Goal: Task Accomplishment & Management: Manage account settings

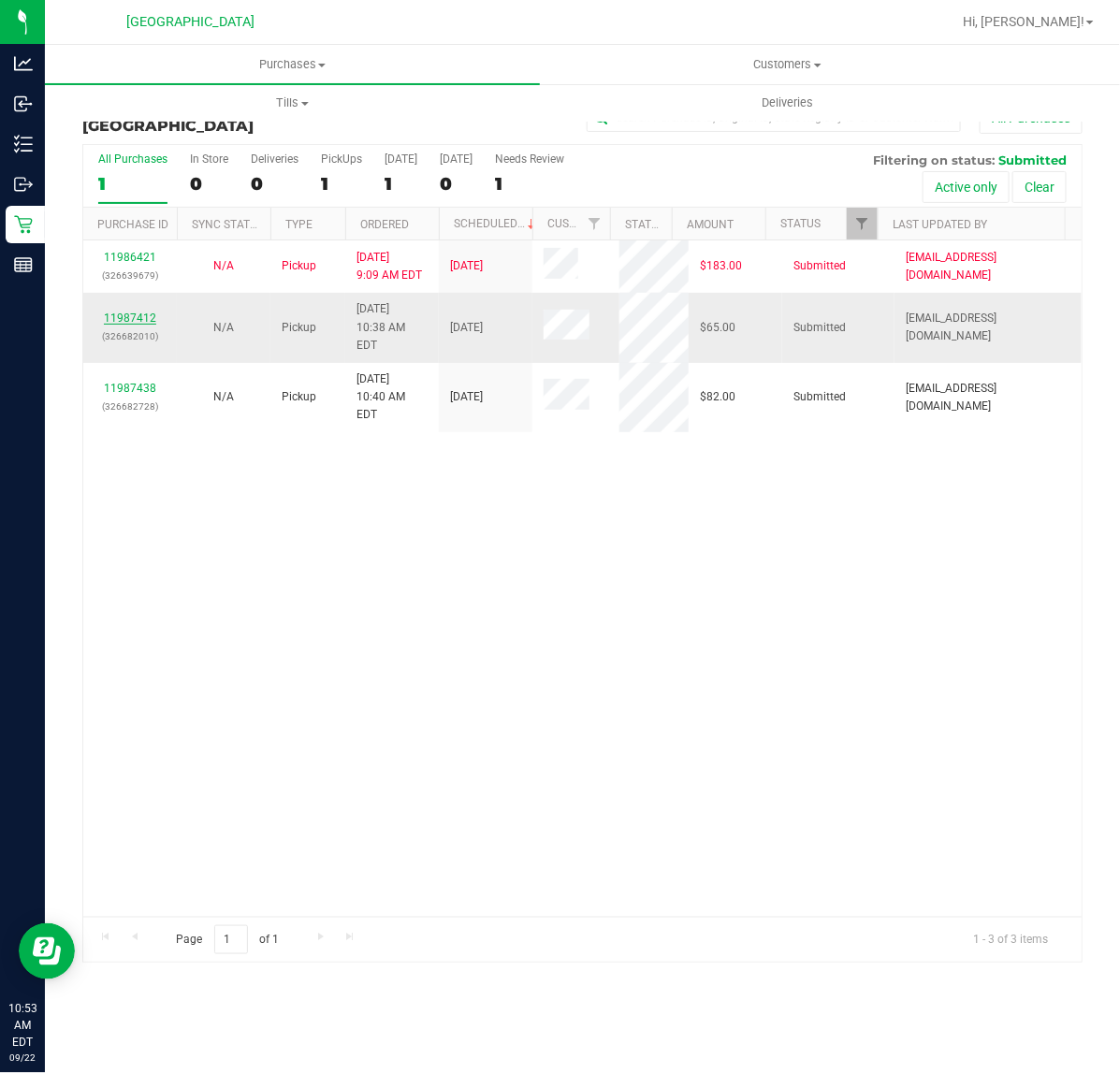
click at [128, 311] on link "11987412" at bounding box center [129, 318] width 52 height 13
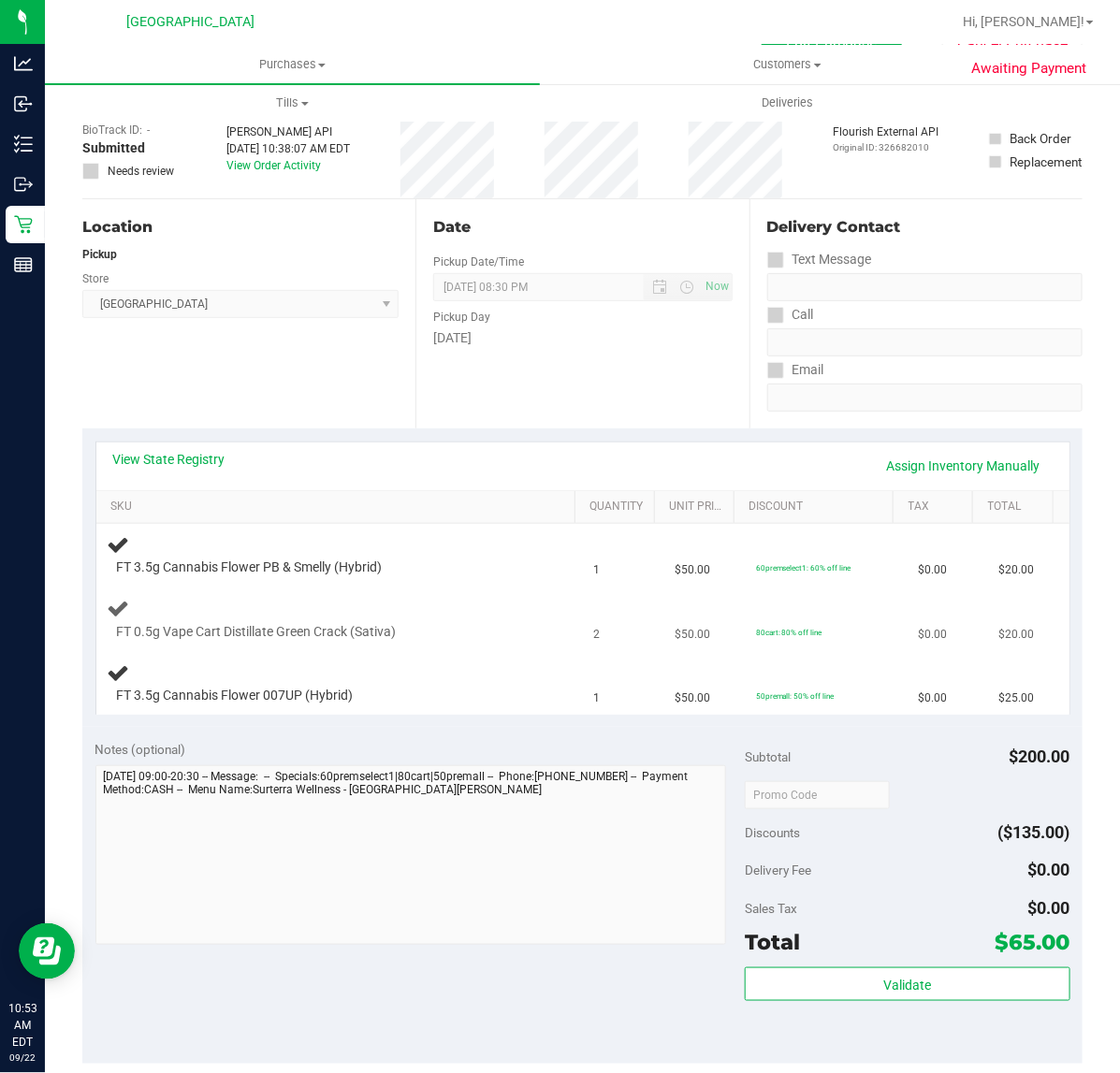
scroll to position [117, 0]
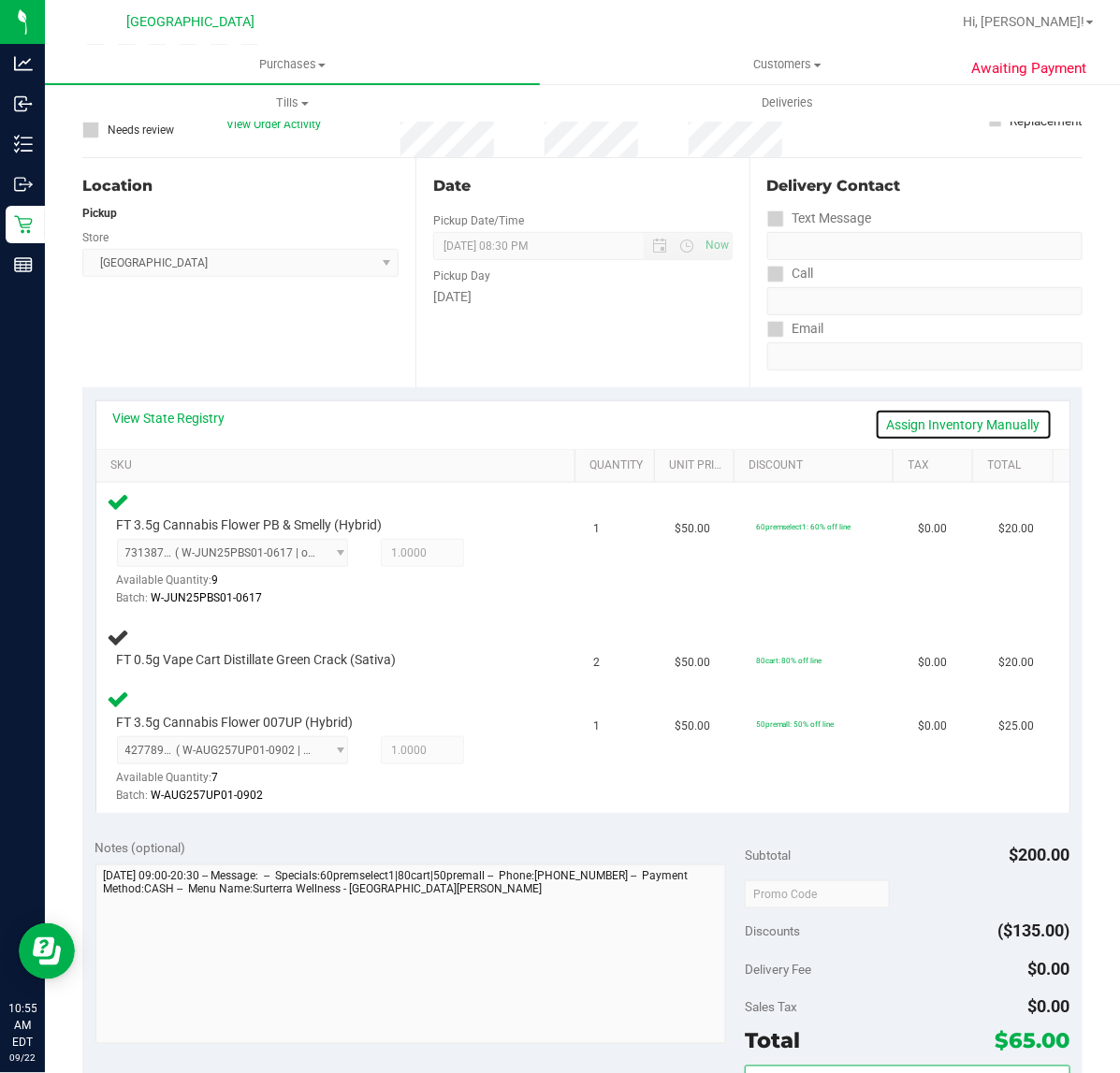
click at [1005, 426] on link "Assign Inventory Manually" at bounding box center [963, 425] width 177 height 32
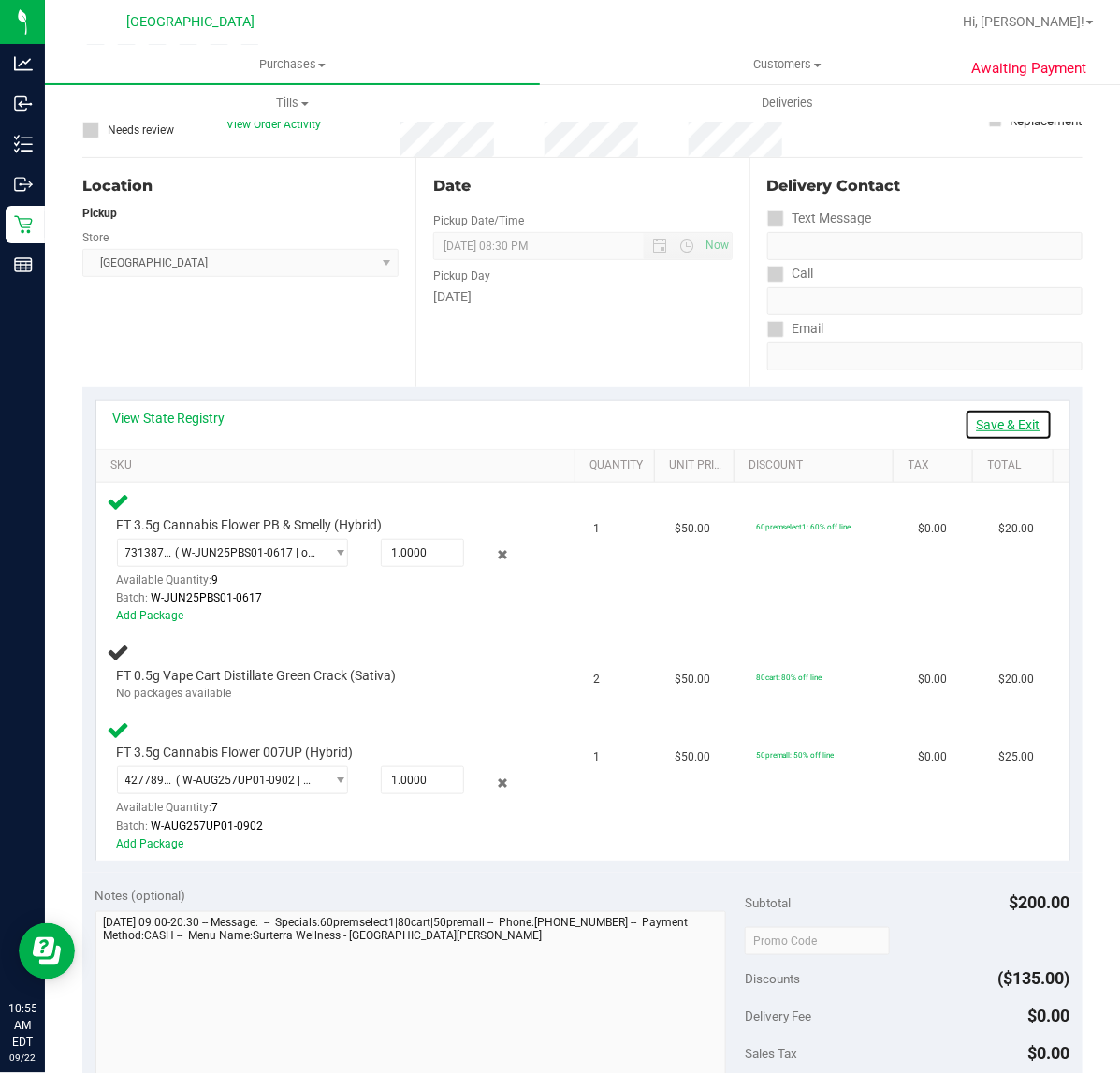
click at [1005, 426] on link "Save & Exit" at bounding box center [1008, 425] width 88 height 32
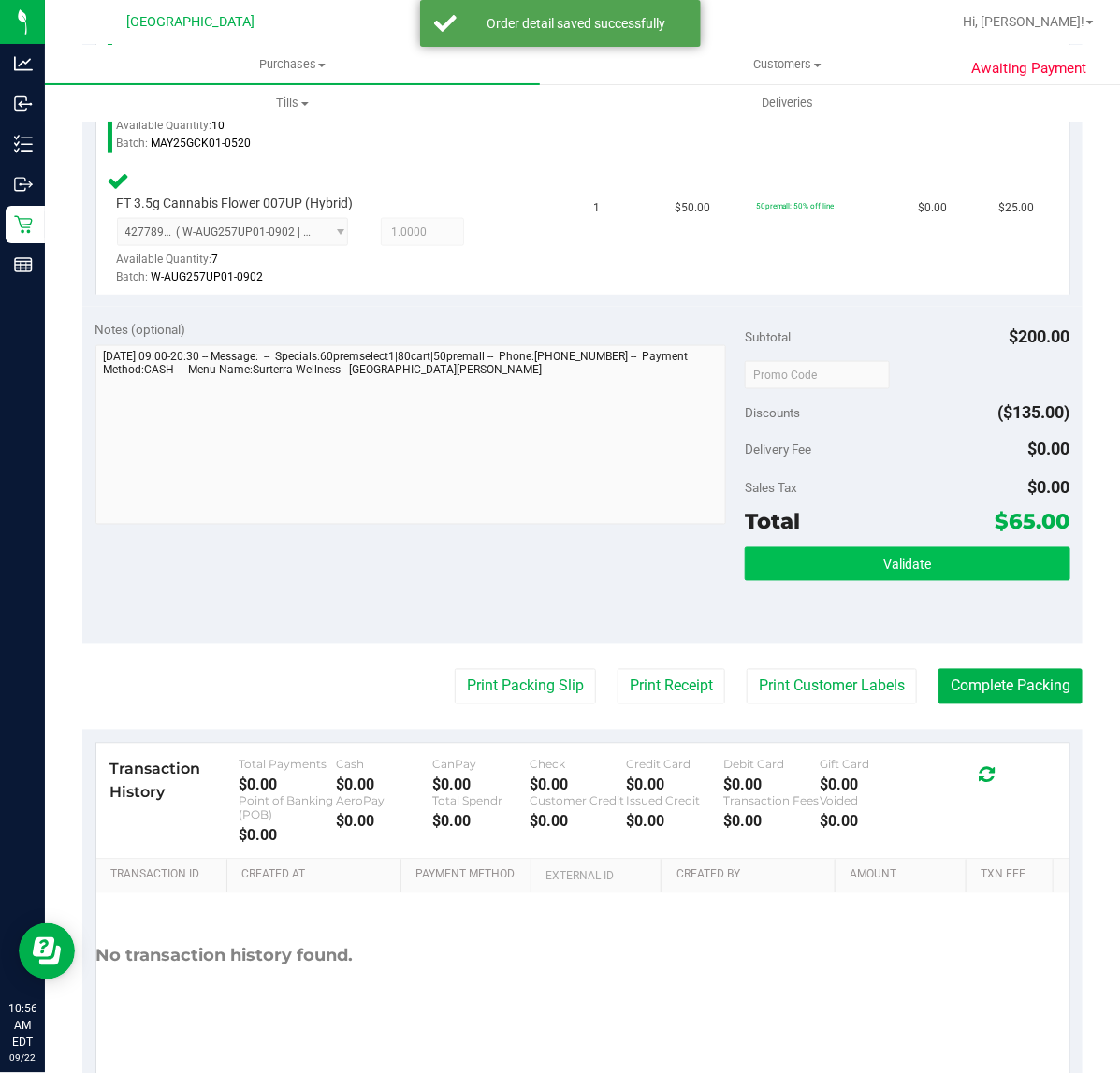
scroll to position [775, 0]
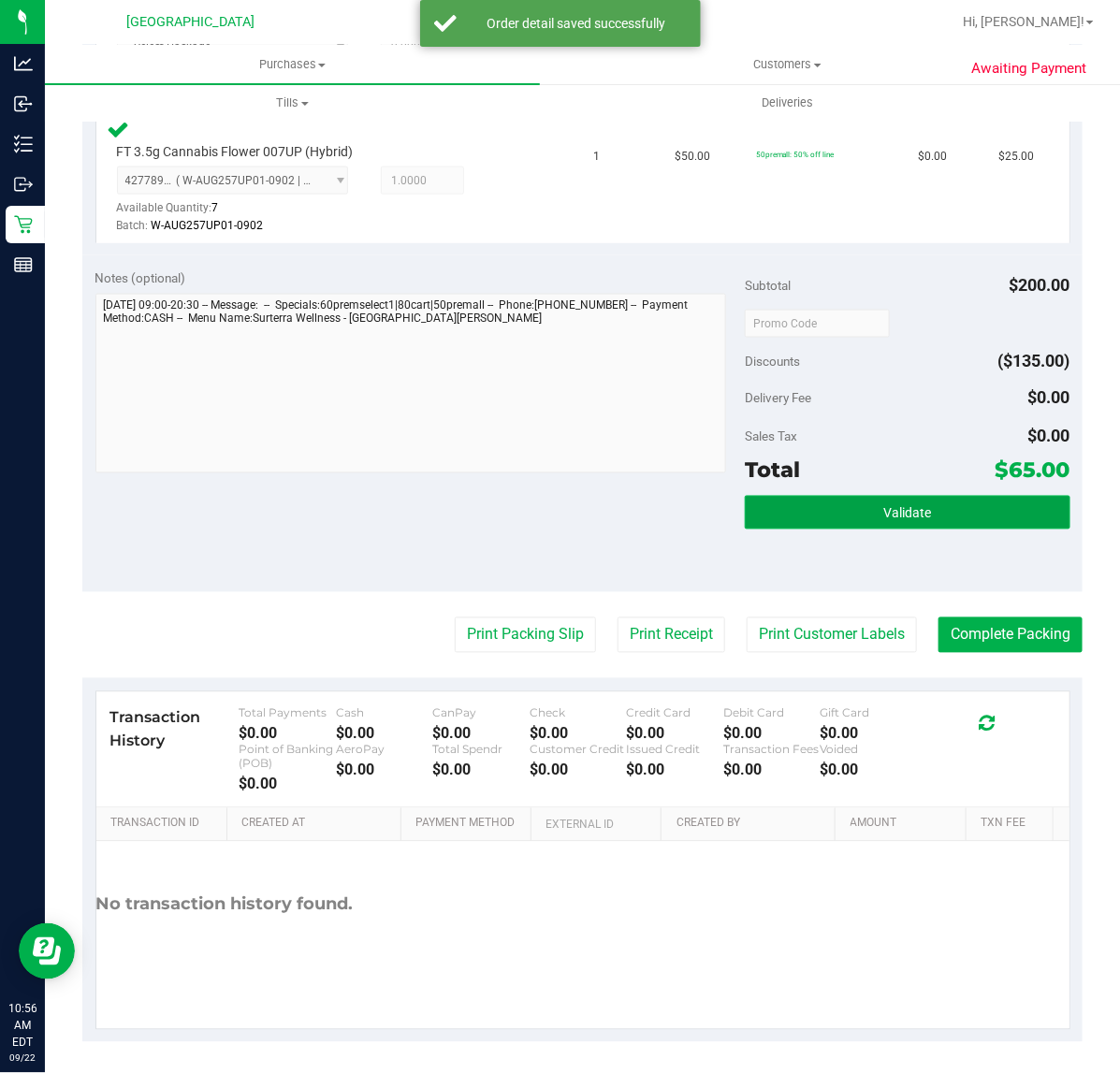
click at [831, 522] on button "Validate" at bounding box center [907, 513] width 324 height 34
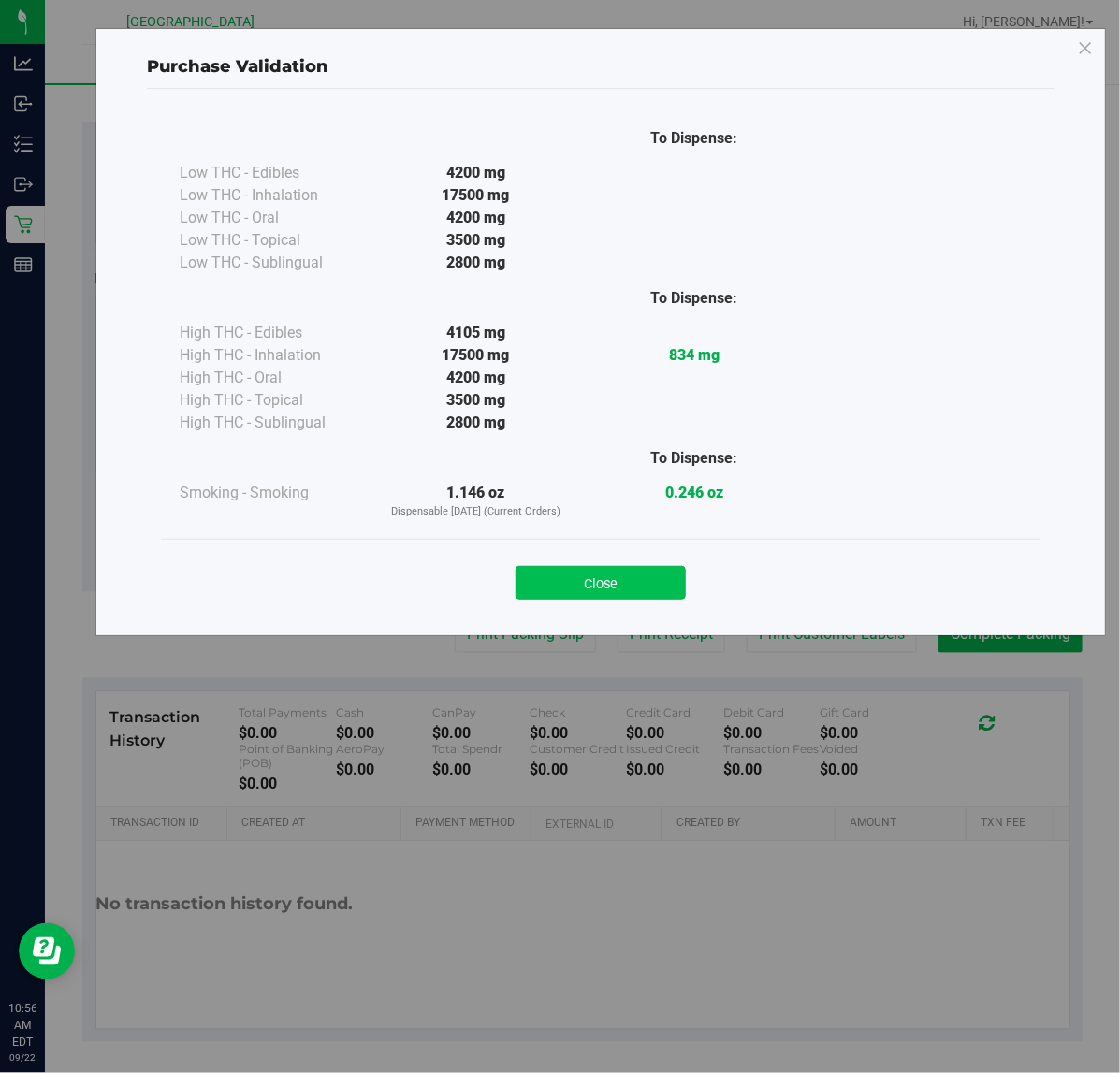
click at [622, 583] on button "Close" at bounding box center [600, 583] width 171 height 34
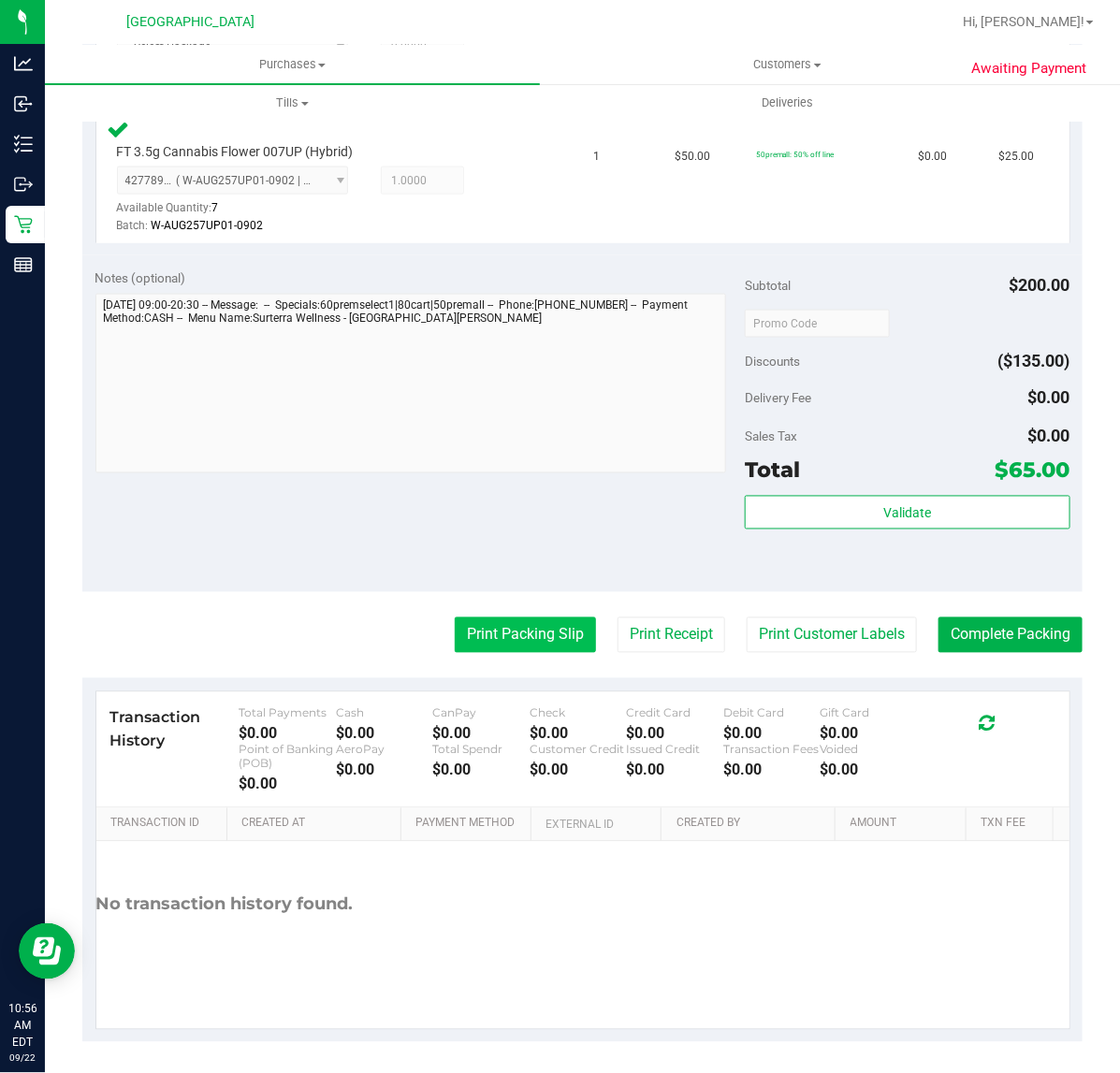
click at [552, 630] on button "Print Packing Slip" at bounding box center [524, 635] width 141 height 35
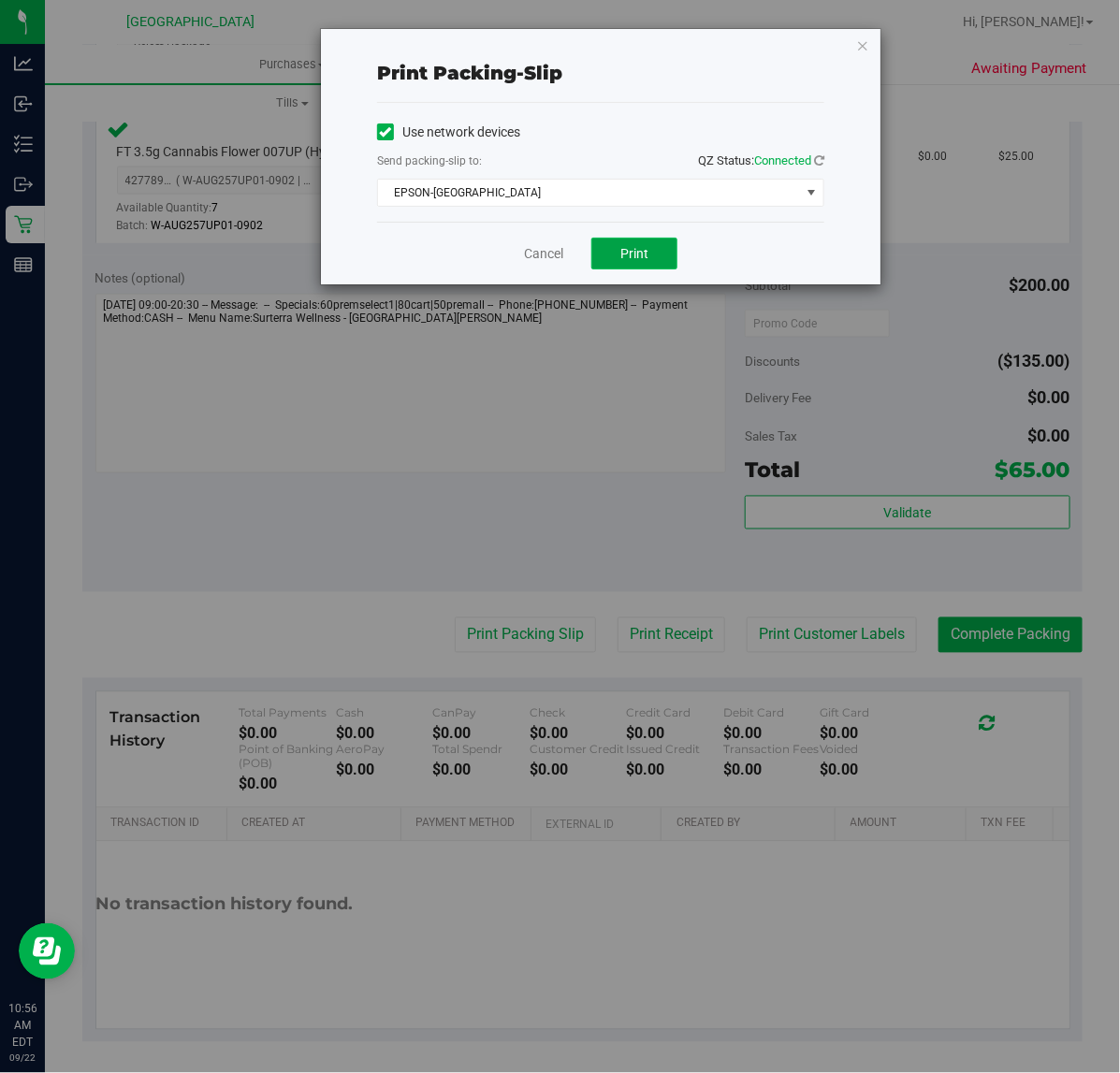
click at [639, 244] on button "Print" at bounding box center [633, 254] width 86 height 32
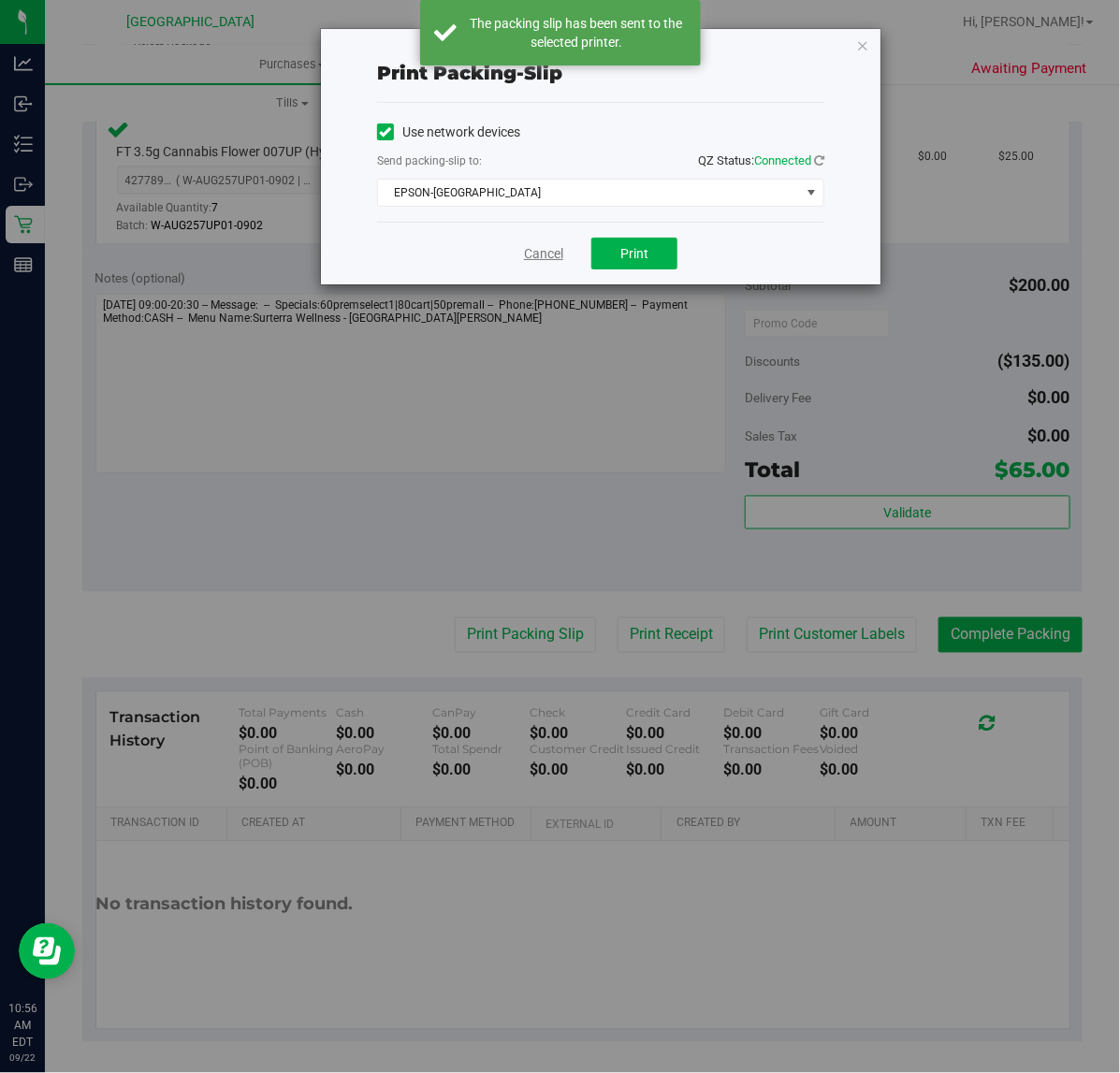
click at [539, 250] on link "Cancel" at bounding box center [542, 253] width 39 height 20
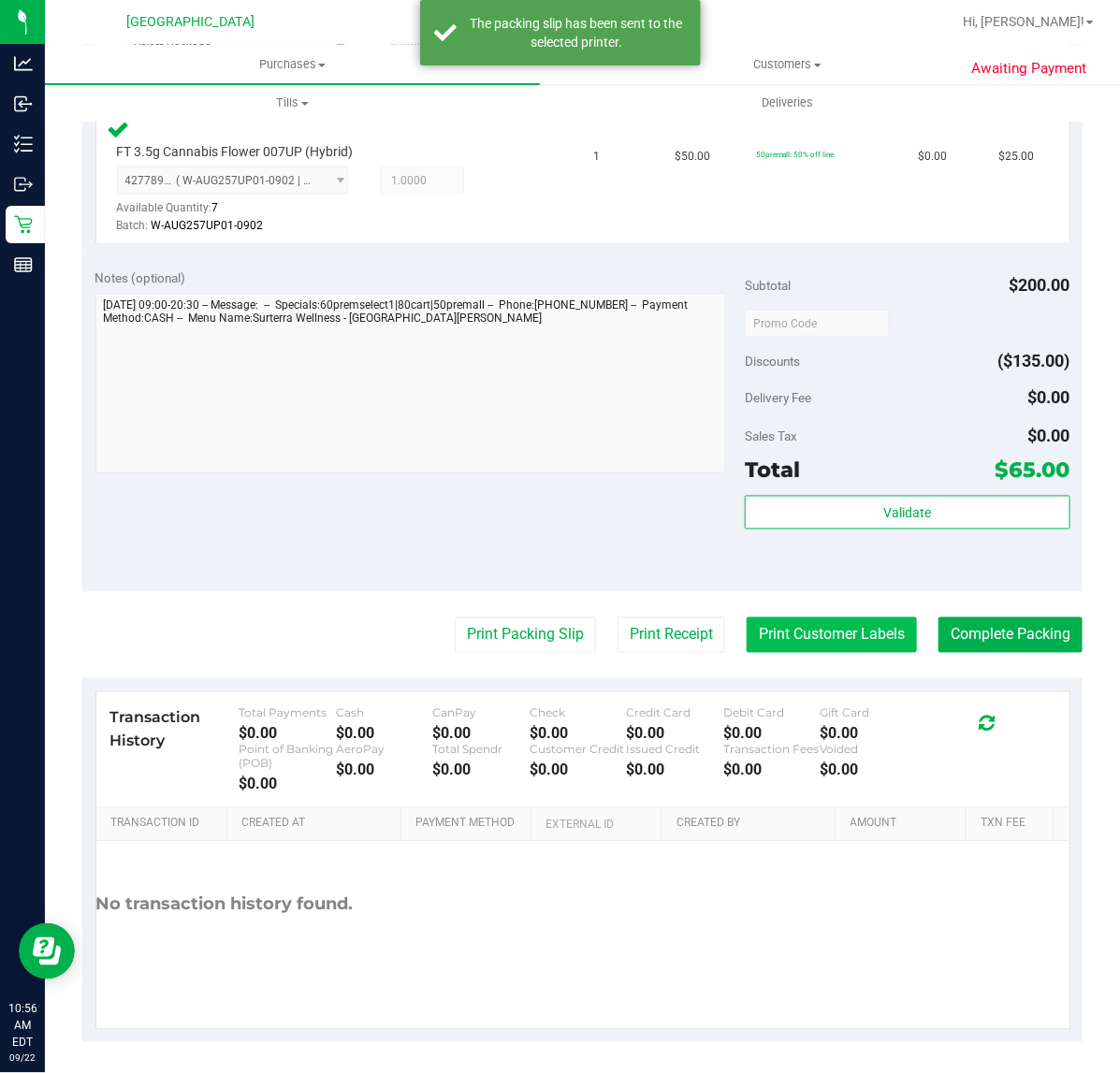
click at [774, 644] on button "Print Customer Labels" at bounding box center [832, 635] width 171 height 35
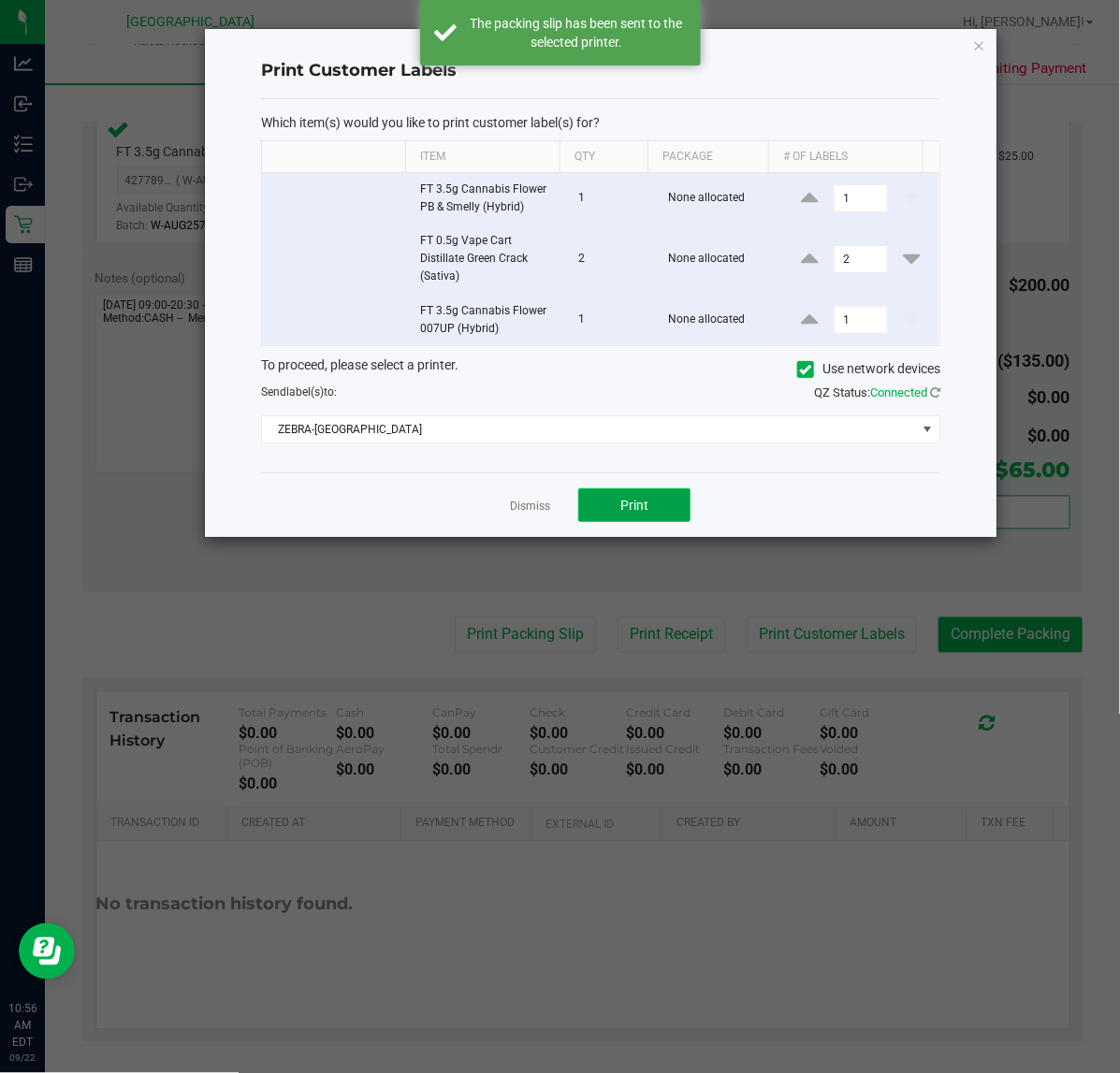
click at [639, 513] on span "Print" at bounding box center [634, 506] width 28 height 15
click at [525, 504] on link "Dismiss" at bounding box center [530, 507] width 40 height 16
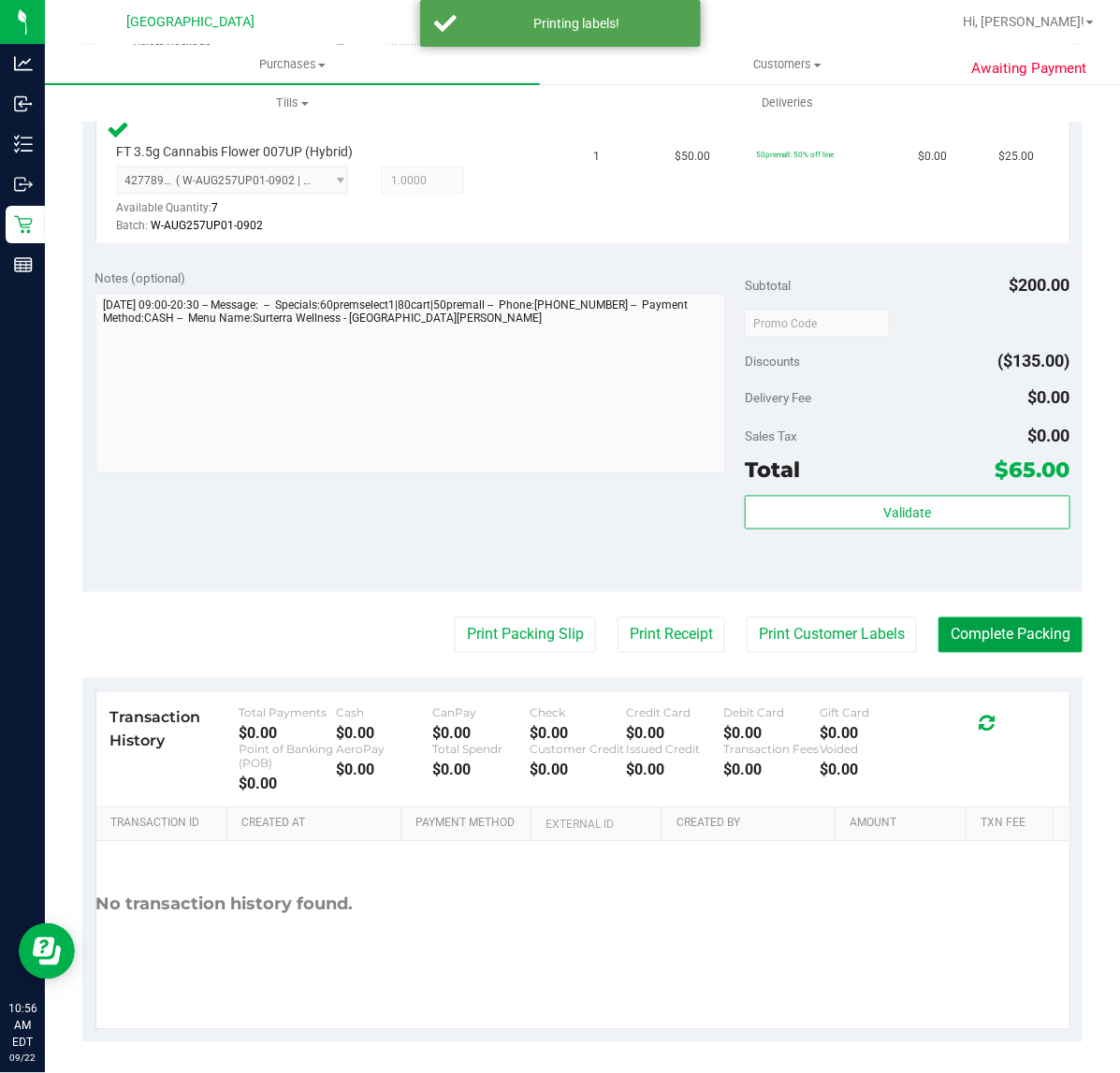
click at [971, 638] on button "Complete Packing" at bounding box center [1010, 635] width 144 height 35
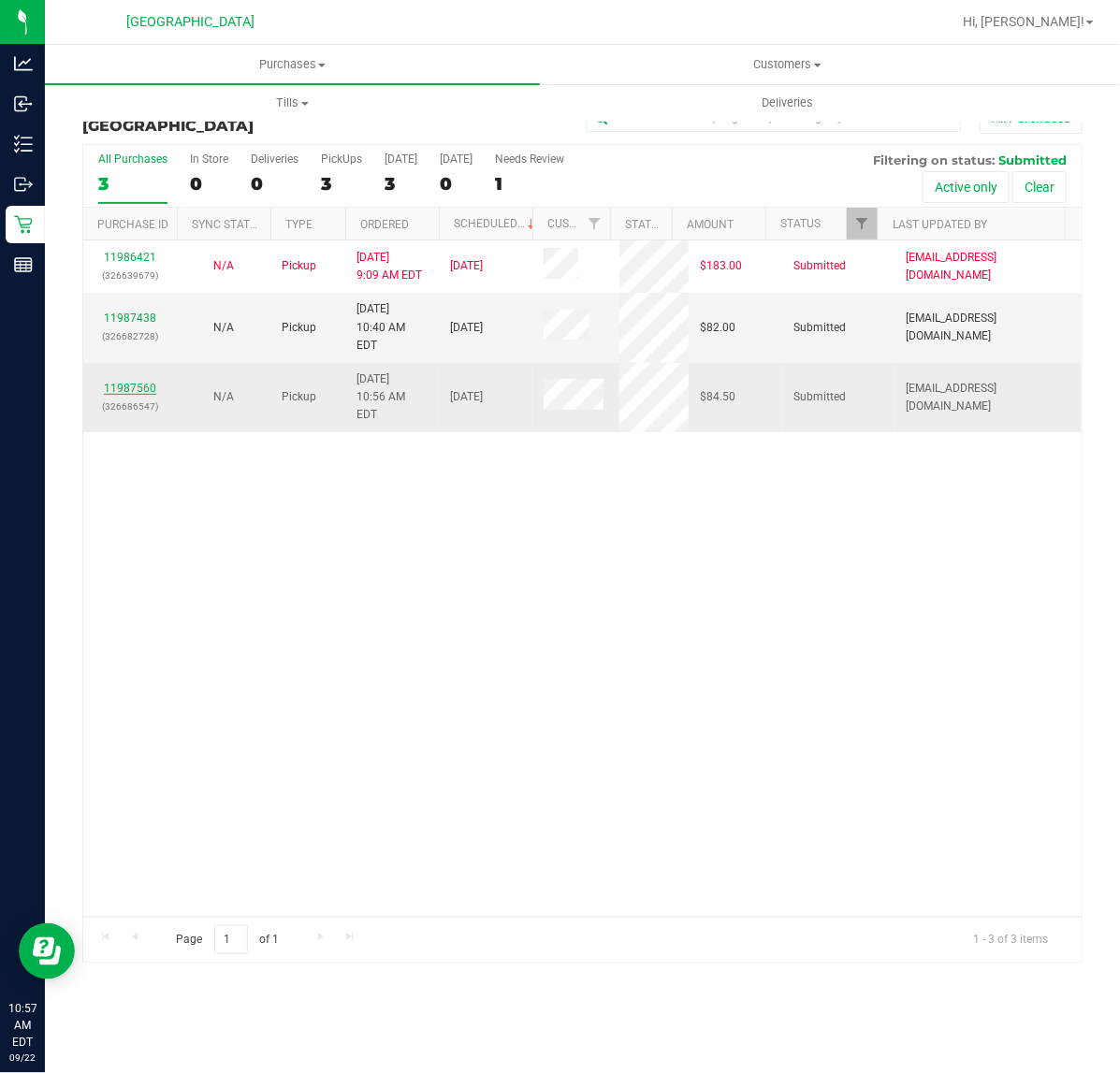
click at [140, 381] on link "11987560" at bounding box center [129, 388] width 52 height 13
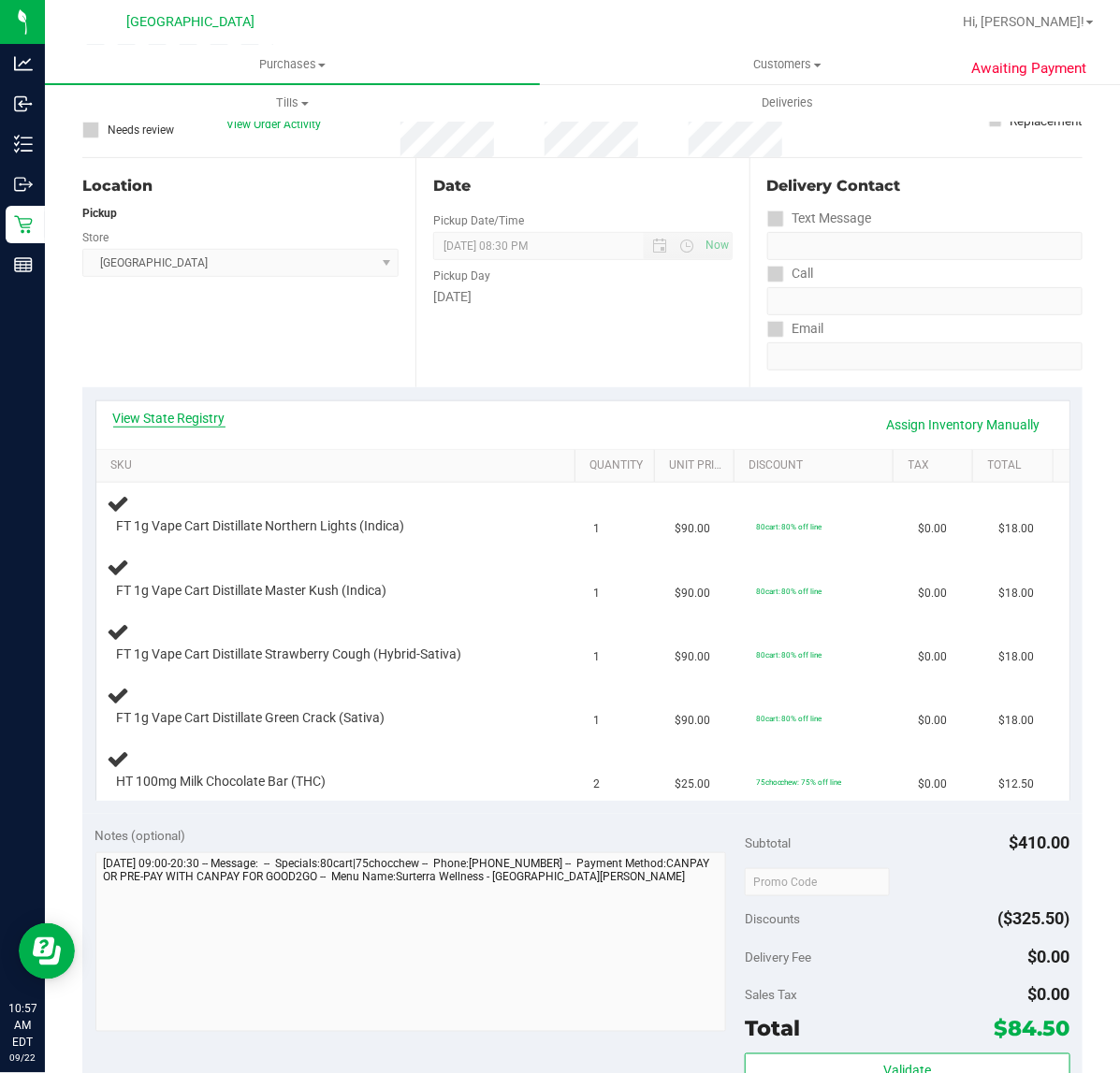
scroll to position [234, 0]
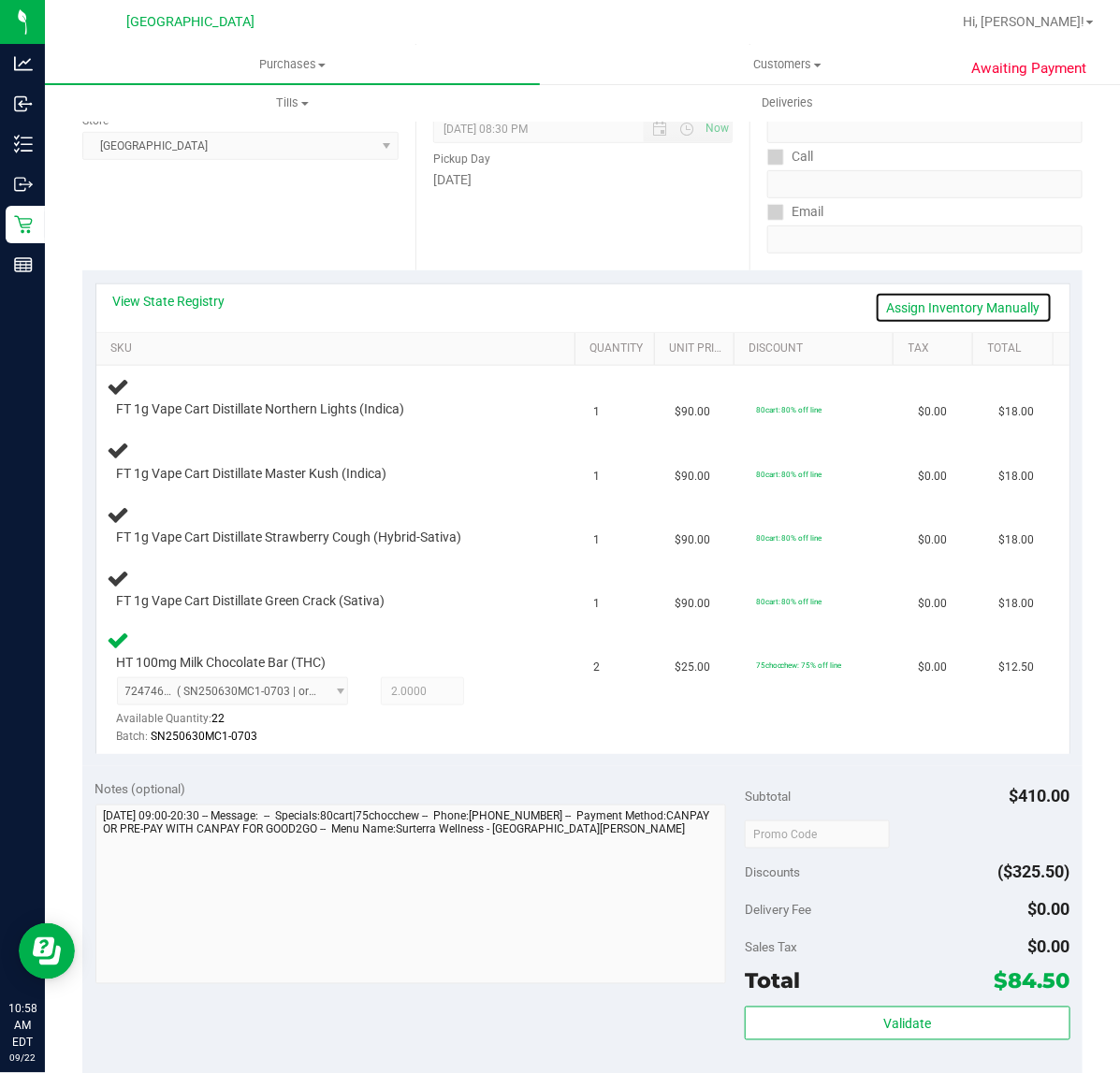
click at [966, 305] on link "Assign Inventory Manually" at bounding box center [963, 308] width 177 height 32
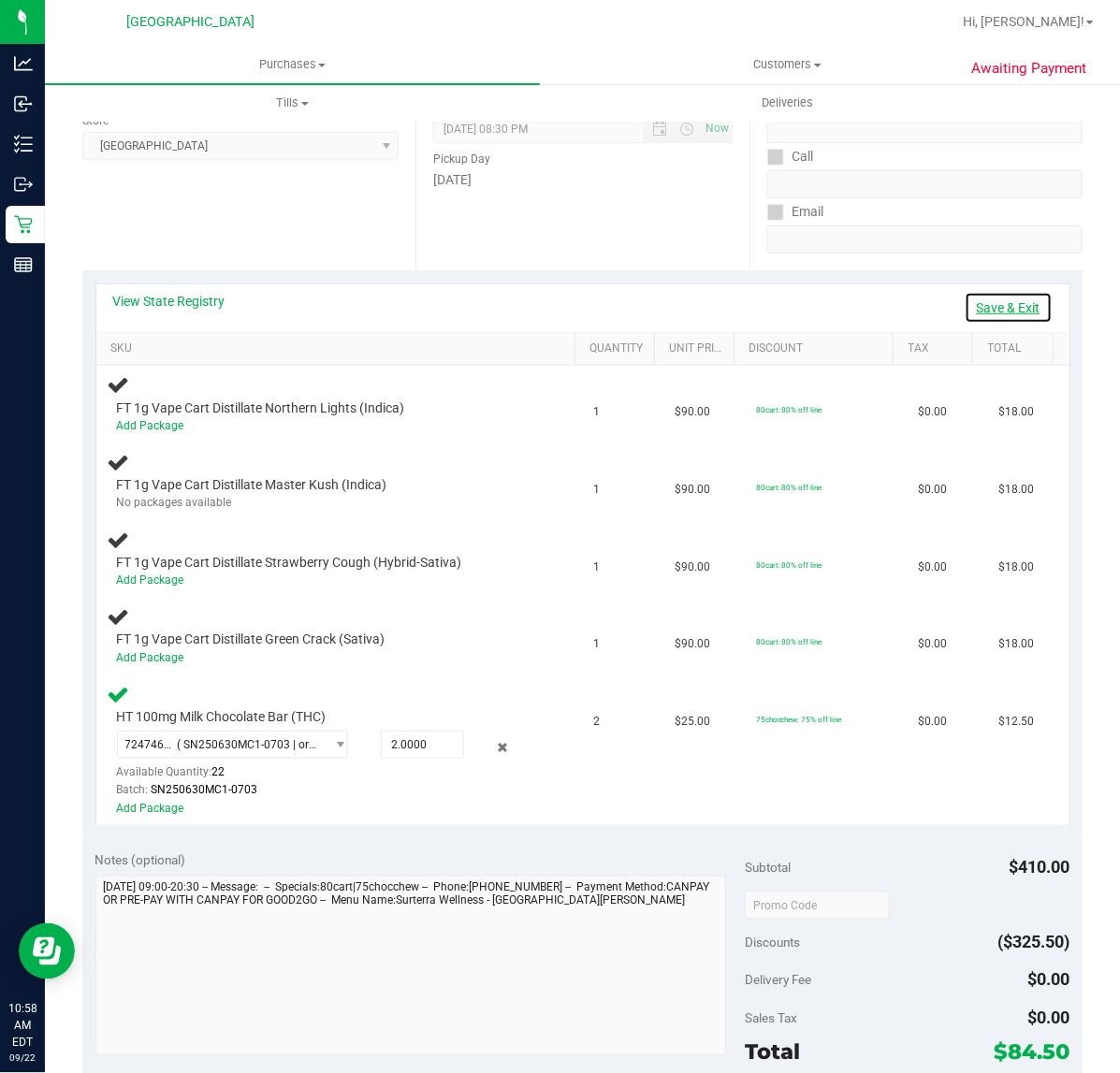
click at [966, 305] on link "Save & Exit" at bounding box center [1008, 308] width 88 height 32
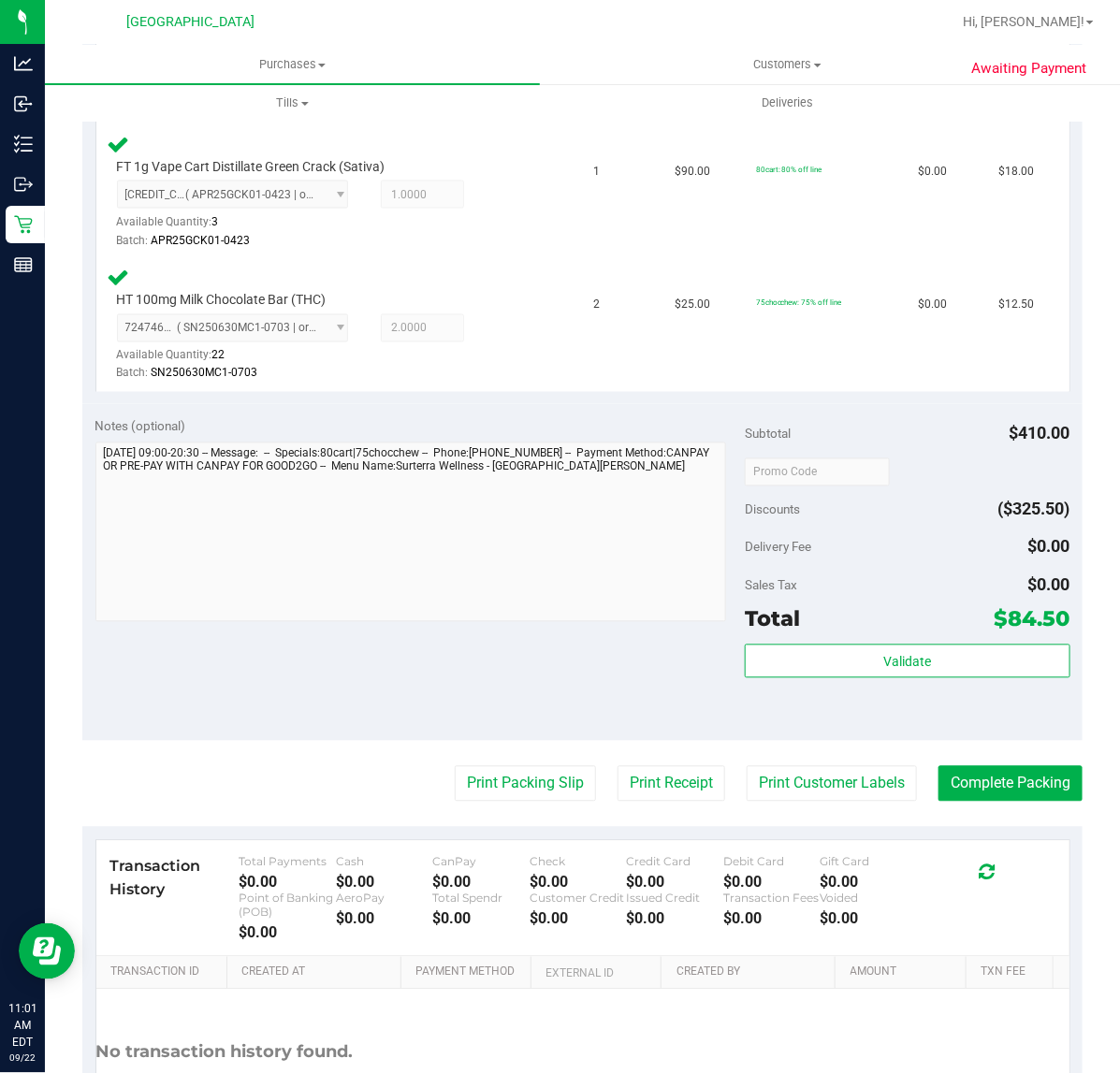
scroll to position [935, 0]
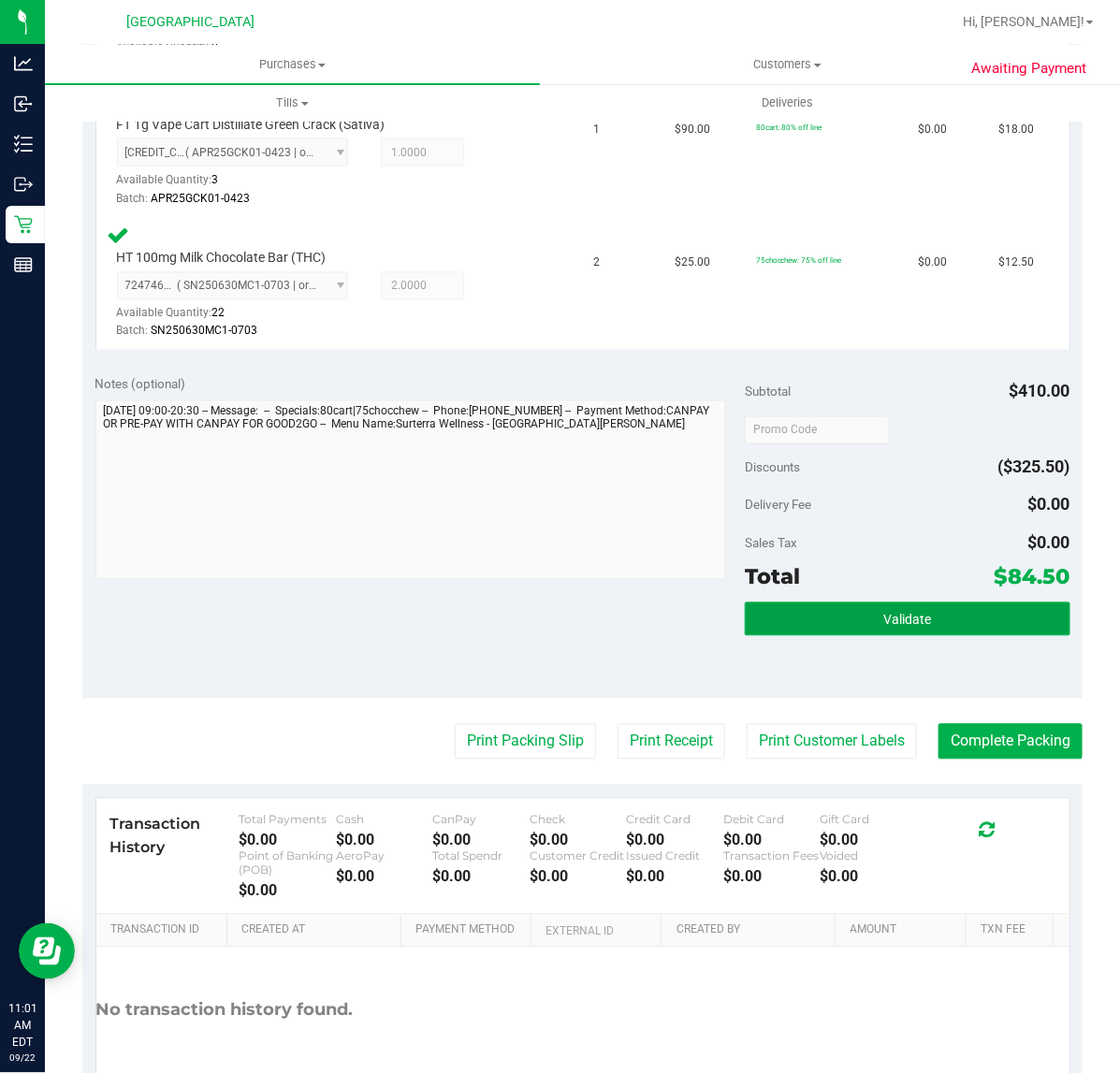
click at [867, 614] on button "Validate" at bounding box center [907, 620] width 324 height 34
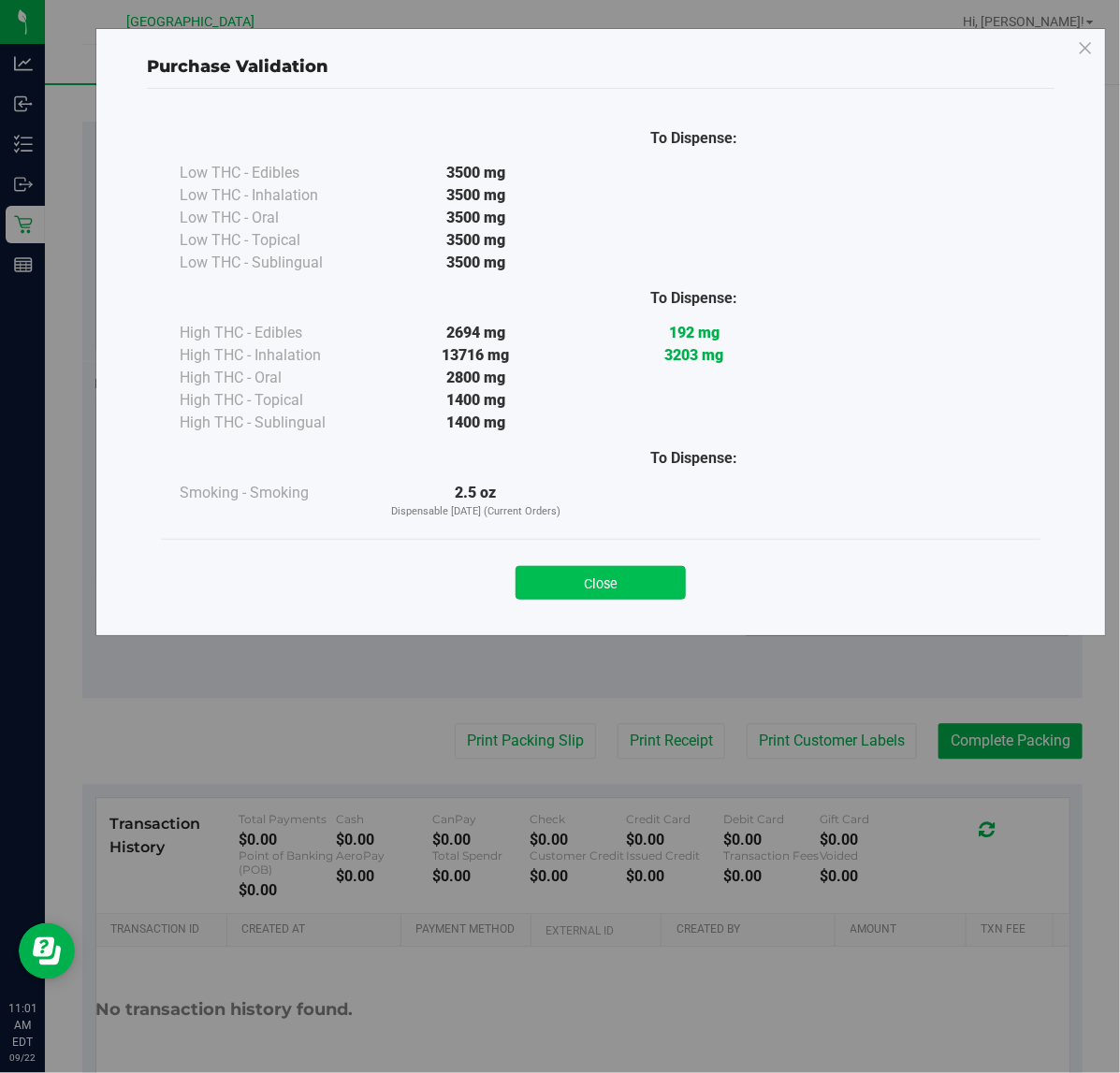
click at [664, 584] on button "Close" at bounding box center [600, 583] width 171 height 34
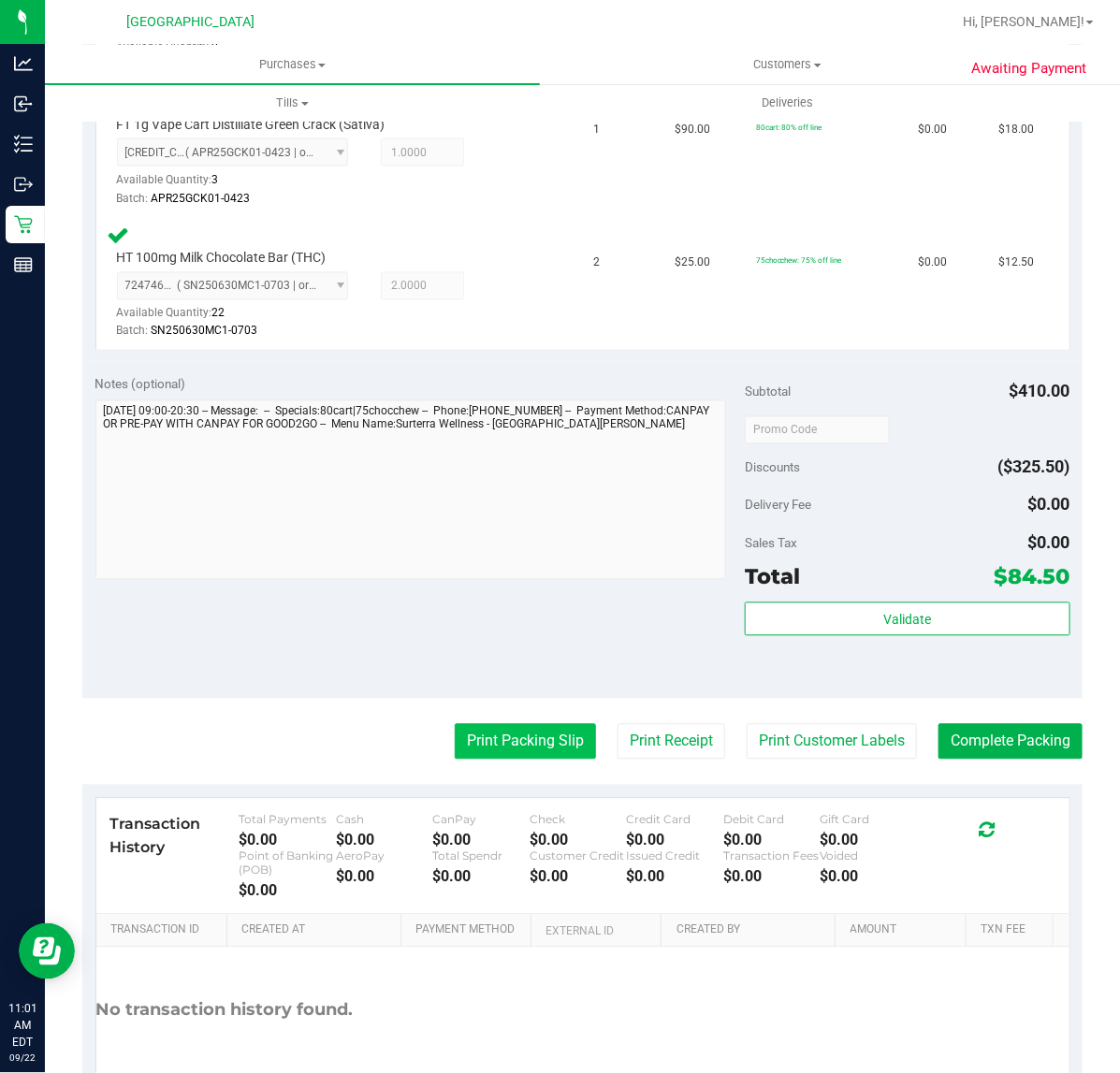
click at [504, 750] on button "Print Packing Slip" at bounding box center [524, 741] width 141 height 35
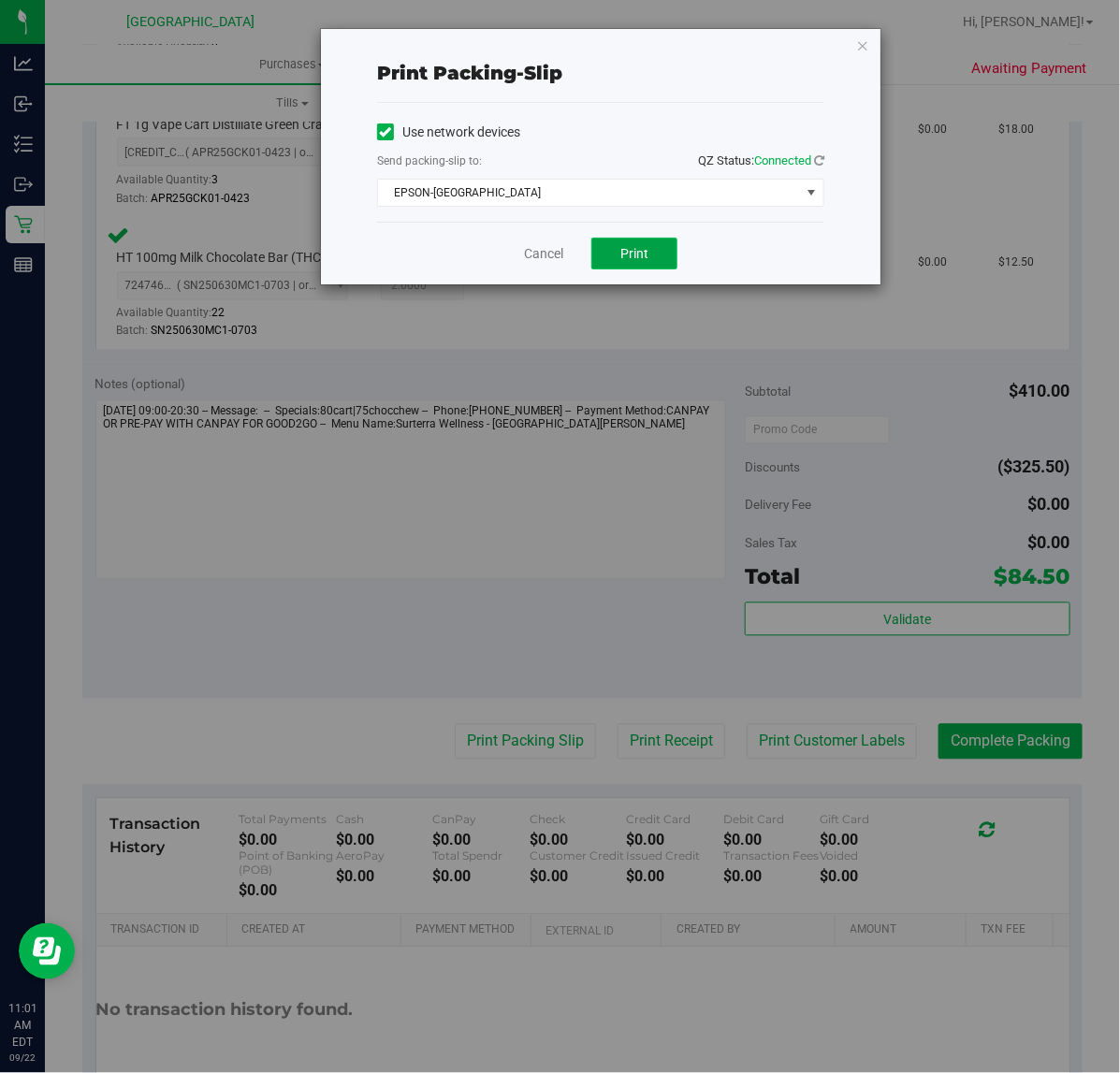
click at [633, 254] on span "Print" at bounding box center [634, 253] width 28 height 15
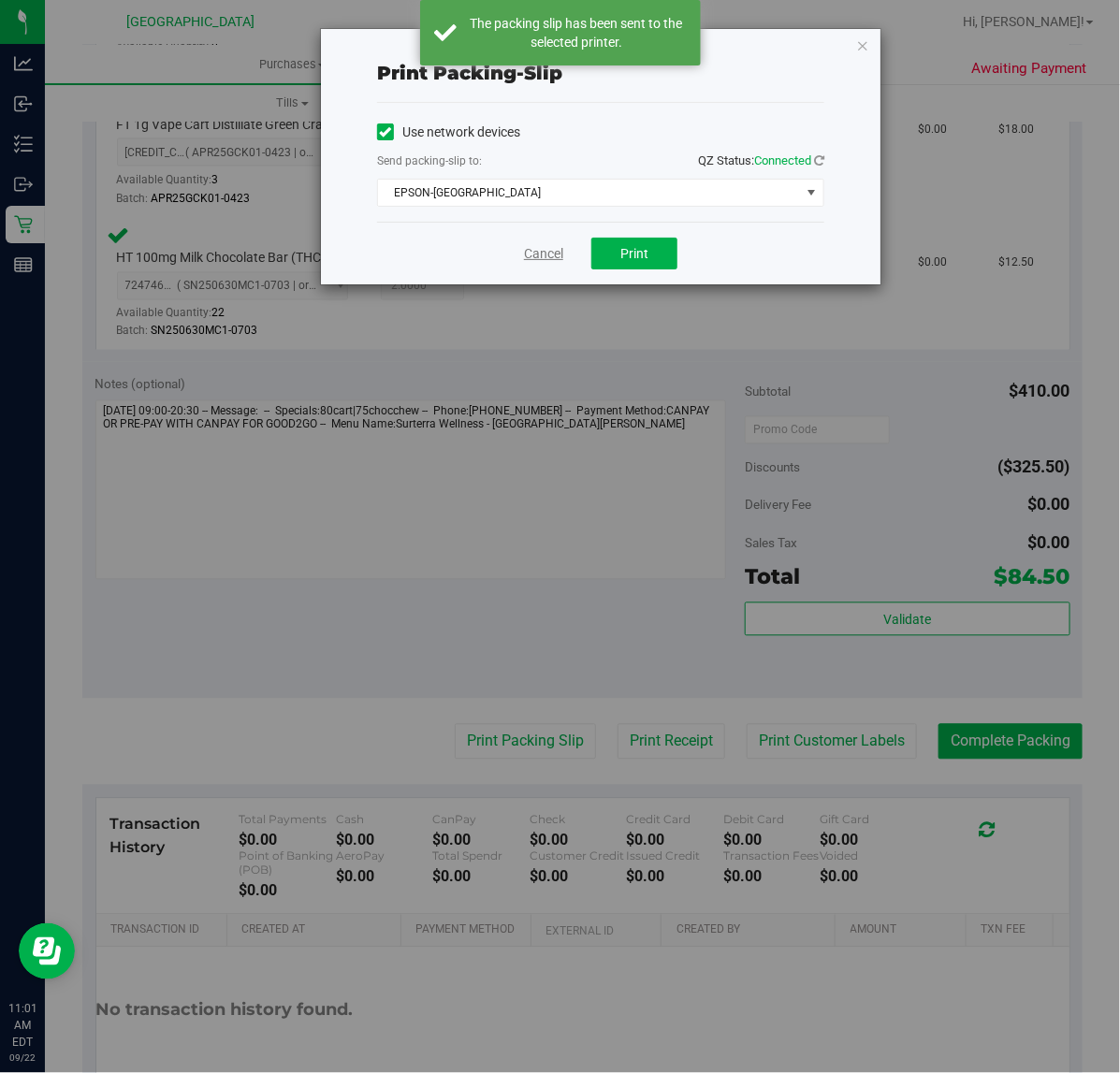
click at [531, 257] on link "Cancel" at bounding box center [542, 253] width 39 height 20
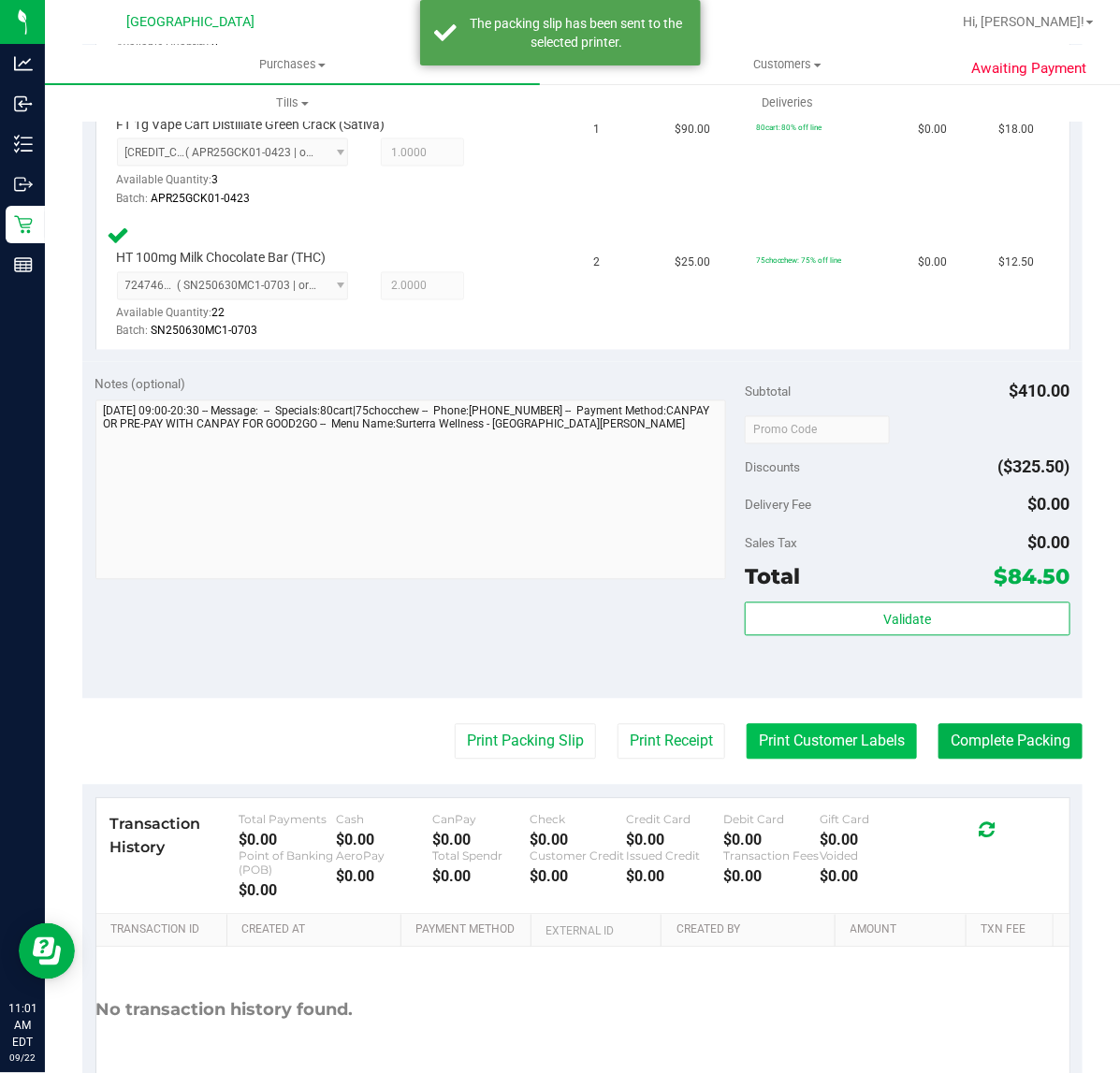
click at [768, 727] on button "Print Customer Labels" at bounding box center [832, 741] width 171 height 35
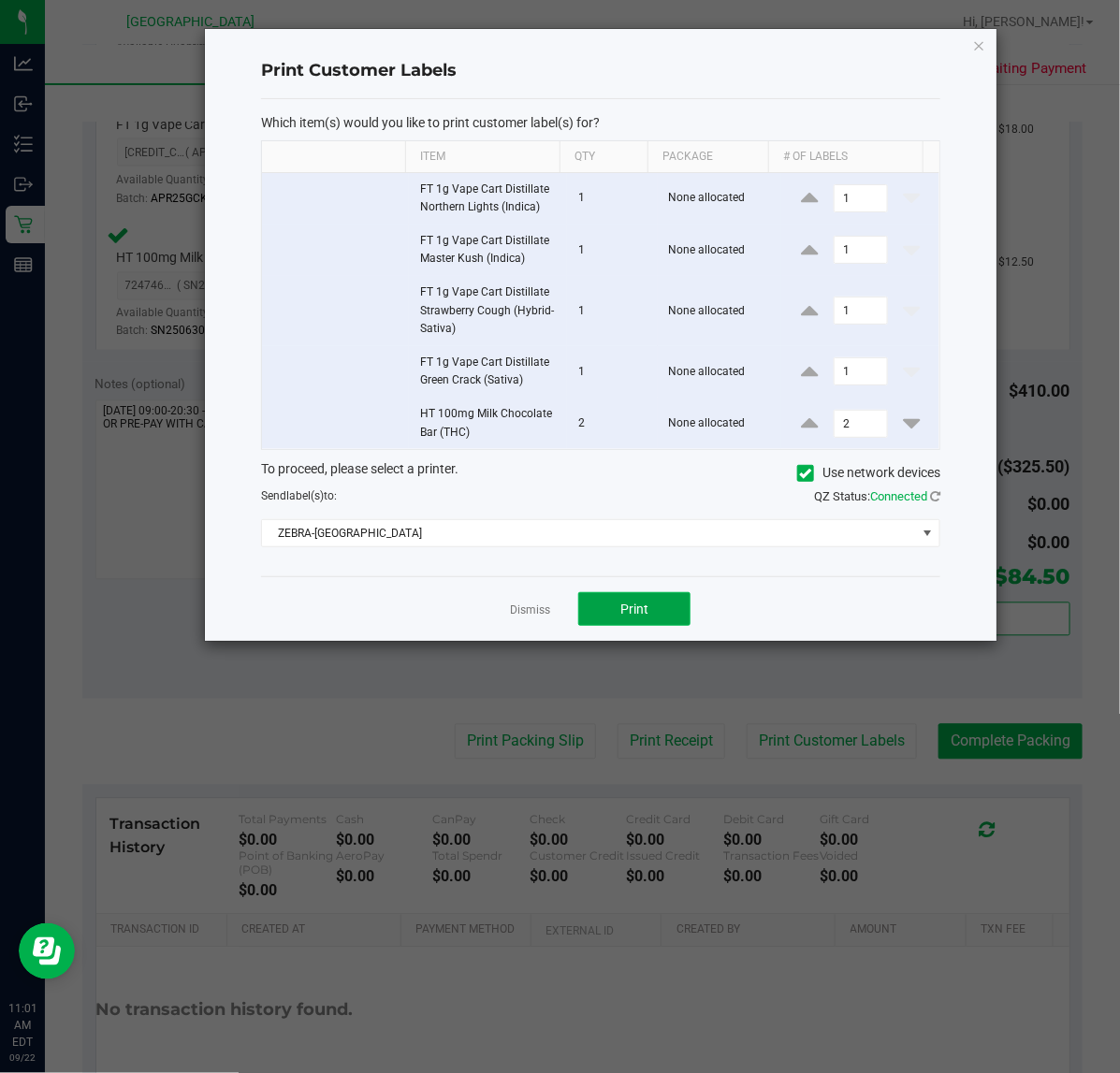
click at [664, 600] on button "Print" at bounding box center [634, 609] width 112 height 34
click at [525, 613] on link "Dismiss" at bounding box center [530, 610] width 40 height 16
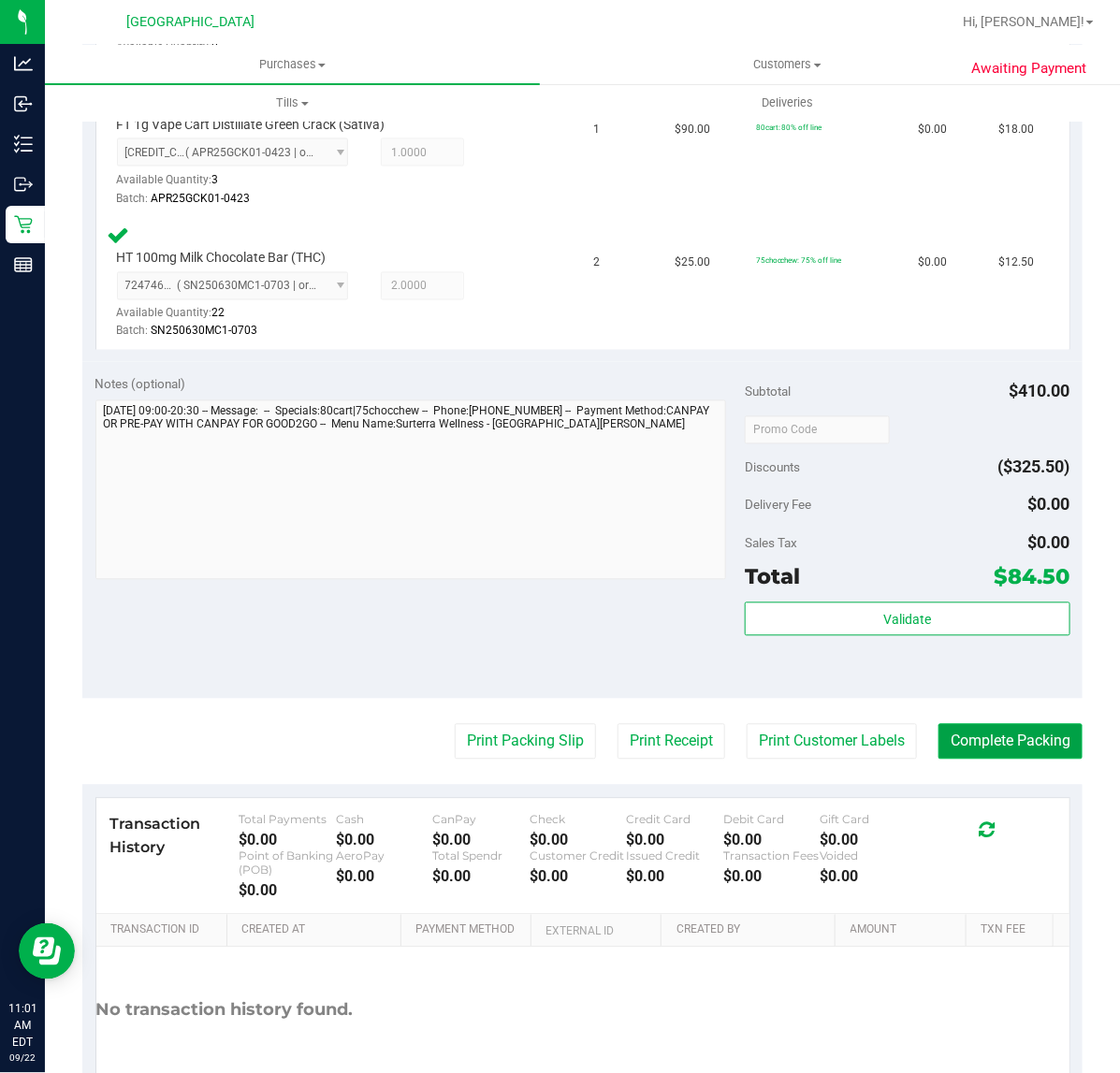
click at [996, 744] on button "Complete Packing" at bounding box center [1010, 741] width 144 height 35
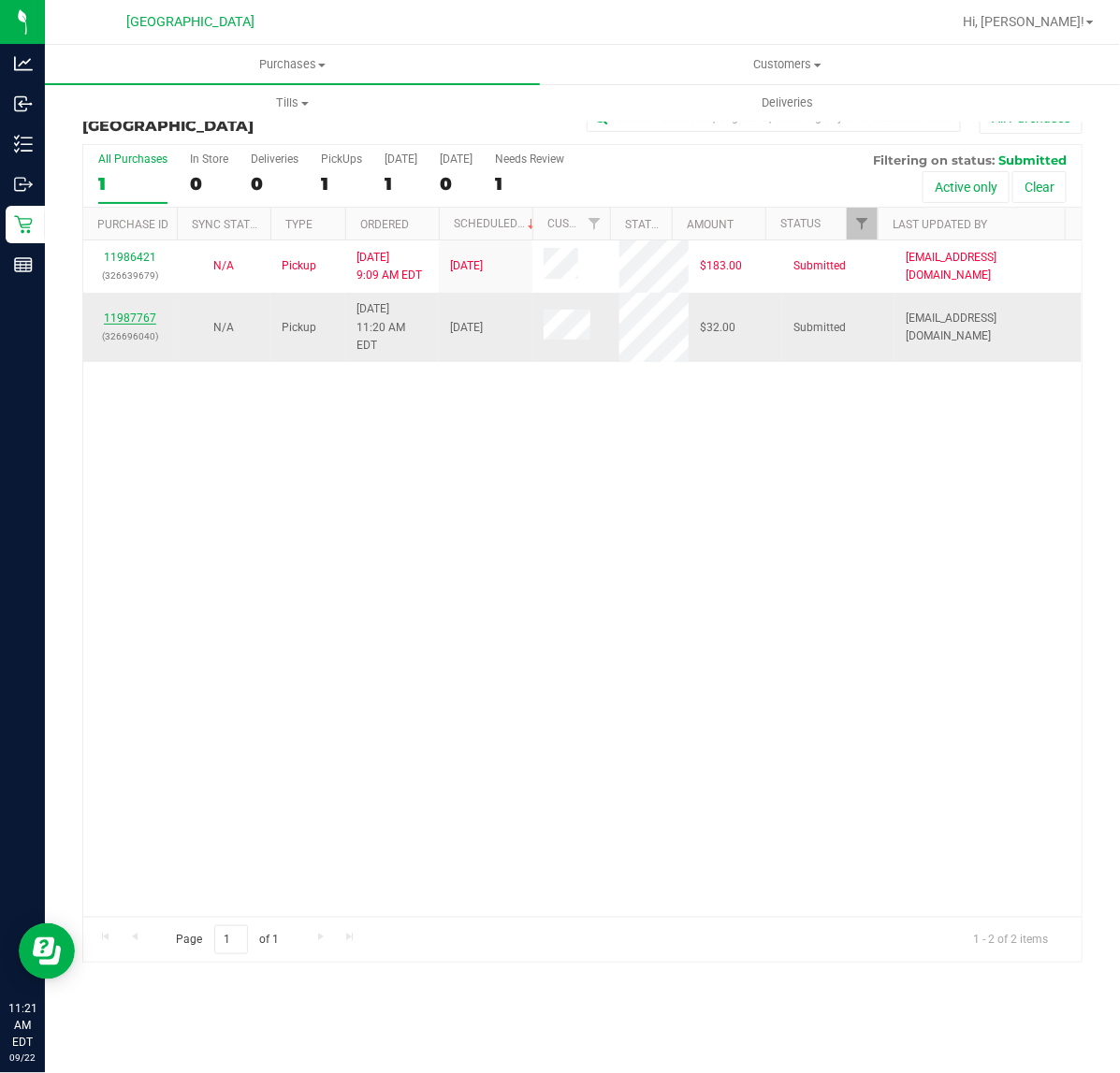
click at [118, 311] on link "11987767" at bounding box center [129, 318] width 52 height 13
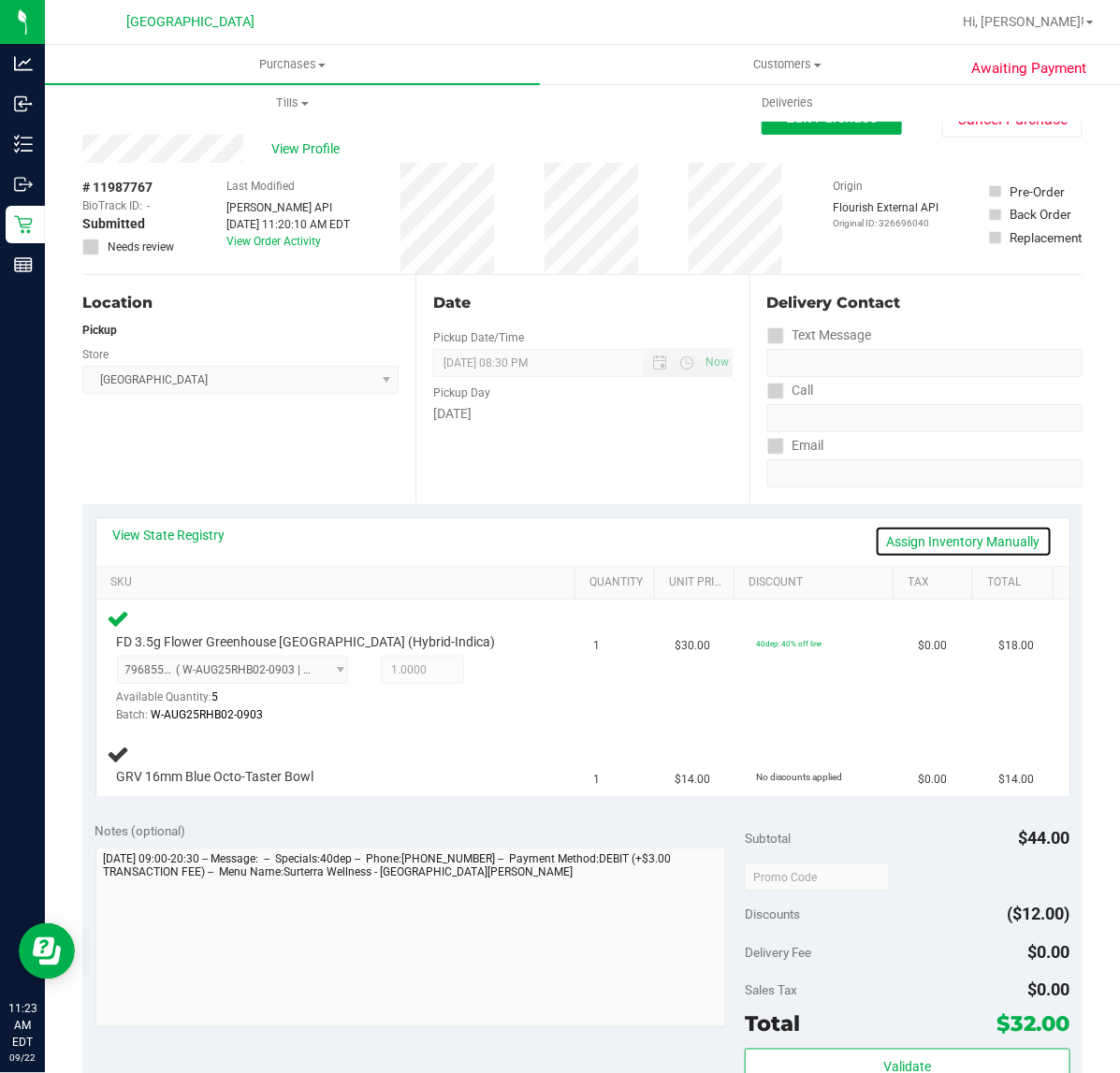
click at [931, 546] on link "Assign Inventory Manually" at bounding box center [963, 542] width 177 height 32
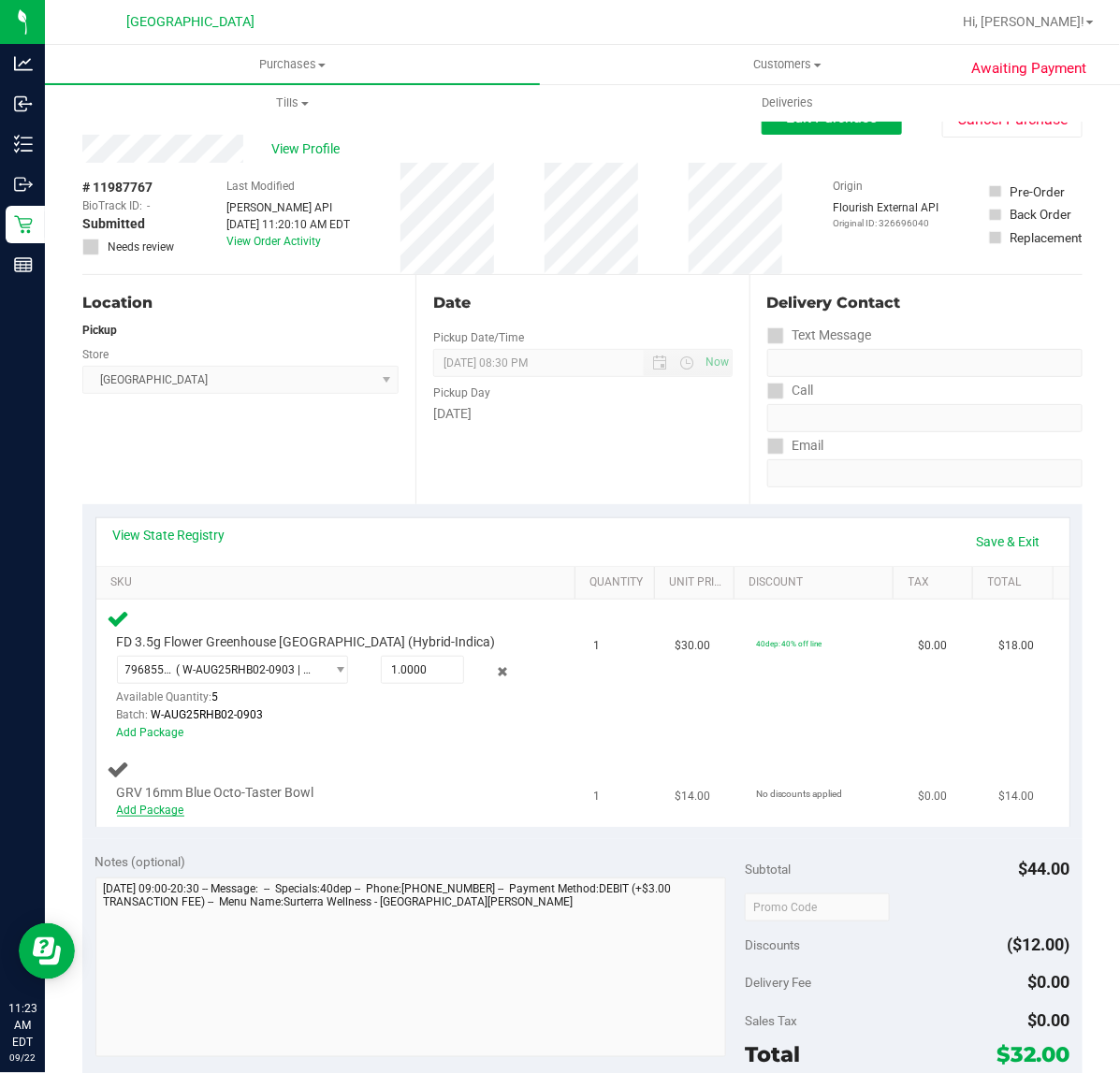
click at [170, 812] on link "Add Package" at bounding box center [150, 810] width 67 height 13
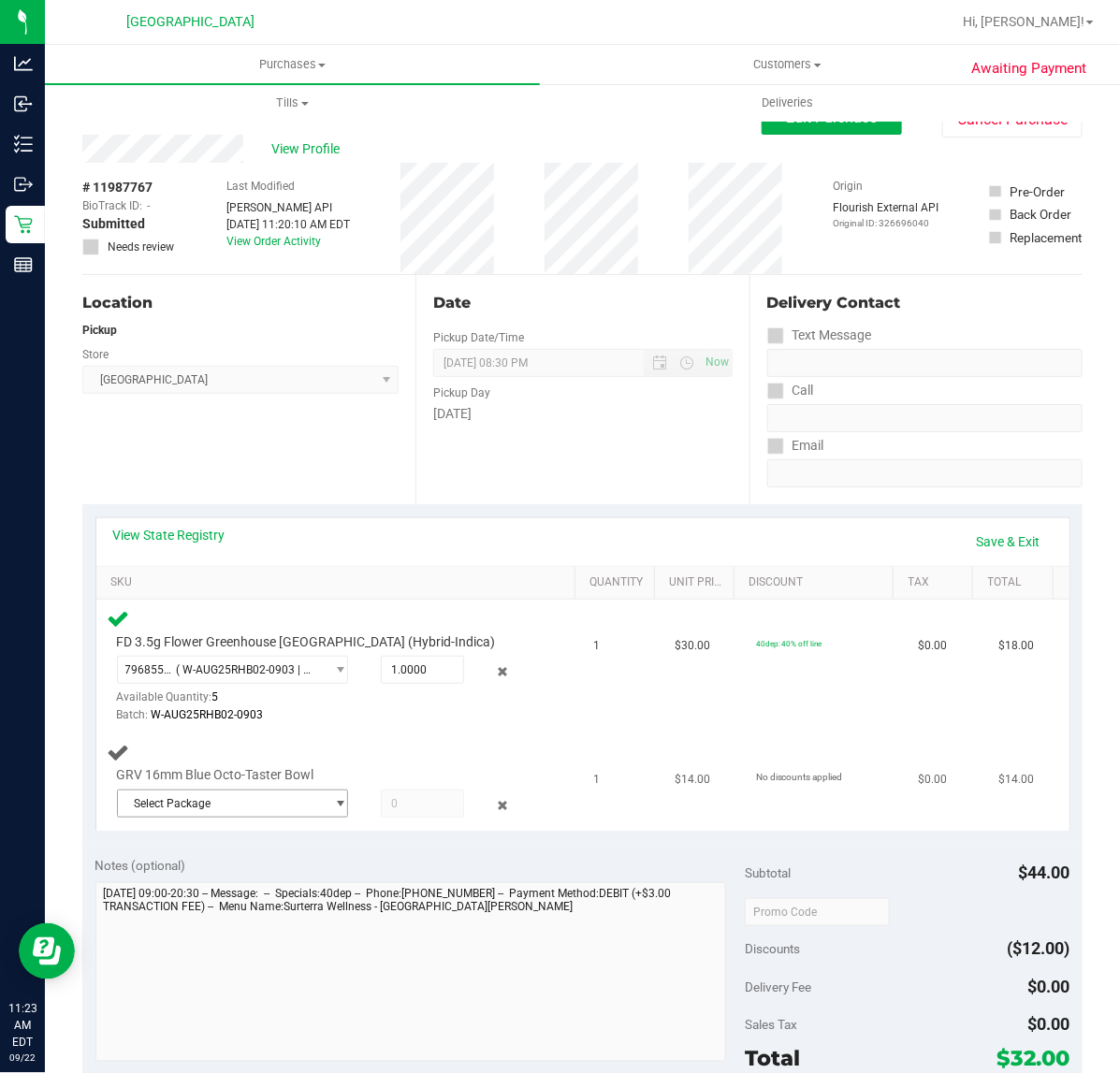
click at [202, 793] on span "Select Package" at bounding box center [220, 804] width 206 height 27
click at [243, 887] on li "7870375110532584 ( 1992484-052025 | orig: FLSRWWD-20250728-032 )" at bounding box center [228, 879] width 221 height 27
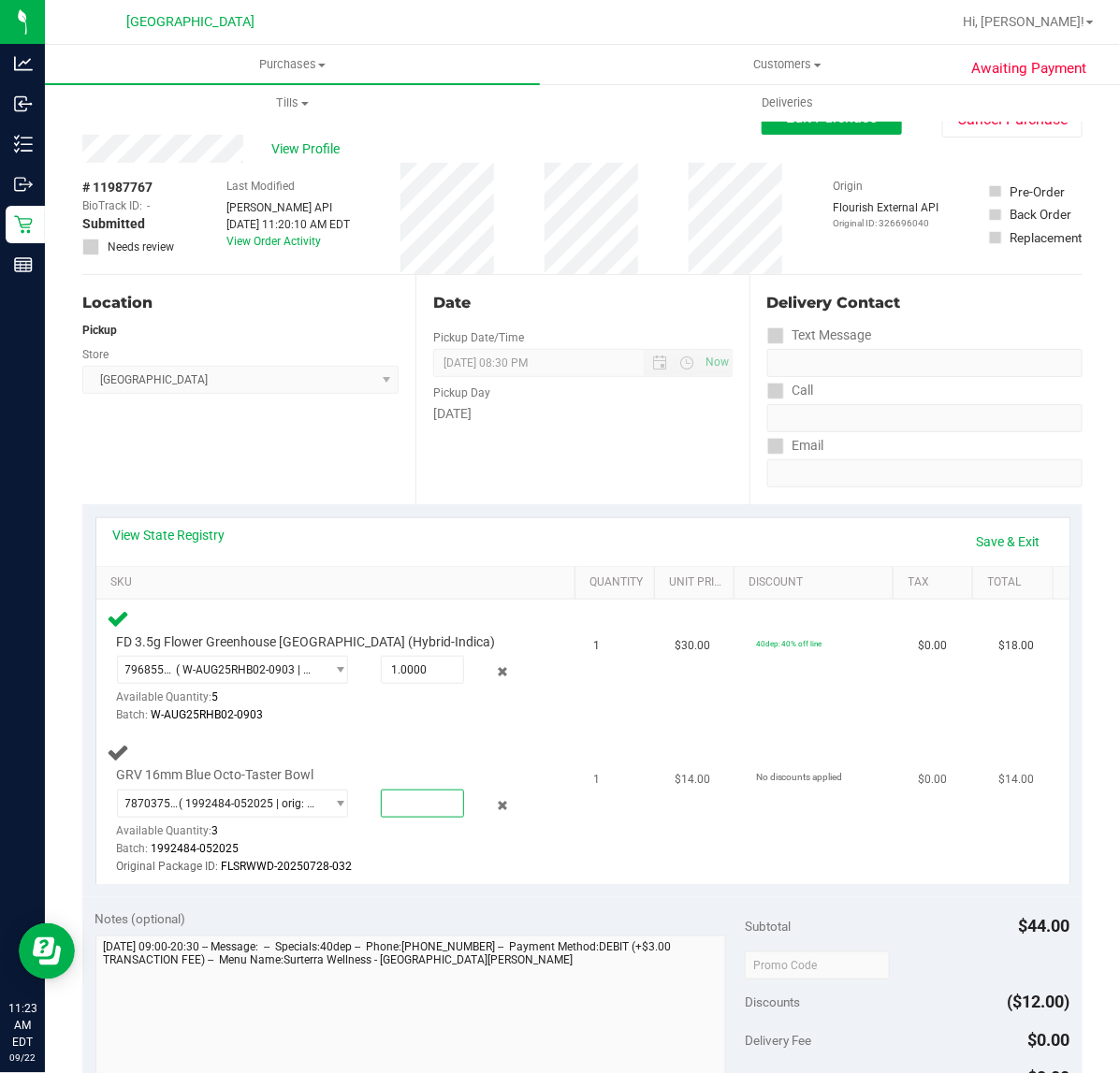
click at [404, 810] on span at bounding box center [422, 804] width 83 height 28
type input "1"
type input "1.0000"
click at [585, 838] on td "1" at bounding box center [623, 808] width 82 height 151
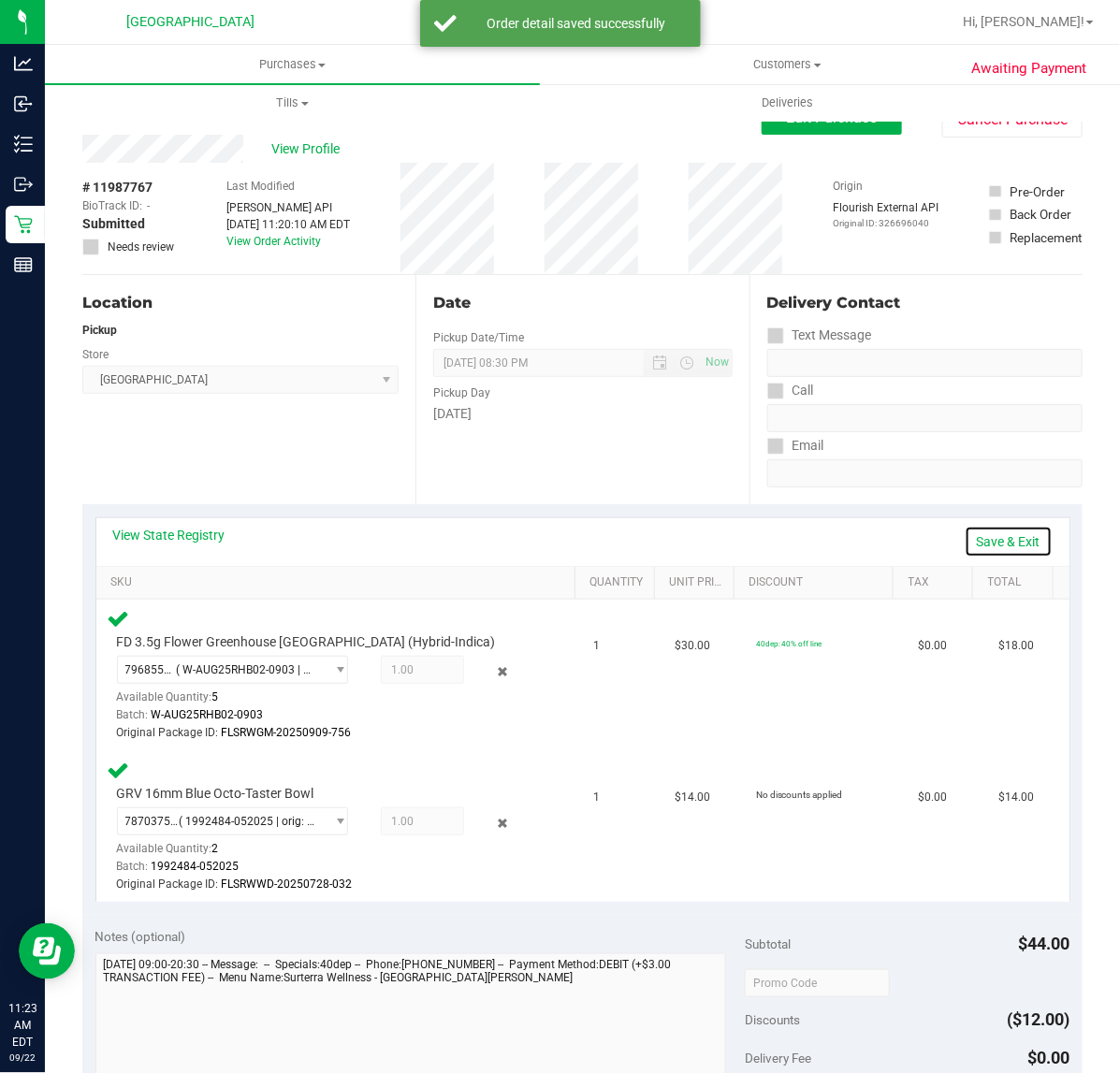
click at [985, 535] on link "Save & Exit" at bounding box center [1008, 542] width 88 height 32
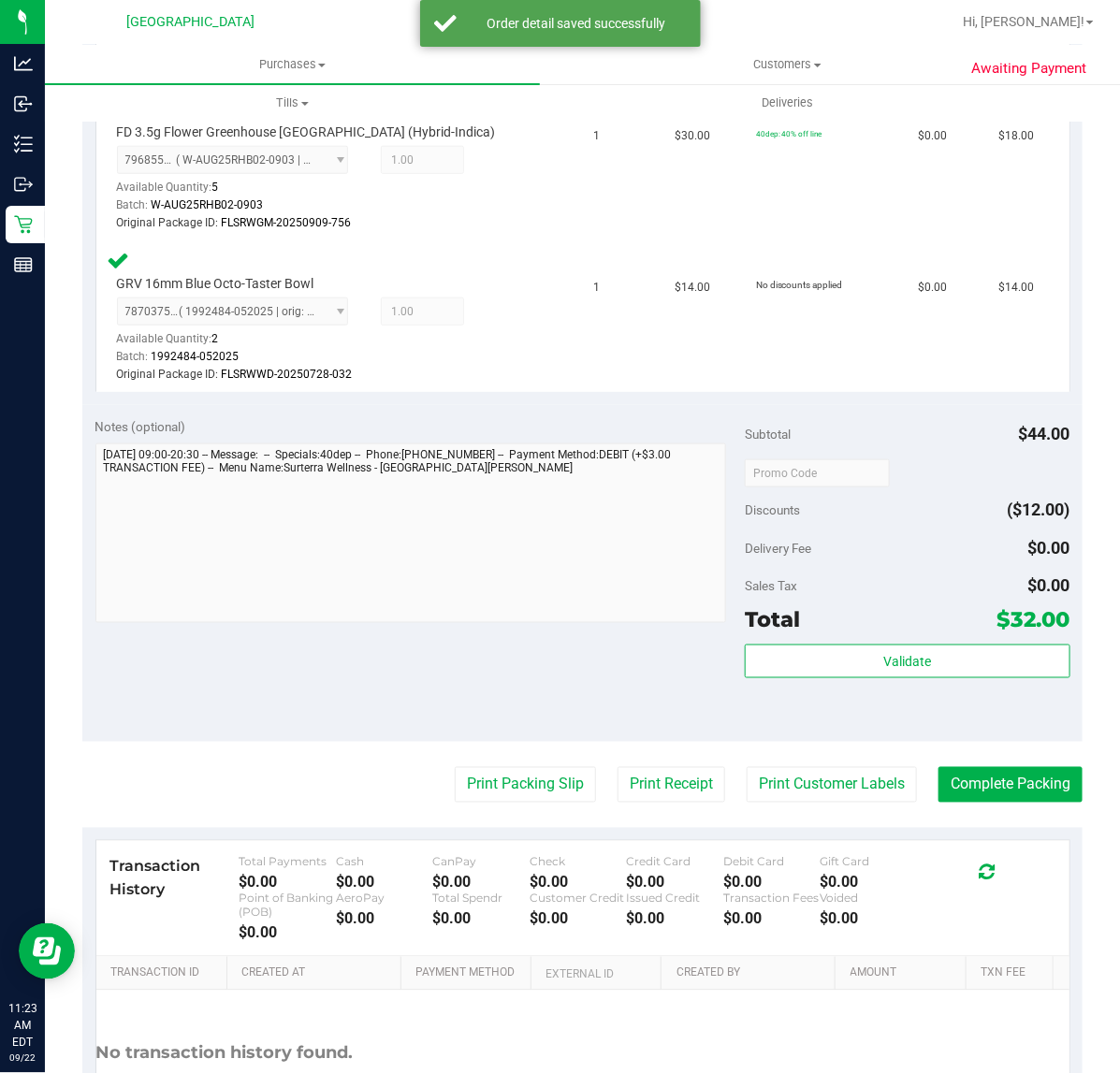
scroll to position [660, 0]
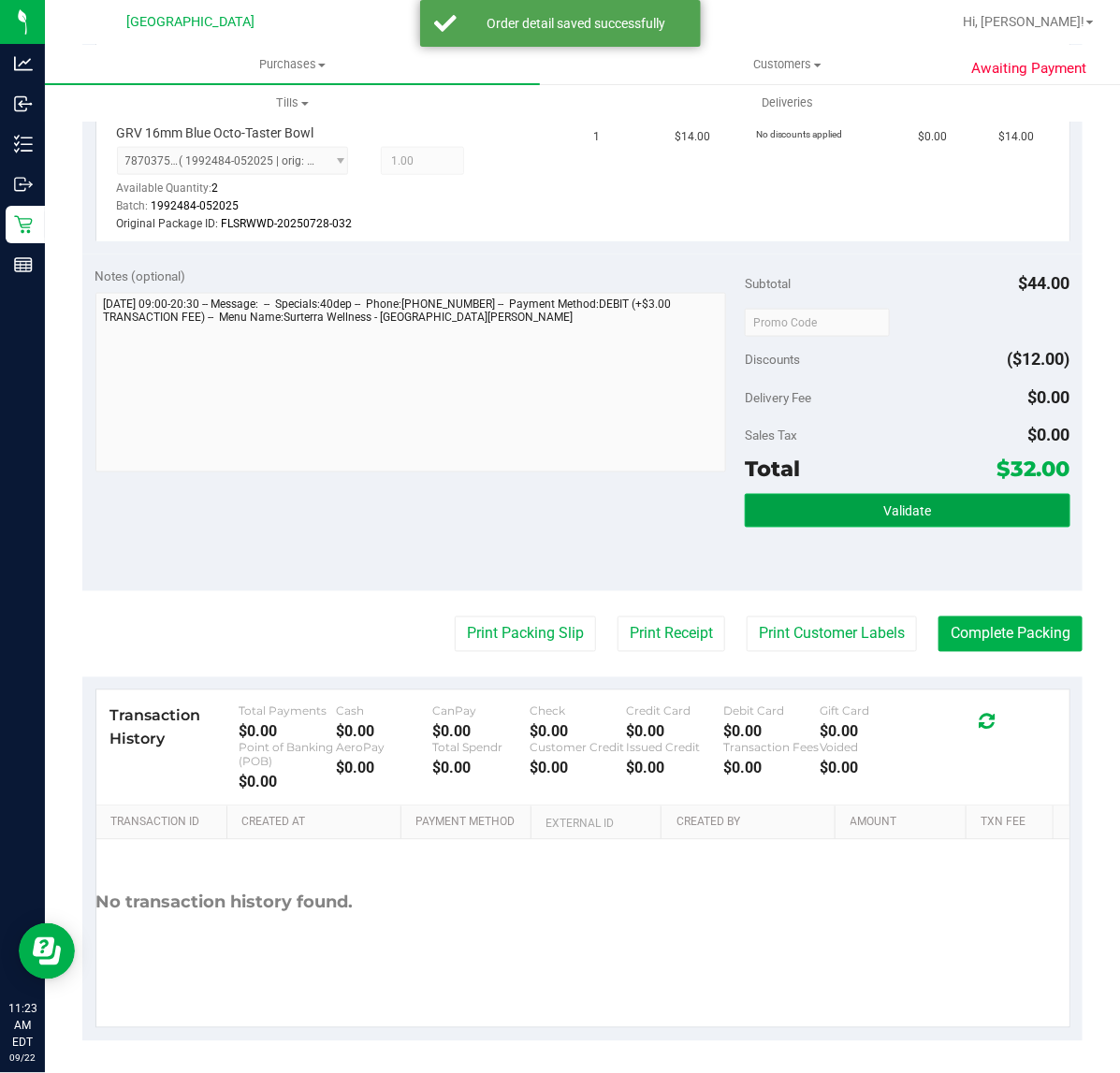
click at [768, 499] on button "Validate" at bounding box center [907, 511] width 324 height 34
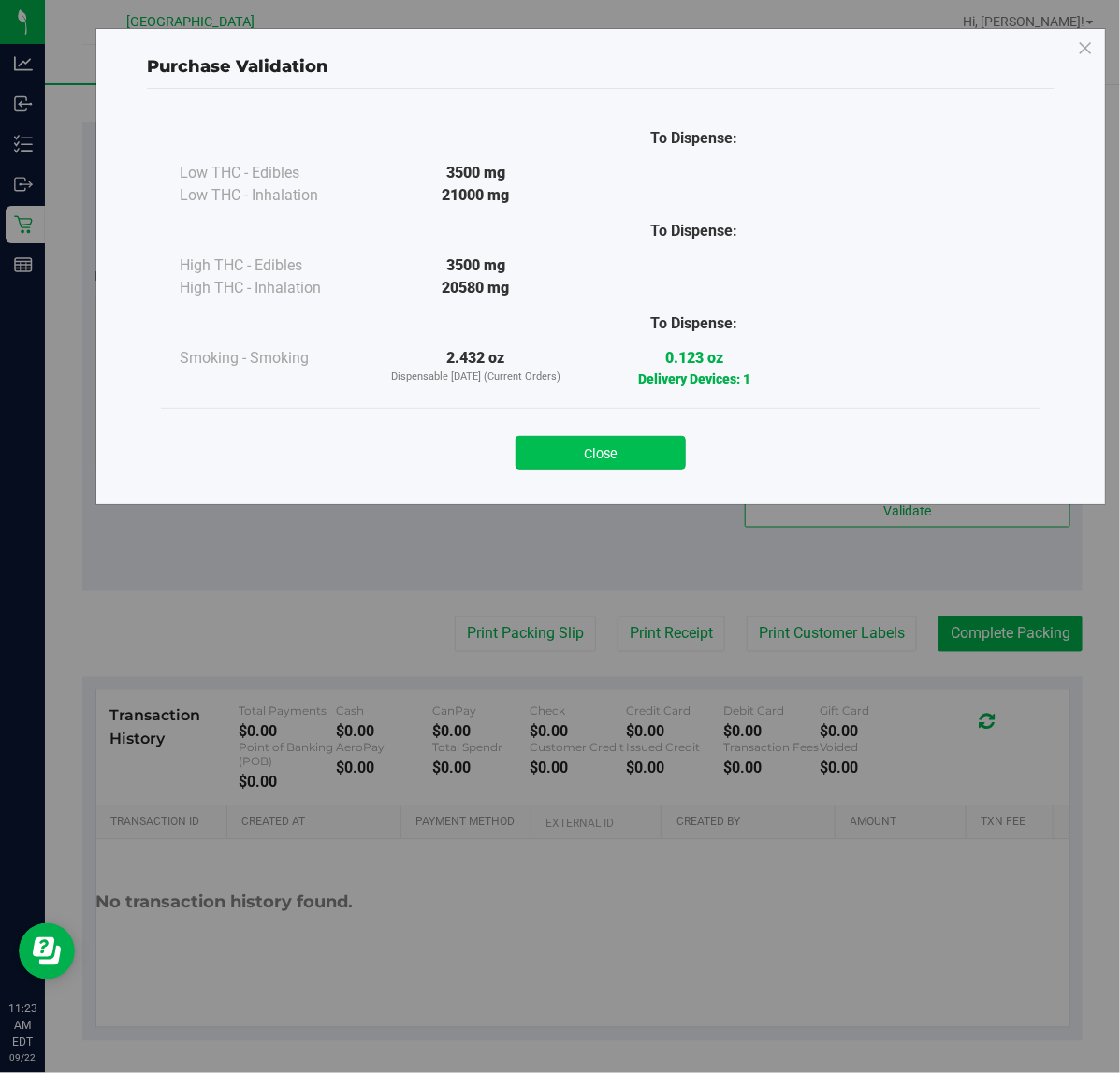
click at [560, 453] on button "Close" at bounding box center [600, 453] width 171 height 34
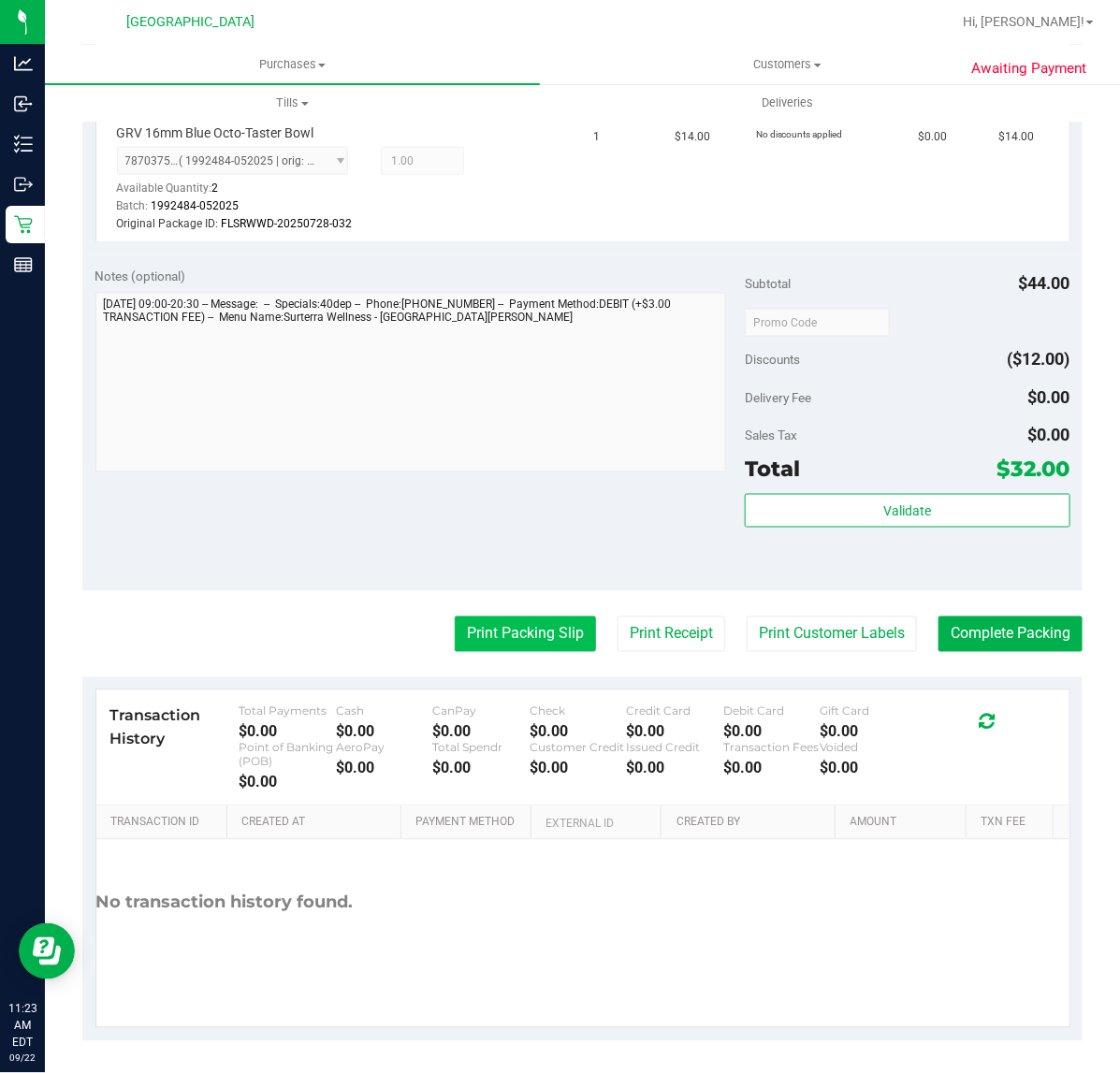
click at [507, 646] on button "Print Packing Slip" at bounding box center [524, 634] width 141 height 35
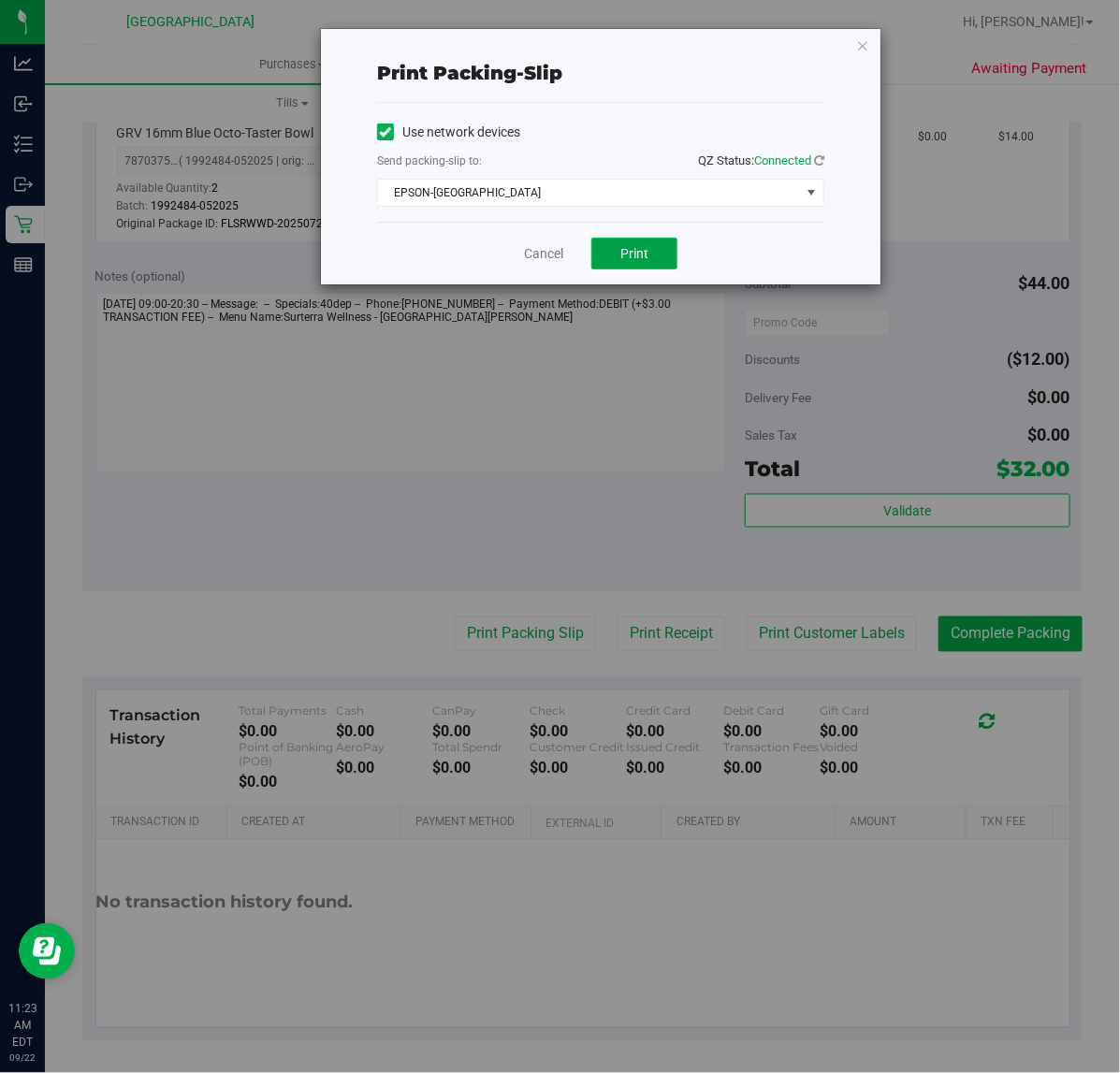
click at [630, 252] on span "Print" at bounding box center [634, 253] width 28 height 15
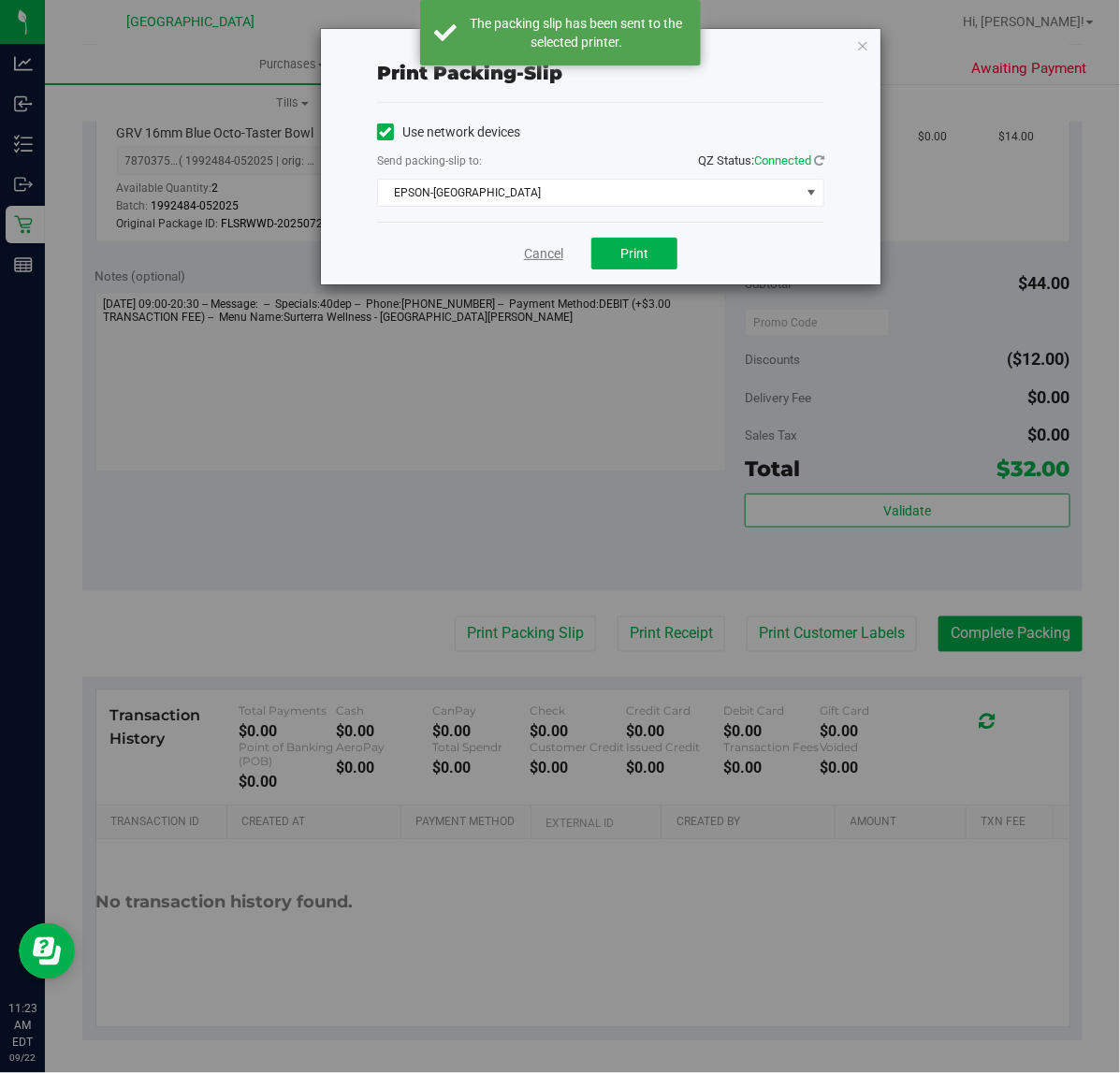
click at [549, 250] on link "Cancel" at bounding box center [542, 253] width 39 height 20
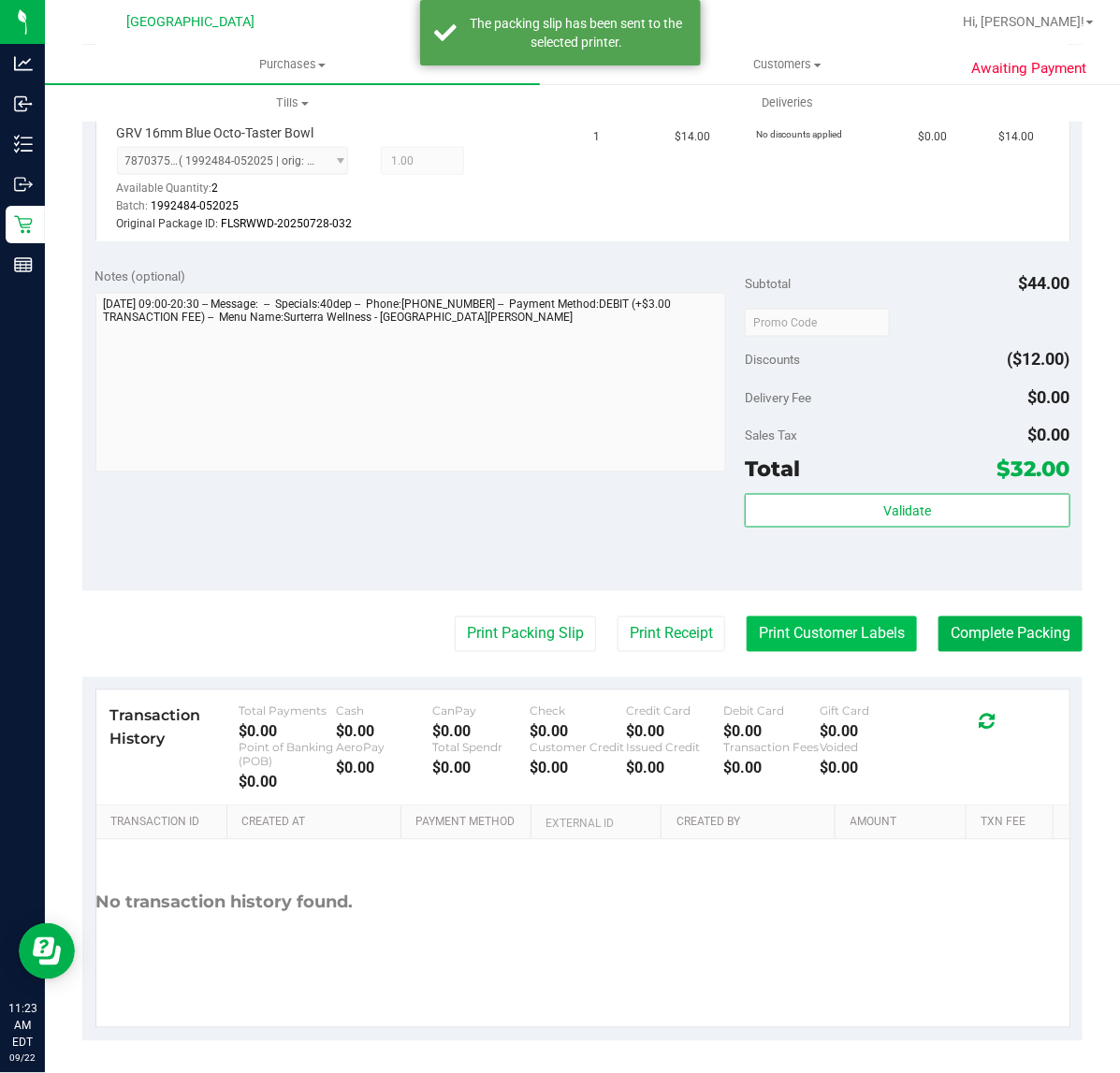
click at [780, 622] on button "Print Customer Labels" at bounding box center [832, 634] width 171 height 35
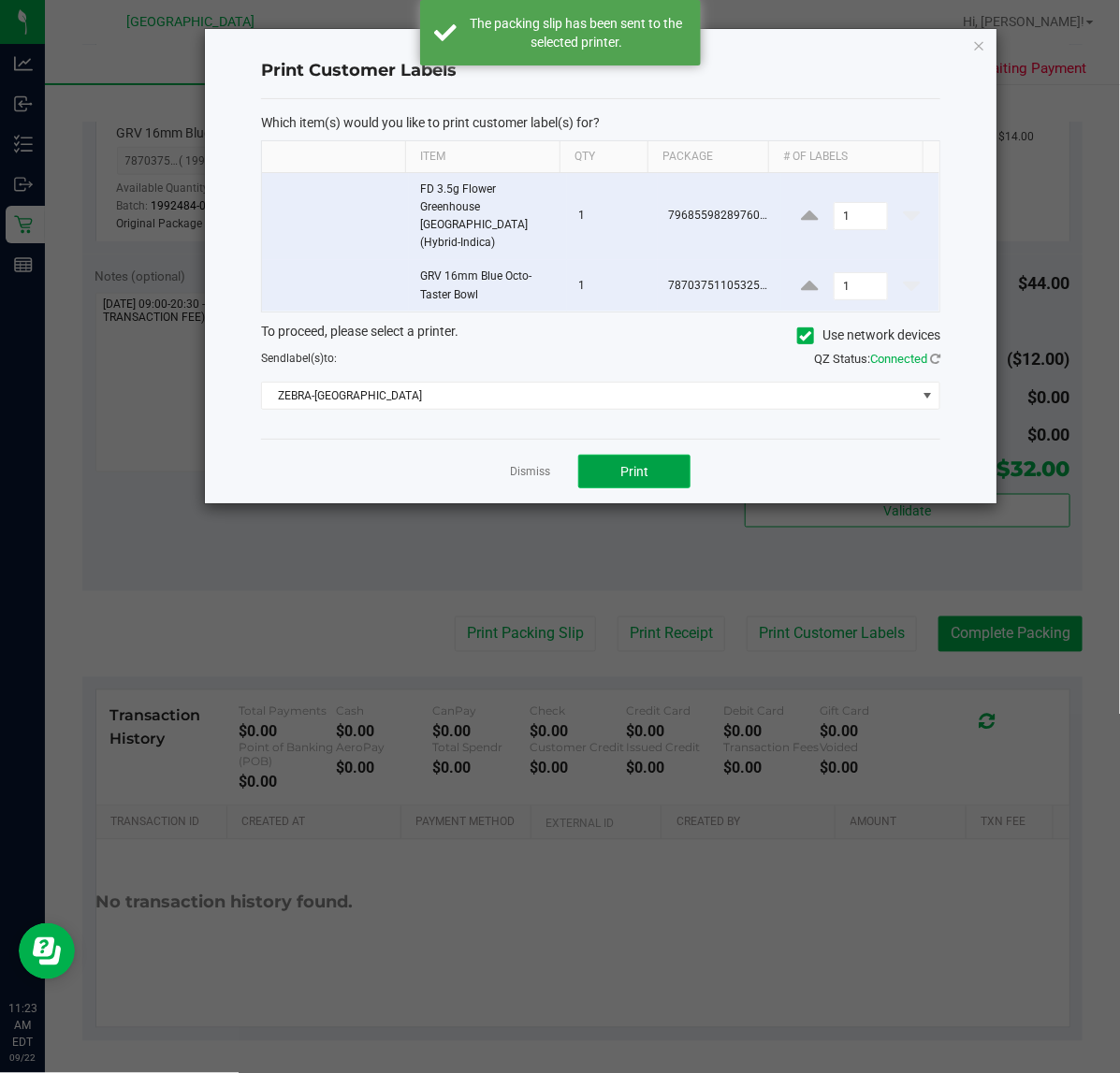
click at [646, 464] on span "Print" at bounding box center [634, 472] width 28 height 15
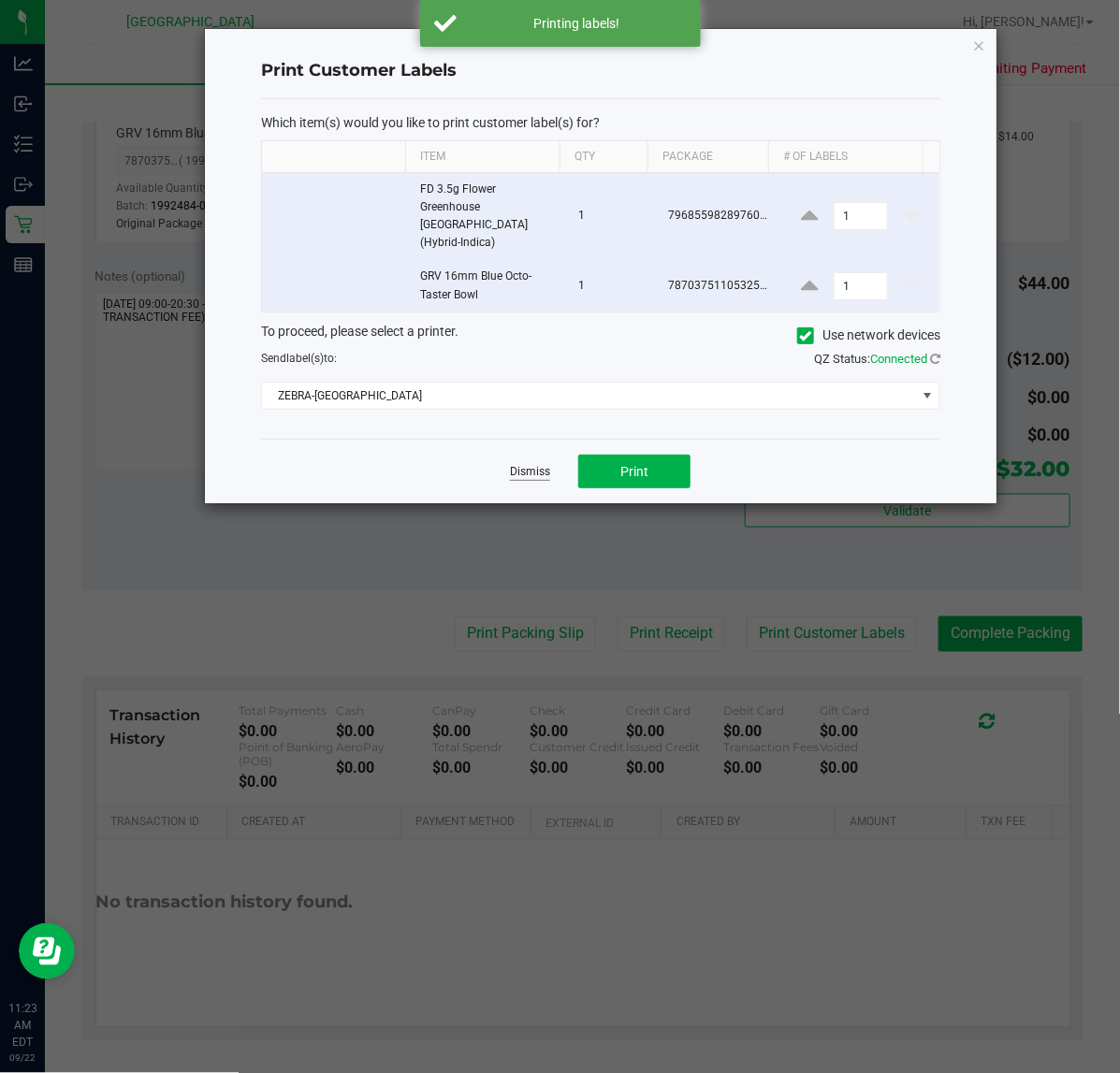
click at [536, 464] on link "Dismiss" at bounding box center [530, 472] width 40 height 16
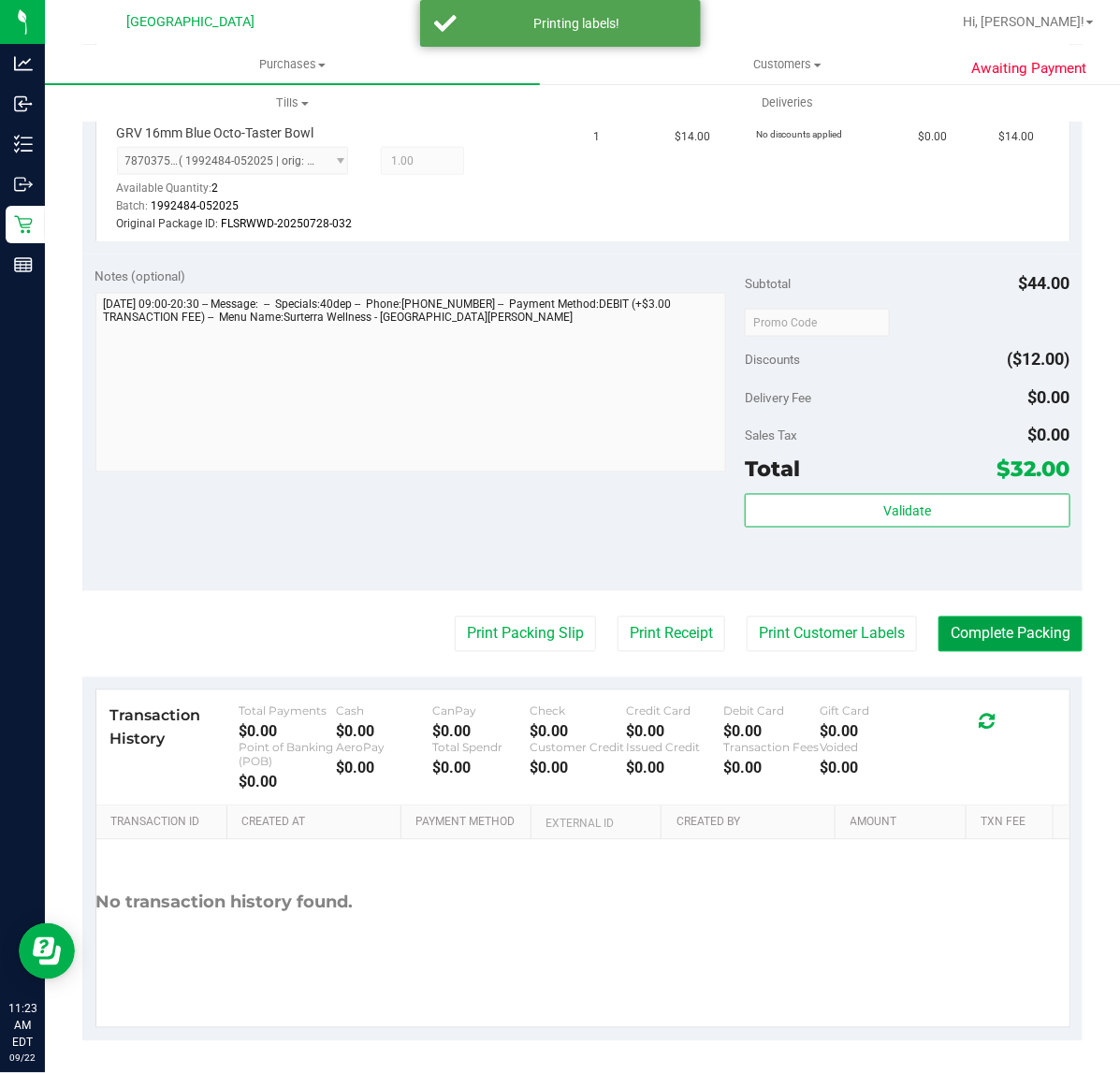
click at [978, 627] on button "Complete Packing" at bounding box center [1010, 634] width 144 height 35
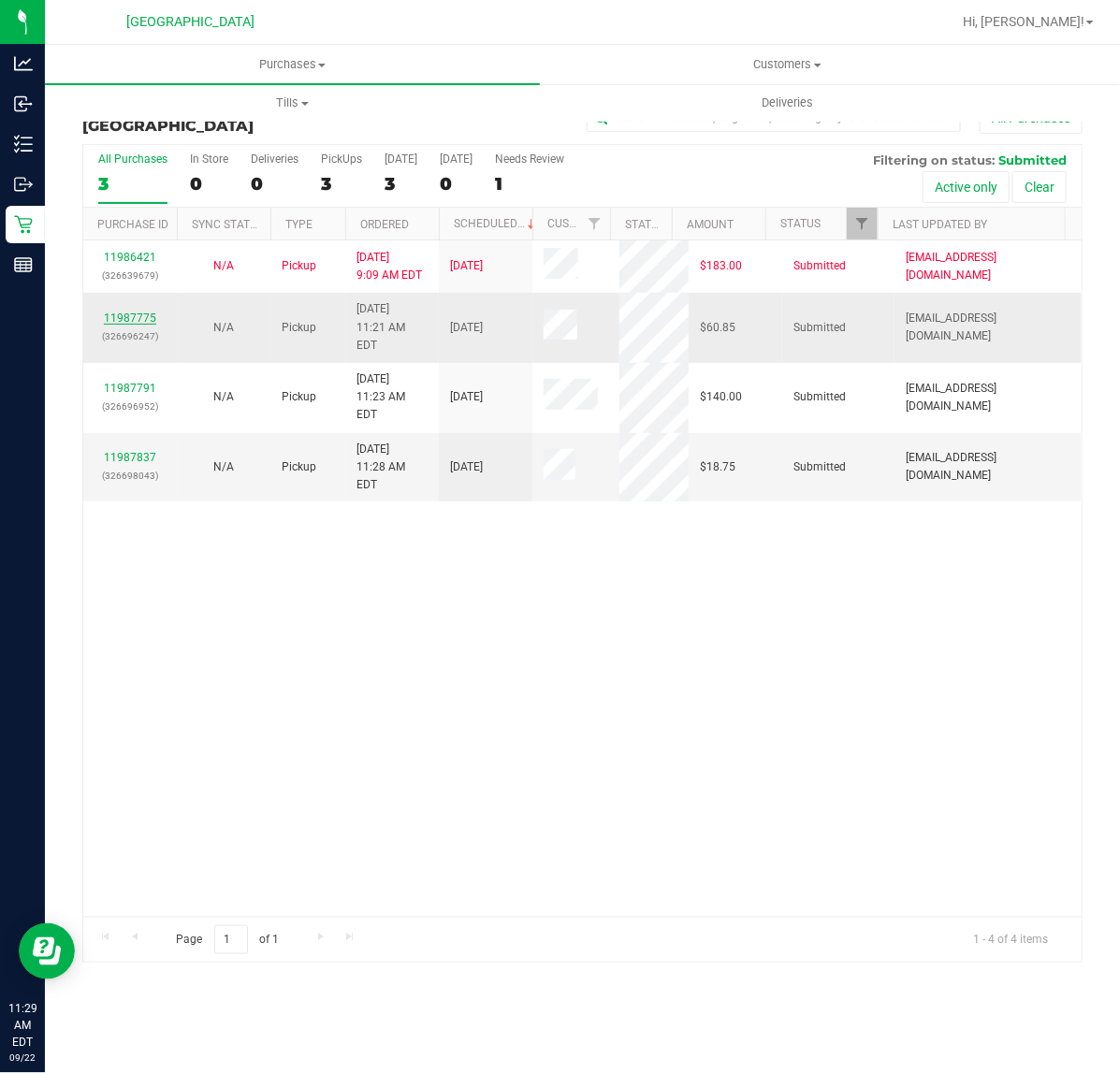
click at [117, 311] on link "11987775" at bounding box center [129, 318] width 52 height 13
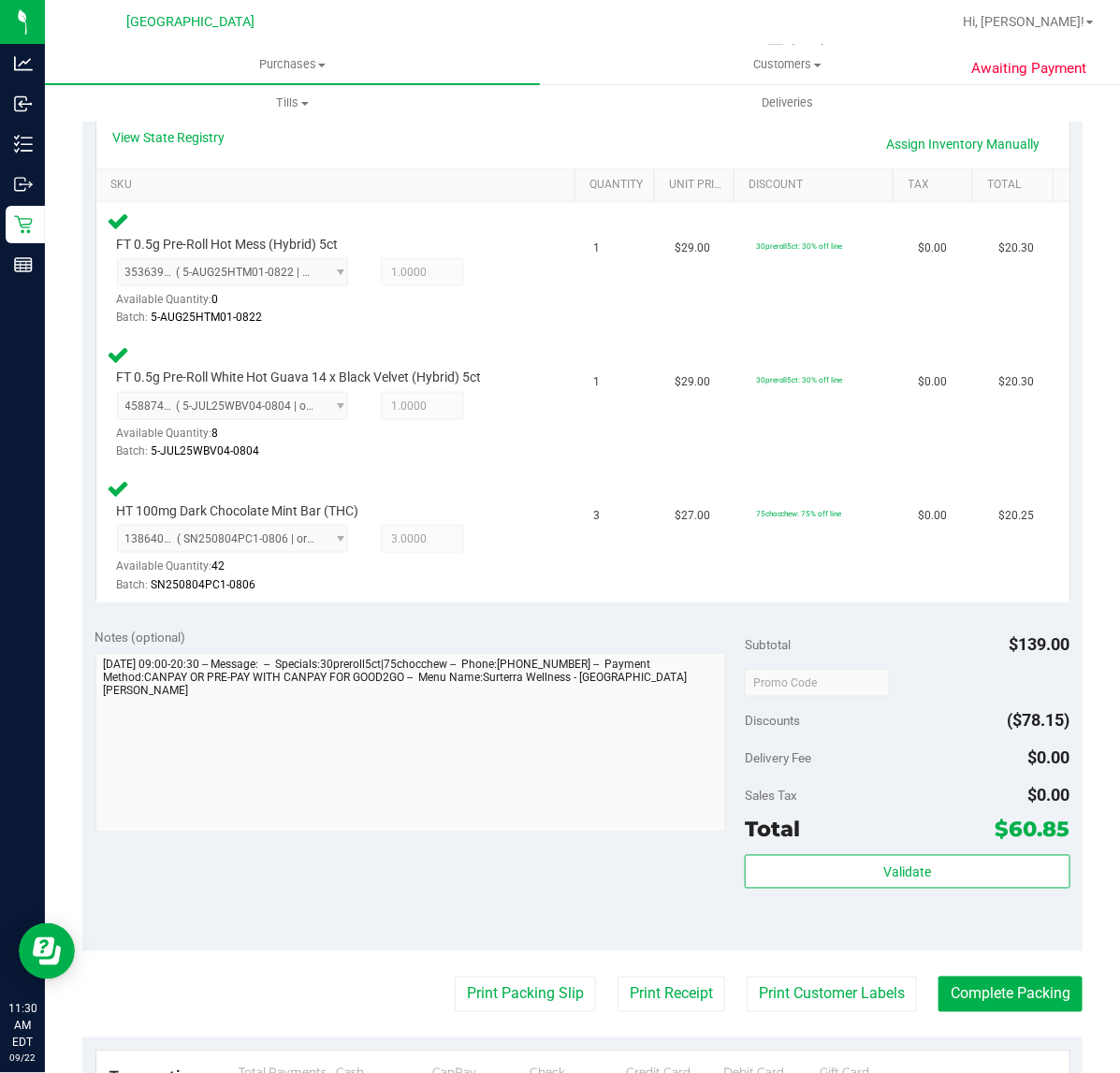
scroll to position [468, 0]
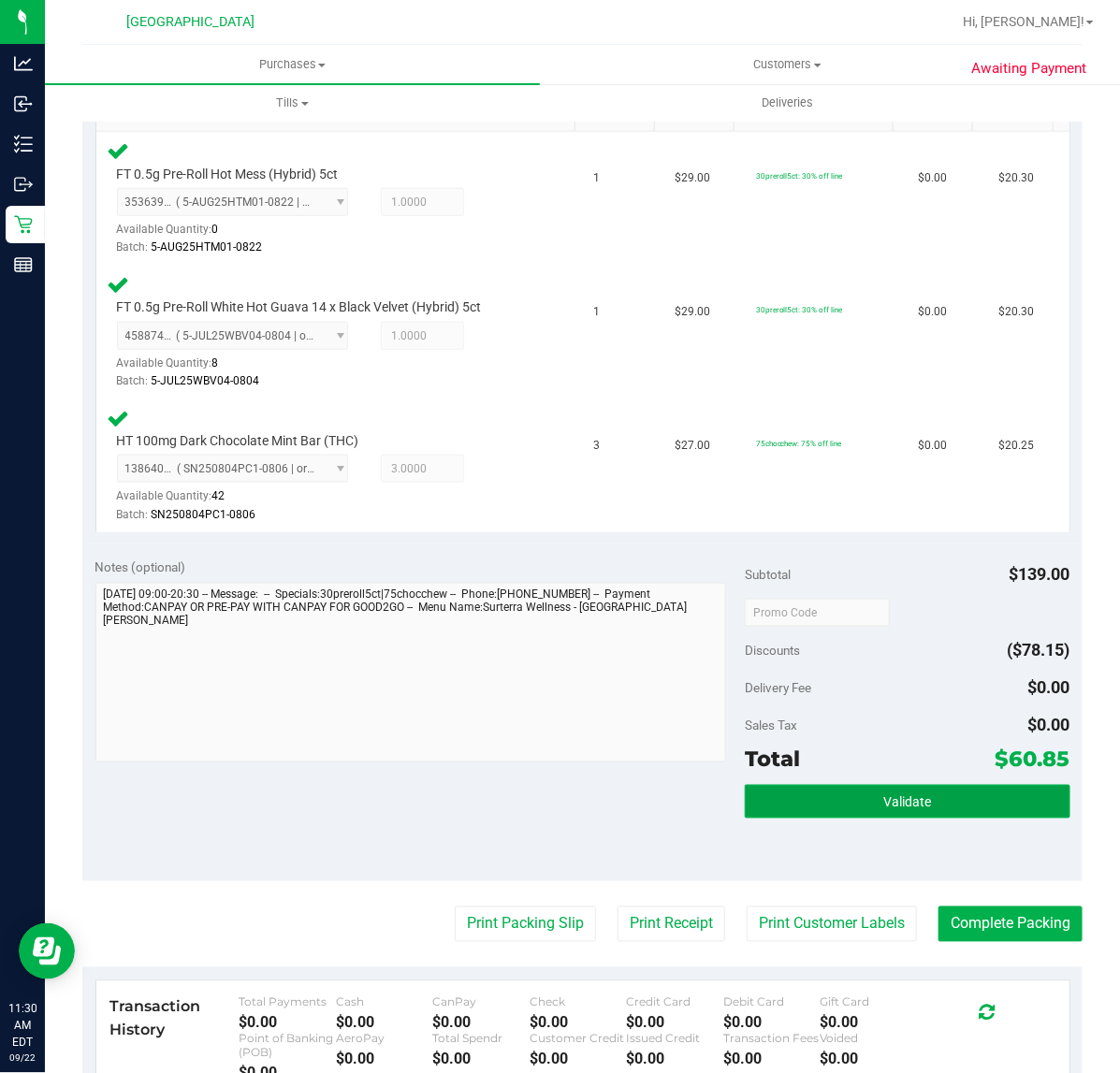
click at [883, 803] on span "Validate" at bounding box center [907, 803] width 47 height 15
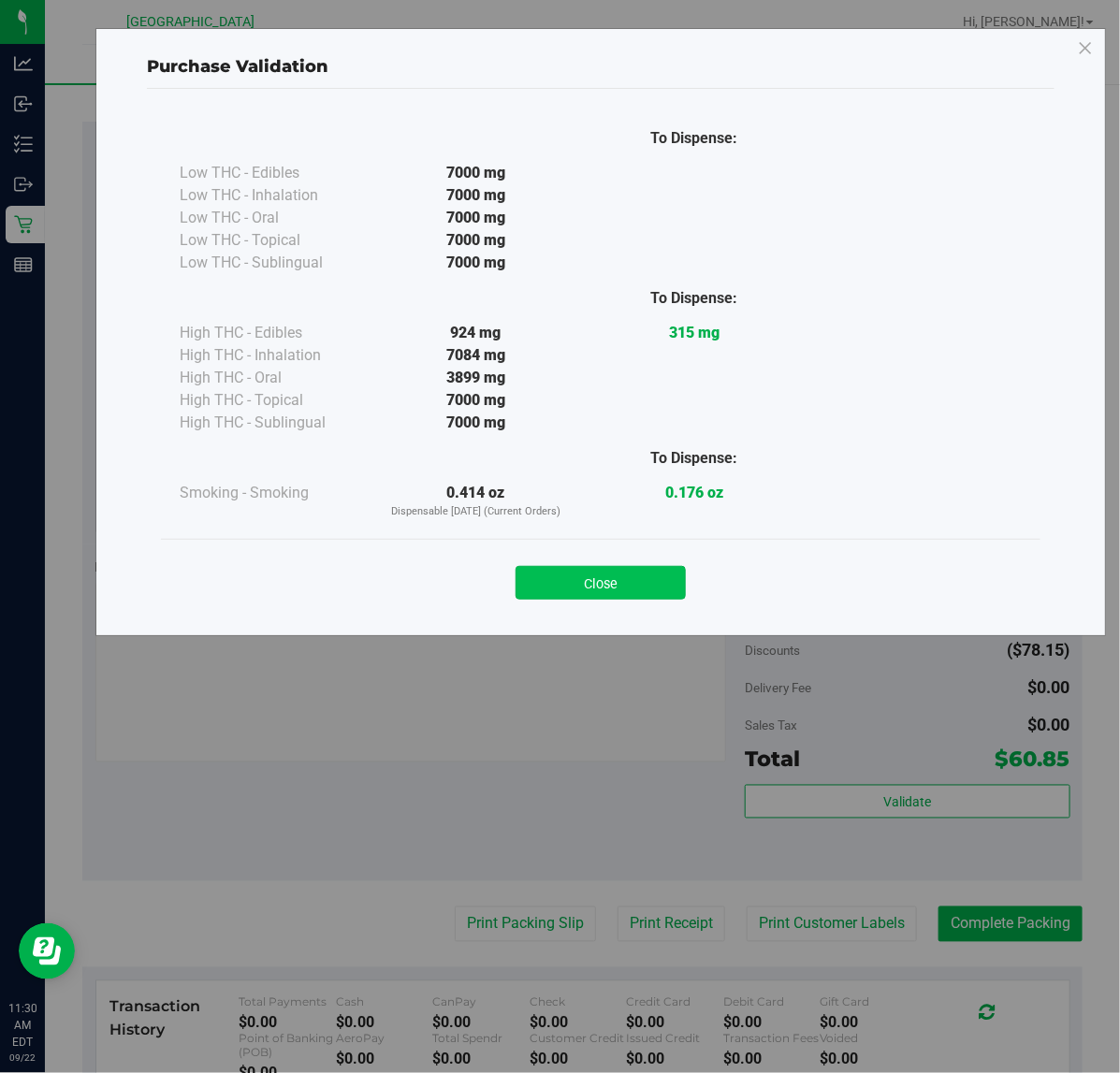
click at [655, 573] on button "Close" at bounding box center [600, 583] width 171 height 34
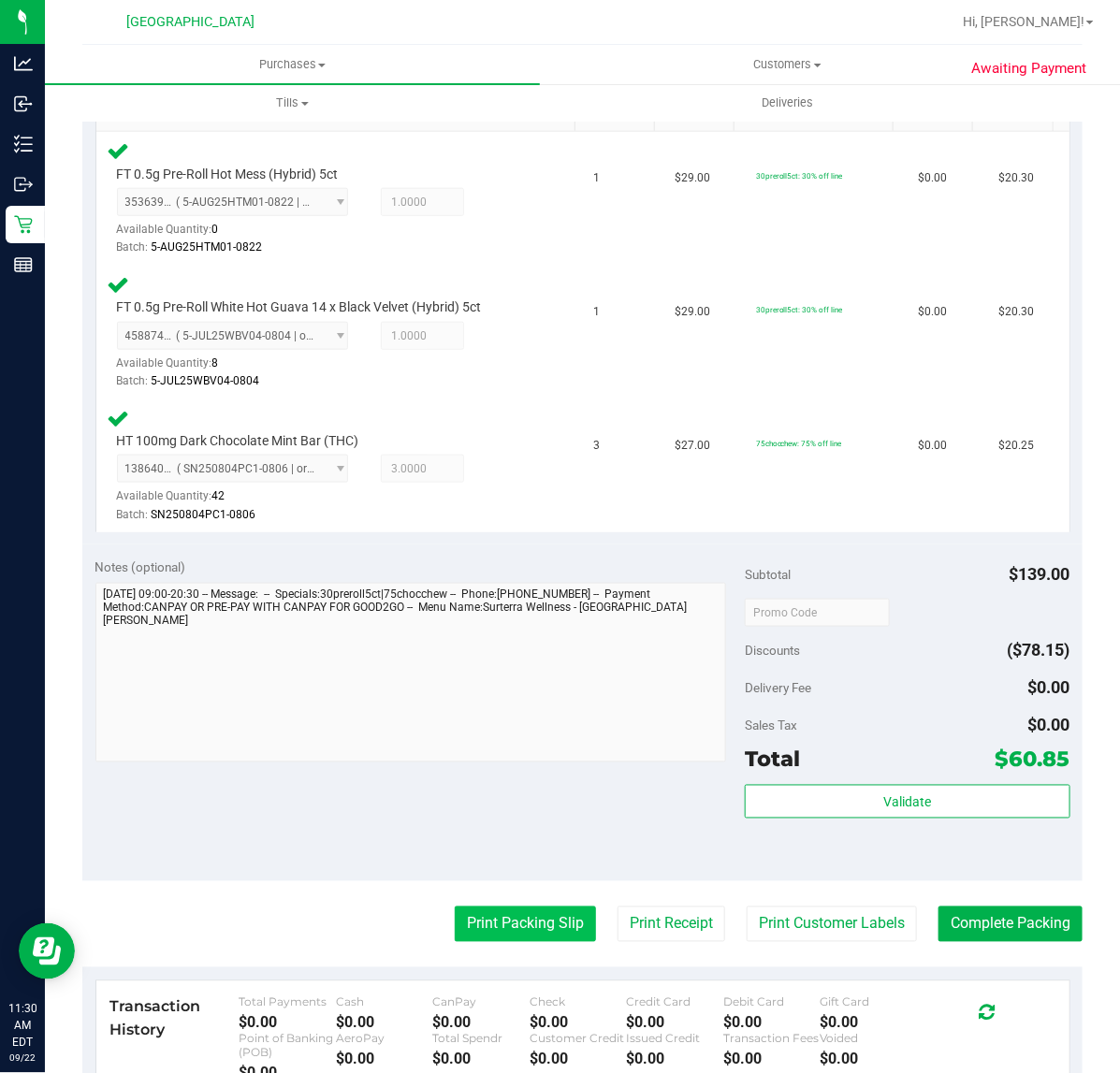
click at [484, 914] on button "Print Packing Slip" at bounding box center [524, 924] width 141 height 35
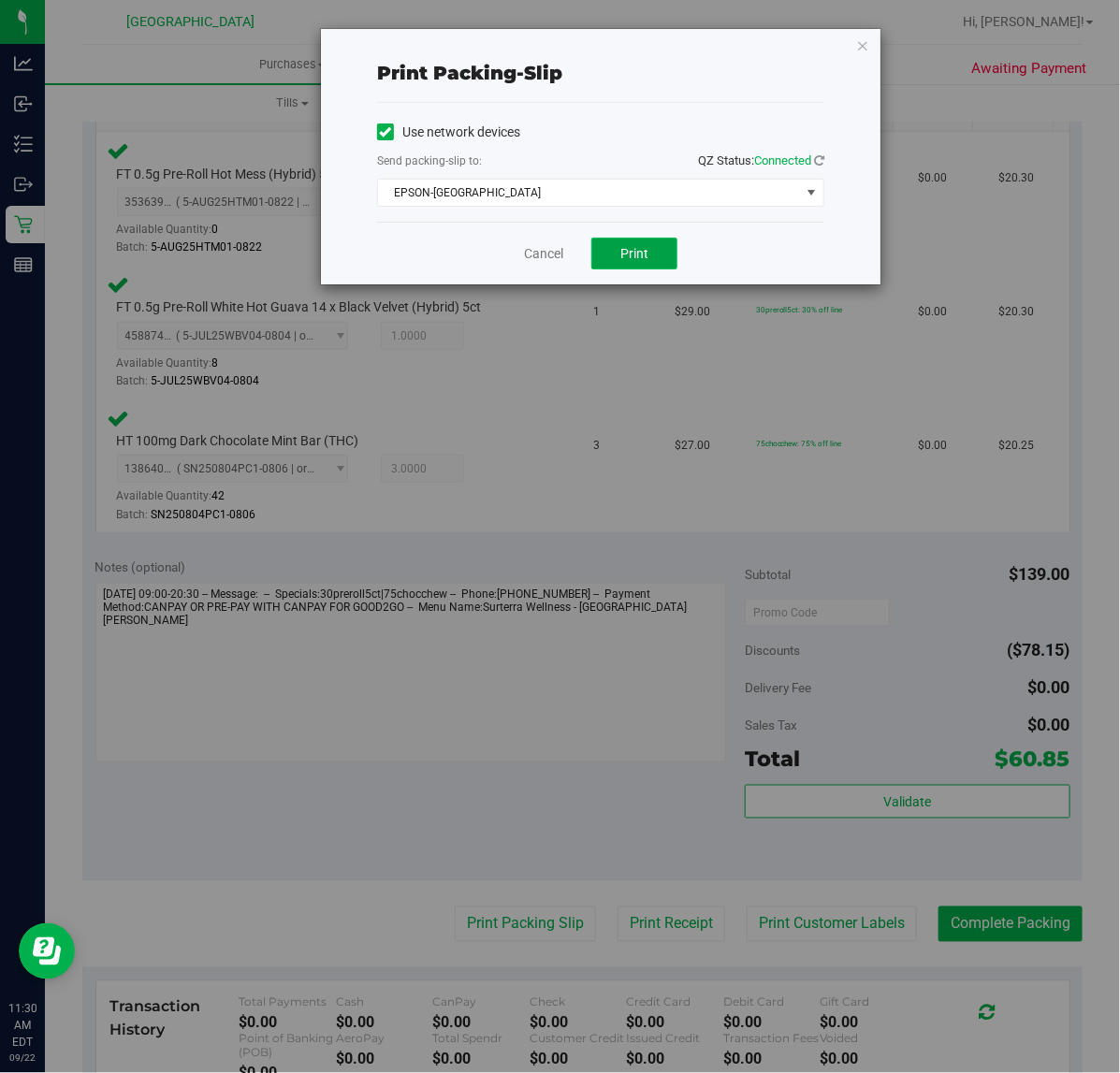
click at [618, 250] on button "Print" at bounding box center [633, 254] width 86 height 32
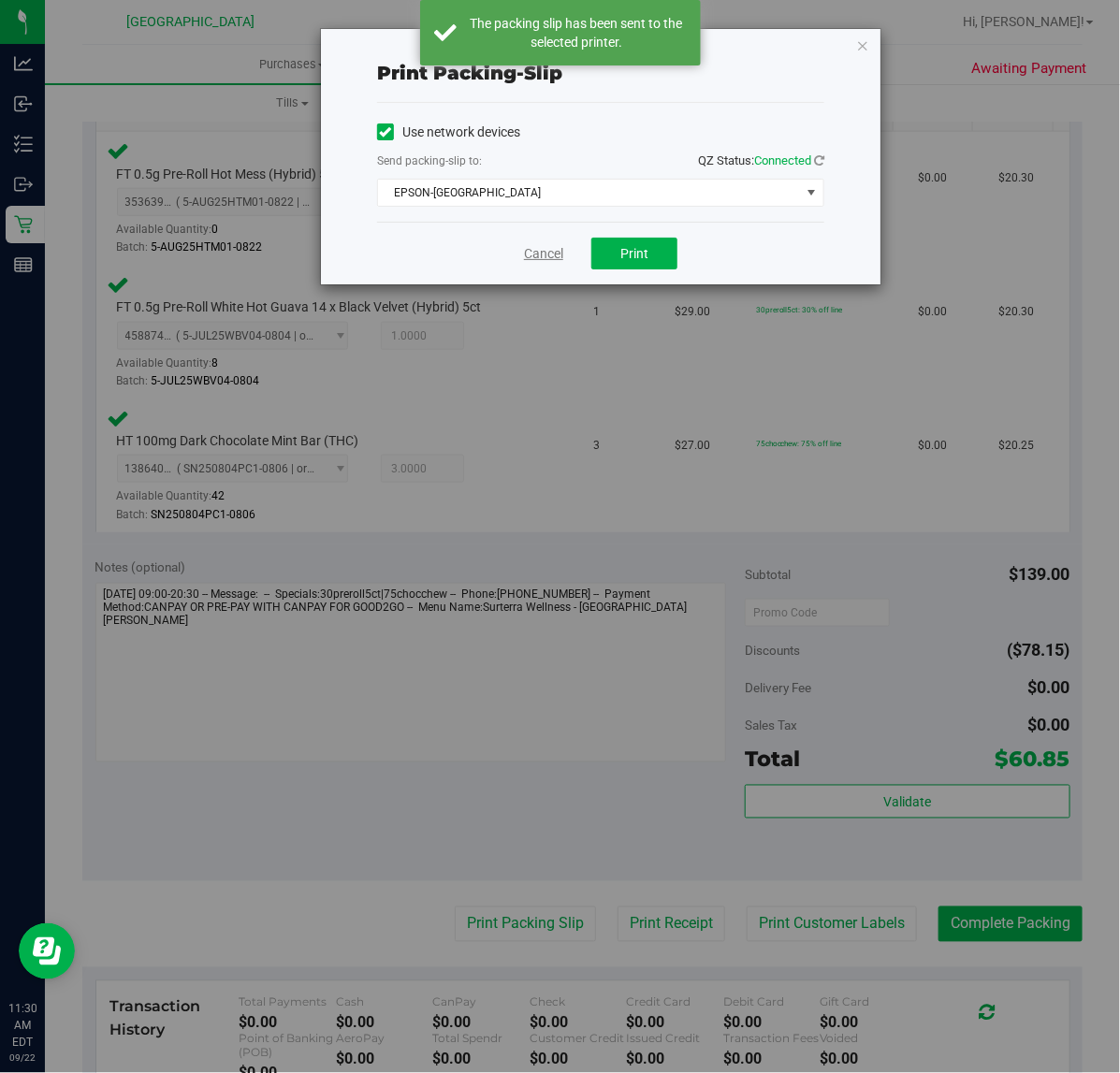
click at [544, 250] on link "Cancel" at bounding box center [542, 253] width 39 height 20
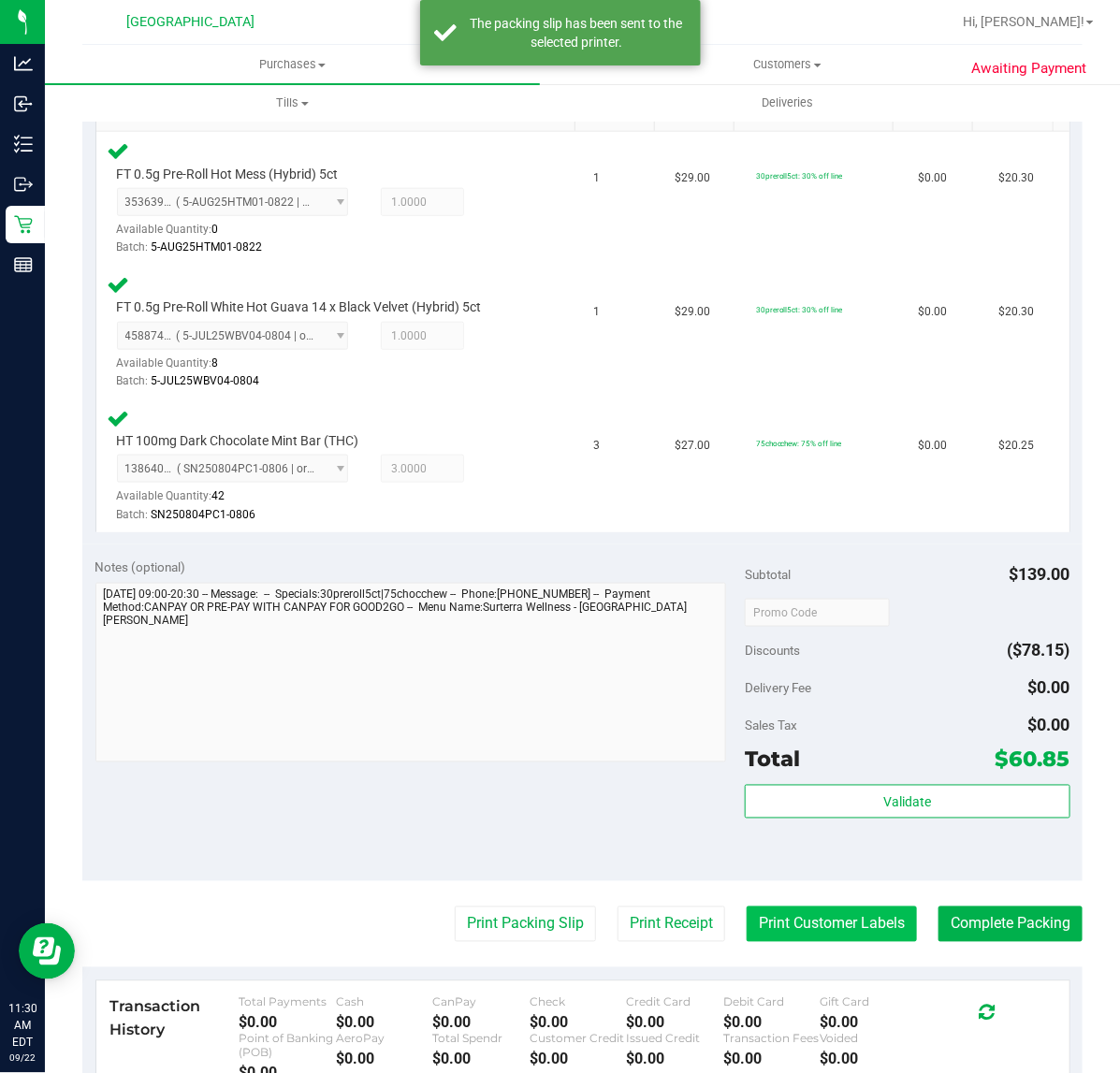
click at [819, 936] on button "Print Customer Labels" at bounding box center [832, 924] width 171 height 35
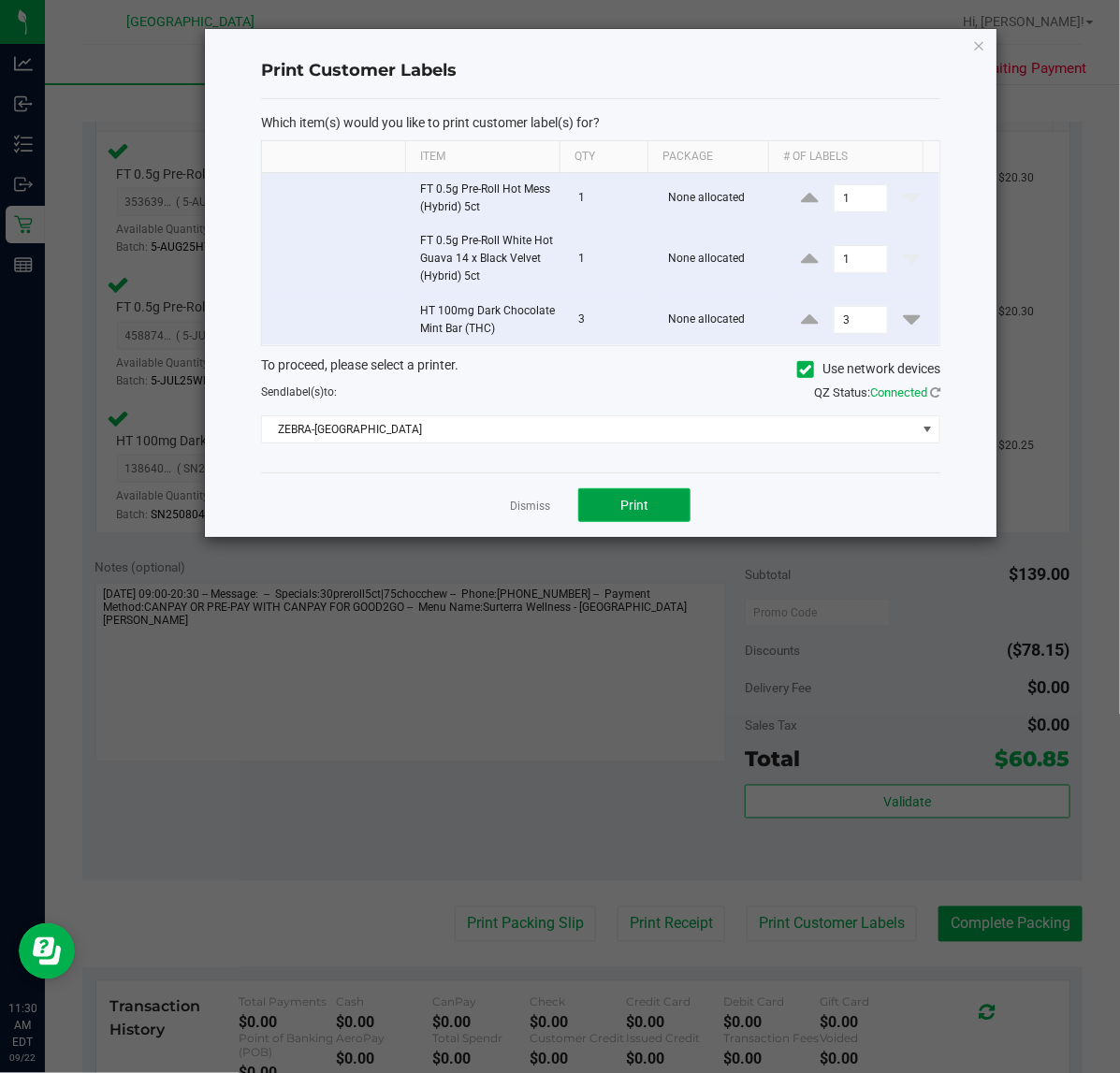
click at [652, 507] on button "Print" at bounding box center [634, 506] width 112 height 34
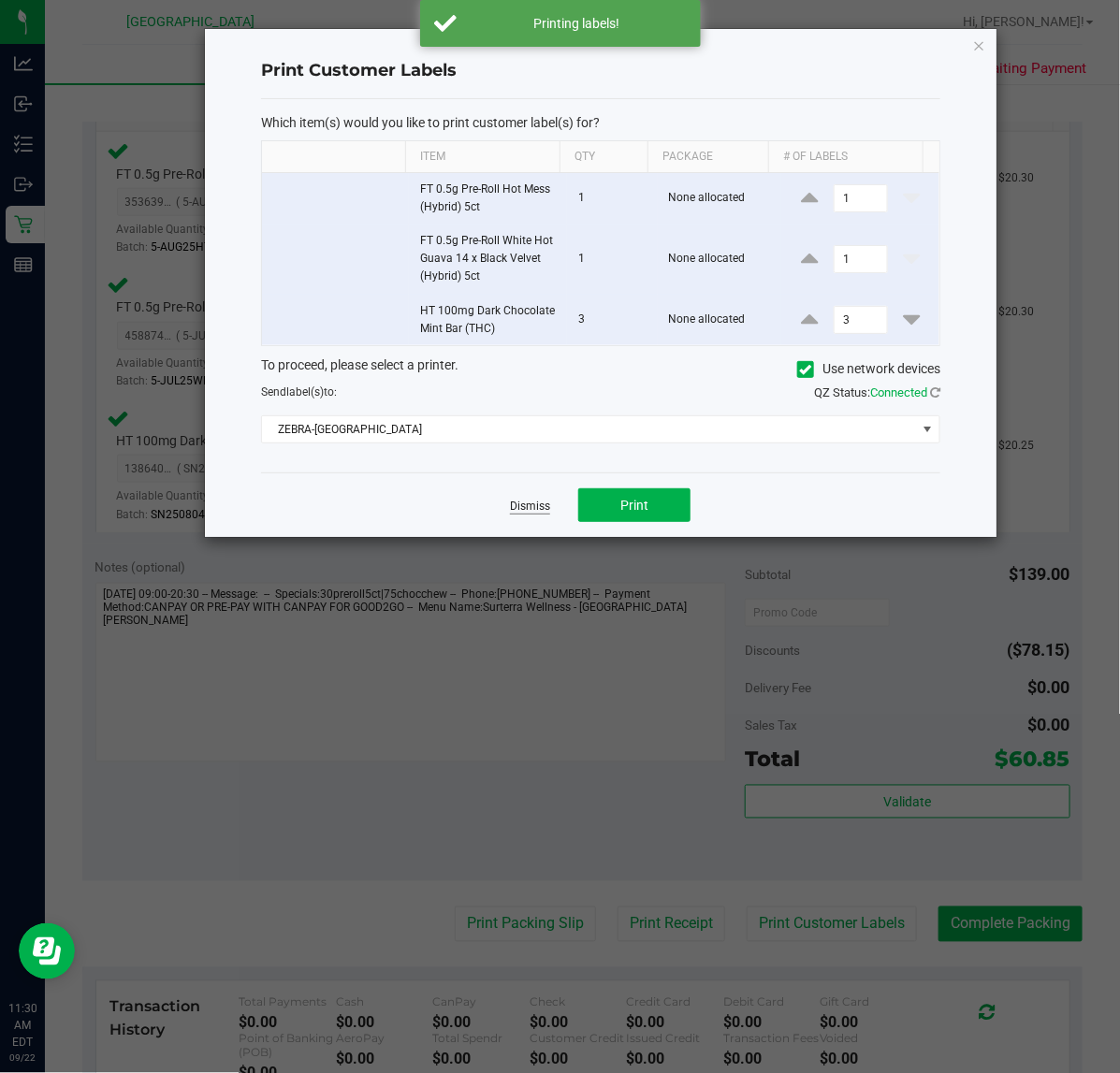
click at [528, 509] on link "Dismiss" at bounding box center [530, 507] width 40 height 16
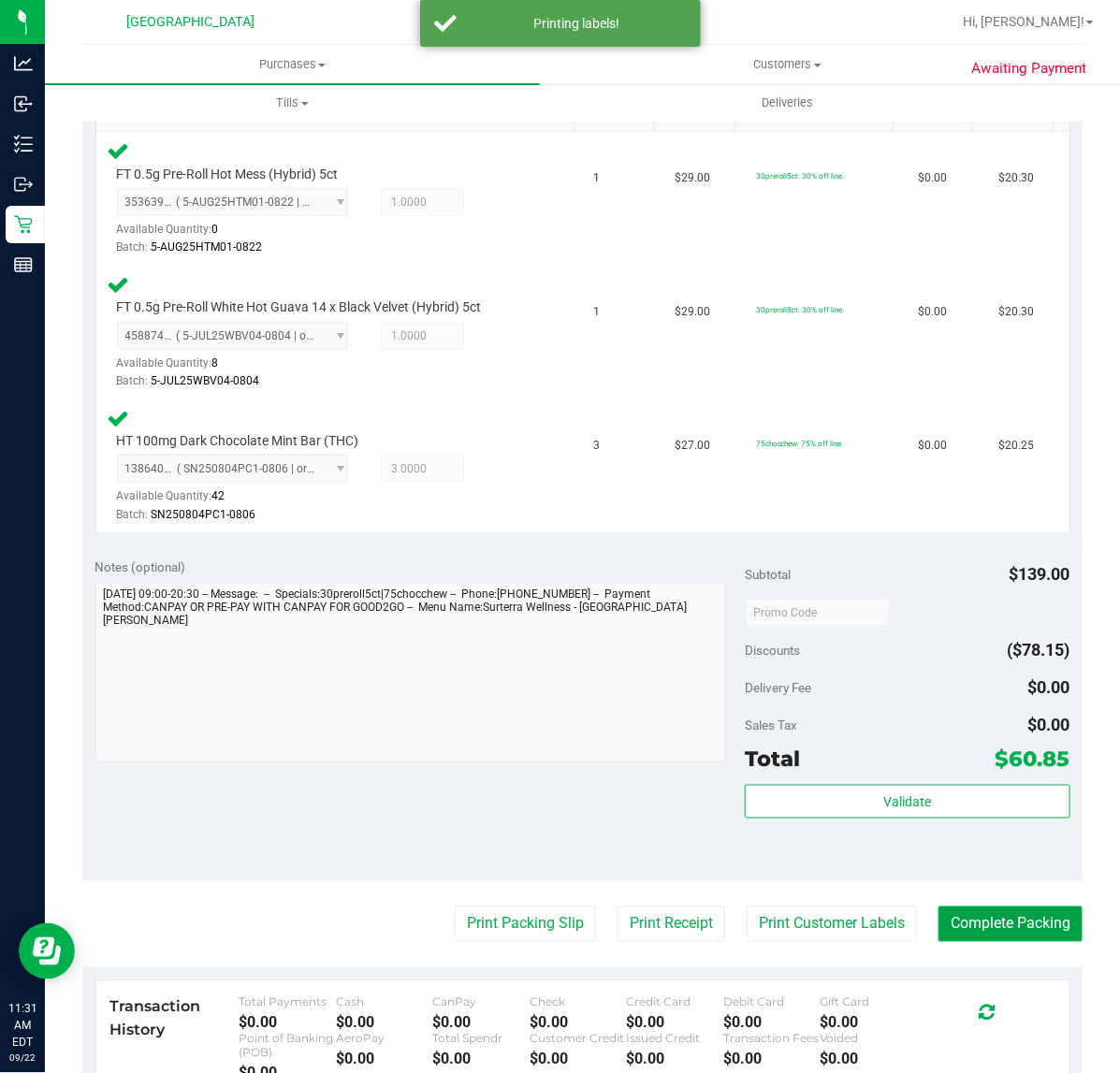
click at [964, 935] on button "Complete Packing" at bounding box center [1010, 924] width 144 height 35
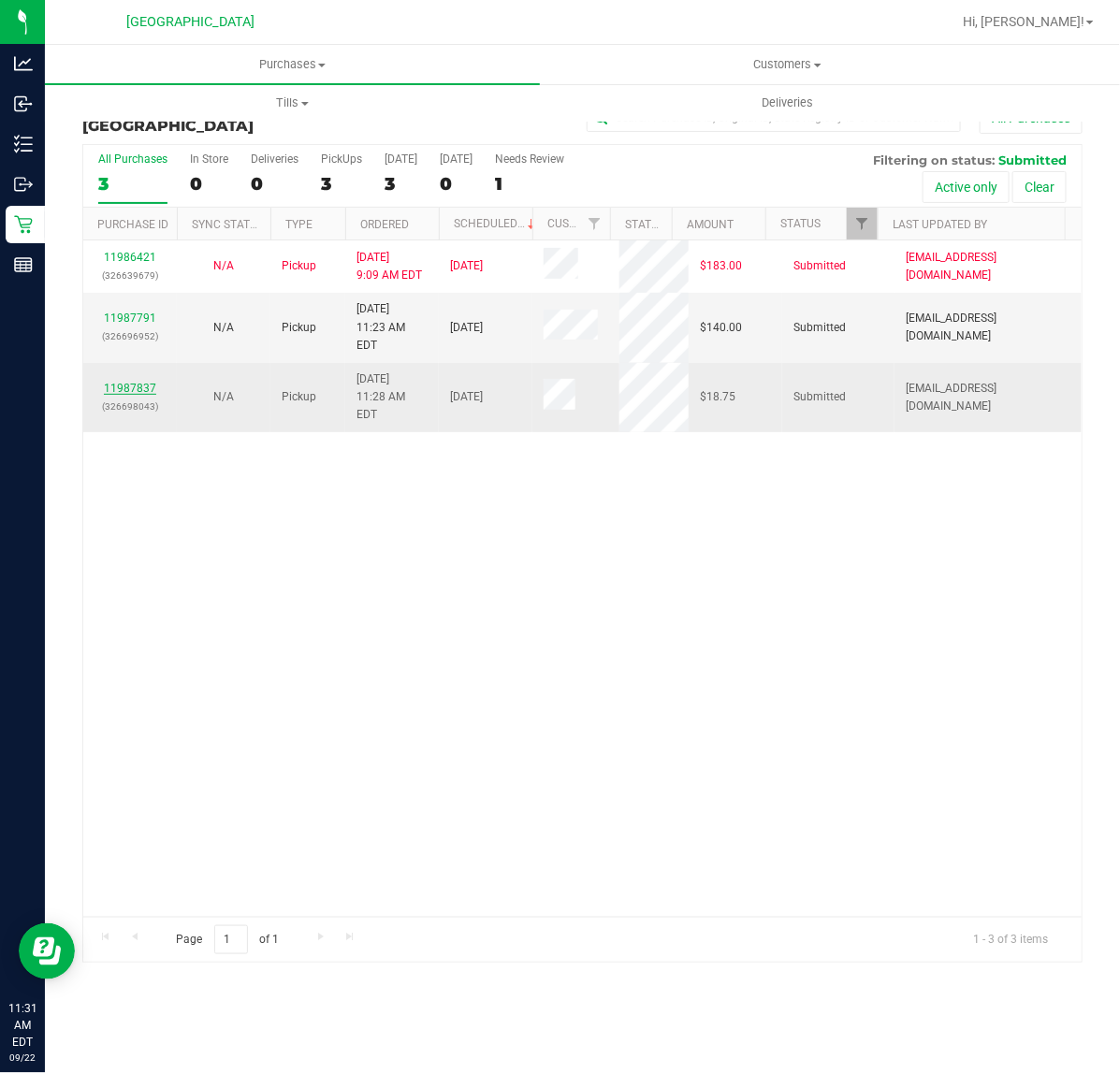
click at [137, 381] on link "11987837" at bounding box center [129, 388] width 52 height 13
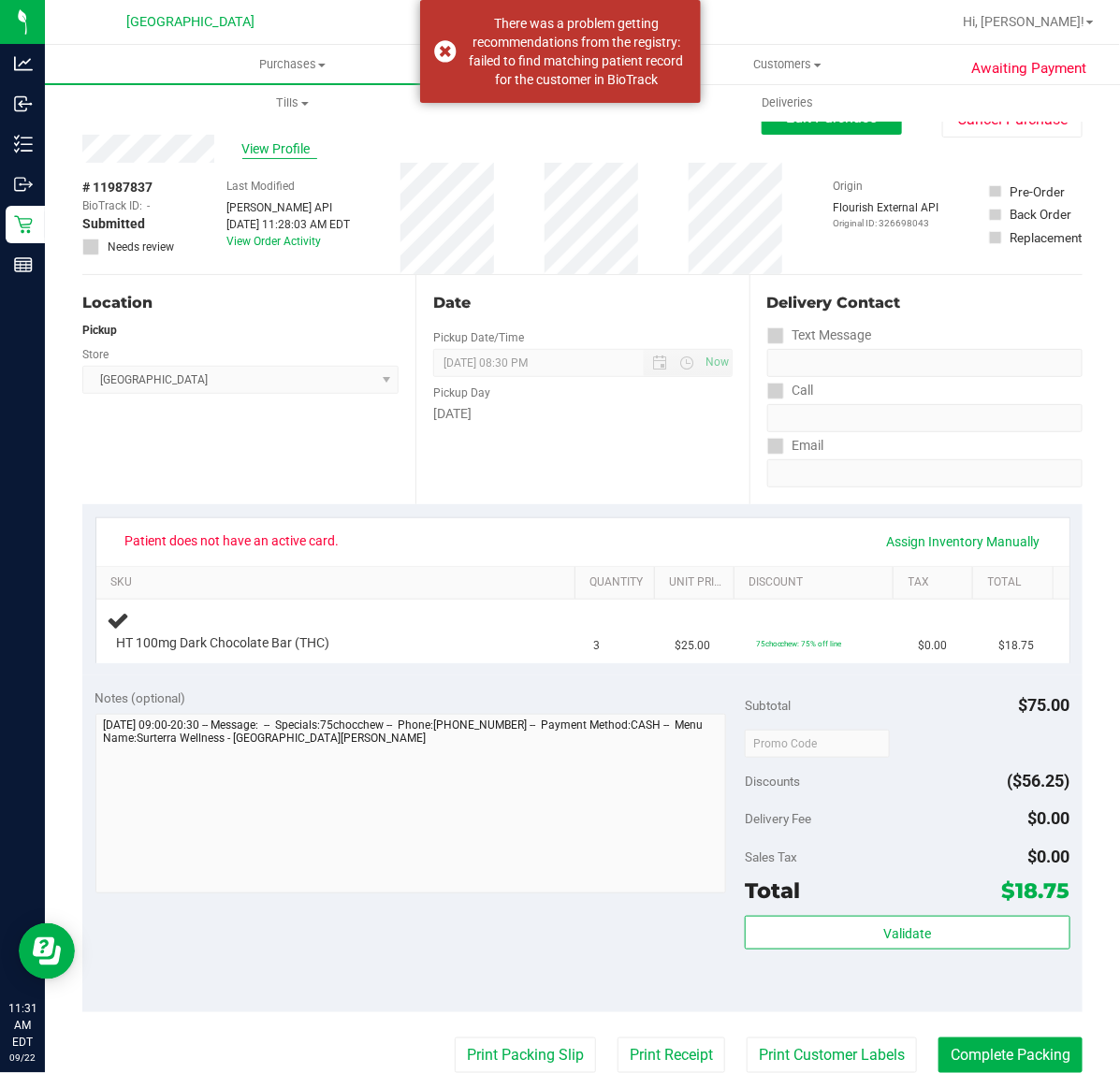
click at [273, 156] on span "View Profile" at bounding box center [279, 149] width 75 height 20
click at [819, 120] on uib-tab-heading "Deliveries" at bounding box center [787, 102] width 493 height 37
click at [798, 128] on button "Edit Purchase" at bounding box center [832, 119] width 140 height 34
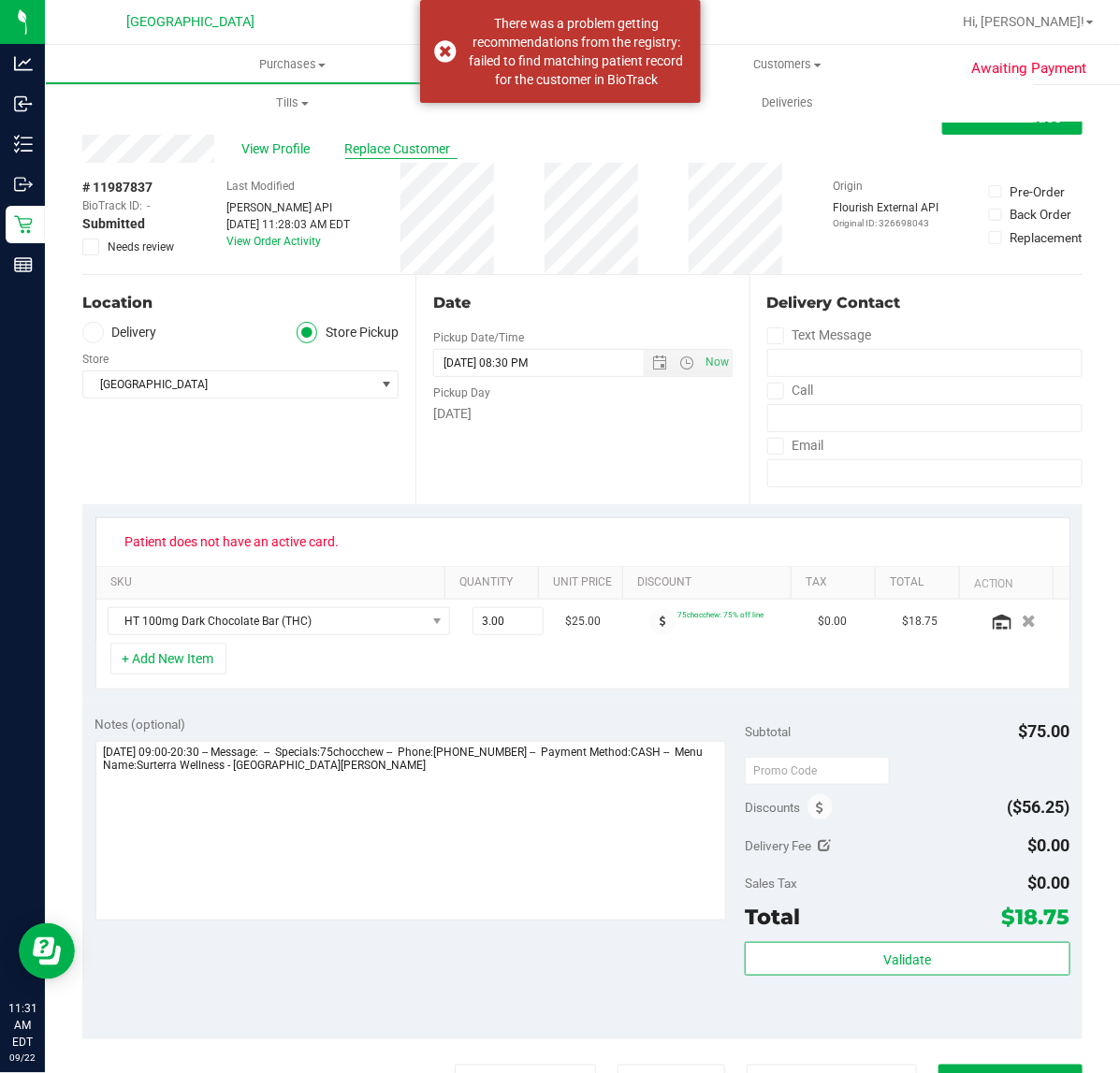
click at [418, 153] on span "Replace Customer" at bounding box center [401, 149] width 112 height 20
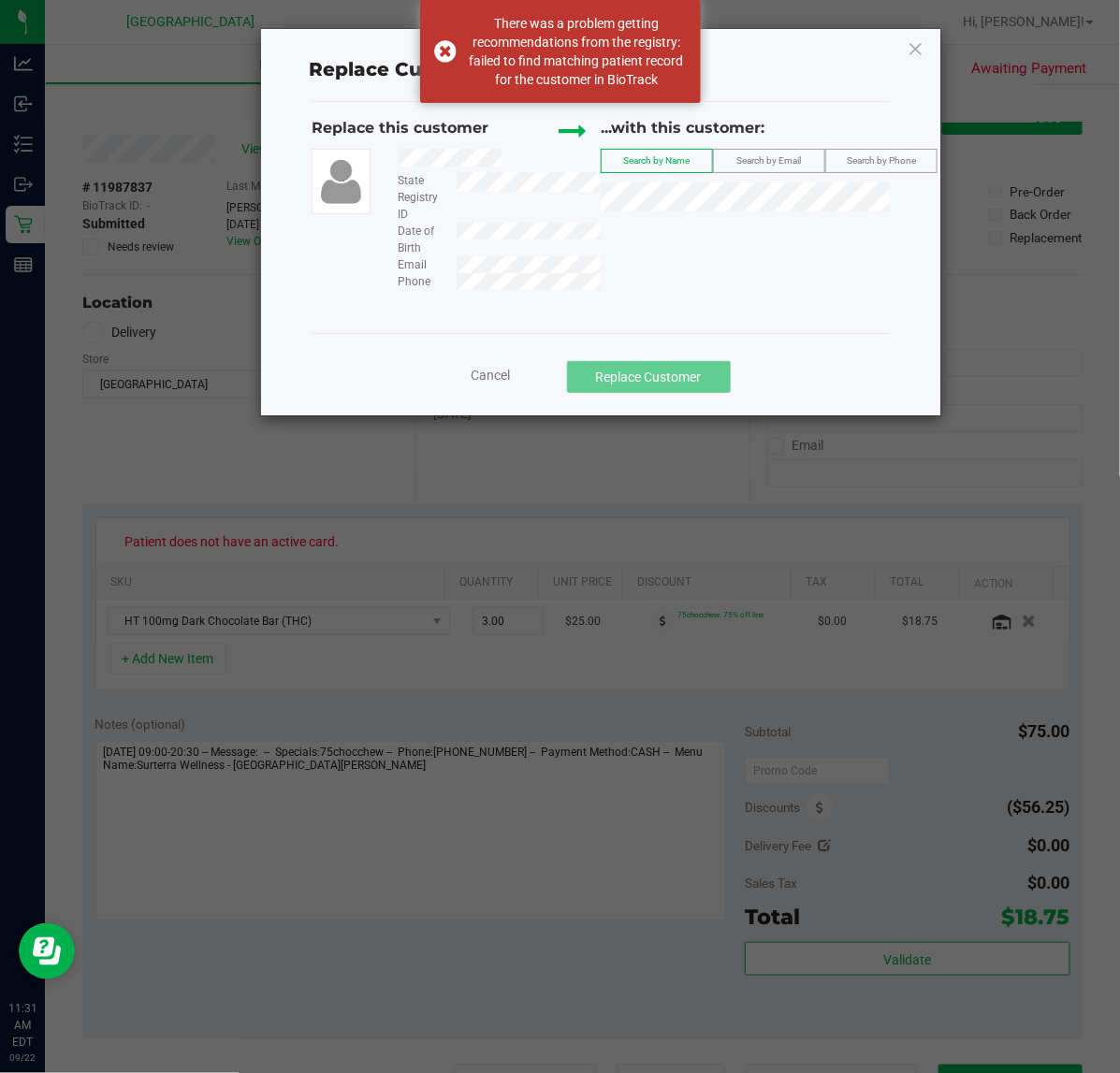
click at [758, 157] on span "Search by Email" at bounding box center [769, 160] width 64 height 10
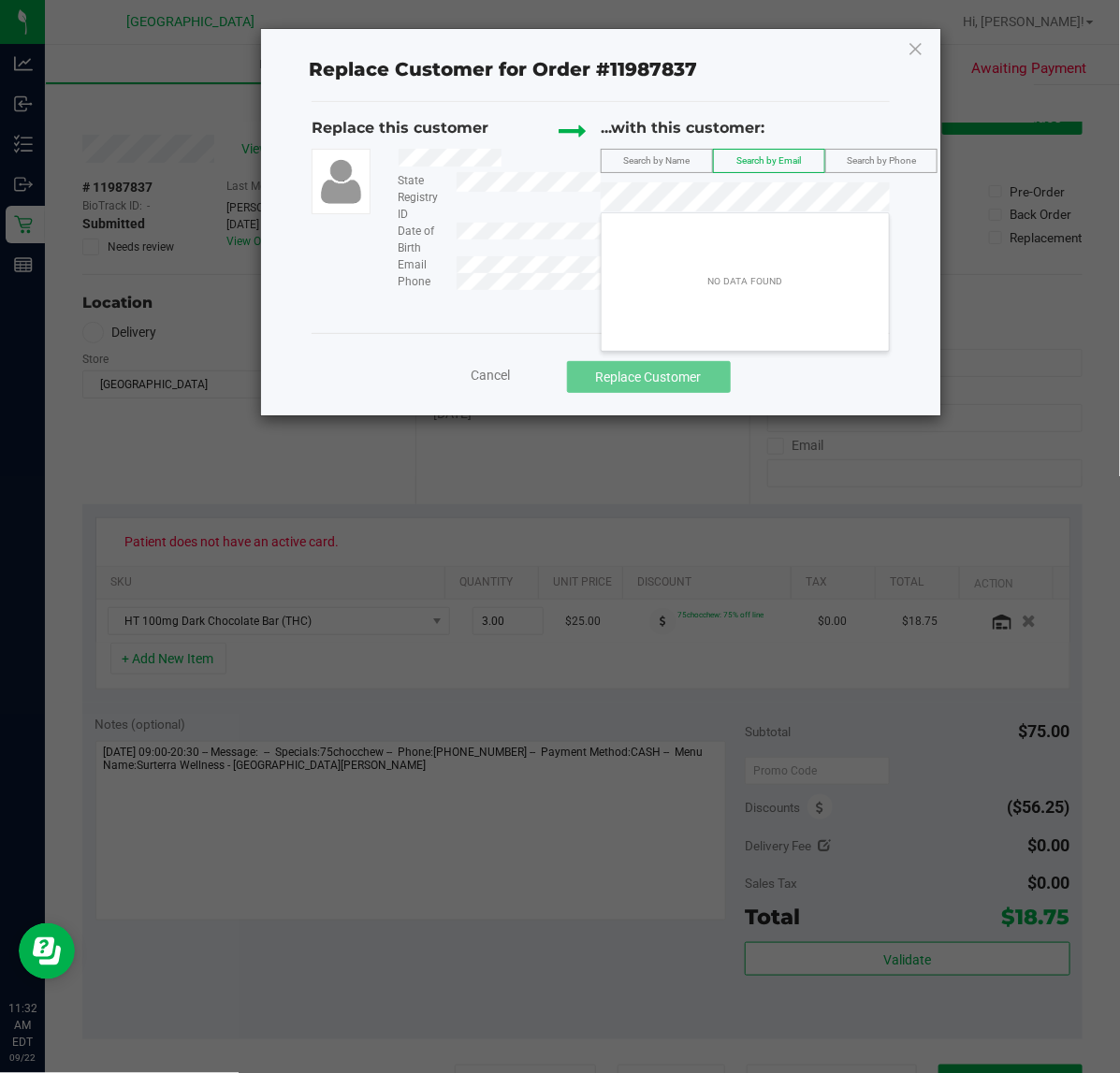
click at [866, 166] on span "Search by Phone" at bounding box center [881, 160] width 69 height 10
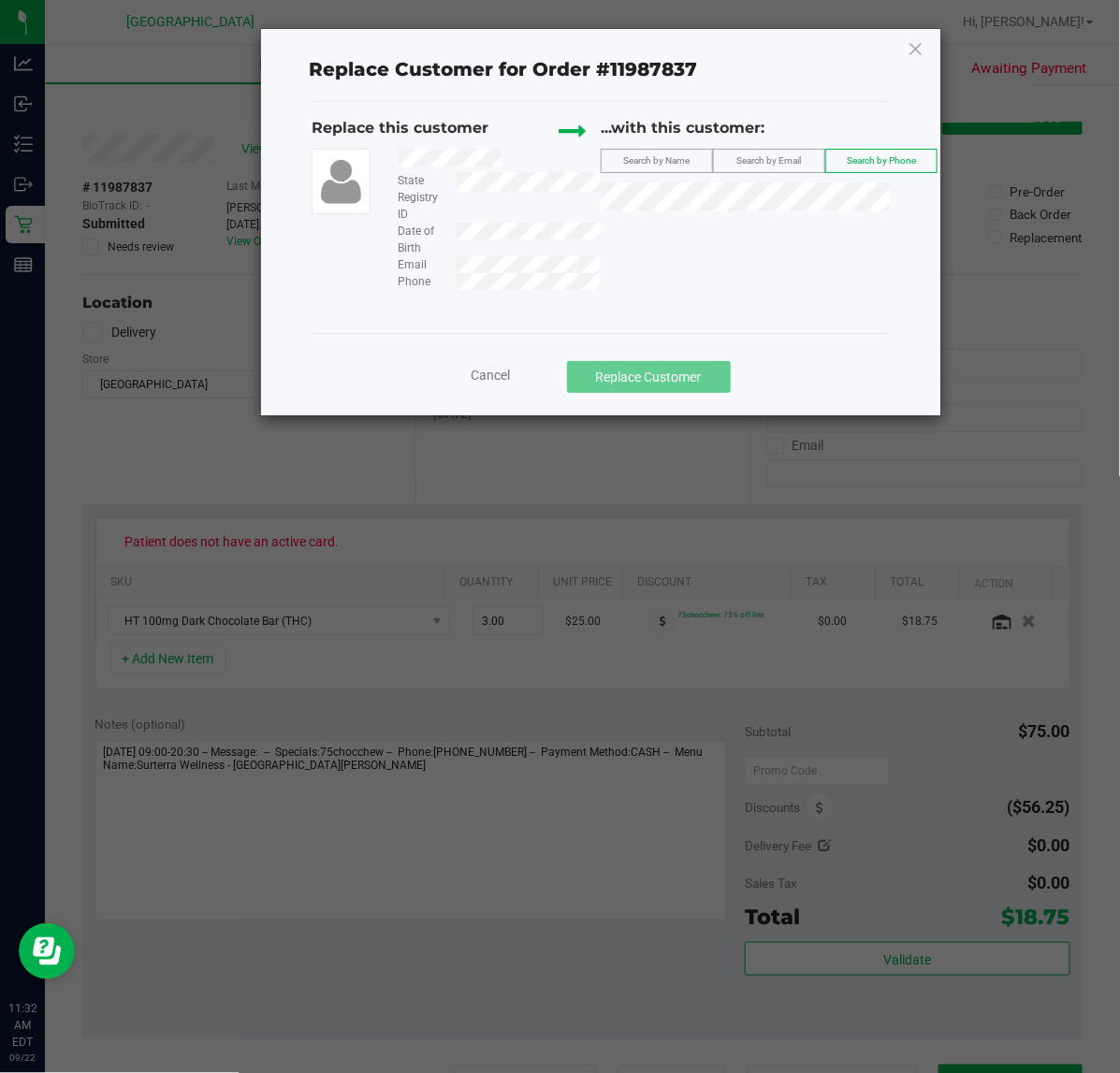
click at [489, 370] on span "Cancel" at bounding box center [490, 376] width 39 height 15
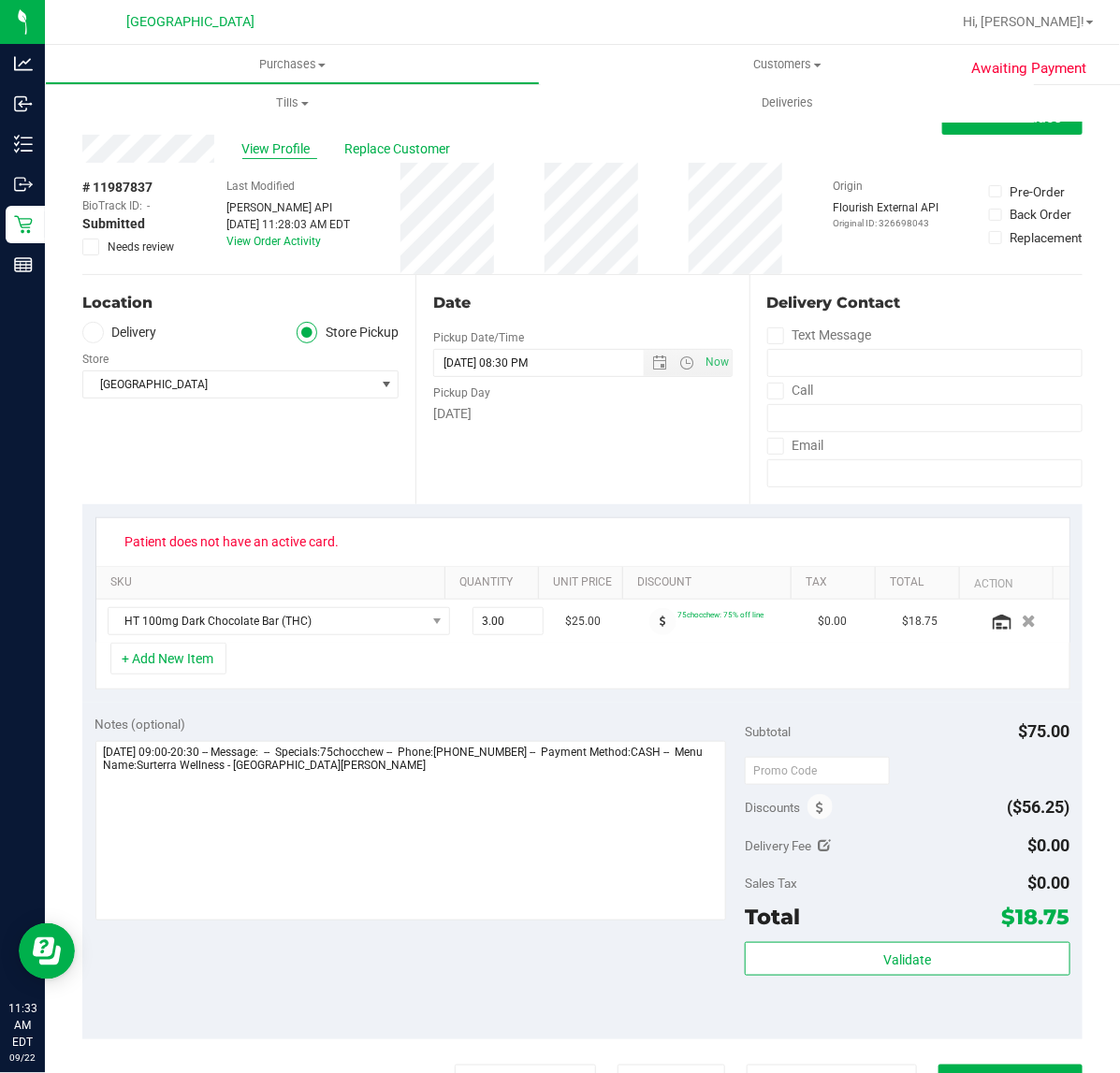
click at [263, 155] on span "View Profile" at bounding box center [279, 149] width 75 height 20
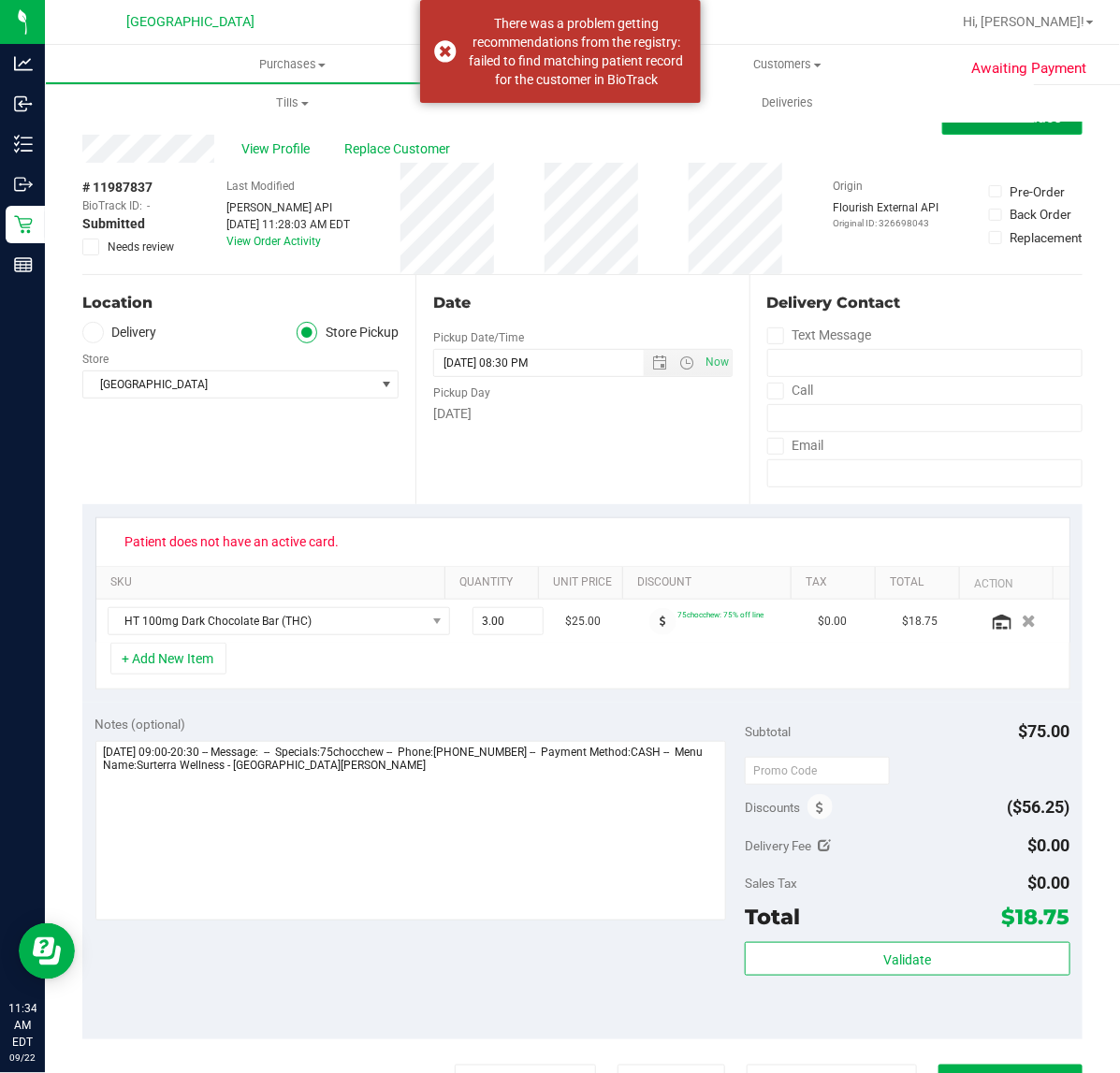
click at [1010, 129] on button "Save Purchase" at bounding box center [1012, 119] width 140 height 34
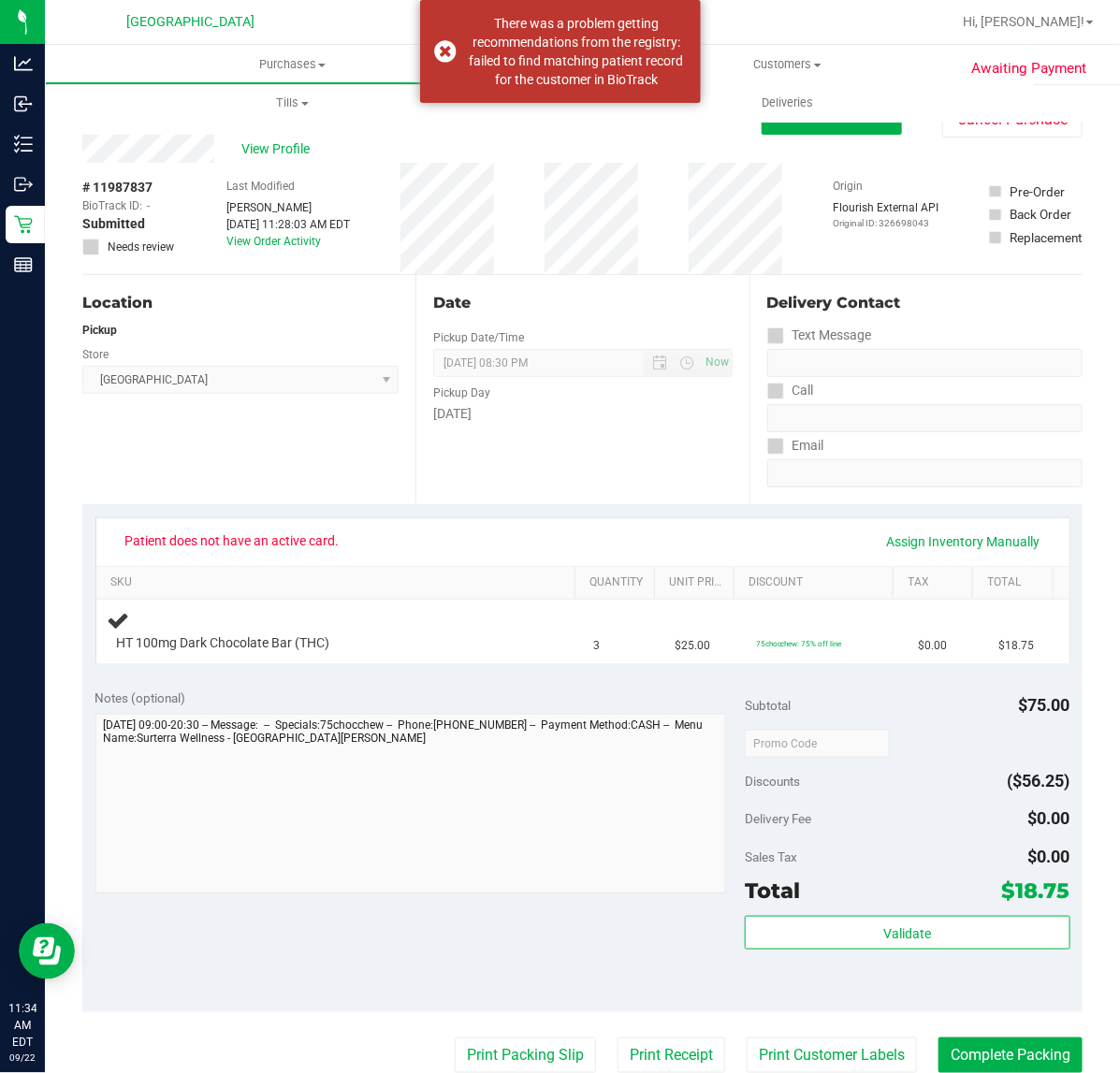
click at [94, 247] on icon at bounding box center [91, 247] width 12 height 0
click at [833, 131] on button "Edit Purchase" at bounding box center [832, 119] width 140 height 34
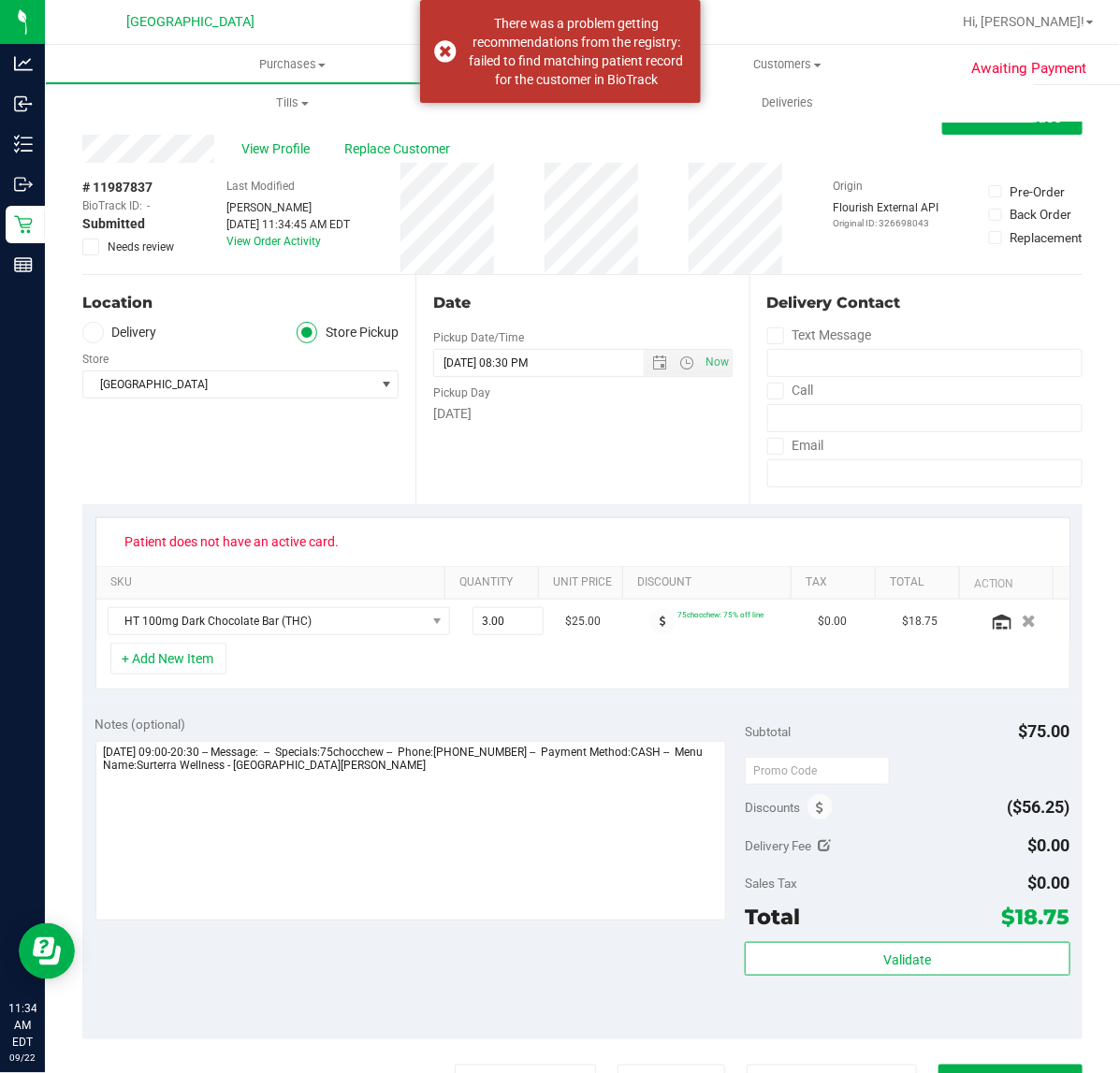
click at [96, 247] on icon at bounding box center [91, 247] width 12 height 0
click at [0, 0] on input "Needs review" at bounding box center [0, 0] width 0 height 0
click at [1011, 129] on button "Save Purchase" at bounding box center [1012, 119] width 140 height 34
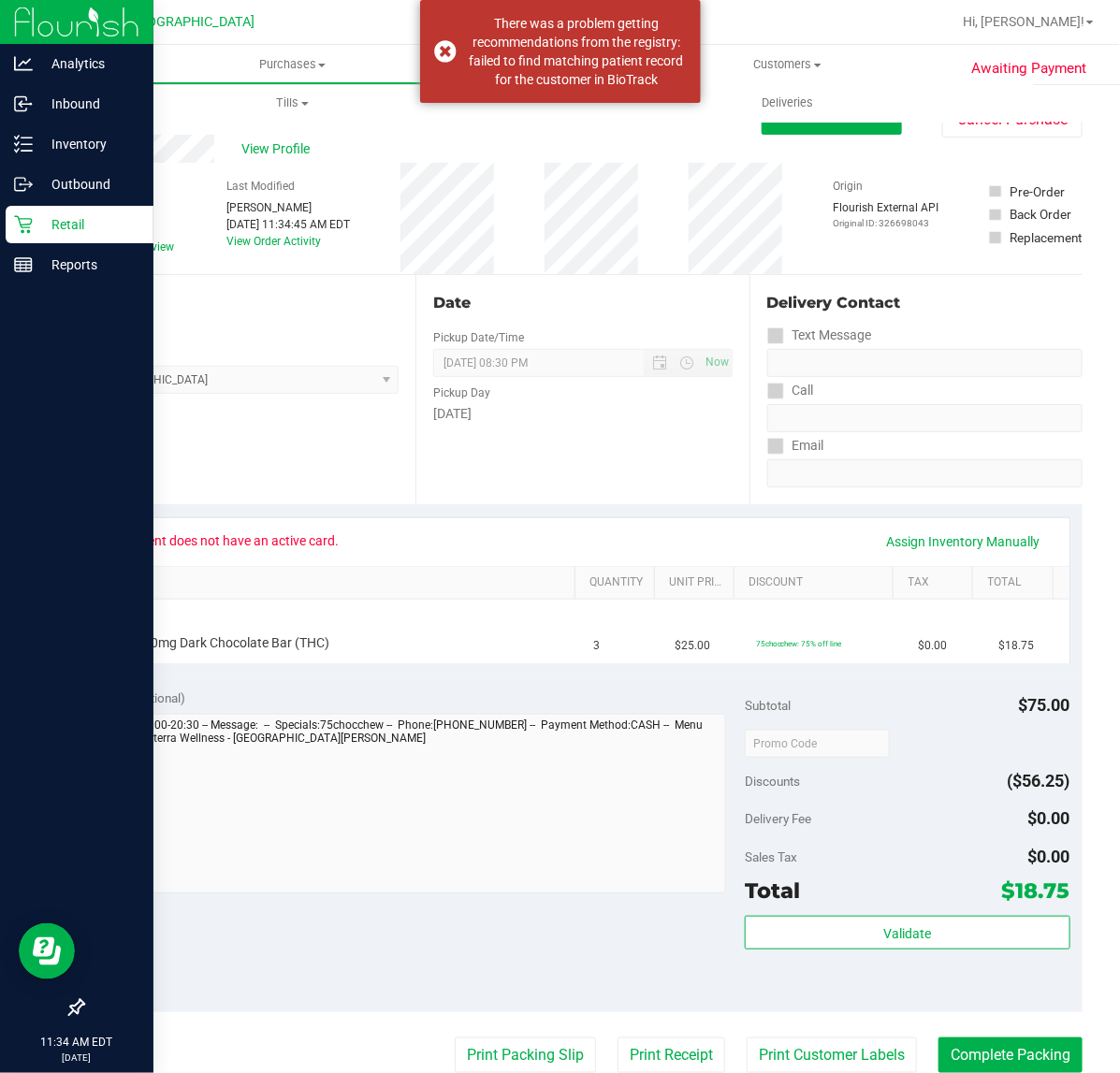
click at [34, 223] on p "Retail" at bounding box center [89, 225] width 112 height 23
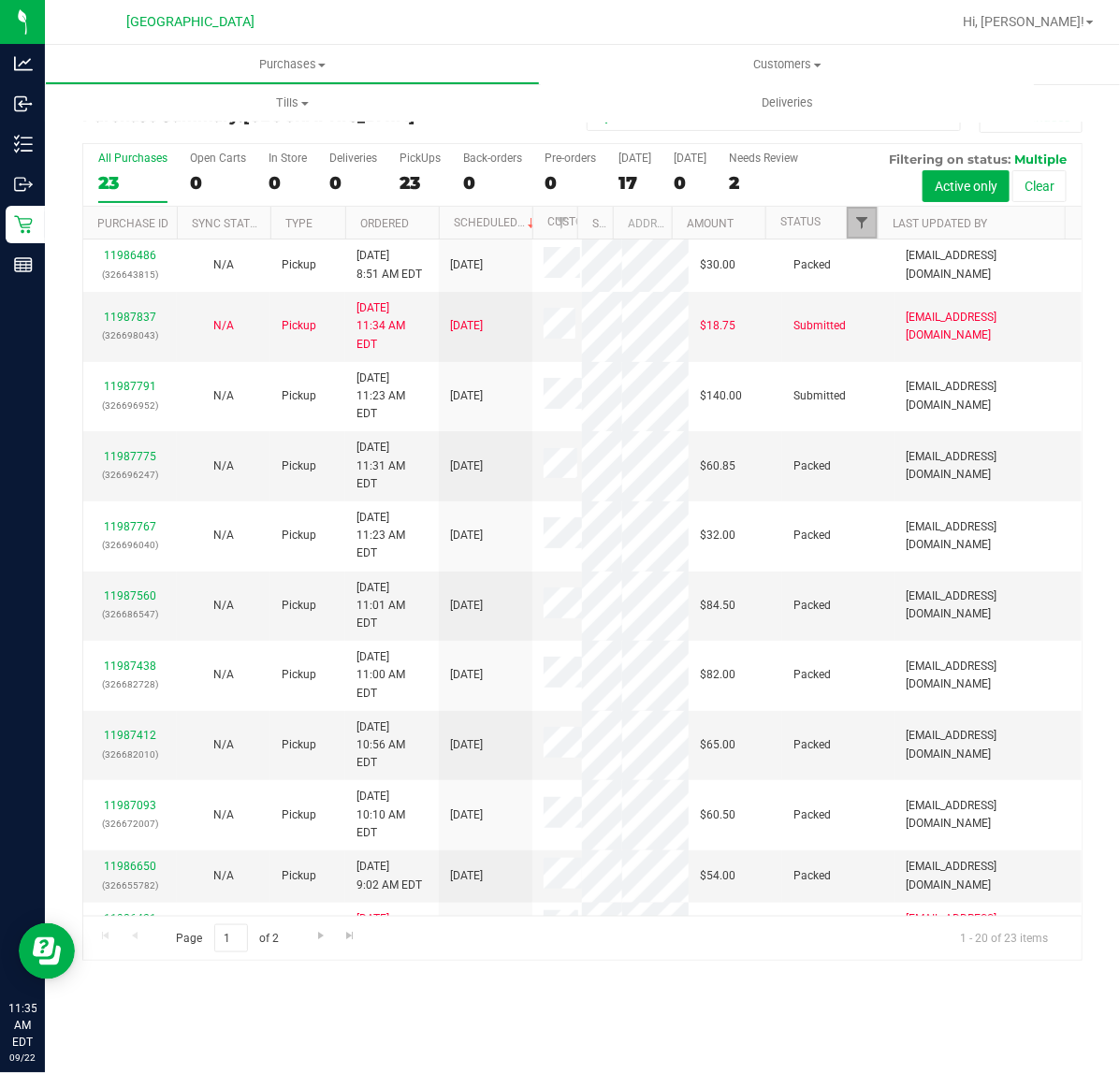
click at [865, 225] on span "Filter" at bounding box center [862, 223] width 15 height 15
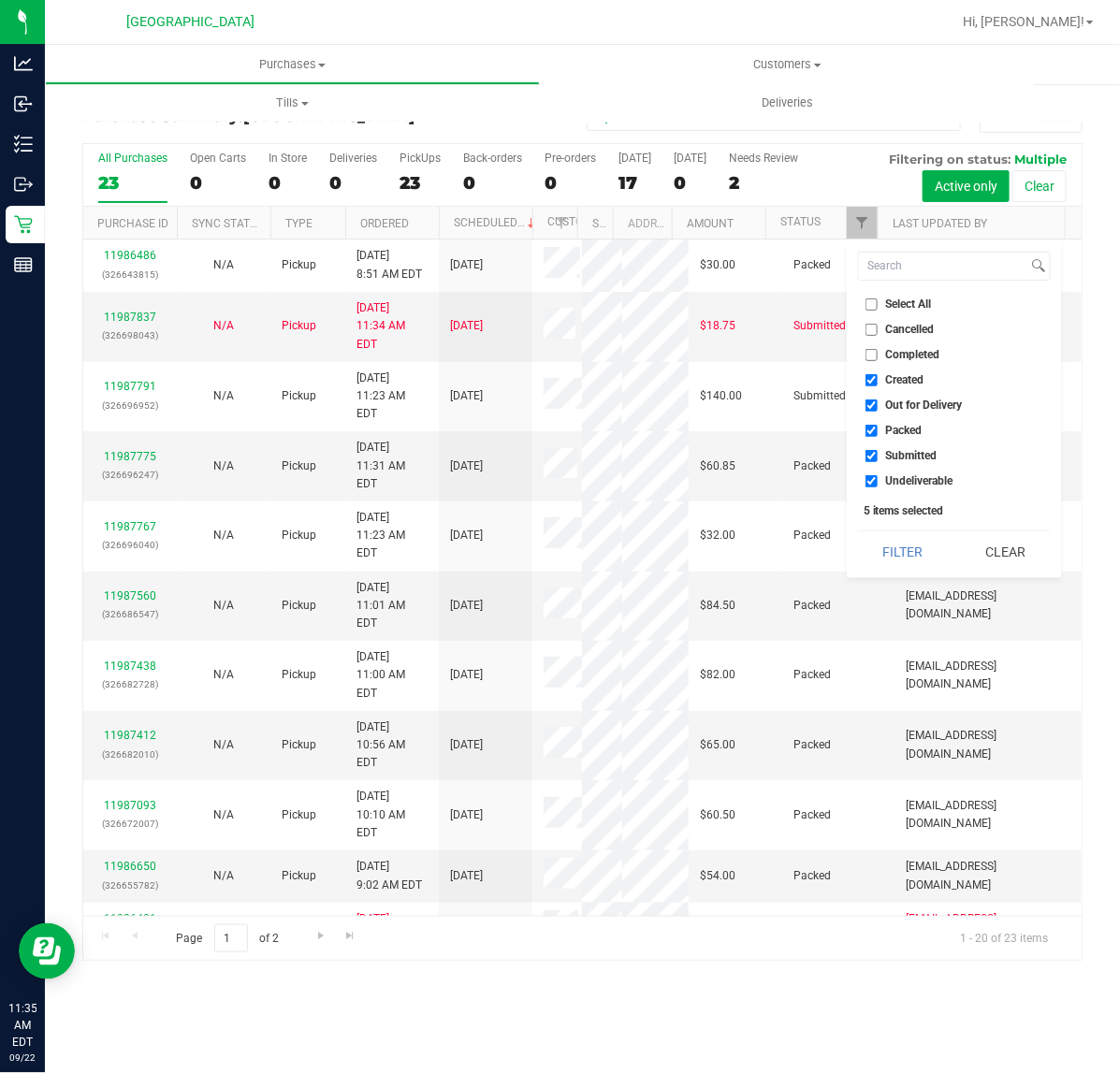
click at [871, 379] on input "Created" at bounding box center [871, 380] width 12 height 12
checkbox input "false"
click at [872, 402] on input "Out for Delivery" at bounding box center [871, 405] width 12 height 12
checkbox input "false"
click at [874, 437] on li "Packed" at bounding box center [953, 431] width 193 height 20
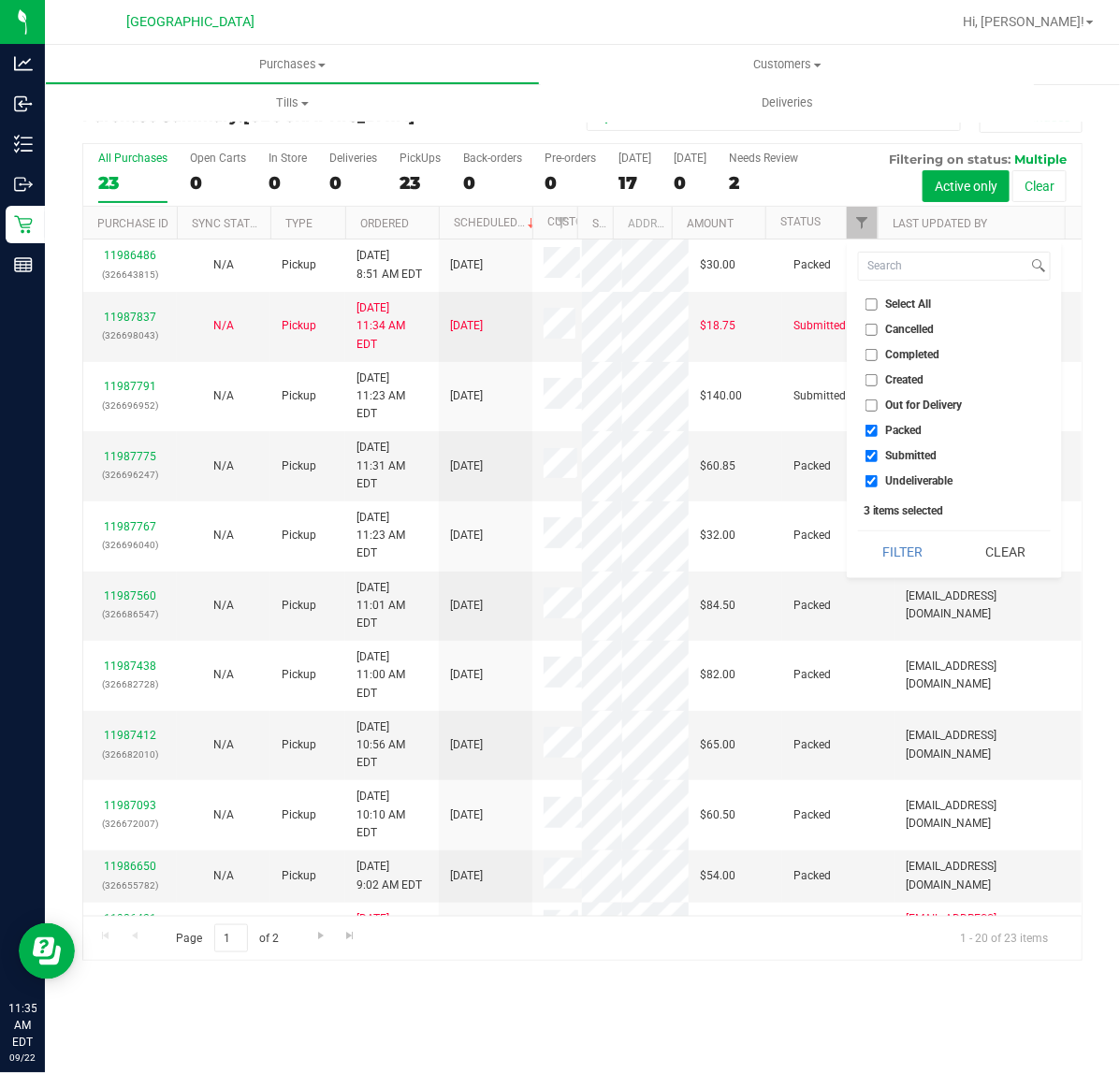
click at [874, 426] on input "Packed" at bounding box center [871, 431] width 12 height 12
checkbox input "false"
click at [867, 477] on input "Undeliverable" at bounding box center [871, 481] width 12 height 12
checkbox input "false"
click at [898, 555] on button "Filter" at bounding box center [902, 551] width 90 height 41
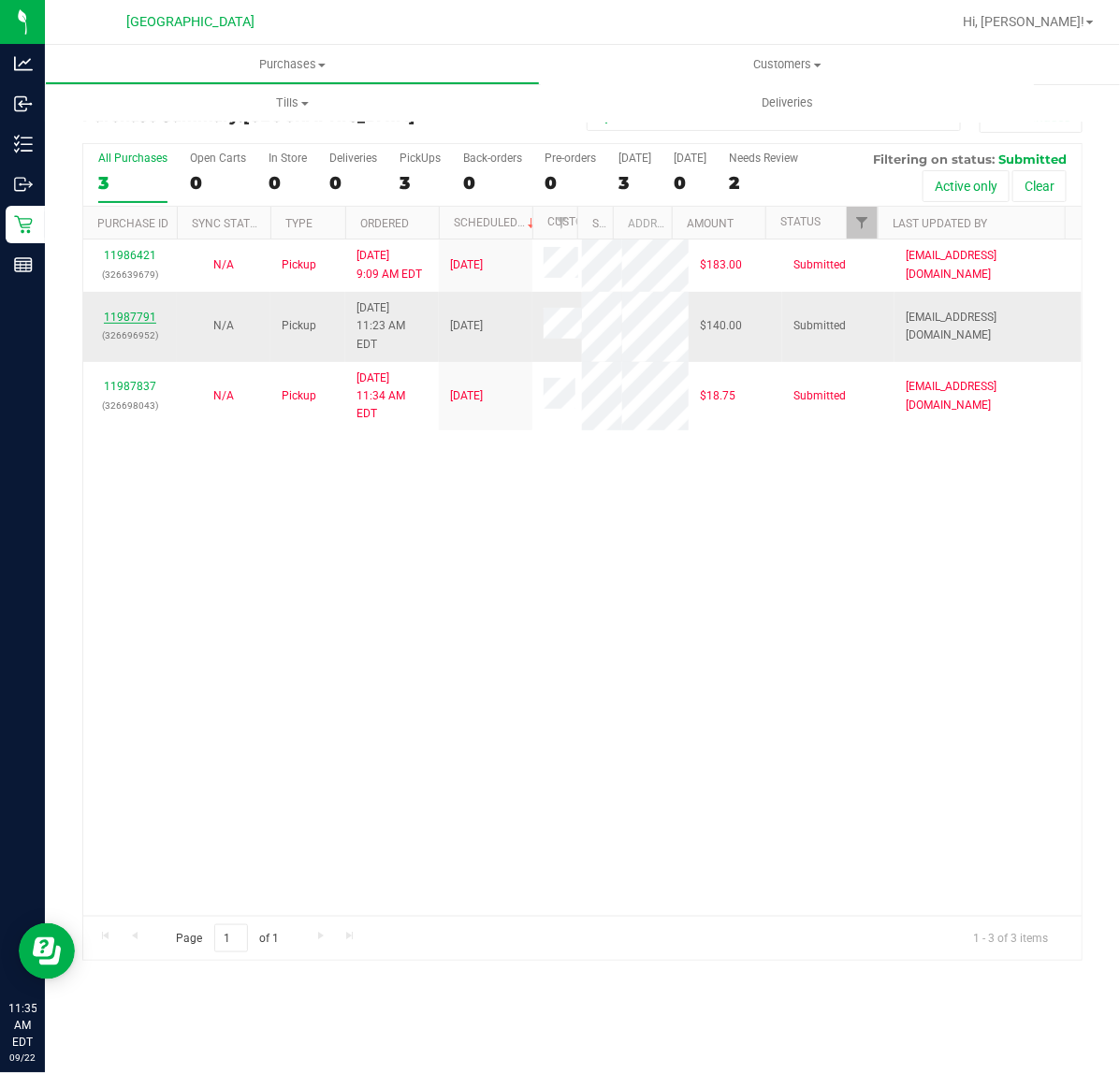
click at [141, 310] on link "11987791" at bounding box center [129, 317] width 52 height 13
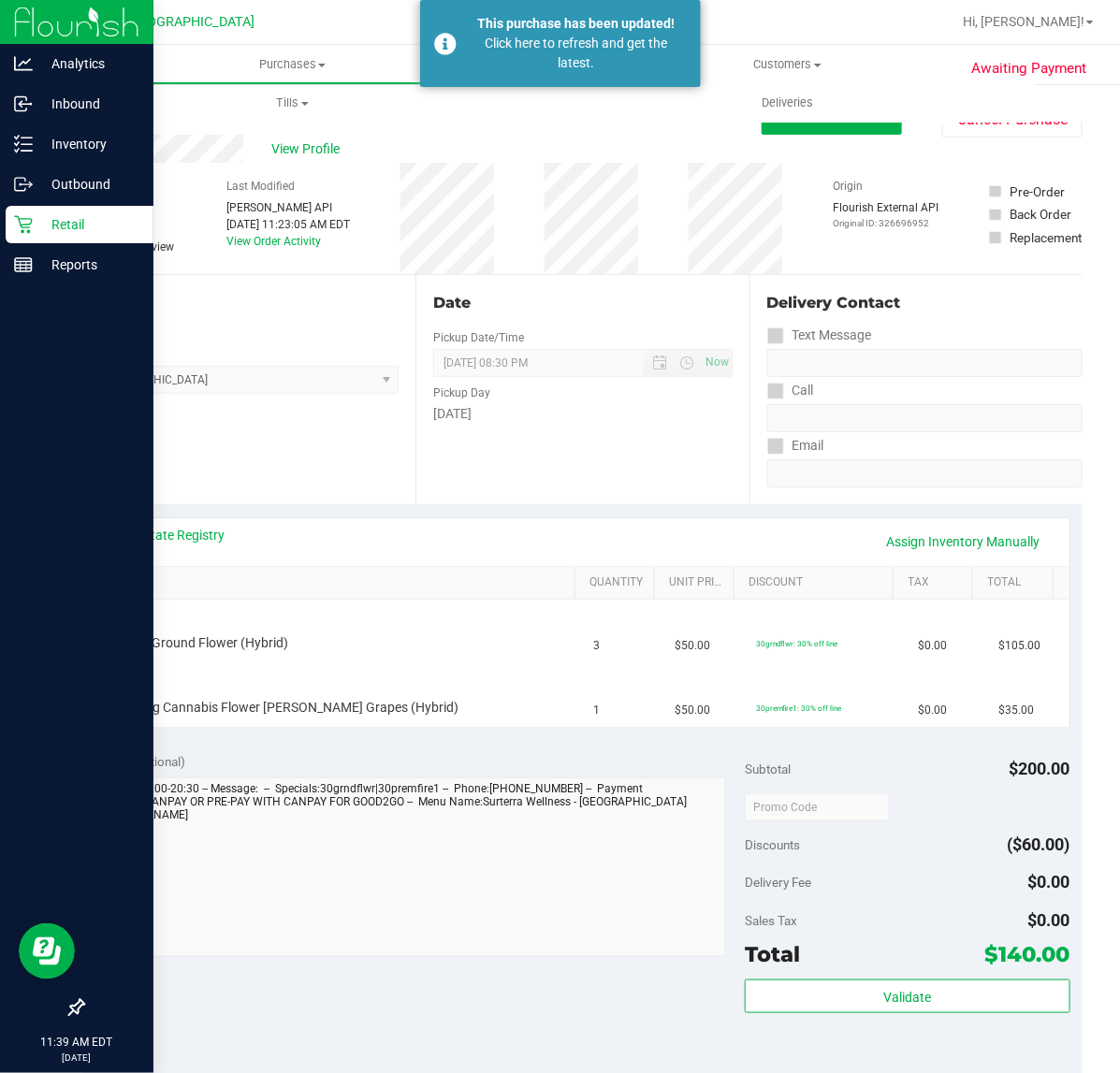
click at [62, 230] on p "Retail" at bounding box center [89, 225] width 112 height 23
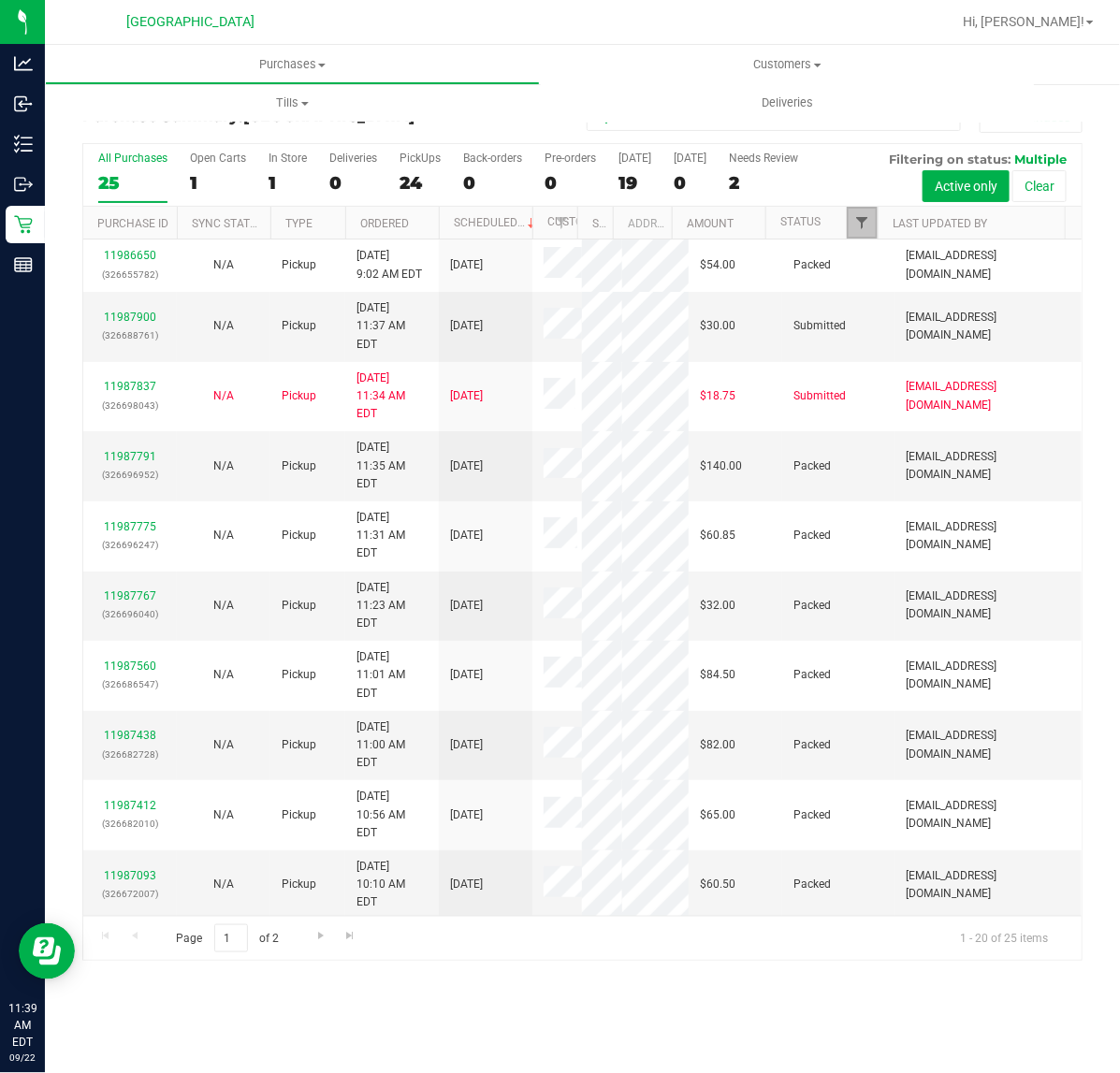
click at [854, 230] on span "Filter" at bounding box center [862, 223] width 15 height 15
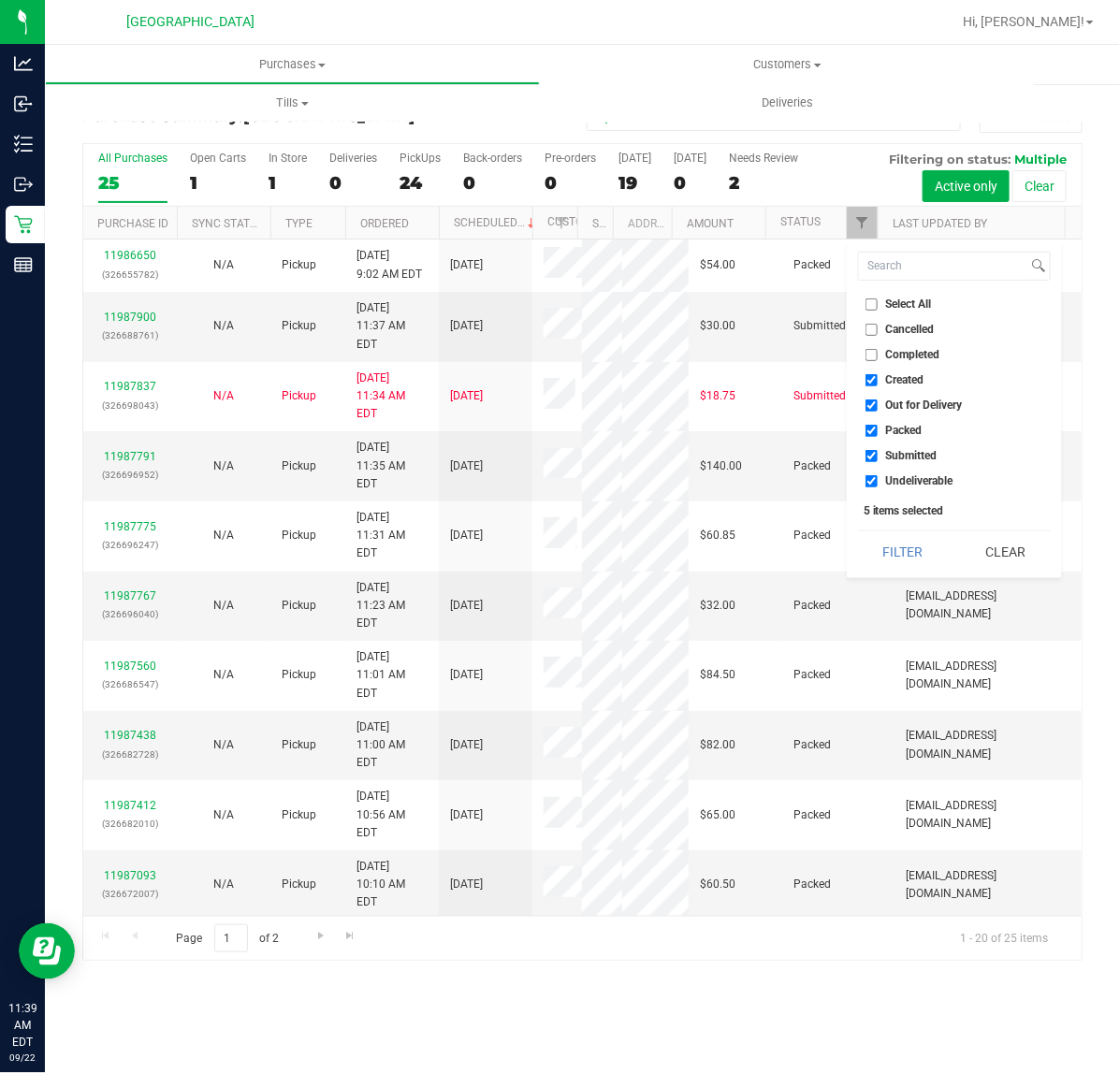
click at [870, 379] on input "Created" at bounding box center [871, 380] width 12 height 12
checkbox input "false"
click at [872, 402] on input "Out for Delivery" at bounding box center [871, 405] width 12 height 12
checkbox input "false"
click at [874, 431] on input "Packed" at bounding box center [871, 431] width 12 height 12
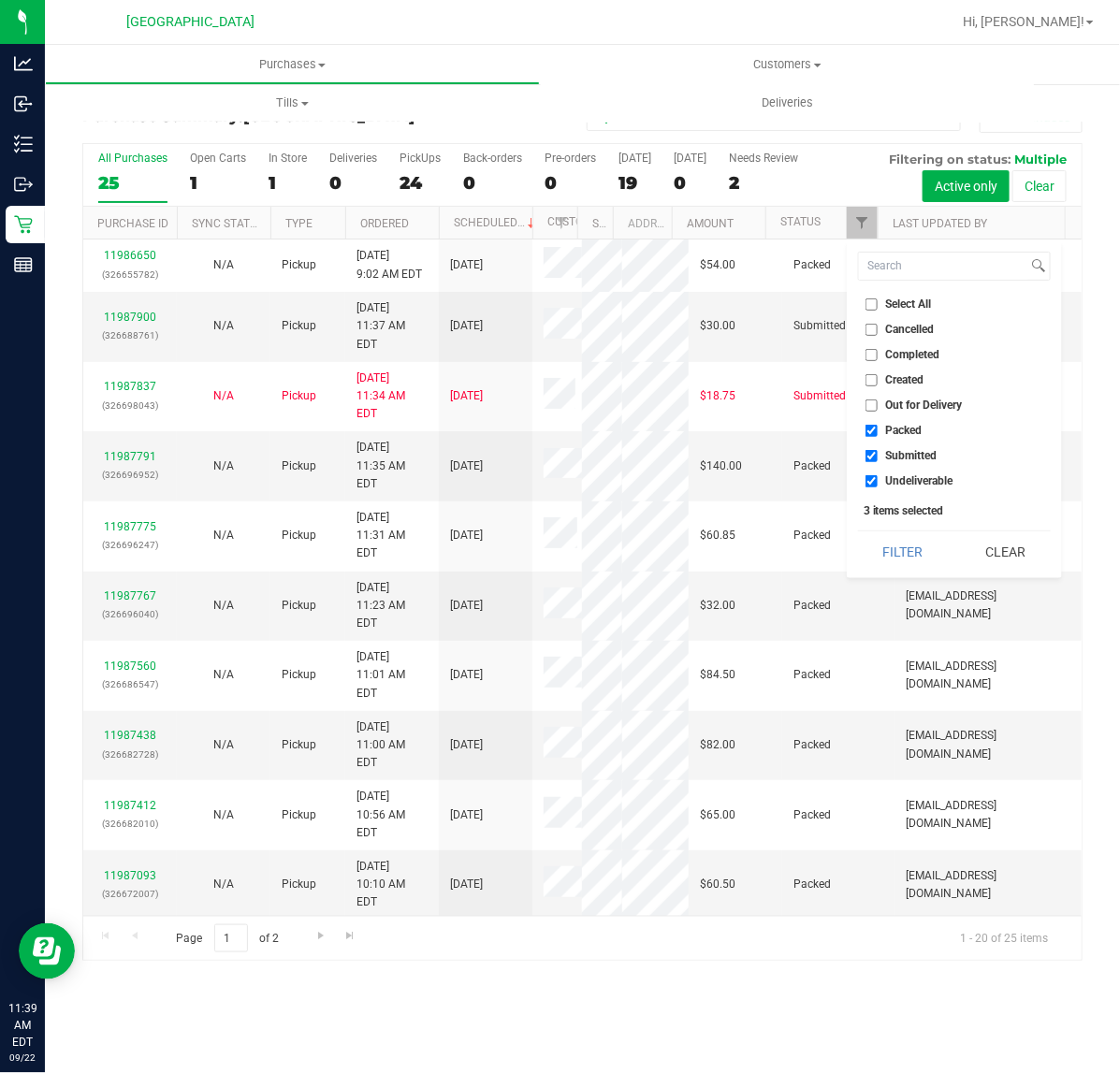
checkbox input "false"
click at [871, 478] on input "Undeliverable" at bounding box center [871, 481] width 12 height 12
checkbox input "false"
click at [895, 555] on button "Filter" at bounding box center [902, 551] width 90 height 41
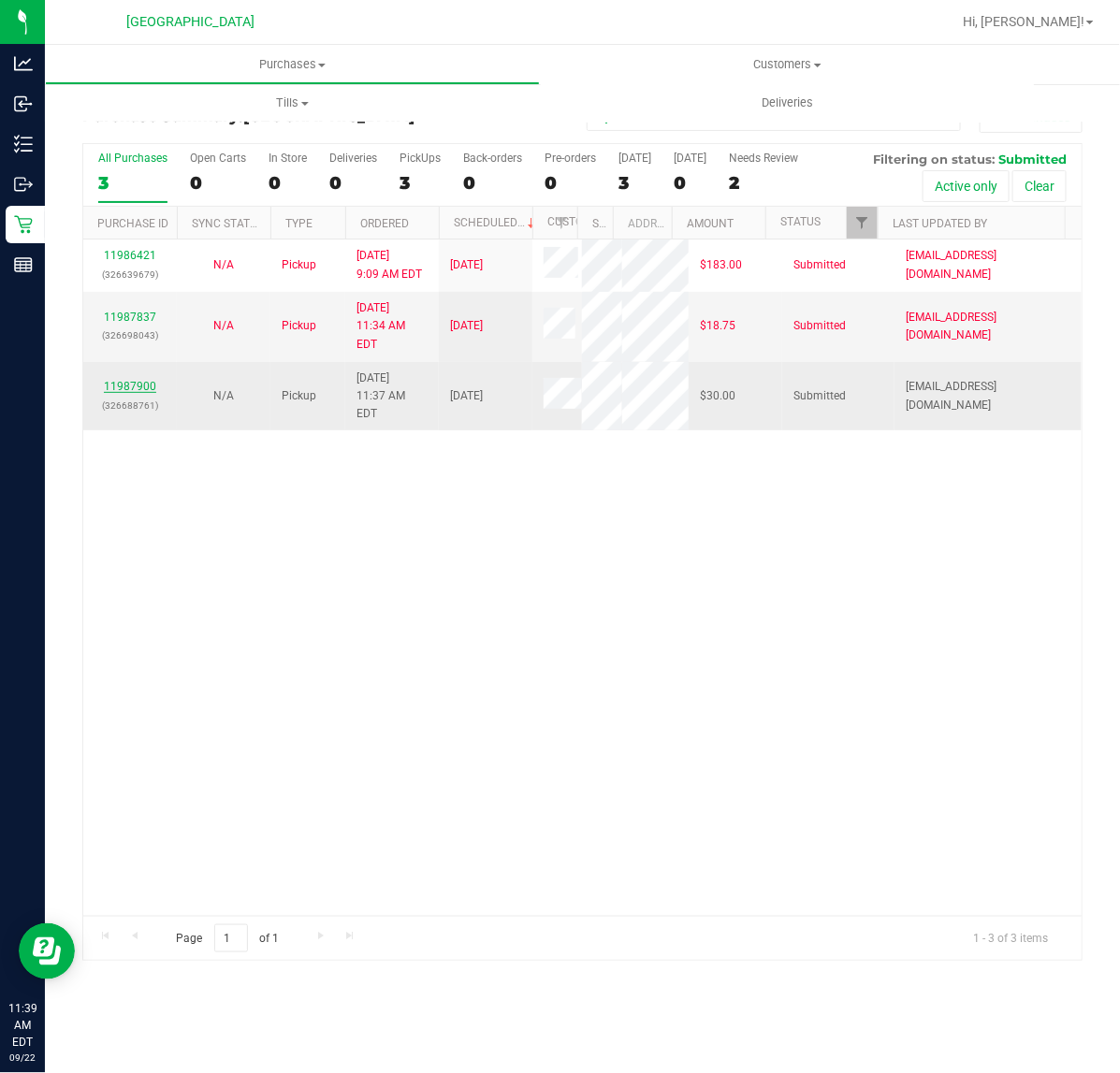
click at [140, 379] on link "11987900" at bounding box center [129, 386] width 52 height 13
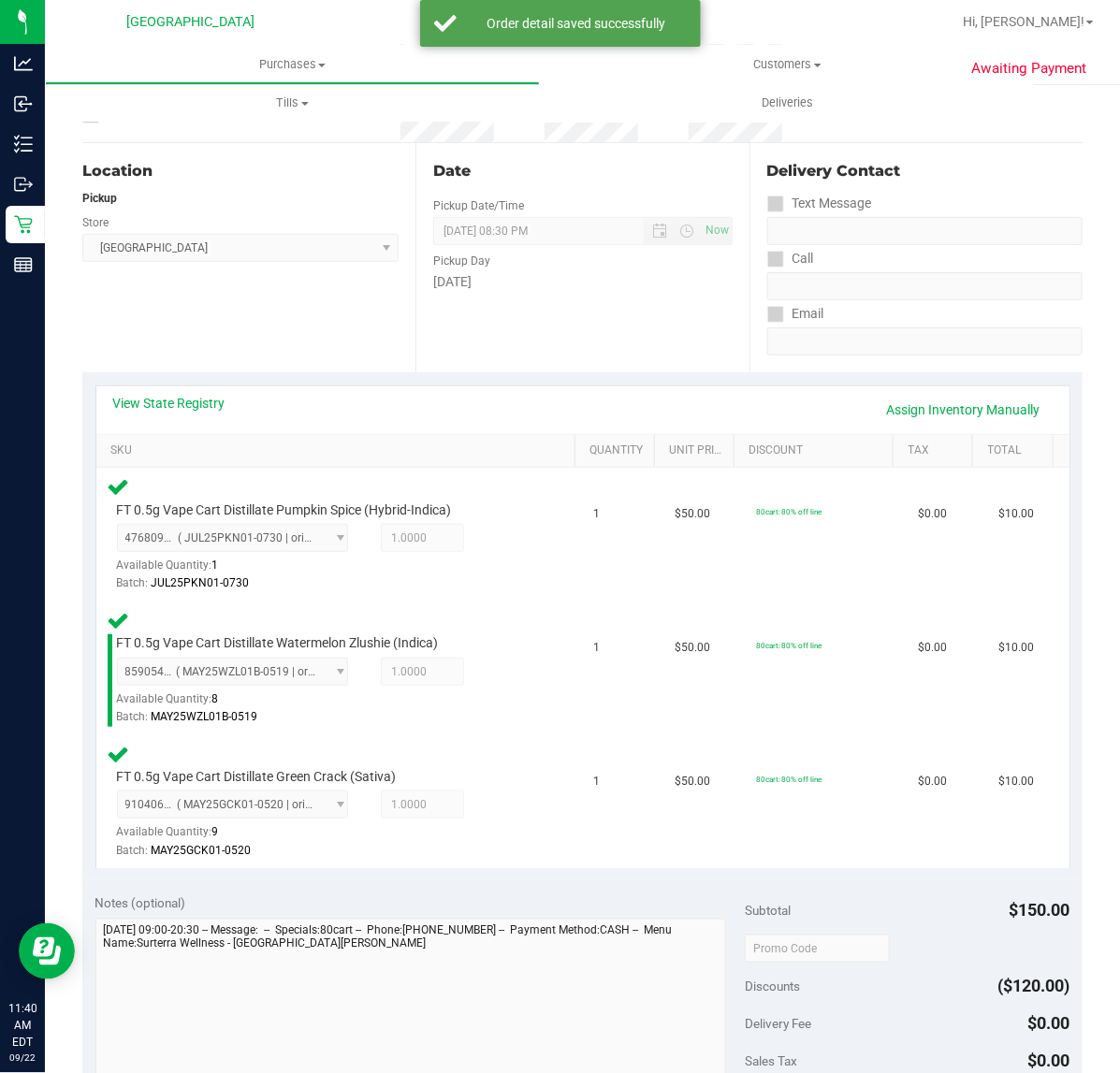
scroll to position [468, 0]
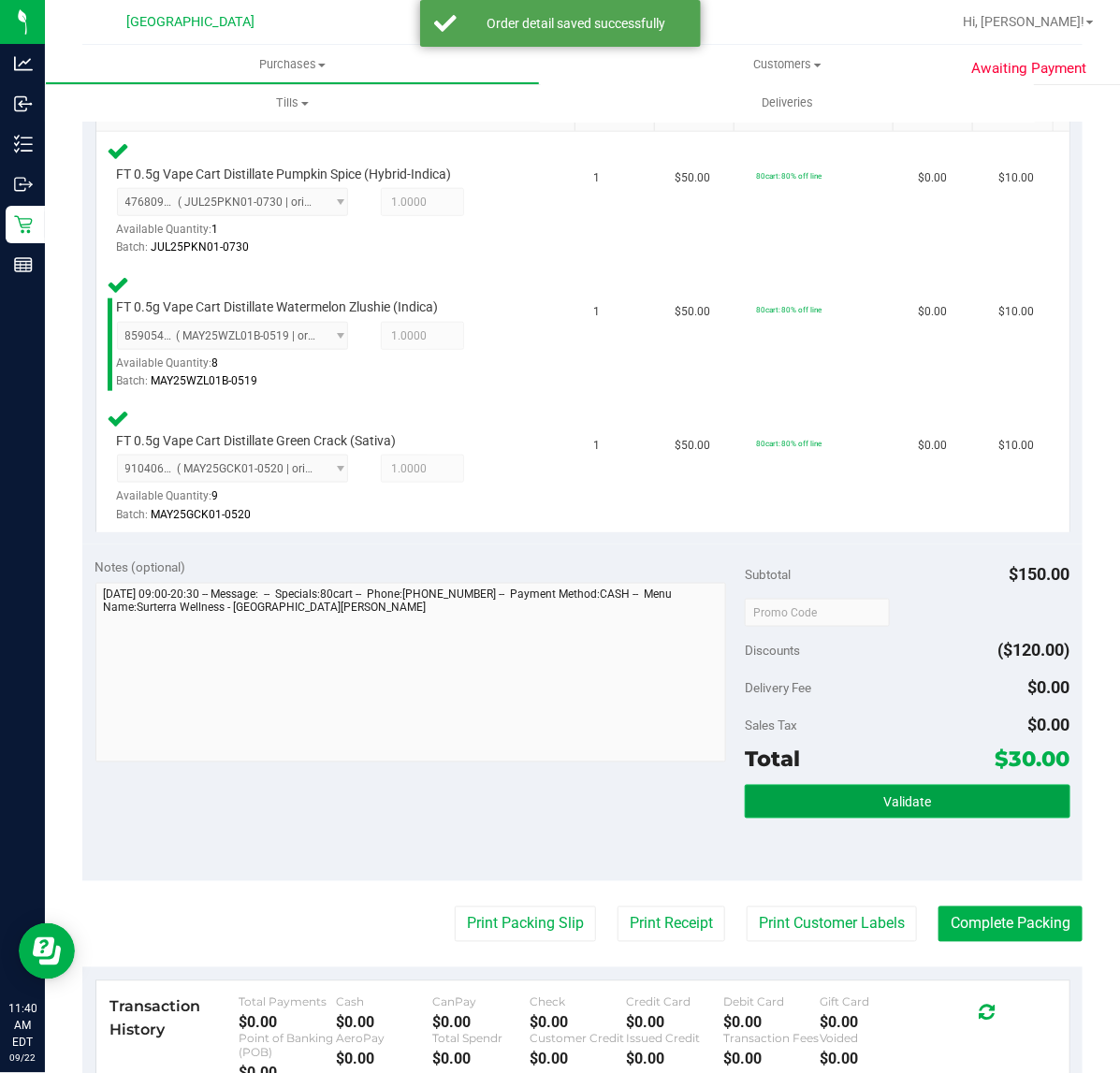
click at [788, 795] on button "Validate" at bounding box center [907, 803] width 324 height 34
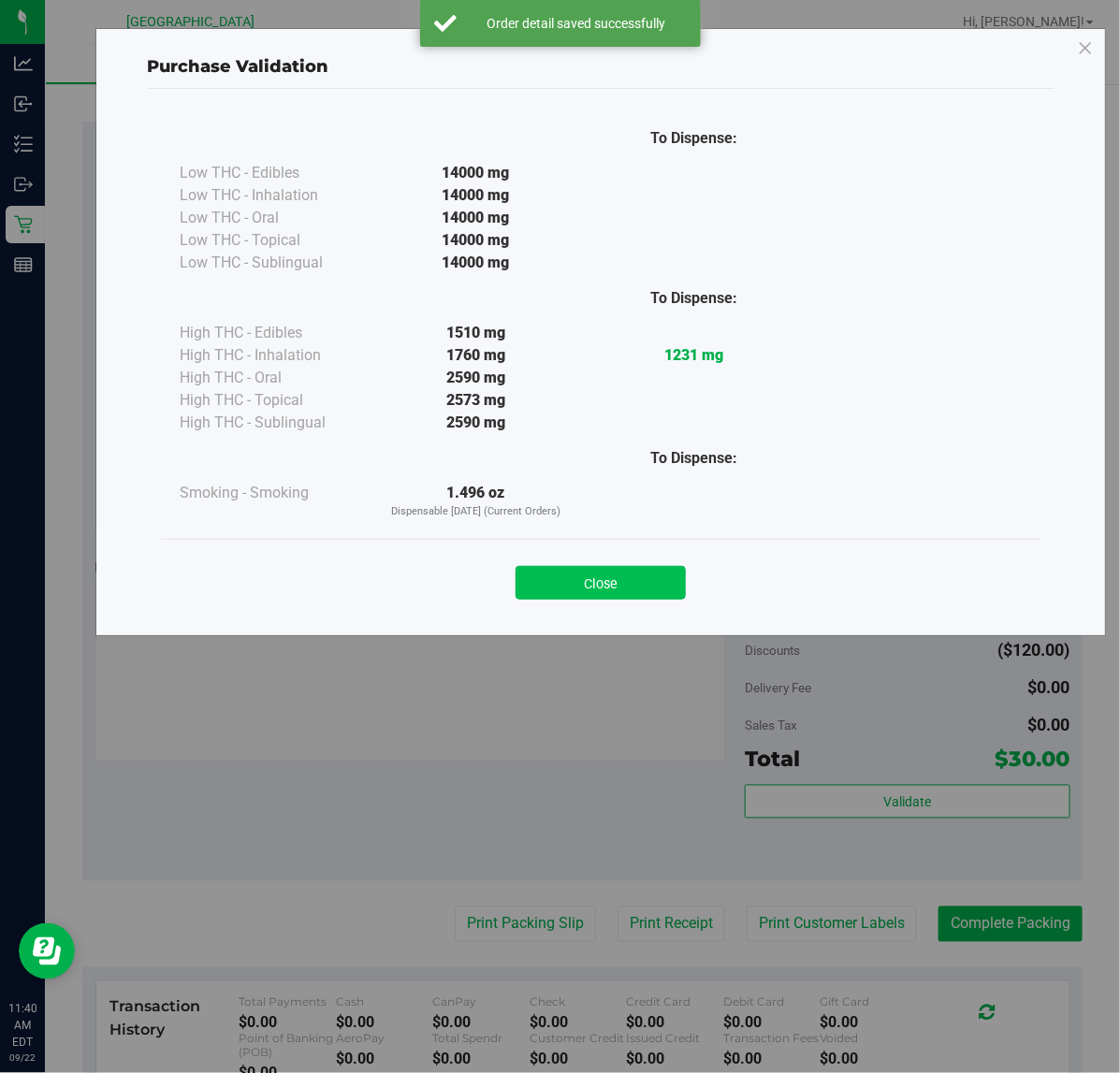
click at [599, 587] on button "Close" at bounding box center [600, 583] width 171 height 34
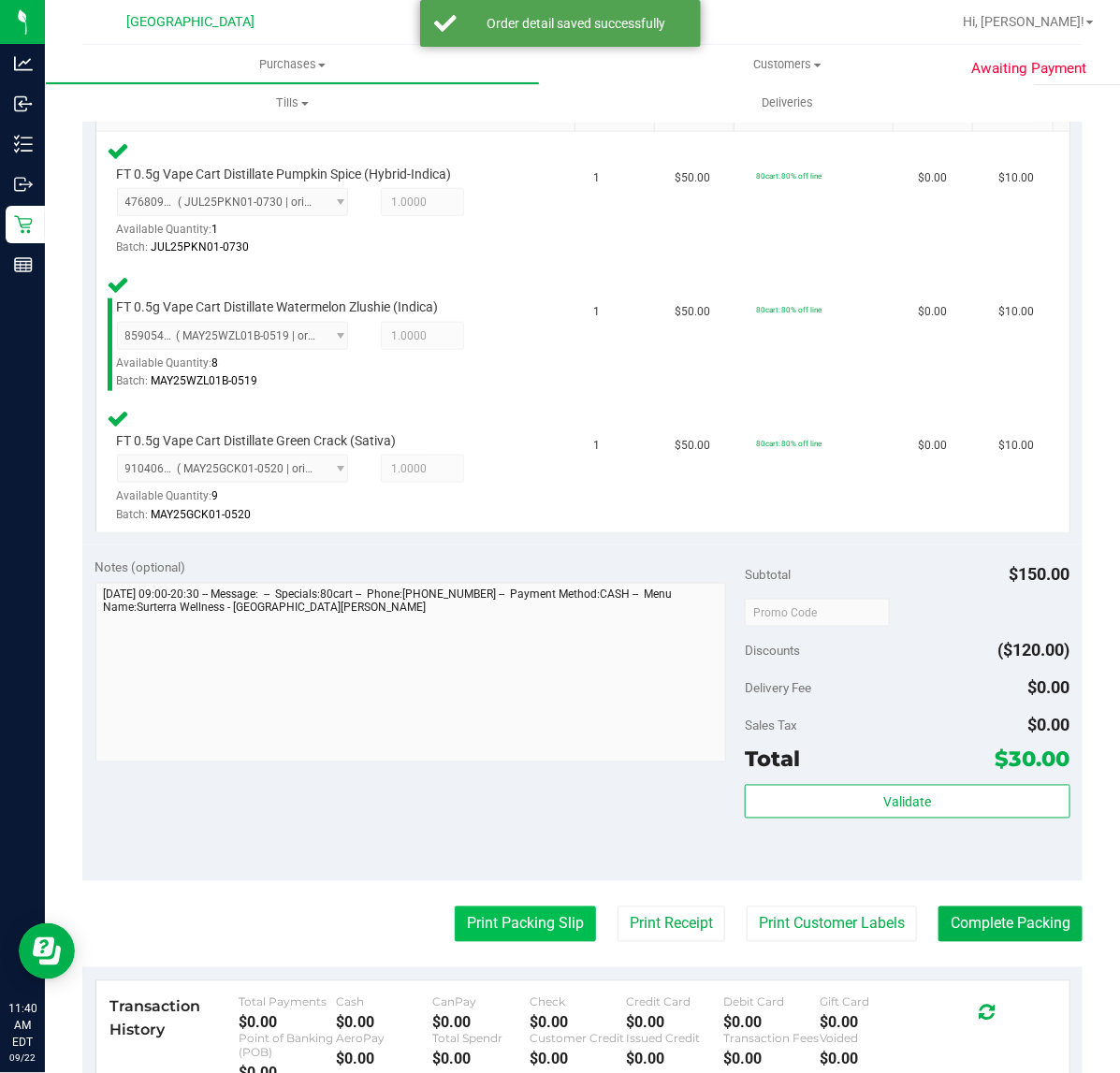
click at [472, 923] on button "Print Packing Slip" at bounding box center [524, 924] width 141 height 35
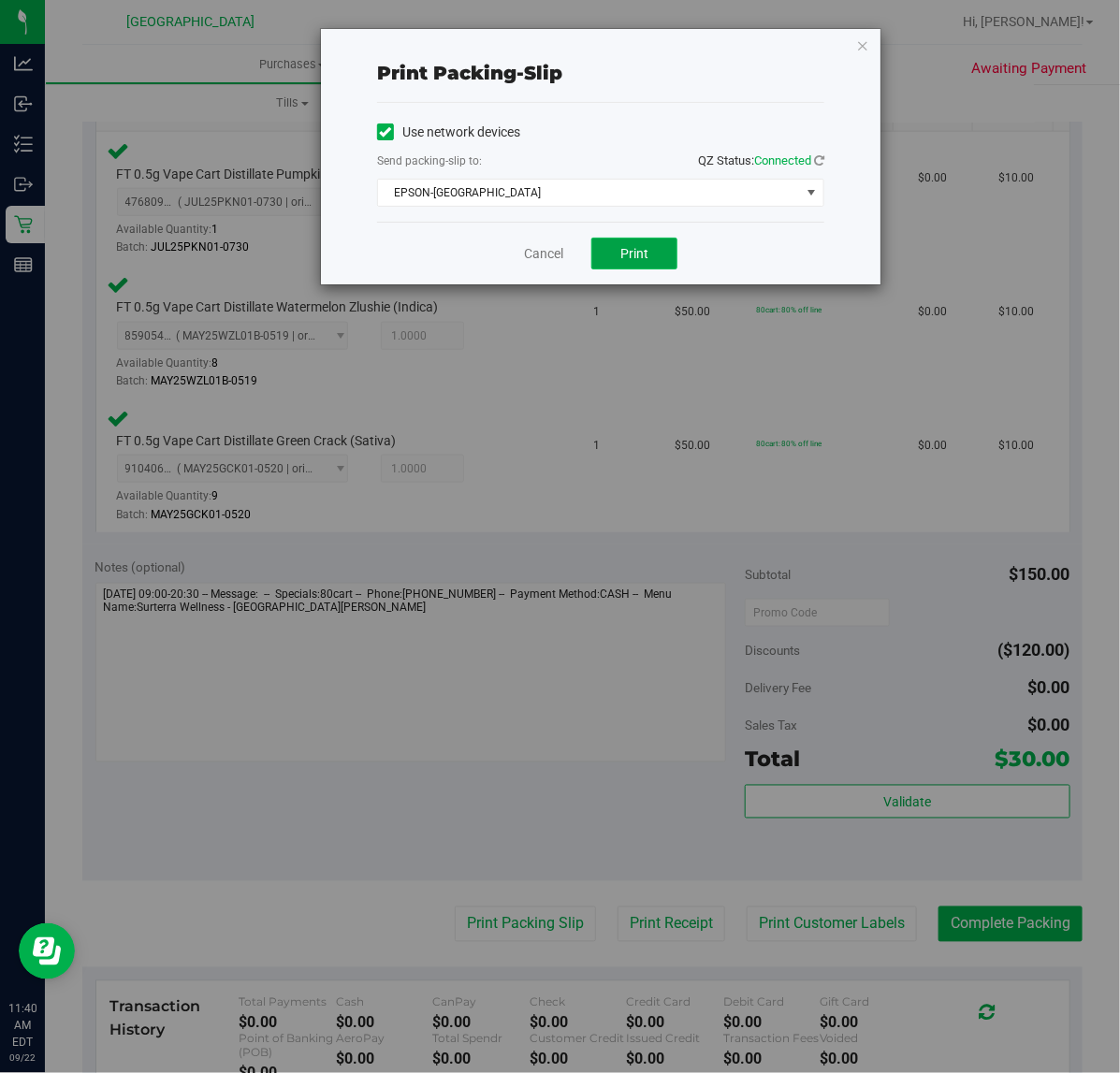
click at [611, 240] on button "Print" at bounding box center [633, 254] width 86 height 32
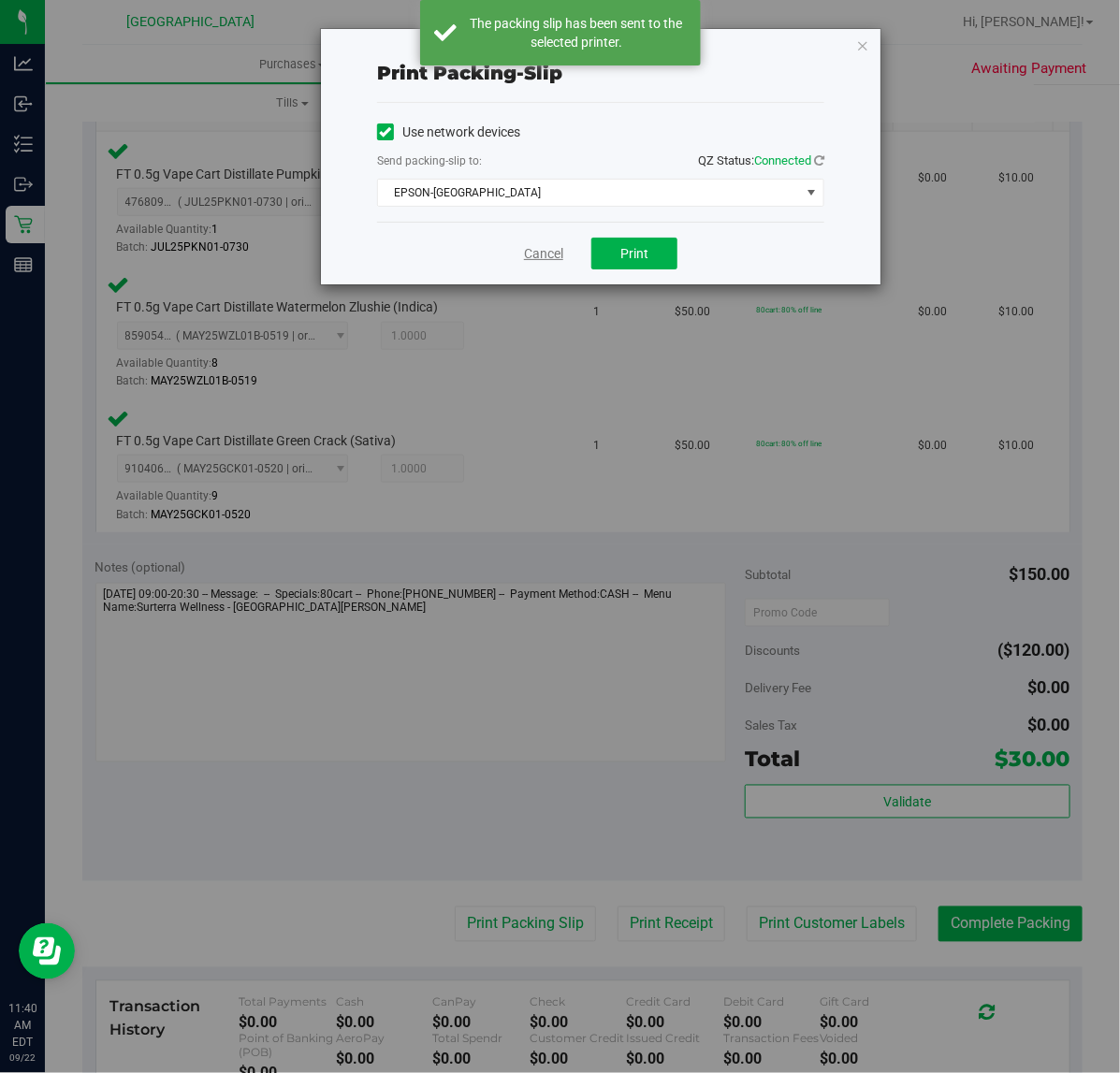
click at [542, 260] on link "Cancel" at bounding box center [542, 253] width 39 height 20
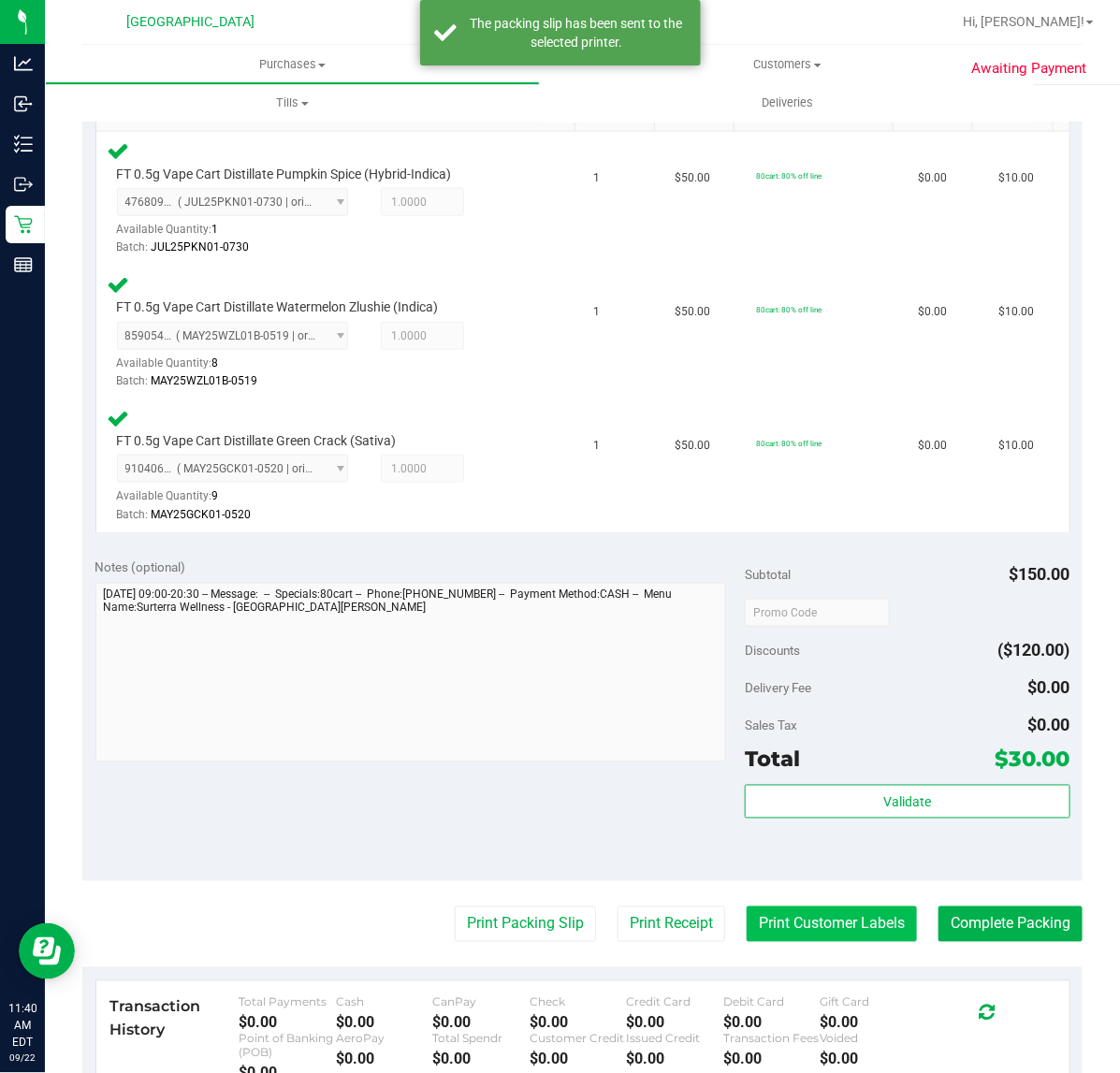
click at [829, 928] on button "Print Customer Labels" at bounding box center [832, 924] width 171 height 35
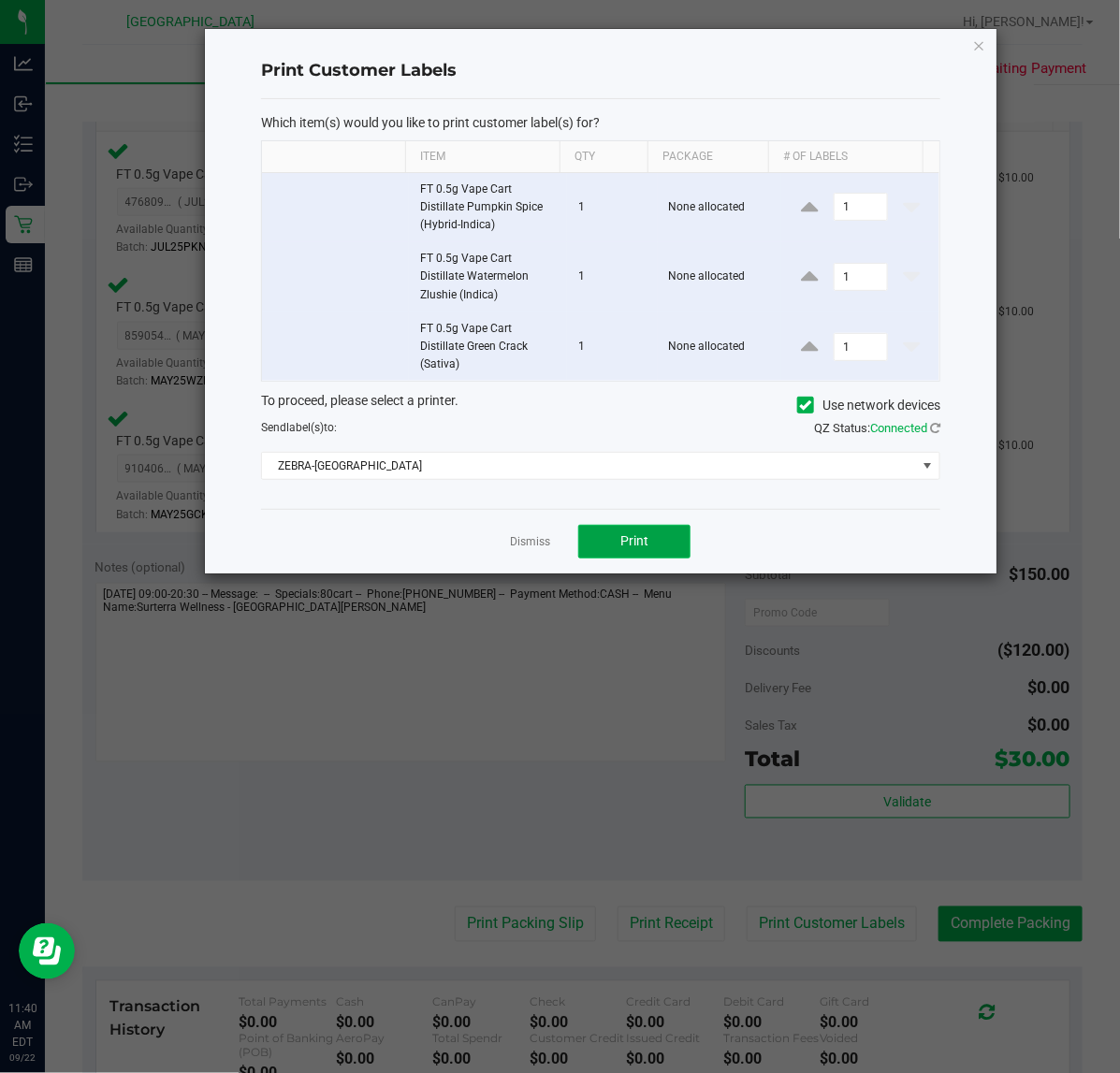
click at [620, 535] on span "Print" at bounding box center [634, 541] width 28 height 15
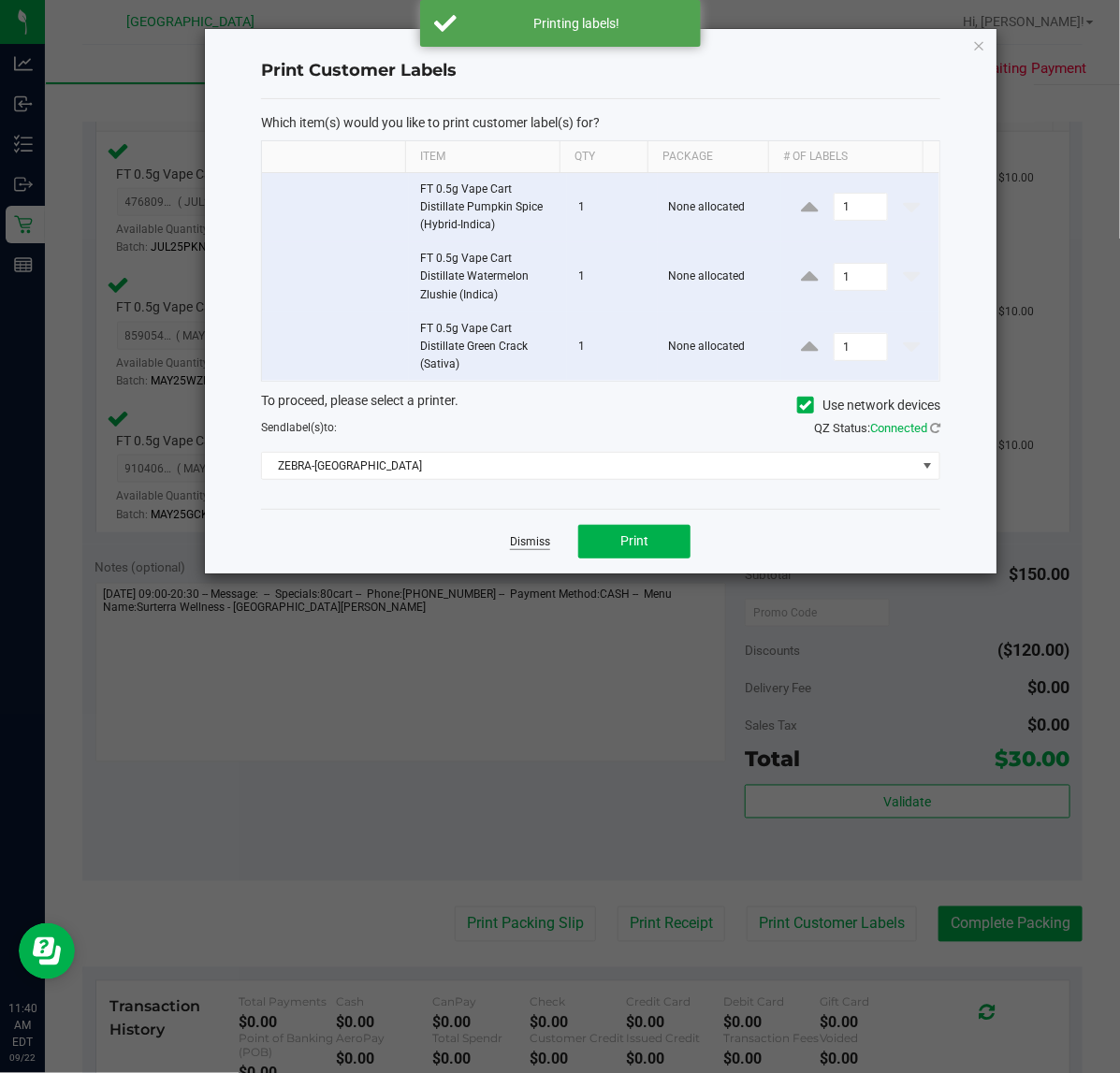
click at [547, 550] on link "Dismiss" at bounding box center [530, 542] width 40 height 16
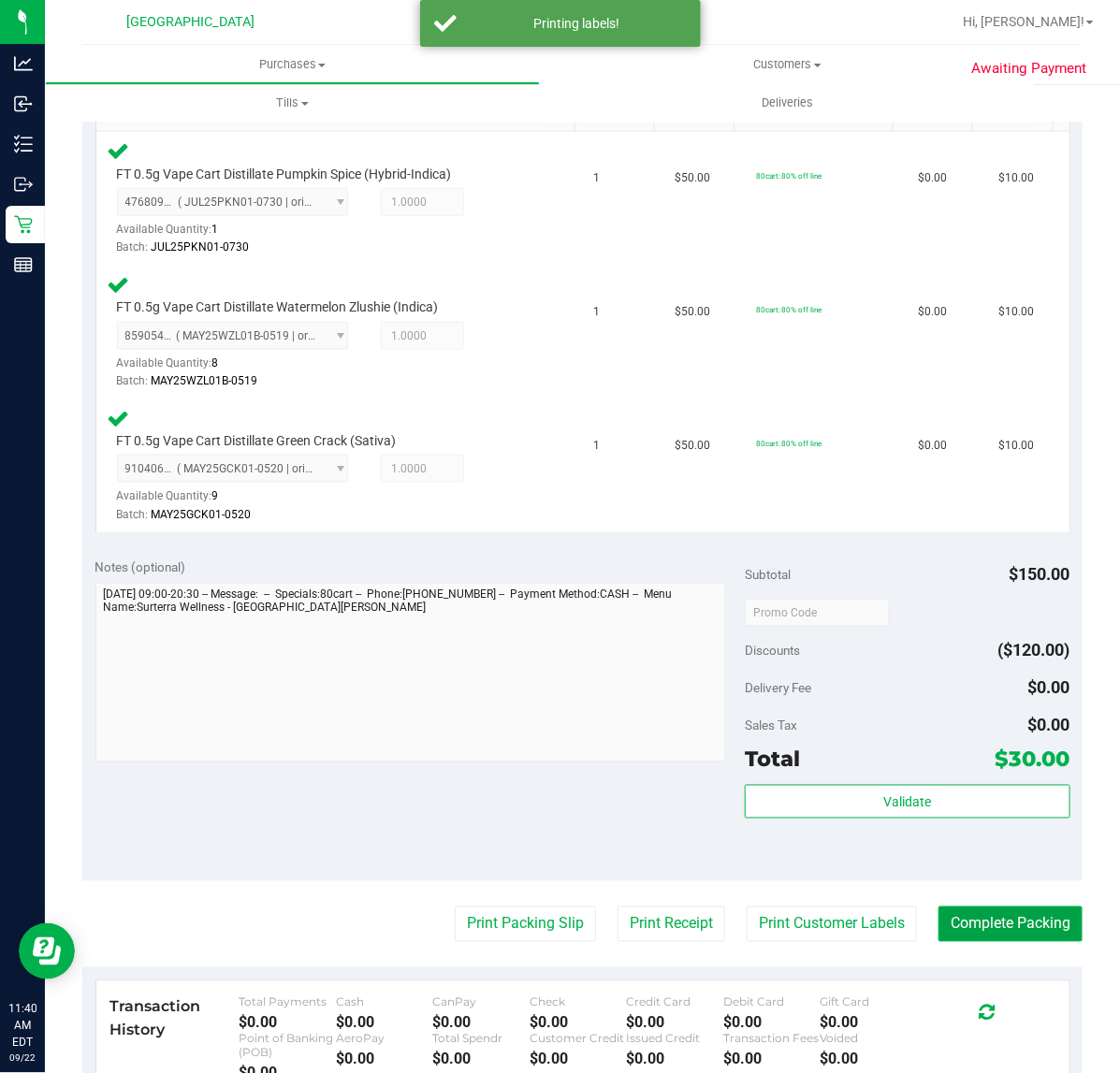
click at [1002, 934] on button "Complete Packing" at bounding box center [1010, 924] width 144 height 35
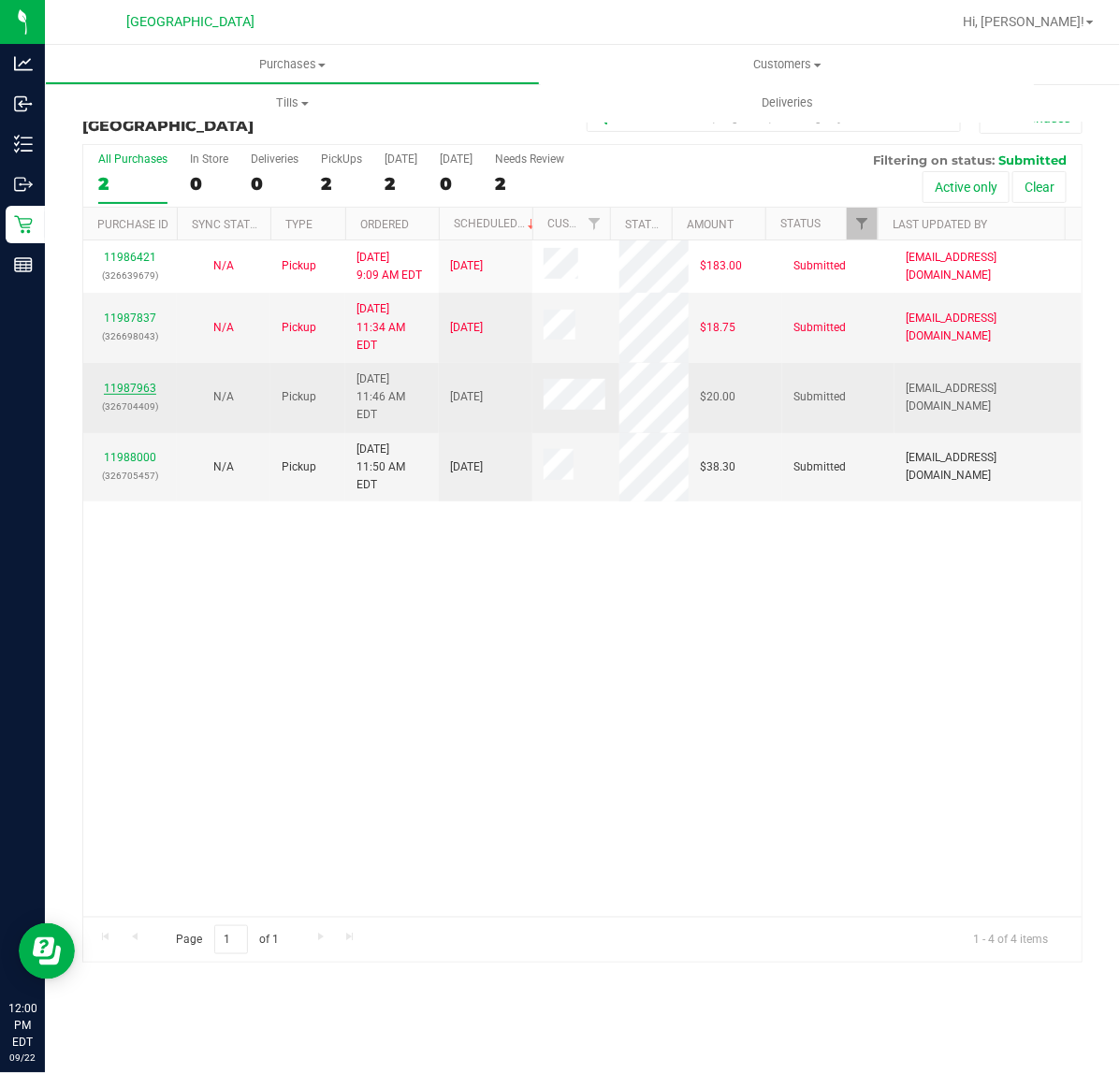
click at [128, 381] on link "11987963" at bounding box center [129, 388] width 52 height 13
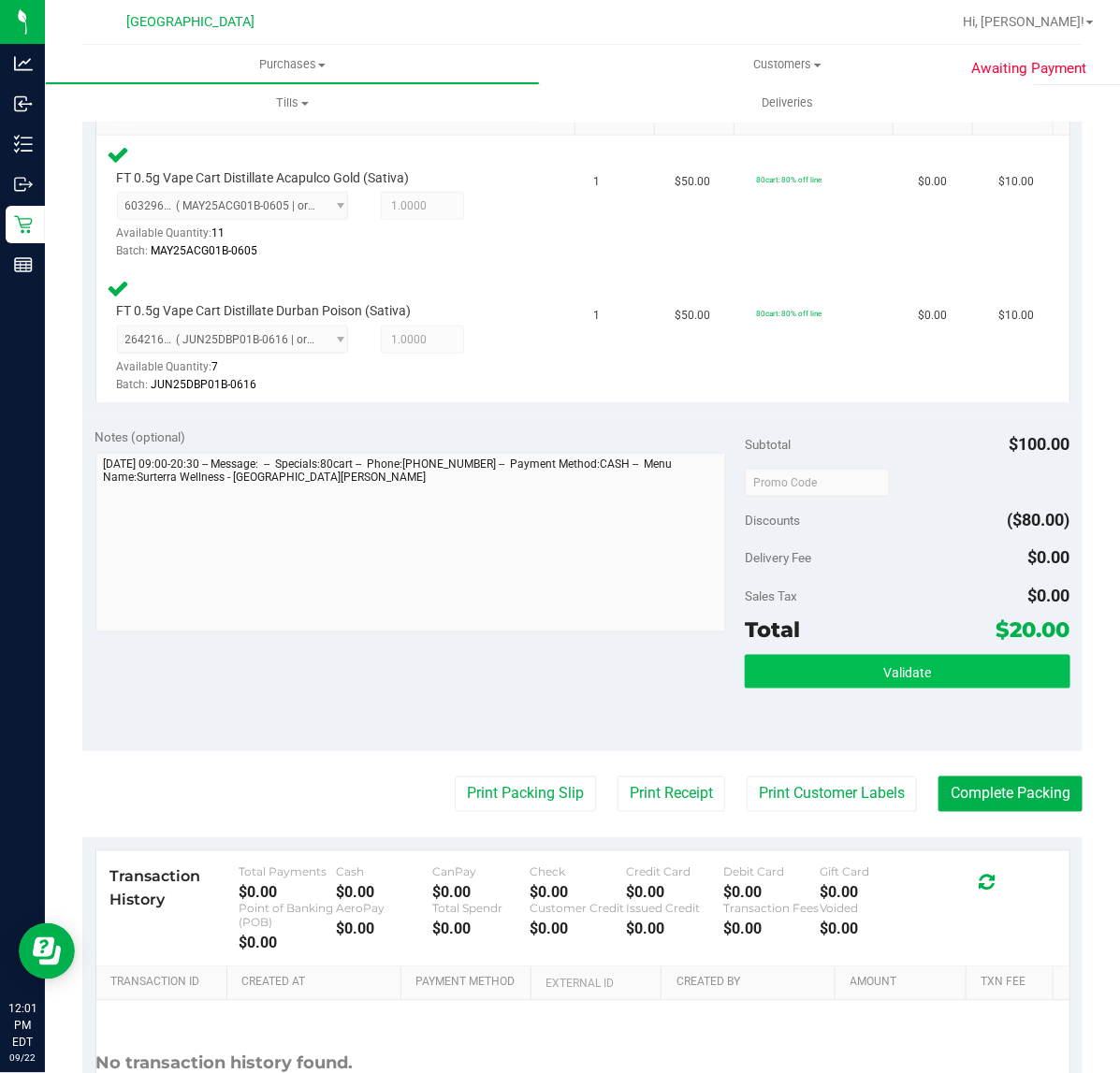
scroll to position [468, 0]
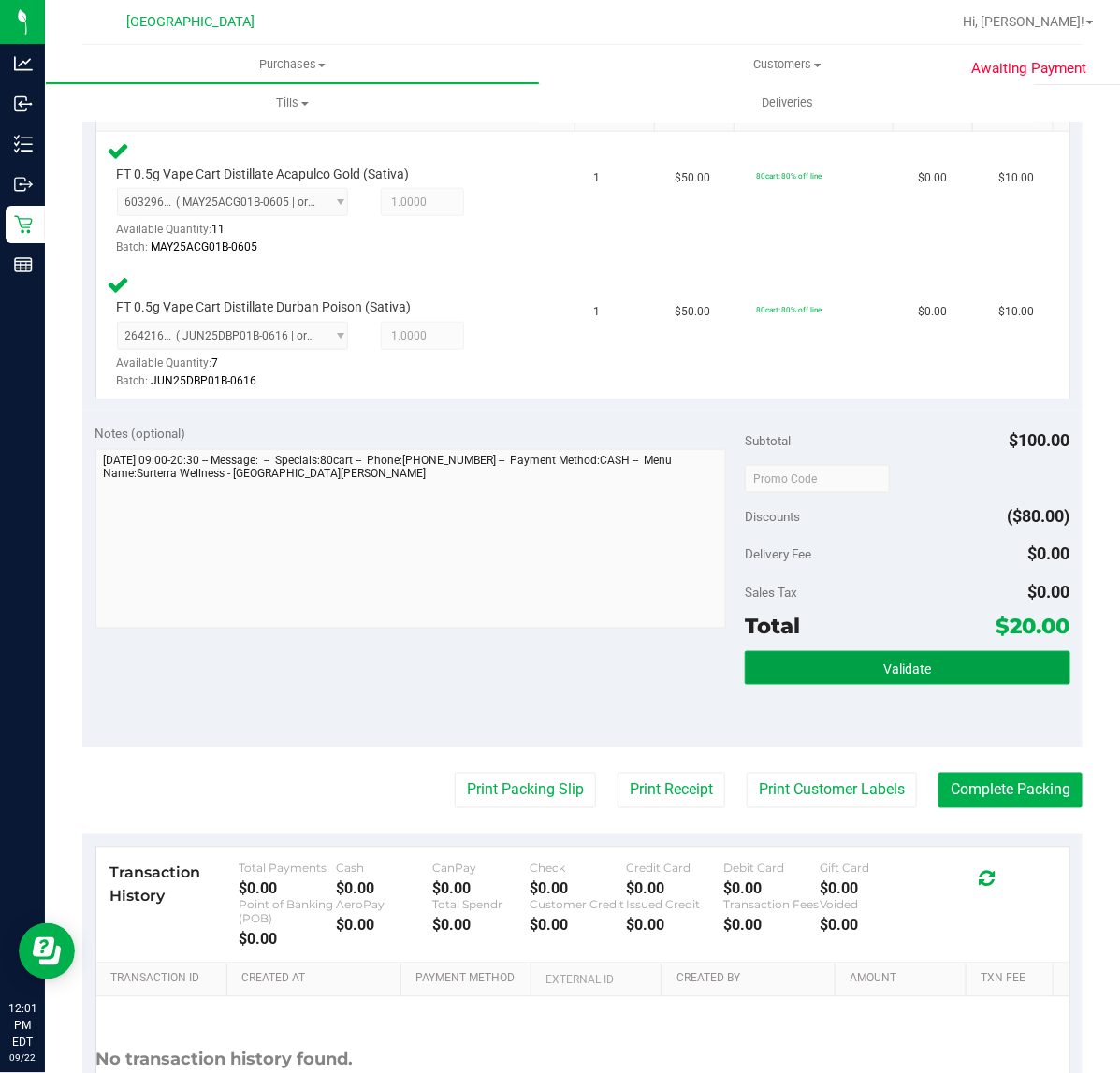
click at [970, 656] on button "Validate" at bounding box center [907, 668] width 324 height 34
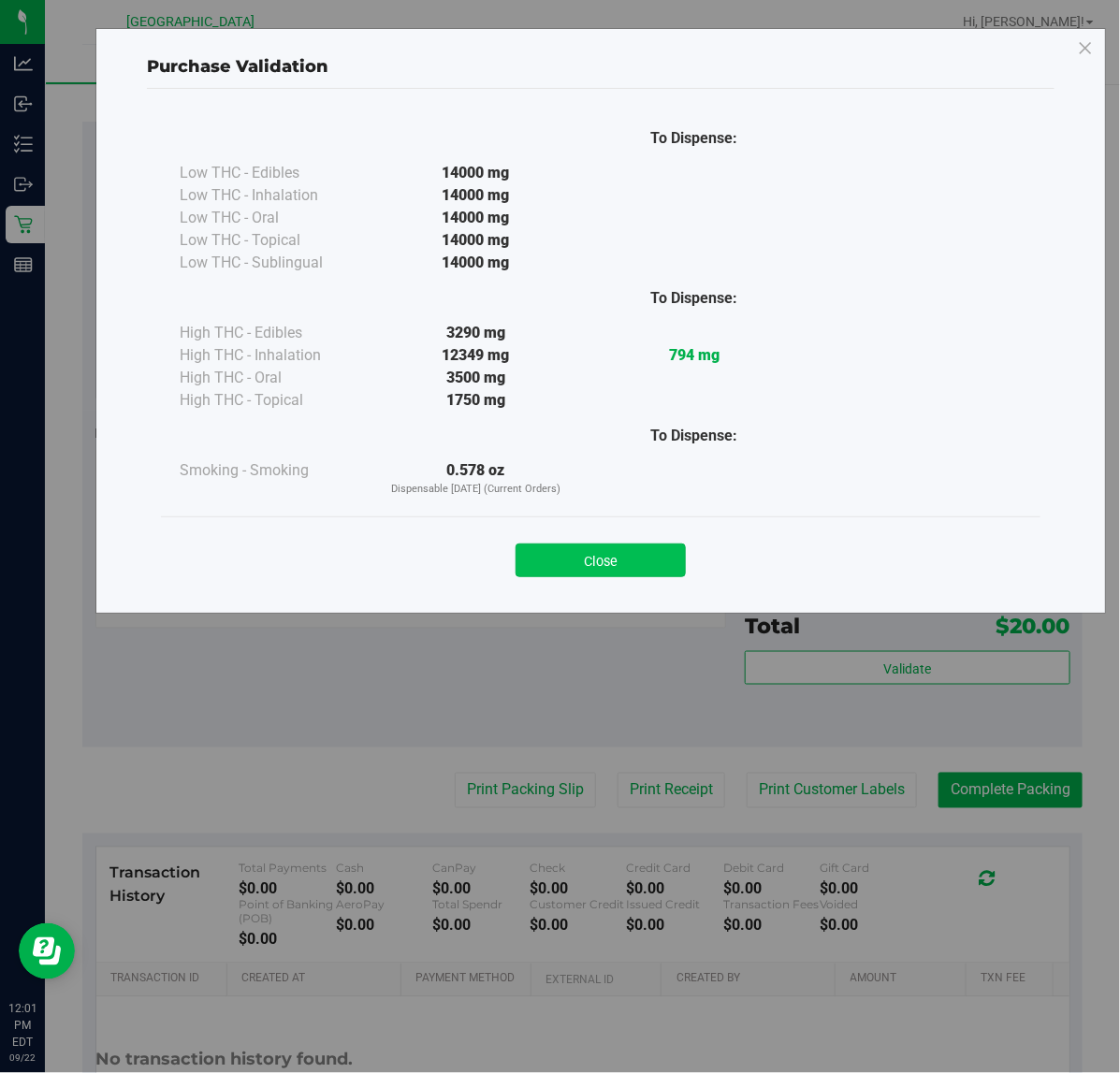
click at [585, 557] on button "Close" at bounding box center [600, 561] width 171 height 34
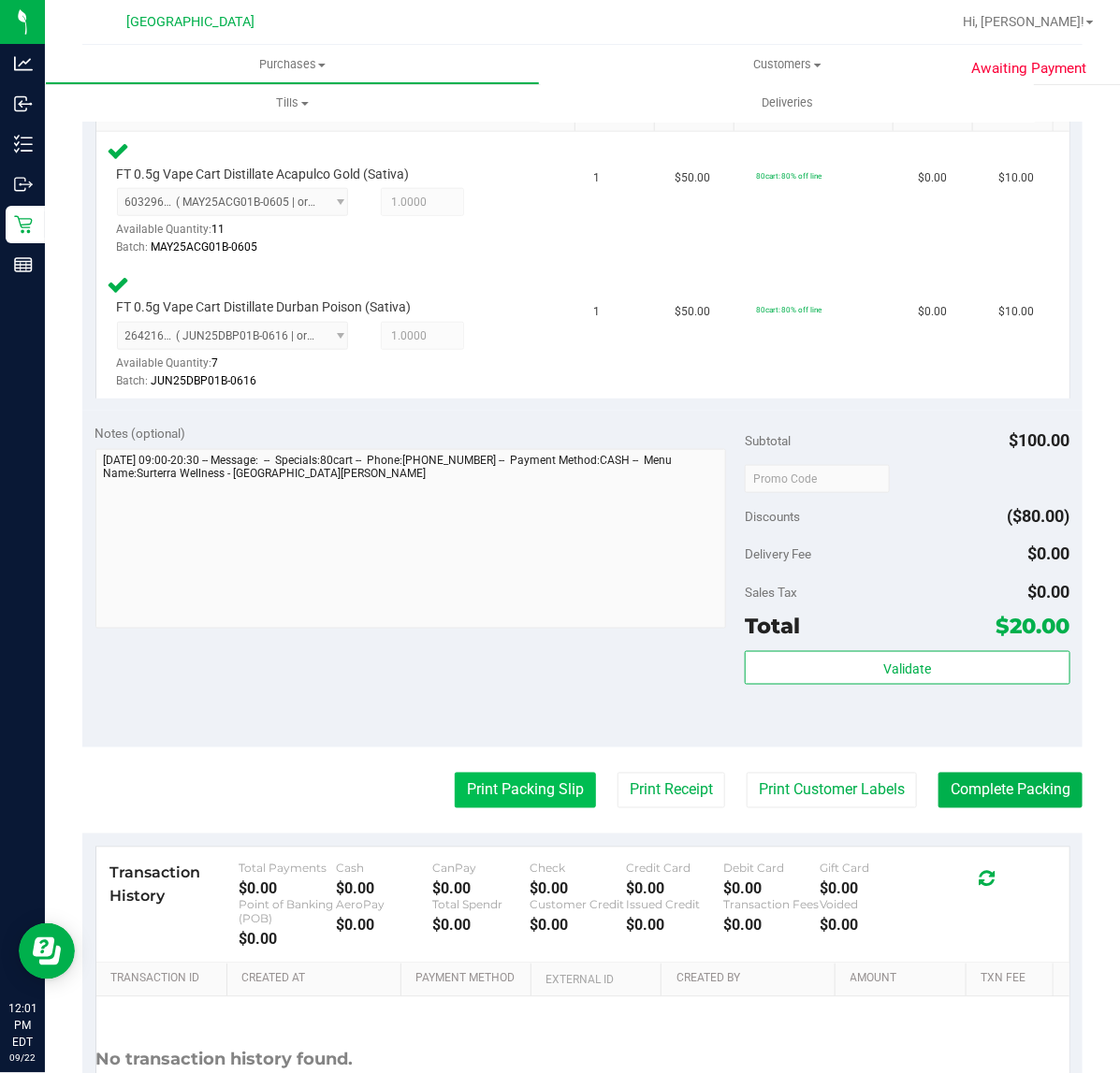
click at [519, 793] on button "Print Packing Slip" at bounding box center [524, 790] width 141 height 35
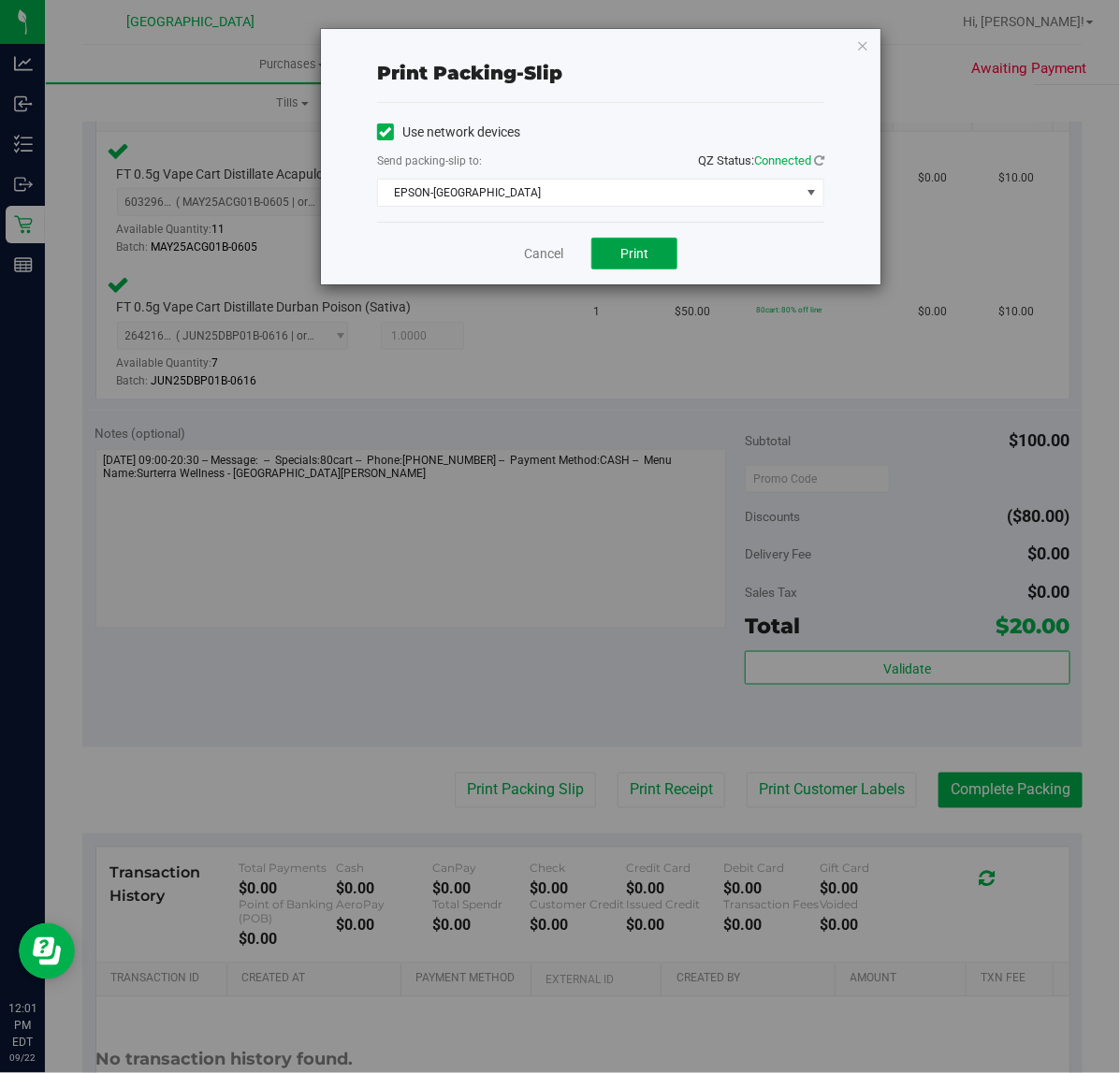
click at [646, 246] on span "Print" at bounding box center [634, 253] width 28 height 15
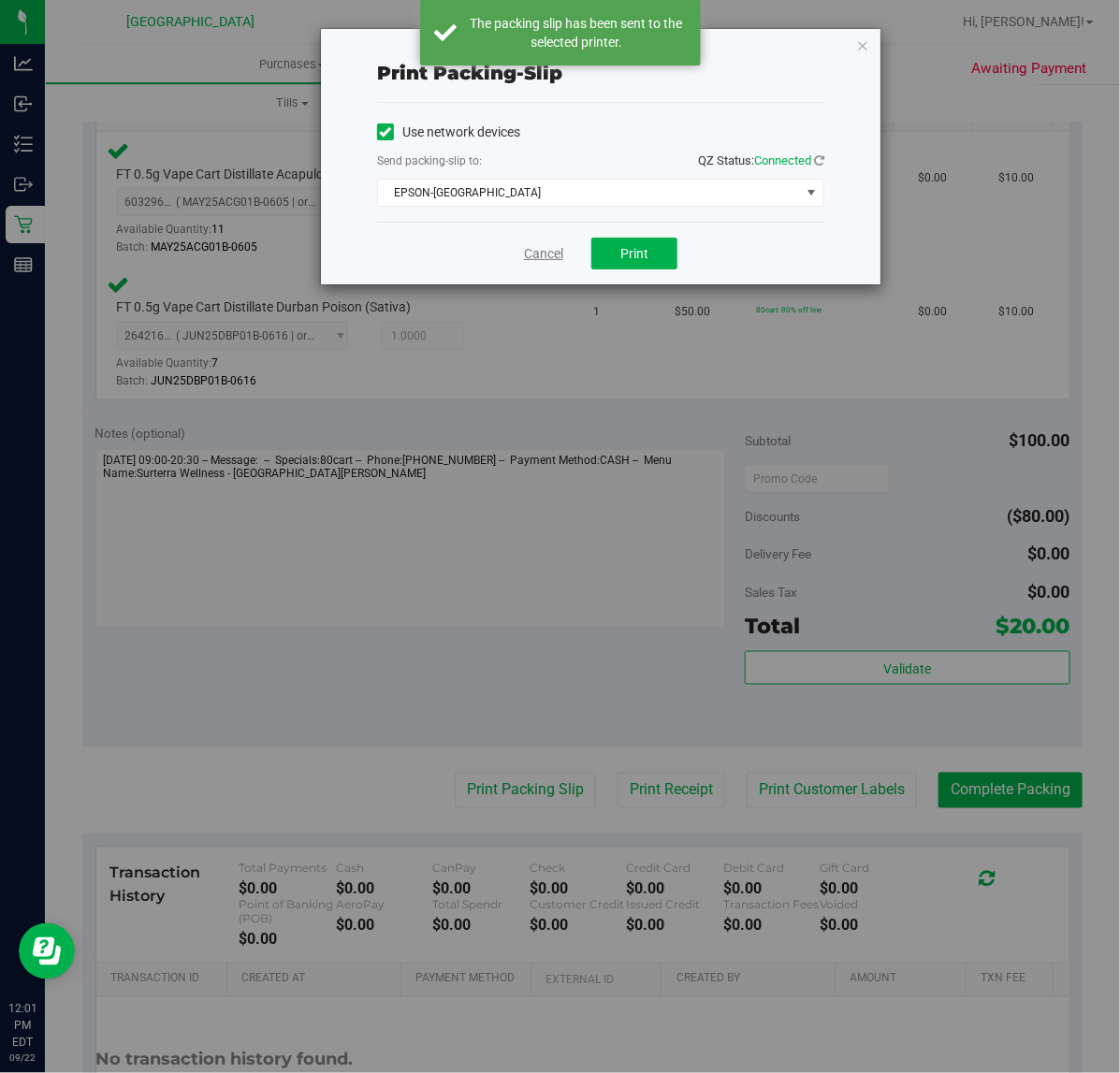
click at [549, 255] on link "Cancel" at bounding box center [542, 253] width 39 height 20
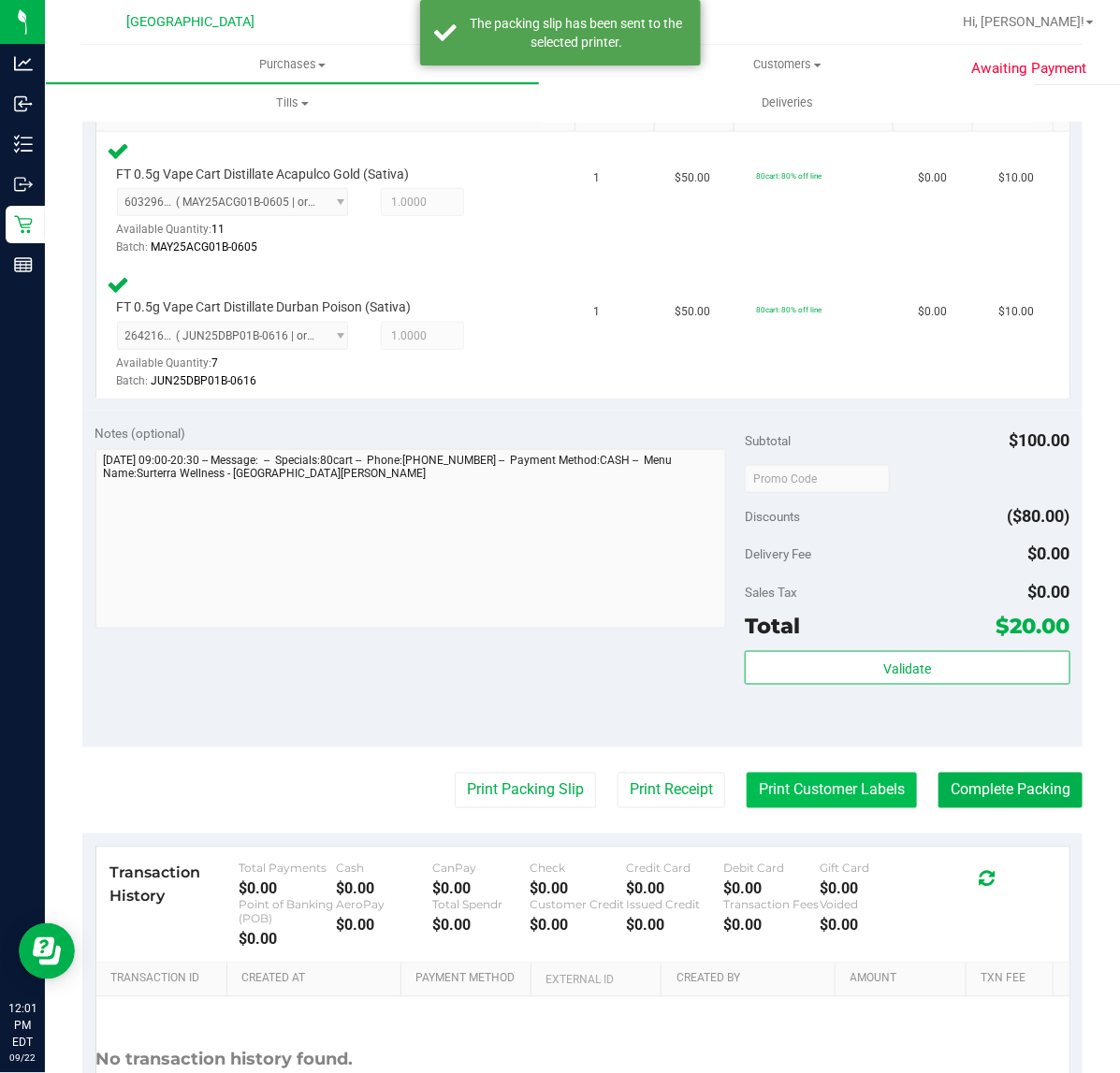
click at [755, 788] on button "Print Customer Labels" at bounding box center [832, 790] width 171 height 35
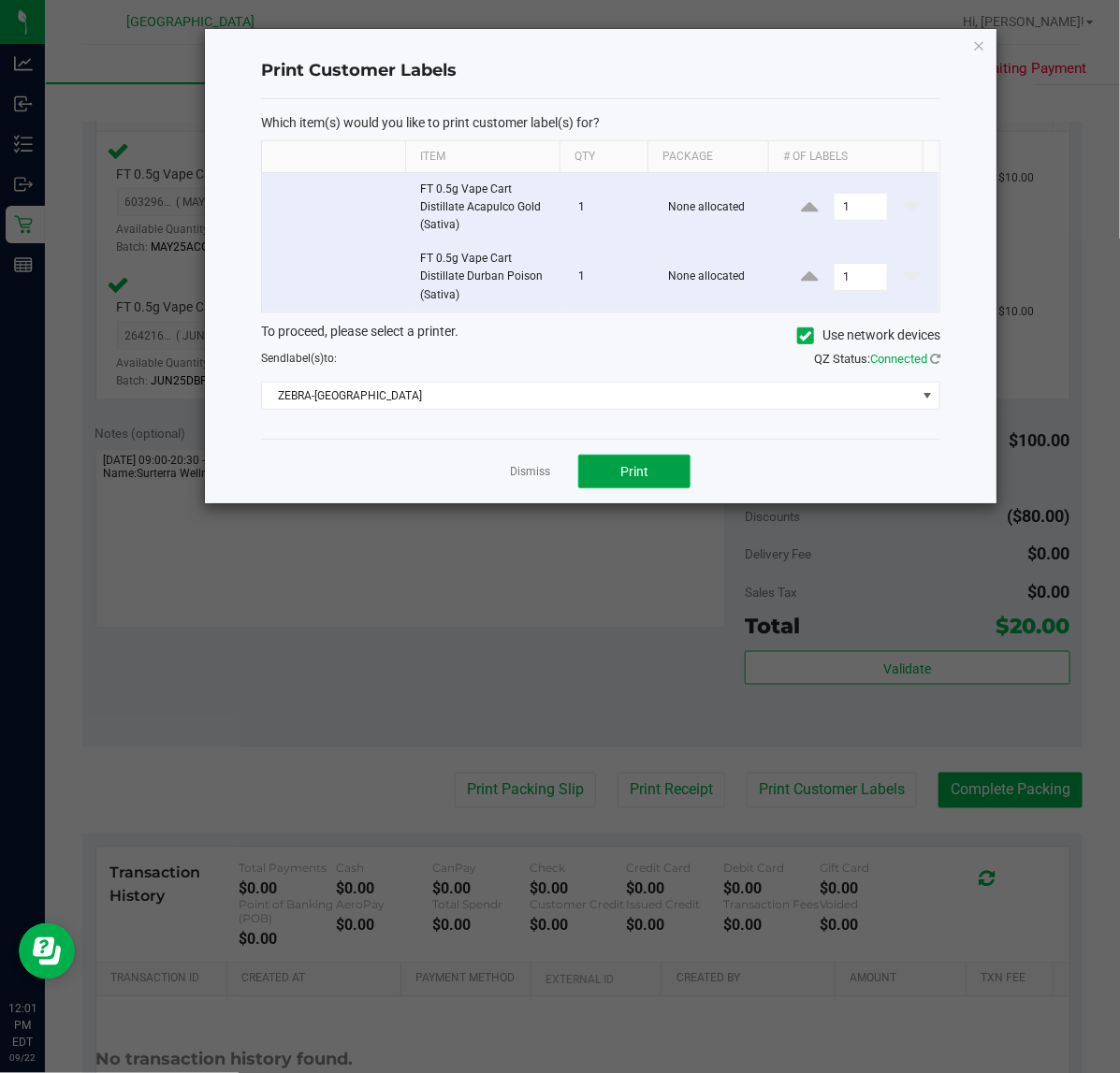
click at [655, 479] on button "Print" at bounding box center [634, 472] width 112 height 34
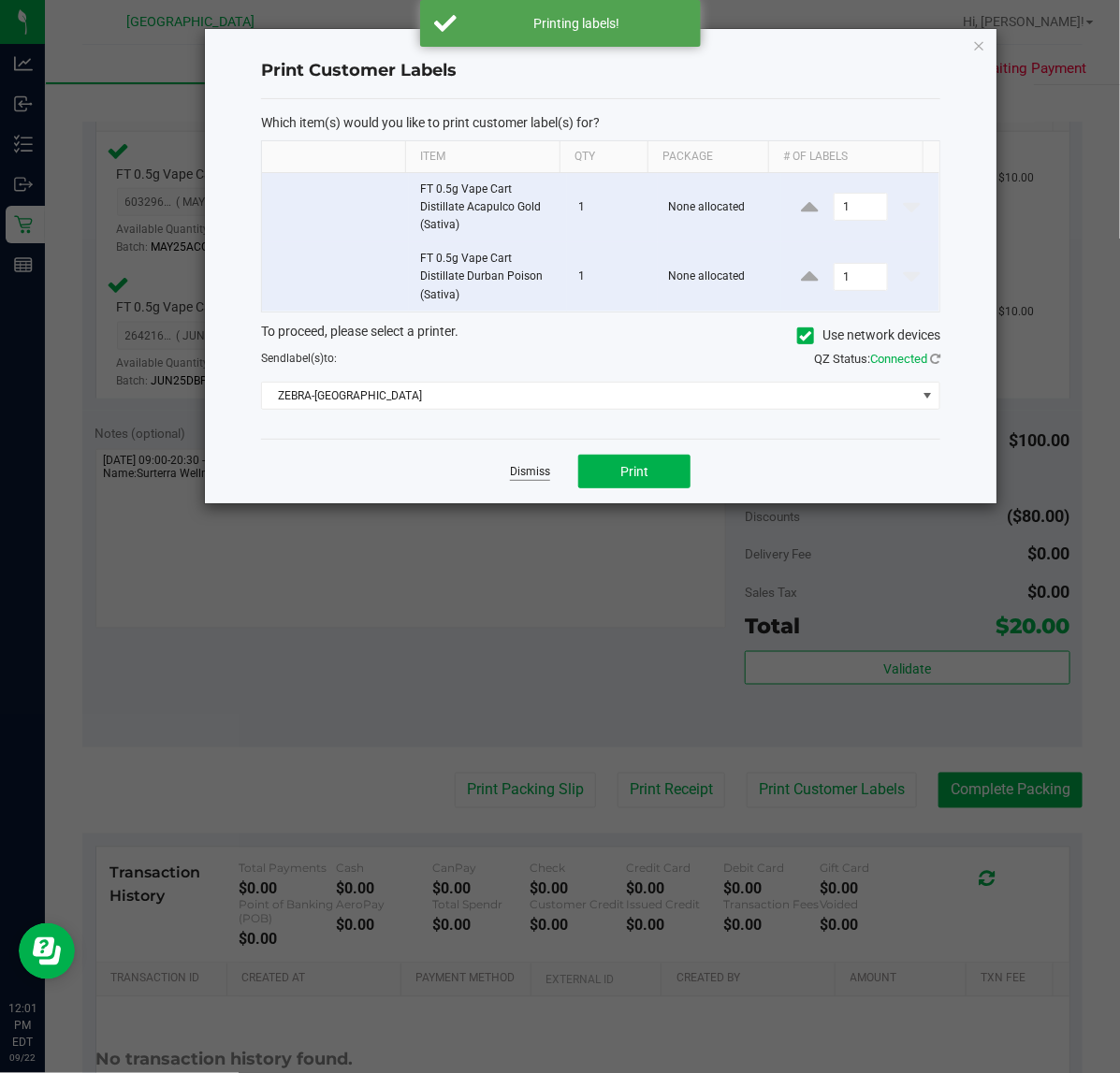
click at [536, 471] on link "Dismiss" at bounding box center [530, 472] width 40 height 16
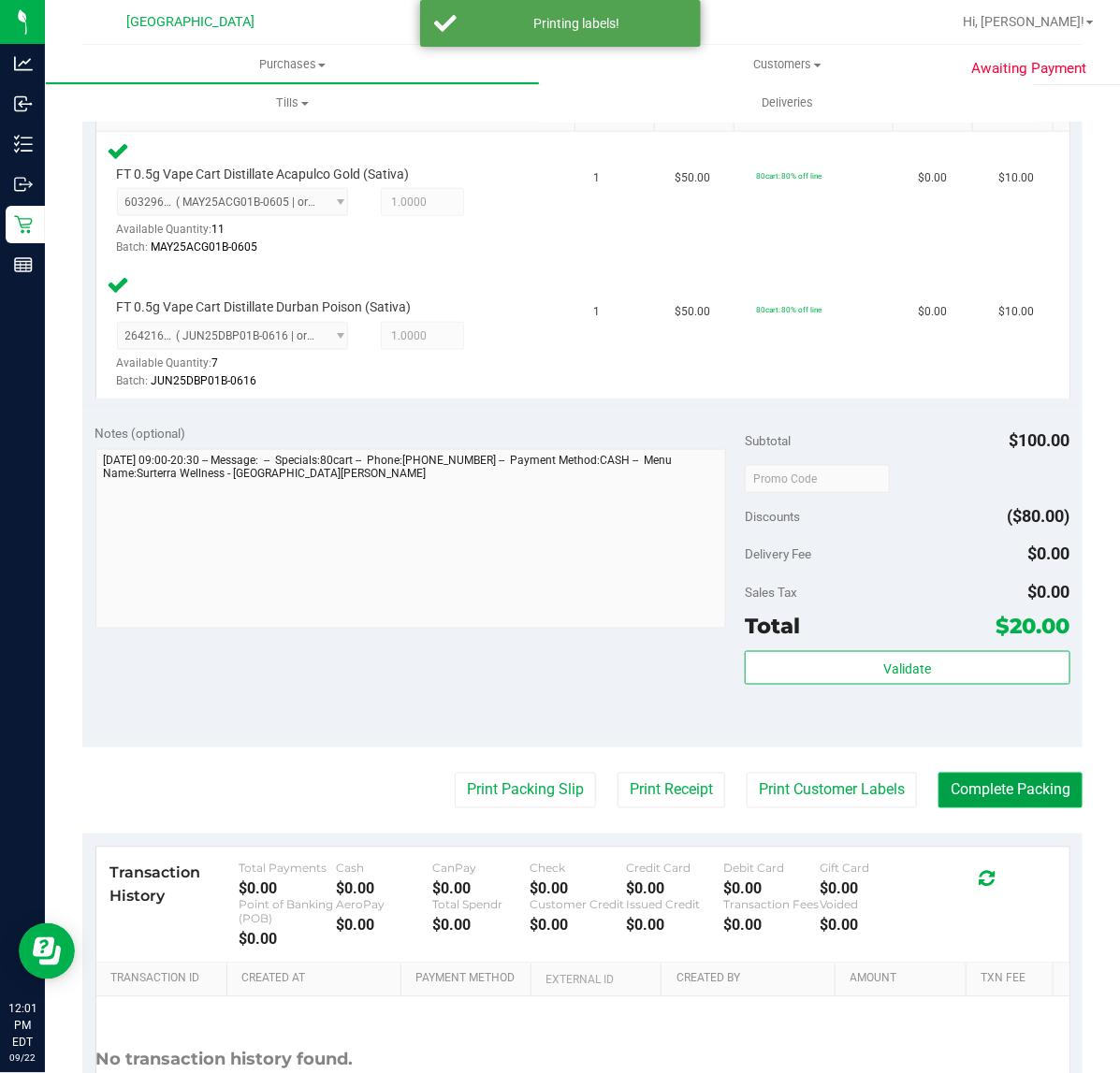
click at [961, 792] on button "Complete Packing" at bounding box center [1010, 790] width 144 height 35
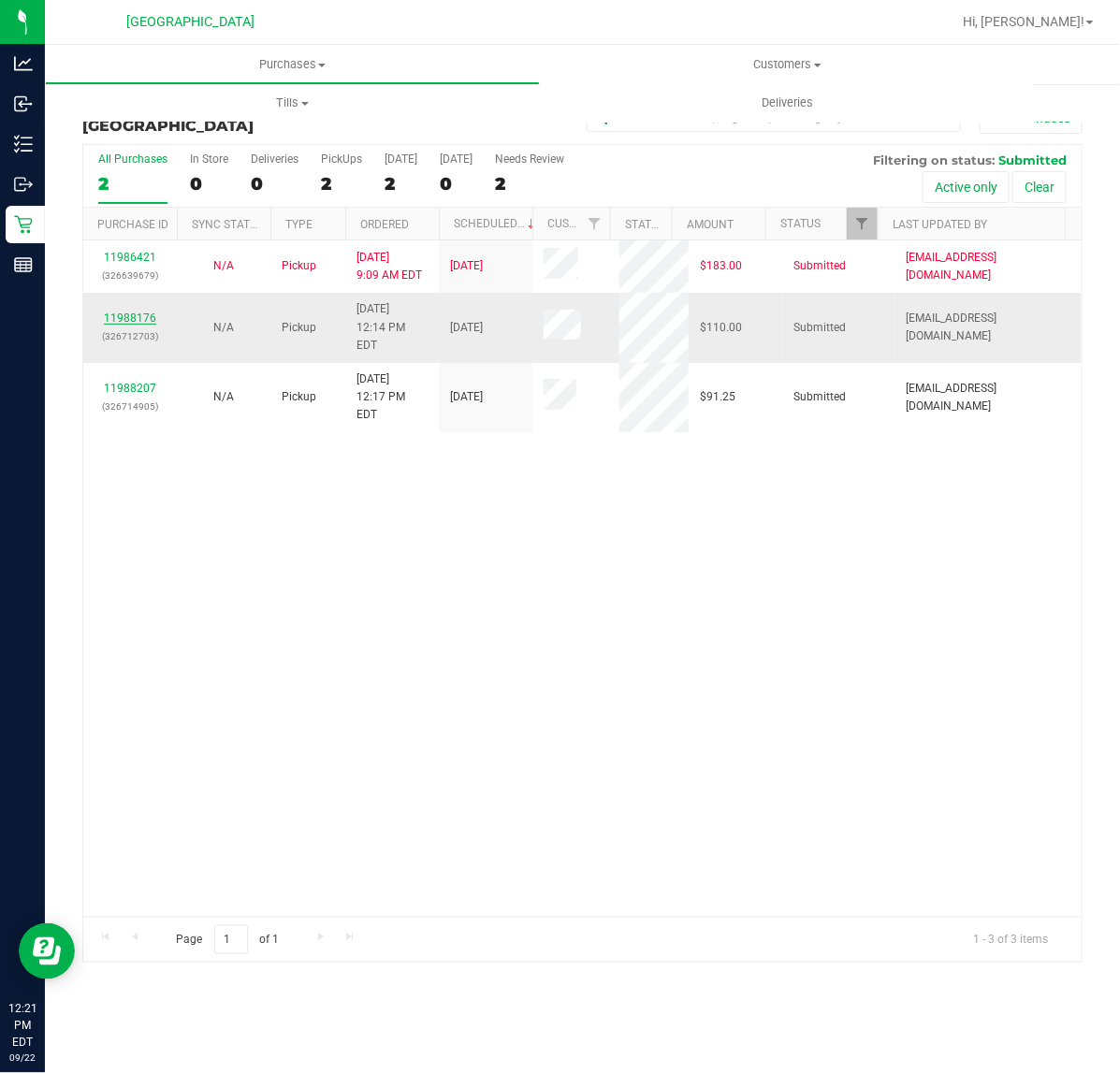
click at [141, 311] on link "11988176" at bounding box center [129, 318] width 52 height 13
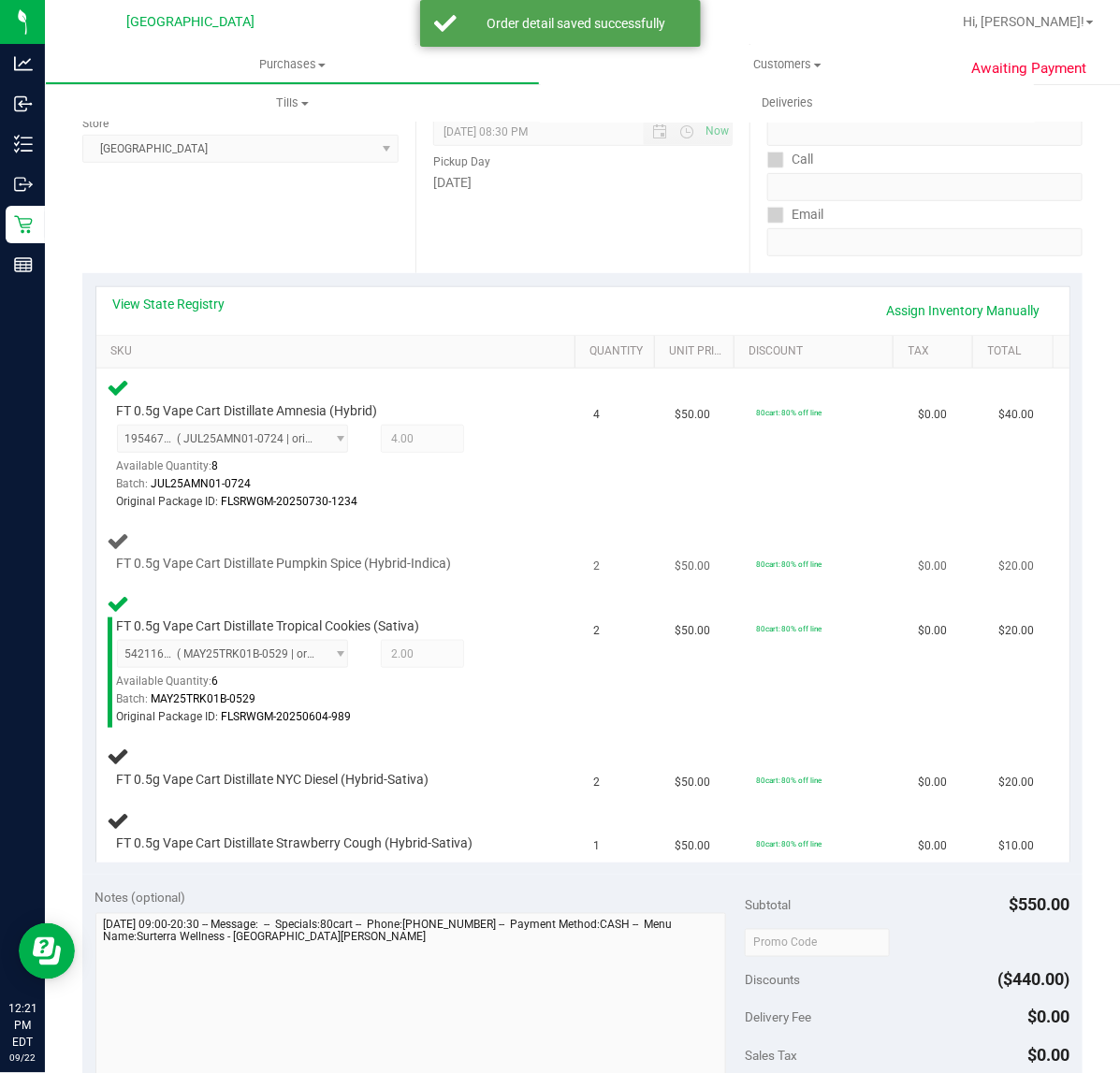
scroll to position [234, 0]
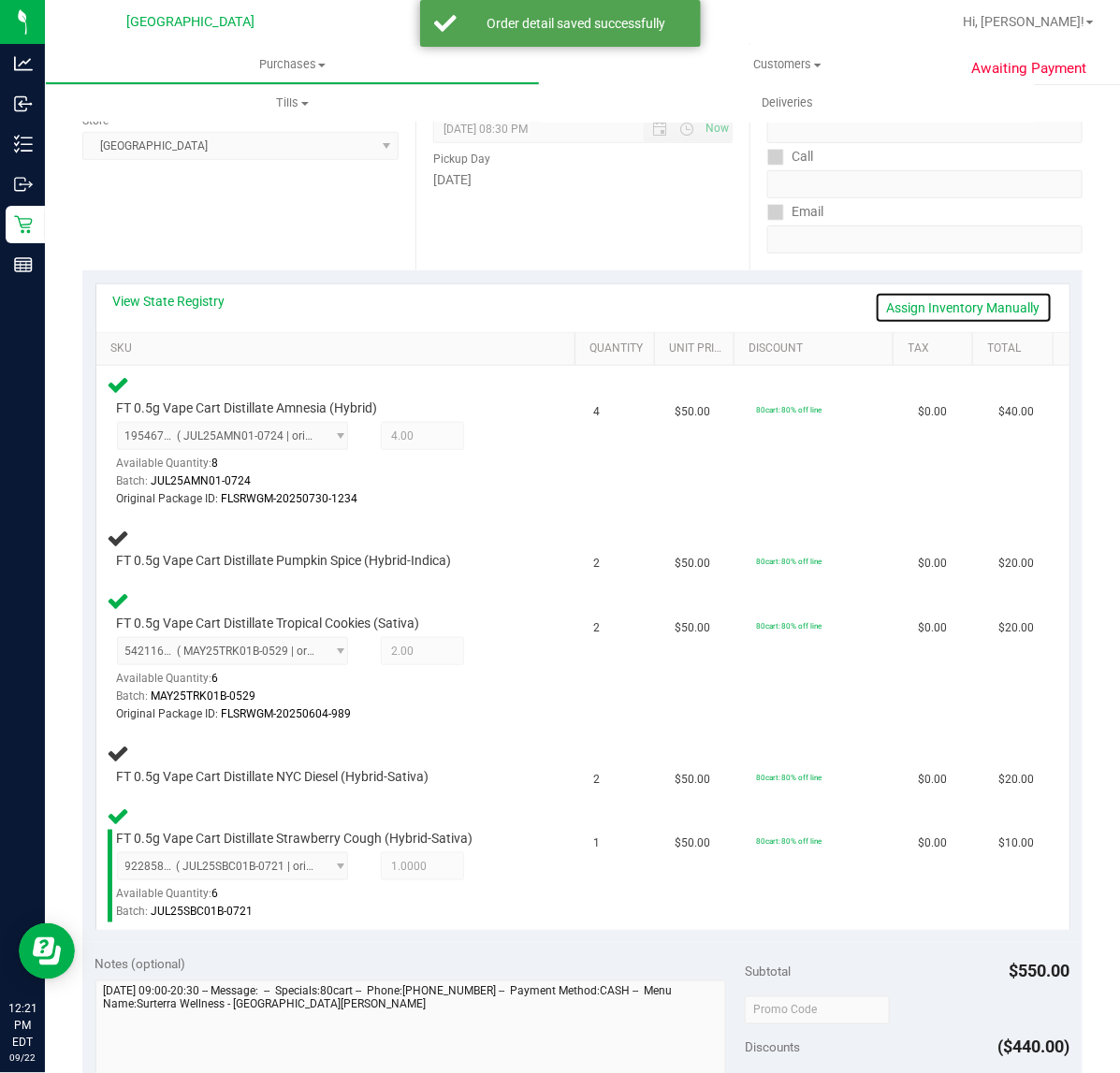
click at [951, 306] on link "Assign Inventory Manually" at bounding box center [963, 308] width 177 height 32
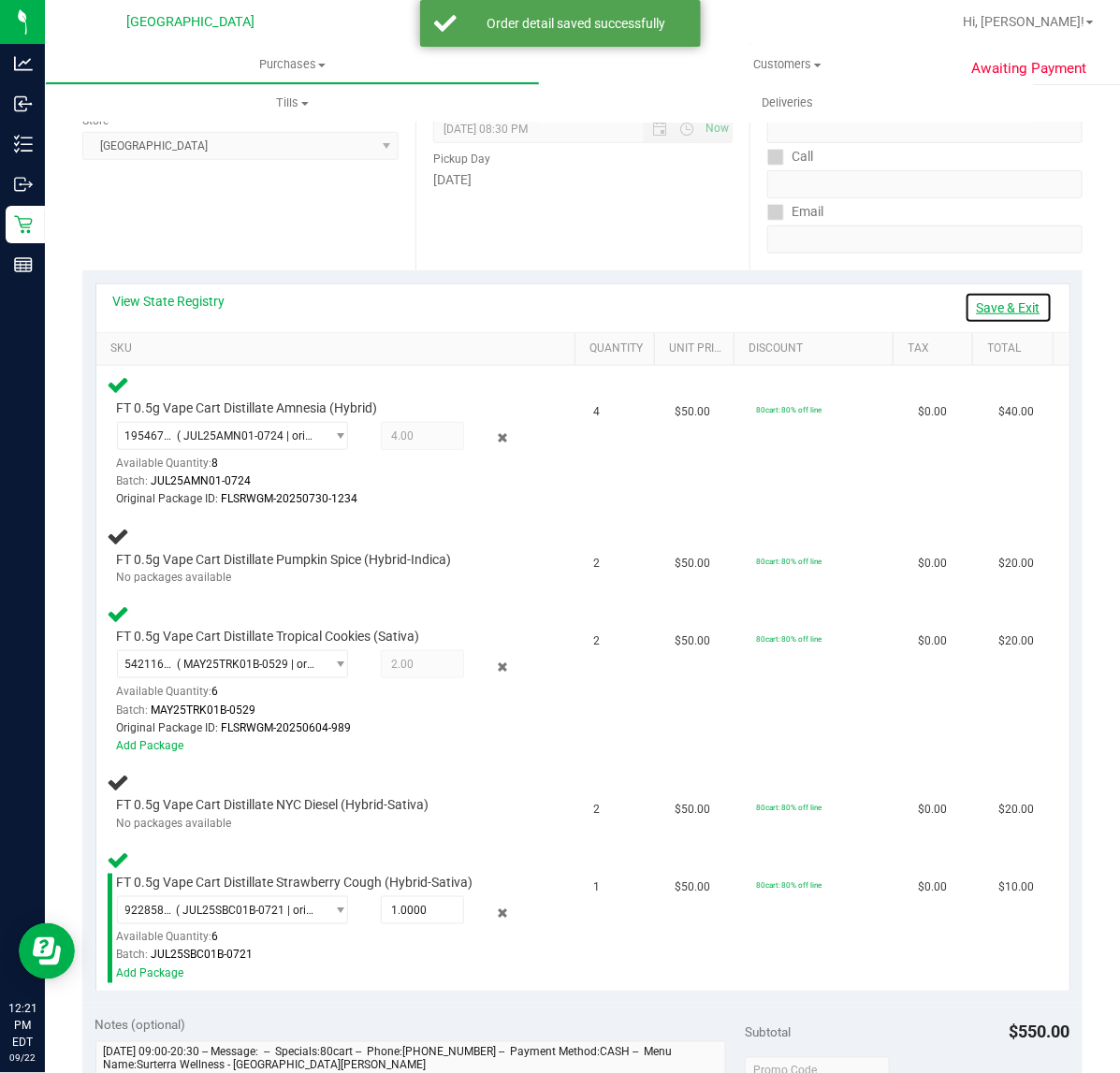
click at [964, 306] on link "Save & Exit" at bounding box center [1008, 308] width 88 height 32
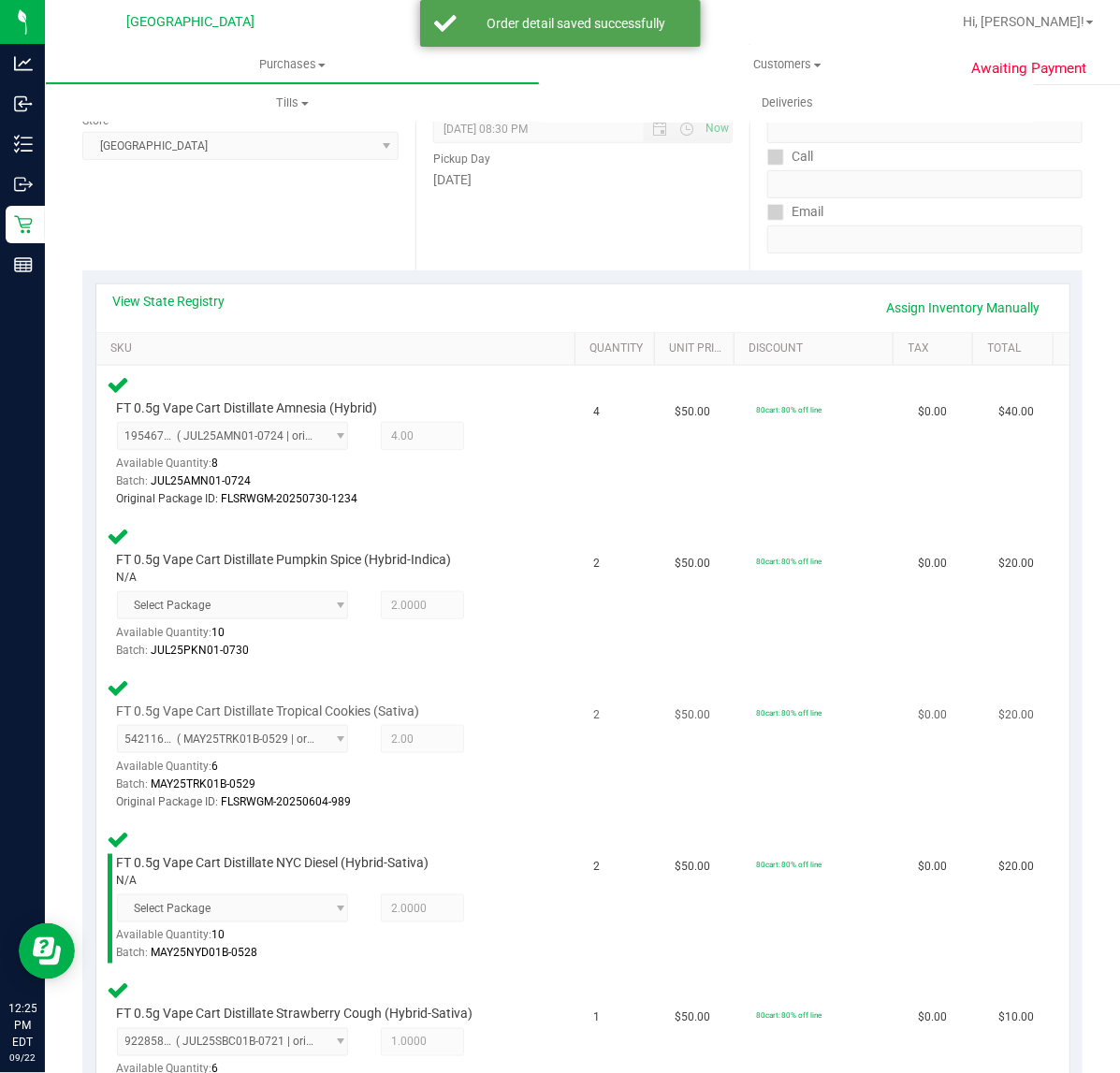
scroll to position [702, 0]
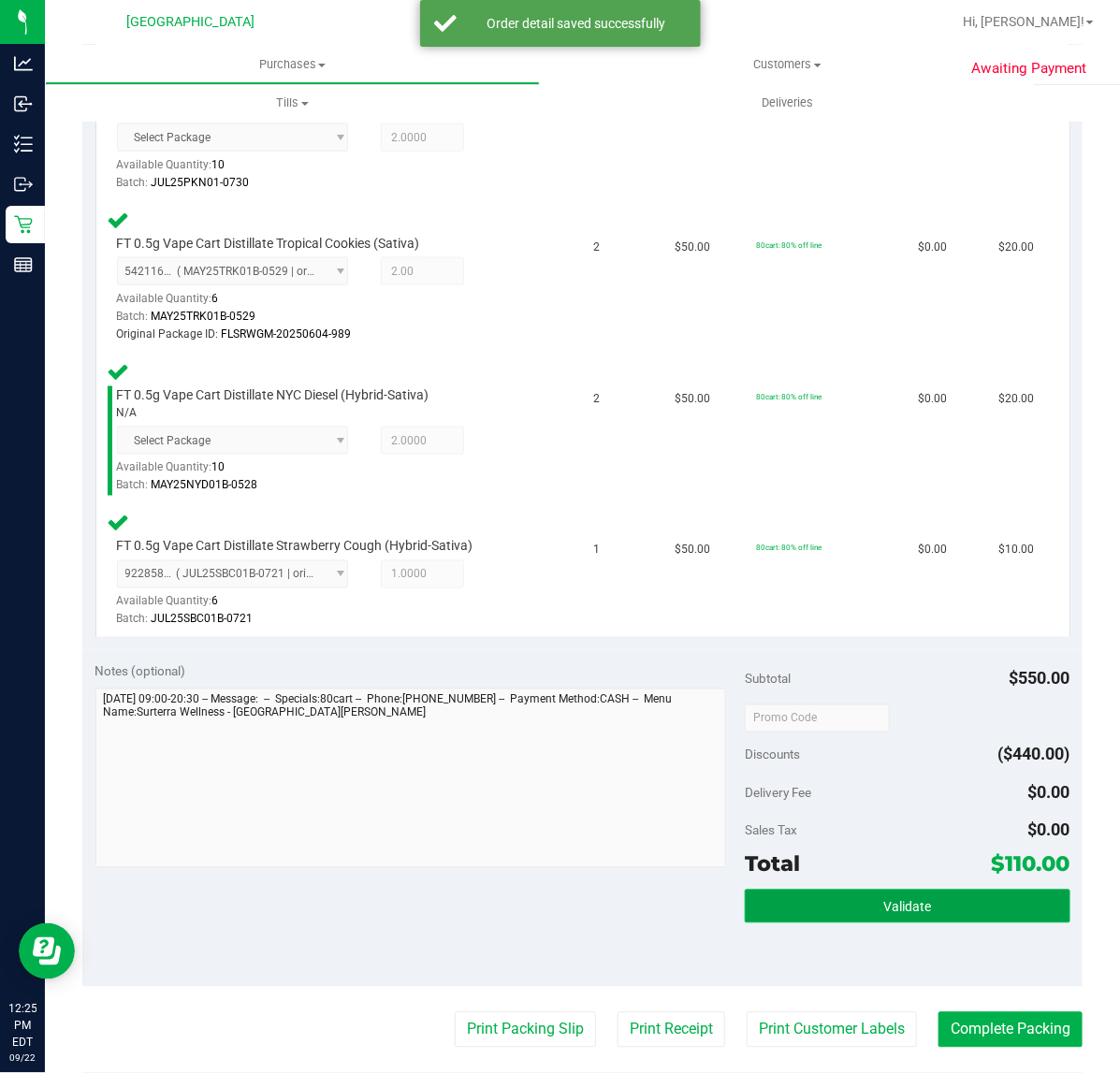
click at [918, 911] on button "Validate" at bounding box center [907, 907] width 324 height 34
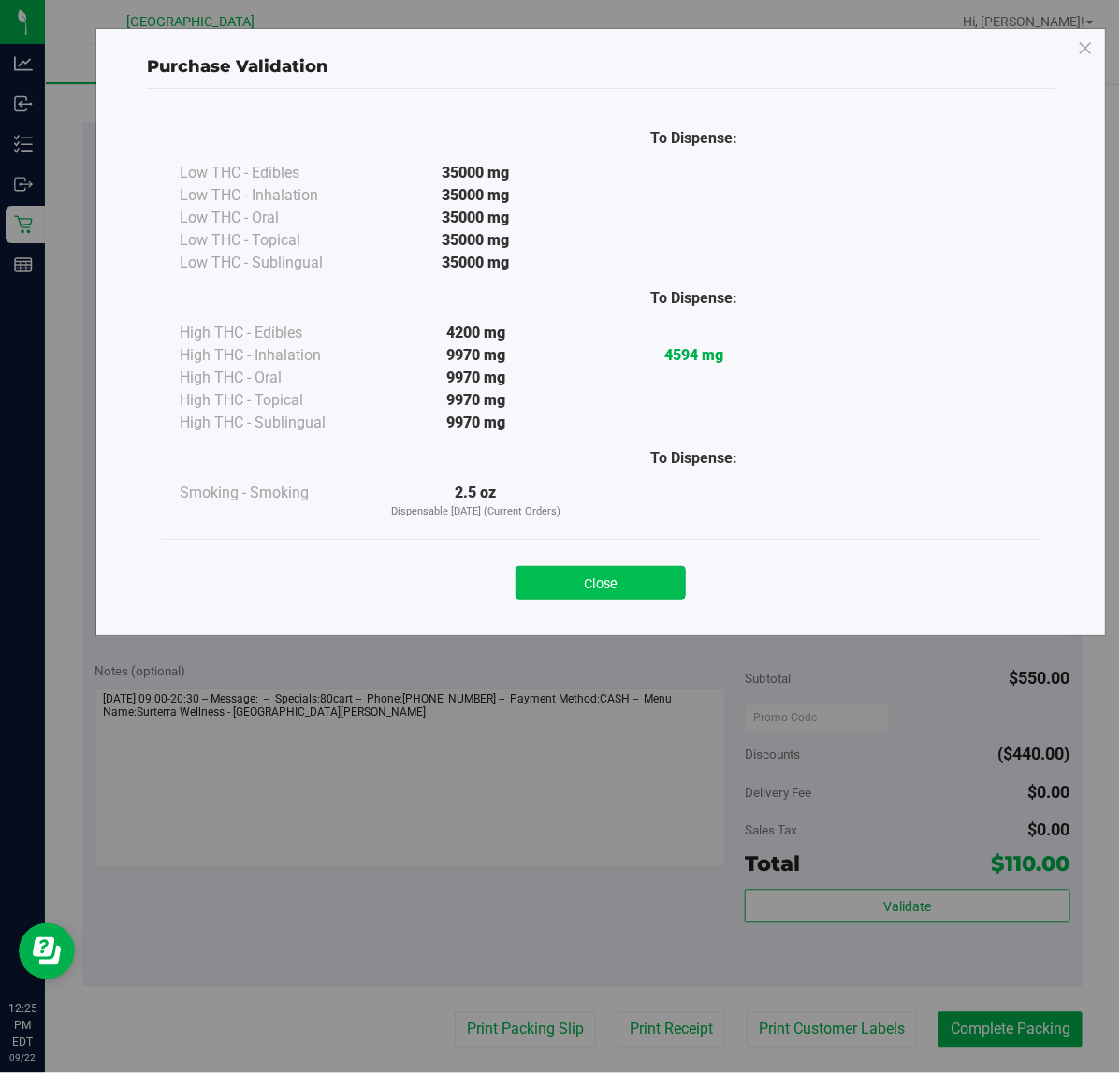
click at [667, 582] on button "Close" at bounding box center [600, 583] width 171 height 34
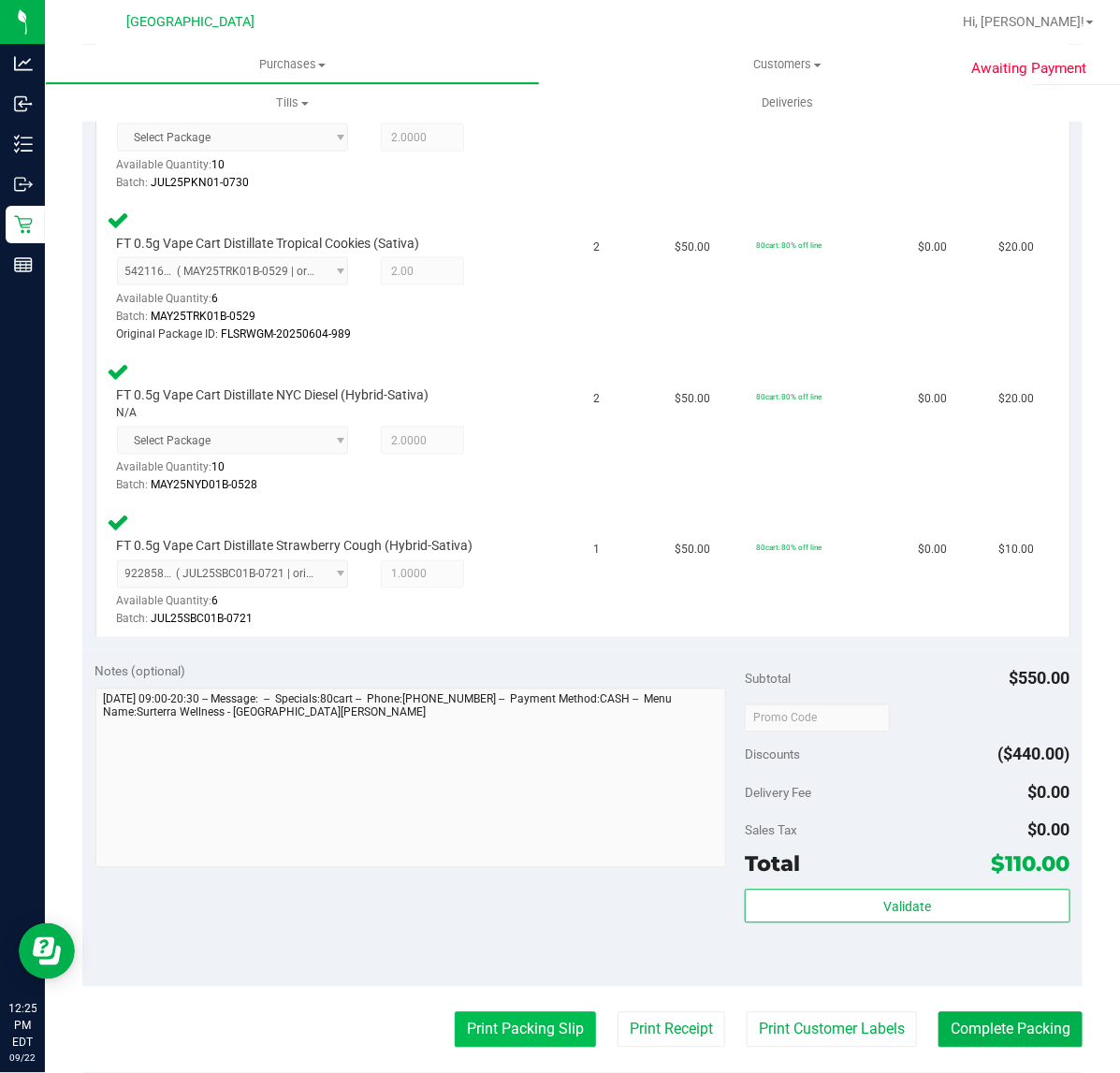
click at [522, 1022] on button "Print Packing Slip" at bounding box center [524, 1029] width 141 height 35
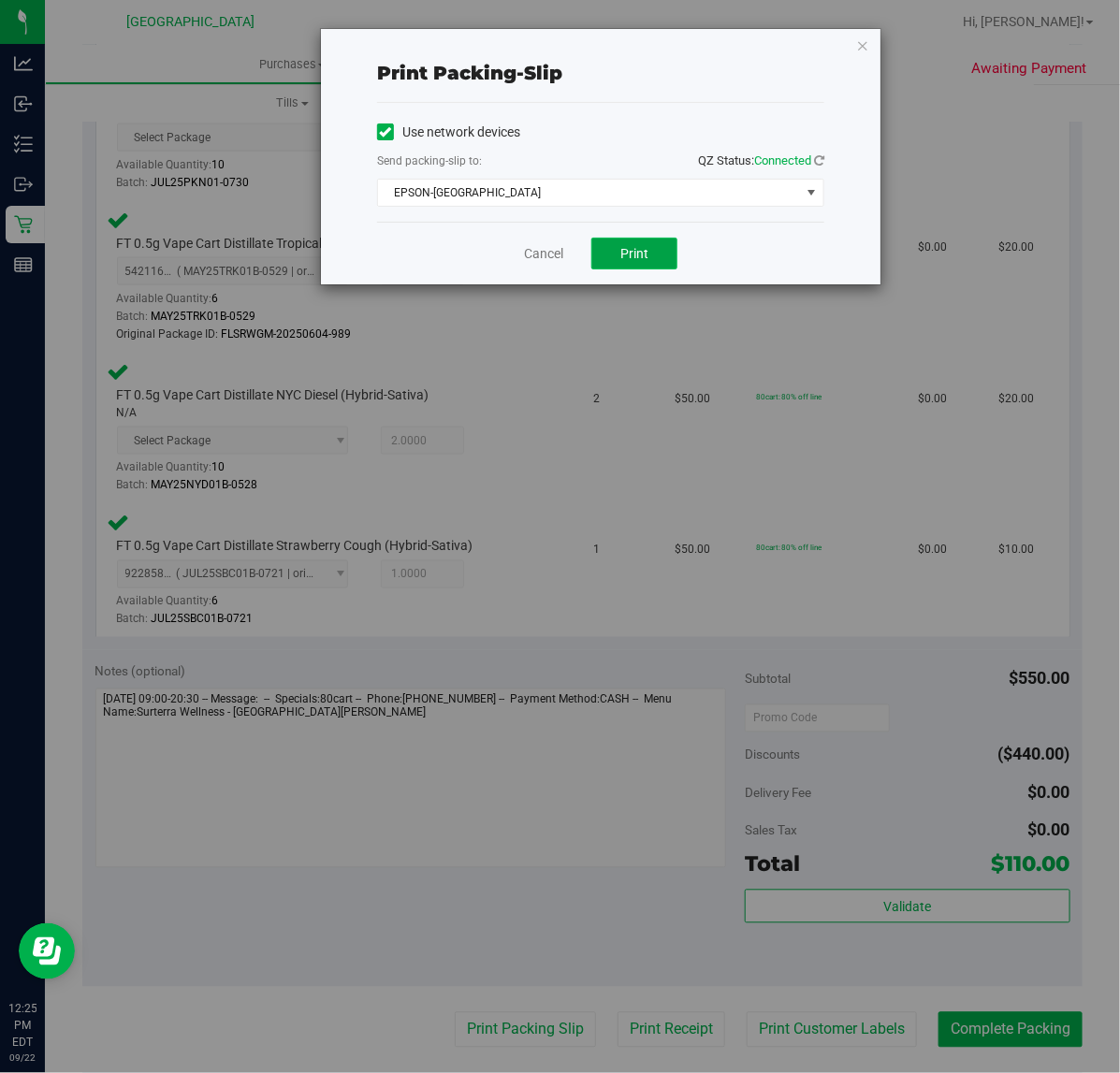
click at [622, 248] on span "Print" at bounding box center [634, 253] width 28 height 15
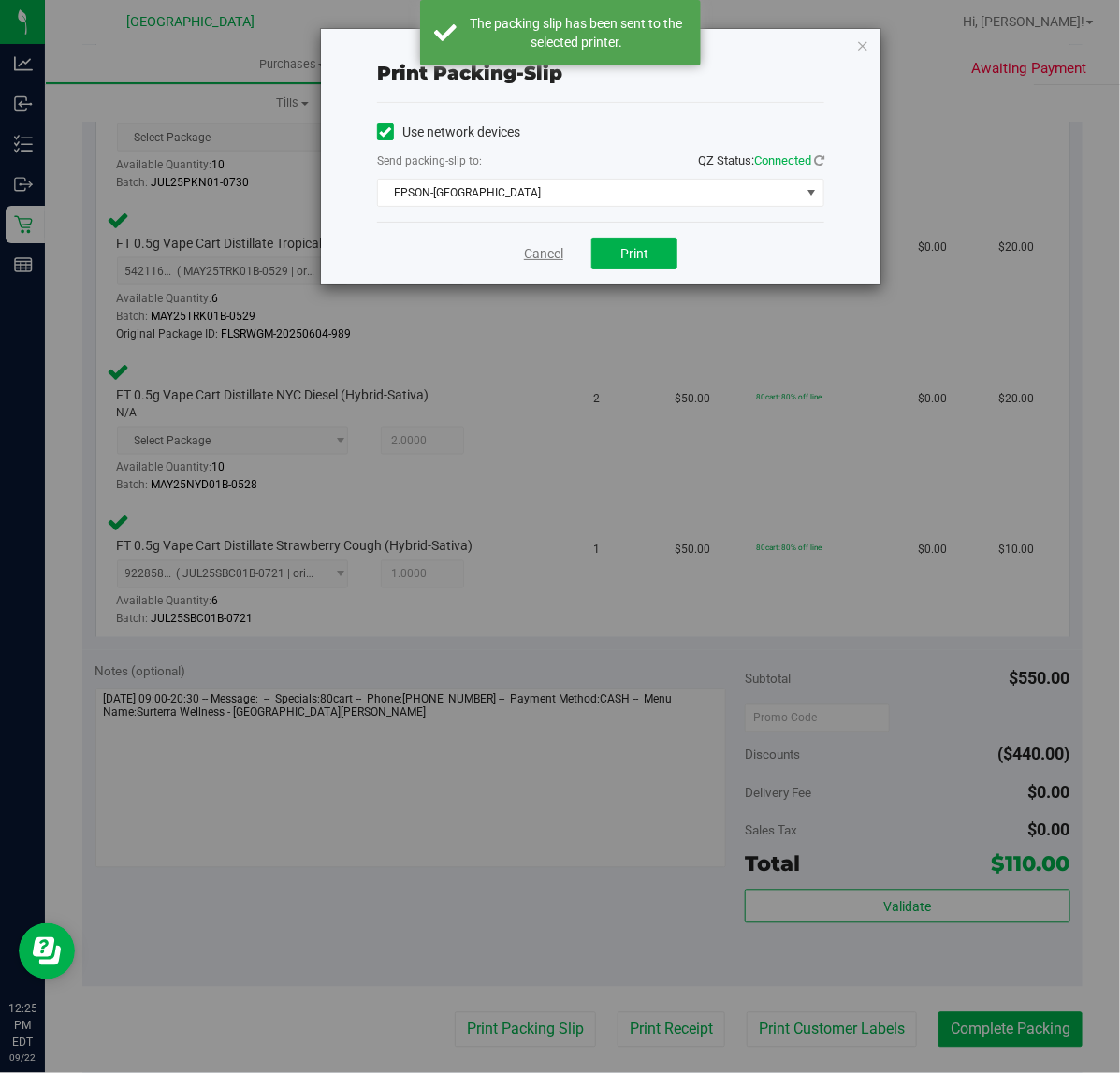
click at [540, 257] on link "Cancel" at bounding box center [542, 253] width 39 height 20
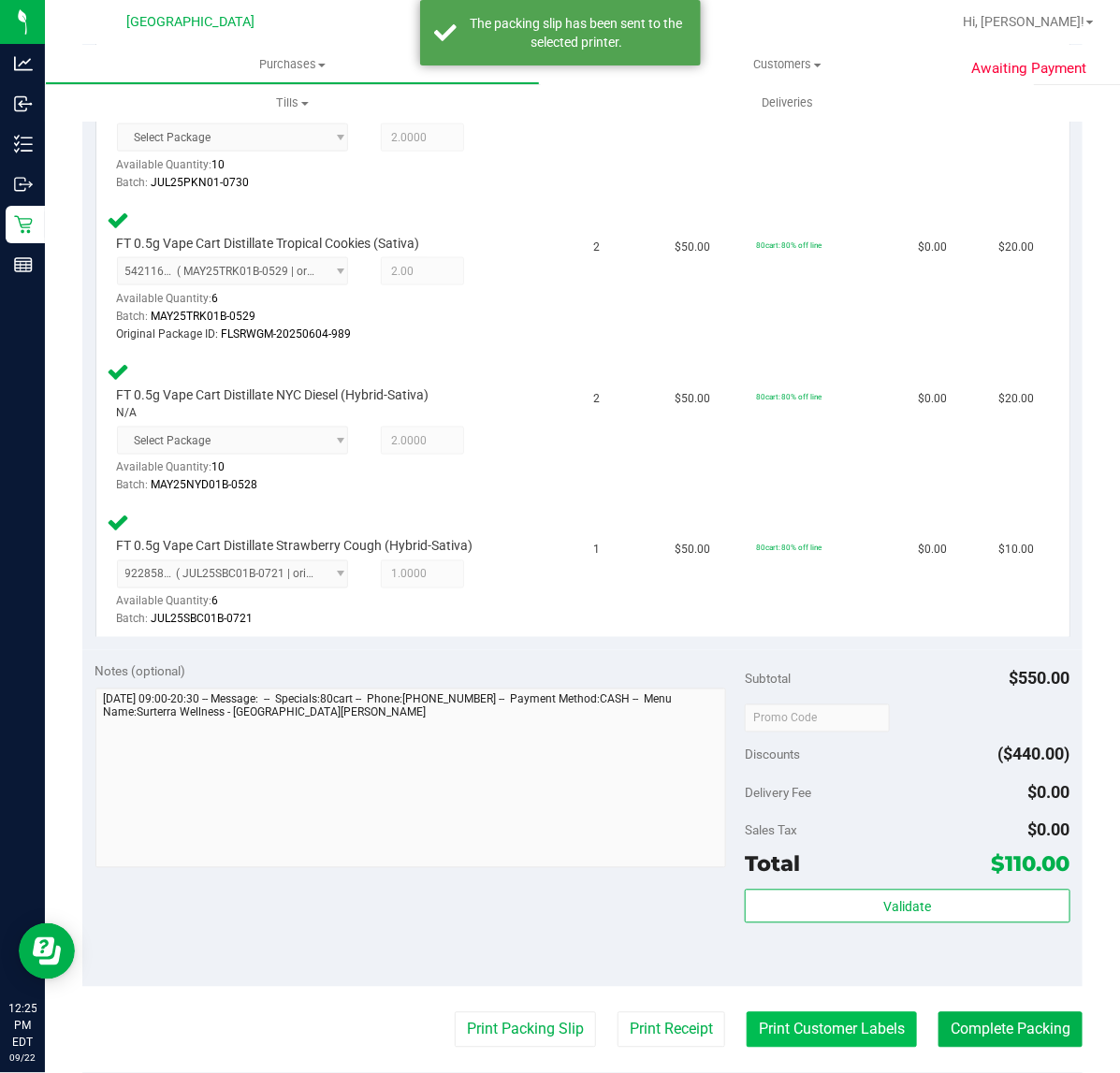
click at [848, 1023] on button "Print Customer Labels" at bounding box center [832, 1029] width 171 height 35
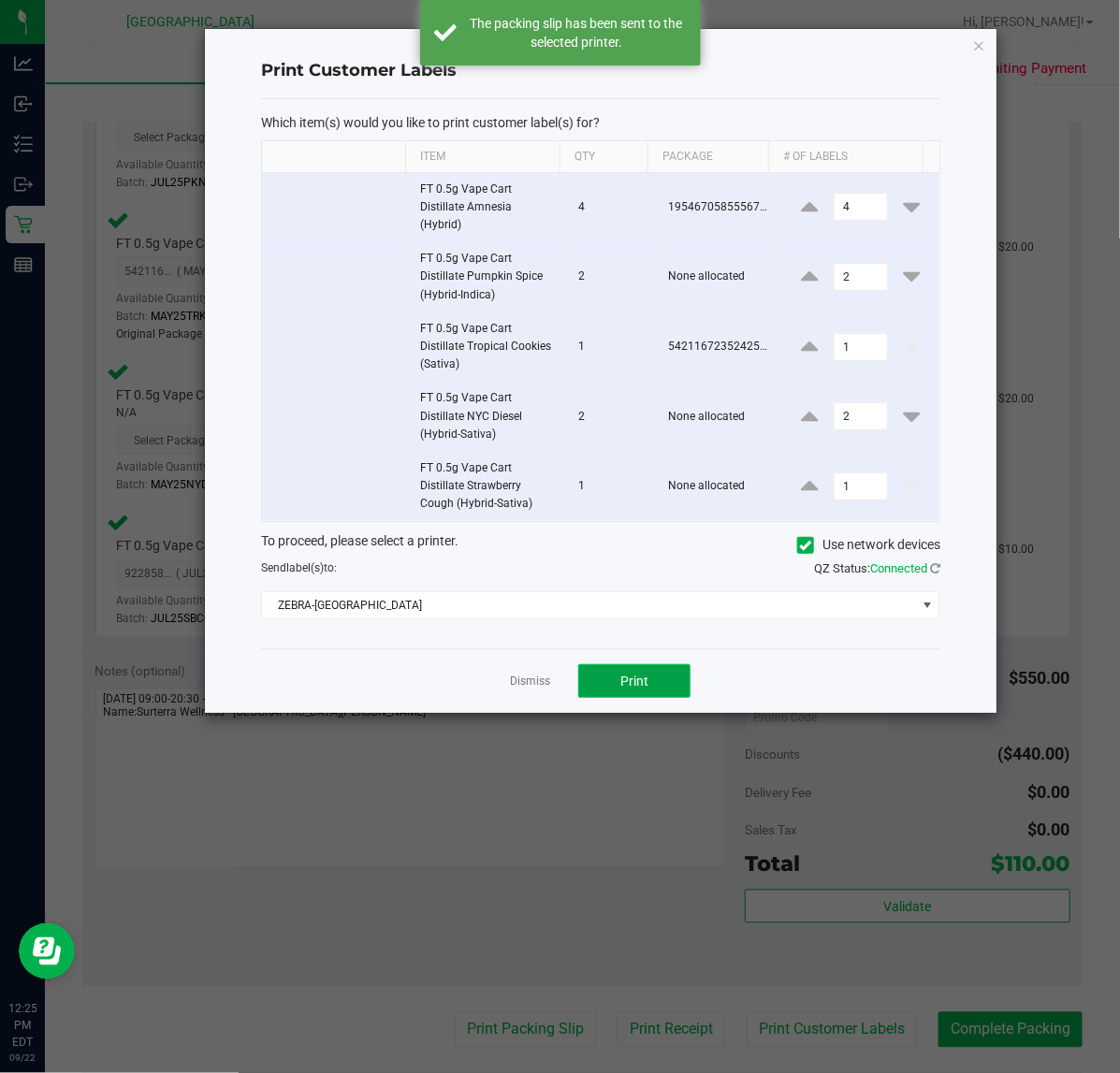
click at [656, 684] on button "Print" at bounding box center [634, 681] width 112 height 34
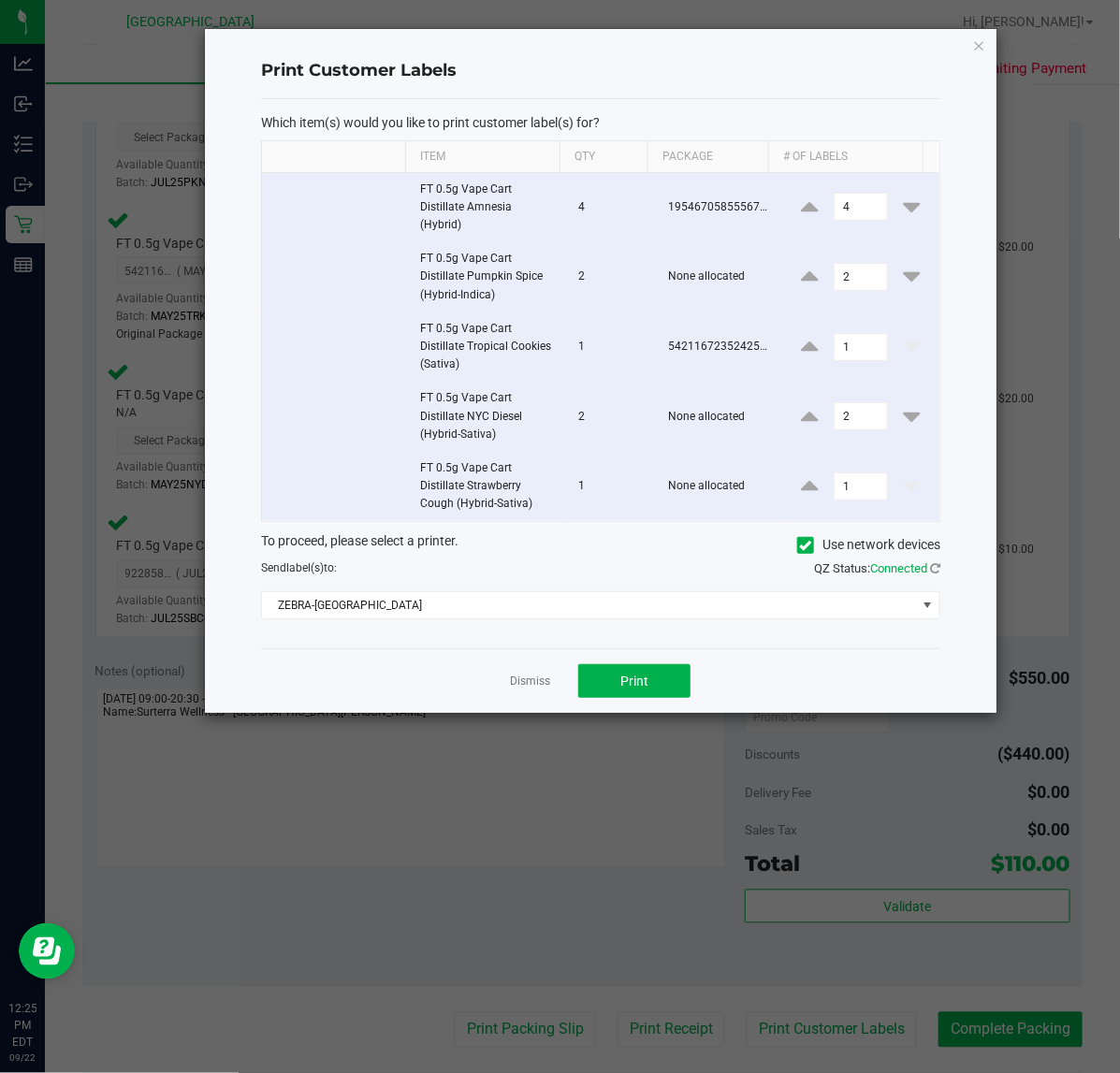
click at [528, 674] on app-cancel-button "Dismiss" at bounding box center [530, 681] width 40 height 20
click at [525, 688] on link "Dismiss" at bounding box center [530, 681] width 40 height 16
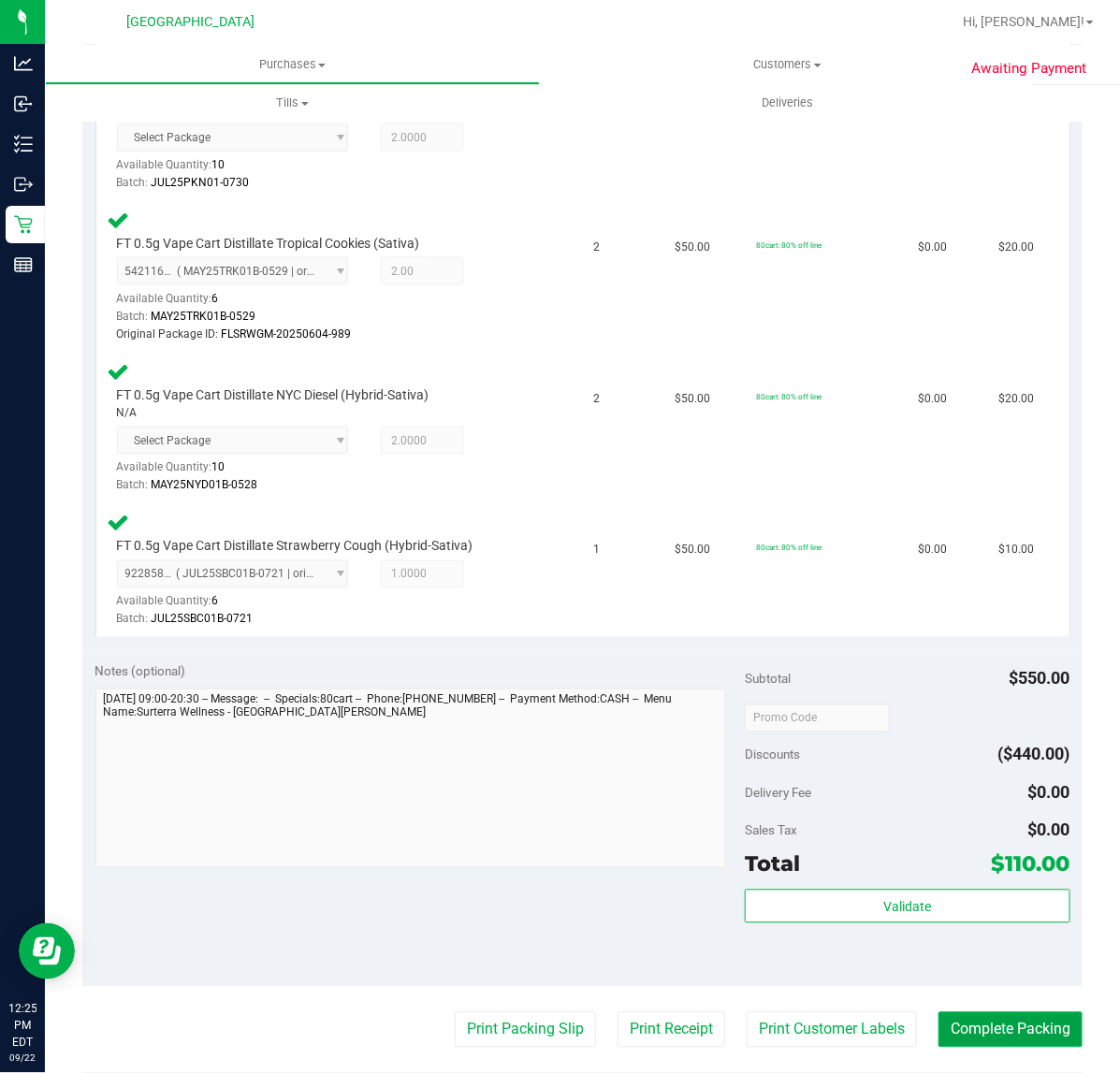
click at [996, 1040] on button "Complete Packing" at bounding box center [1010, 1029] width 144 height 35
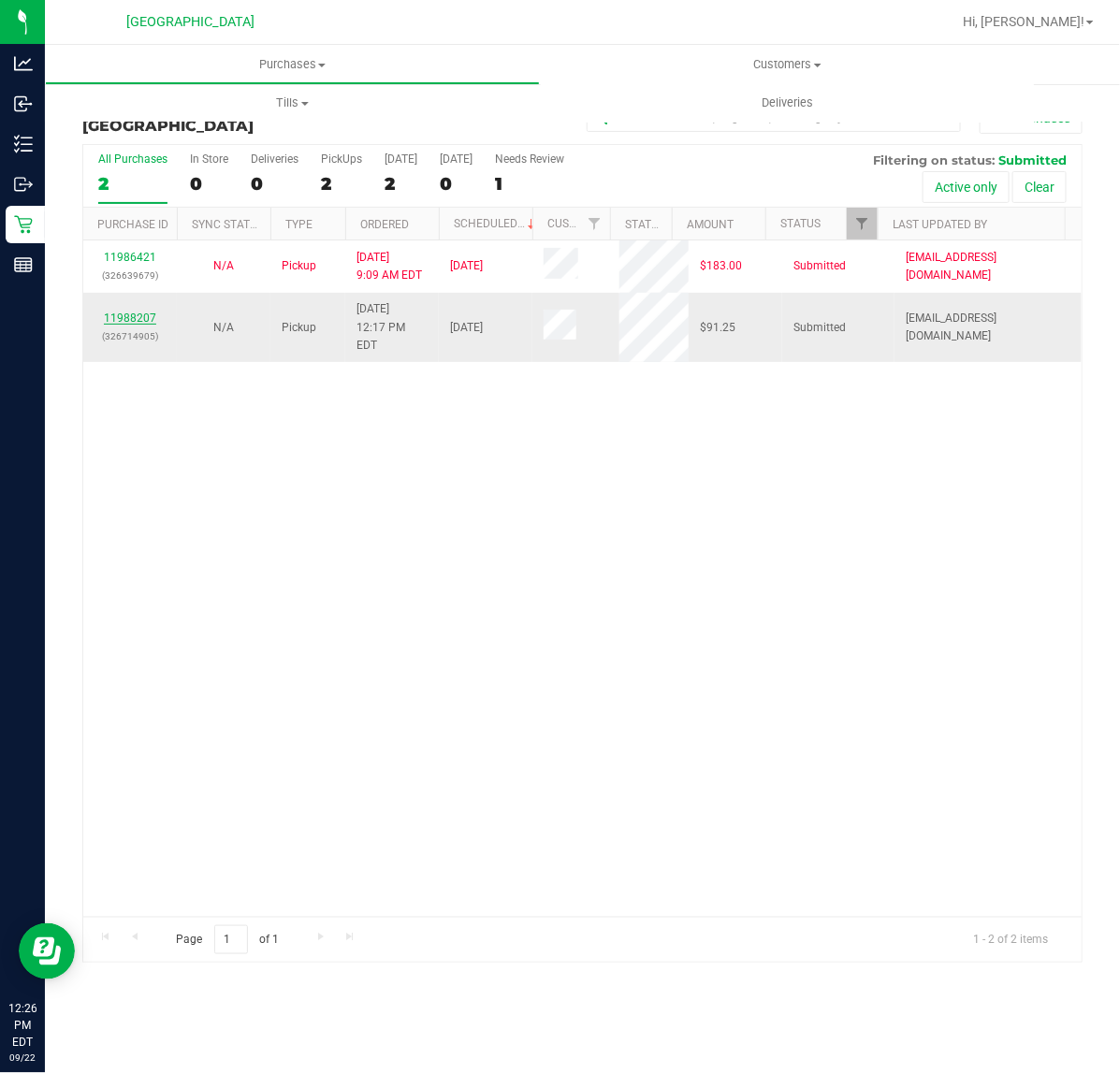
click at [122, 313] on link "11988207" at bounding box center [129, 318] width 52 height 13
click at [117, 311] on link "11988207" at bounding box center [129, 318] width 52 height 13
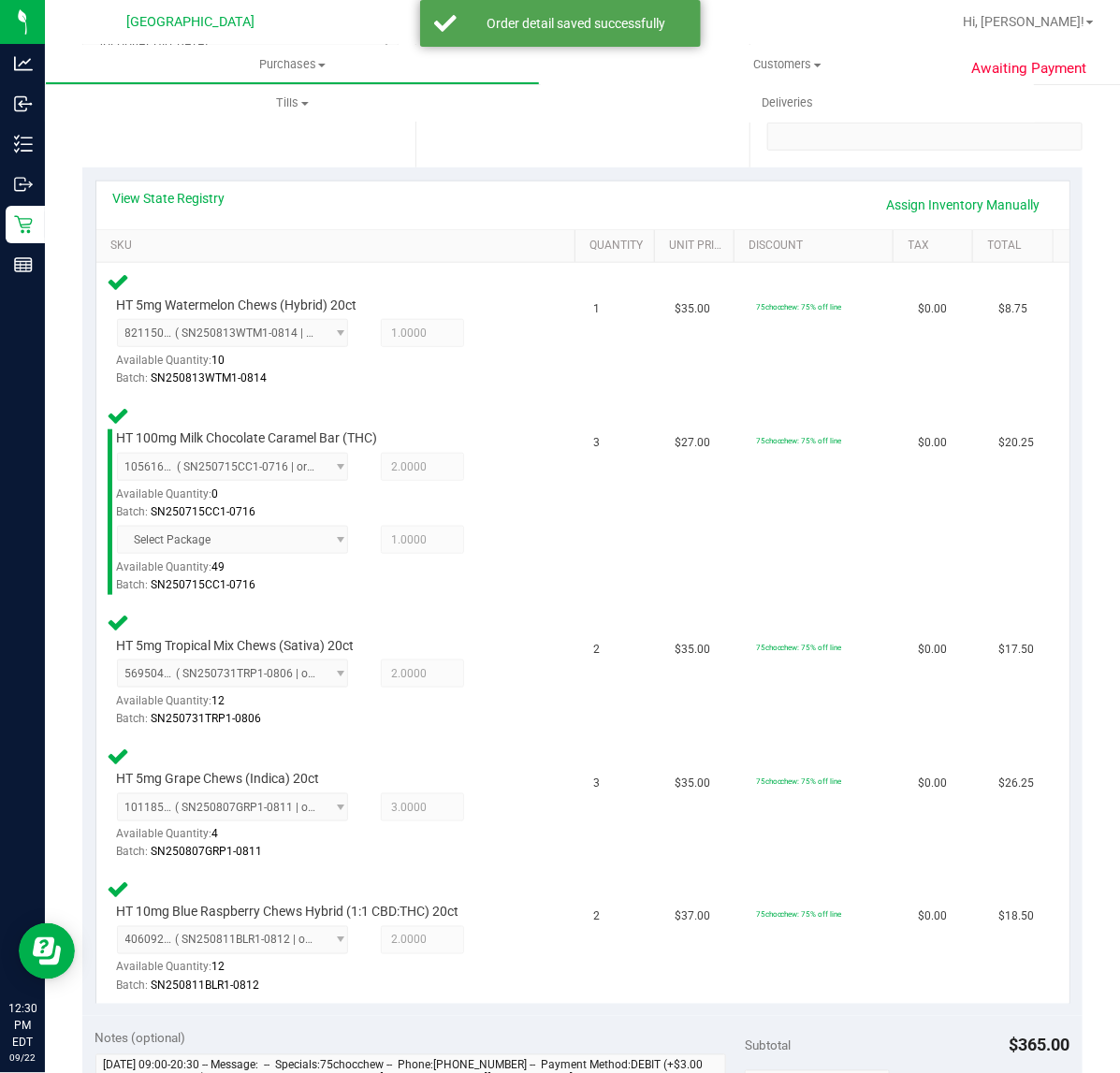
scroll to position [935, 0]
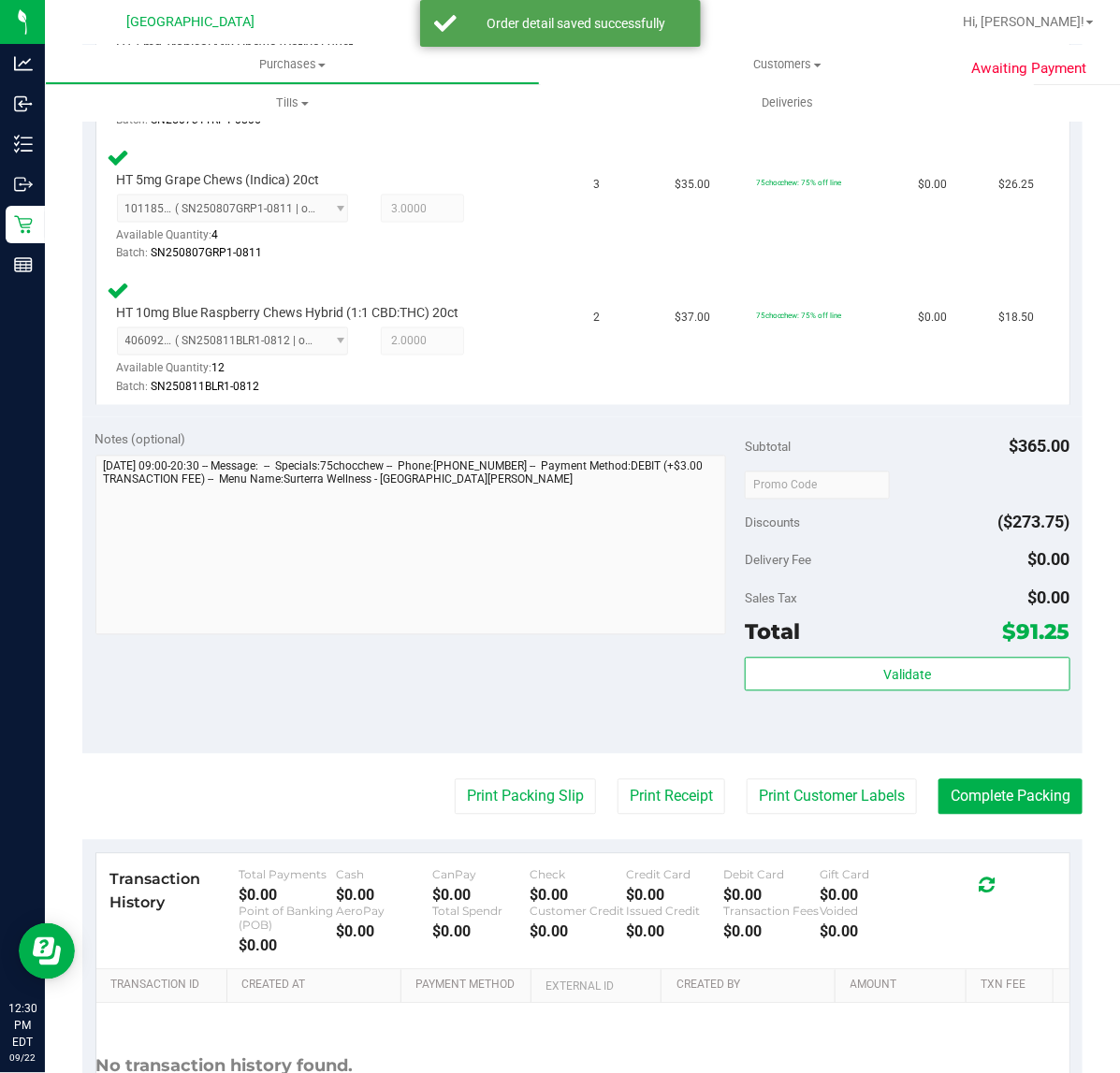
click at [819, 691] on div "Validate" at bounding box center [907, 699] width 324 height 84
click at [834, 683] on button "Validate" at bounding box center [907, 675] width 324 height 34
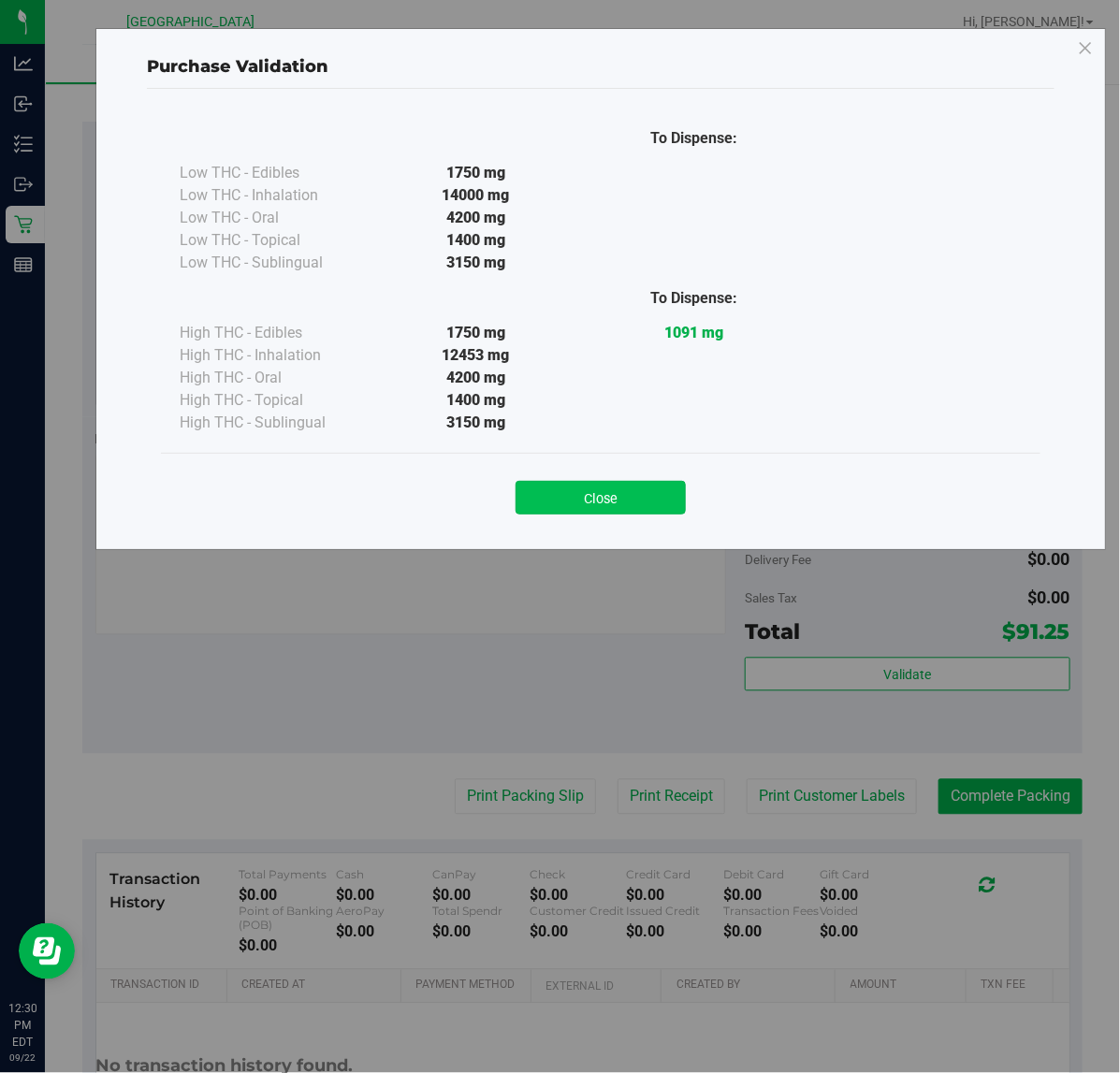
click at [618, 507] on button "Close" at bounding box center [600, 498] width 171 height 34
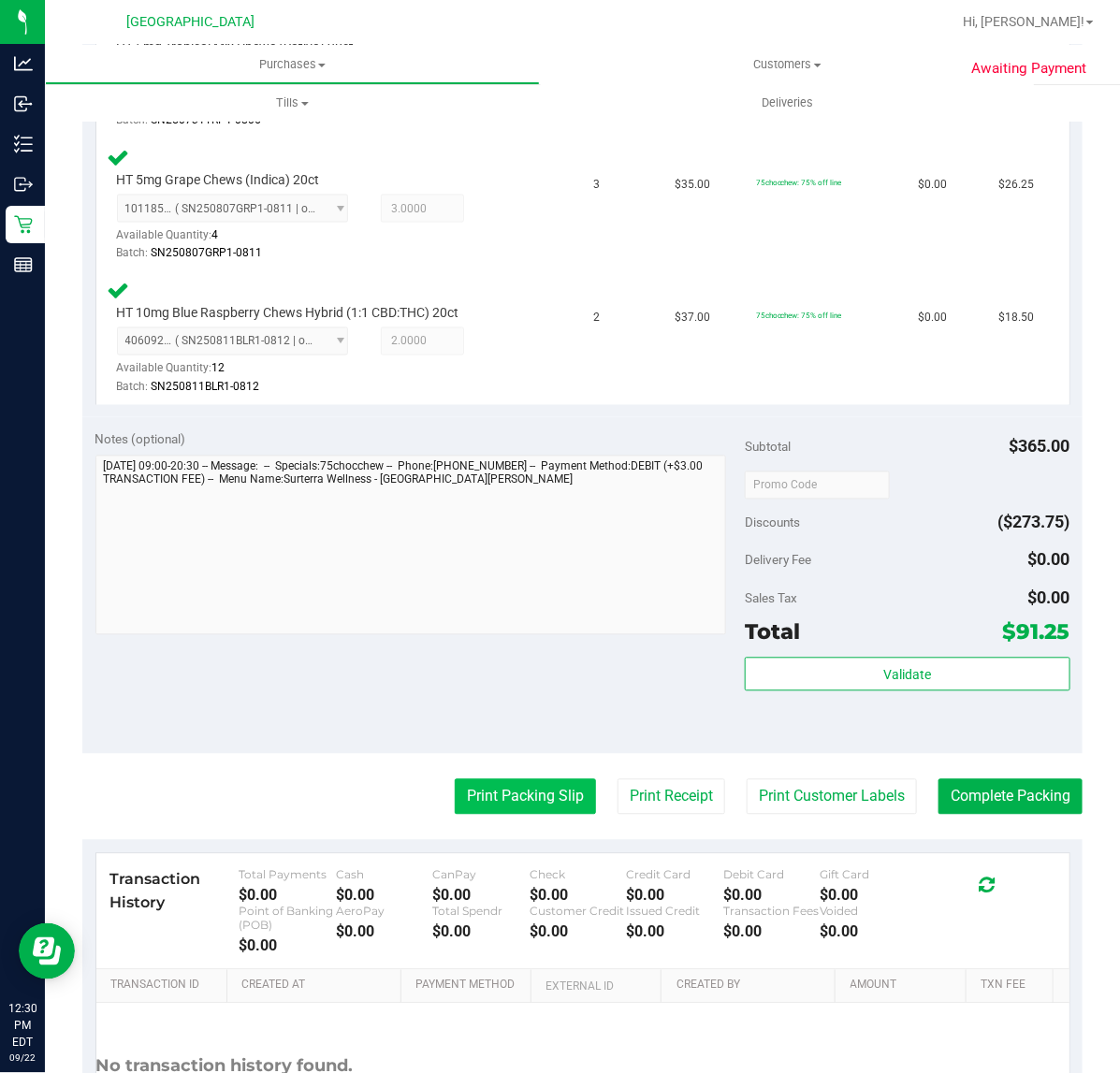
click at [526, 793] on button "Print Packing Slip" at bounding box center [524, 797] width 141 height 35
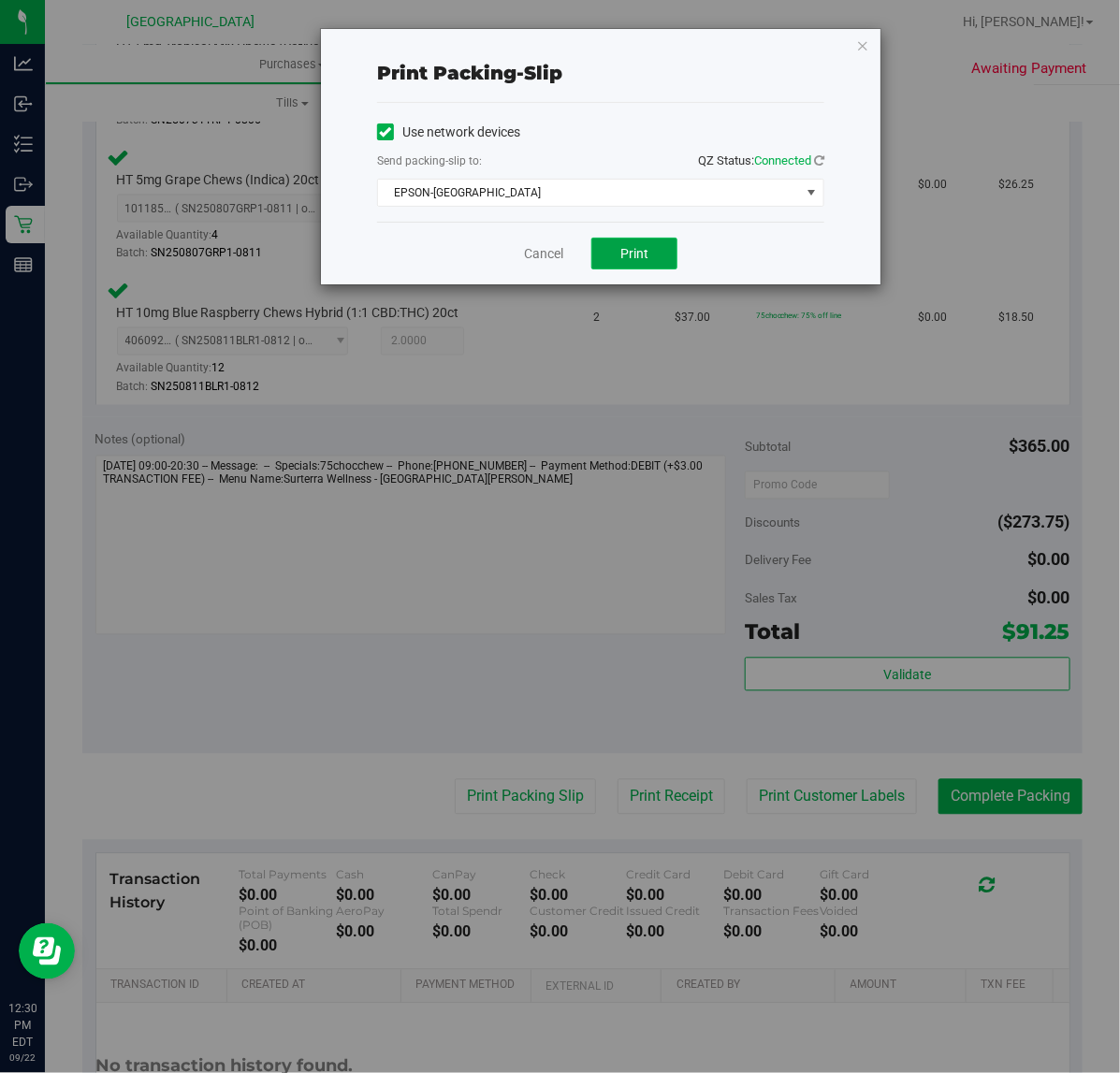
click at [649, 263] on button "Print" at bounding box center [633, 254] width 86 height 32
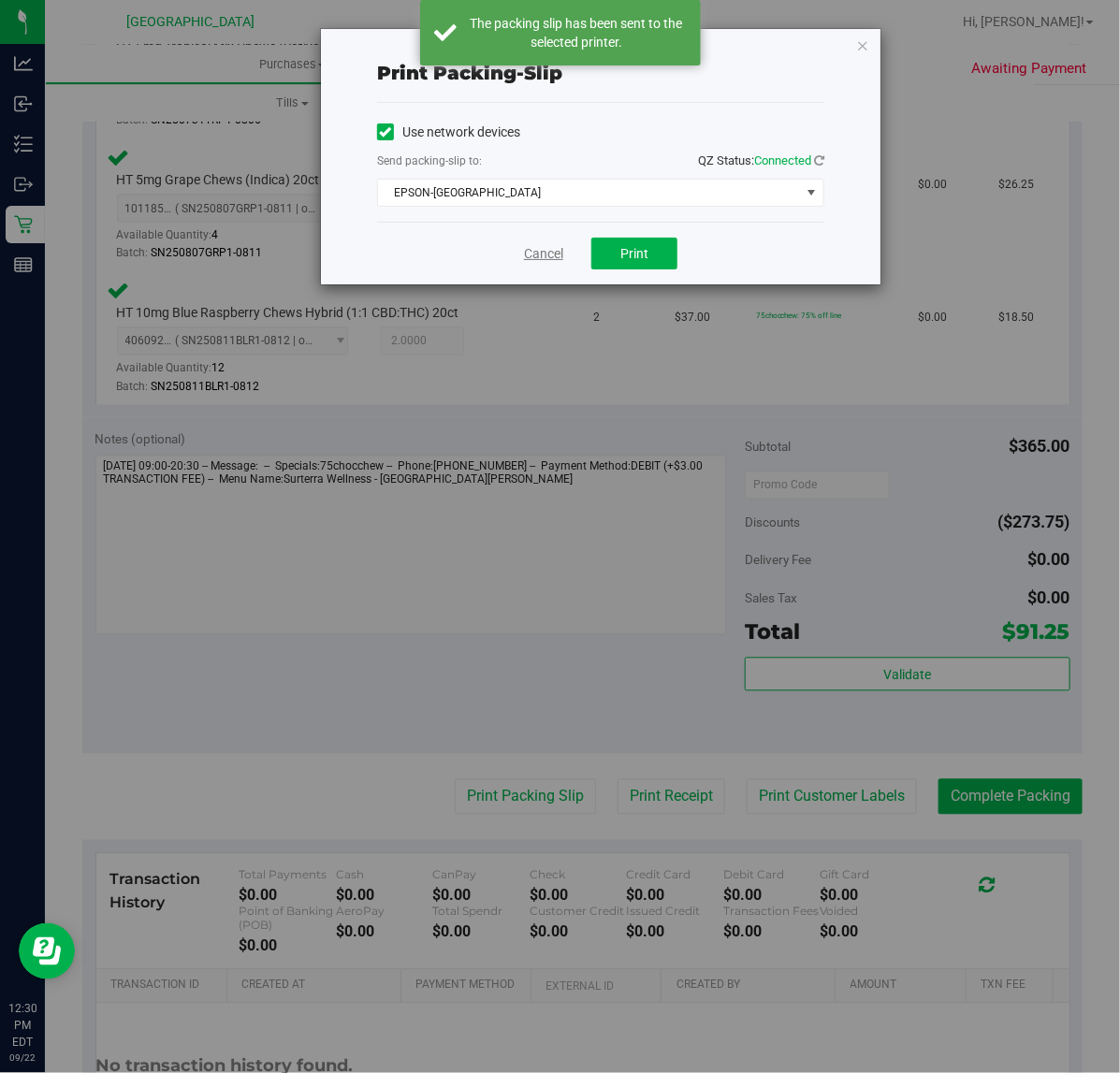
click at [549, 257] on link "Cancel" at bounding box center [542, 253] width 39 height 20
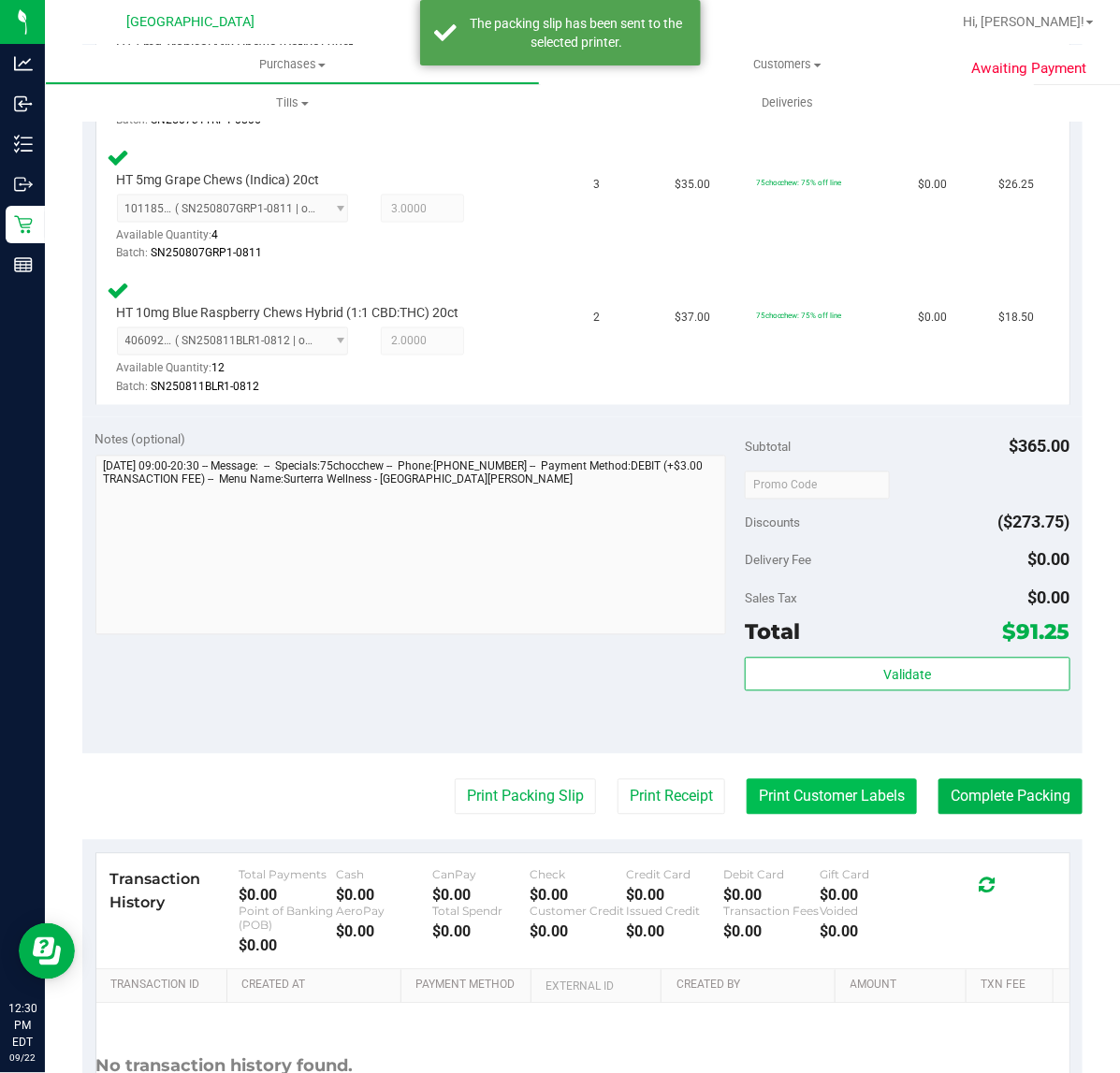
click at [829, 793] on button "Print Customer Labels" at bounding box center [832, 797] width 171 height 35
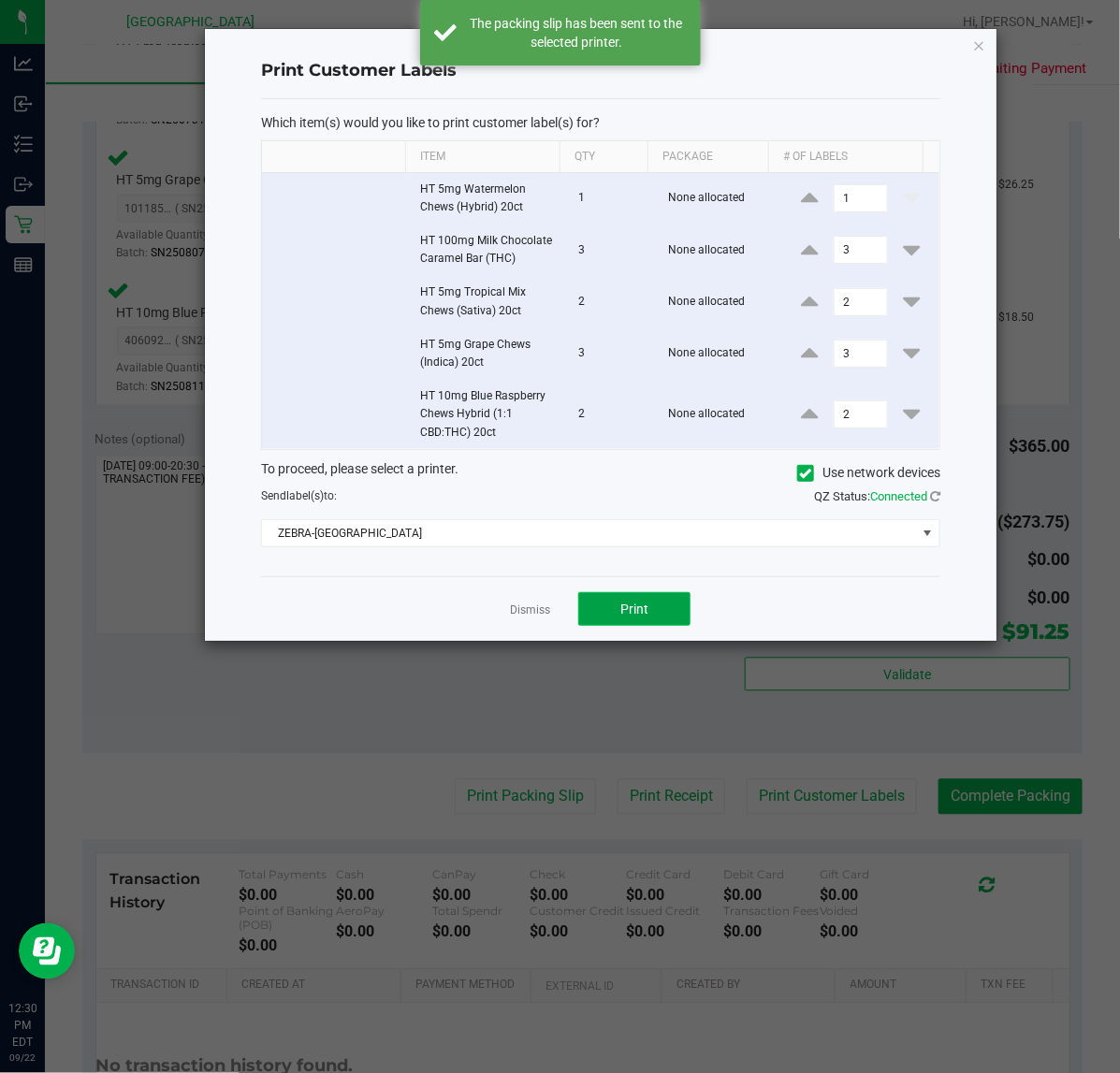
click at [585, 613] on button "Print" at bounding box center [634, 609] width 112 height 34
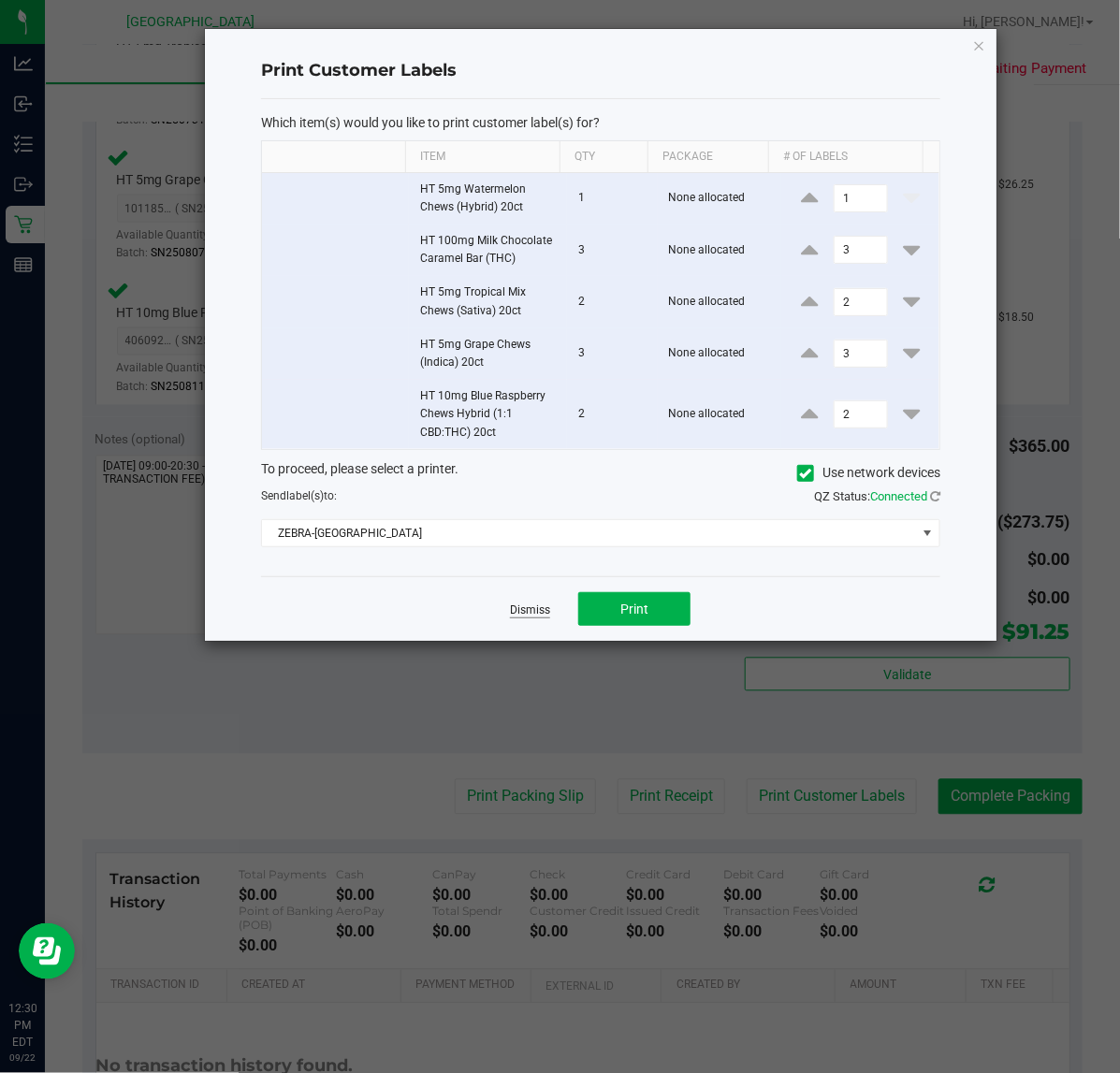
click at [536, 618] on link "Dismiss" at bounding box center [530, 610] width 40 height 16
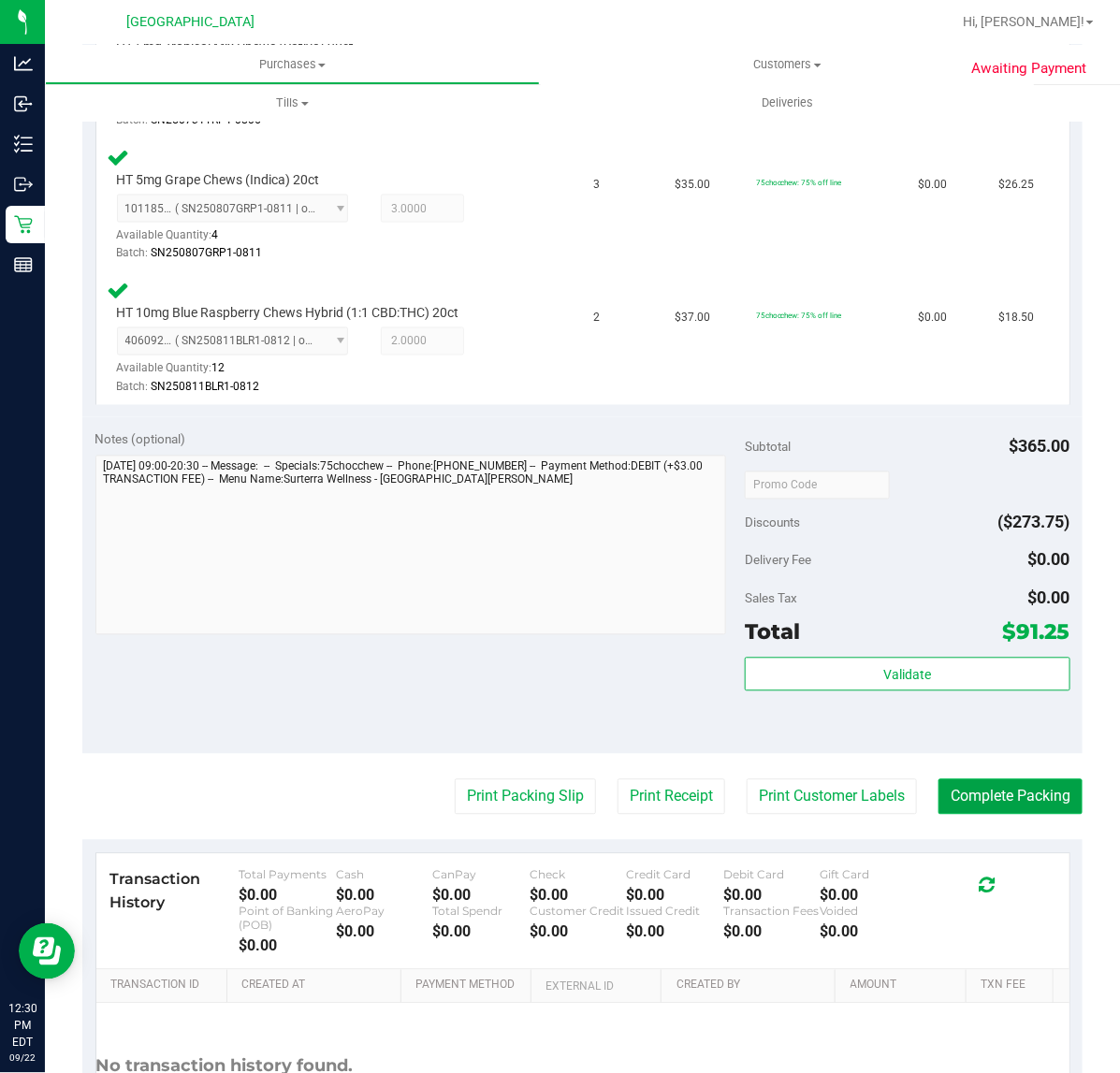
click at [938, 790] on button "Complete Packing" at bounding box center [1010, 797] width 144 height 35
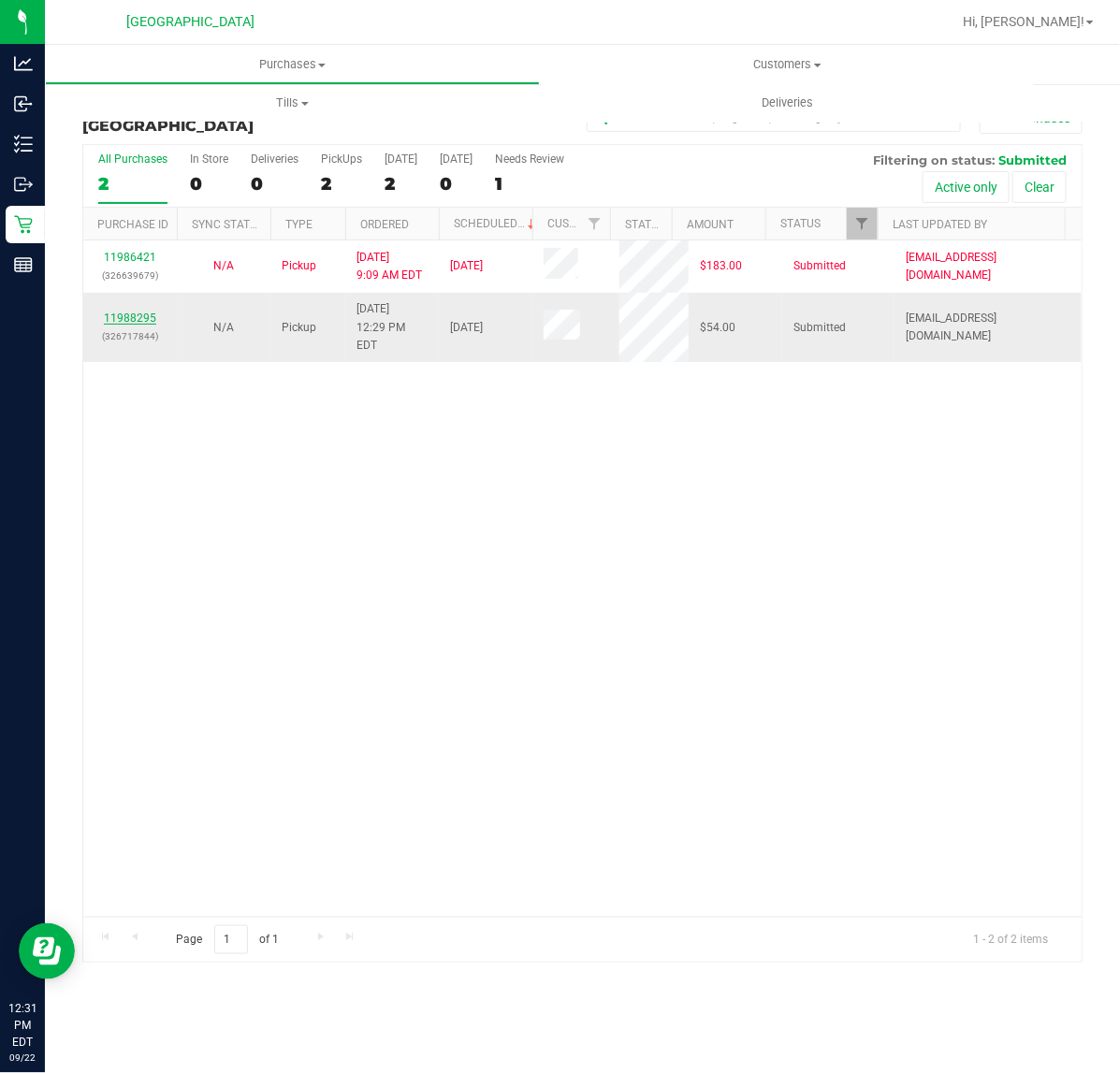
click at [136, 311] on link "11988295" at bounding box center [129, 318] width 52 height 13
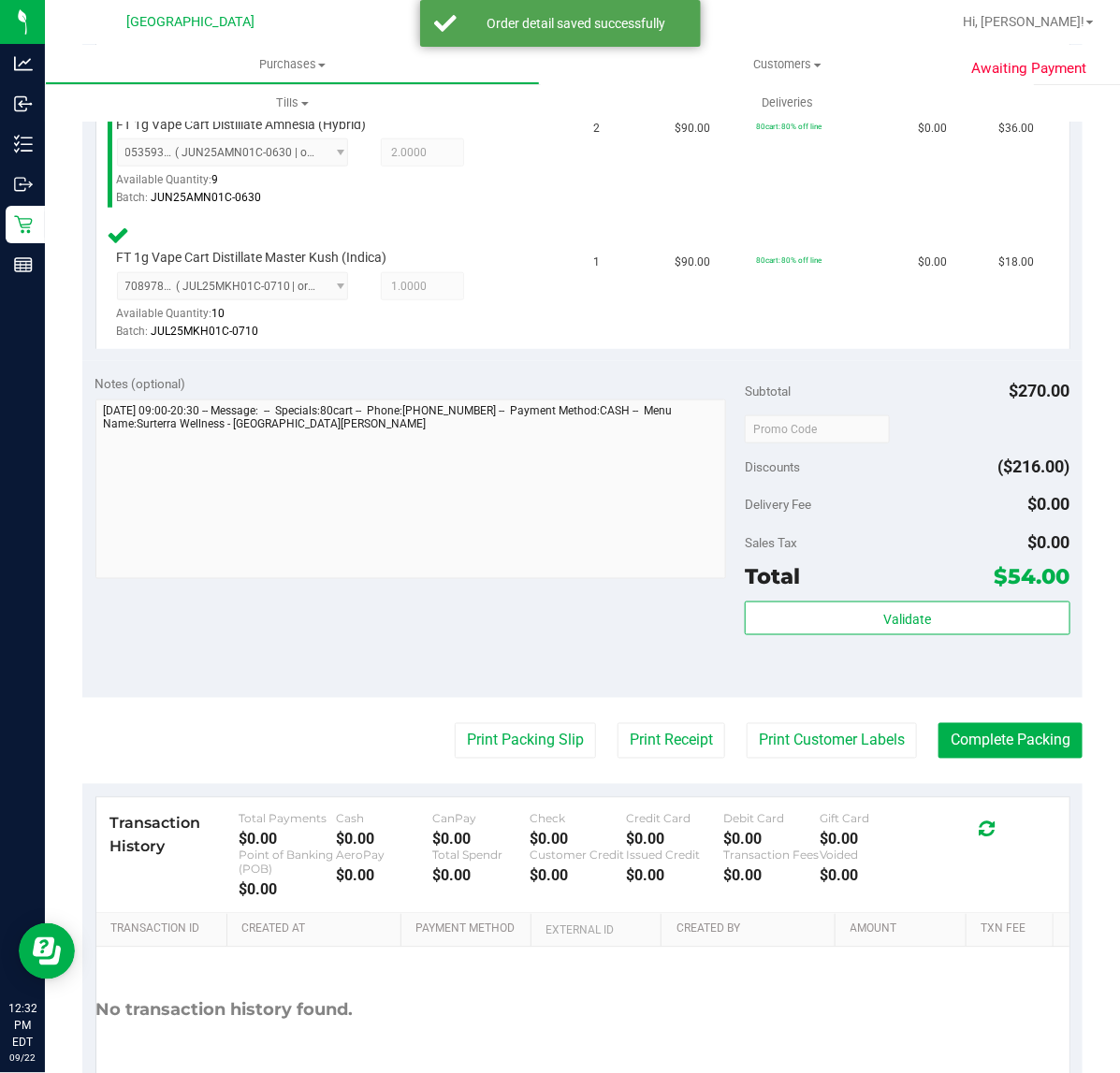
scroll to position [584, 0]
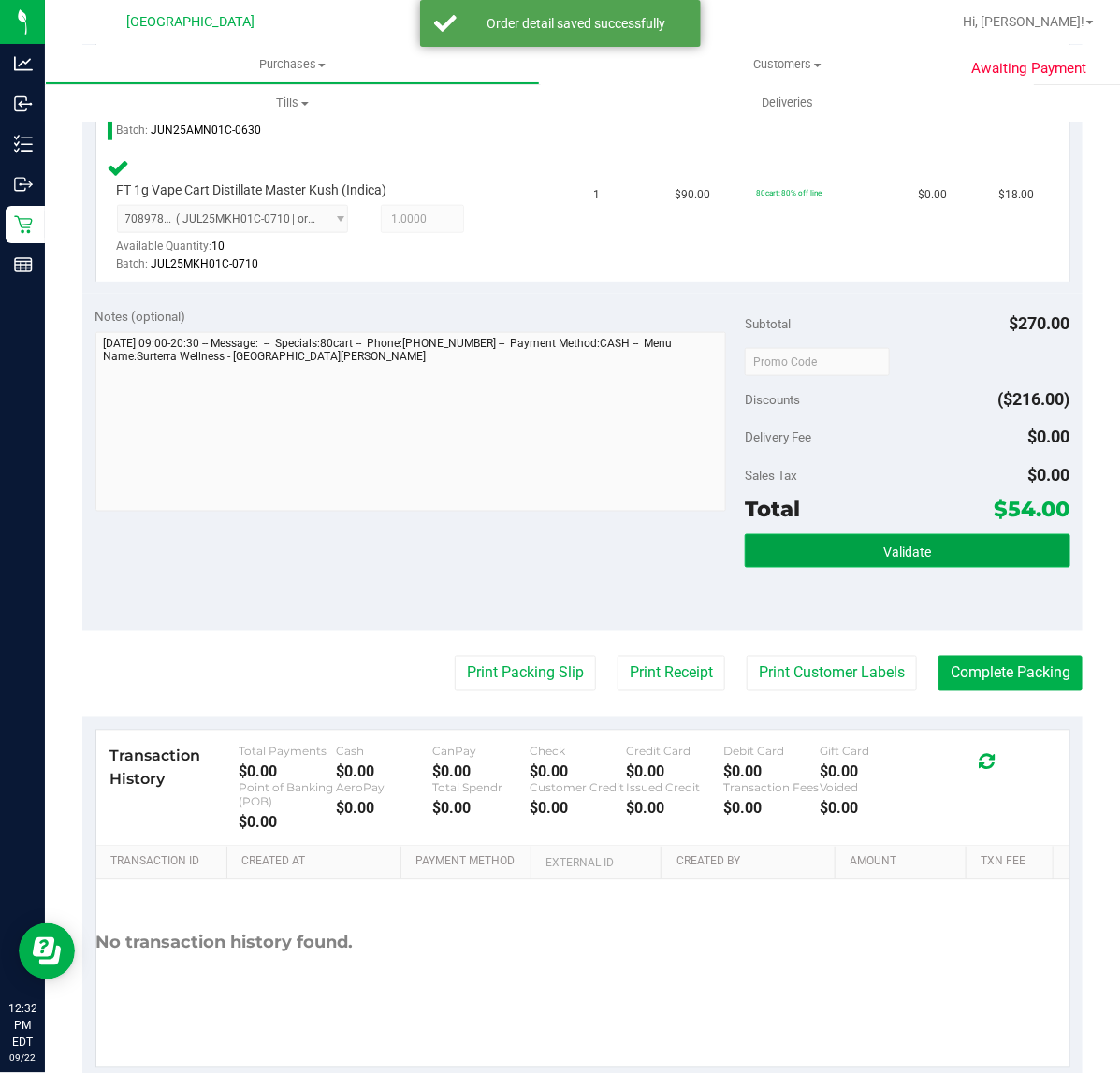
click at [955, 534] on button "Validate" at bounding box center [907, 551] width 324 height 34
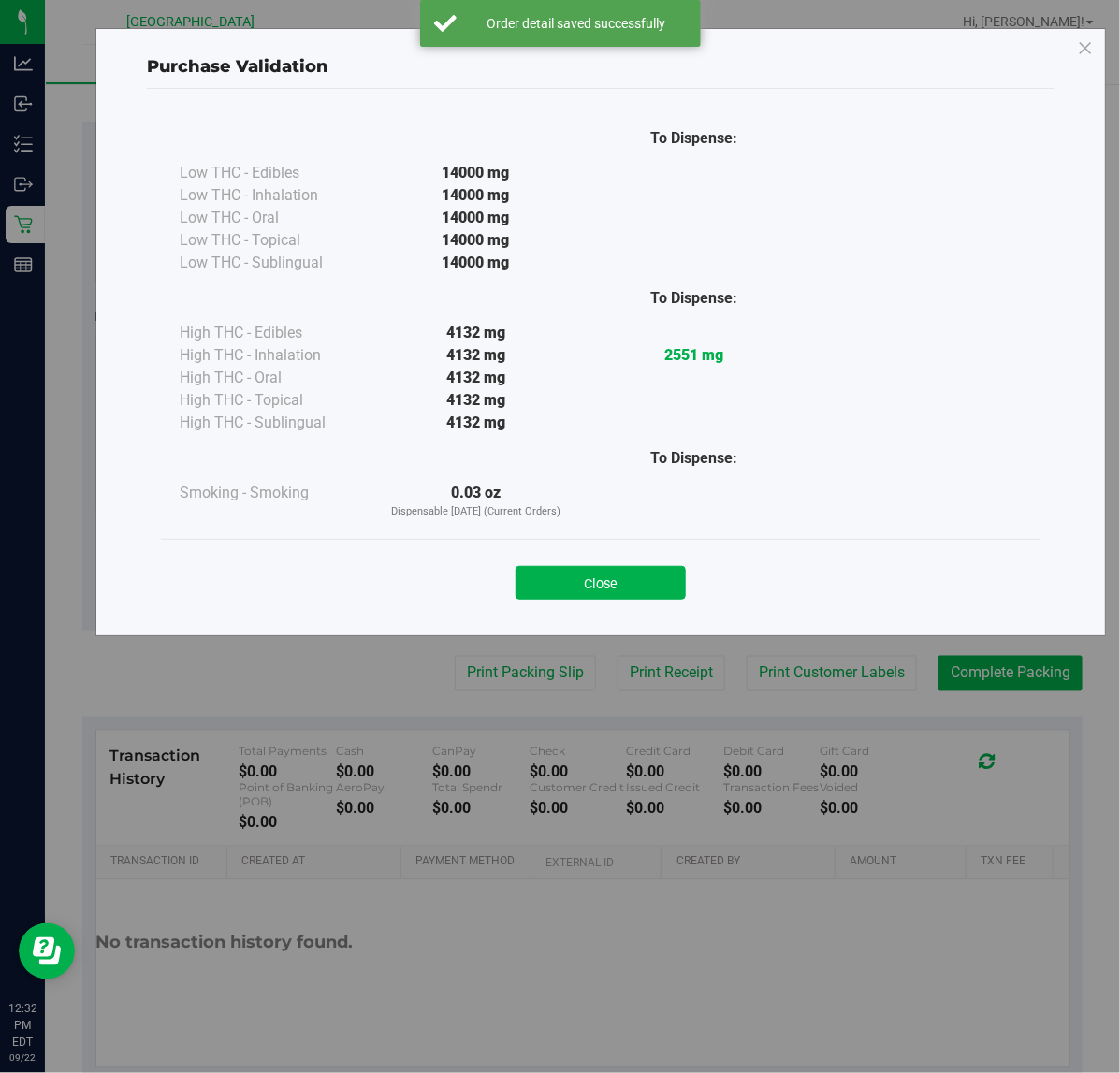
click at [558, 605] on div "Close" at bounding box center [600, 577] width 879 height 76
click at [578, 592] on button "Close" at bounding box center [600, 583] width 171 height 34
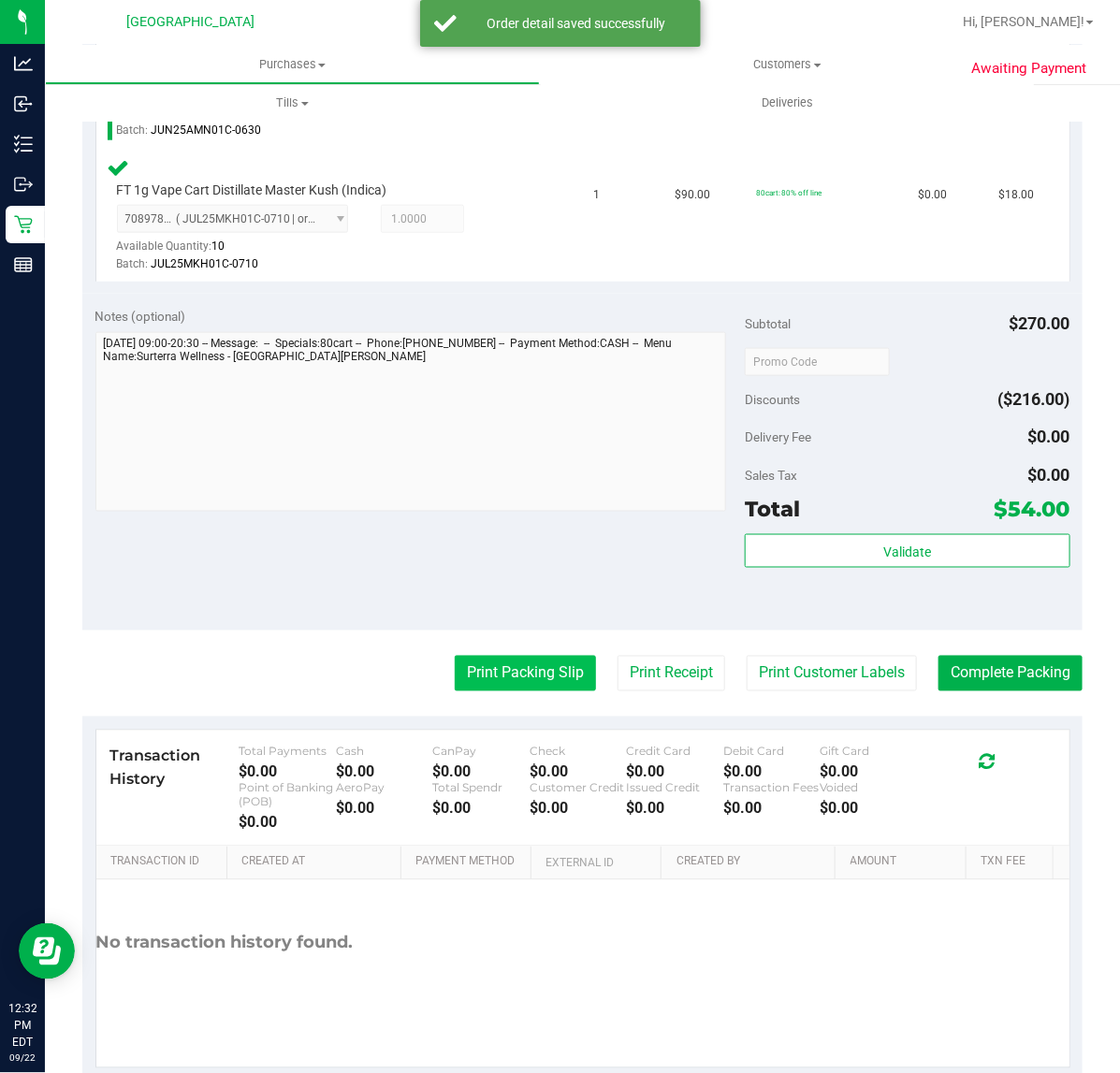
click at [520, 669] on button "Print Packing Slip" at bounding box center [524, 673] width 141 height 35
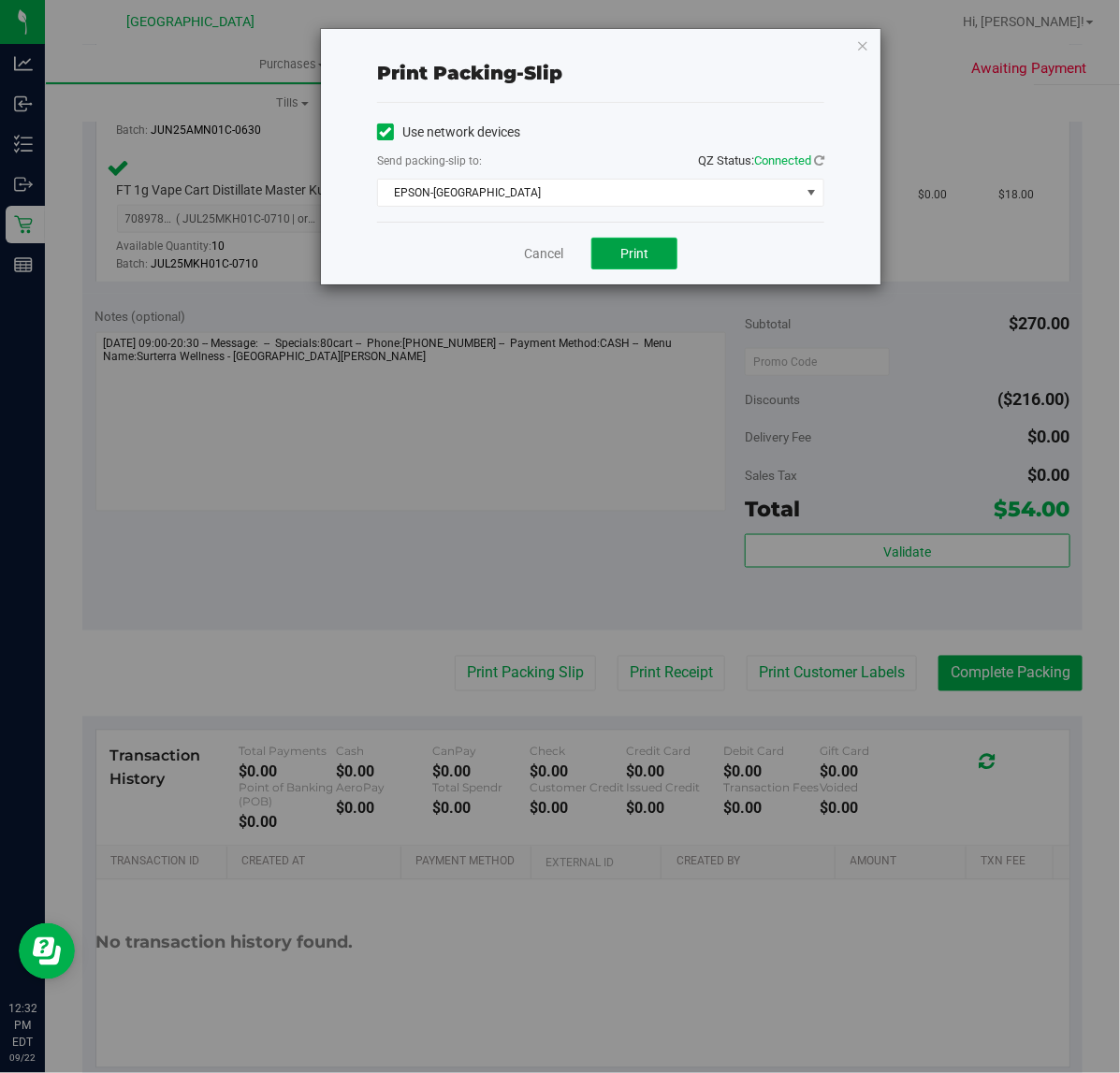
click at [647, 269] on button "Print" at bounding box center [633, 254] width 86 height 32
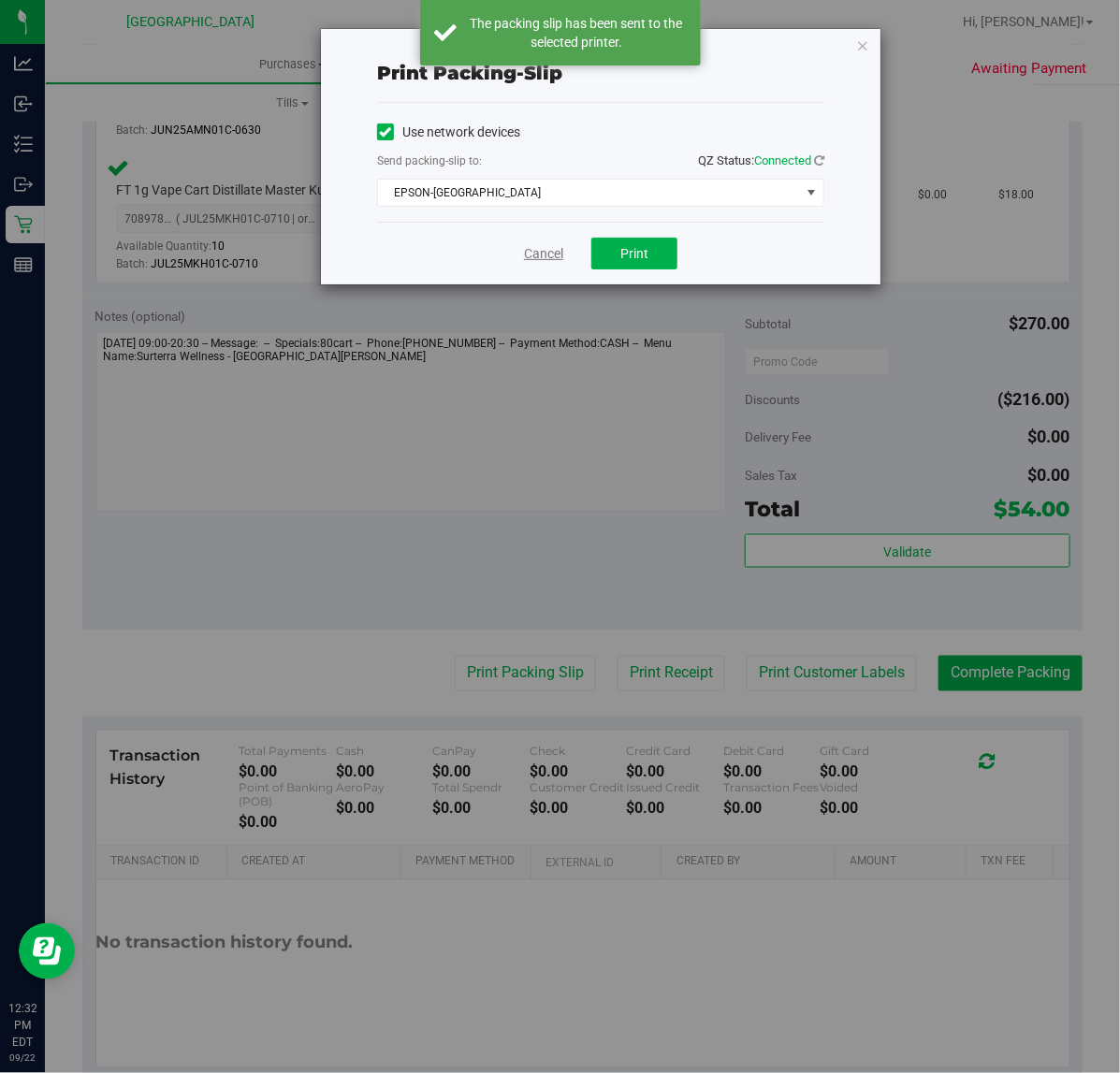
click at [540, 252] on link "Cancel" at bounding box center [542, 253] width 39 height 20
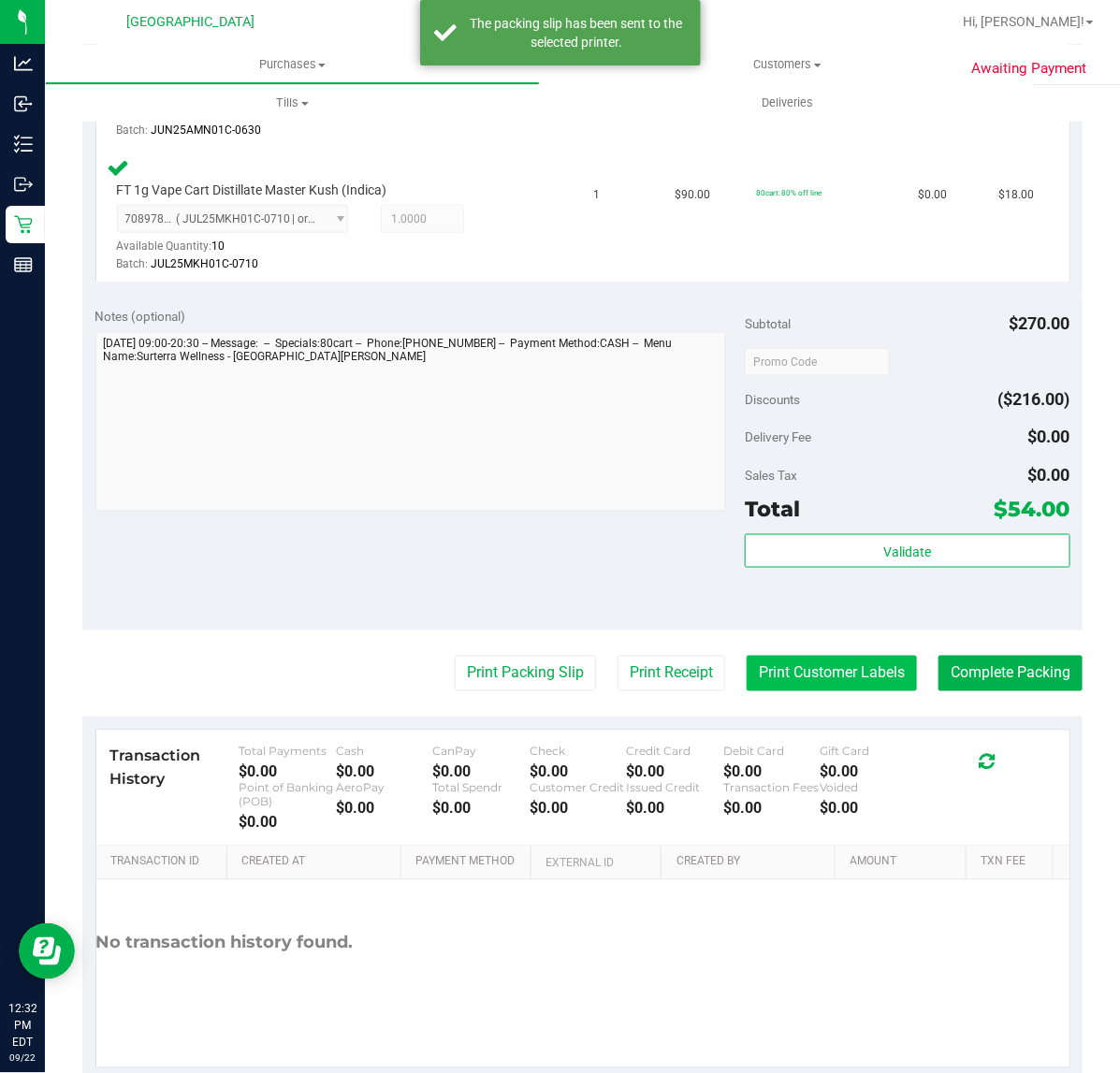
click at [783, 665] on button "Print Customer Labels" at bounding box center [832, 673] width 171 height 35
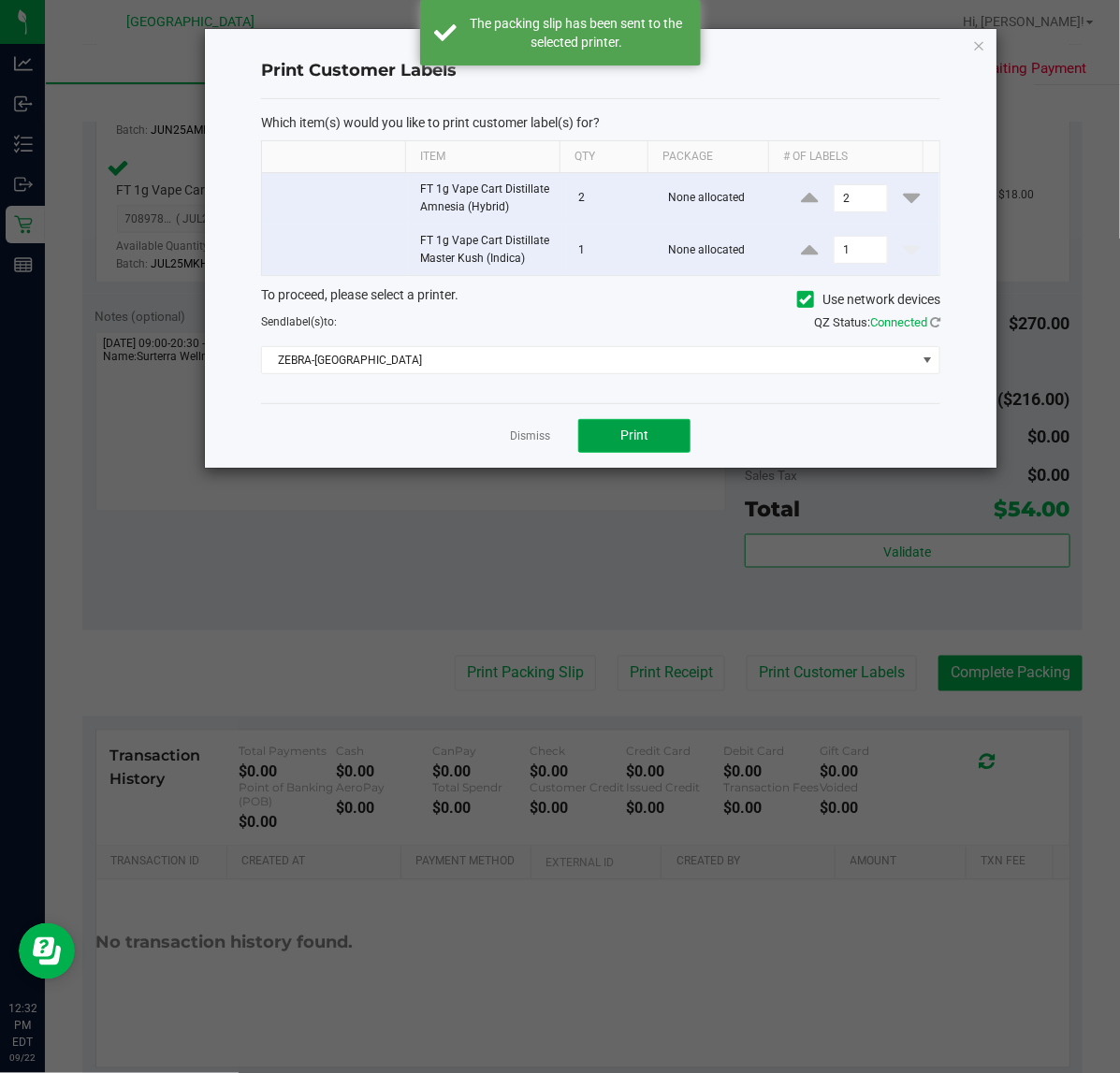
click at [637, 435] on span "Print" at bounding box center [634, 435] width 28 height 15
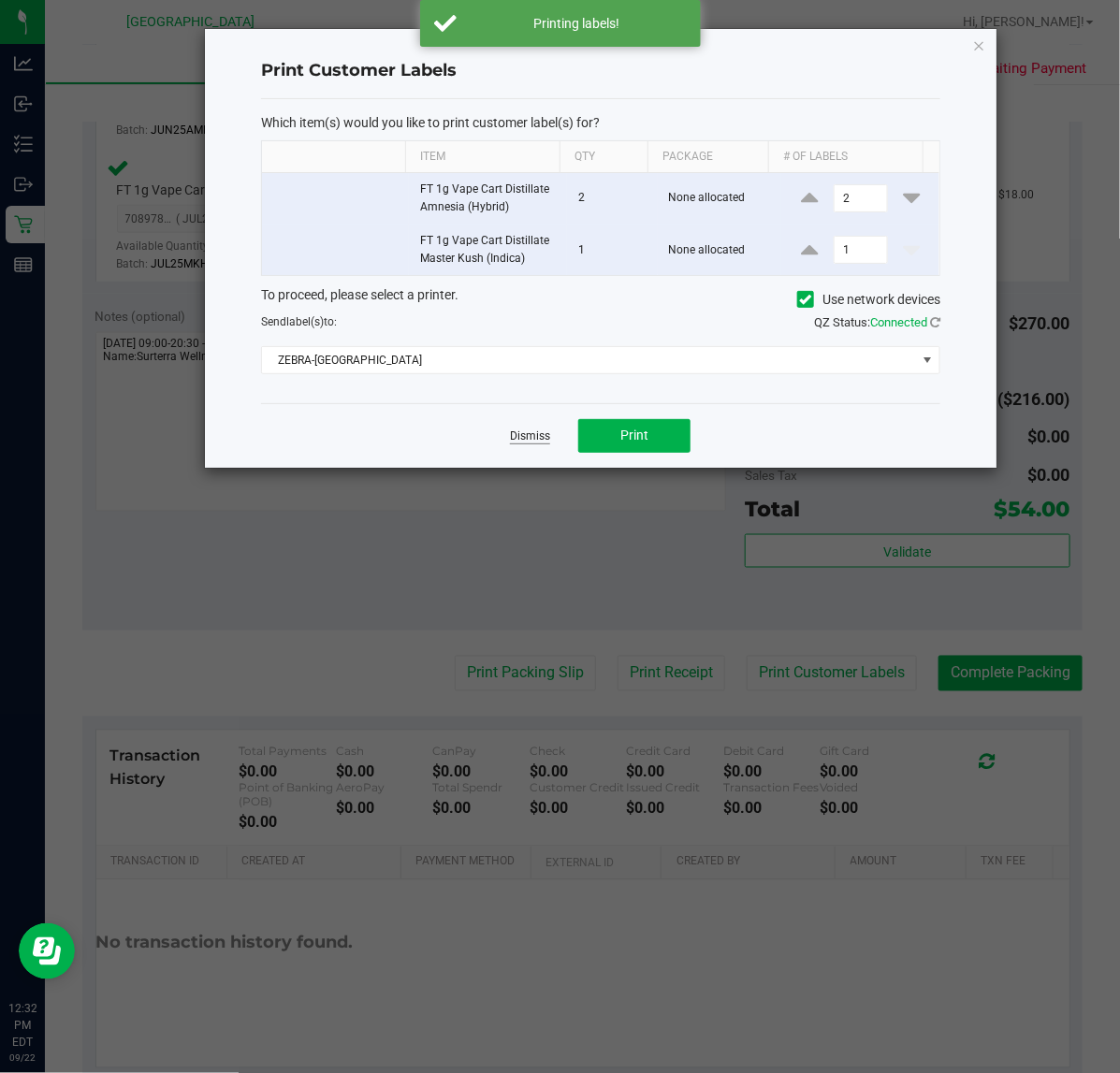
click at [535, 436] on link "Dismiss" at bounding box center [530, 436] width 40 height 16
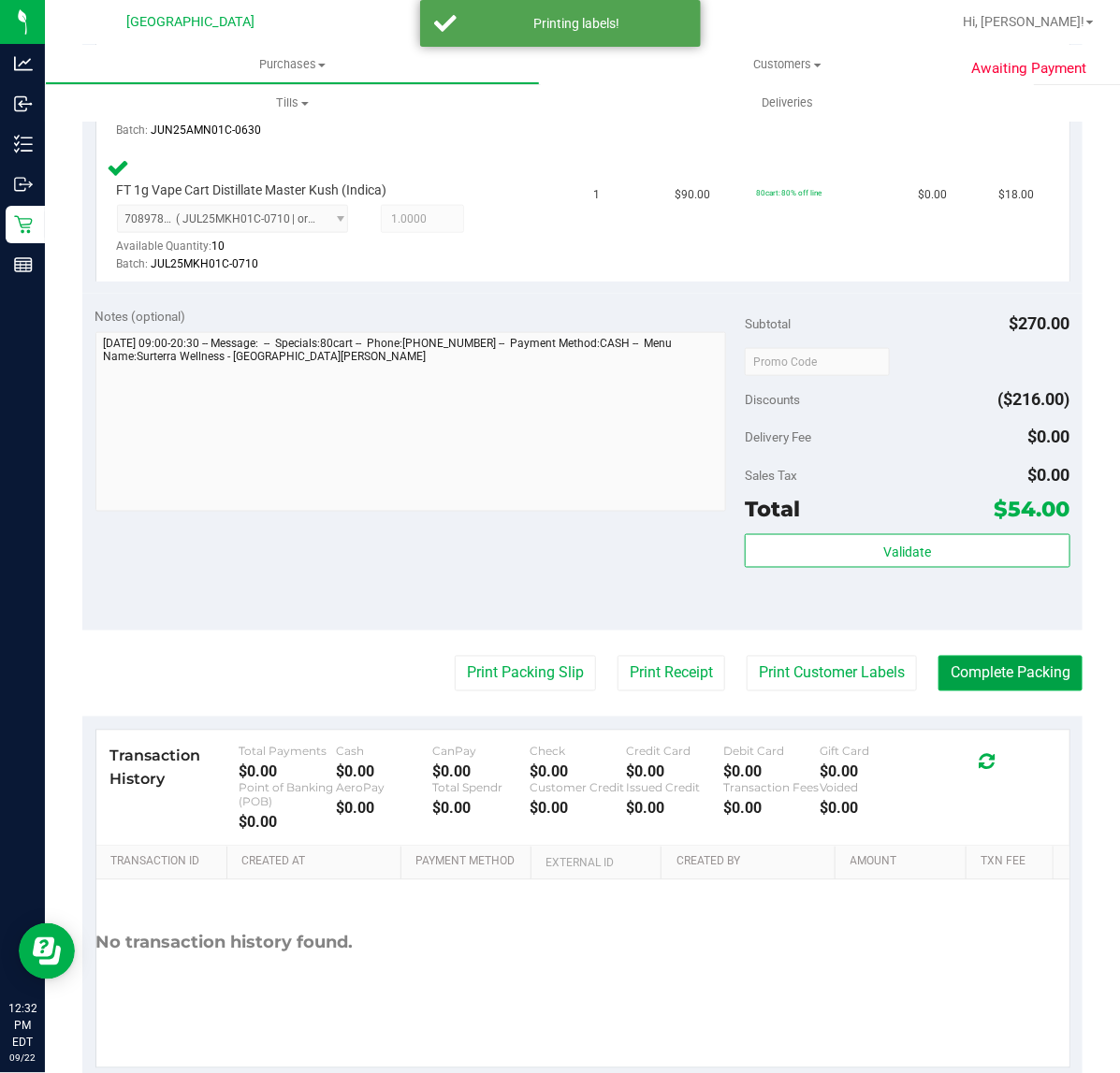
click at [1032, 689] on button "Complete Packing" at bounding box center [1010, 673] width 144 height 35
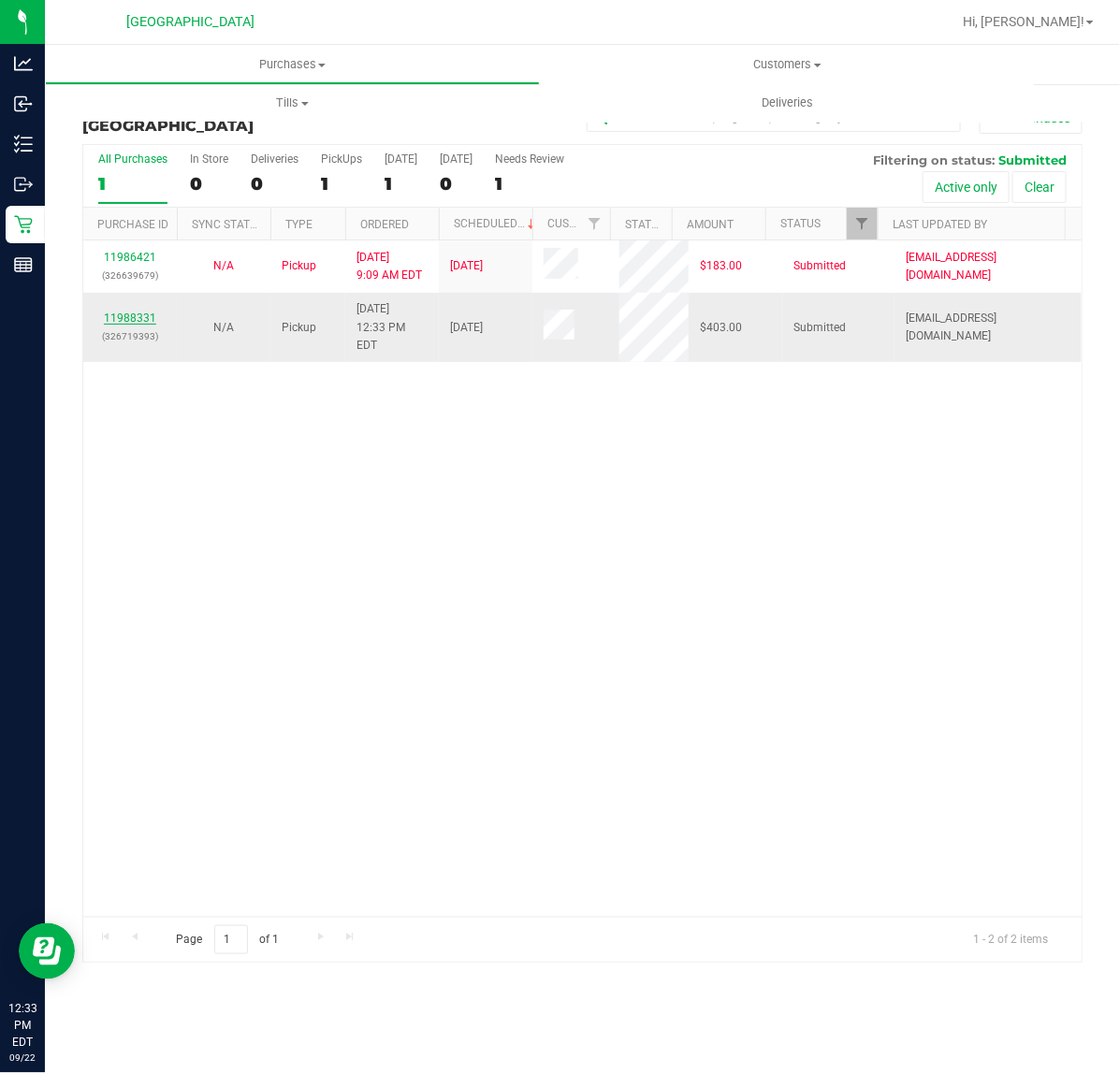
click at [122, 311] on link "11988331" at bounding box center [129, 318] width 52 height 13
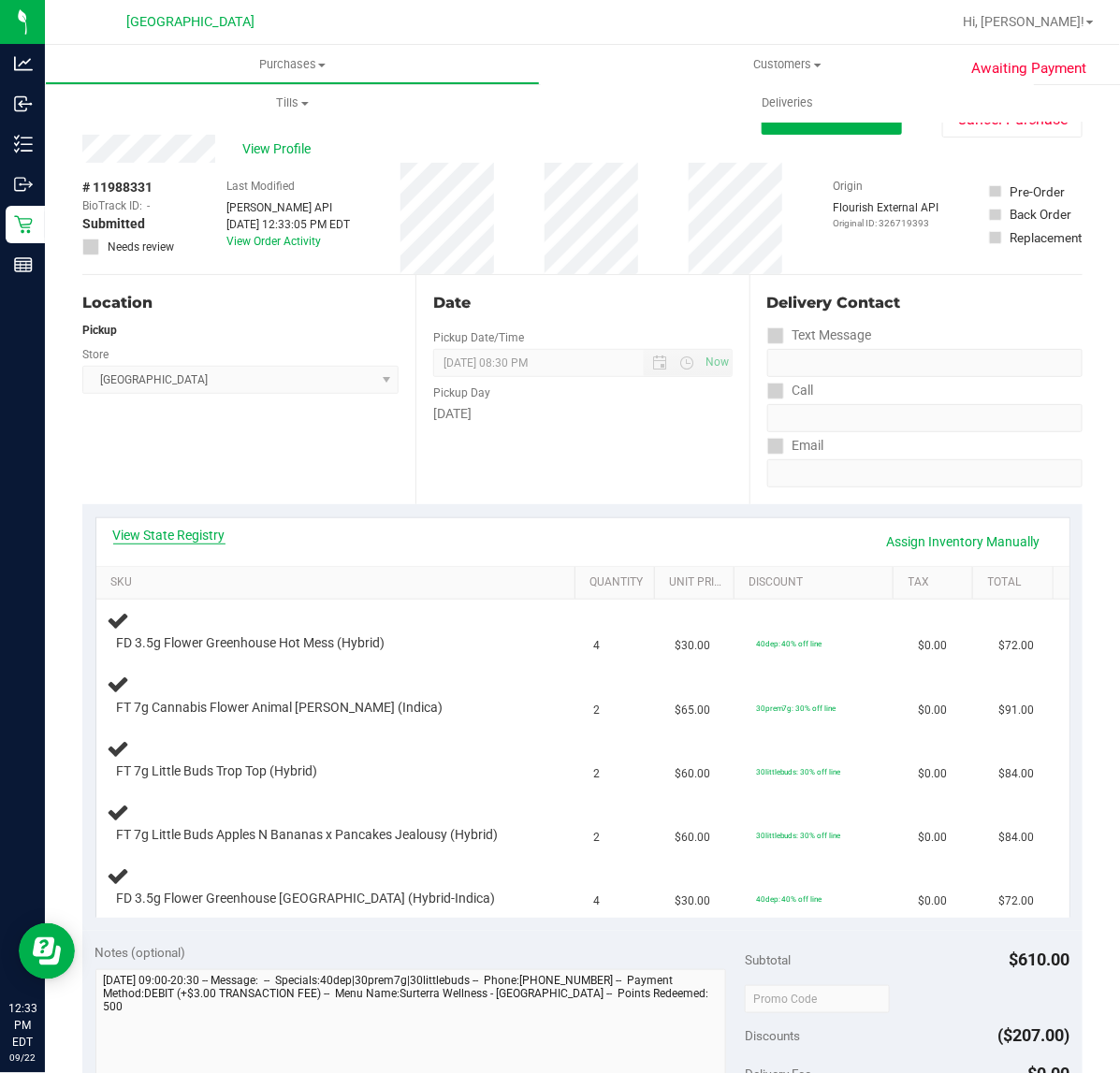
click at [189, 531] on link "View State Registry" at bounding box center [169, 535] width 112 height 19
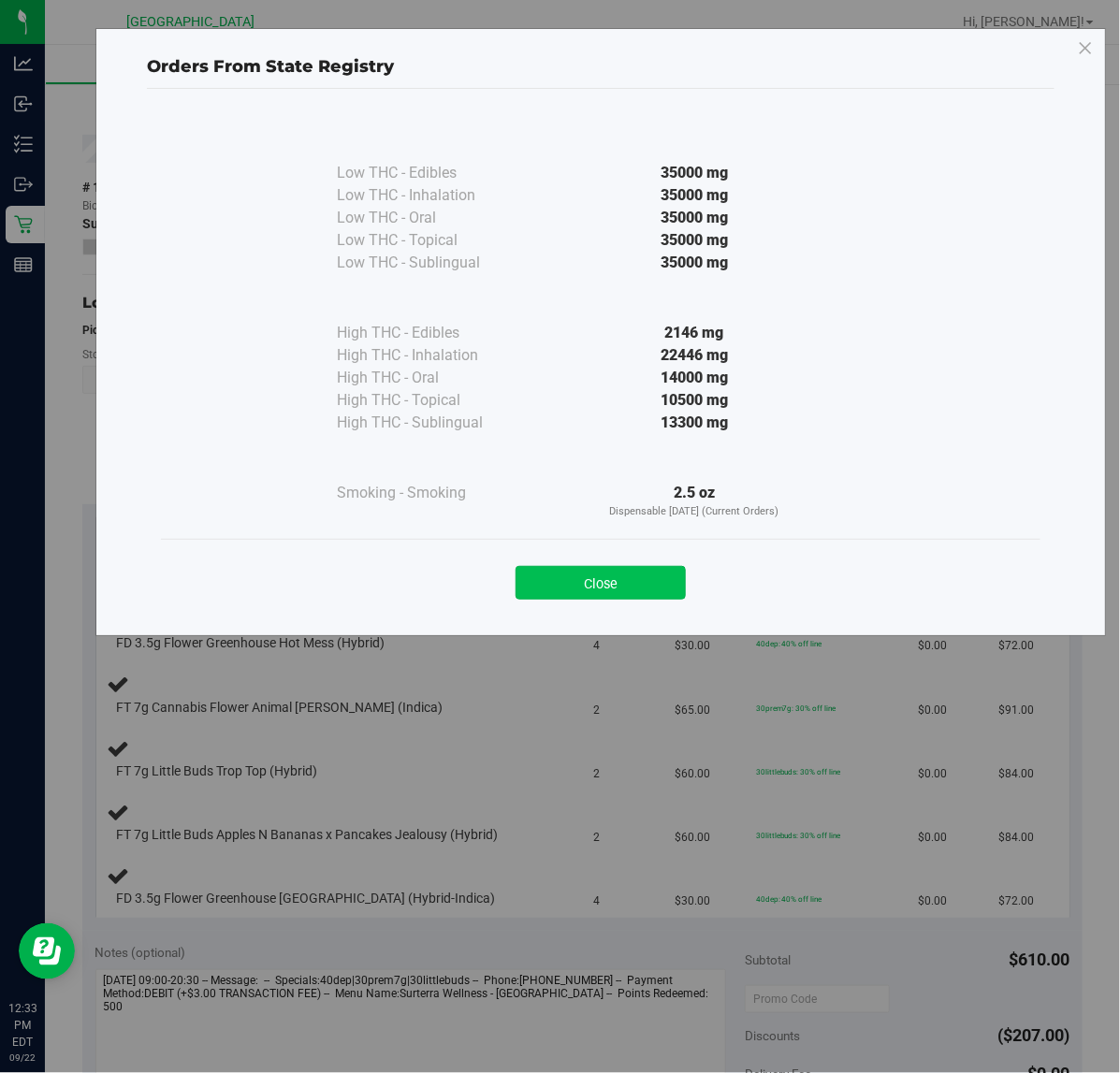
click at [573, 574] on button "Close" at bounding box center [600, 583] width 171 height 34
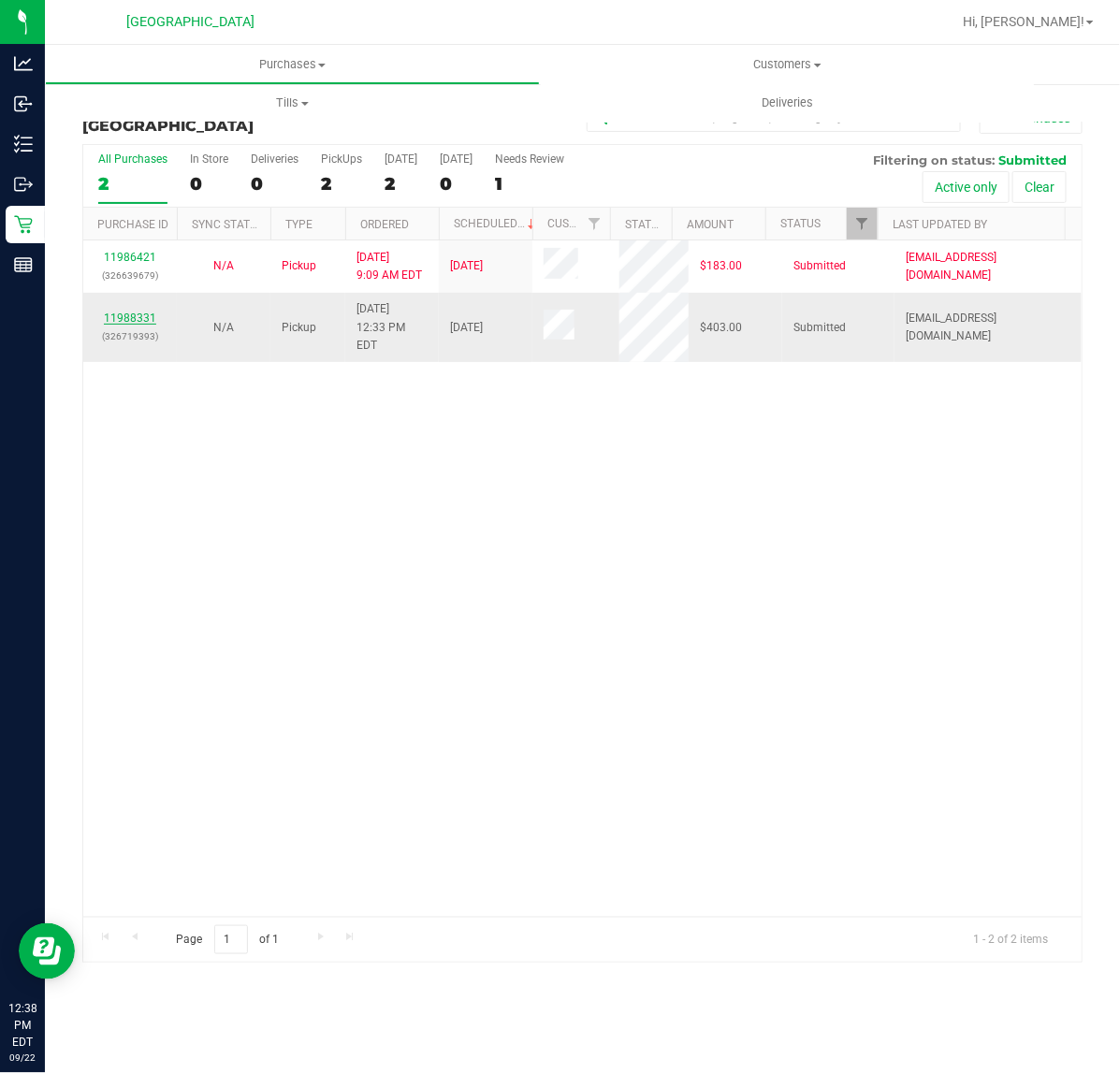
click at [122, 314] on link "11988331" at bounding box center [129, 318] width 52 height 13
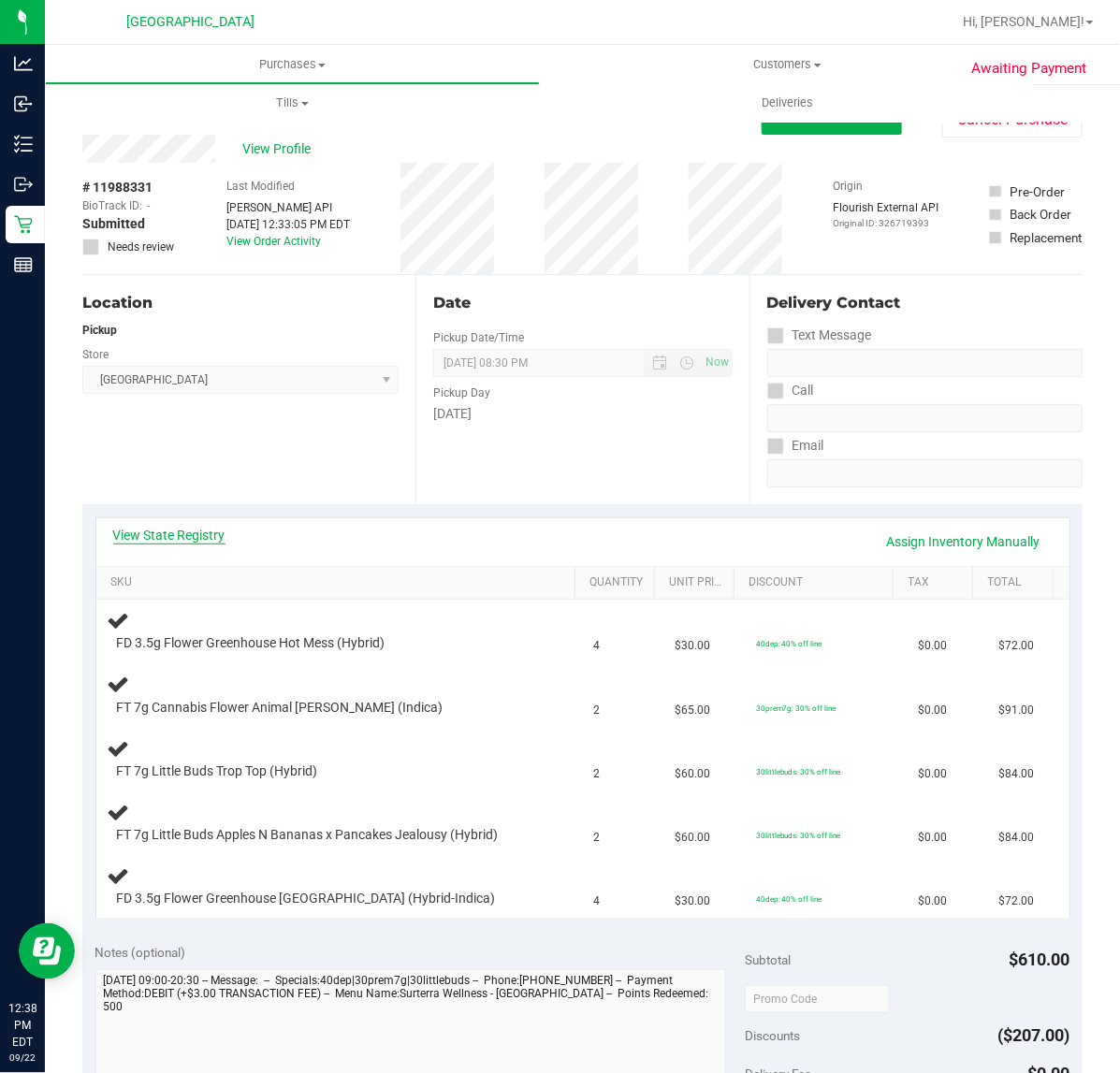
click at [209, 543] on link "View State Registry" at bounding box center [169, 535] width 112 height 19
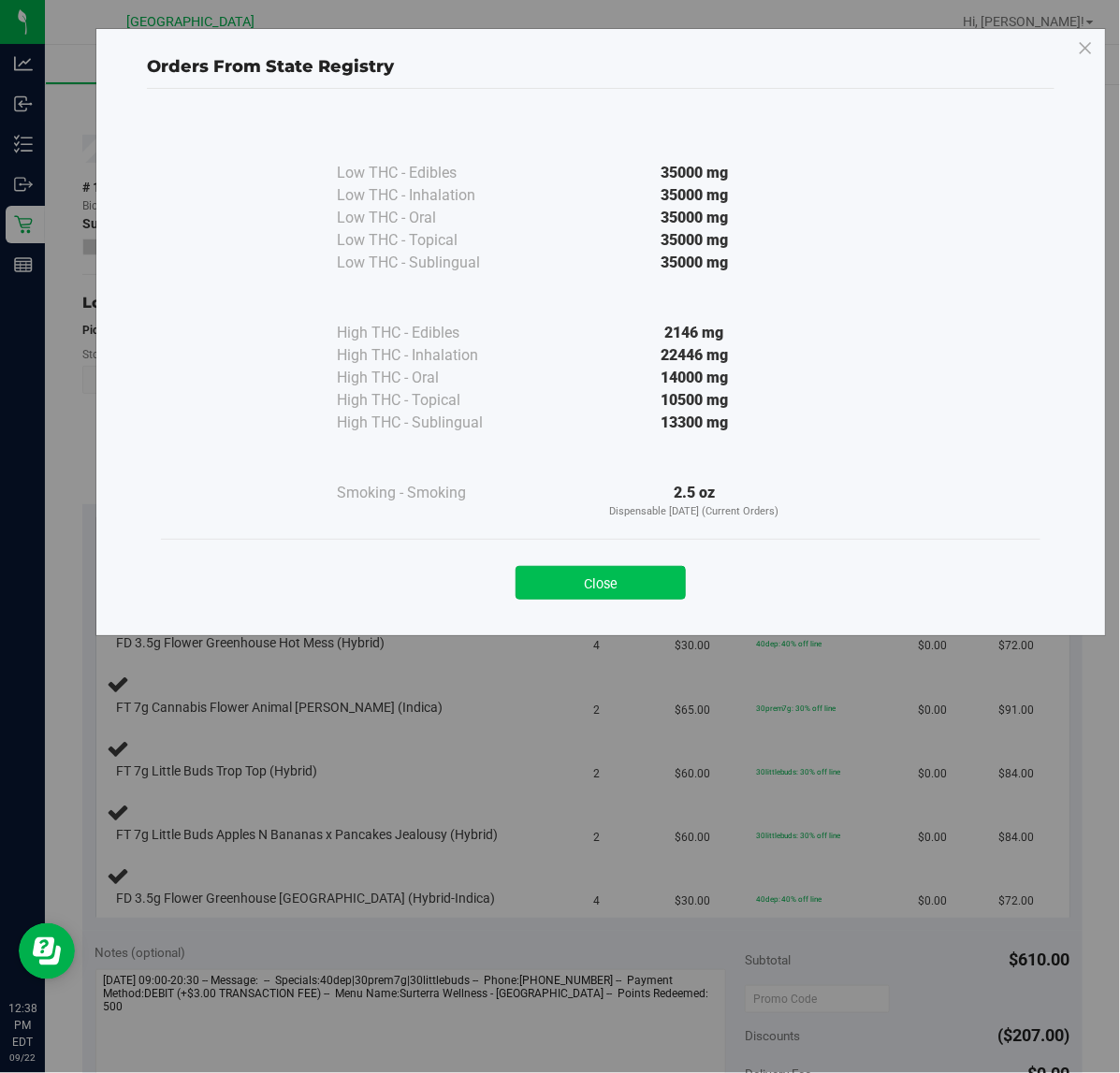
click at [595, 584] on button "Close" at bounding box center [600, 583] width 171 height 34
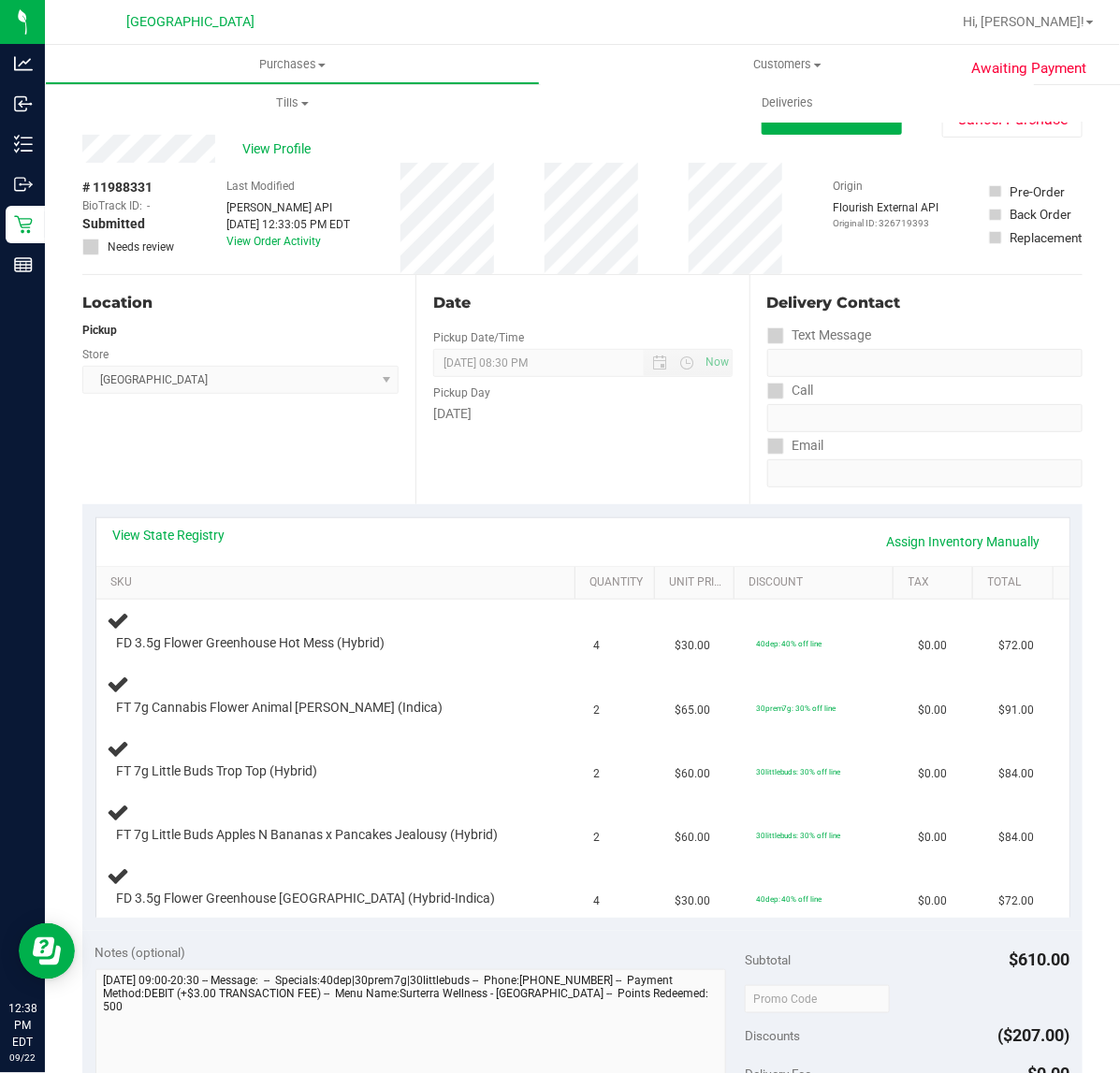
click at [185, 449] on div "Location Pickup Store [GEOGRAPHIC_DATA] WC Select Store [PERSON_NAME][GEOGRAPHI…" at bounding box center [248, 390] width 333 height 230
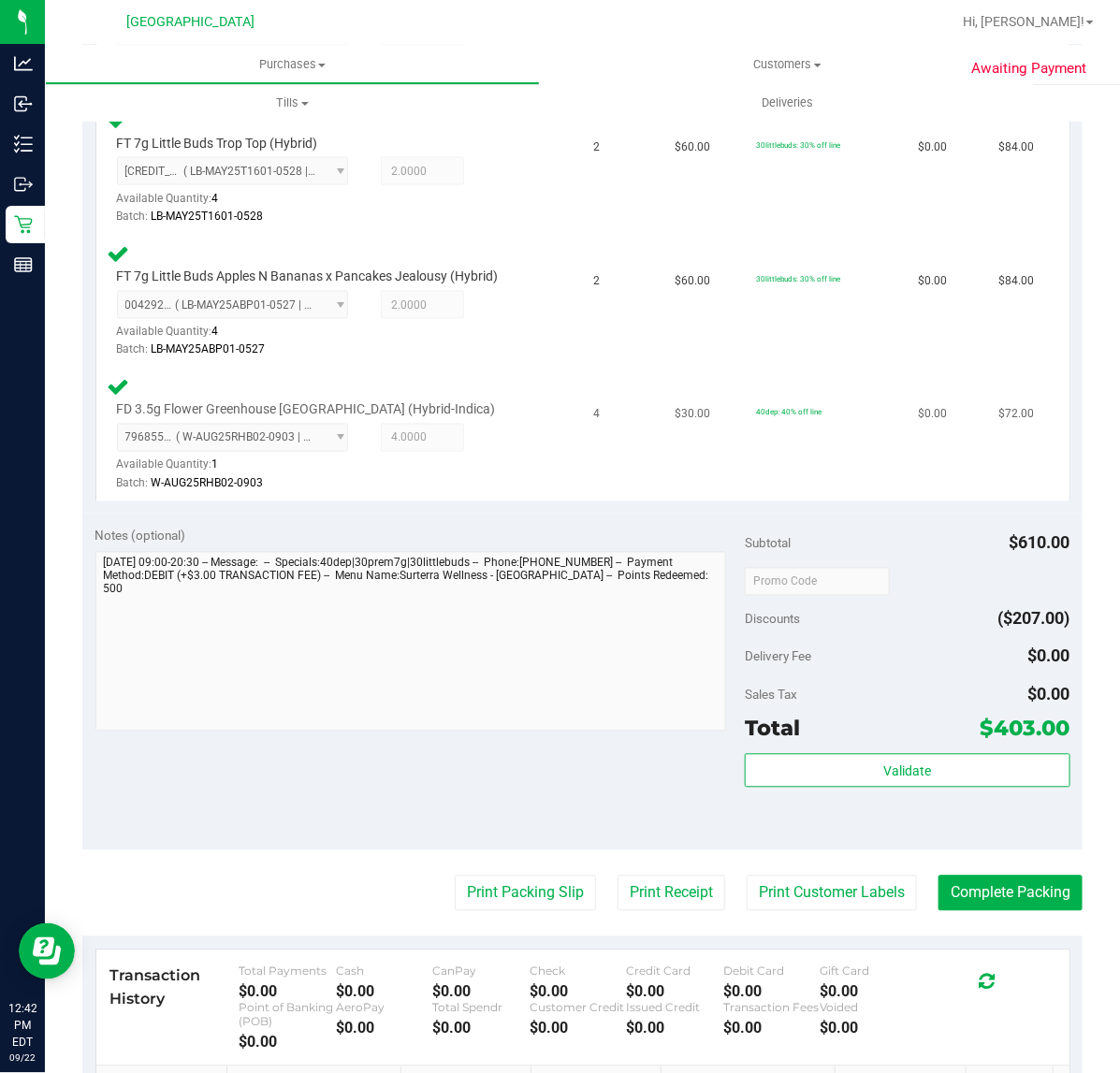
scroll to position [935, 0]
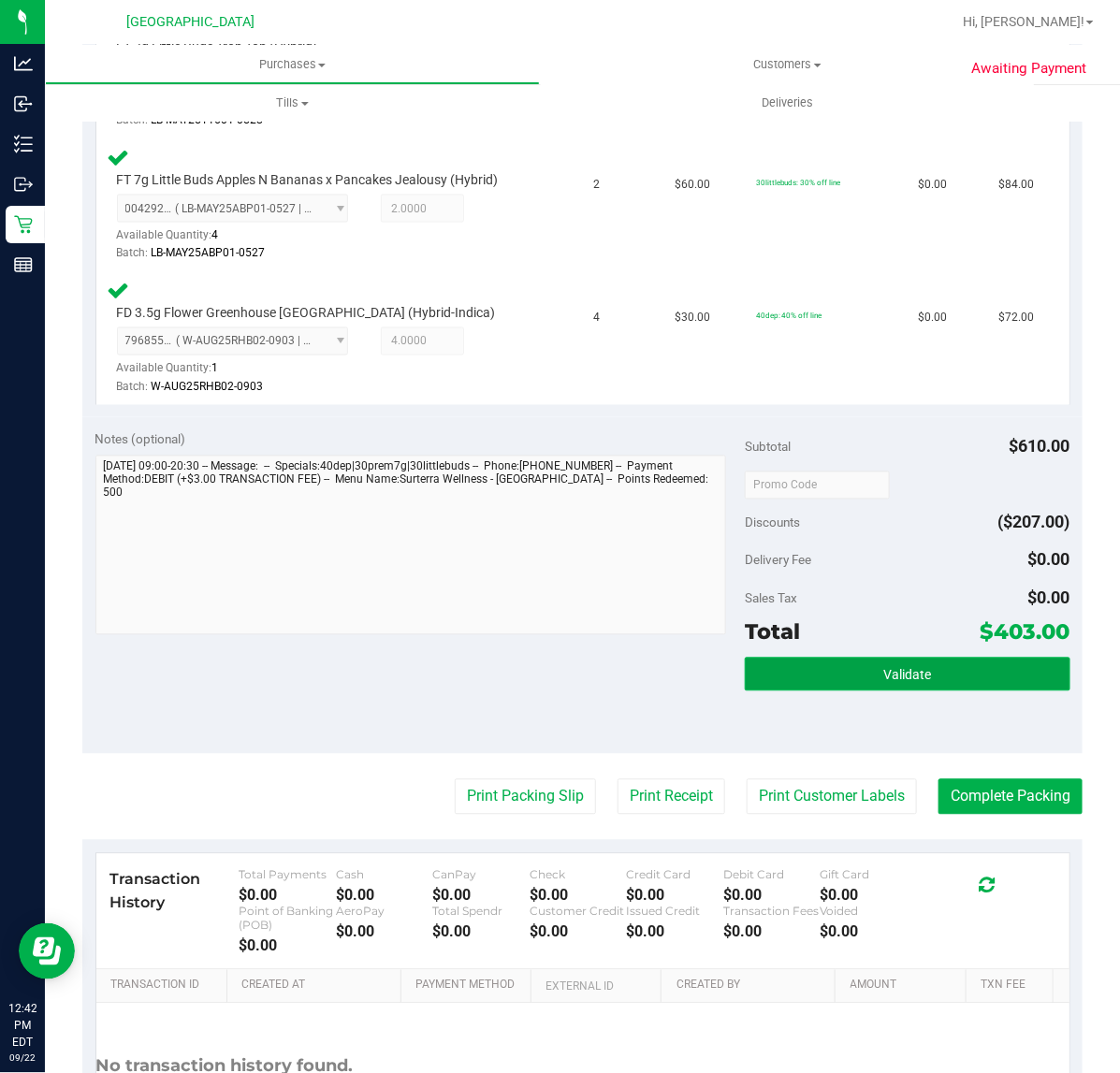
click at [883, 674] on span "Validate" at bounding box center [907, 675] width 47 height 15
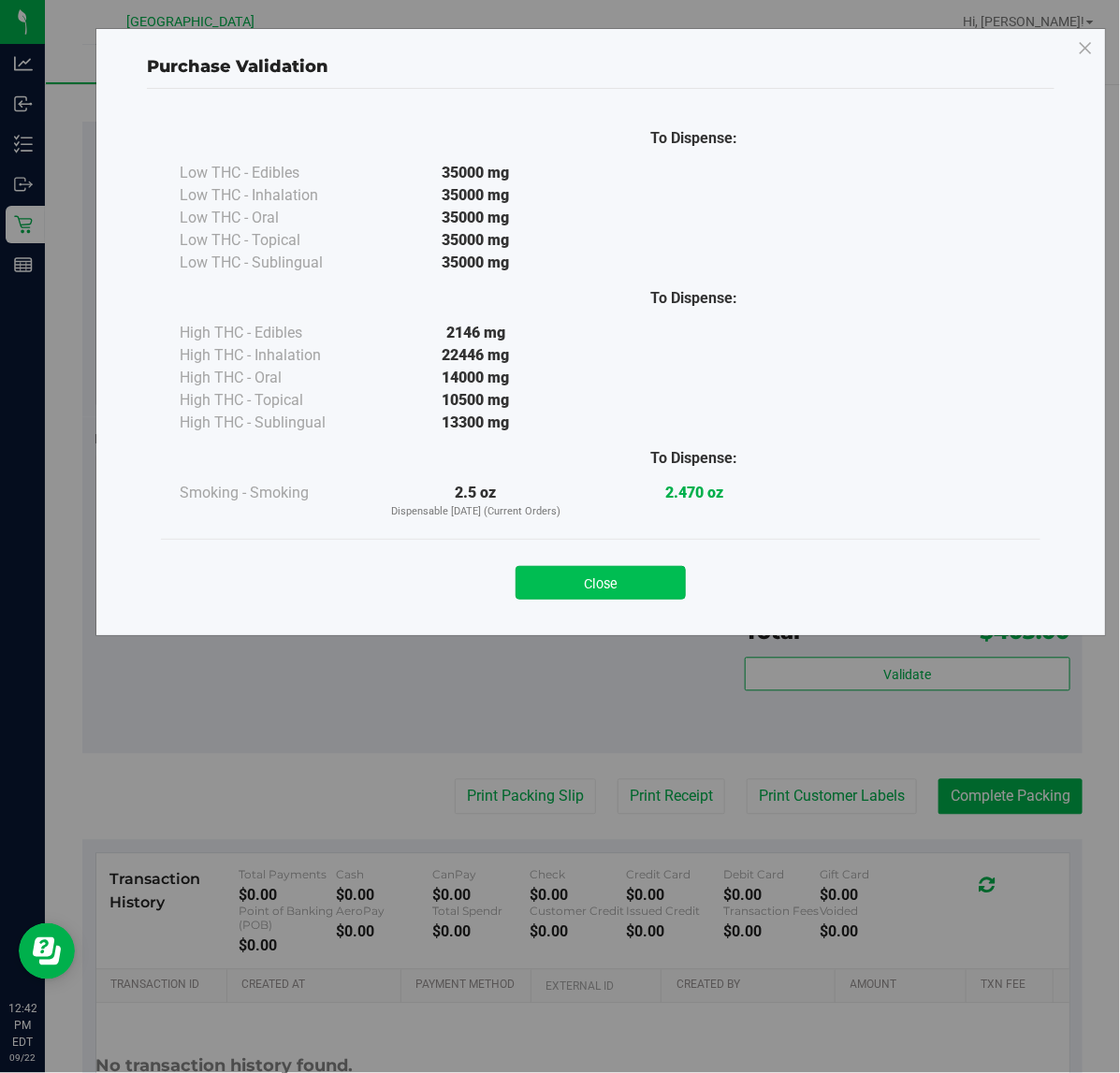
click at [629, 579] on button "Close" at bounding box center [600, 583] width 171 height 34
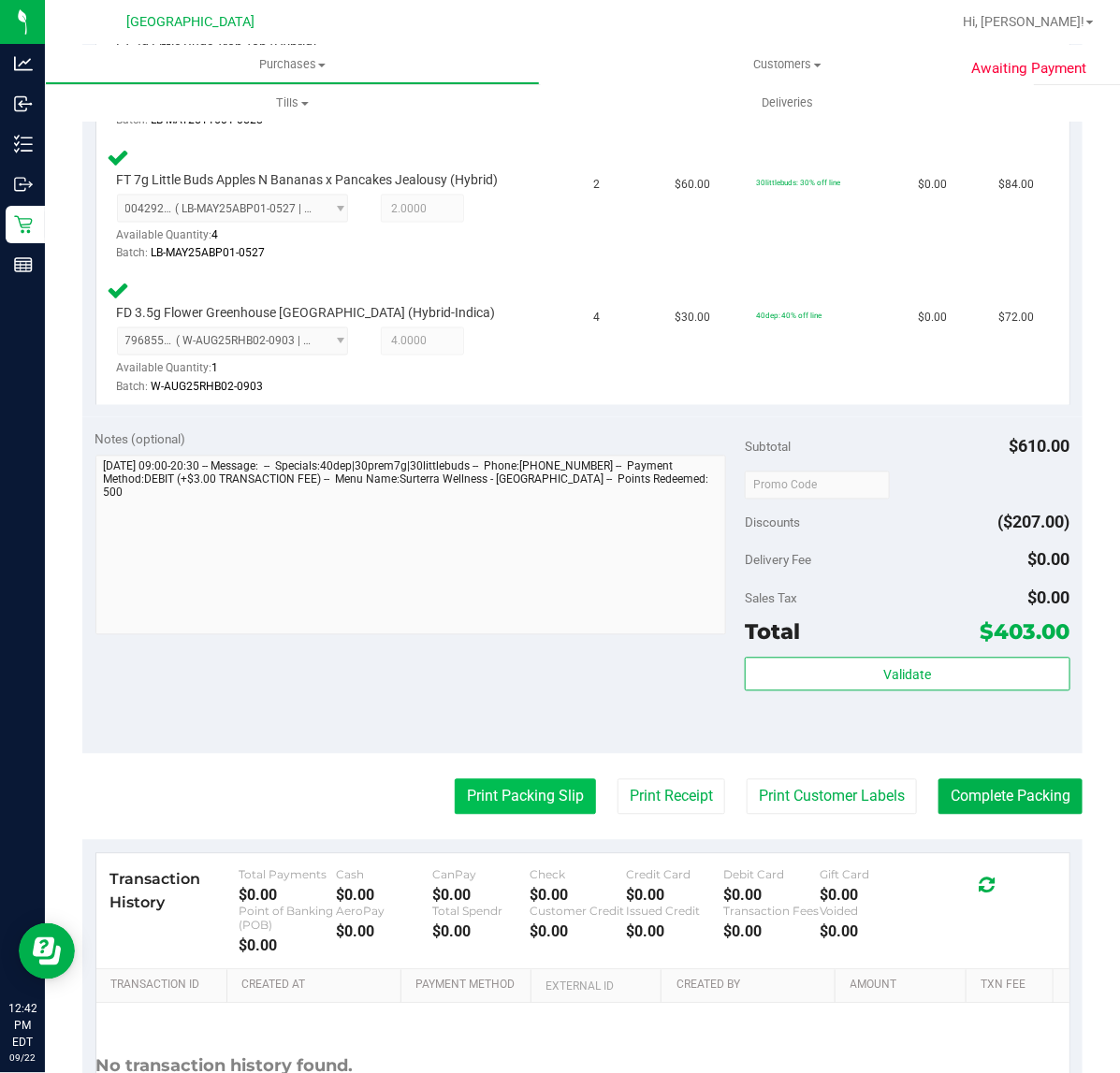
click at [534, 802] on button "Print Packing Slip" at bounding box center [524, 797] width 141 height 35
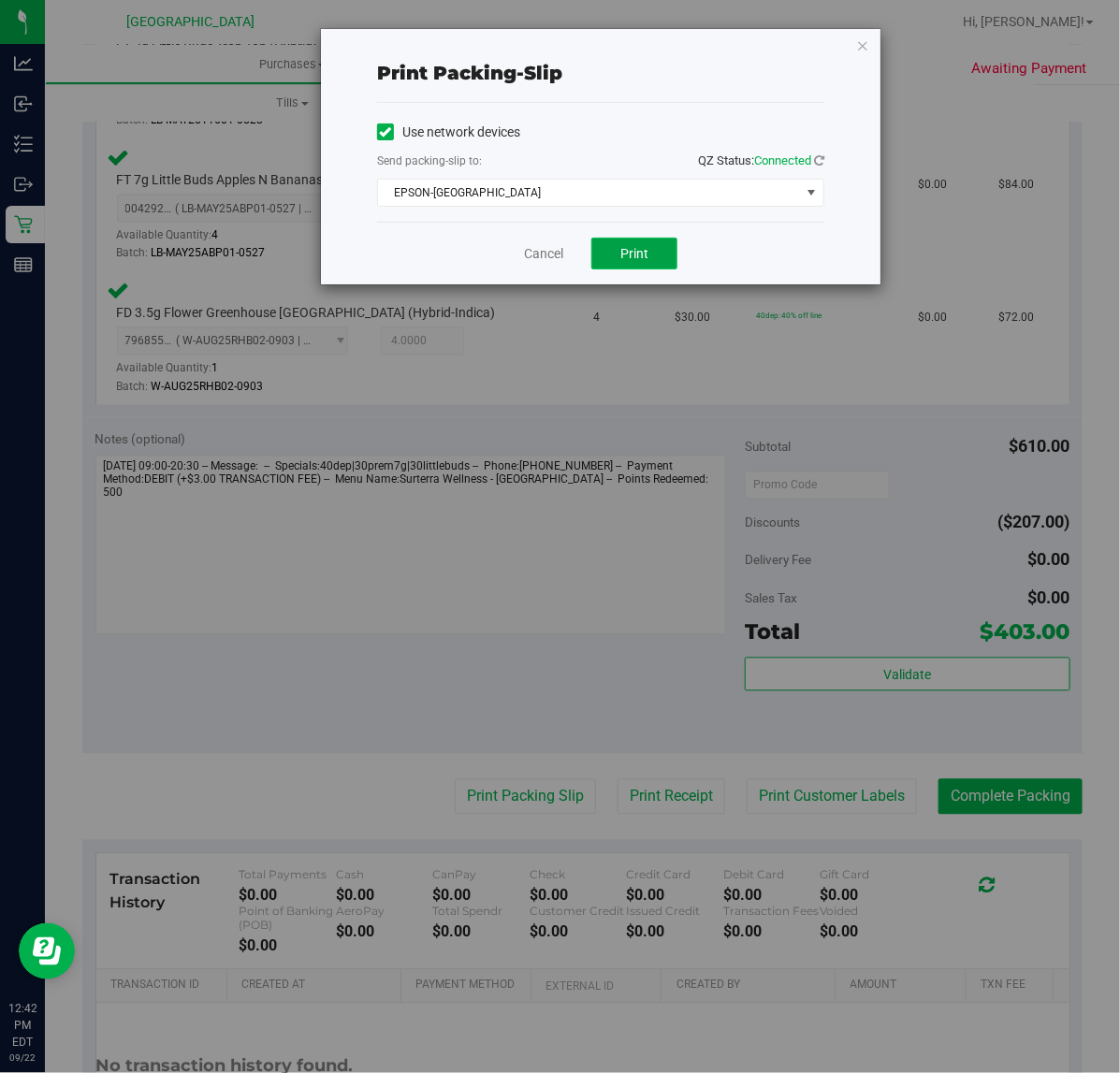
click at [627, 248] on span "Print" at bounding box center [634, 253] width 28 height 15
click at [544, 254] on link "Cancel" at bounding box center [542, 253] width 39 height 20
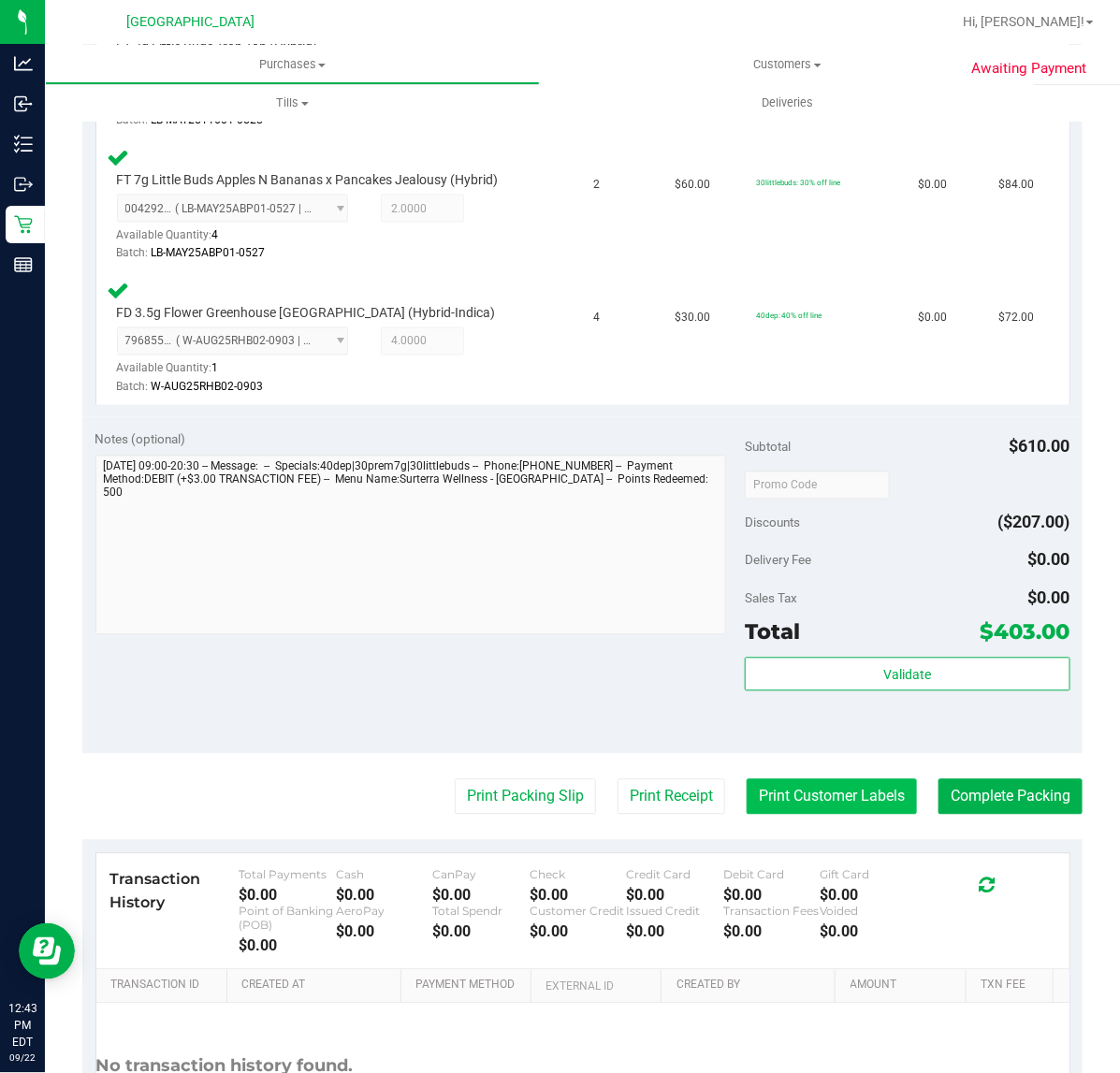
click at [856, 798] on button "Print Customer Labels" at bounding box center [832, 797] width 171 height 35
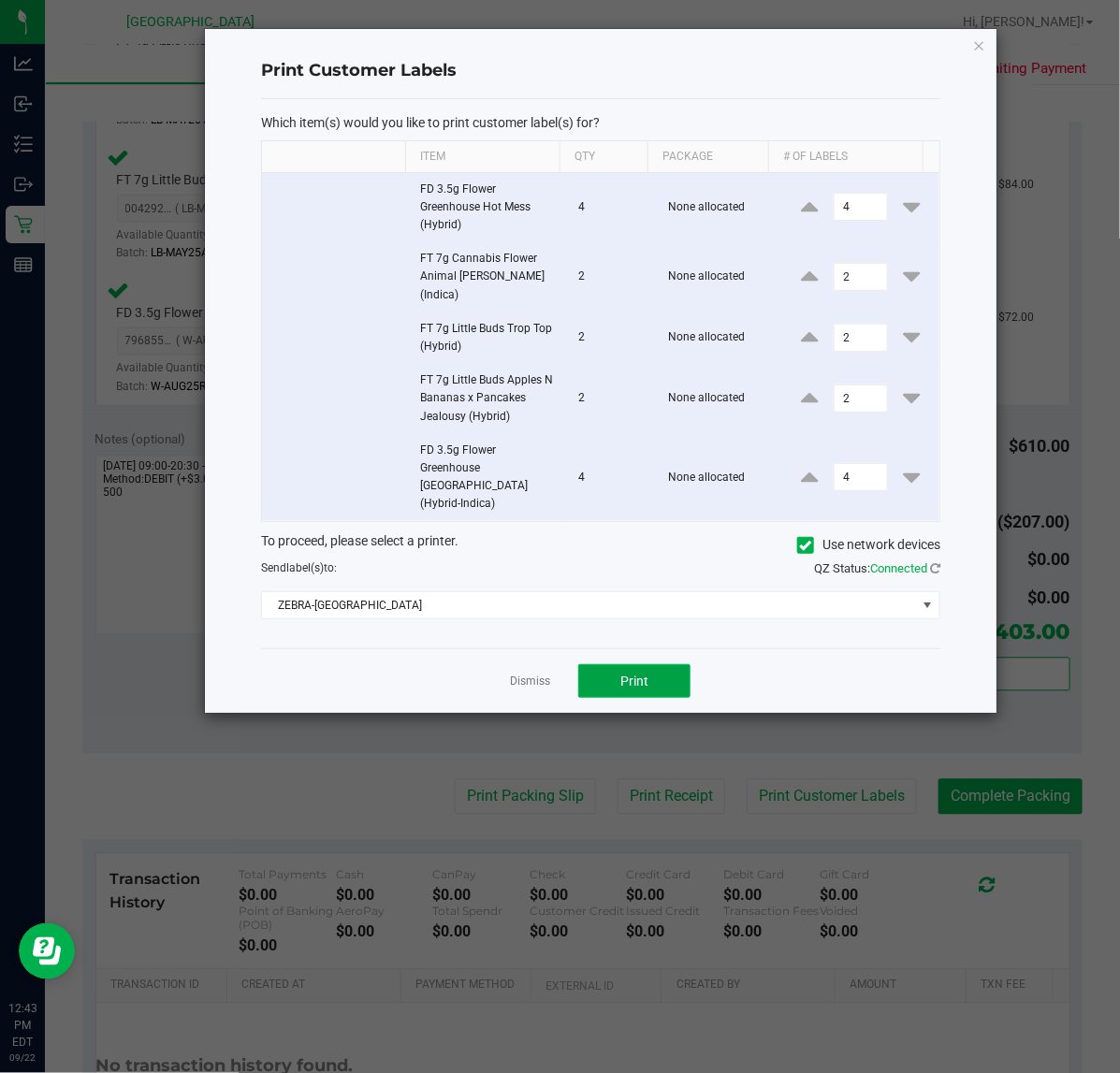
click at [671, 664] on button "Print" at bounding box center [634, 681] width 112 height 34
click at [539, 674] on link "Dismiss" at bounding box center [530, 681] width 40 height 16
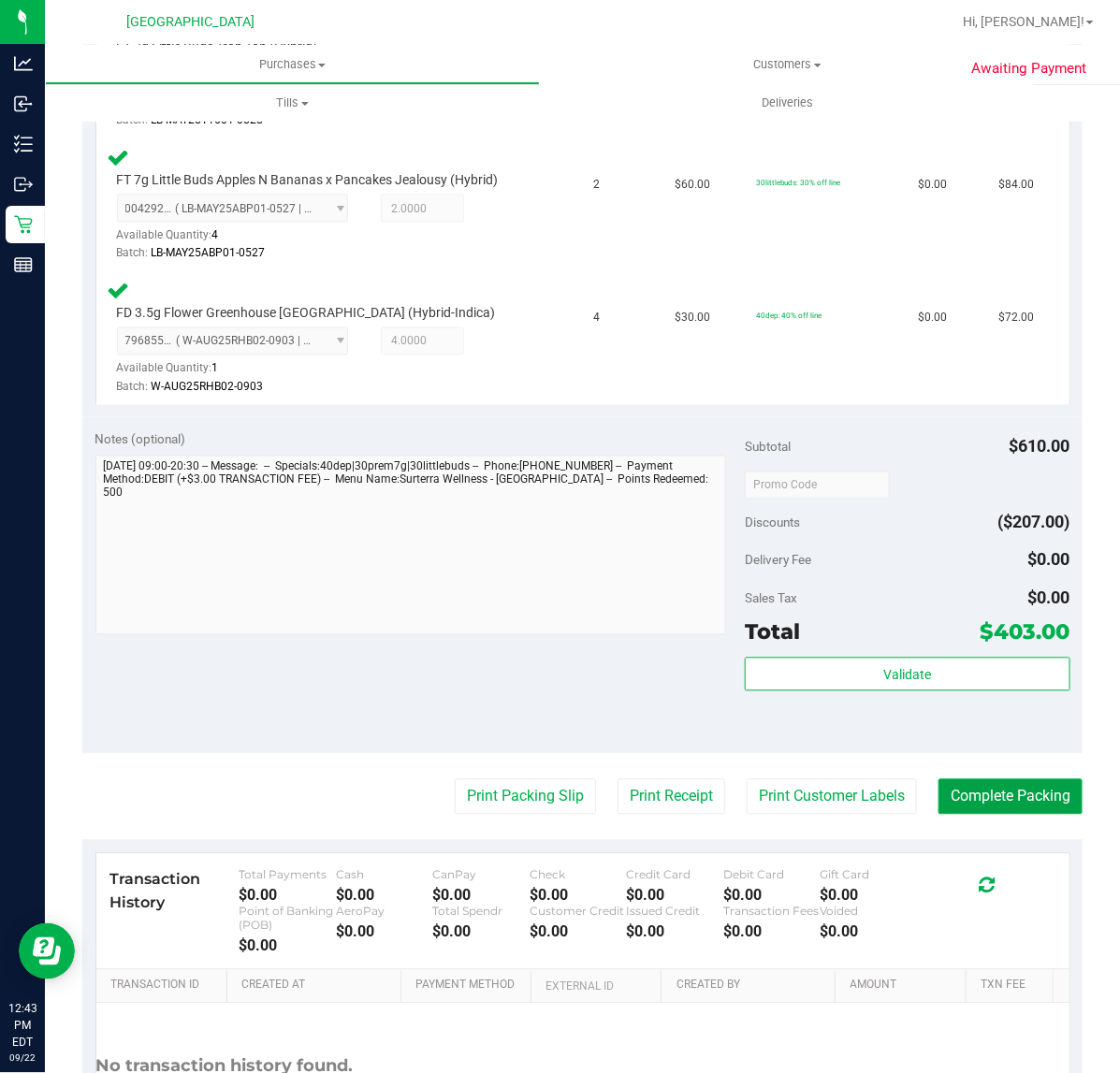
click at [982, 792] on button "Complete Packing" at bounding box center [1010, 797] width 144 height 35
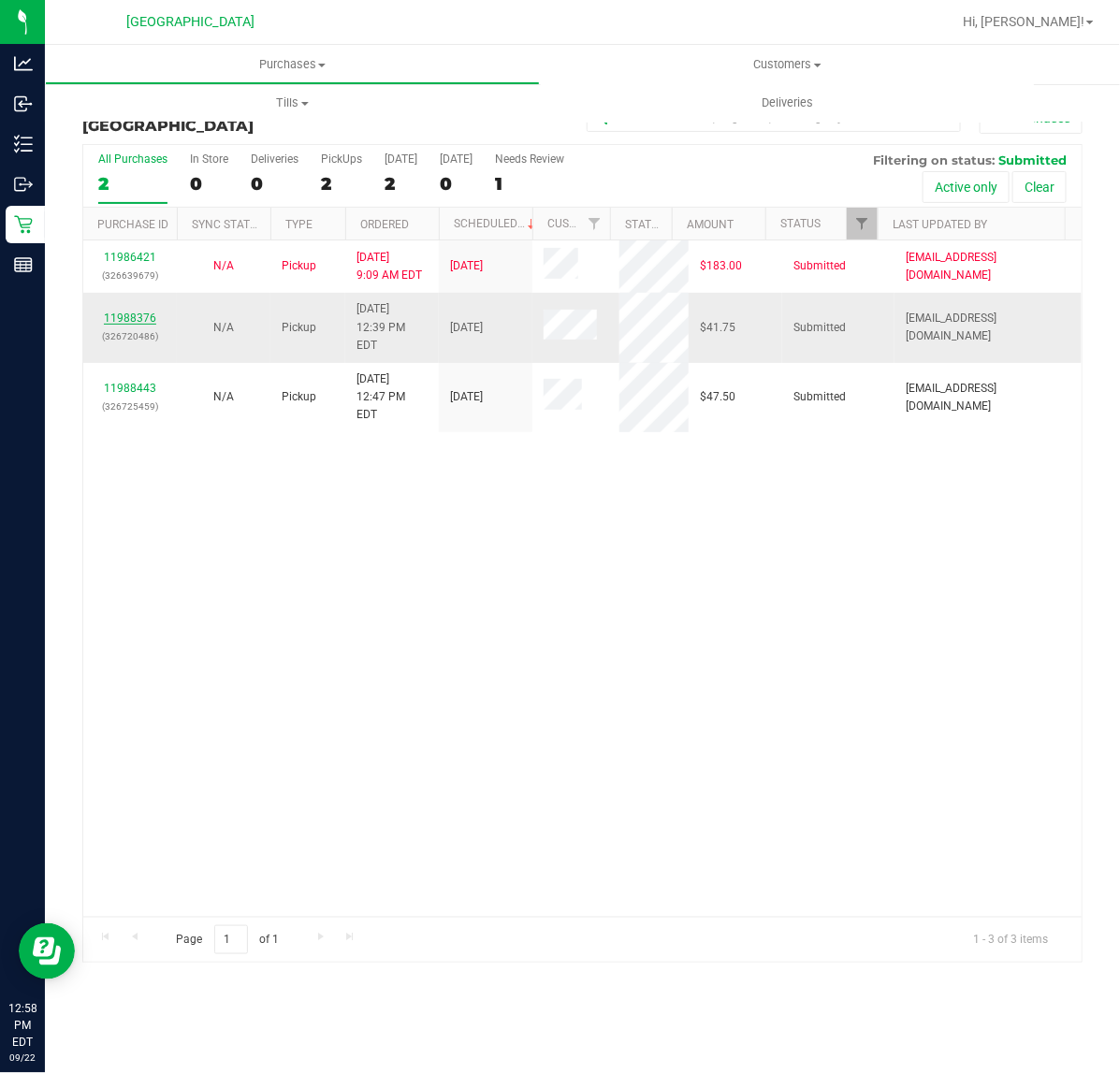
click at [138, 311] on link "11988376" at bounding box center [129, 318] width 52 height 13
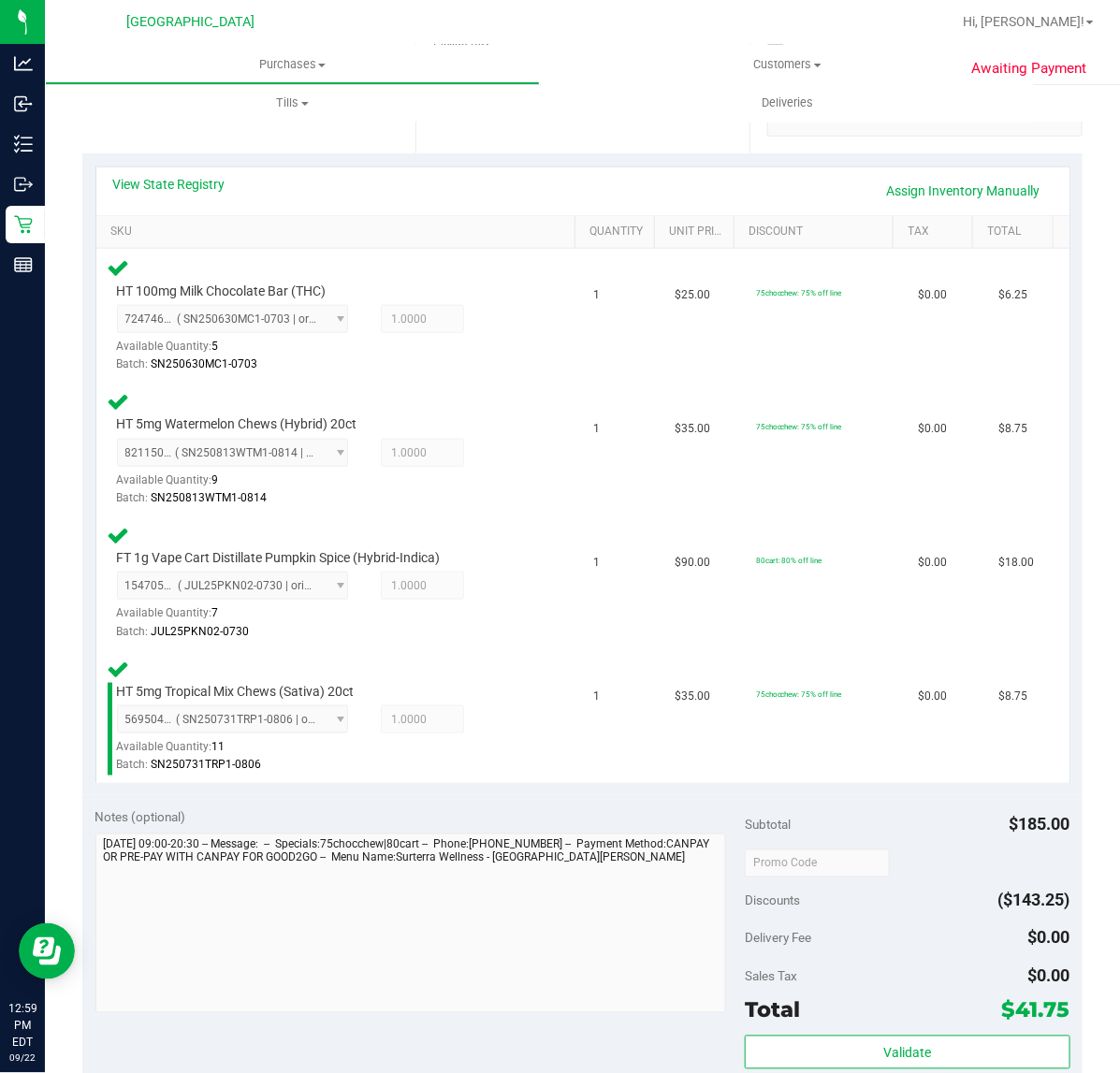
scroll to position [702, 0]
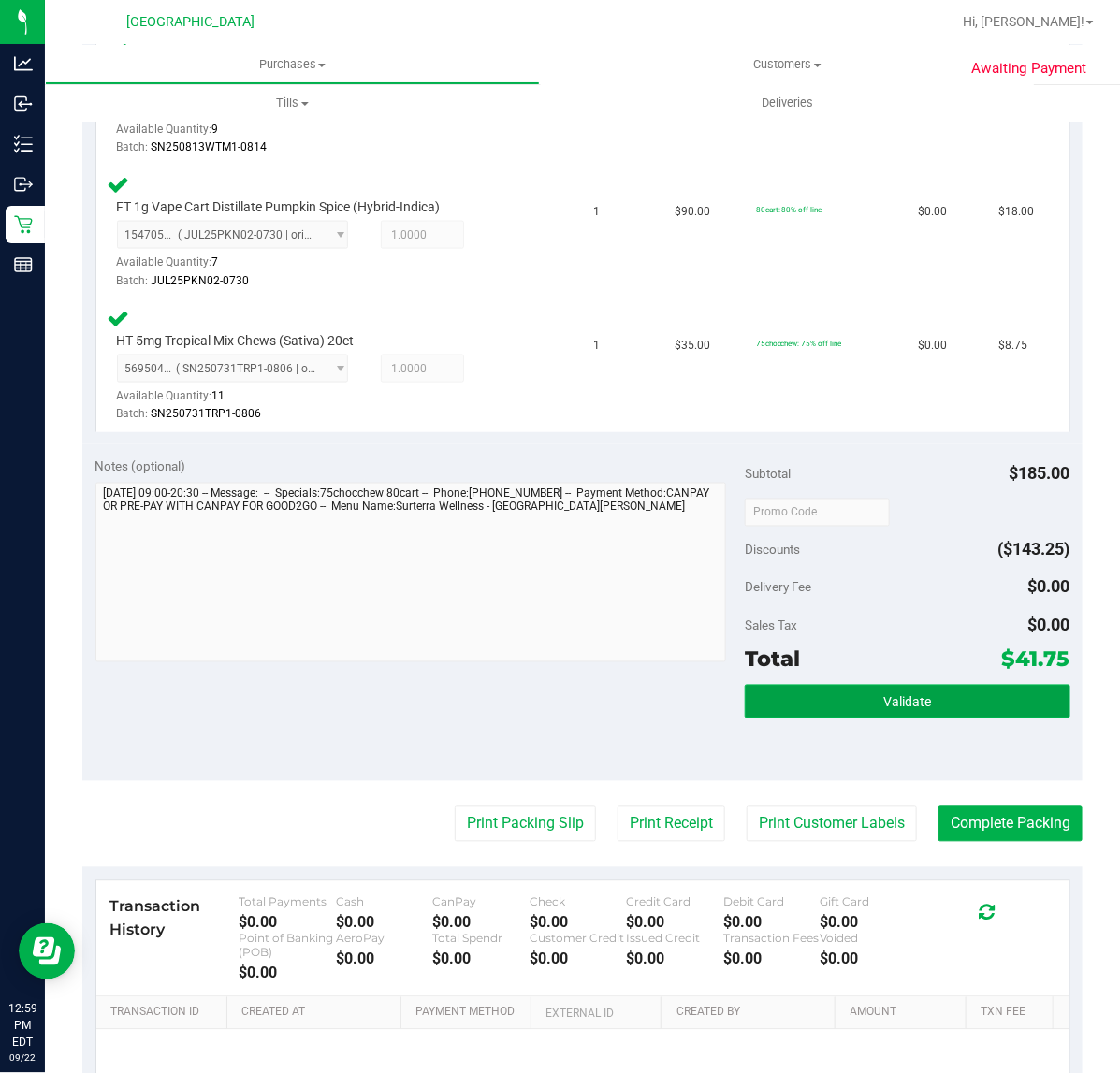
click at [914, 708] on button "Validate" at bounding box center [907, 702] width 324 height 34
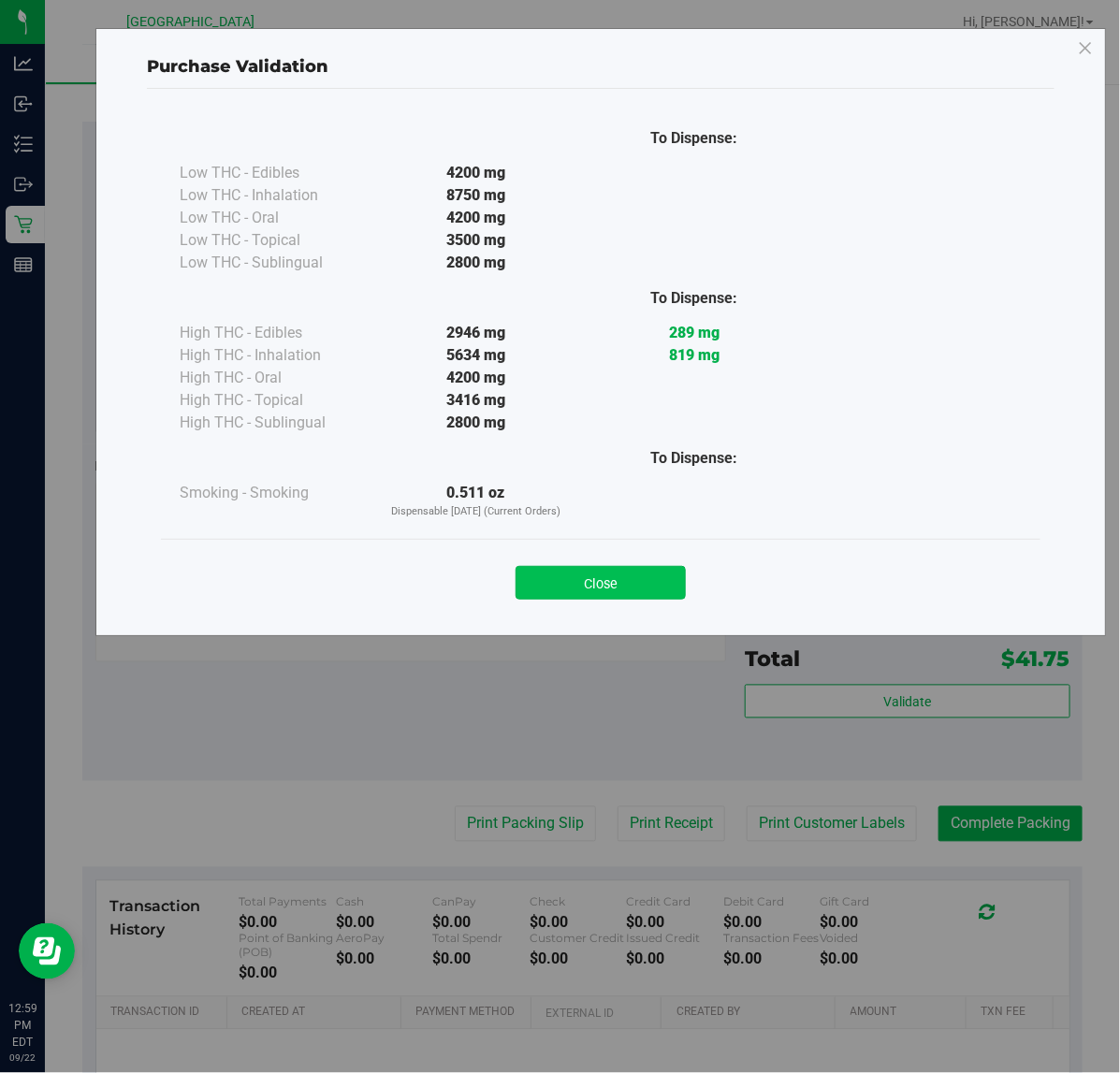
click at [606, 582] on button "Close" at bounding box center [600, 583] width 171 height 34
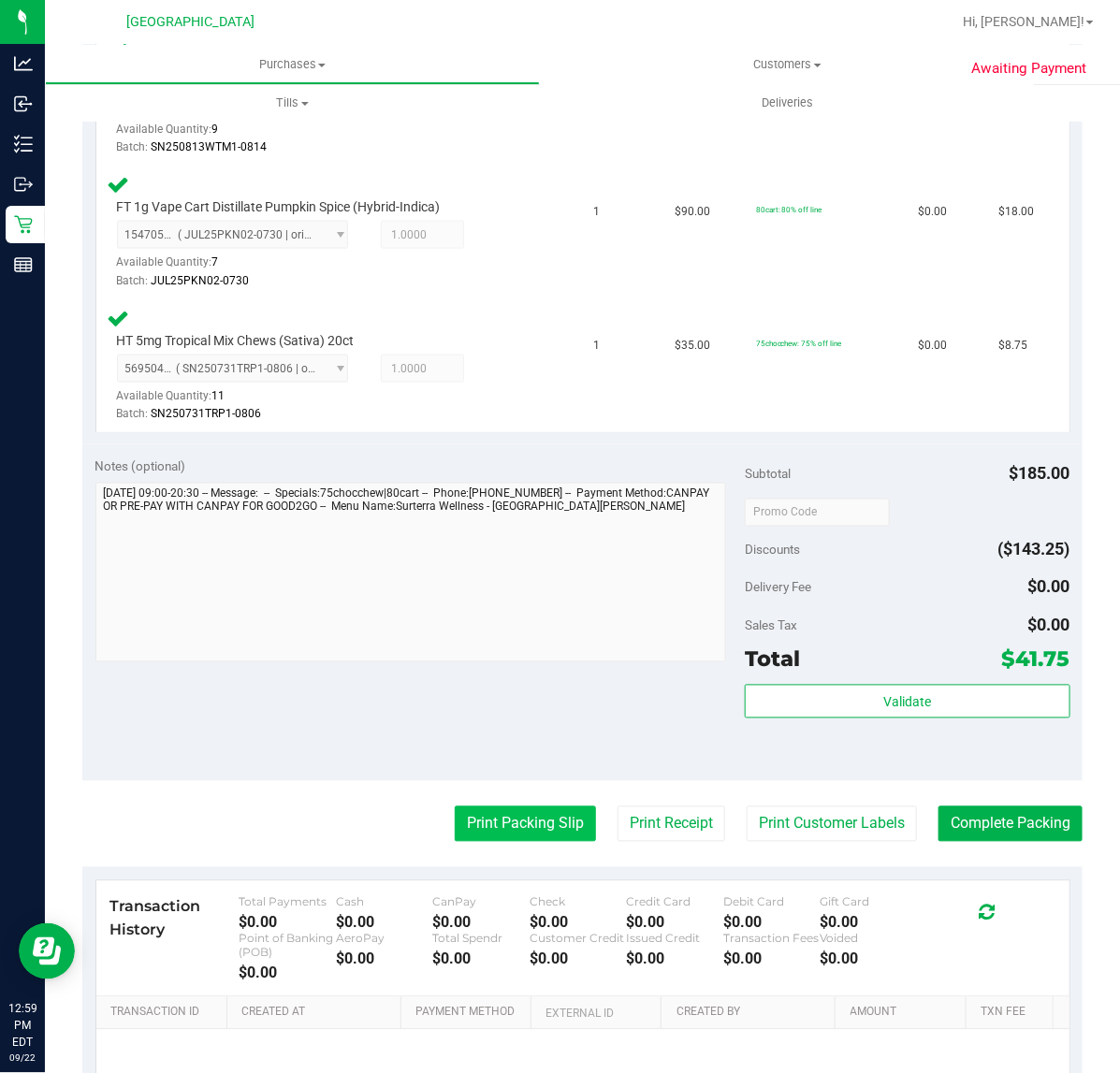
click at [523, 826] on button "Print Packing Slip" at bounding box center [524, 823] width 141 height 35
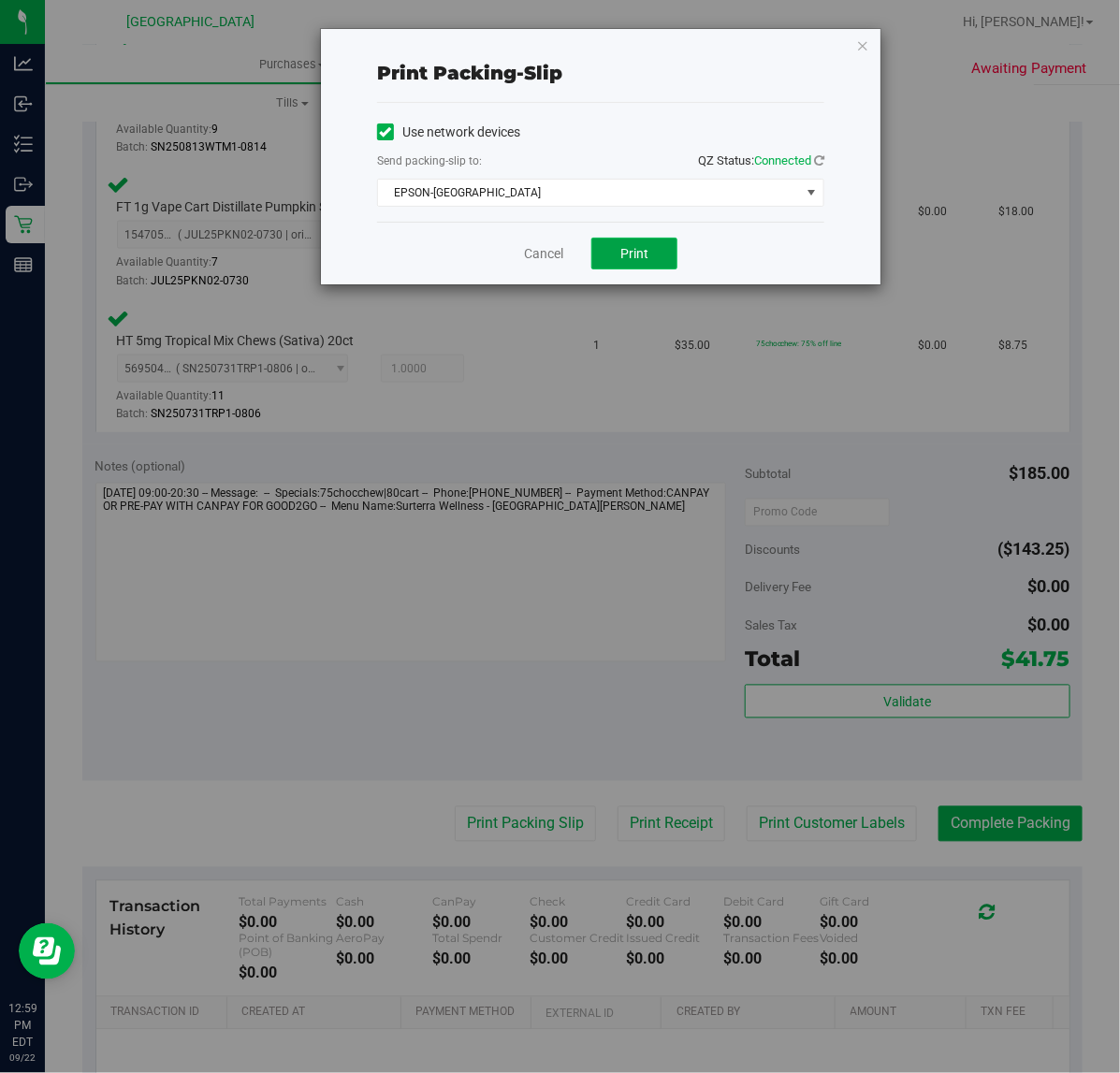
click at [613, 263] on button "Print" at bounding box center [633, 254] width 86 height 32
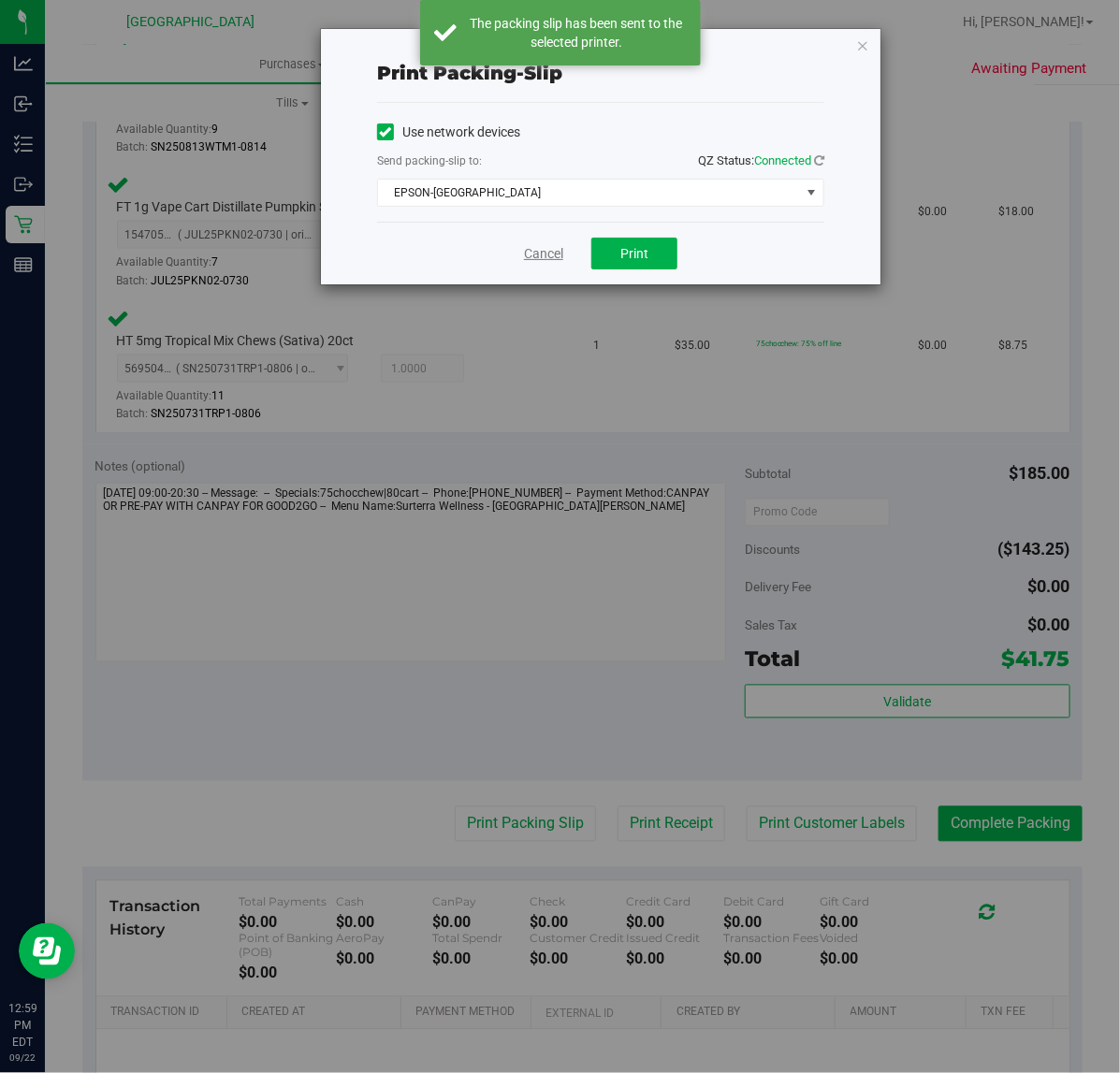
click at [538, 254] on link "Cancel" at bounding box center [542, 253] width 39 height 20
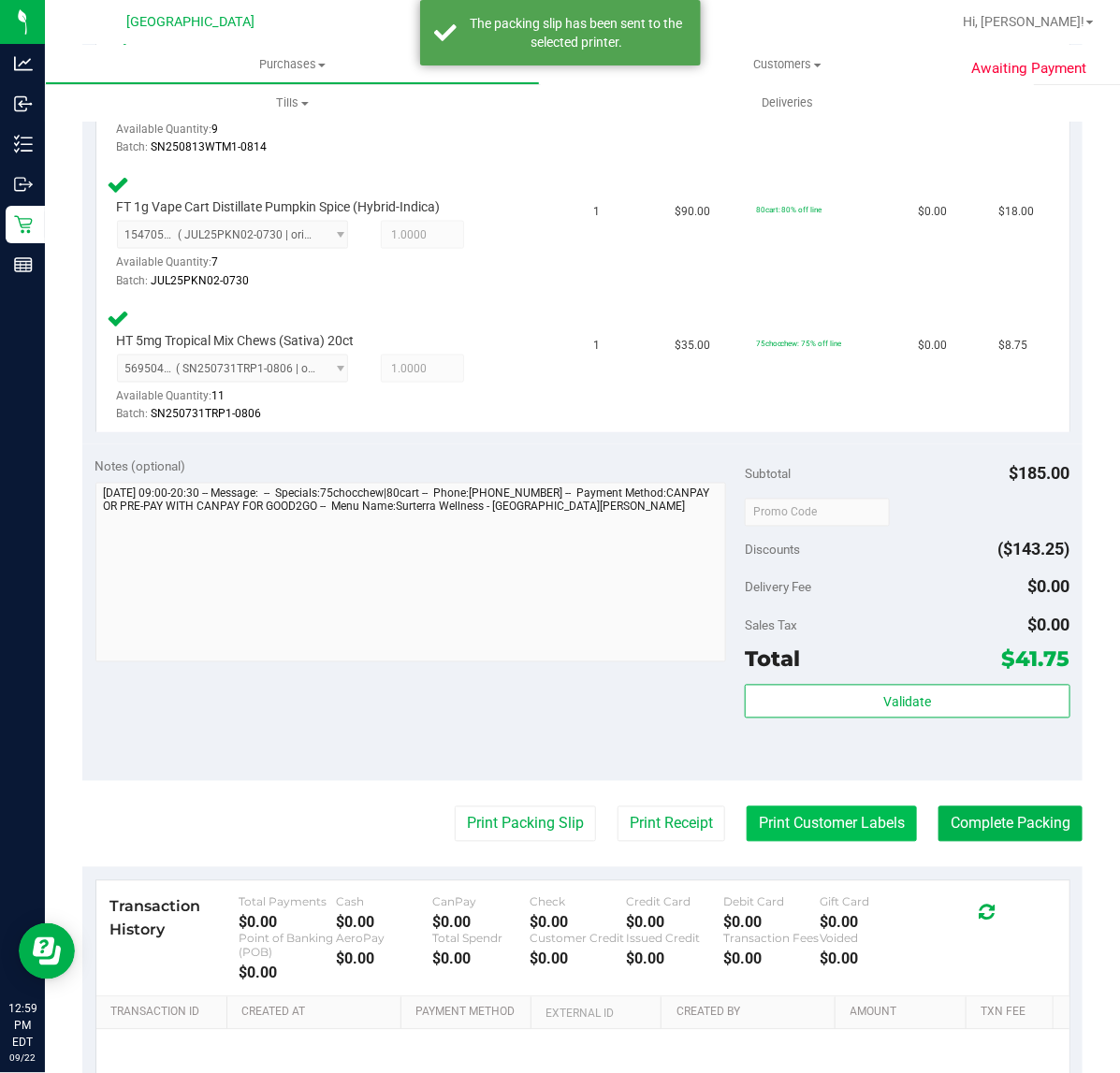
click at [845, 812] on button "Print Customer Labels" at bounding box center [832, 823] width 171 height 35
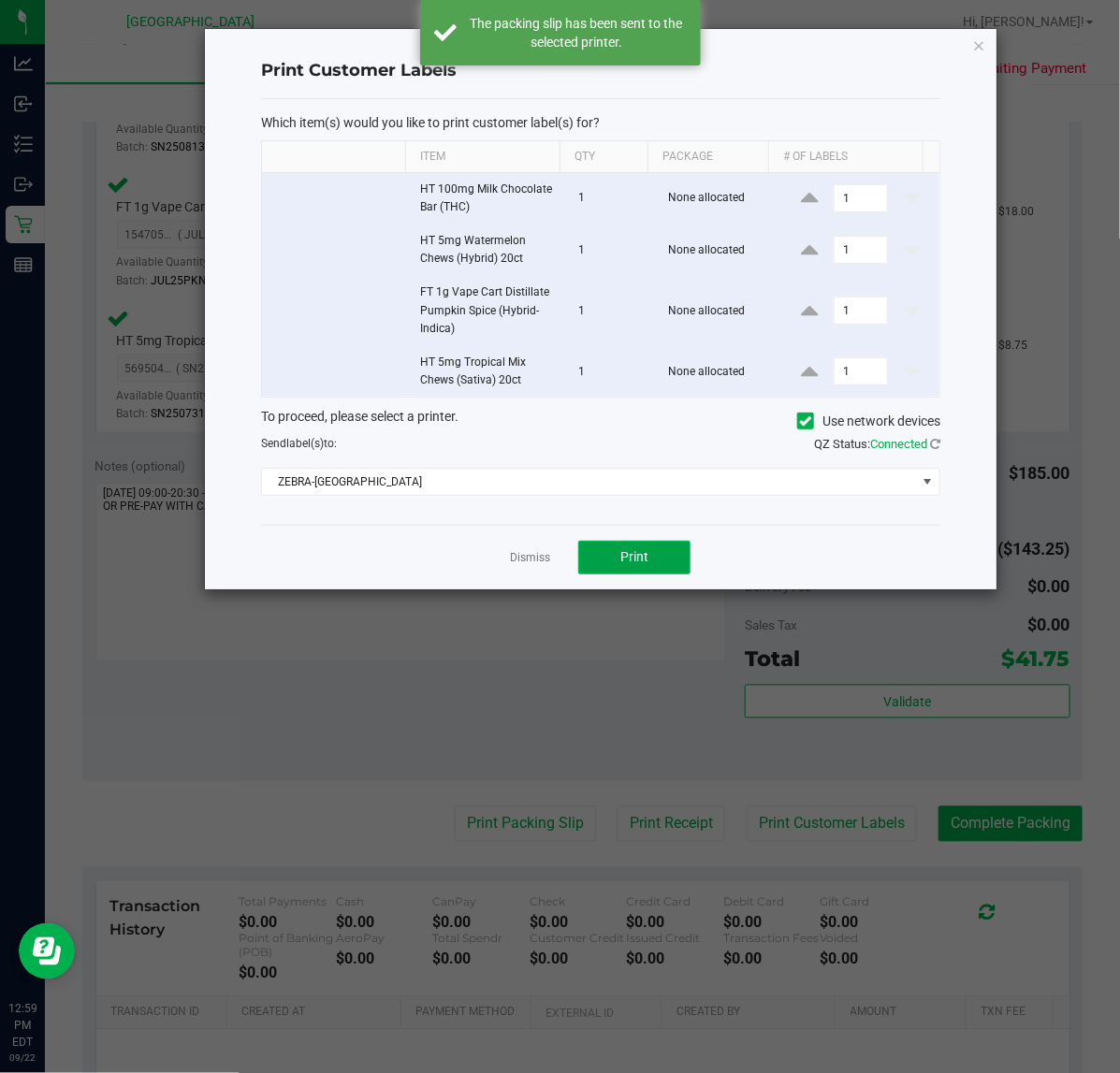
click at [643, 559] on span "Print" at bounding box center [634, 557] width 28 height 15
click at [528, 566] on link "Dismiss" at bounding box center [530, 558] width 40 height 16
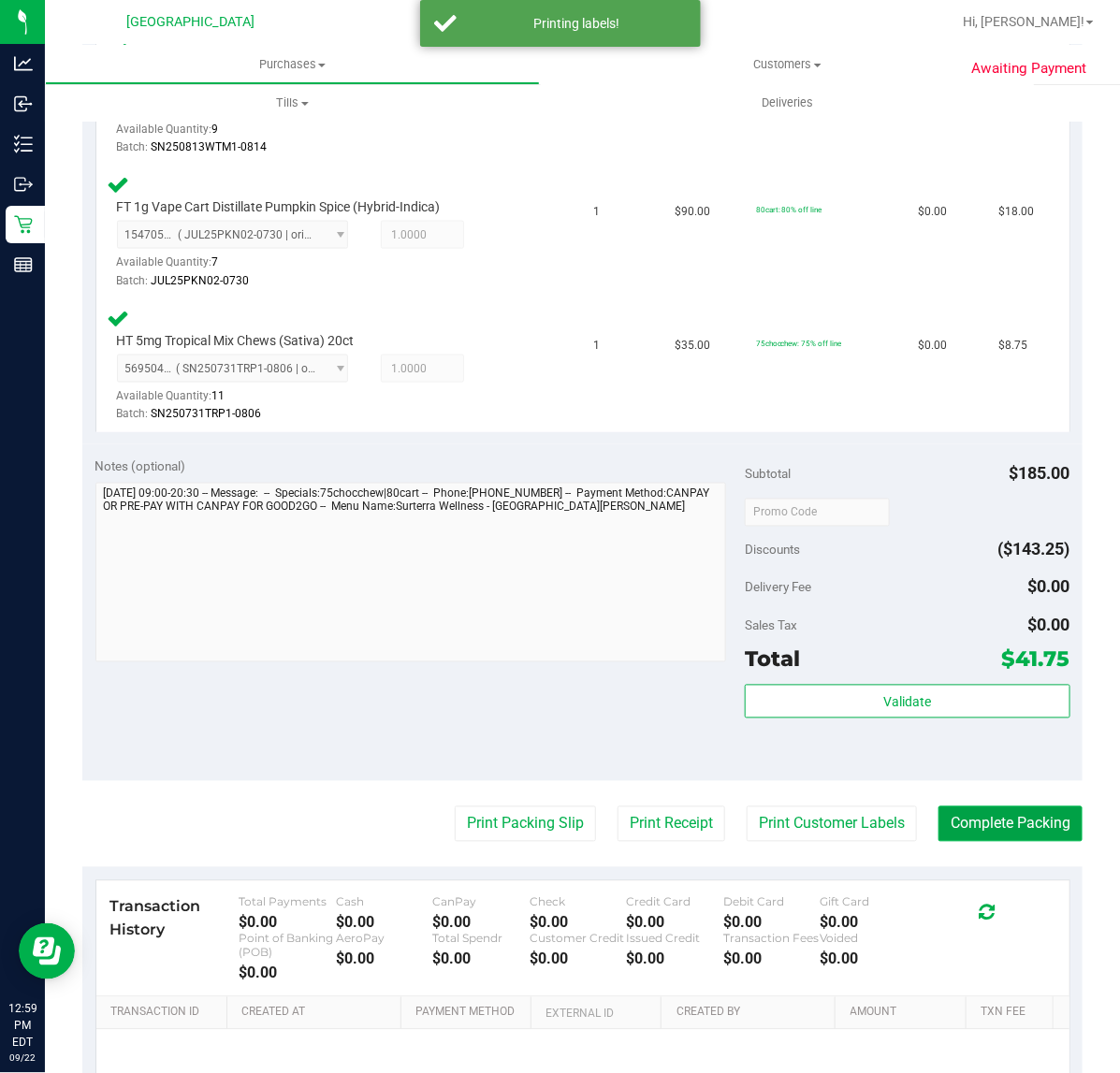
click at [950, 821] on button "Complete Packing" at bounding box center [1010, 823] width 144 height 35
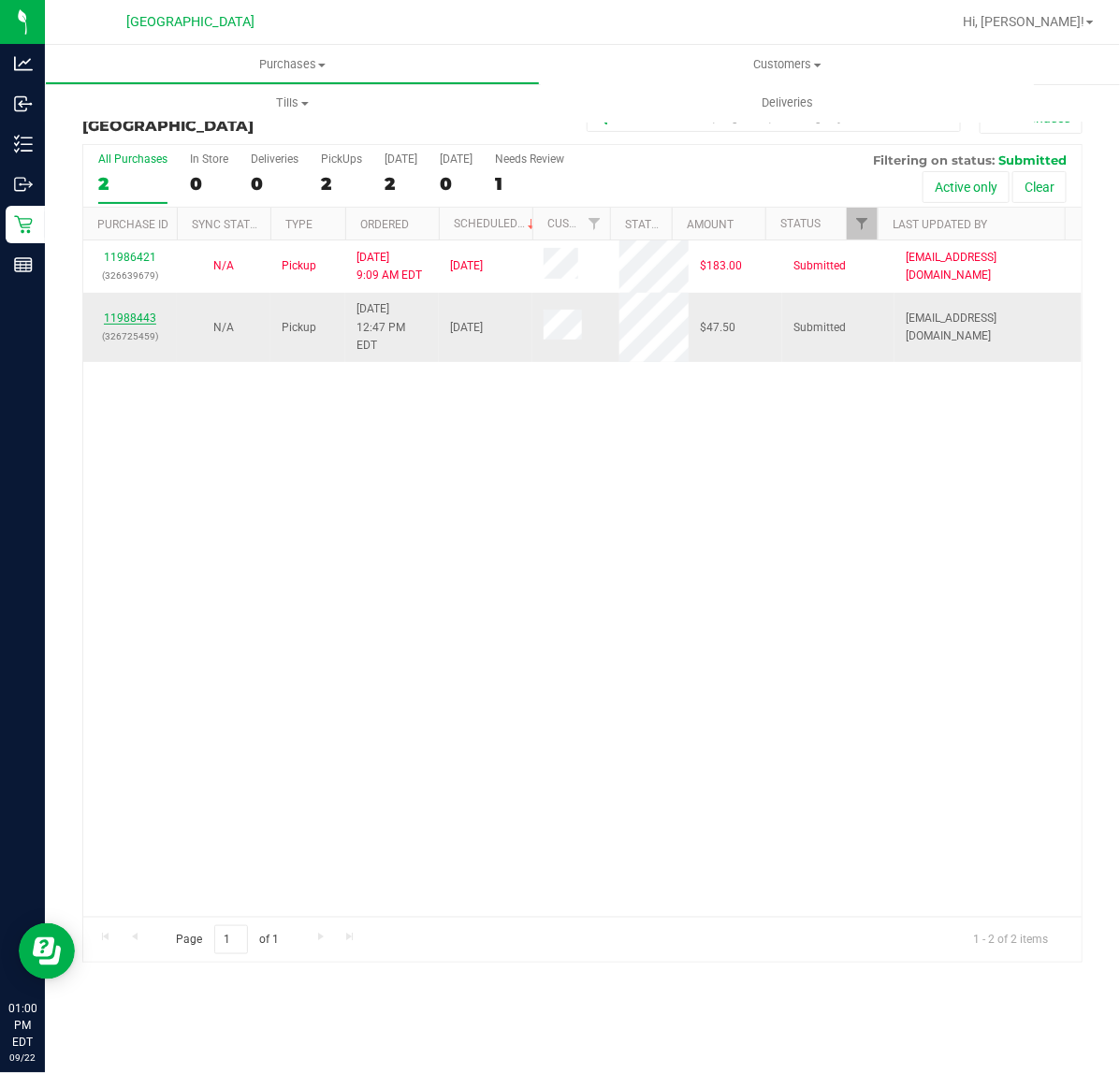
click at [134, 311] on link "11988443" at bounding box center [129, 318] width 52 height 13
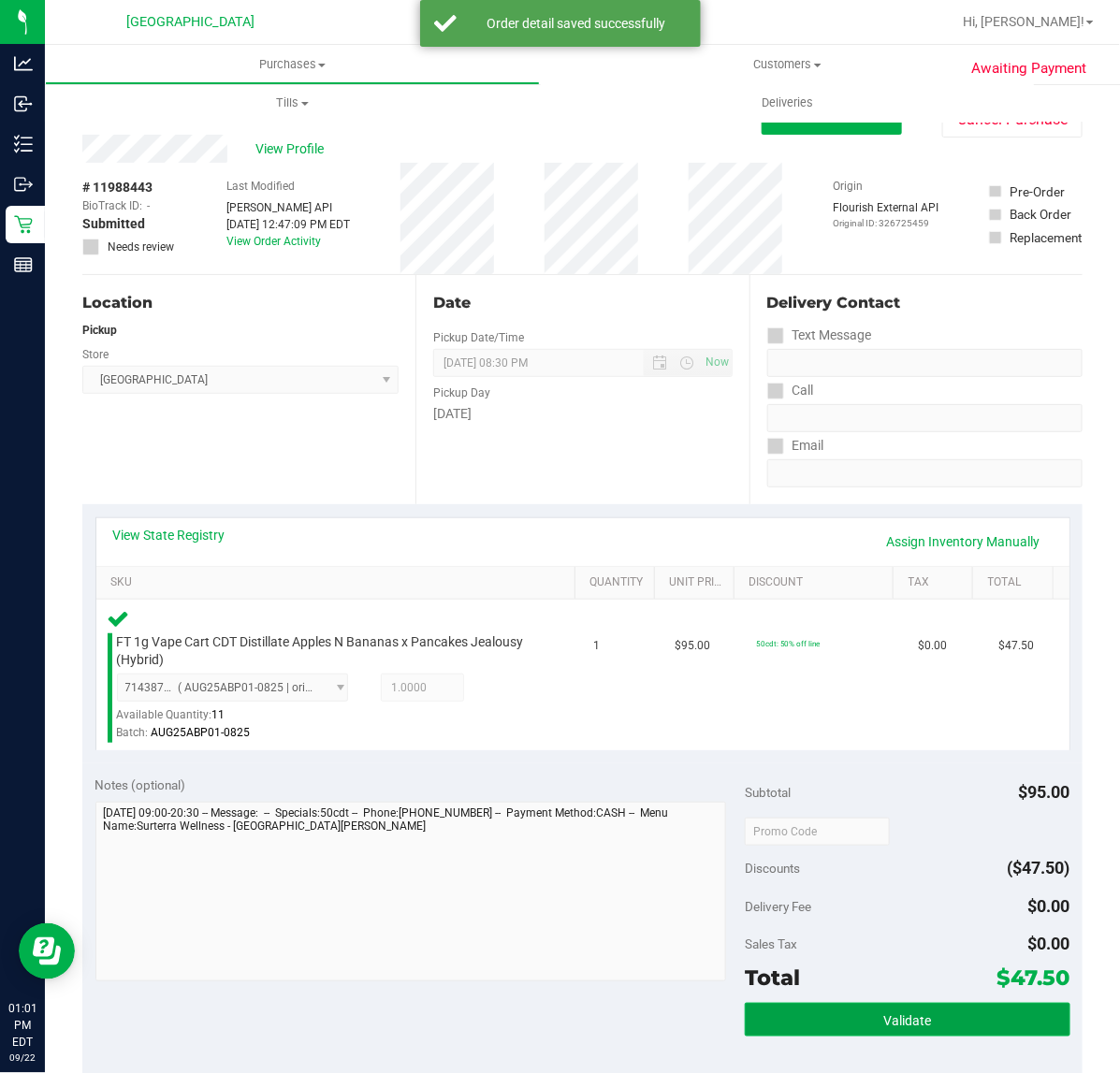
click at [903, 1003] on button "Validate" at bounding box center [907, 1020] width 324 height 34
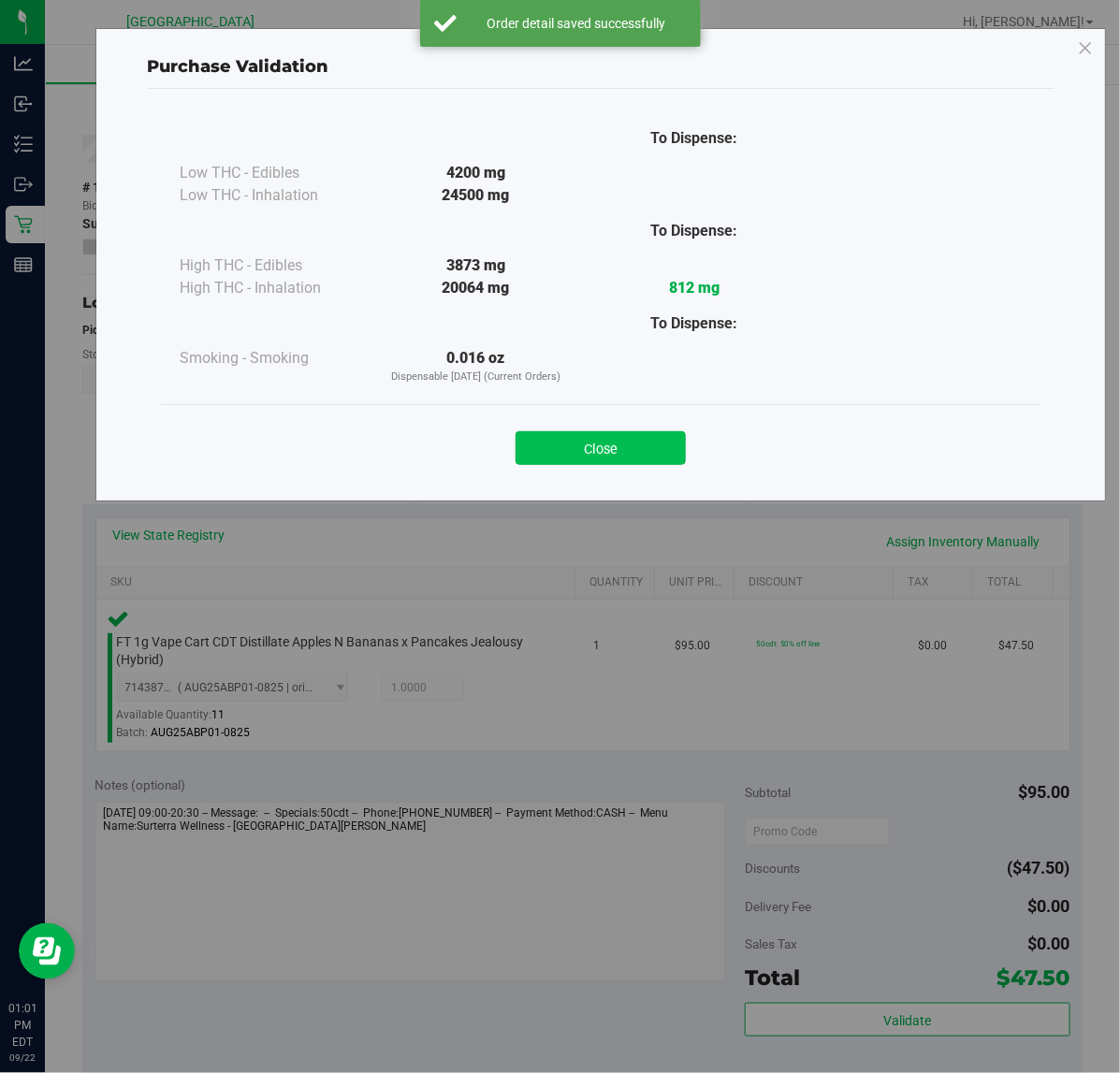
click at [642, 437] on button "Close" at bounding box center [600, 449] width 171 height 34
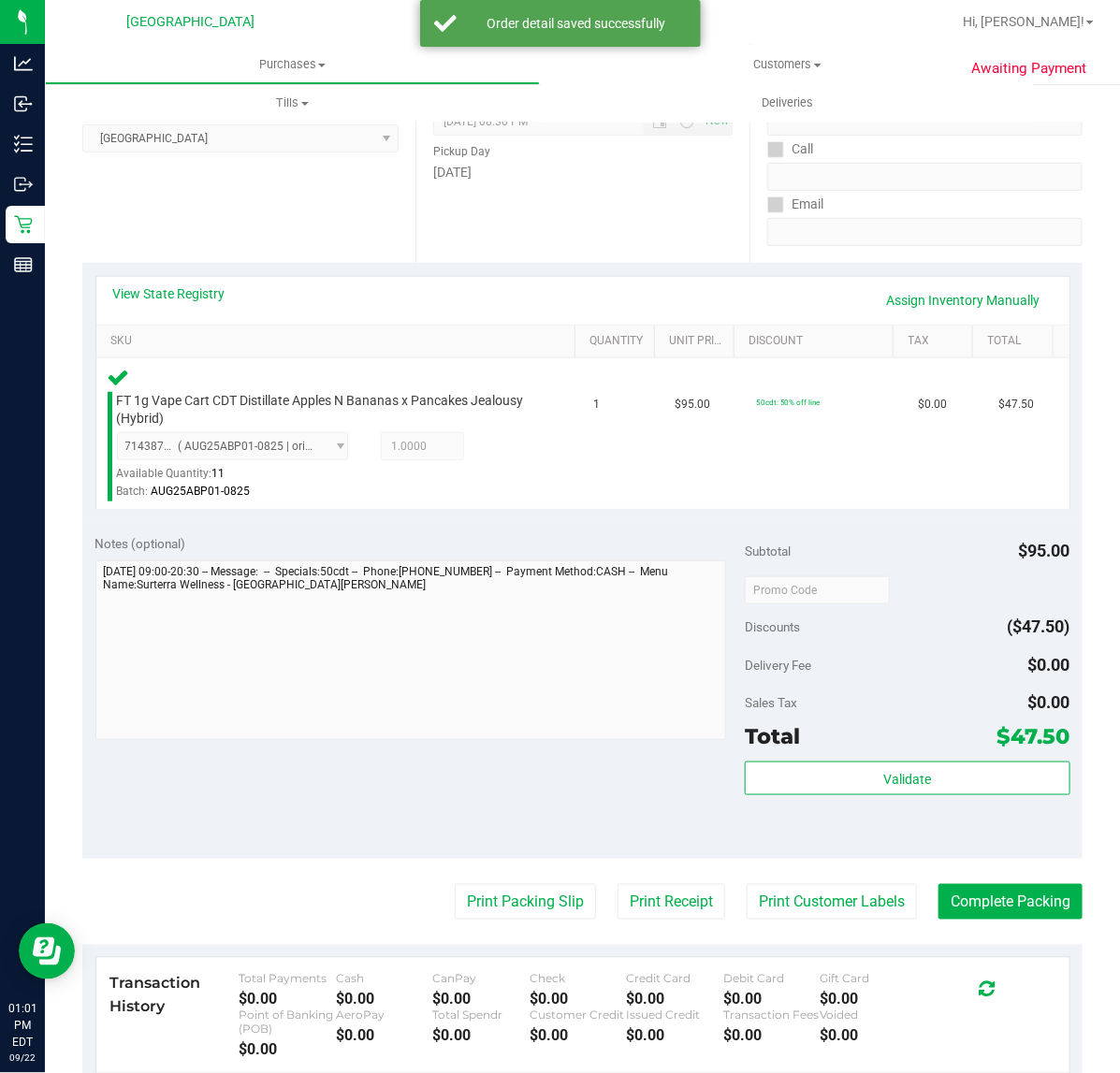
scroll to position [239, 0]
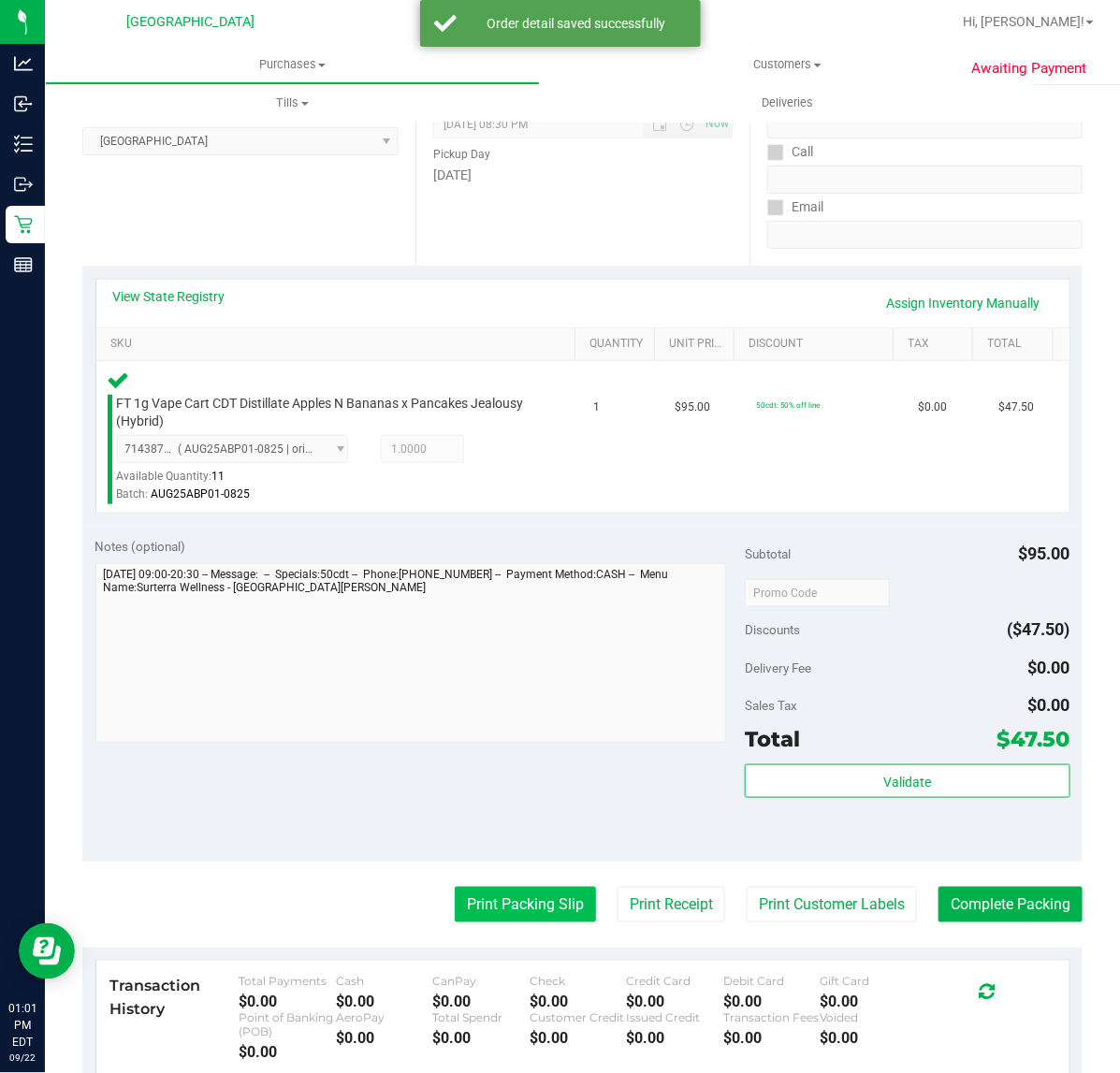
click at [541, 899] on button "Print Packing Slip" at bounding box center [524, 904] width 141 height 35
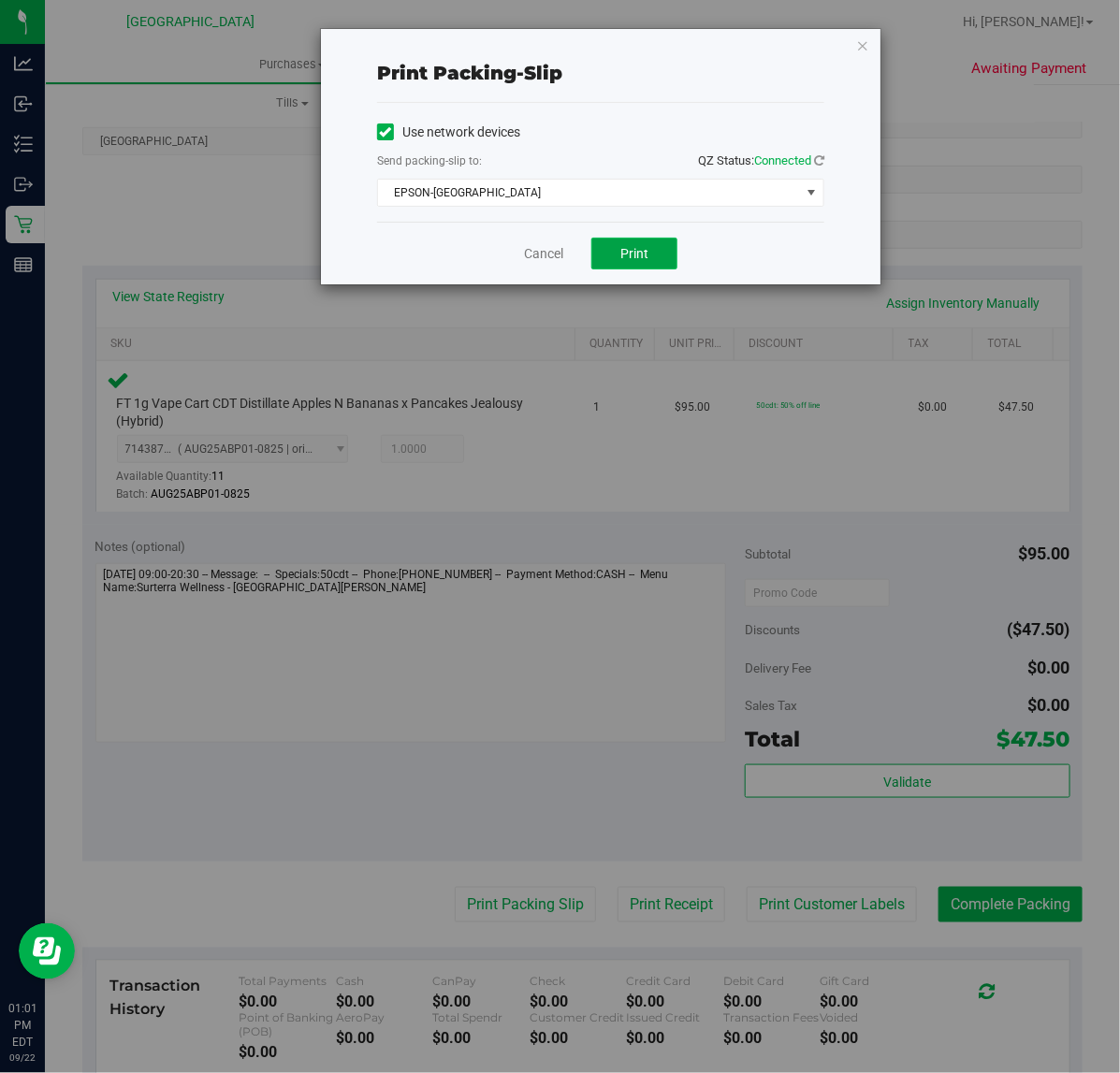
click at [664, 268] on button "Print" at bounding box center [633, 254] width 86 height 32
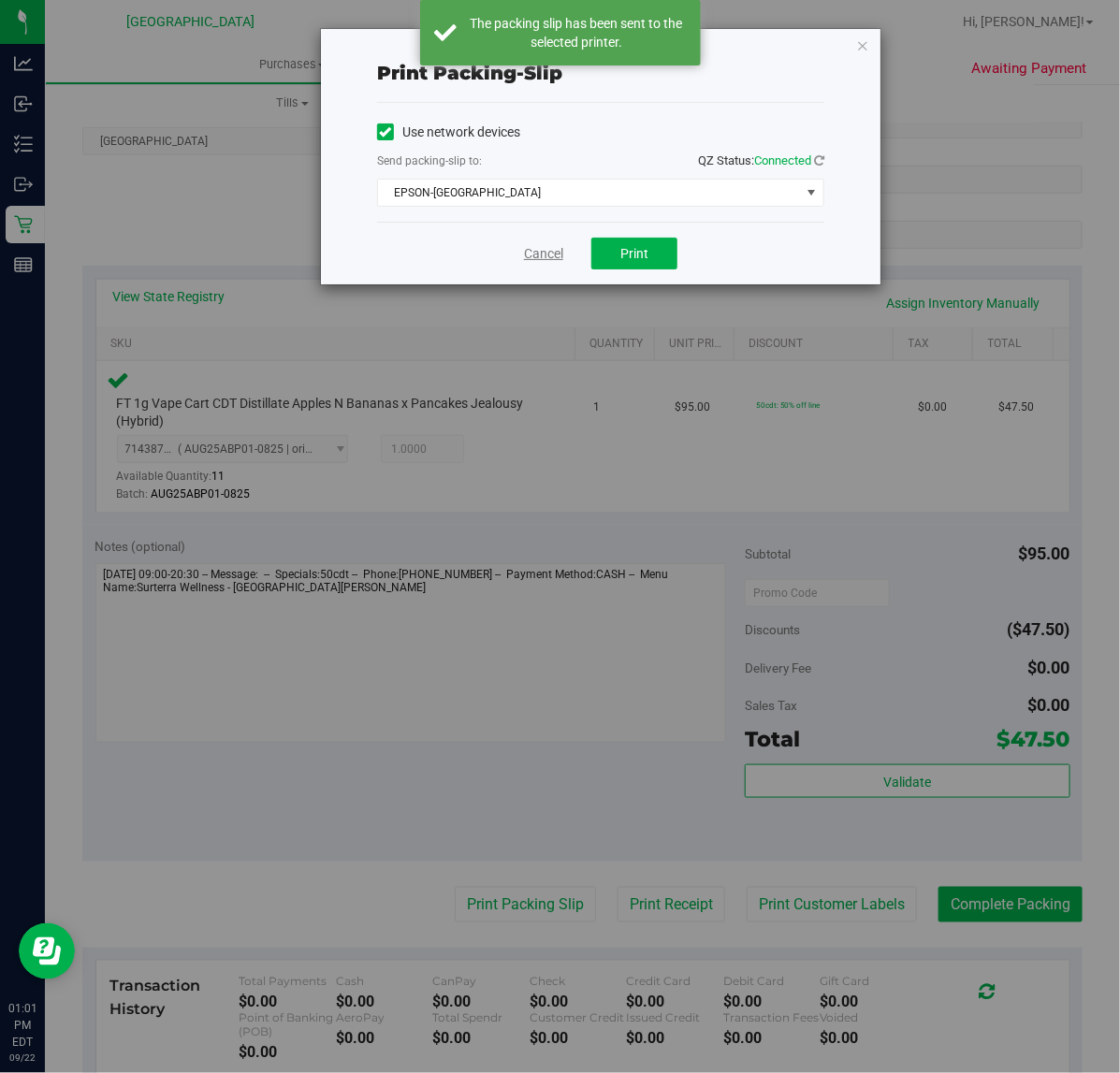
click at [536, 260] on link "Cancel" at bounding box center [542, 253] width 39 height 20
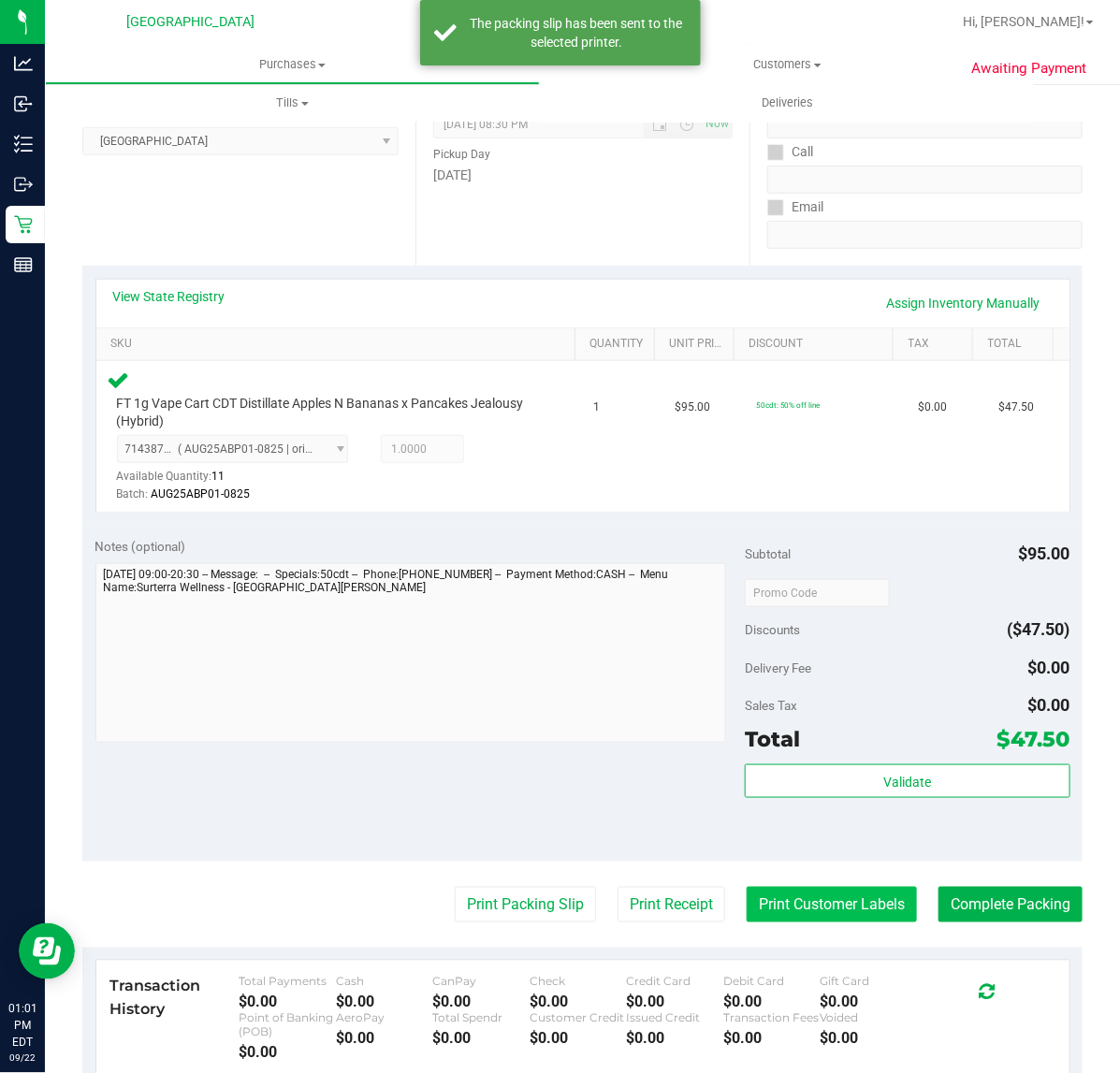
click at [835, 920] on button "Print Customer Labels" at bounding box center [832, 904] width 171 height 35
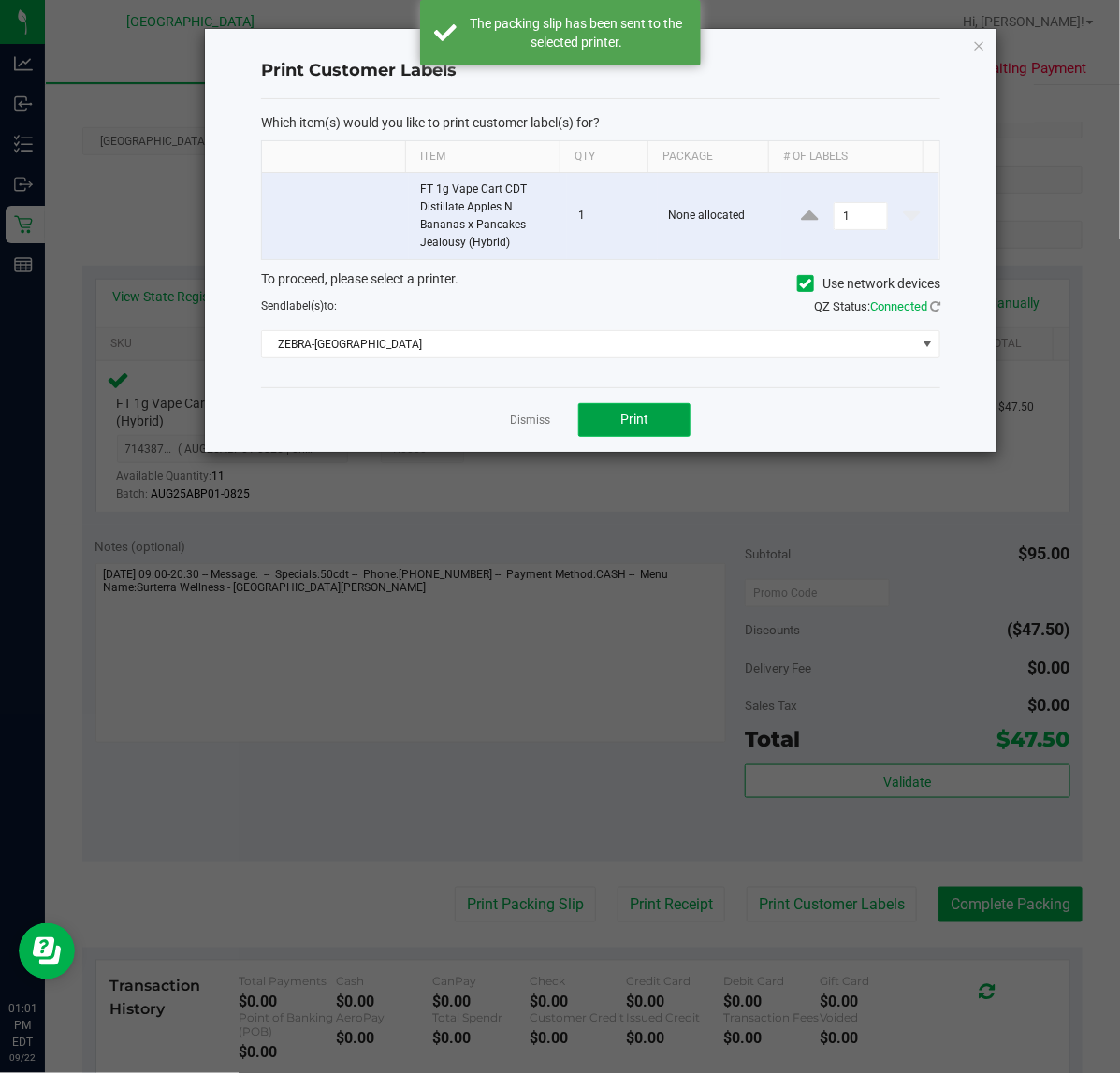
click at [627, 427] on span "Print" at bounding box center [634, 419] width 28 height 15
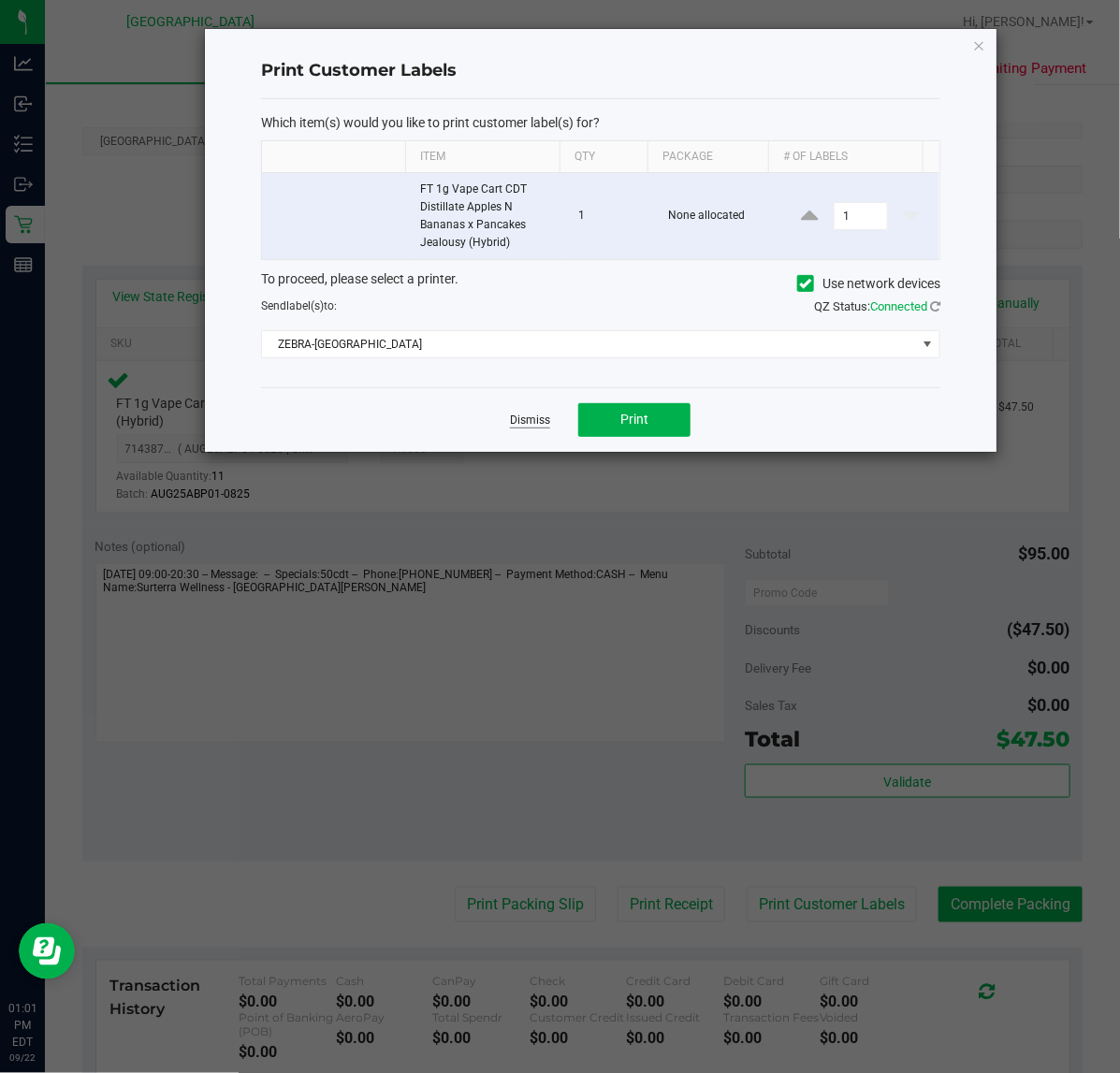
click at [522, 417] on link "Dismiss" at bounding box center [530, 420] width 40 height 16
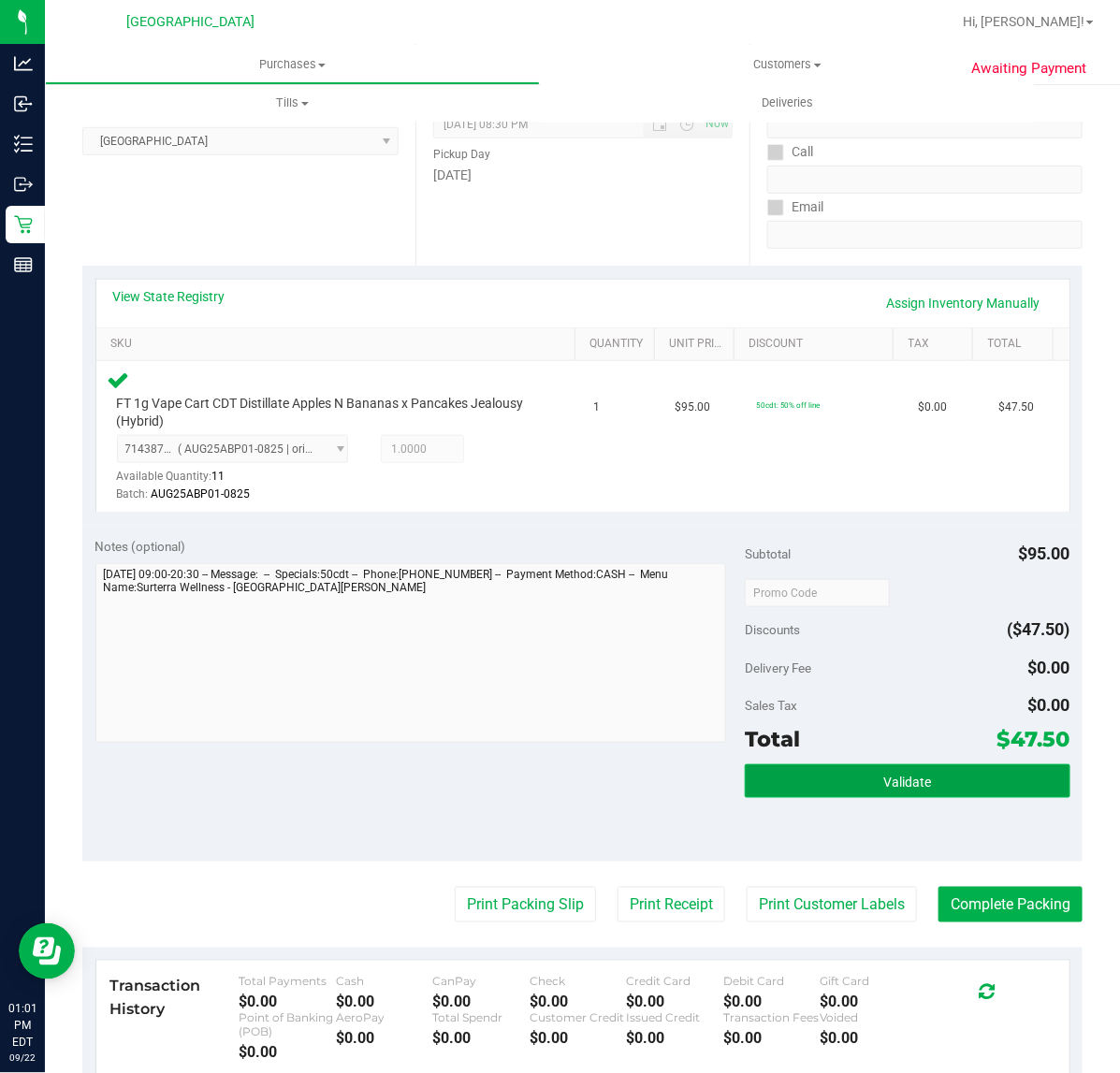
click at [865, 787] on button "Validate" at bounding box center [907, 782] width 324 height 34
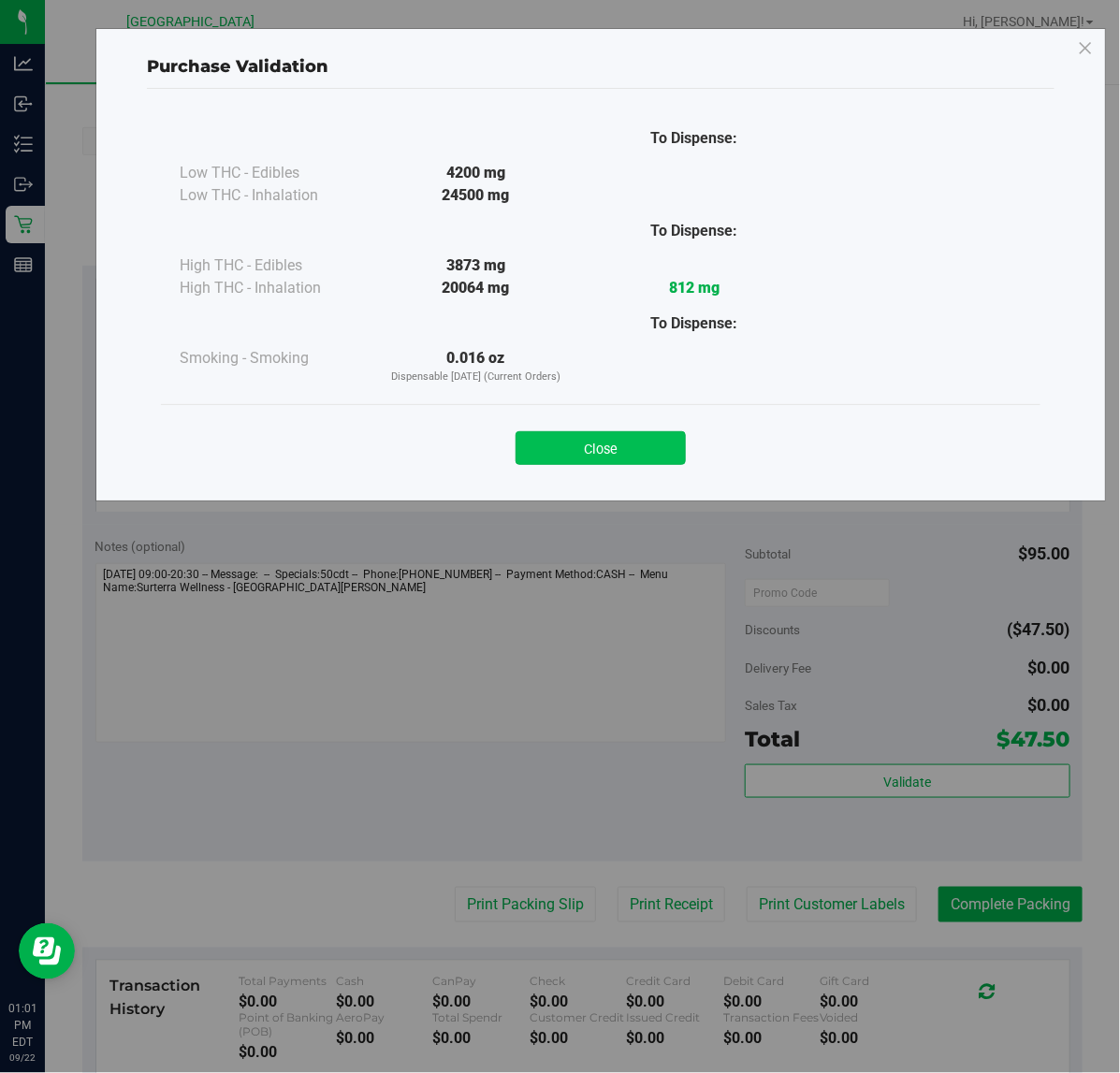
click at [620, 442] on button "Close" at bounding box center [600, 449] width 171 height 34
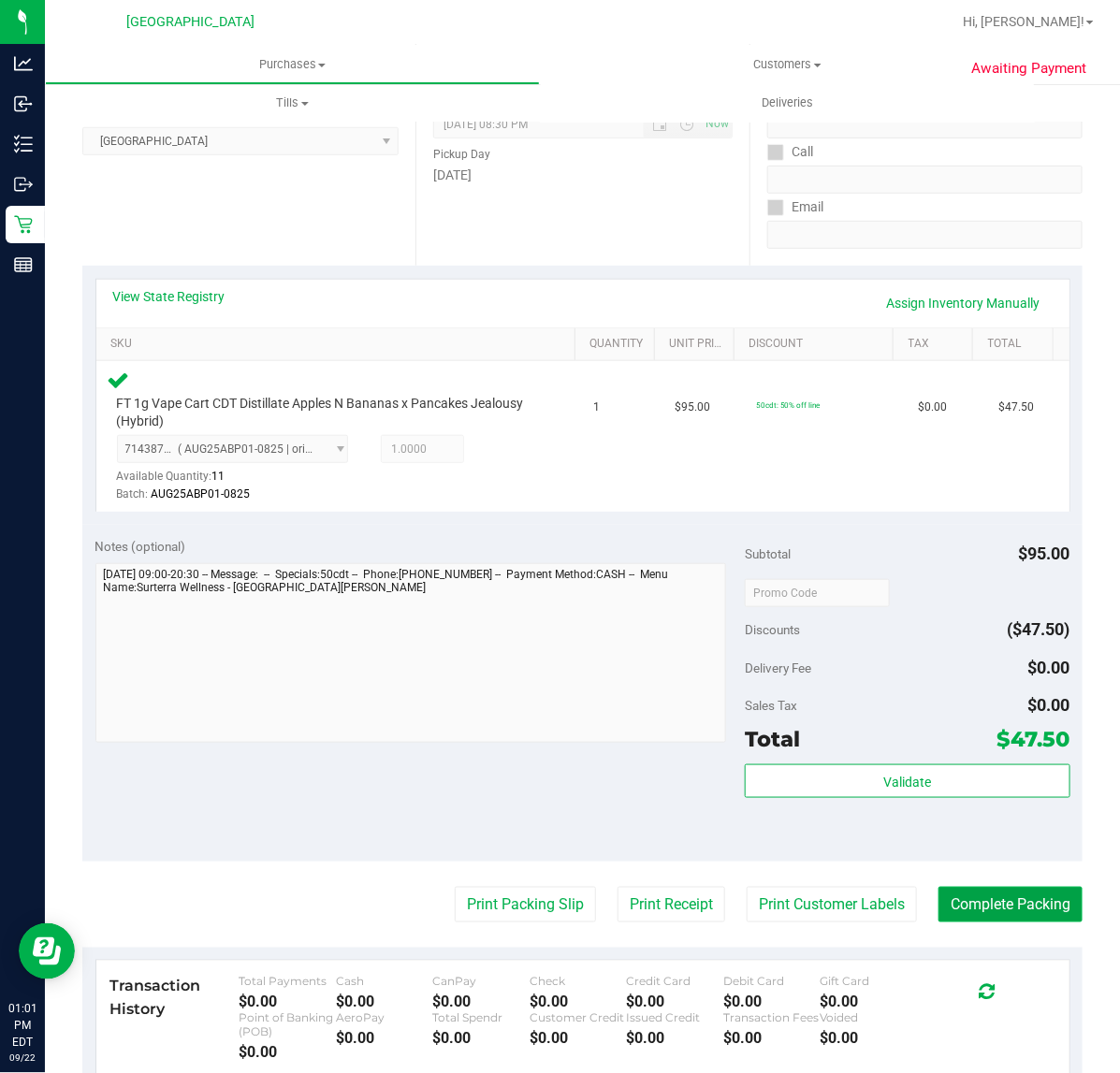
click at [1001, 909] on button "Complete Packing" at bounding box center [1010, 904] width 144 height 35
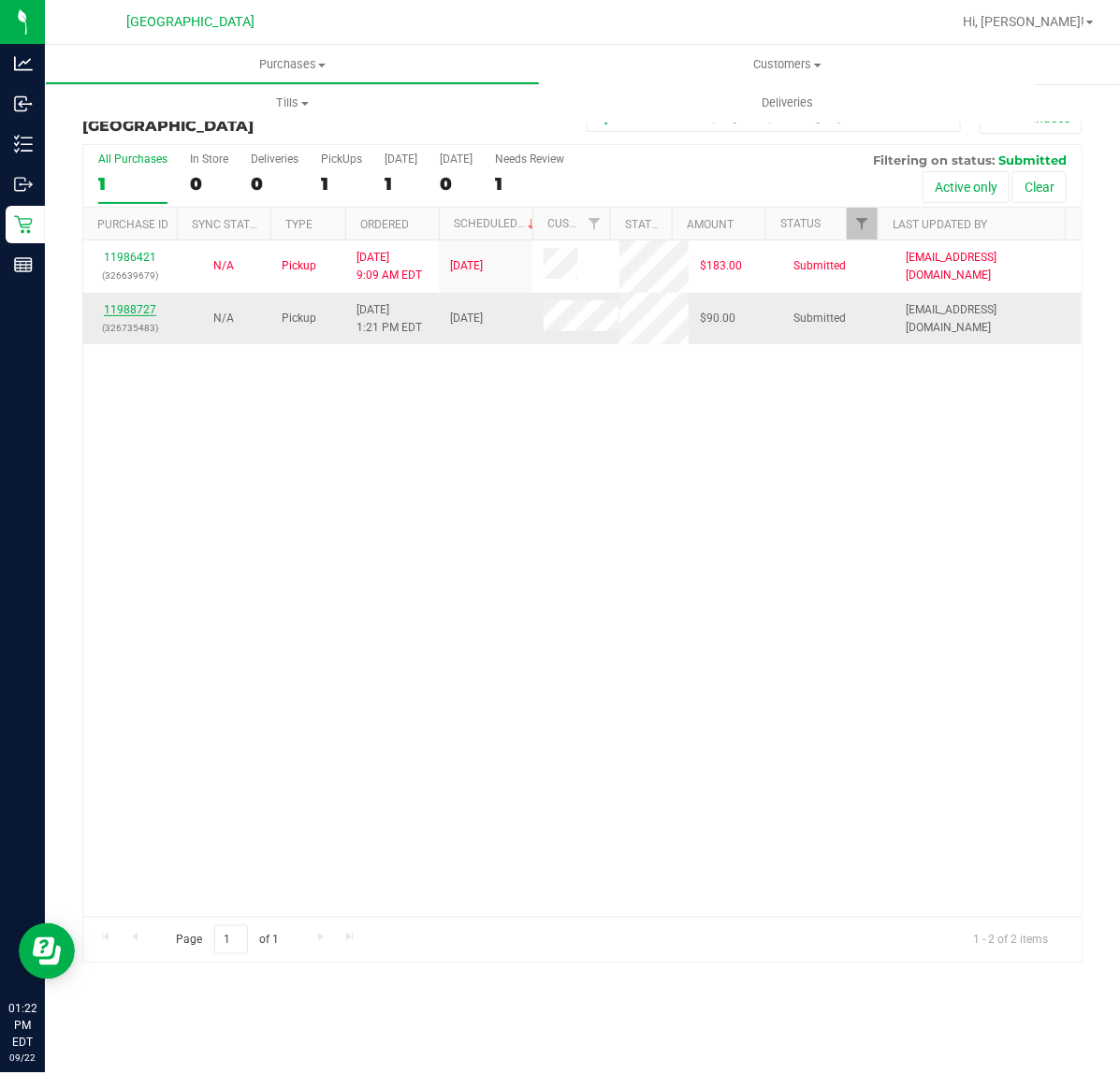
click at [138, 307] on link "11988727" at bounding box center [129, 310] width 52 height 13
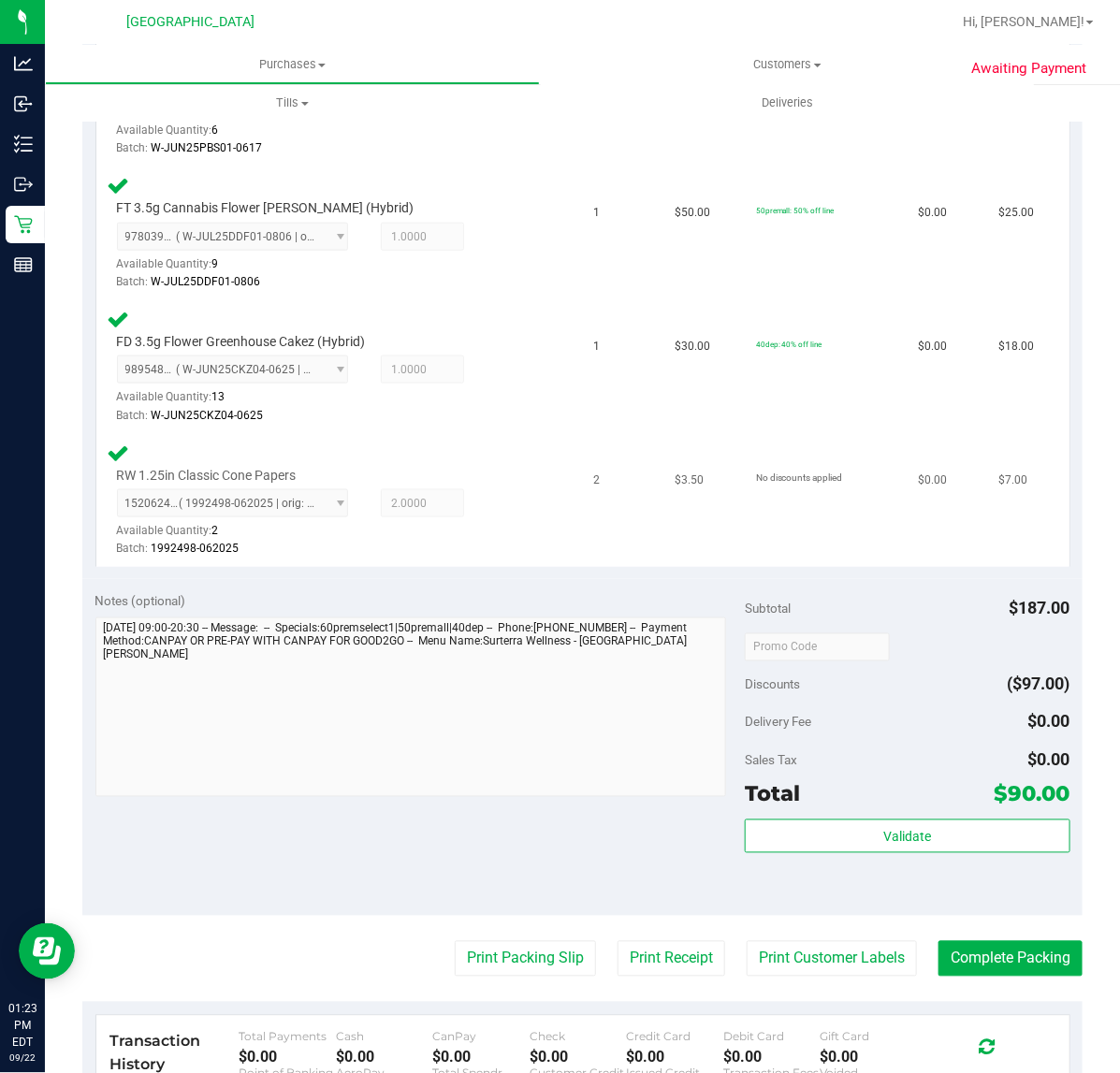
scroll to position [584, 0]
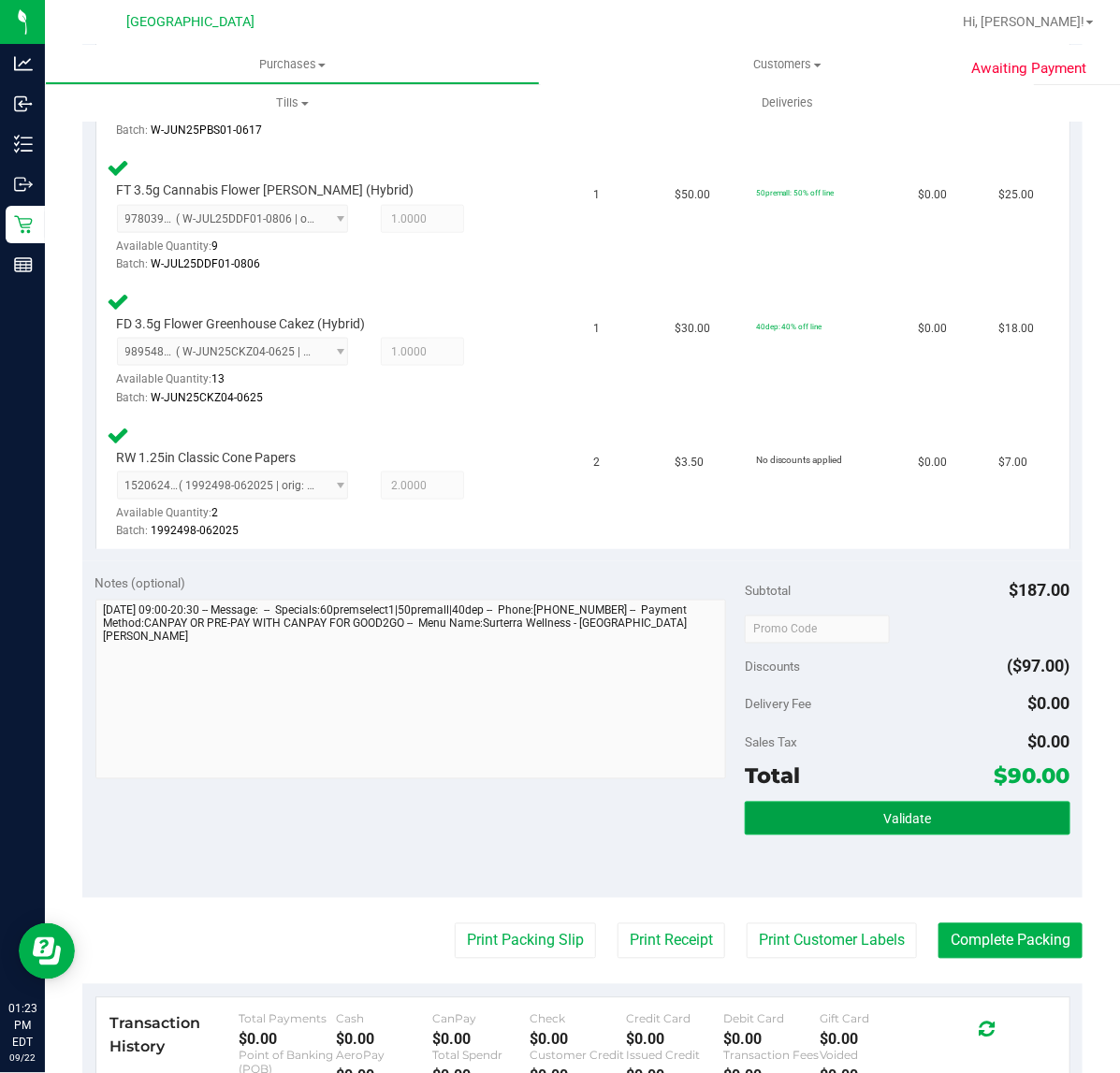
click at [913, 817] on span "Validate" at bounding box center [907, 820] width 47 height 15
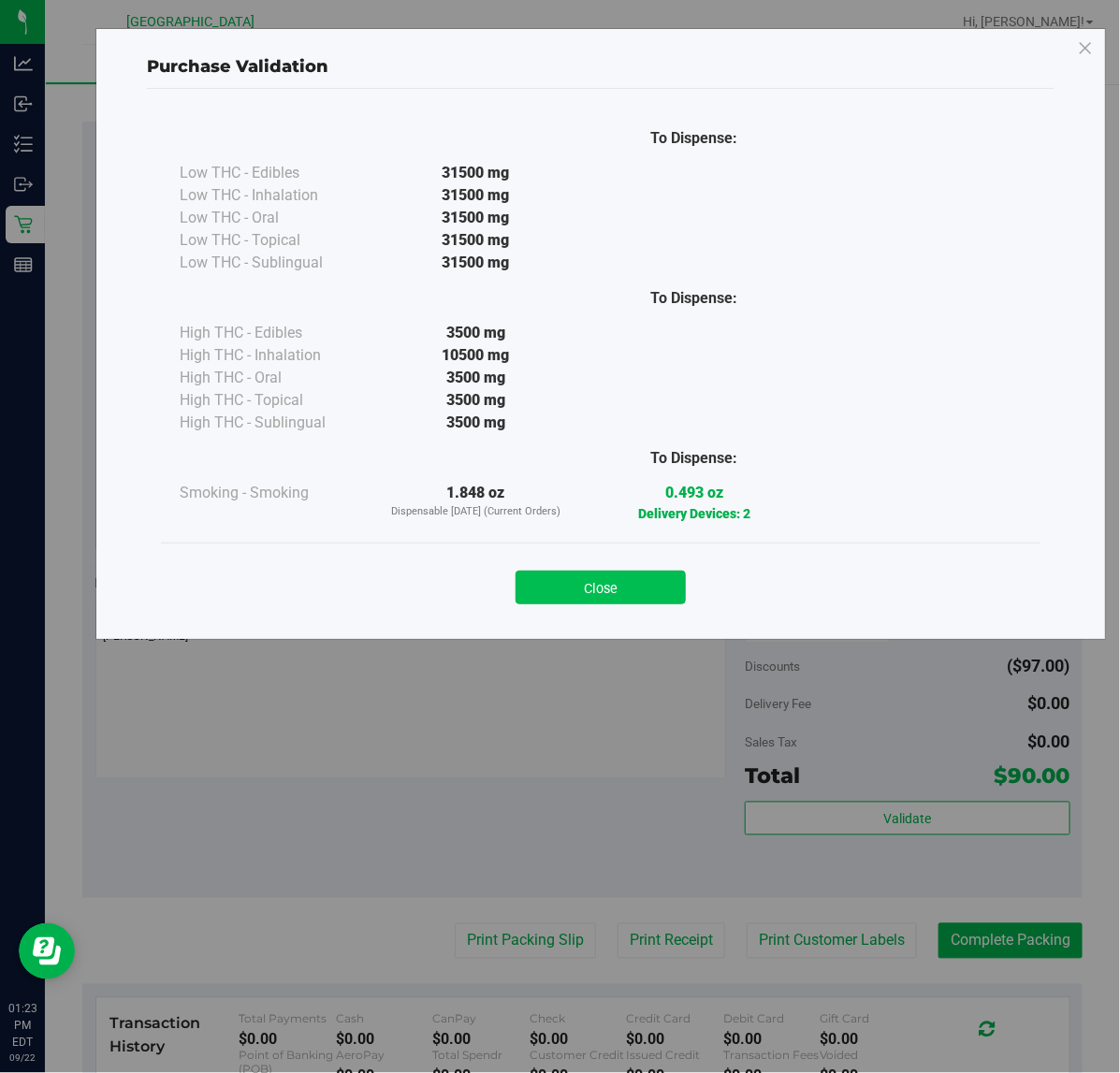
click at [577, 595] on button "Close" at bounding box center [600, 588] width 171 height 34
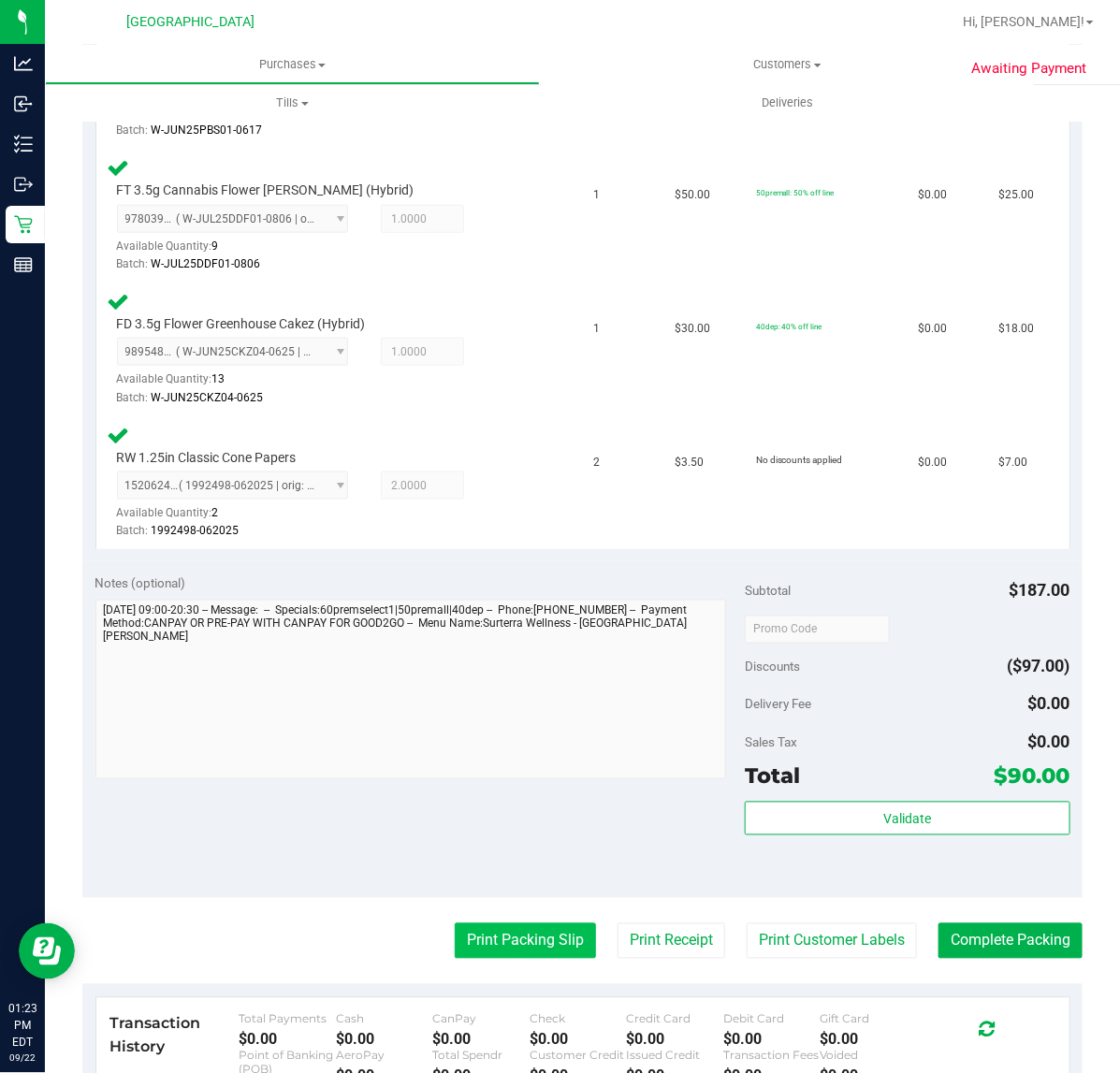
click at [512, 933] on button "Print Packing Slip" at bounding box center [524, 941] width 141 height 35
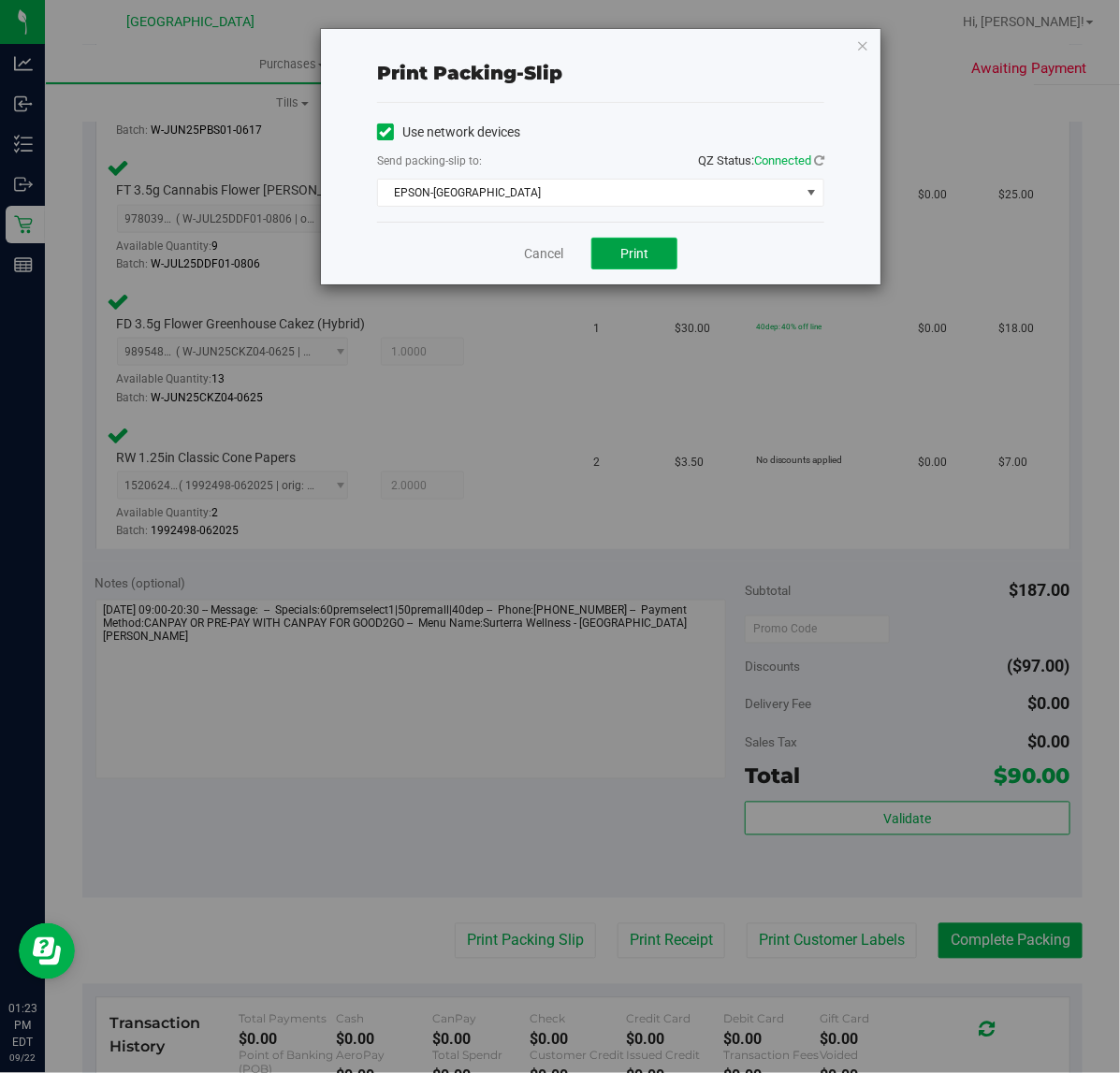
click at [623, 253] on span "Print" at bounding box center [634, 253] width 28 height 15
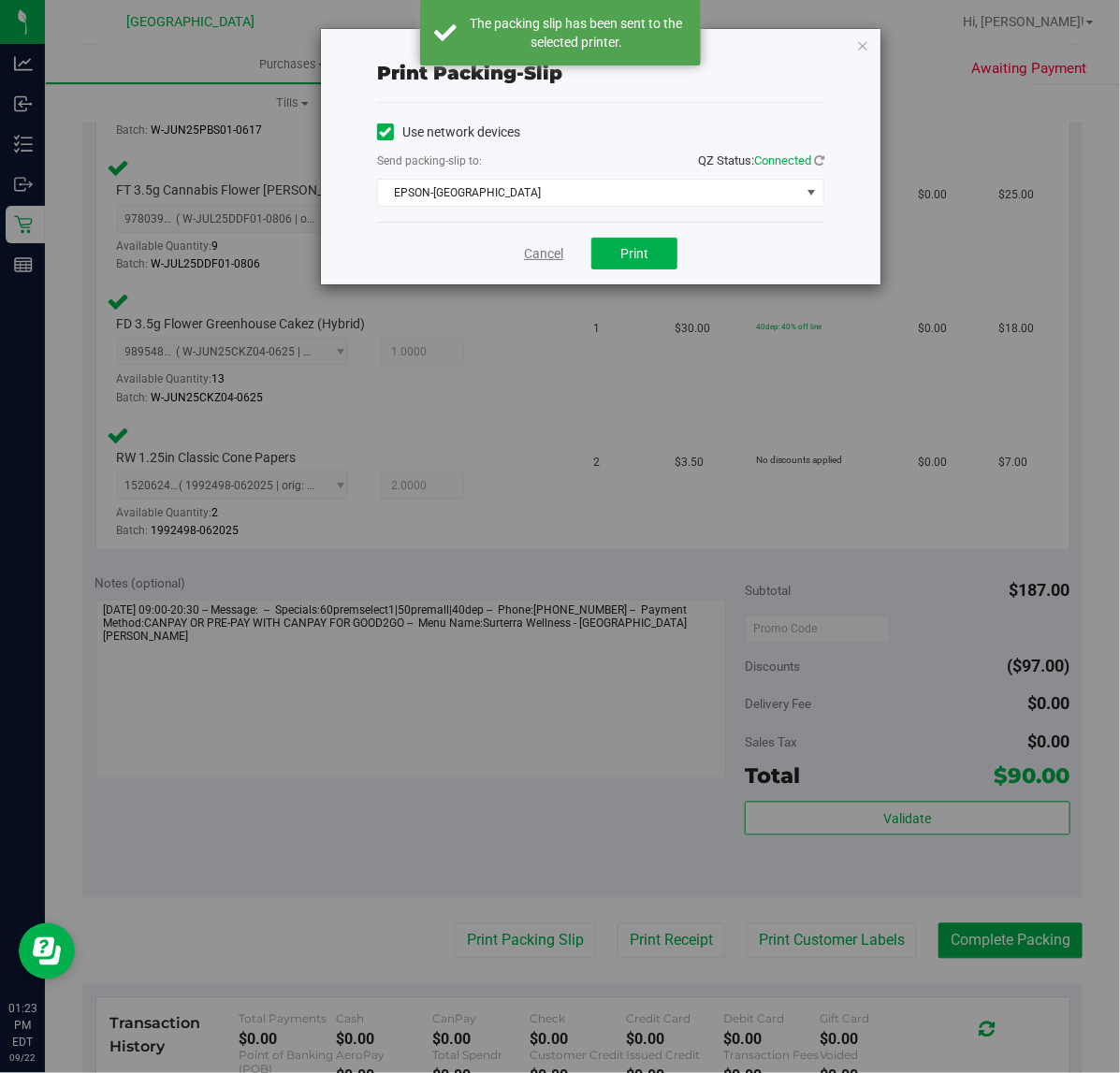
click at [542, 264] on link "Cancel" at bounding box center [542, 253] width 39 height 20
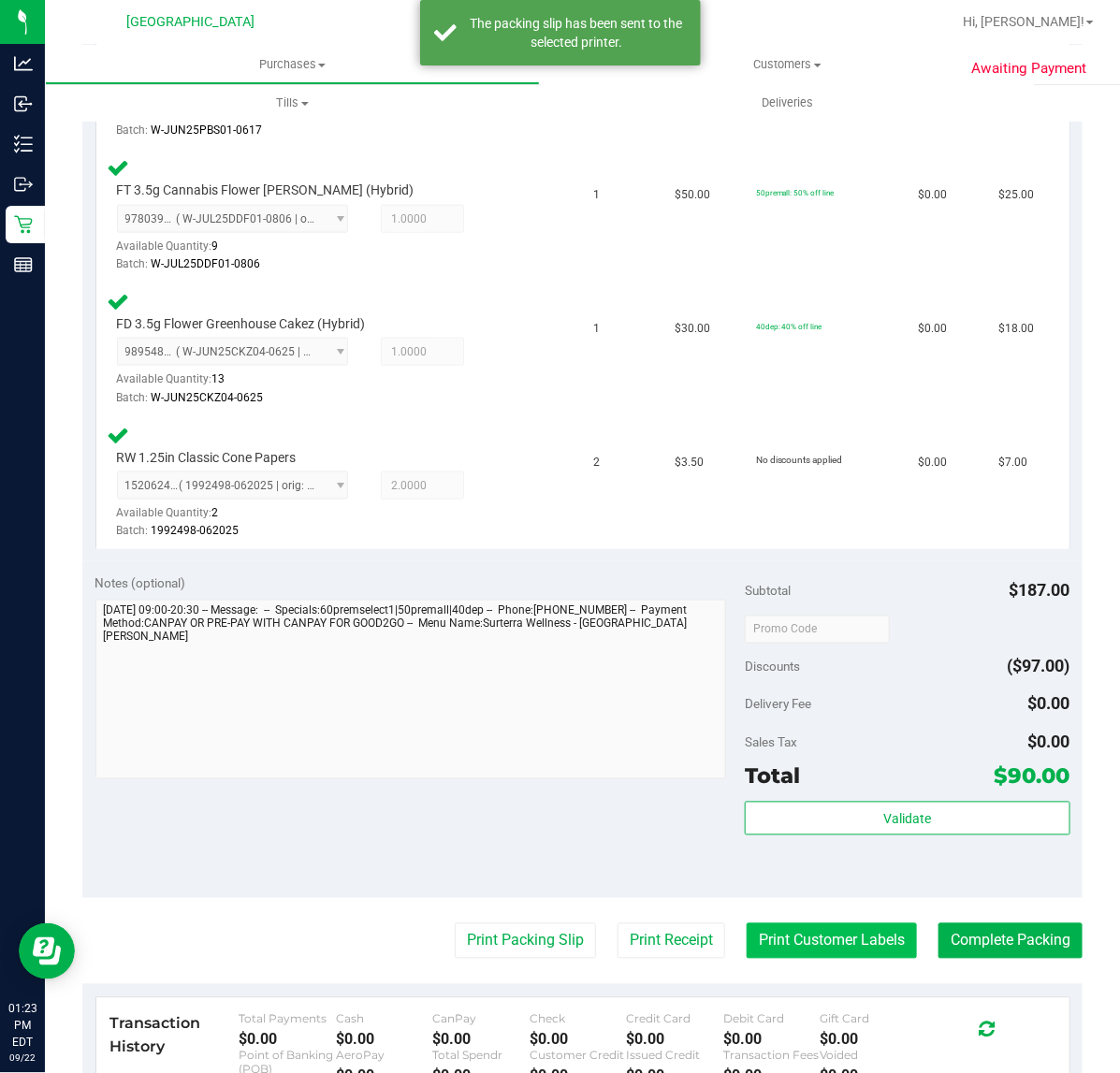
click at [833, 934] on button "Print Customer Labels" at bounding box center [832, 941] width 171 height 35
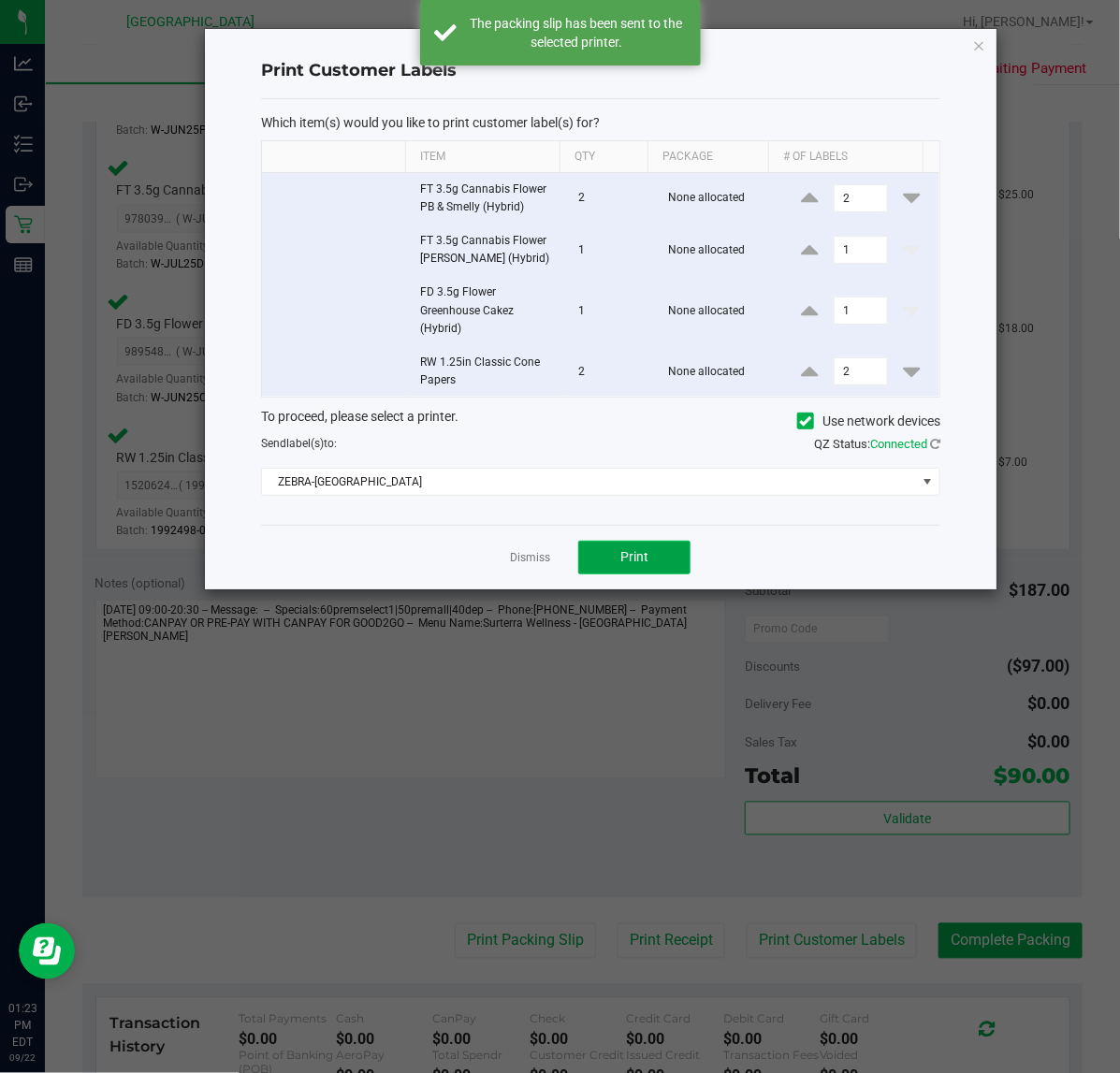
click at [613, 553] on button "Print" at bounding box center [634, 558] width 112 height 34
click at [528, 566] on link "Dismiss" at bounding box center [530, 558] width 40 height 16
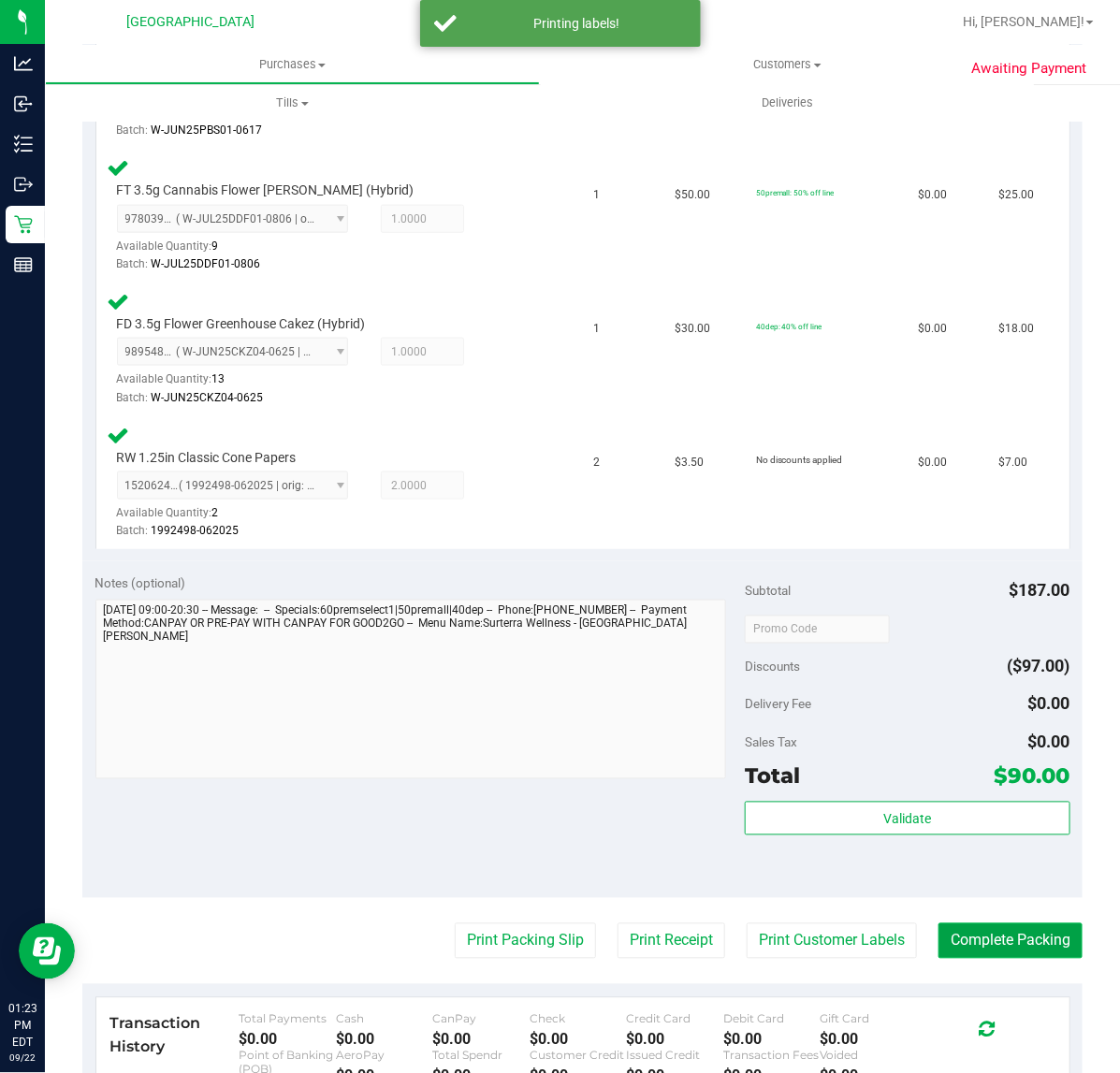
click at [997, 926] on button "Complete Packing" at bounding box center [1010, 941] width 144 height 35
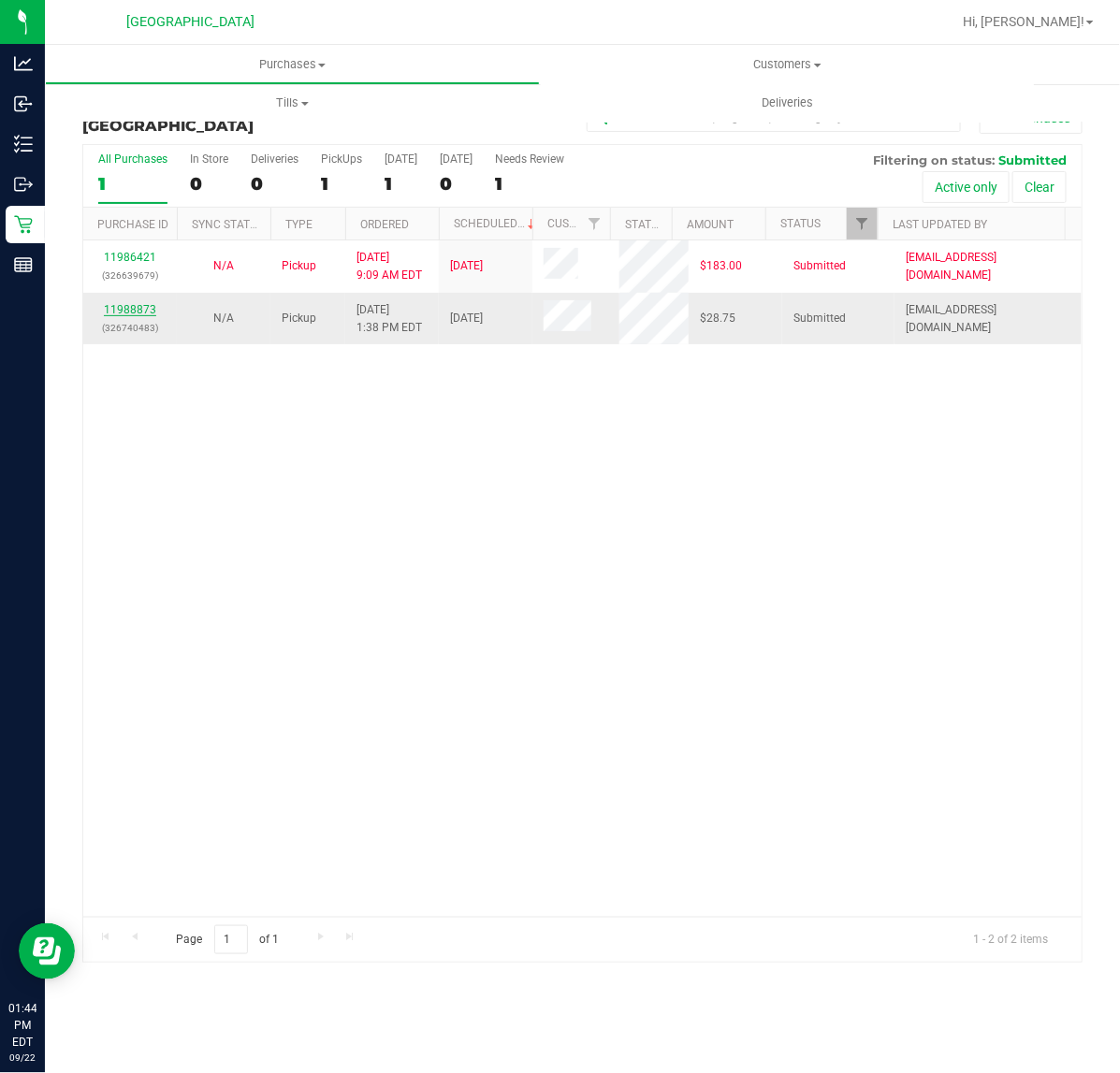
click at [138, 305] on link "11988873" at bounding box center [129, 310] width 52 height 13
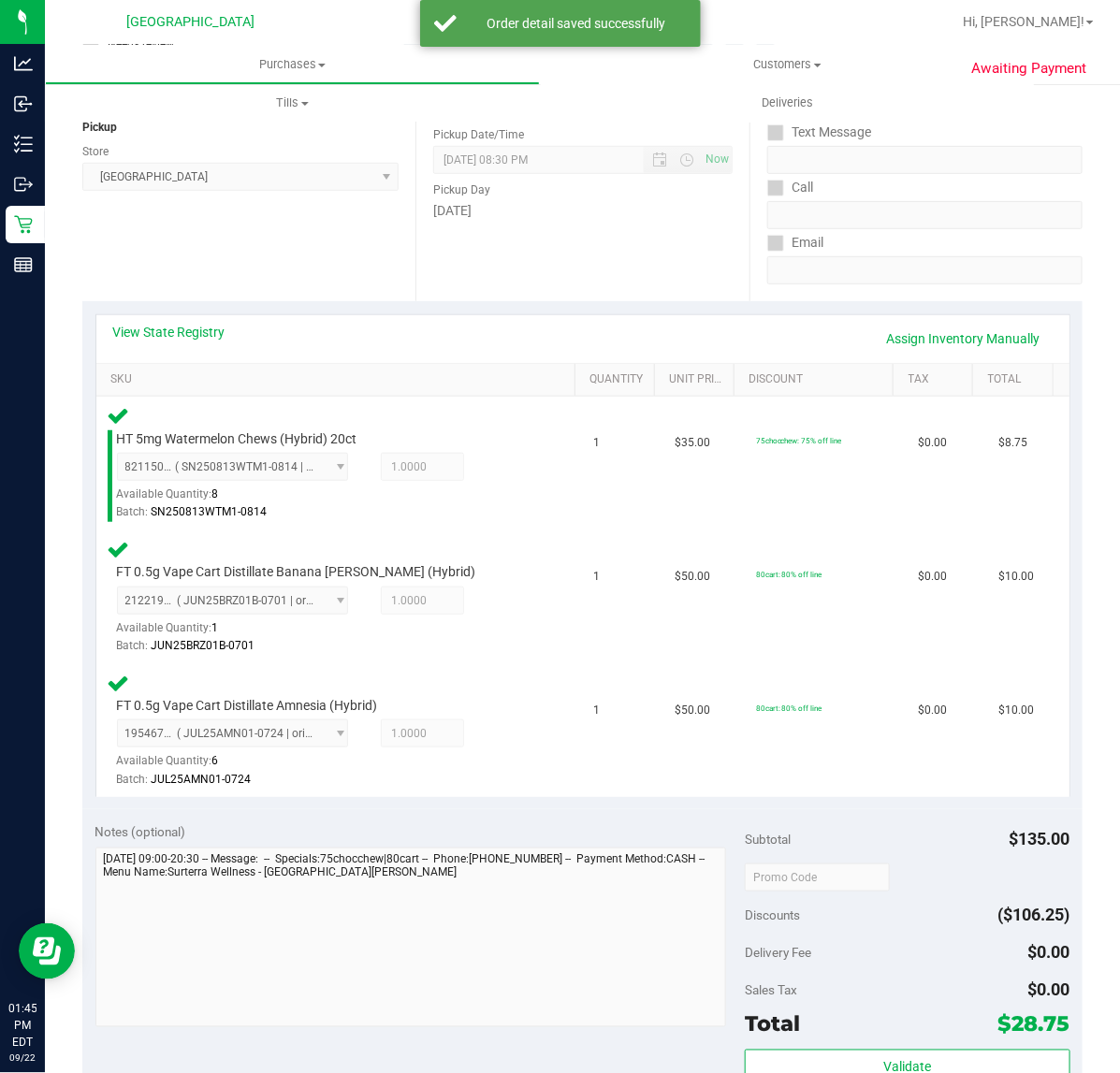
scroll to position [584, 0]
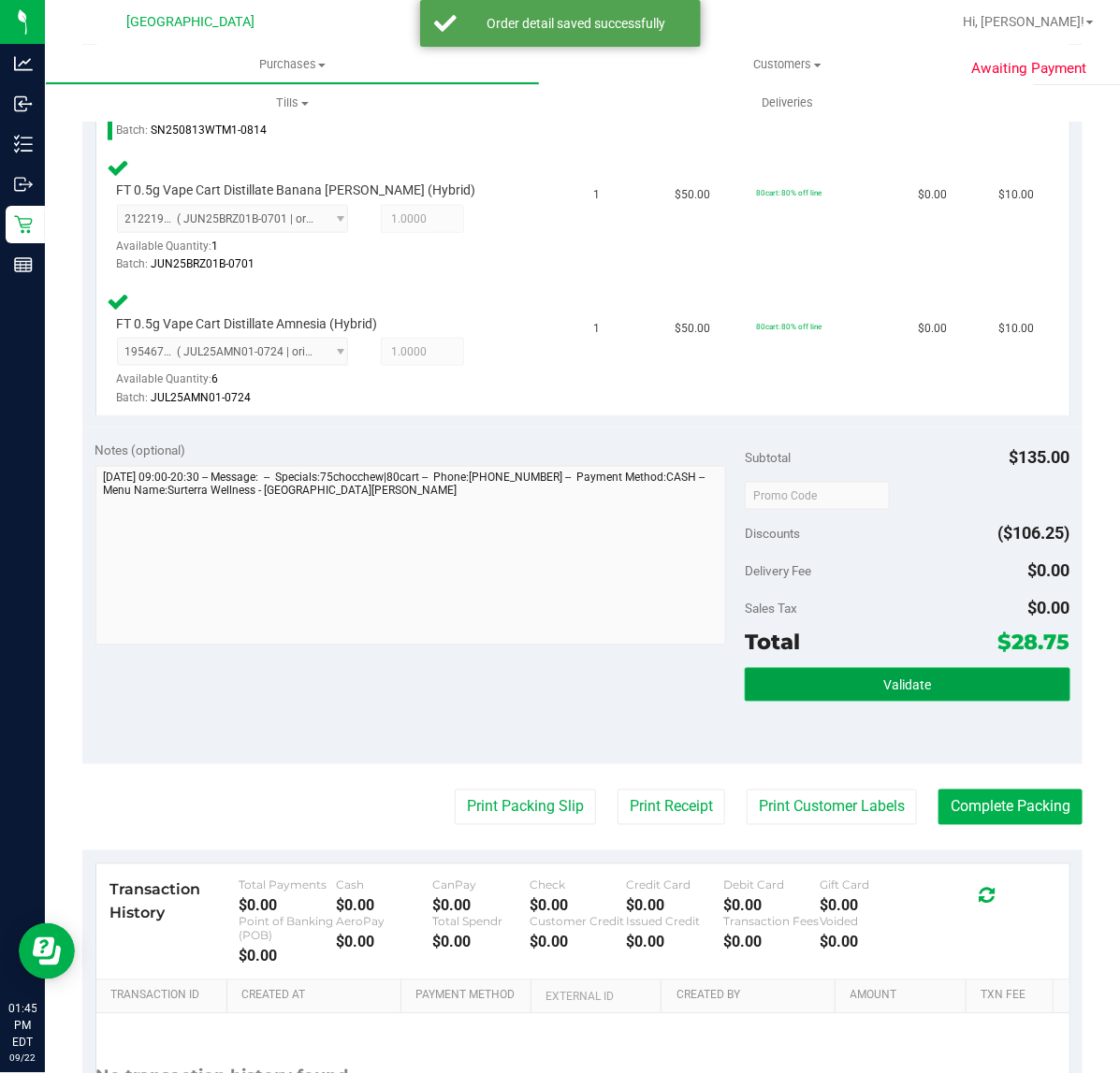
click at [870, 674] on button "Validate" at bounding box center [907, 685] width 324 height 34
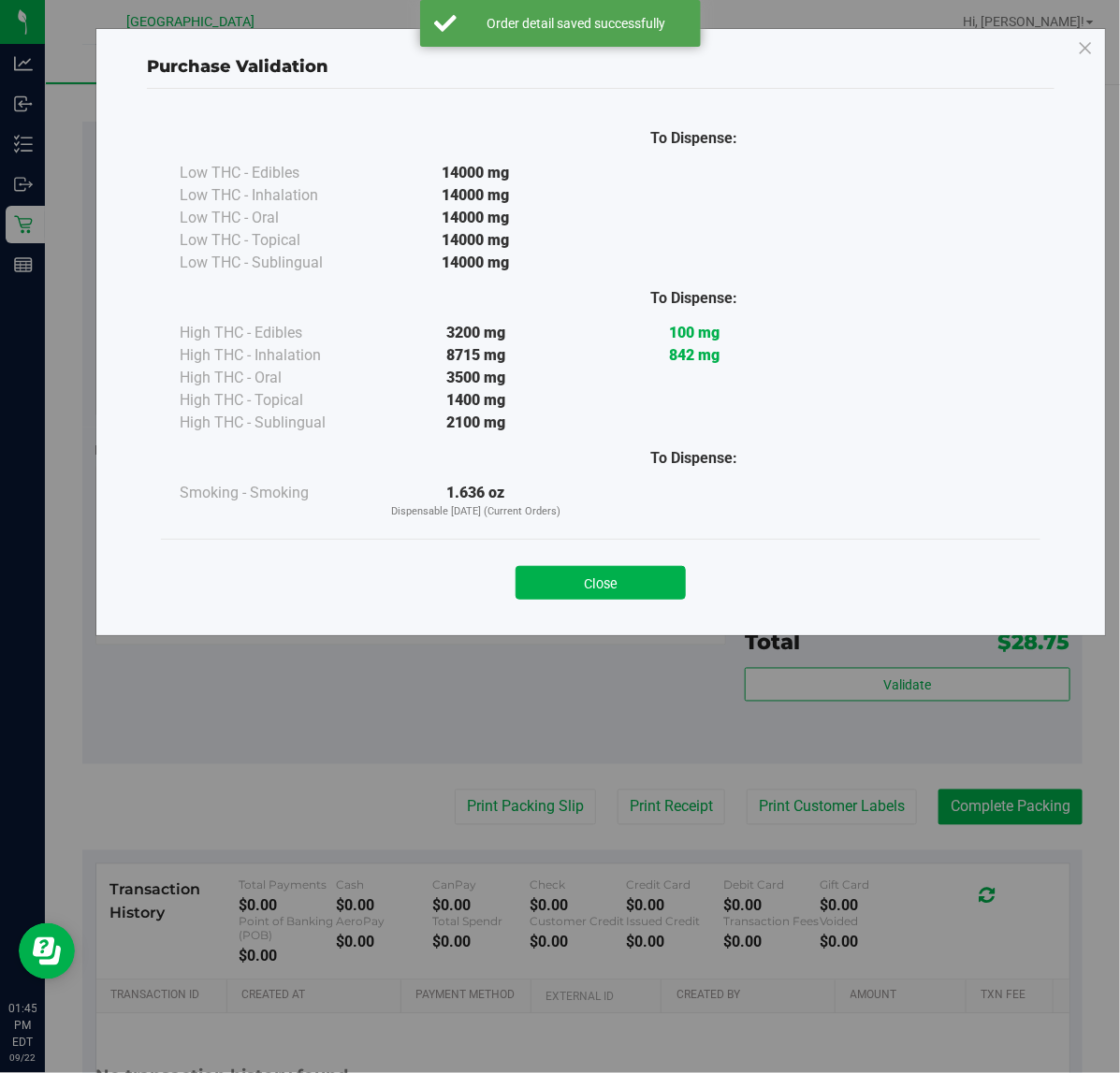
click at [615, 554] on div "Close" at bounding box center [600, 577] width 852 height 46
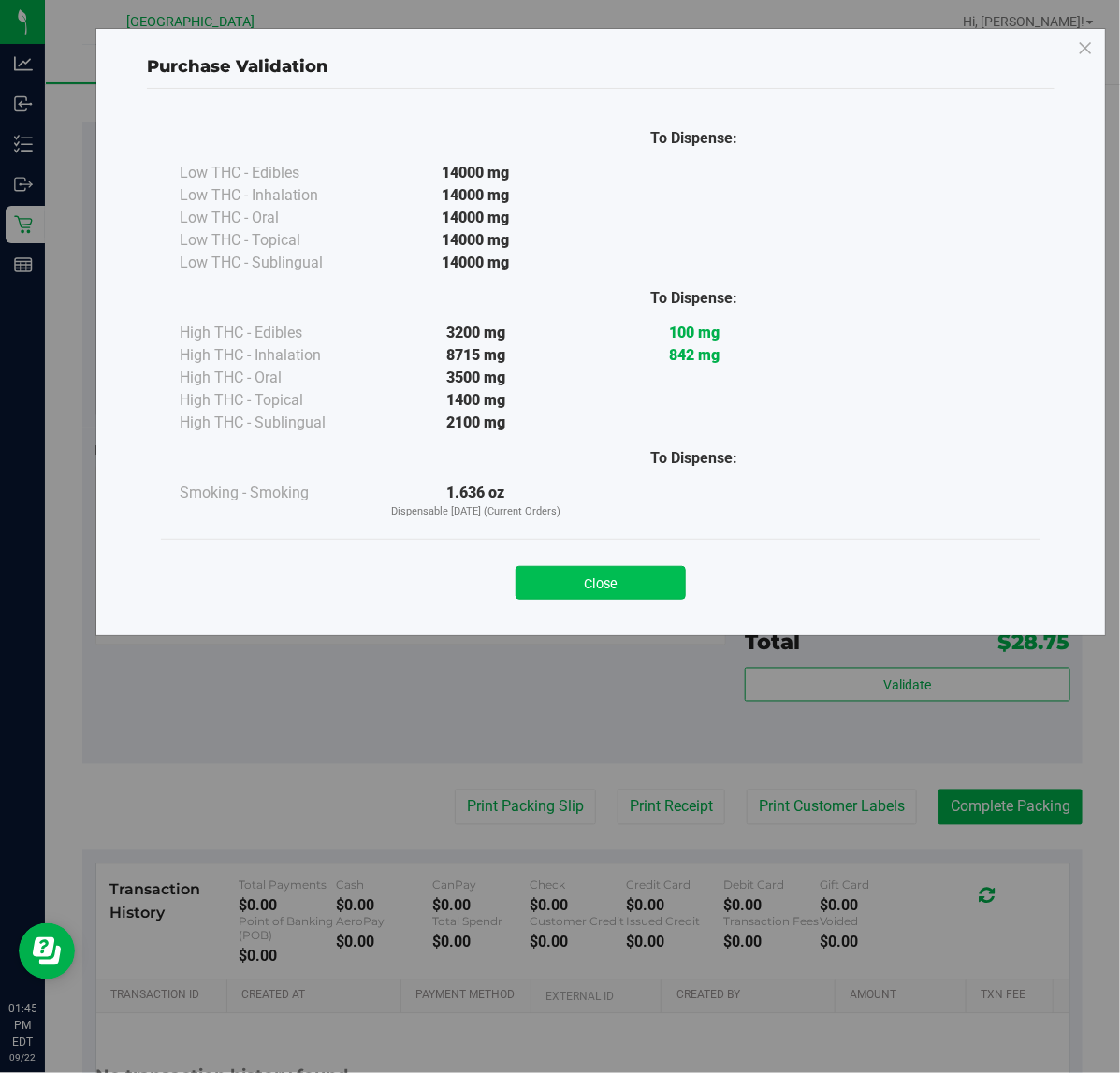
click at [615, 572] on button "Close" at bounding box center [600, 583] width 171 height 34
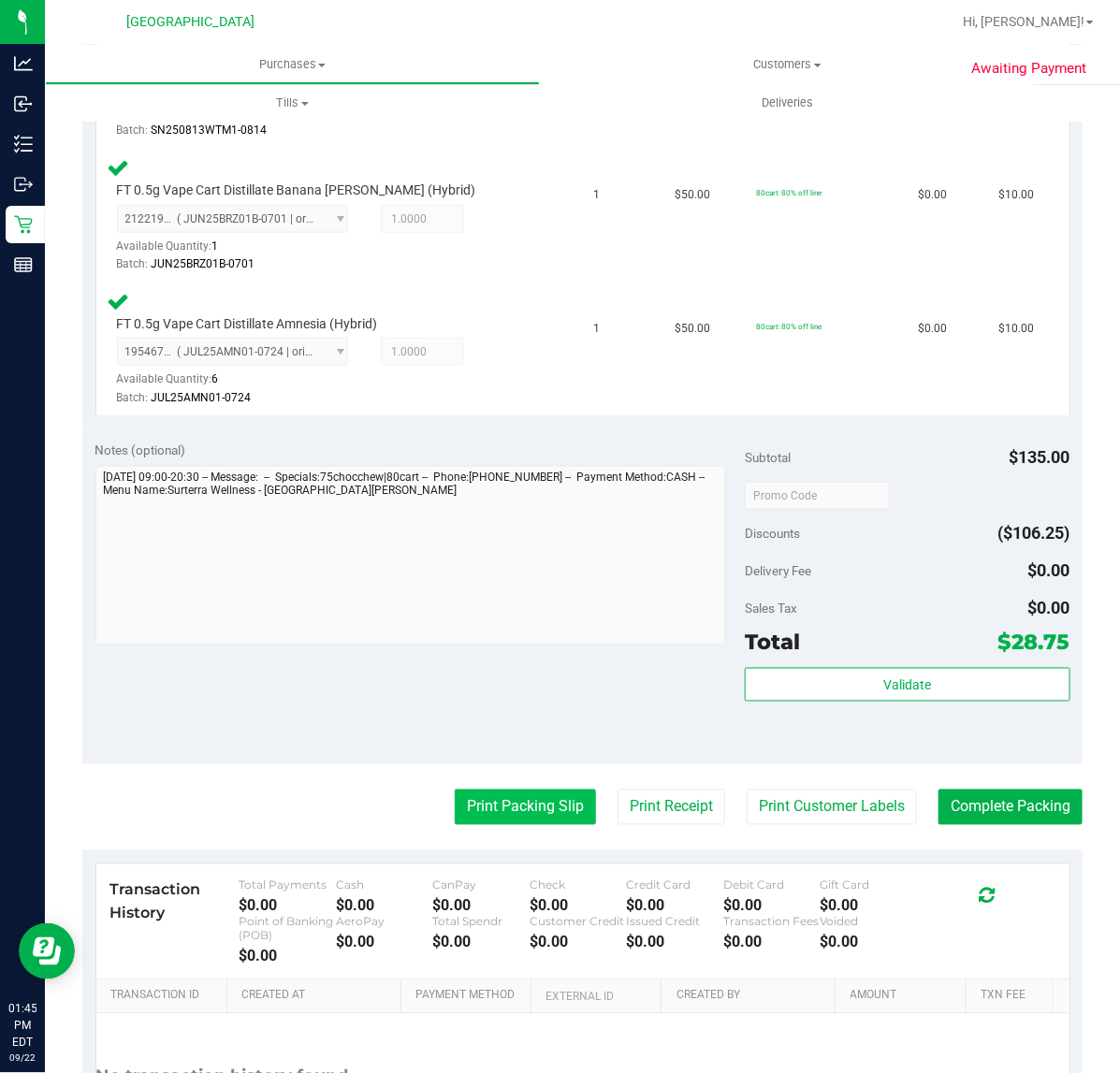
click at [521, 806] on button "Print Packing Slip" at bounding box center [524, 806] width 141 height 35
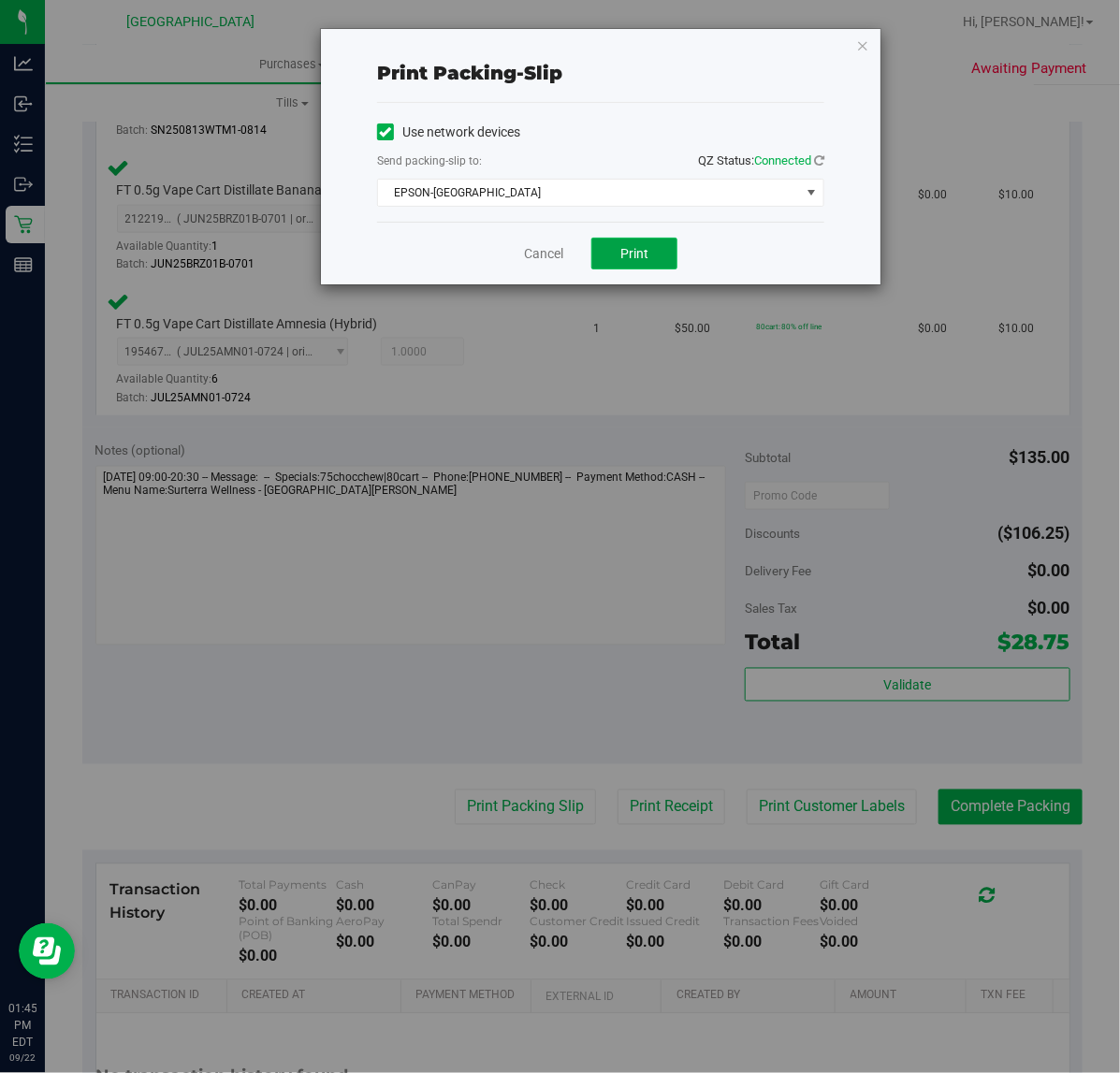
click at [649, 257] on button "Print" at bounding box center [633, 254] width 86 height 32
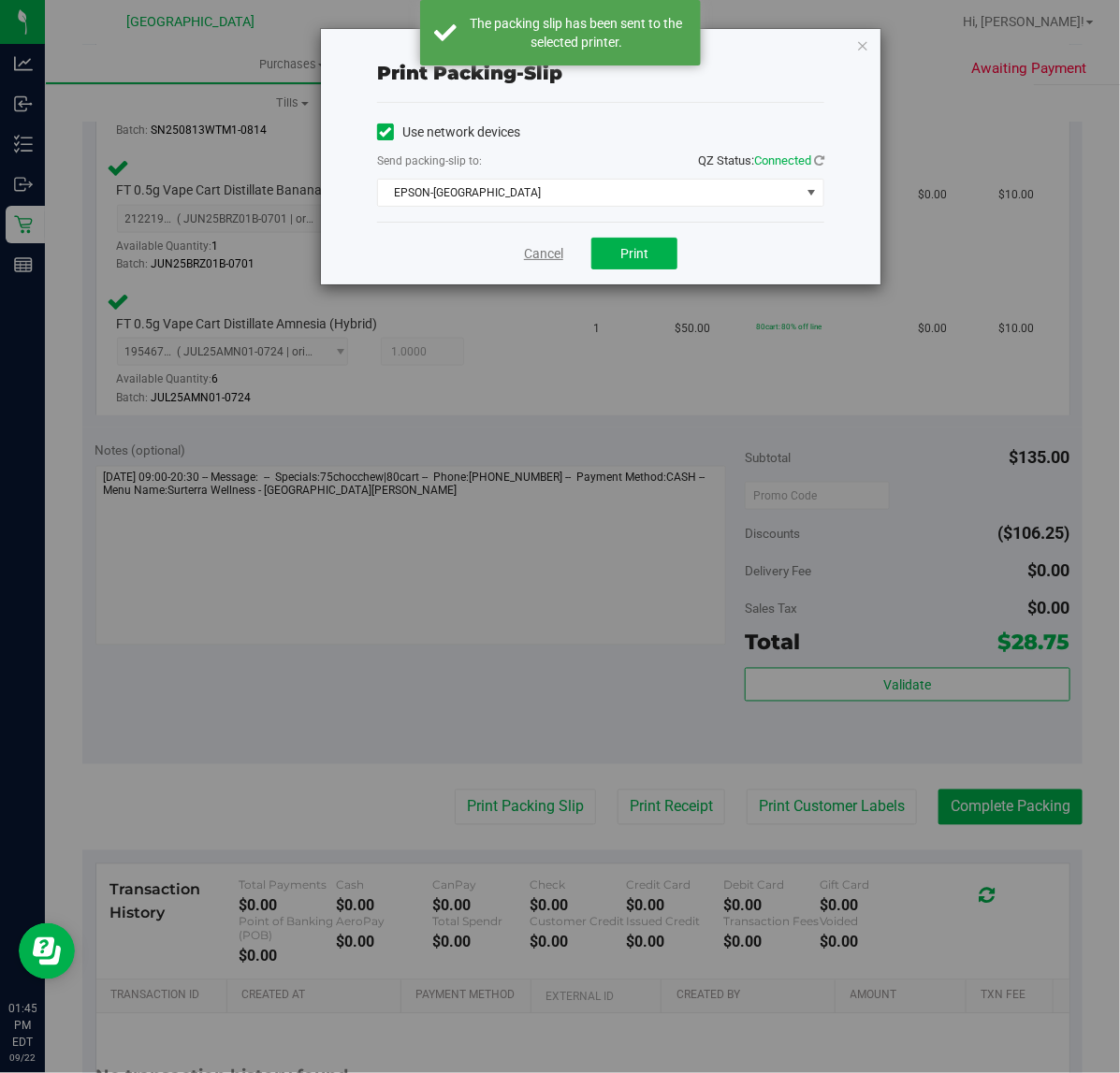
click at [540, 257] on link "Cancel" at bounding box center [542, 253] width 39 height 20
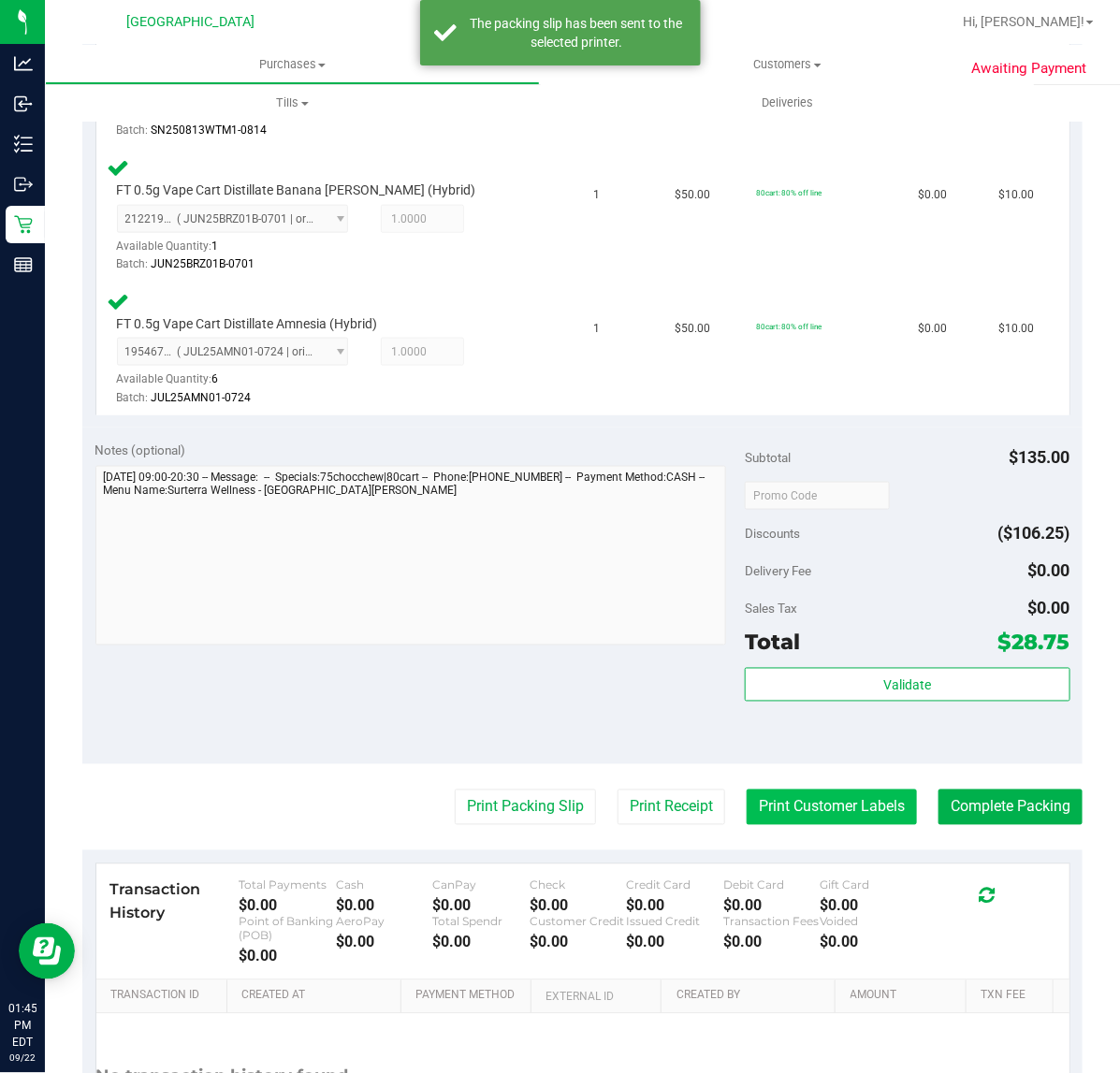
click at [802, 806] on button "Print Customer Labels" at bounding box center [832, 806] width 171 height 35
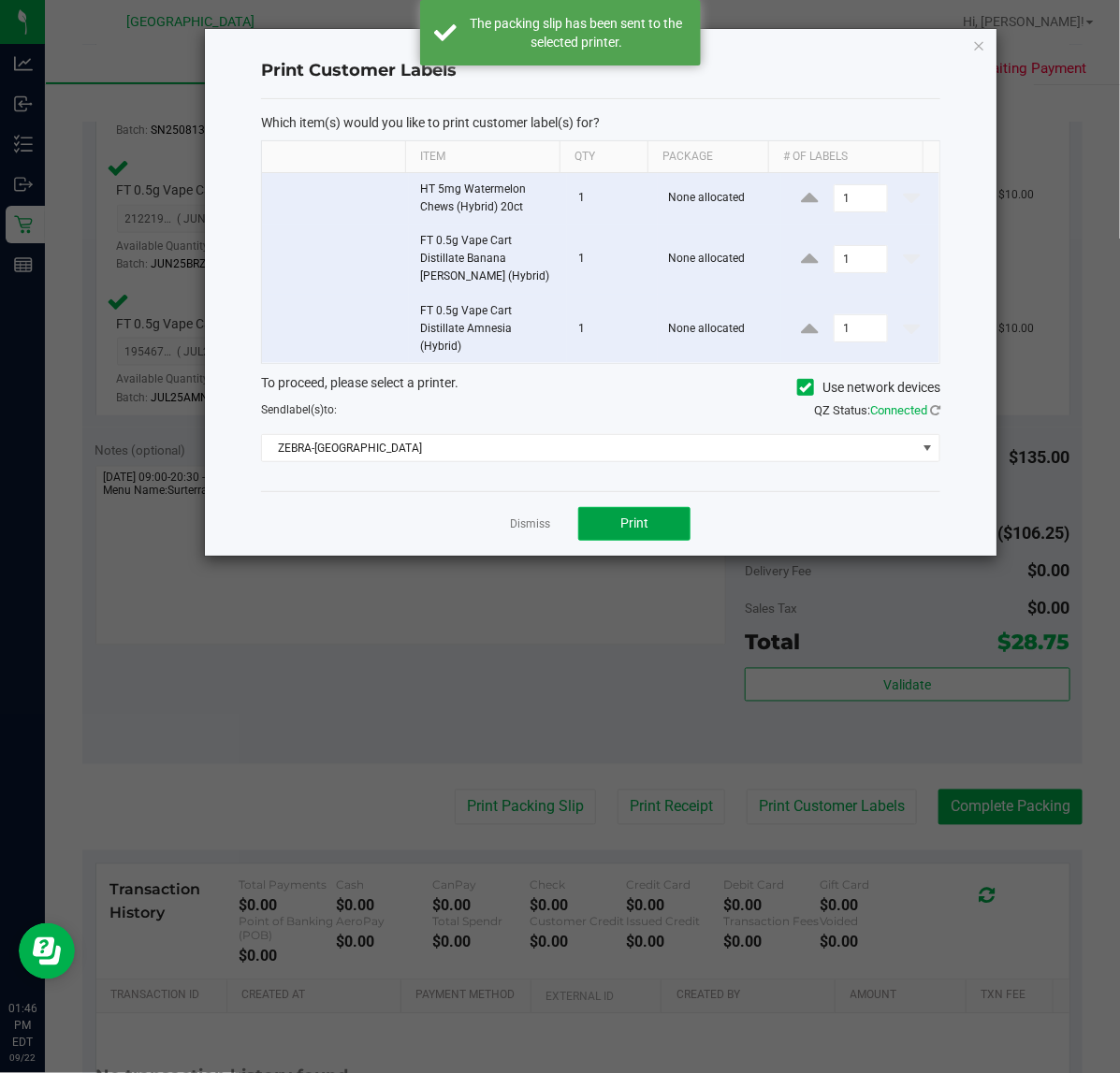
click at [656, 516] on button "Print" at bounding box center [634, 525] width 112 height 34
click at [523, 529] on link "Dismiss" at bounding box center [530, 524] width 40 height 16
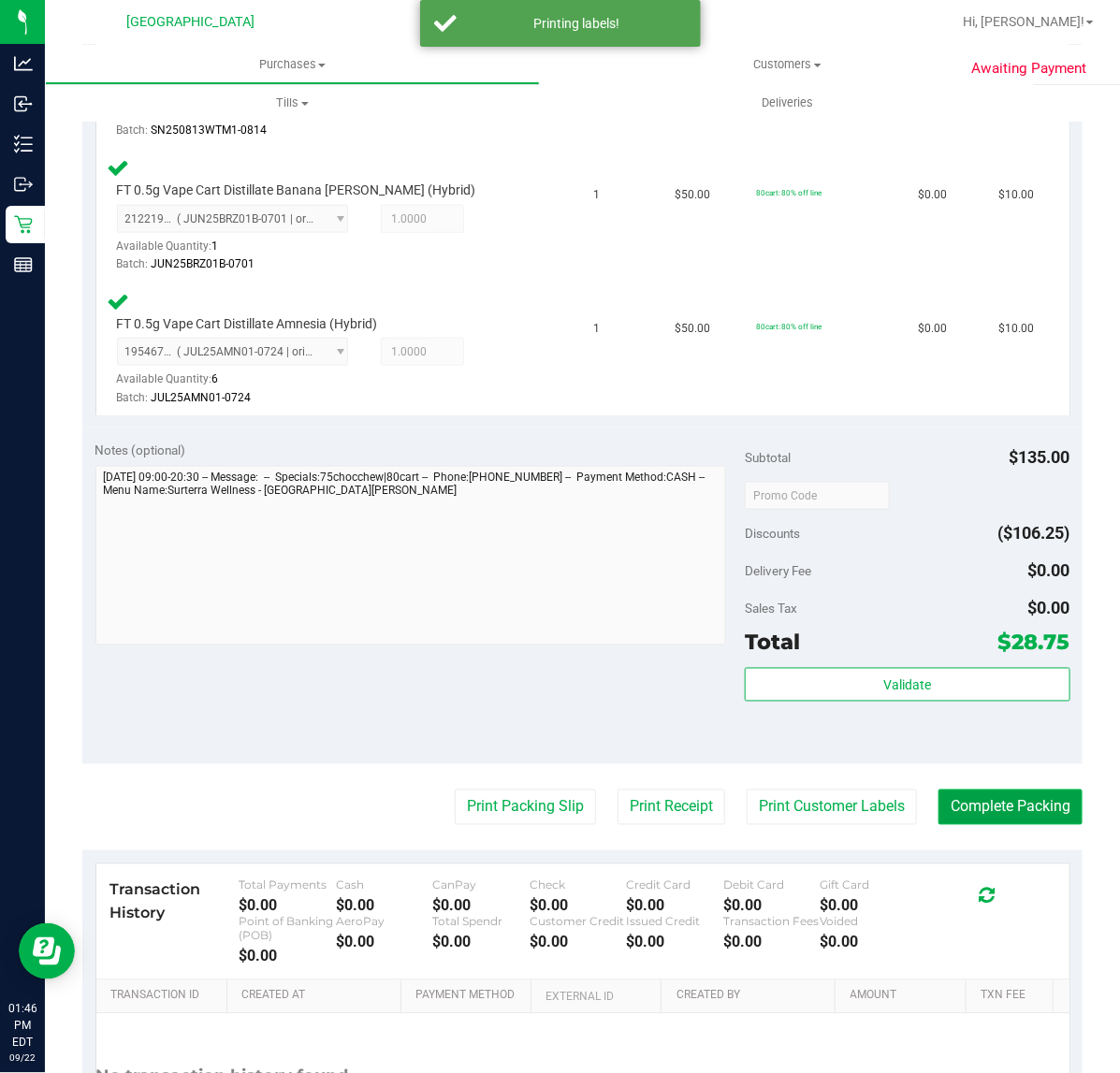
click at [973, 789] on button "Complete Packing" at bounding box center [1010, 806] width 144 height 35
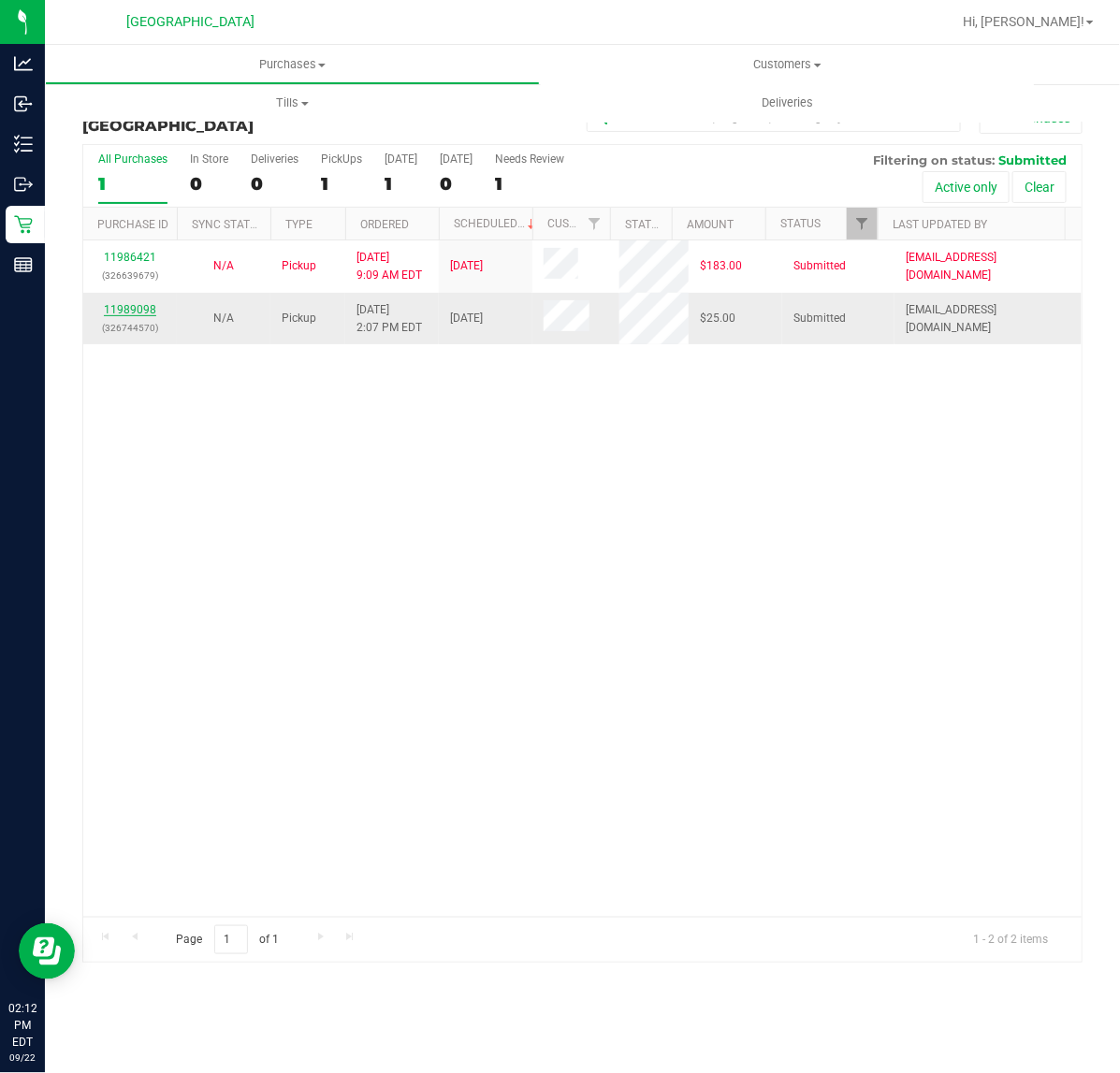
click at [138, 310] on link "11989098" at bounding box center [129, 310] width 52 height 13
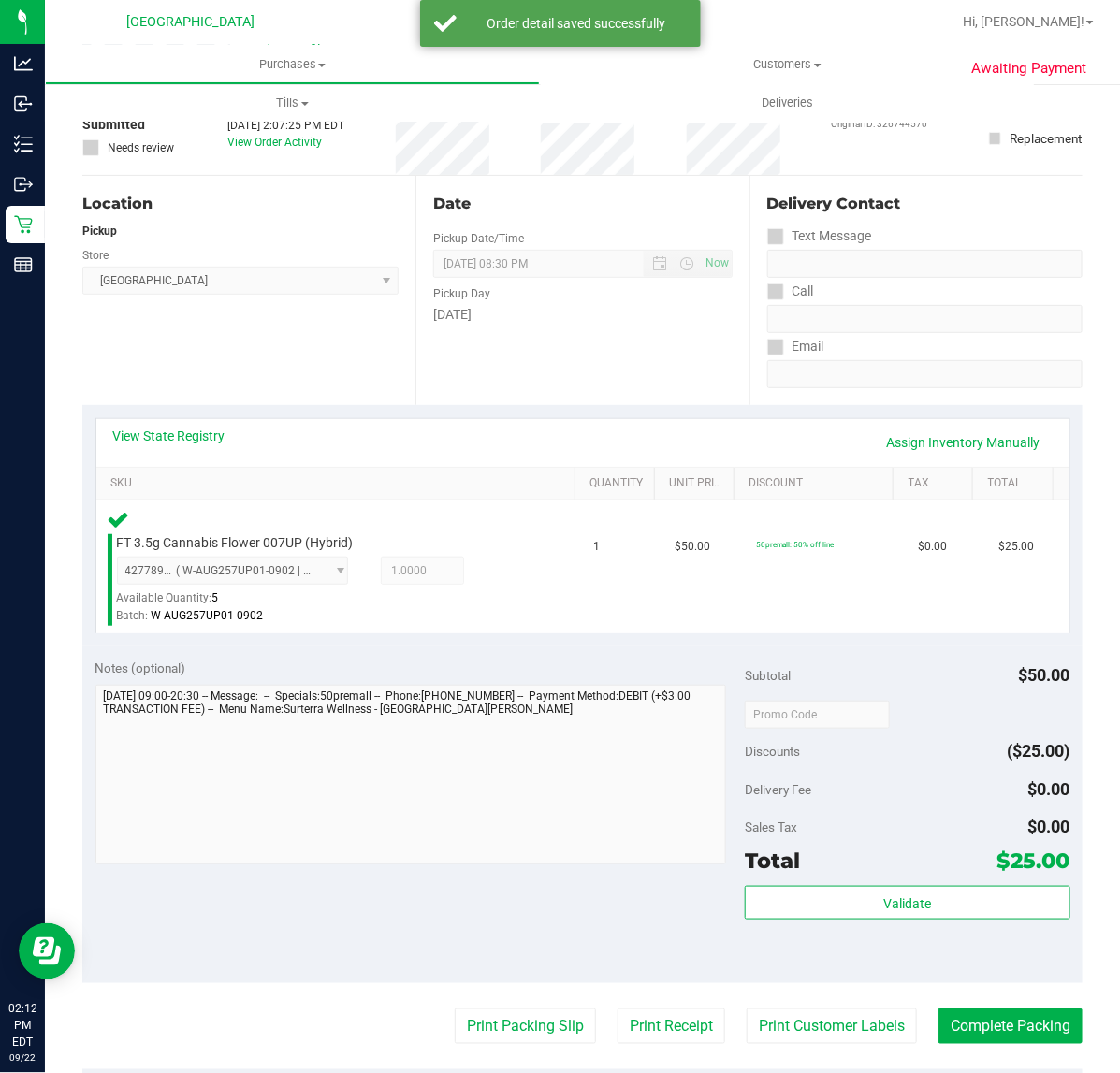
scroll to position [468, 0]
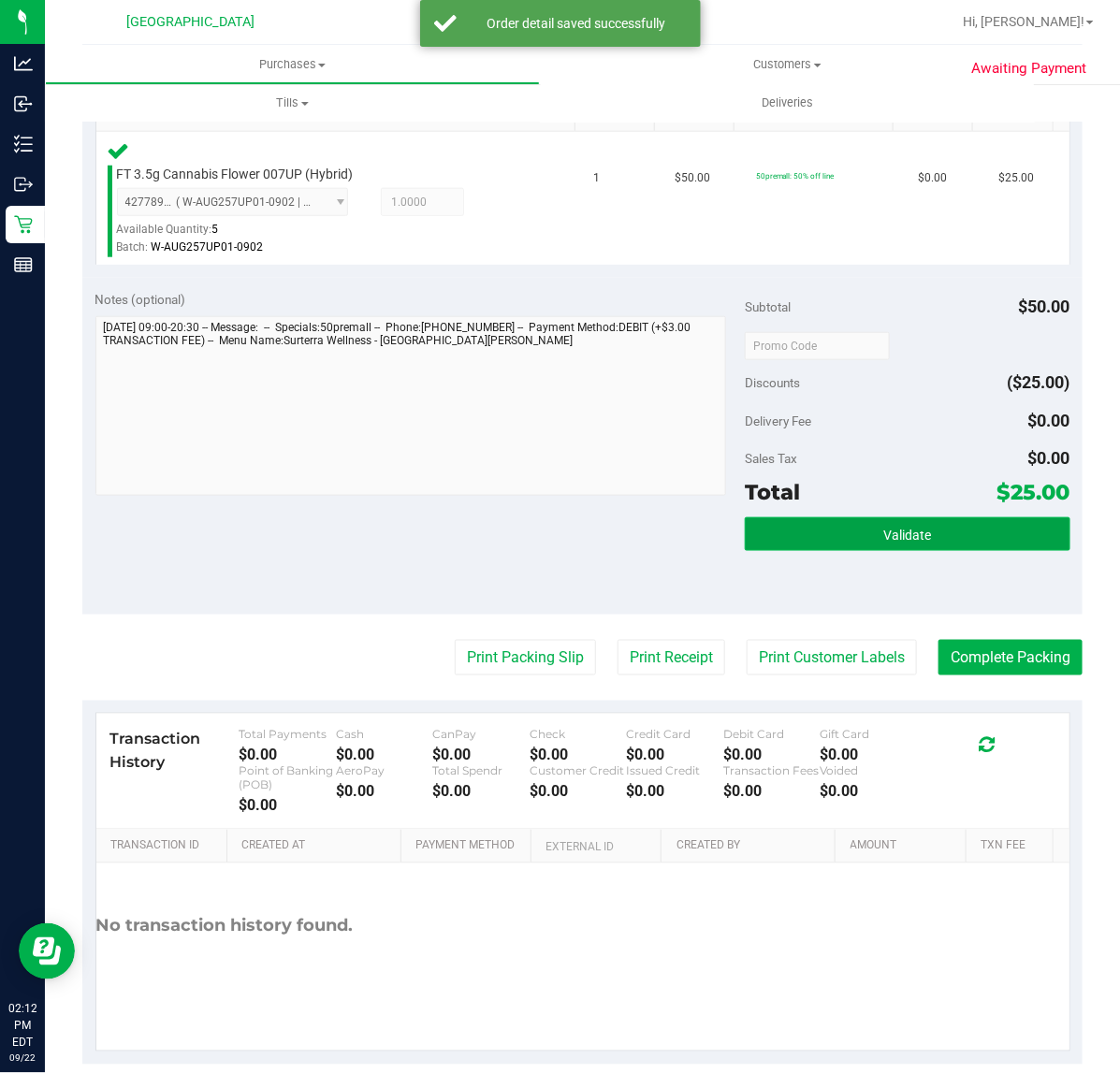
click at [883, 543] on span "Validate" at bounding box center [907, 535] width 47 height 15
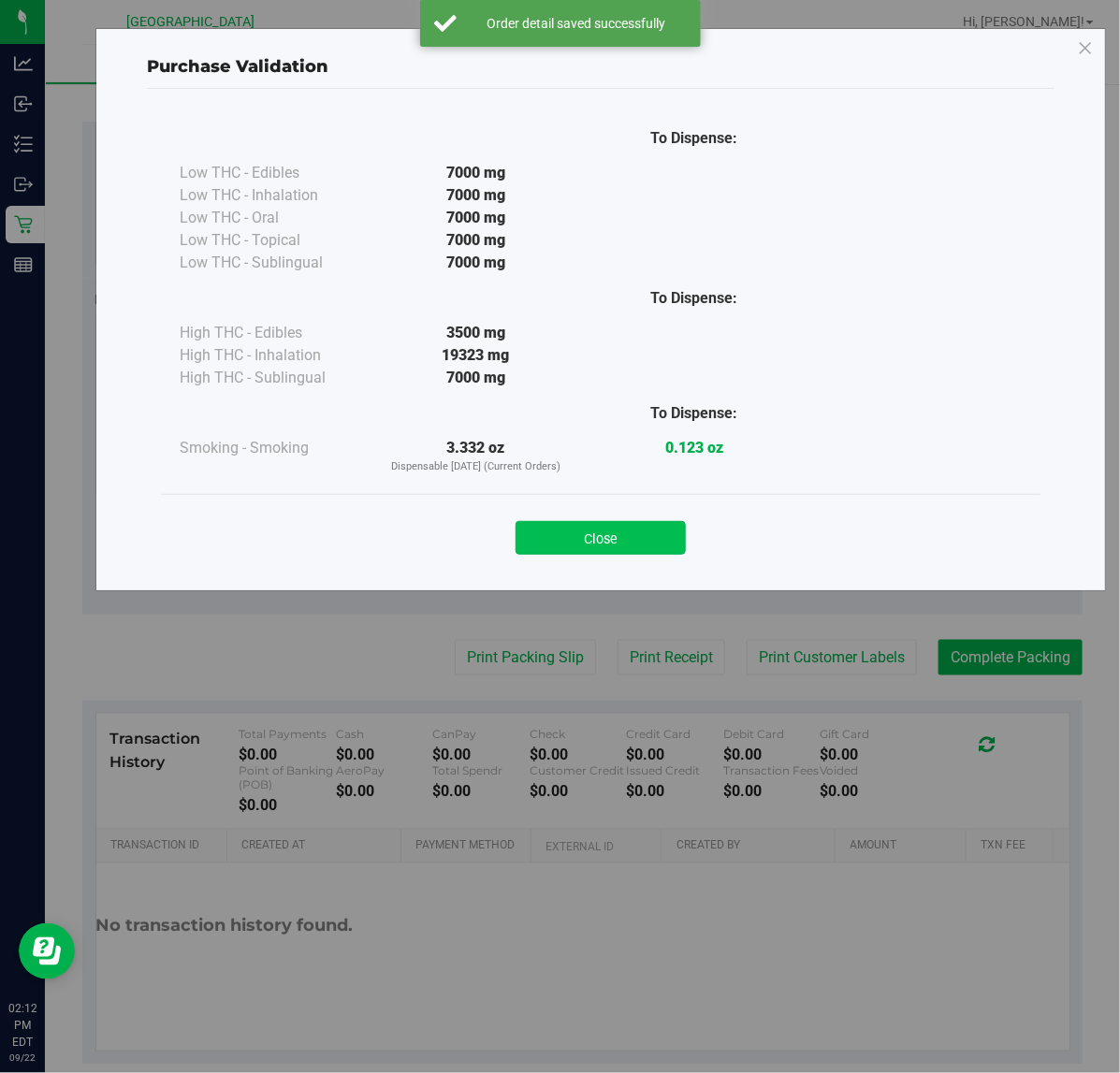
click at [648, 539] on button "Close" at bounding box center [600, 538] width 171 height 34
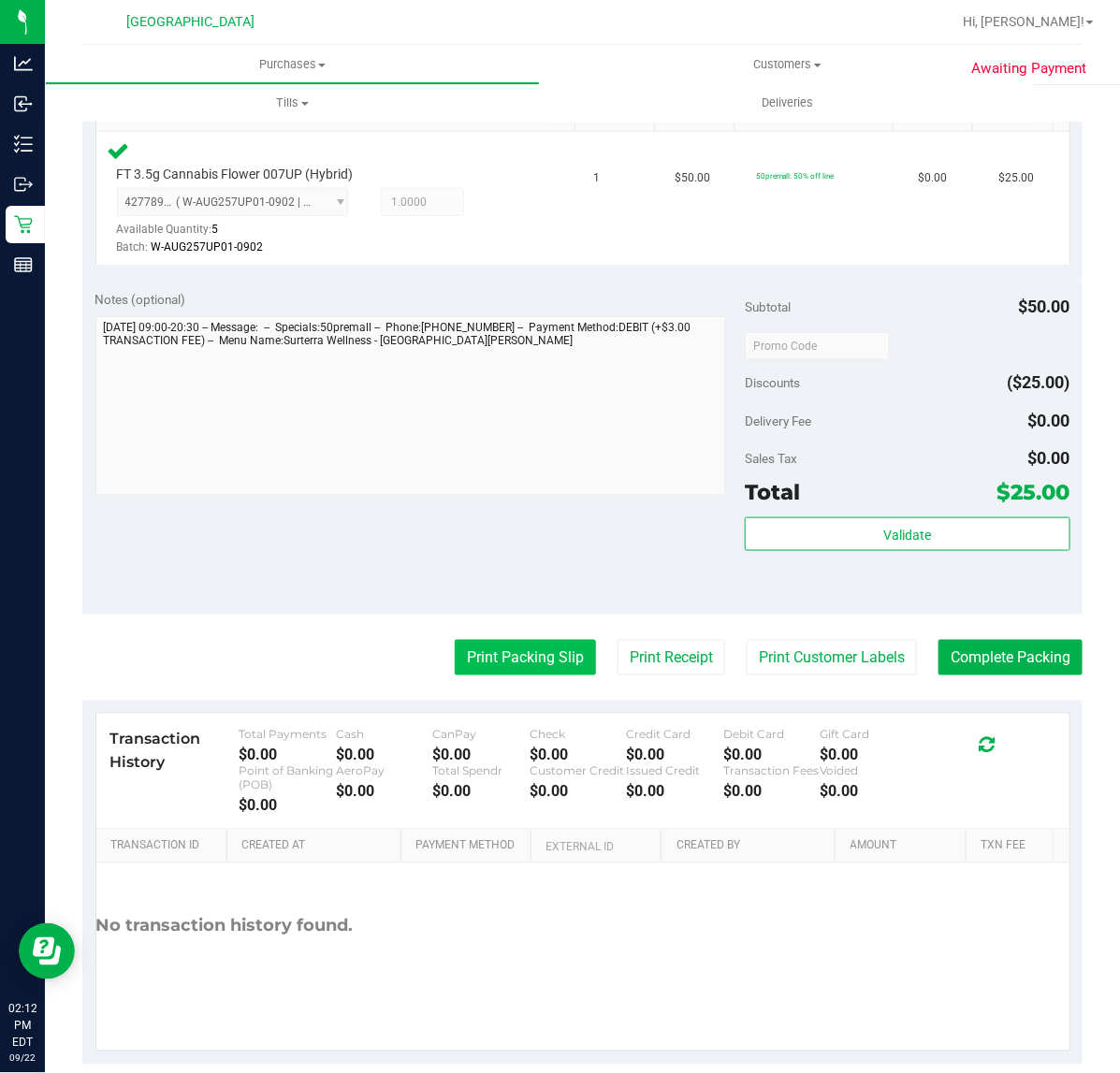
click at [542, 657] on button "Print Packing Slip" at bounding box center [524, 657] width 141 height 35
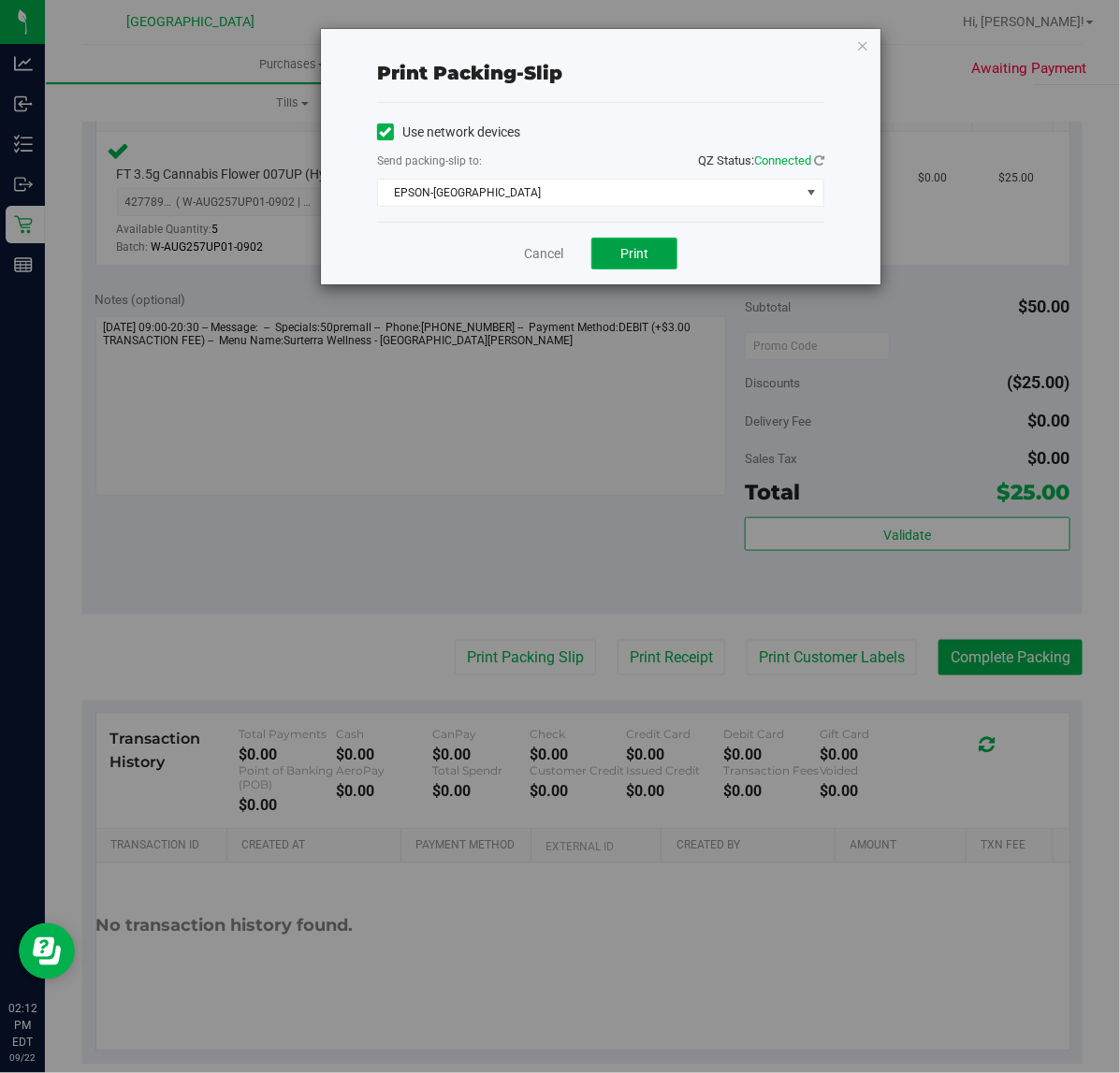
click at [655, 253] on button "Print" at bounding box center [633, 254] width 86 height 32
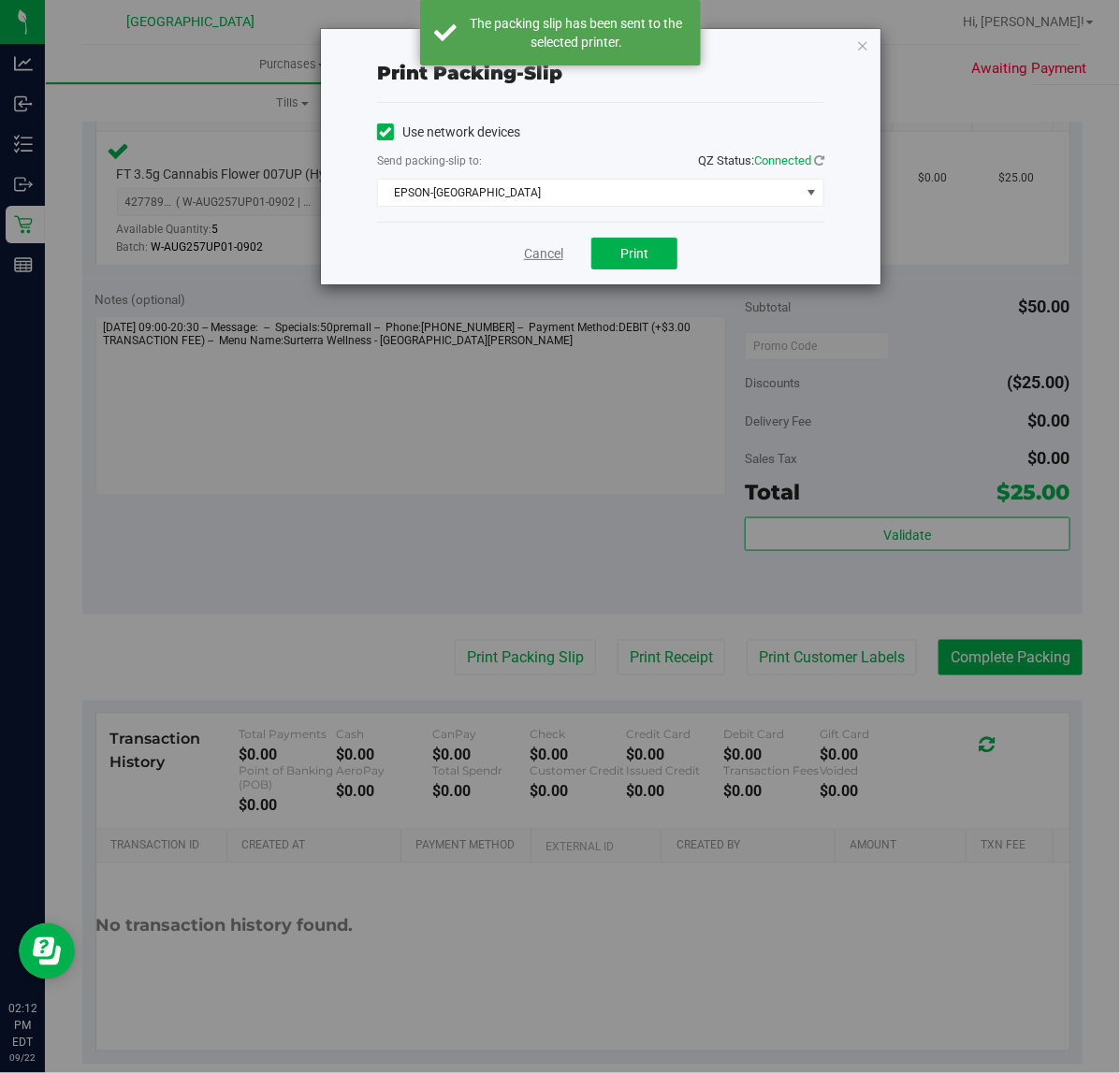
click at [531, 254] on link "Cancel" at bounding box center [542, 253] width 39 height 20
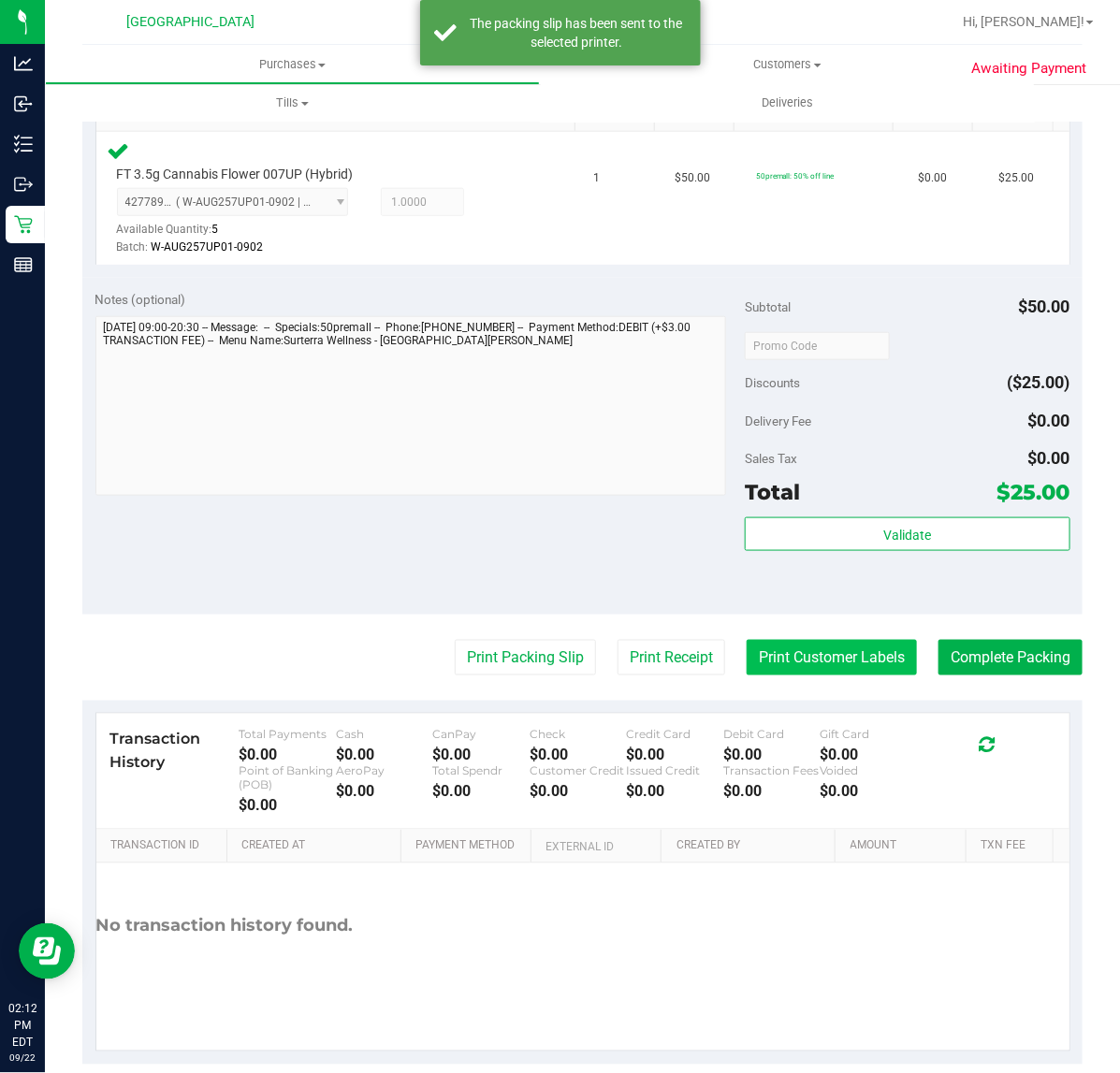
click at [782, 652] on button "Print Customer Labels" at bounding box center [832, 657] width 171 height 35
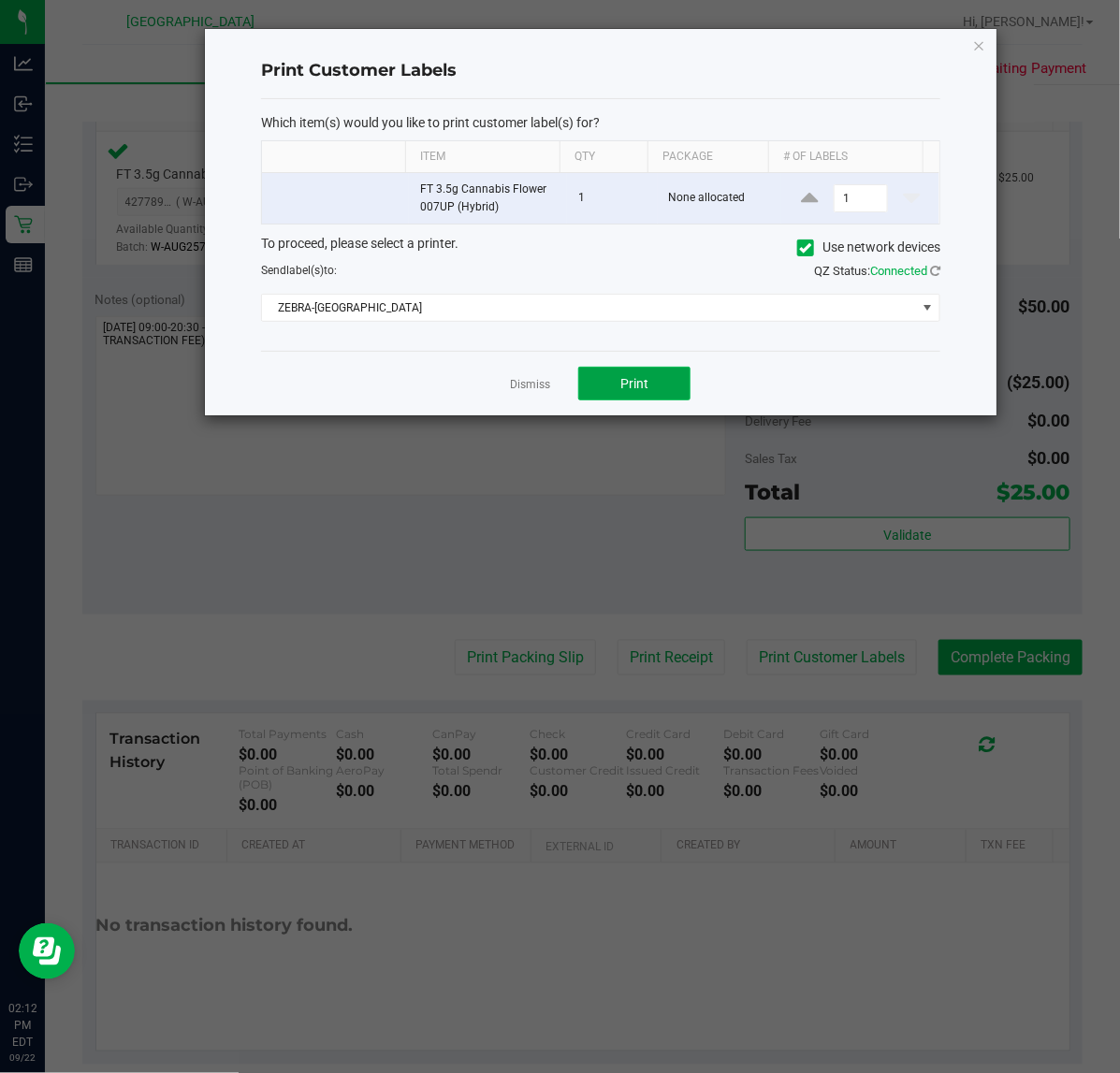
click at [657, 380] on button "Print" at bounding box center [634, 384] width 112 height 34
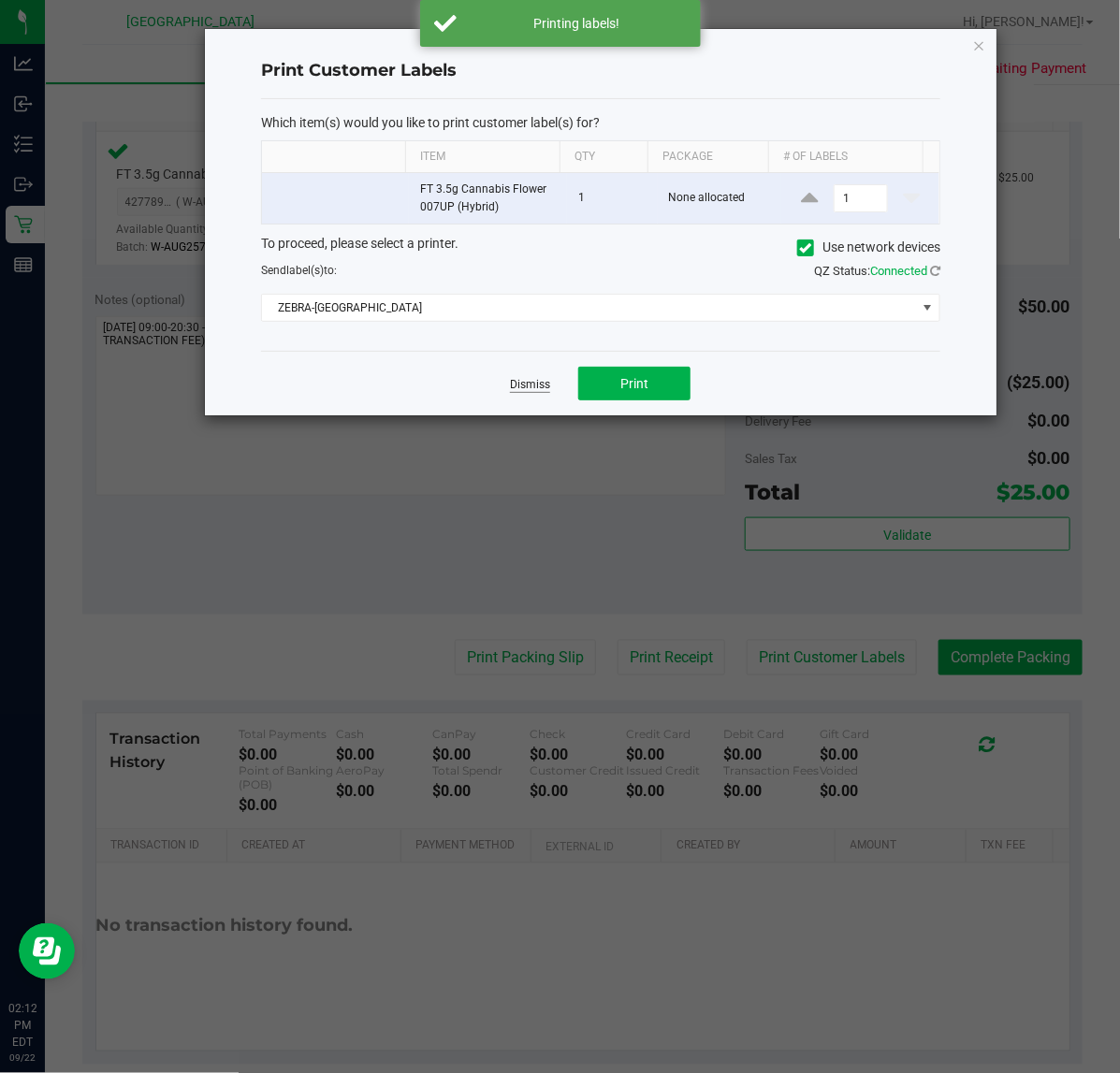
click at [536, 385] on link "Dismiss" at bounding box center [530, 384] width 40 height 16
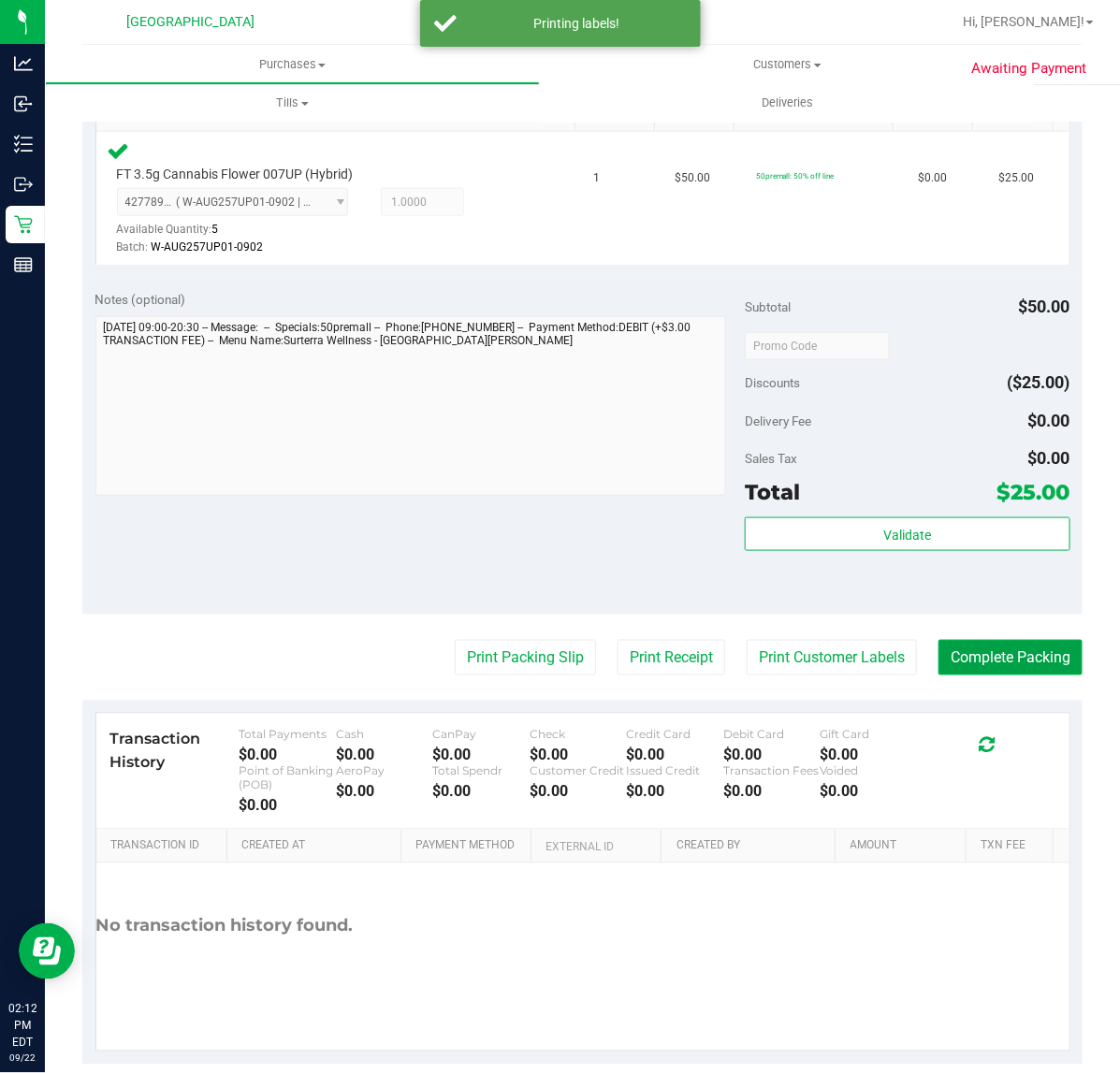
click at [989, 657] on button "Complete Packing" at bounding box center [1010, 657] width 144 height 35
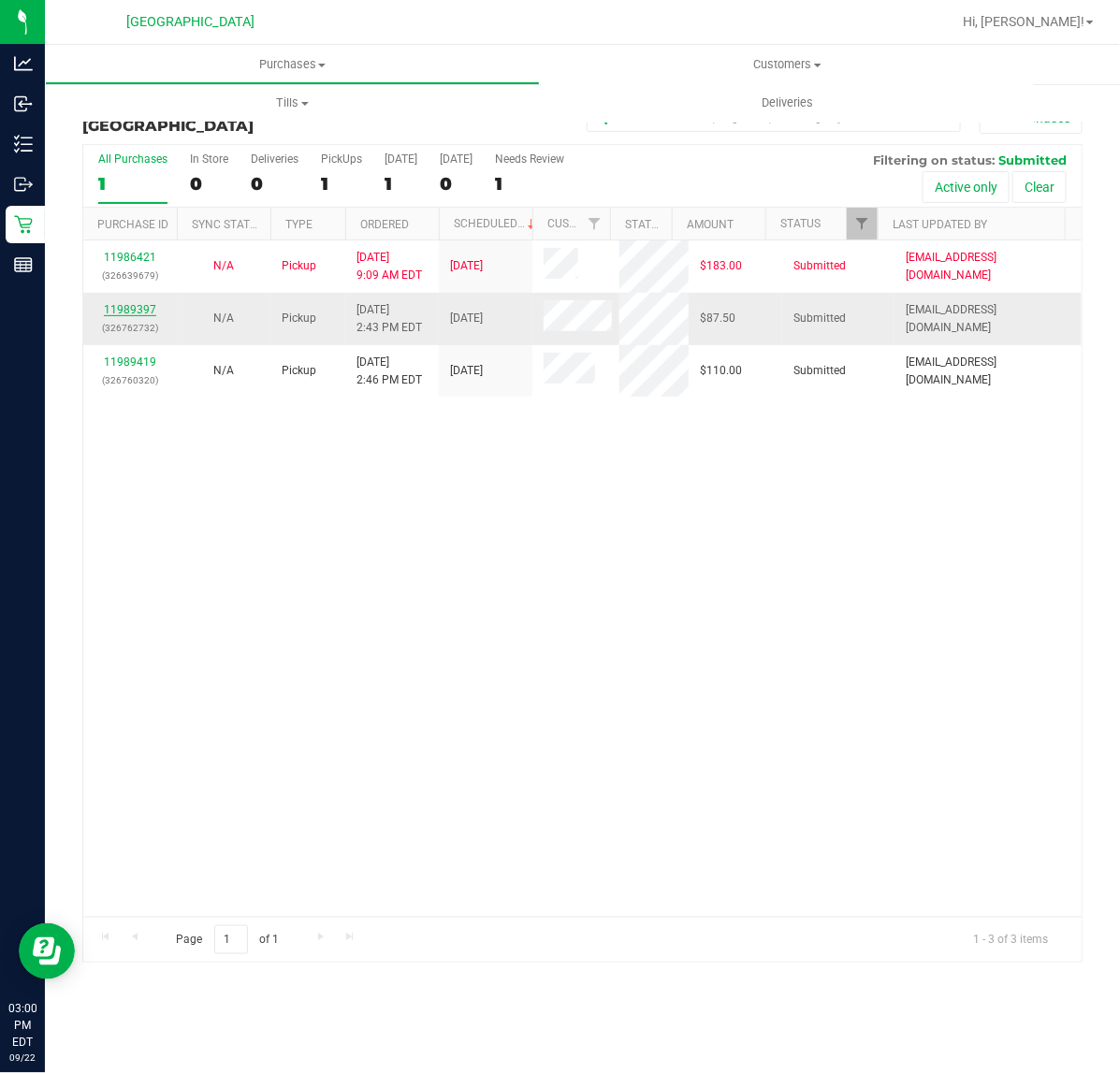
click at [142, 306] on link "11989397" at bounding box center [129, 310] width 52 height 13
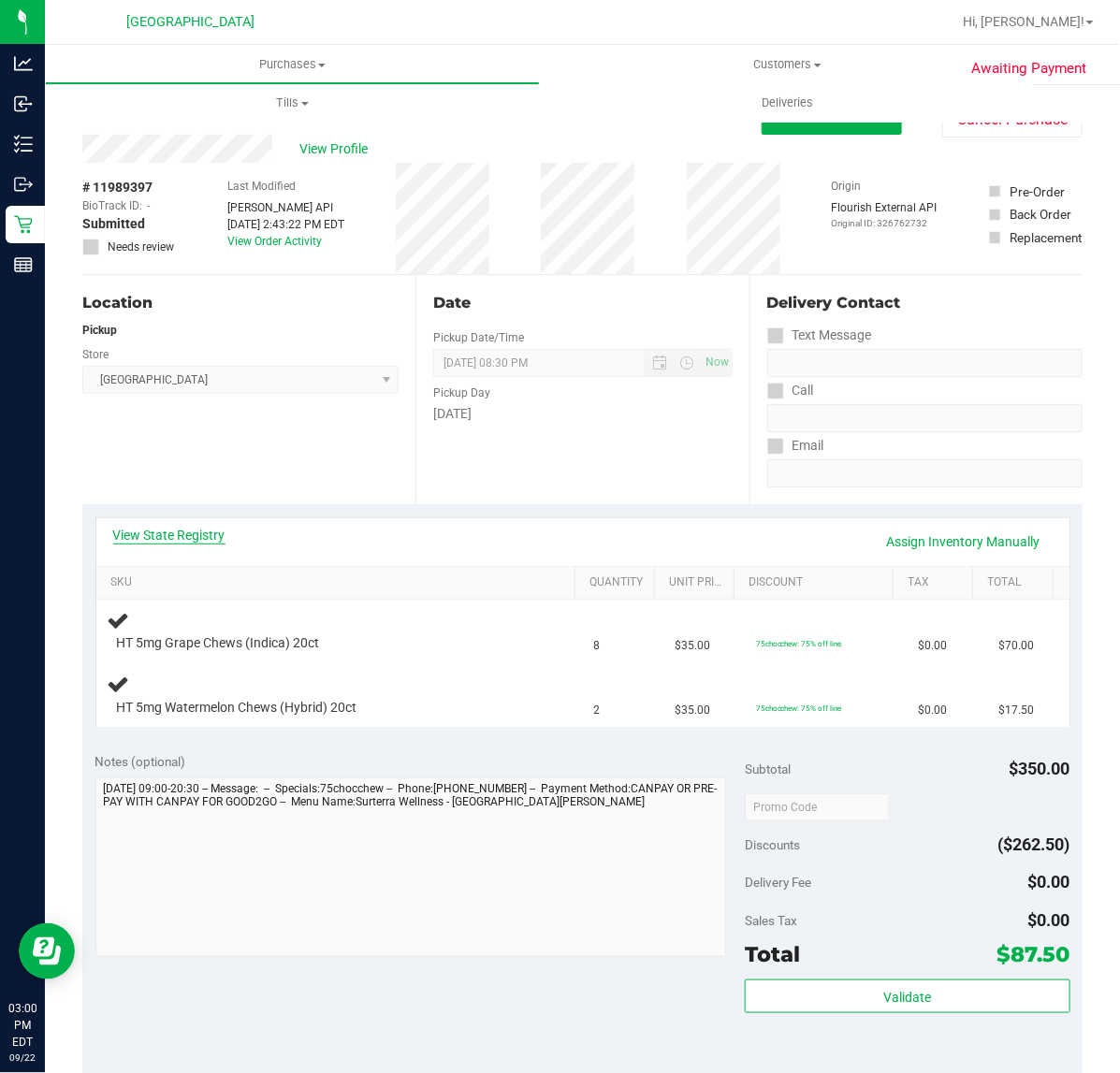
click at [184, 531] on link "View State Registry" at bounding box center [169, 535] width 112 height 19
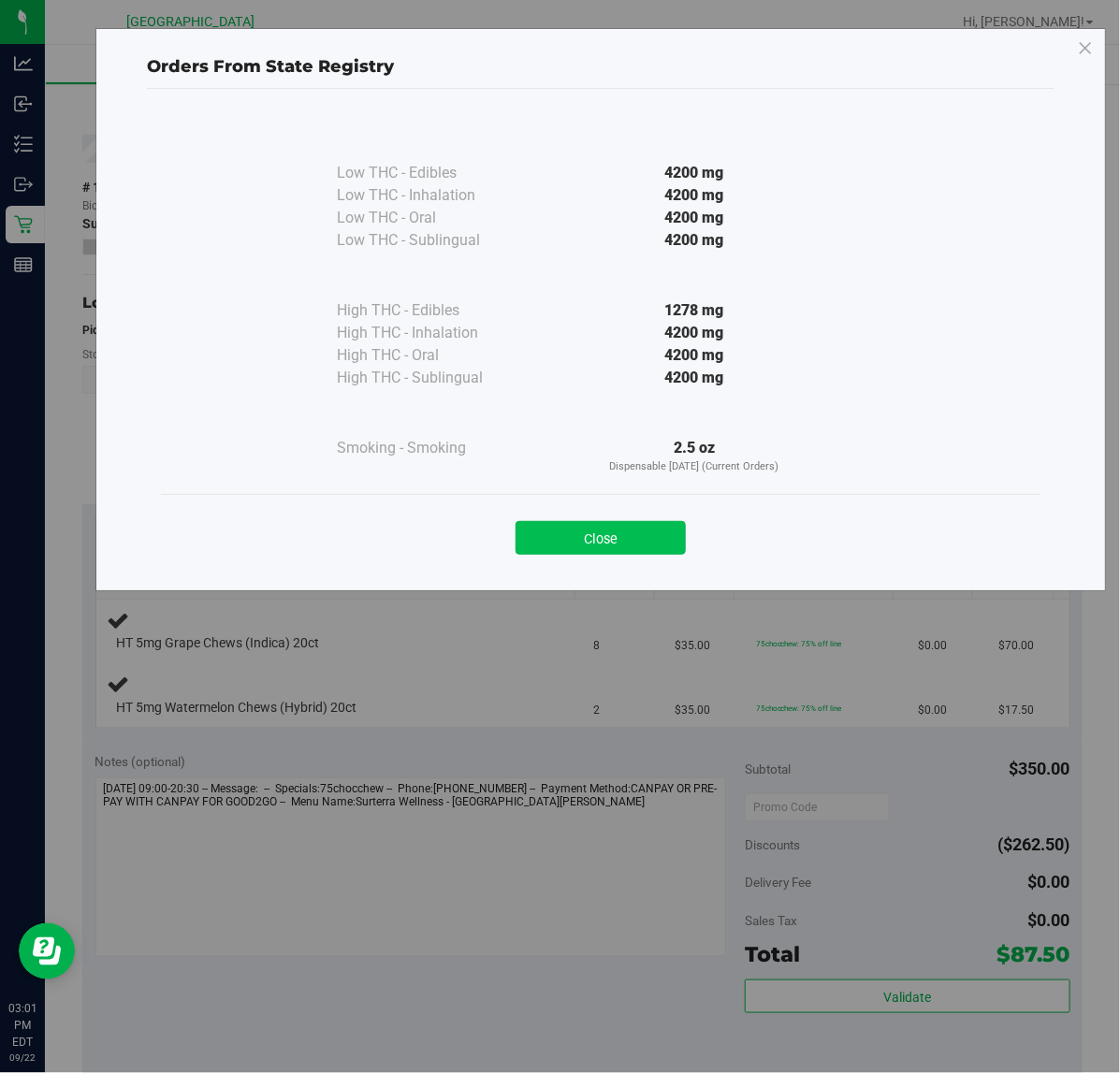
click at [637, 541] on button "Close" at bounding box center [600, 538] width 171 height 34
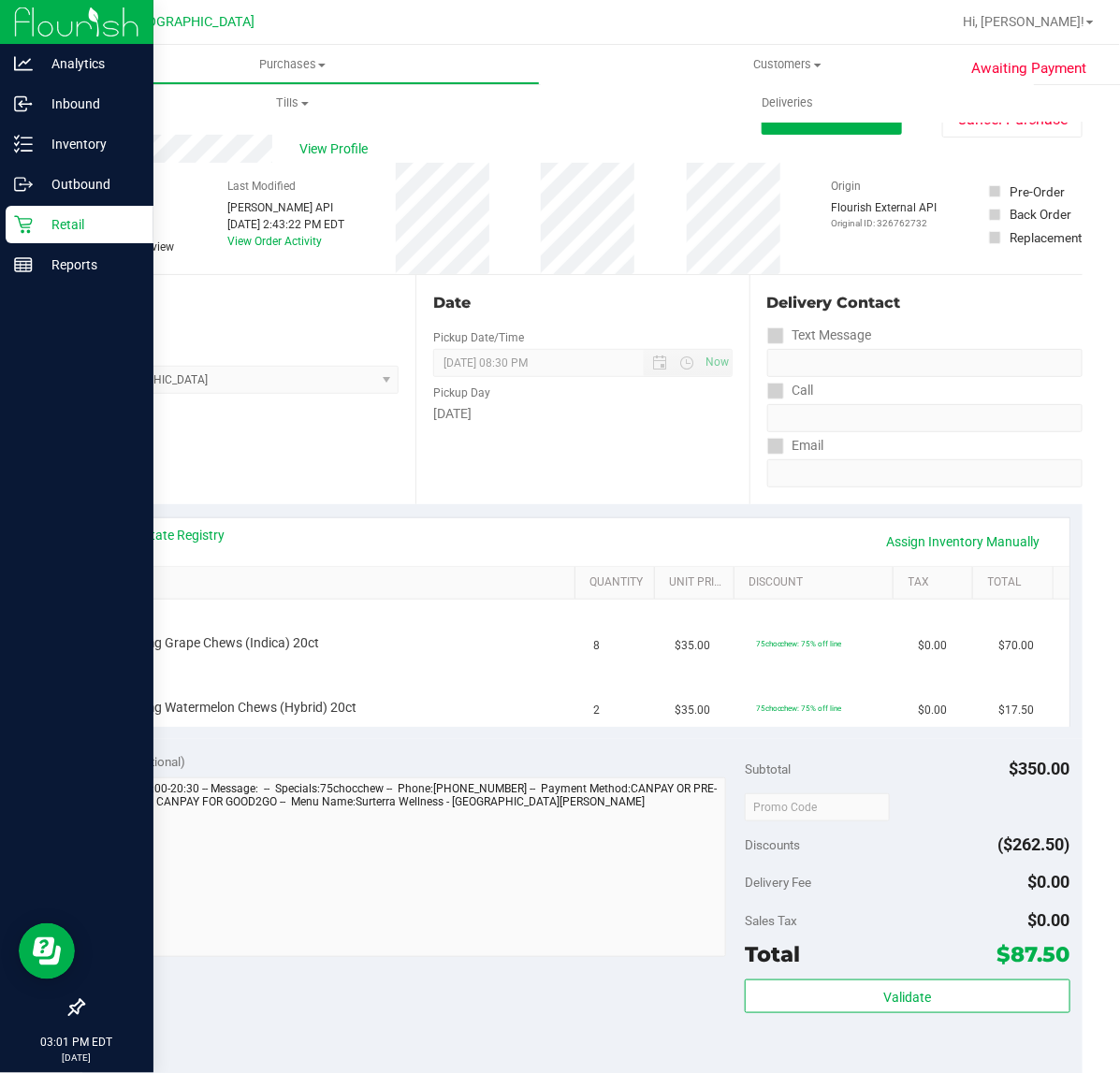
click at [75, 231] on p "Retail" at bounding box center [89, 225] width 112 height 23
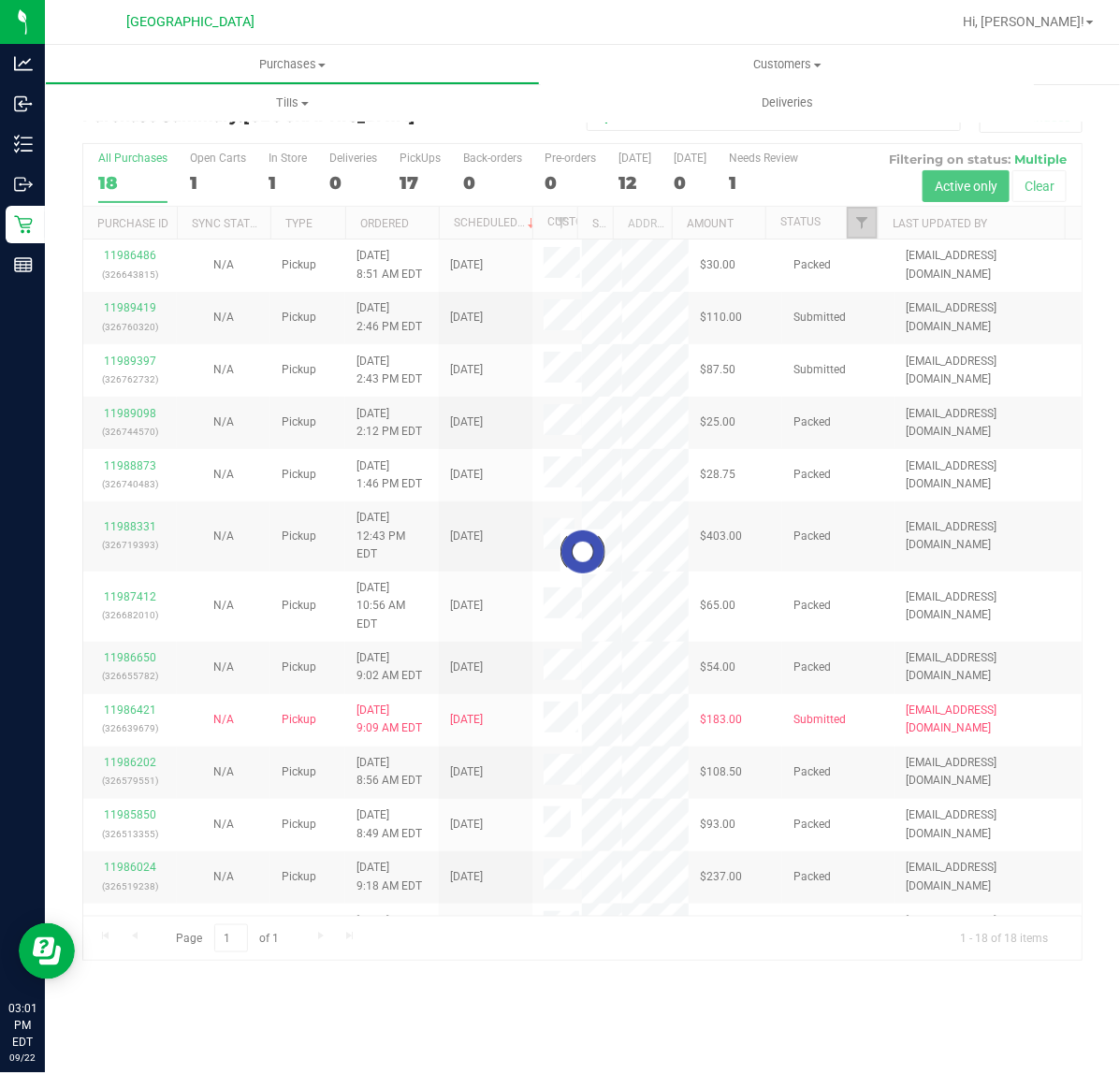
click at [860, 222] on span "Filter" at bounding box center [862, 223] width 15 height 15
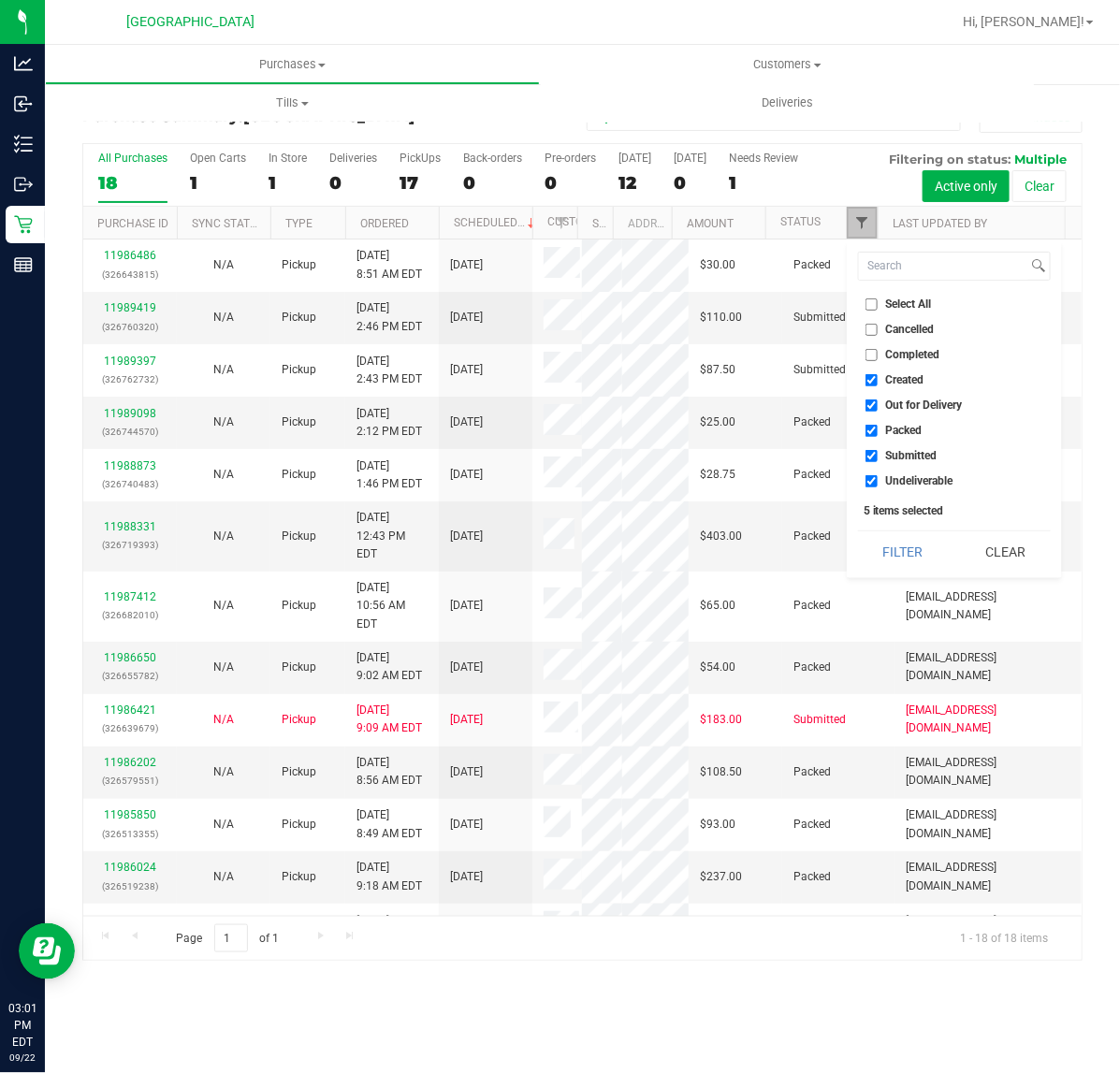
click at [858, 228] on span "Filter" at bounding box center [862, 223] width 15 height 15
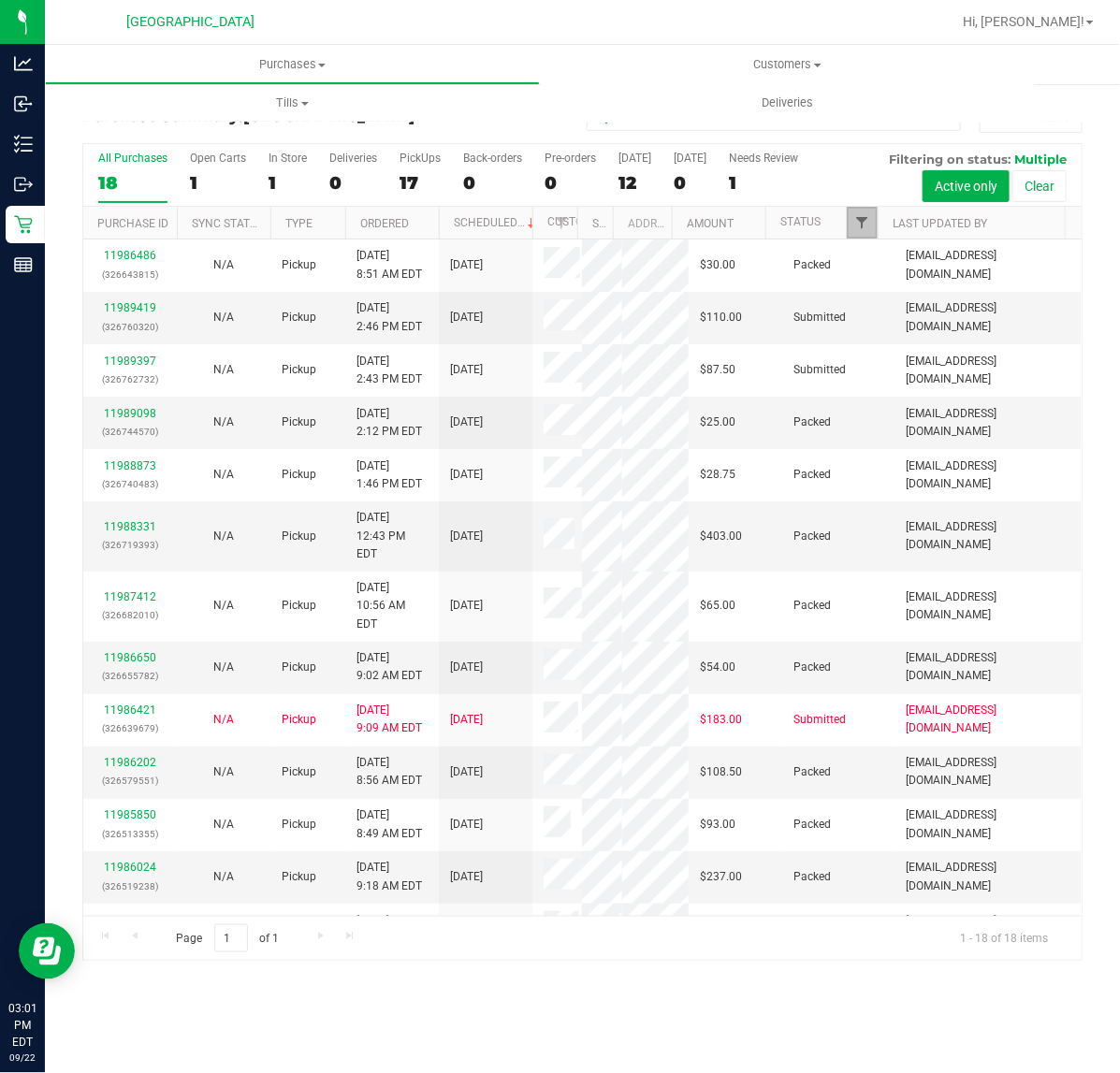
click at [858, 228] on span "Filter" at bounding box center [862, 223] width 15 height 15
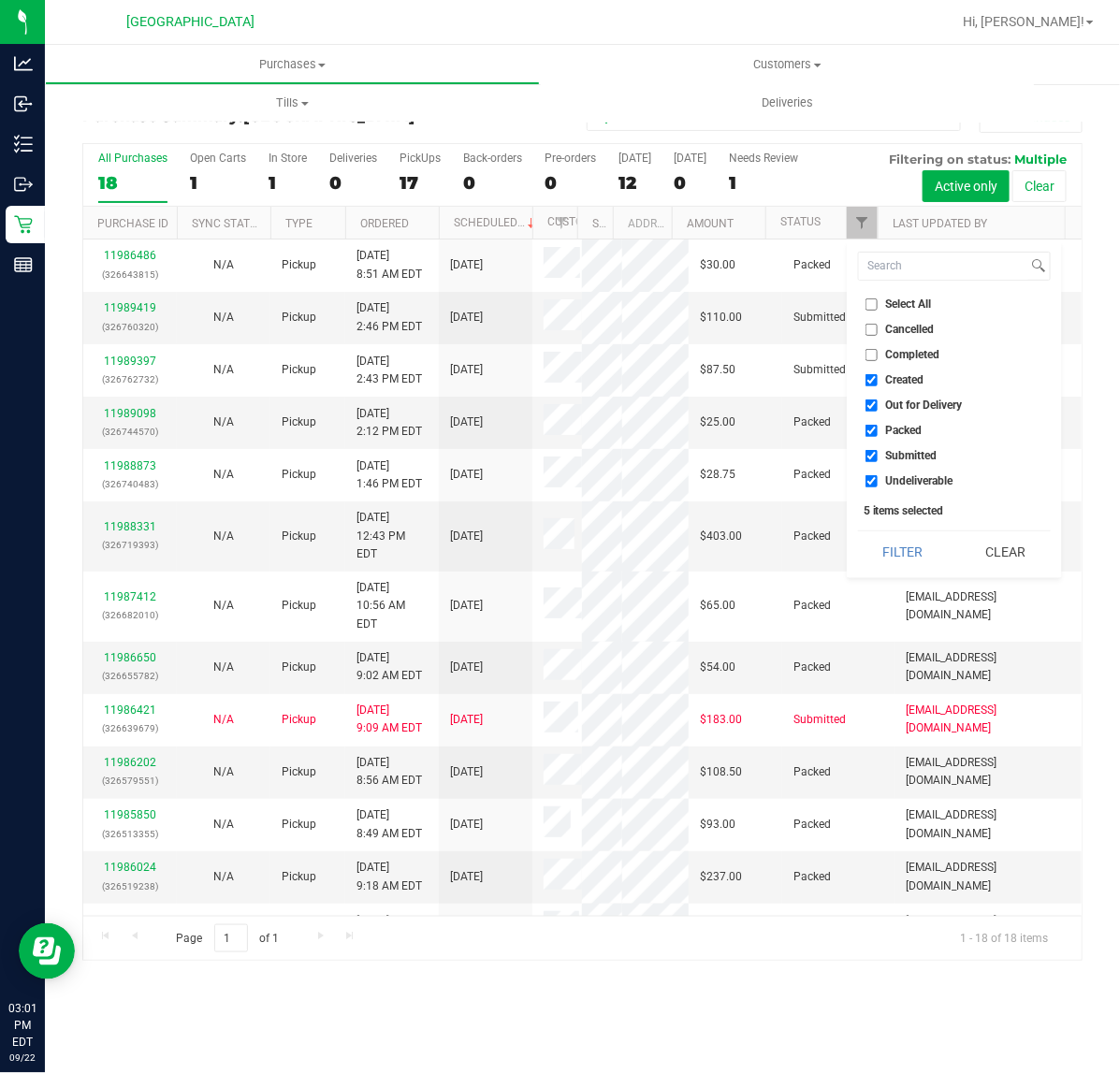
click at [868, 377] on input "Created" at bounding box center [871, 380] width 12 height 12
checkbox input "false"
click at [881, 393] on ul "Select All Cancelled Completed Created Out for Delivery Packed Submitted Undeli…" at bounding box center [953, 393] width 193 height 196
click at [868, 409] on input "Out for Delivery" at bounding box center [871, 405] width 12 height 12
checkbox input "false"
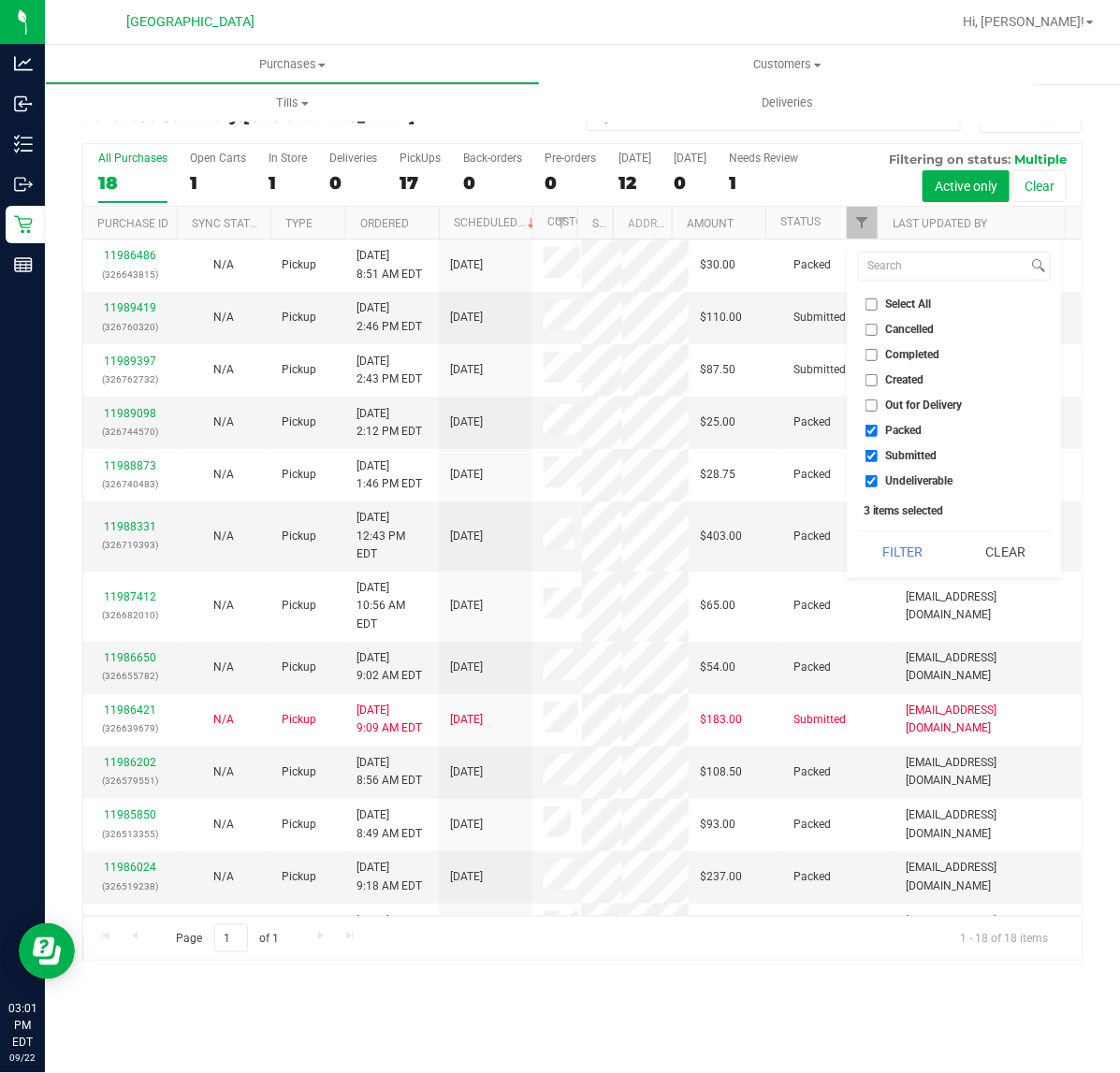
click at [868, 432] on input "Packed" at bounding box center [871, 431] width 12 height 12
checkbox input "false"
click at [868, 479] on input "Undeliverable" at bounding box center [871, 481] width 12 height 12
checkbox input "false"
click at [876, 546] on button "Filter" at bounding box center [902, 551] width 90 height 41
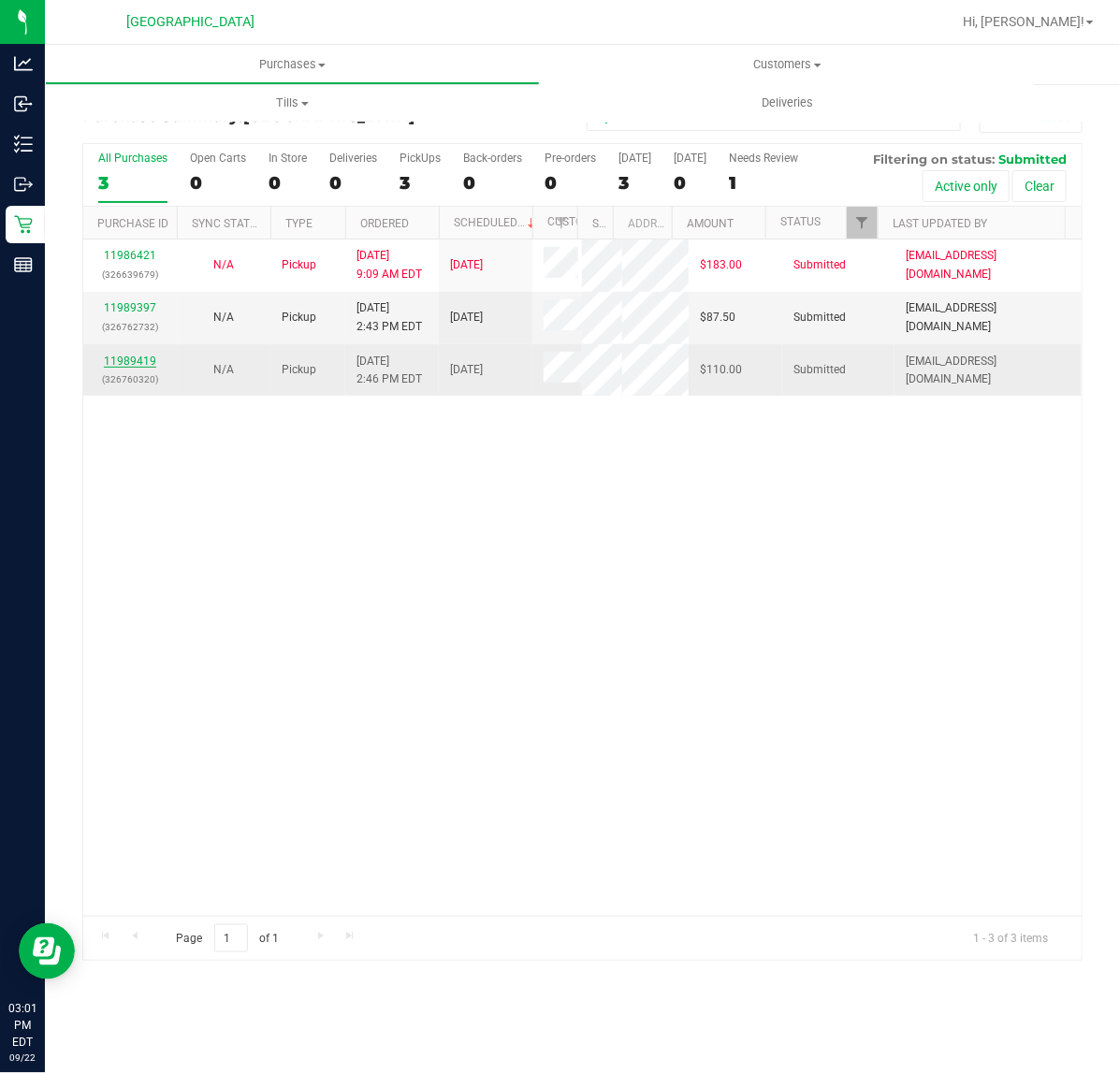
click at [115, 367] on link "11989419" at bounding box center [129, 361] width 52 height 13
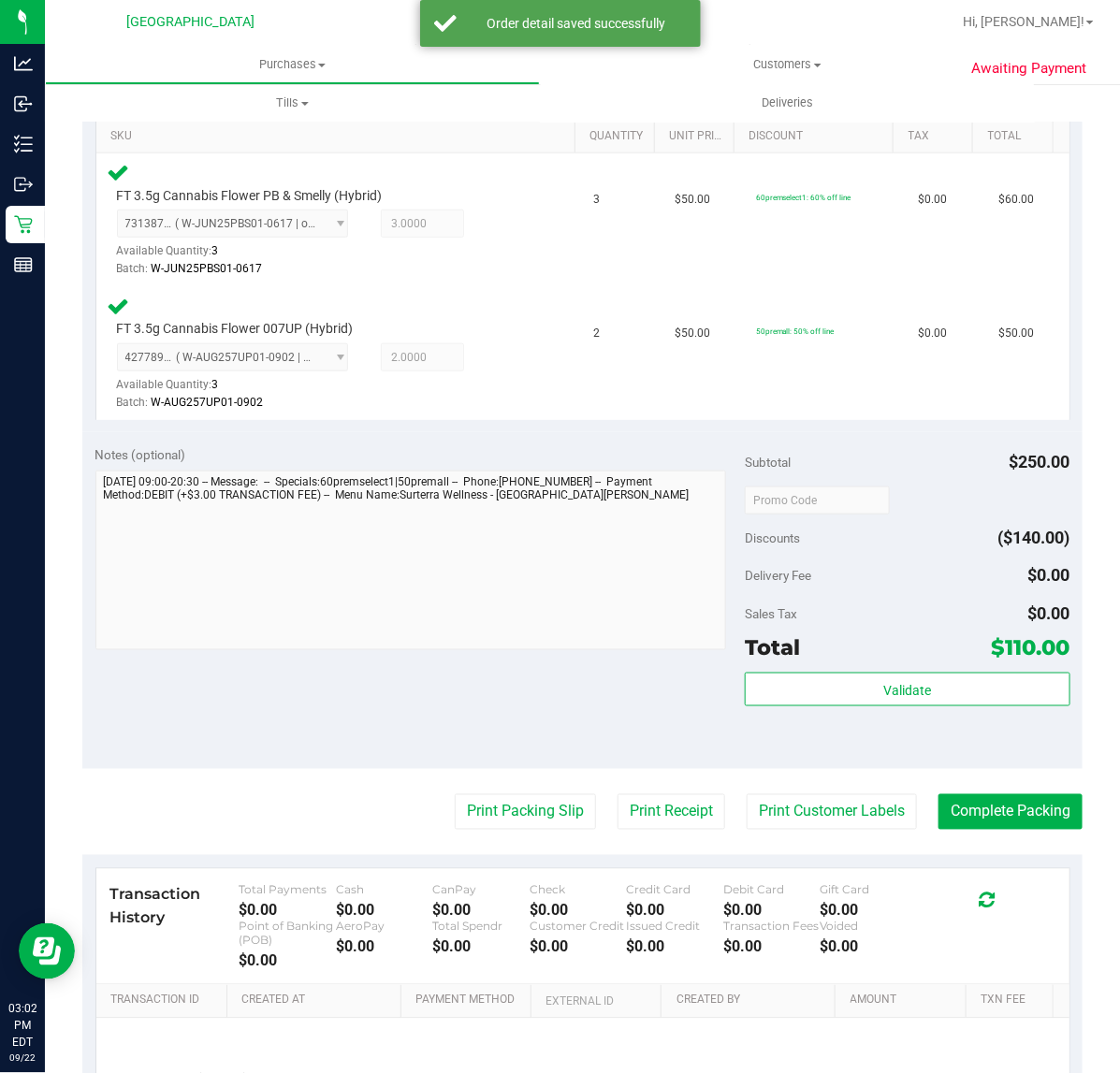
scroll to position [468, 0]
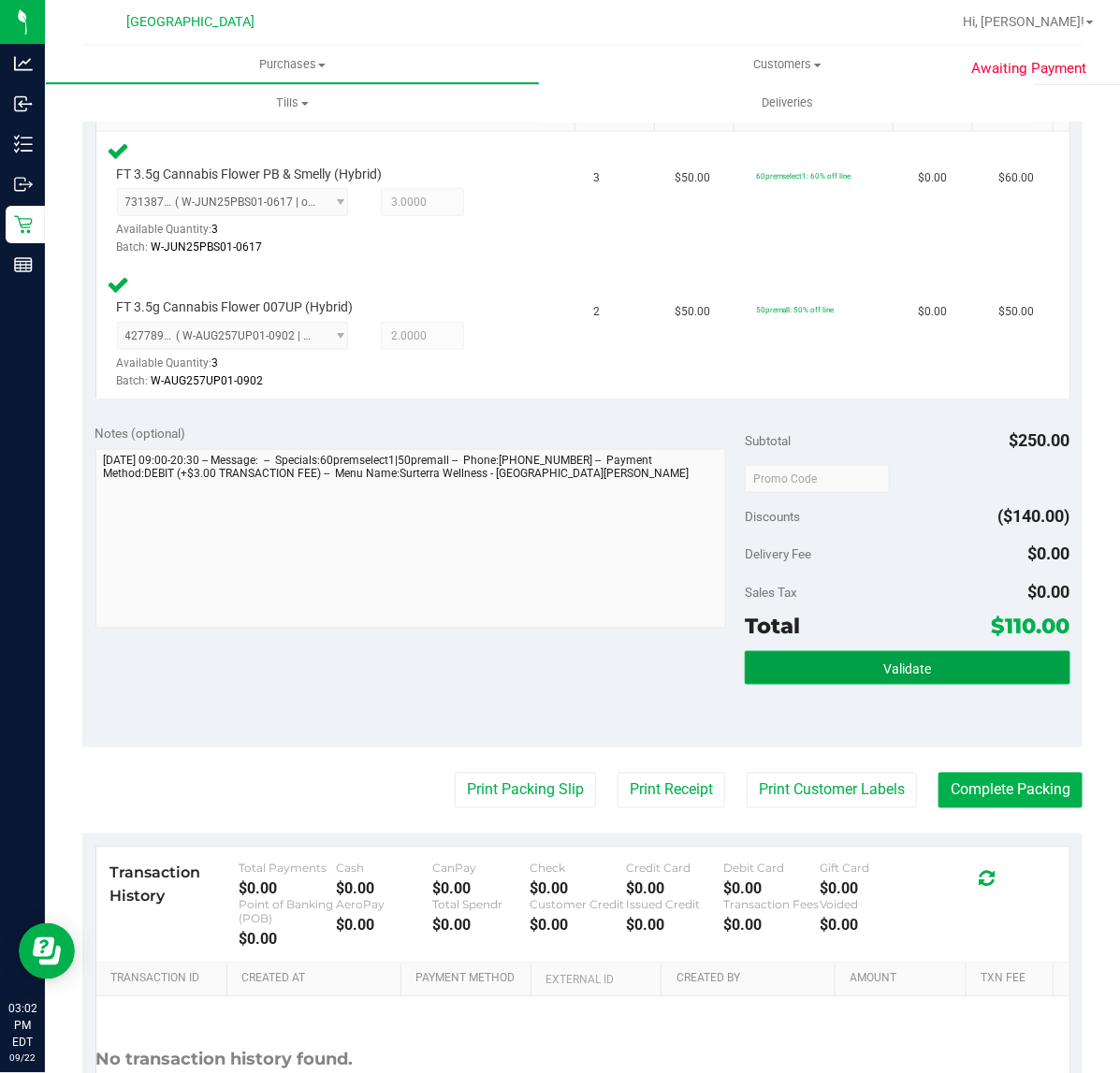
click at [883, 664] on span "Validate" at bounding box center [907, 669] width 47 height 15
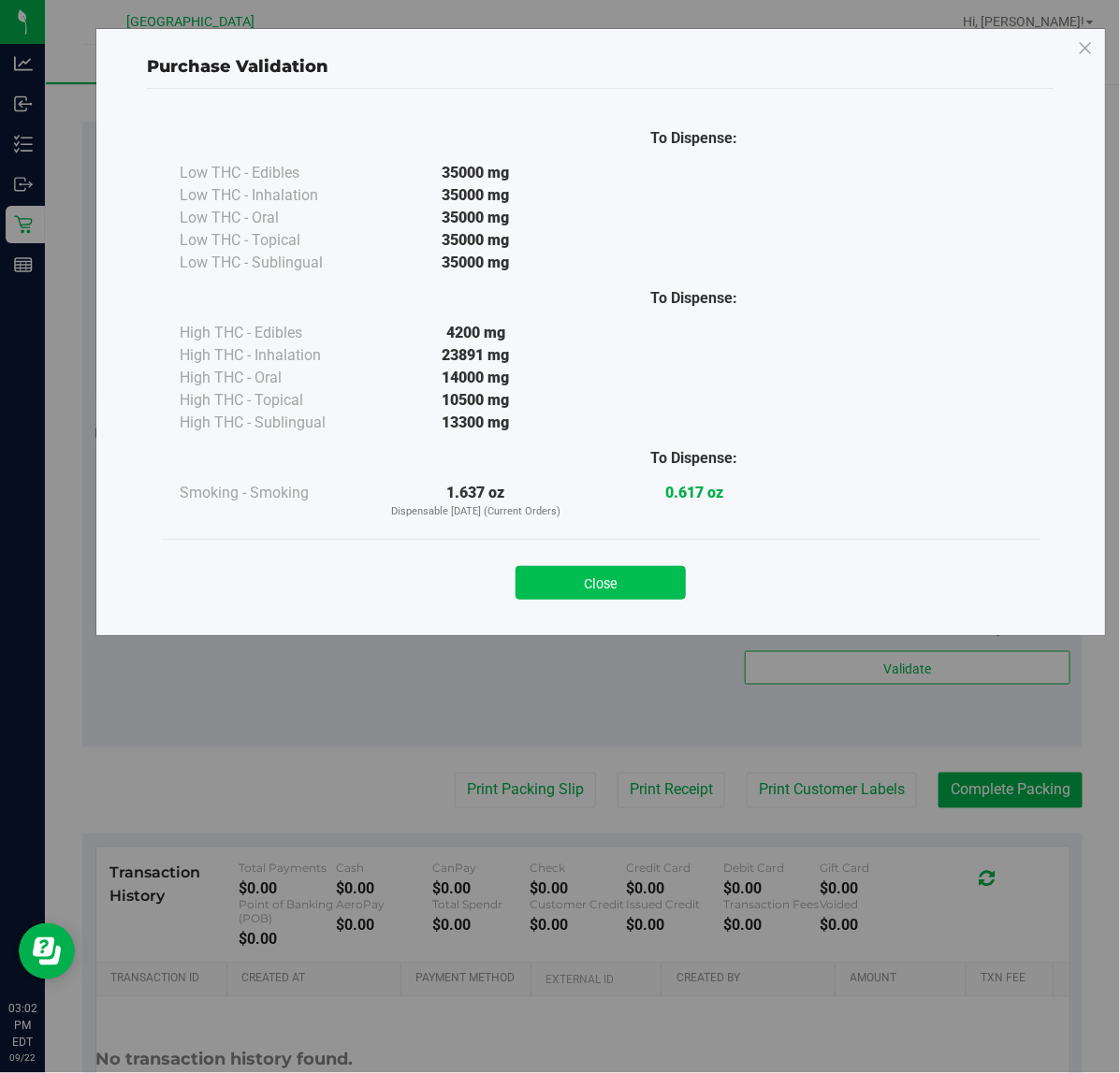
click at [636, 594] on button "Close" at bounding box center [600, 583] width 171 height 34
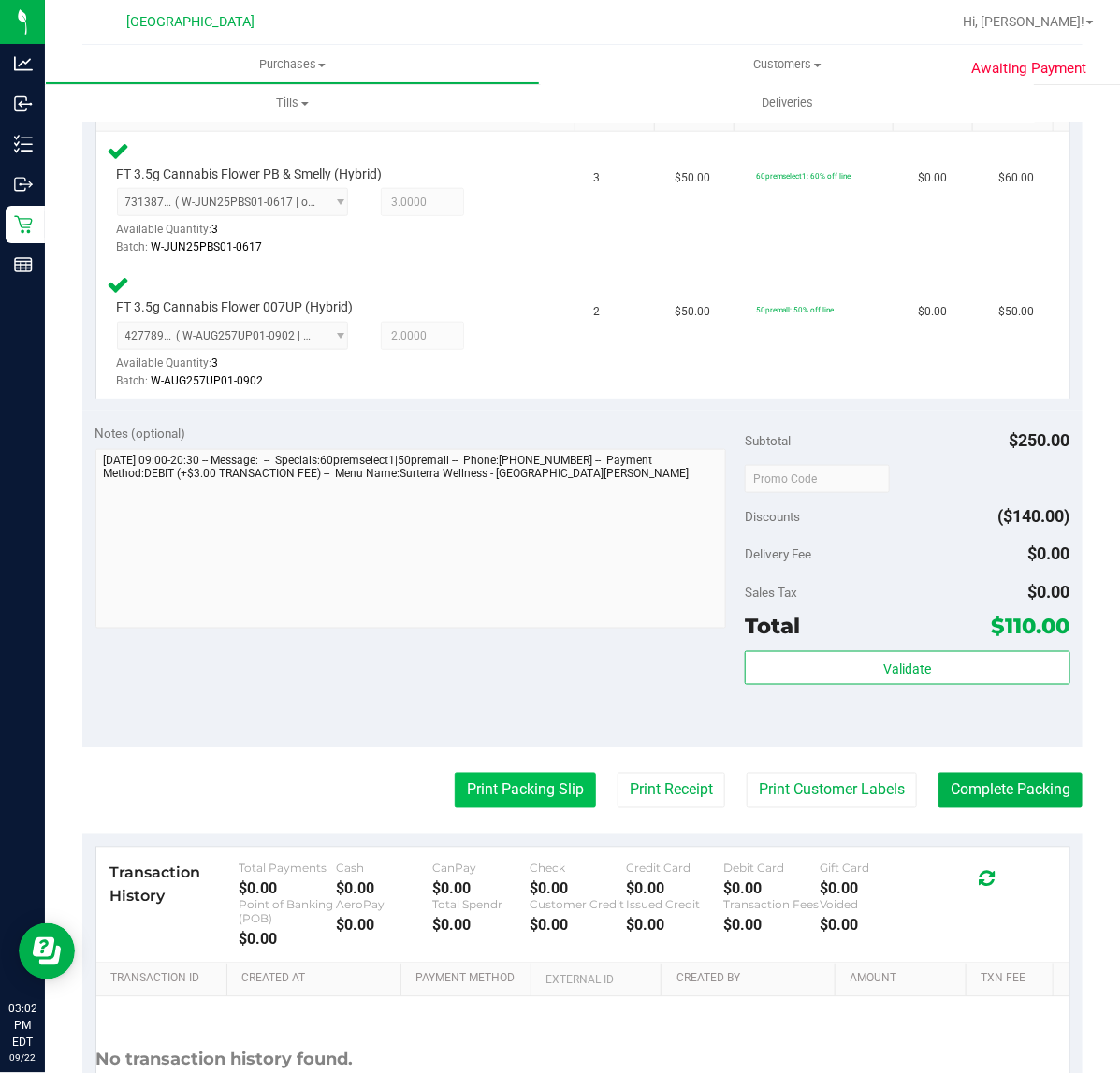
click at [517, 785] on button "Print Packing Slip" at bounding box center [524, 790] width 141 height 35
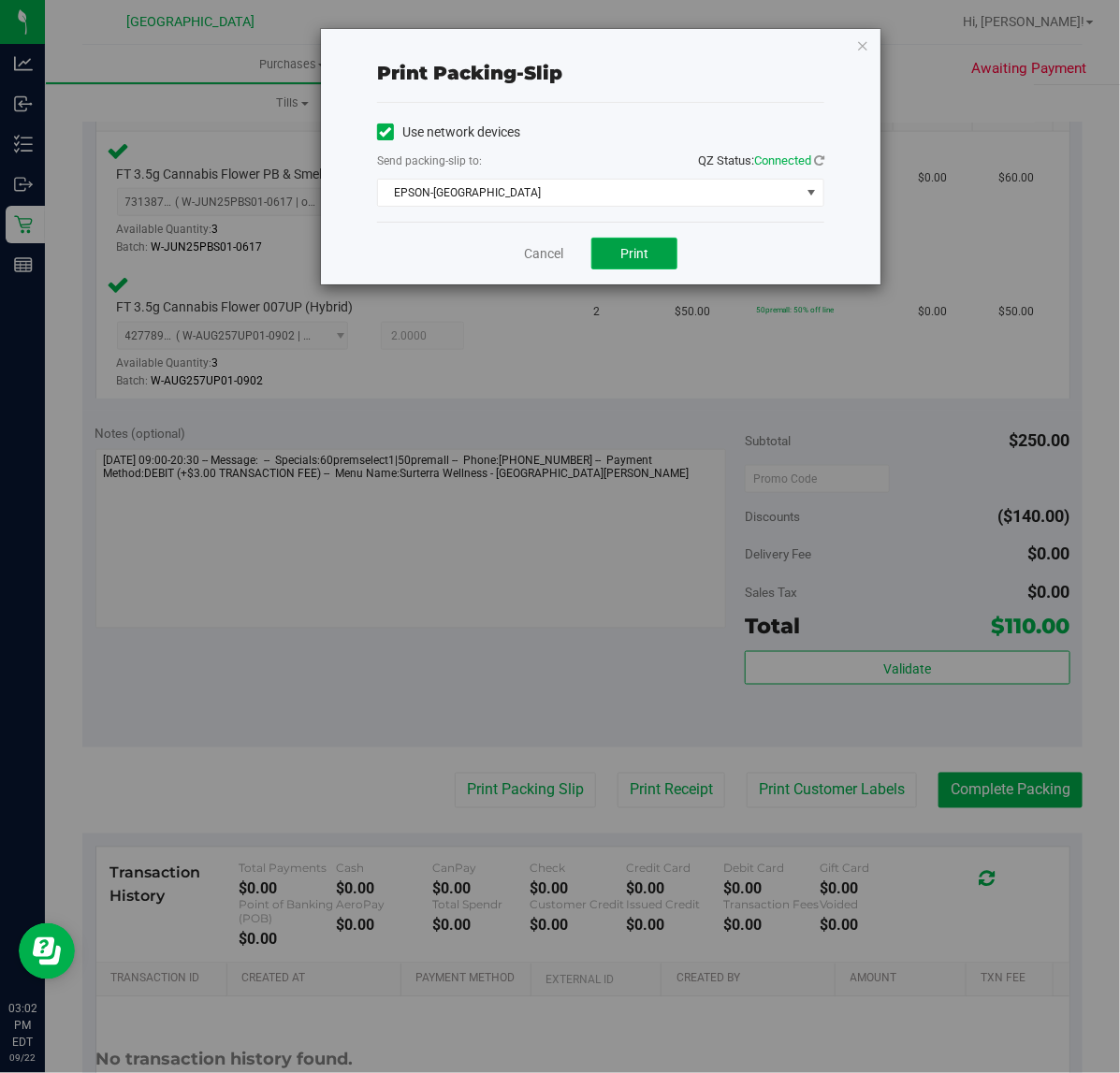
click at [651, 240] on button "Print" at bounding box center [633, 254] width 86 height 32
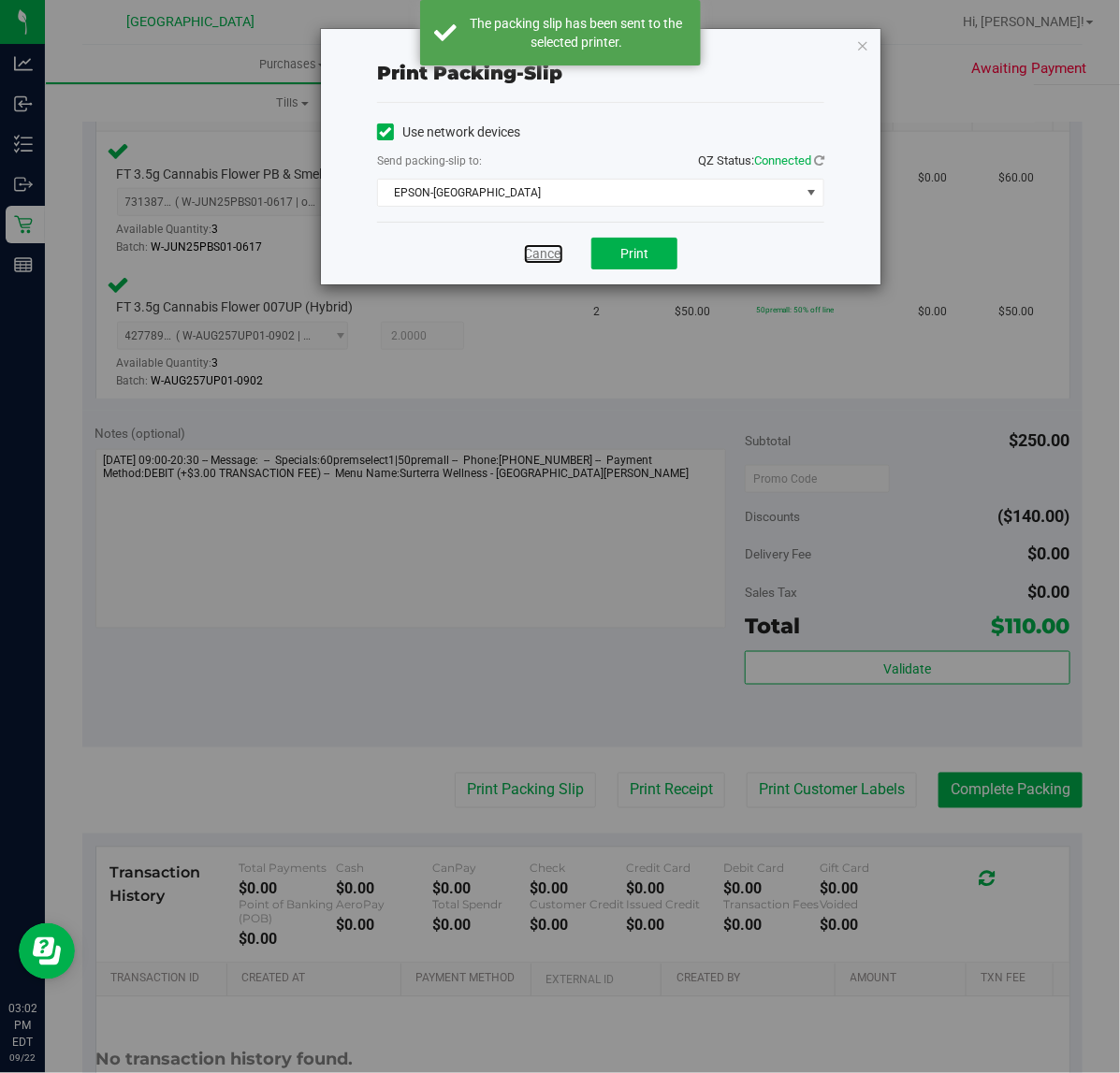
drag, startPoint x: 544, startPoint y: 262, endPoint x: 623, endPoint y: 414, distance: 171.3
click at [545, 260] on link "Cancel" at bounding box center [542, 253] width 39 height 20
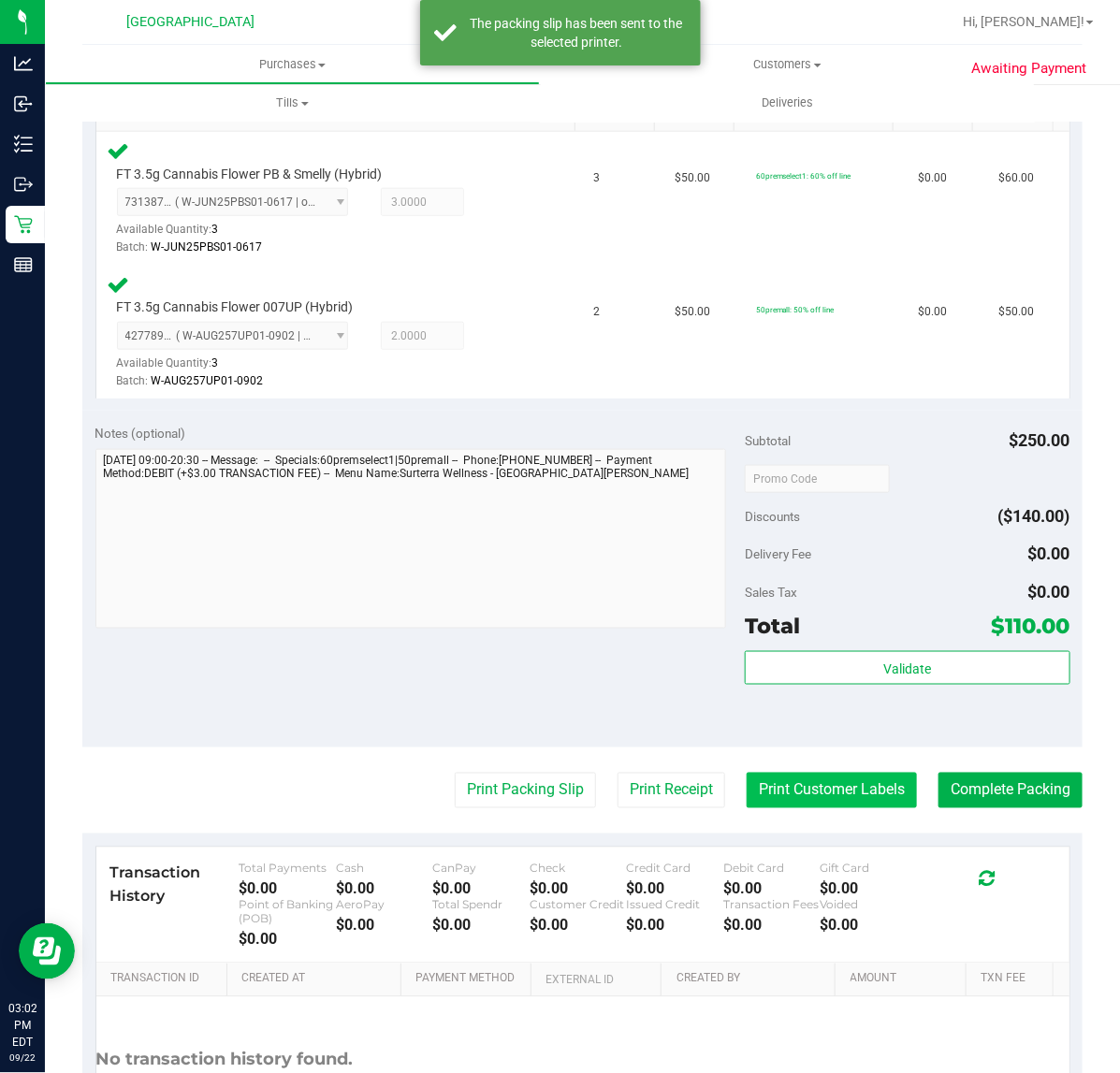
click at [793, 793] on button "Print Customer Labels" at bounding box center [832, 790] width 171 height 35
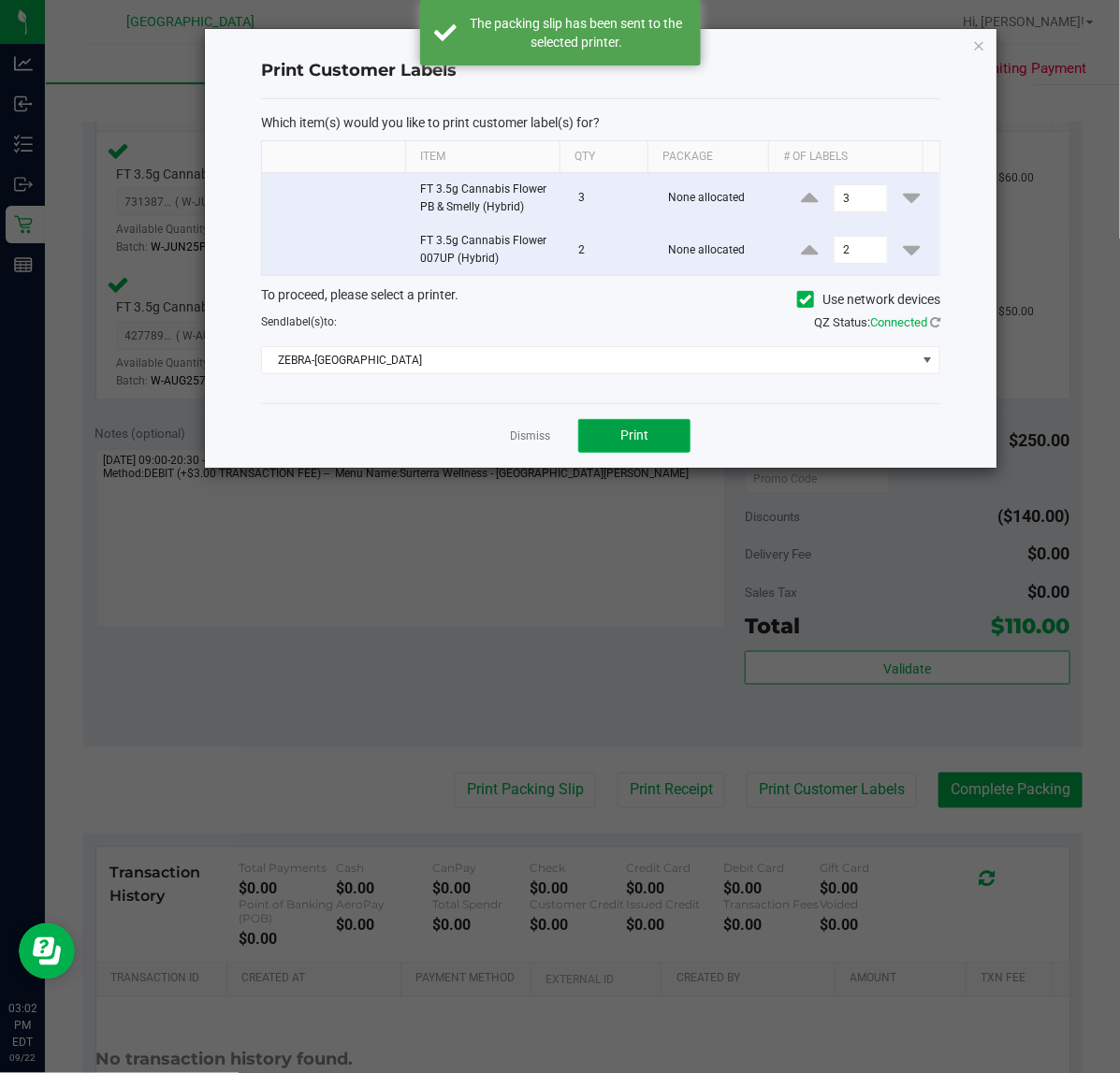
click at [652, 427] on button "Print" at bounding box center [634, 436] width 112 height 34
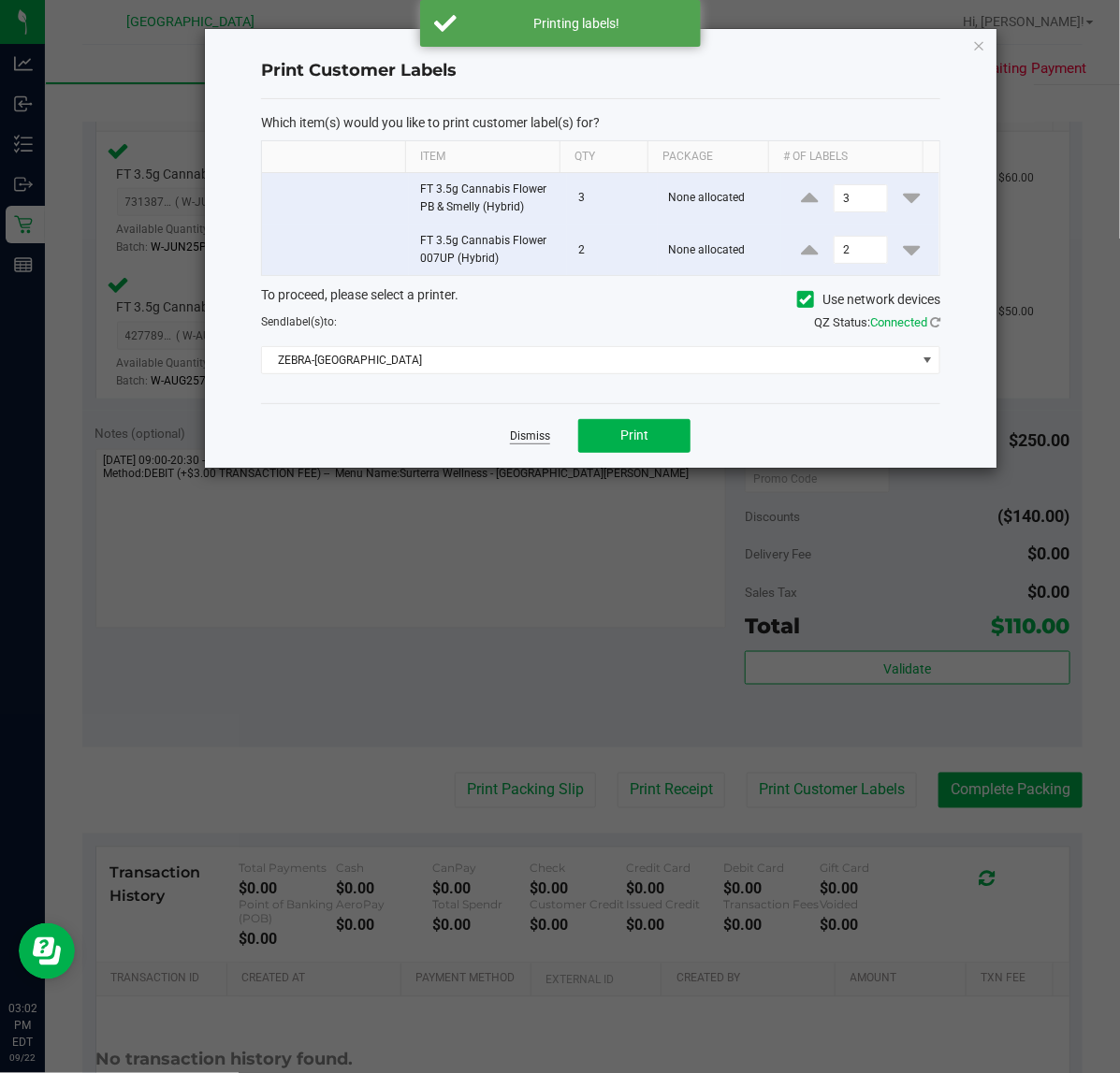
click at [529, 443] on link "Dismiss" at bounding box center [530, 436] width 40 height 16
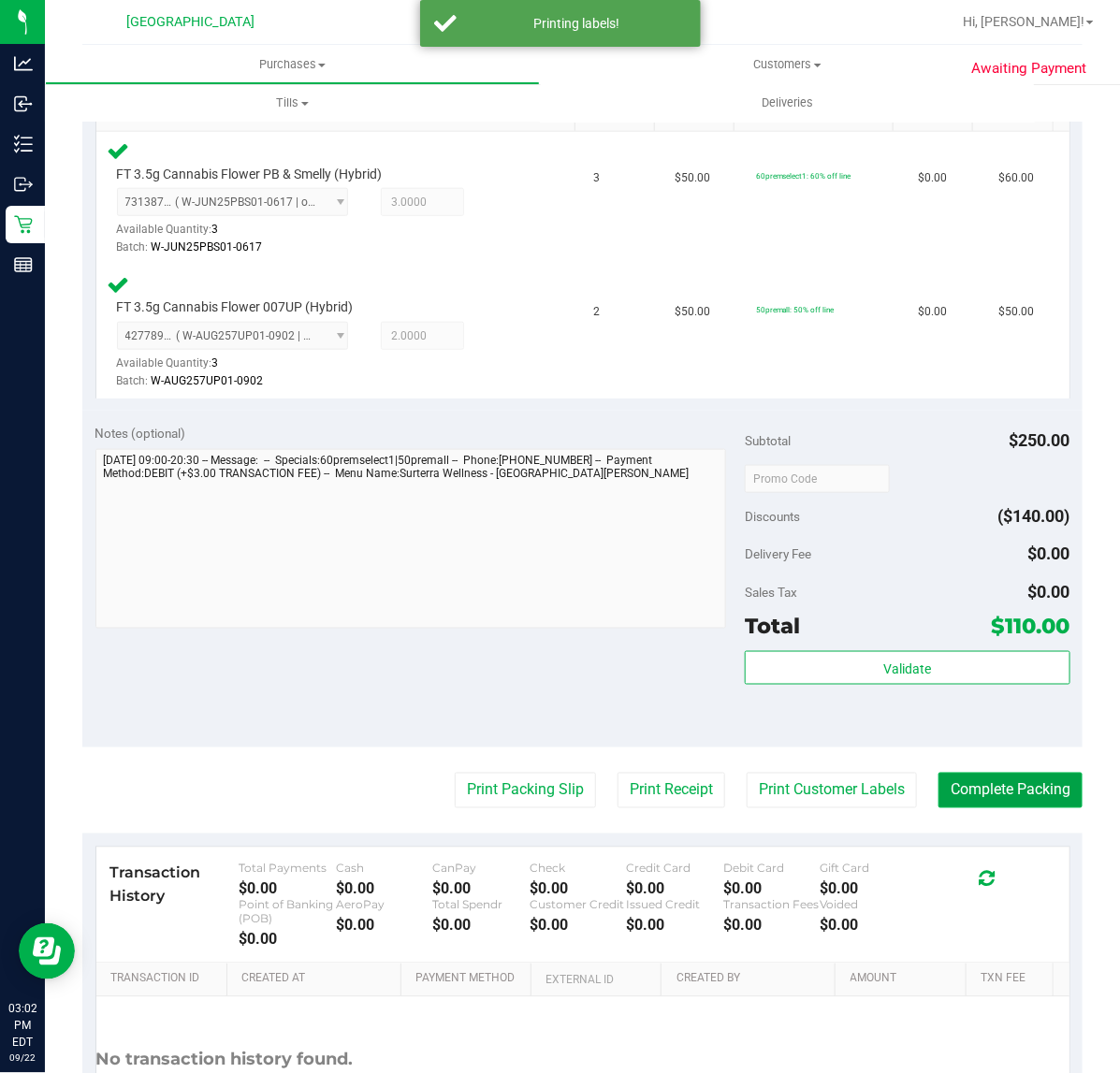
click at [979, 787] on button "Complete Packing" at bounding box center [1010, 790] width 144 height 35
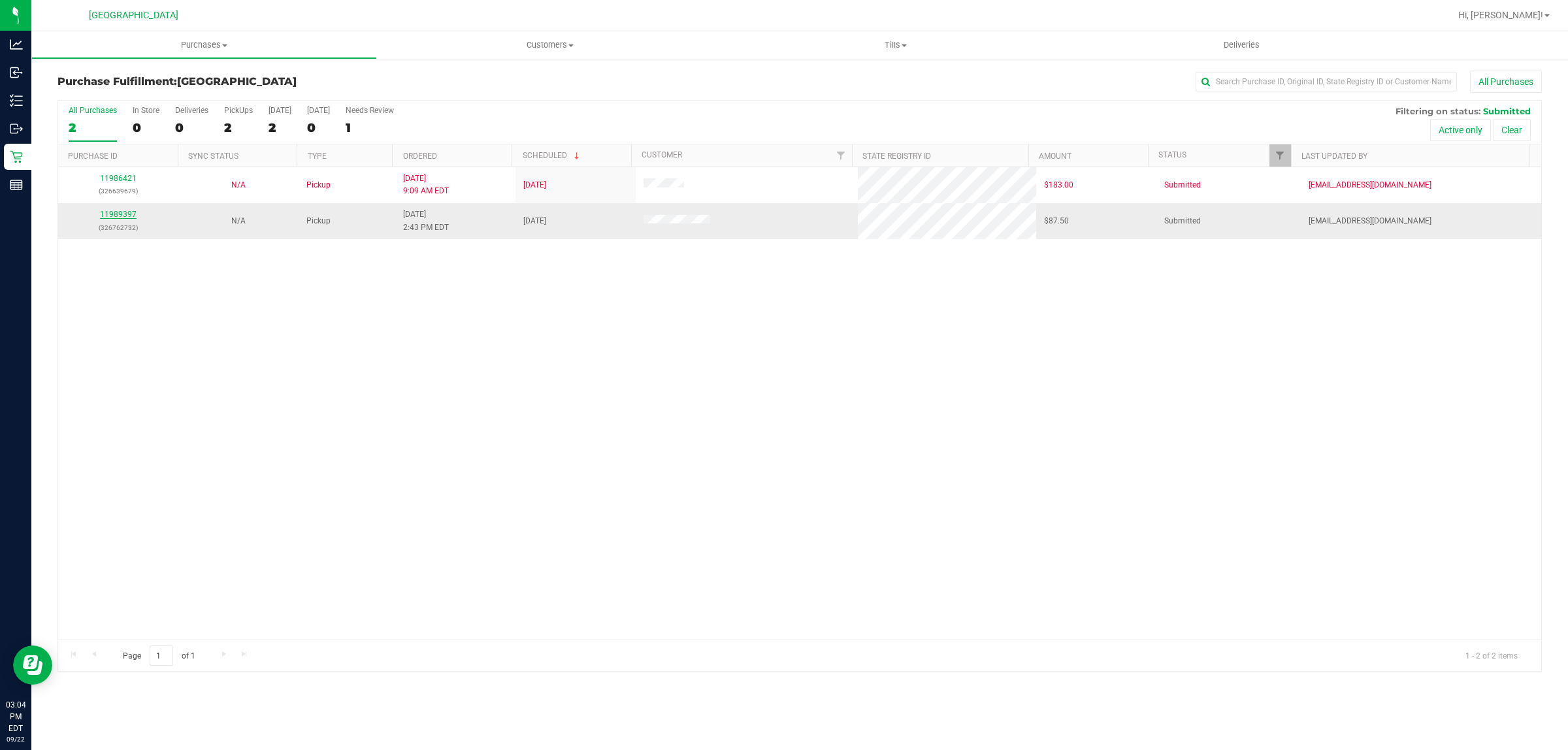
click at [127, 213] on link "11989397" at bounding box center [118, 215] width 36 height 9
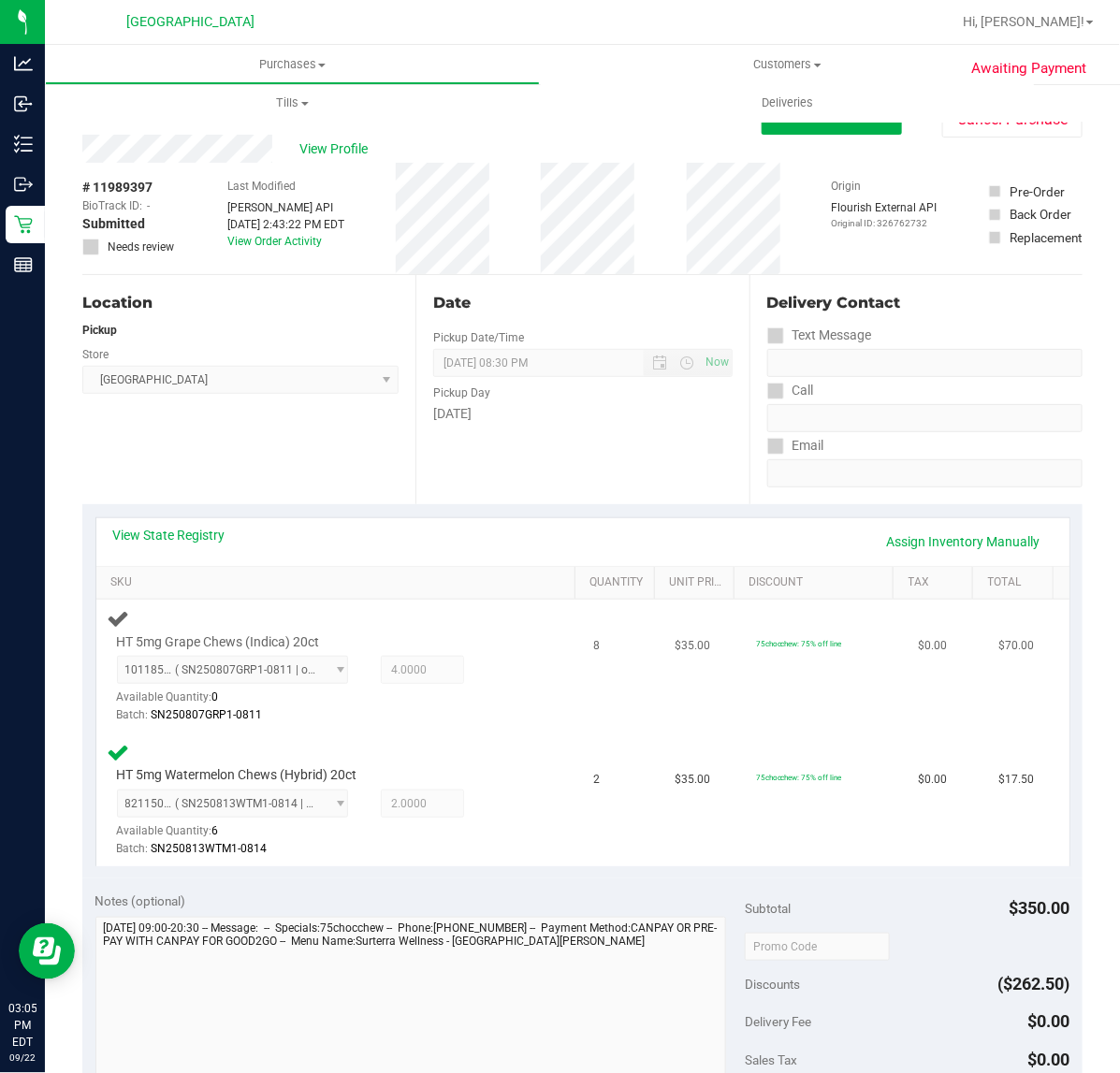
click at [470, 637] on div "HT 5mg Grape Chews (Indica) 20ct 1011858335789524 ( SN250807GRP1-0811 | orig: F…" at bounding box center [321, 680] width 427 height 93
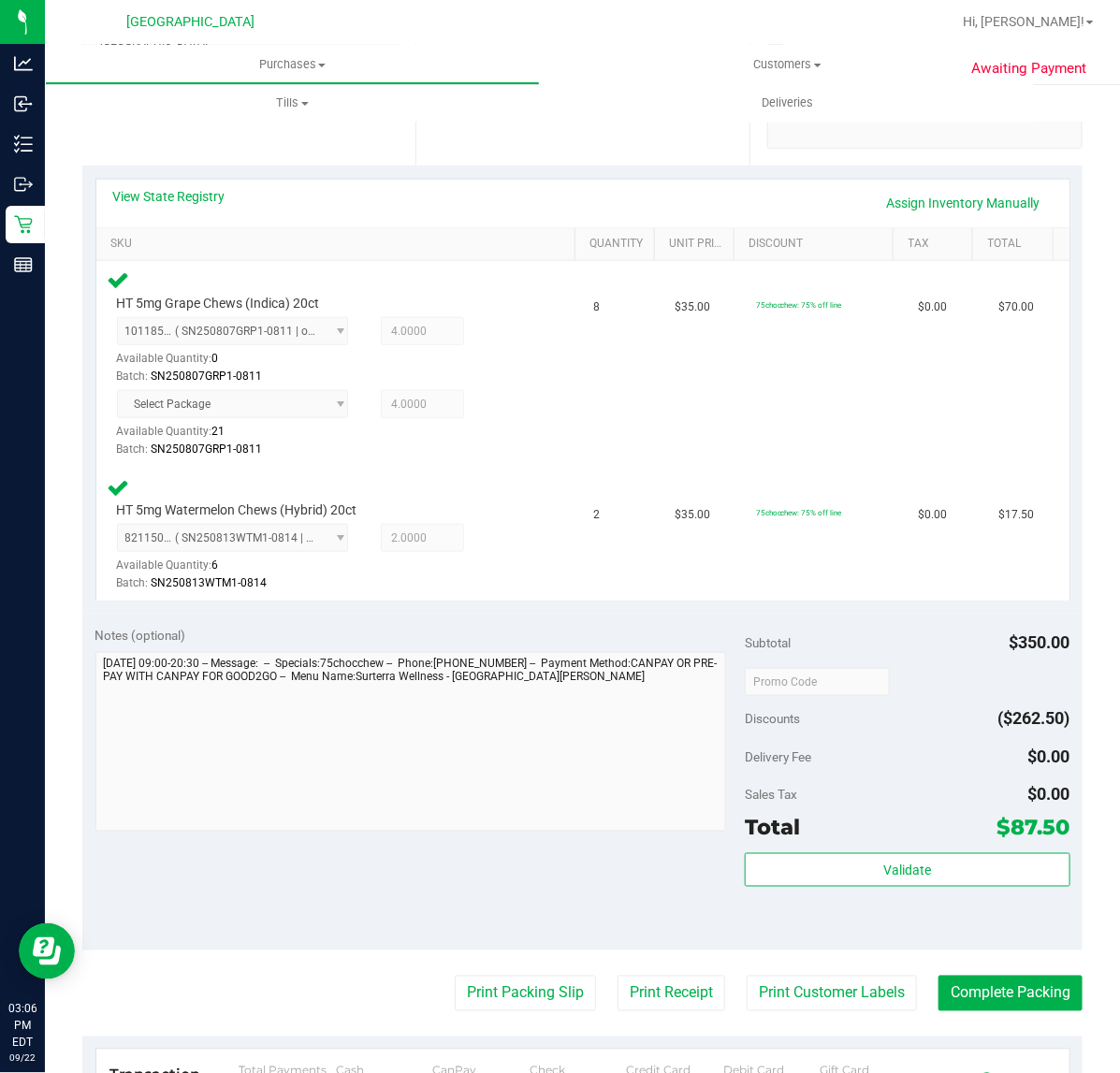
scroll to position [351, 0]
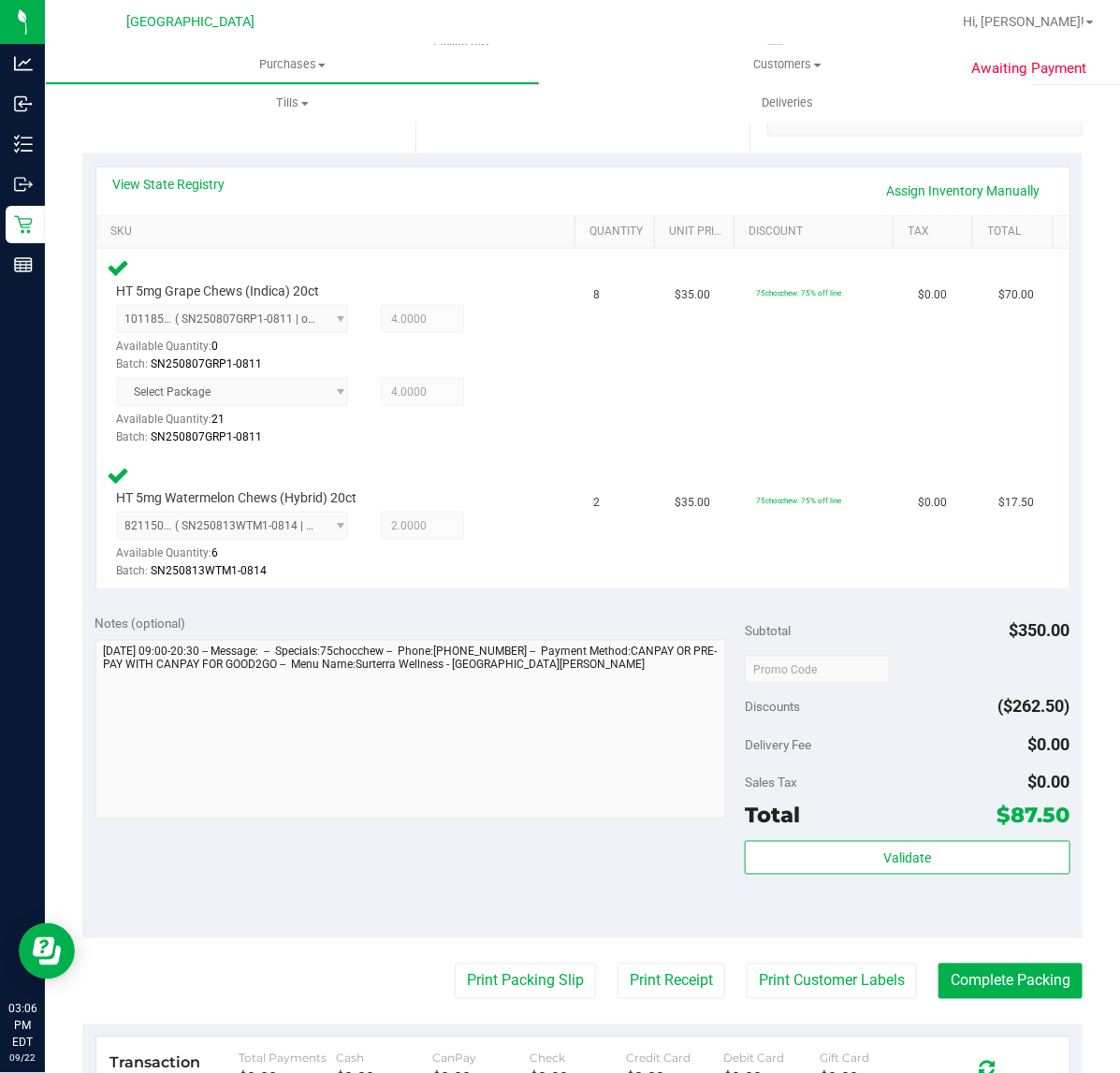
click at [894, 882] on div "Validate" at bounding box center [907, 883] width 324 height 84
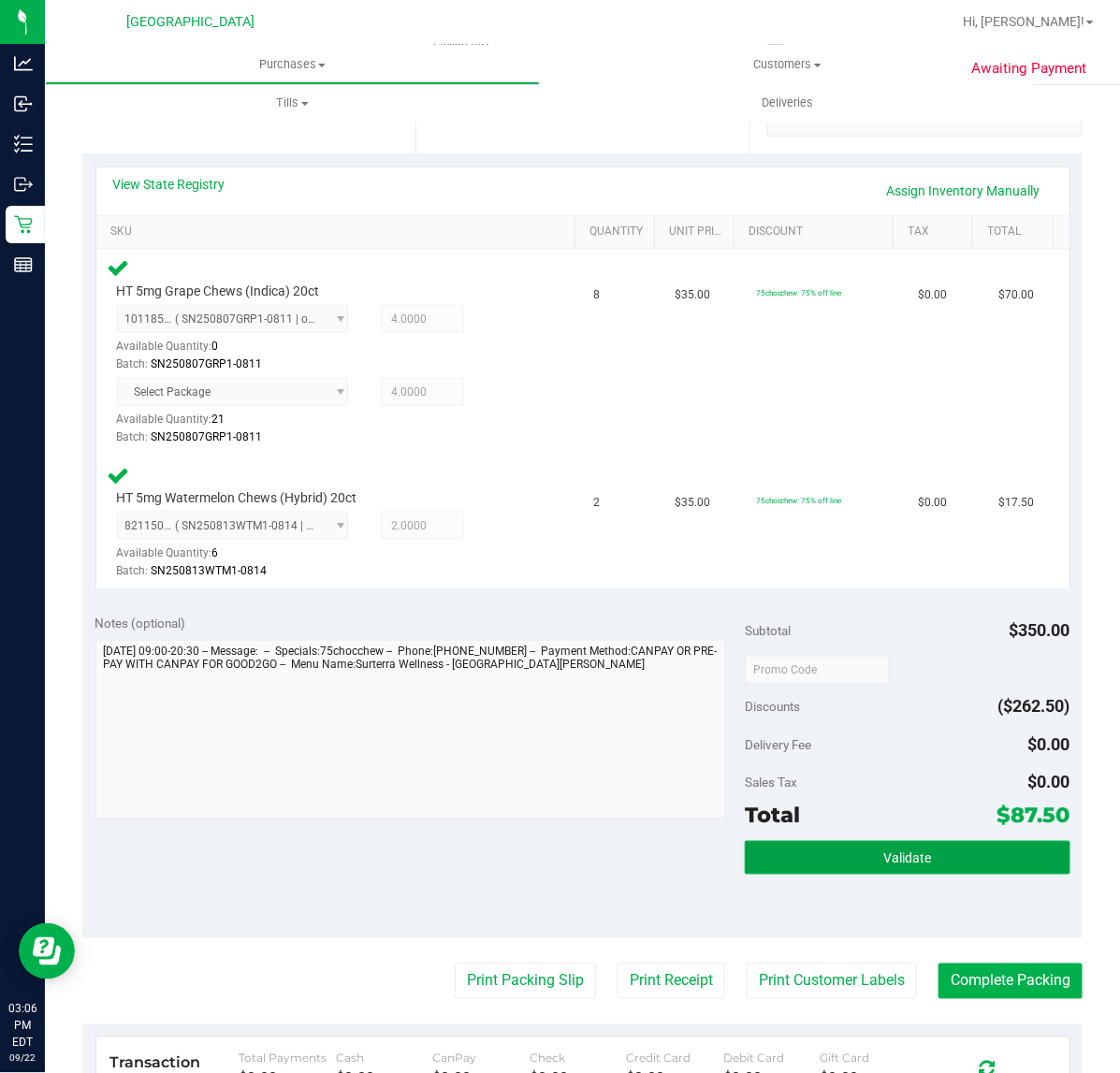
click at [914, 861] on span "Validate" at bounding box center [907, 860] width 47 height 15
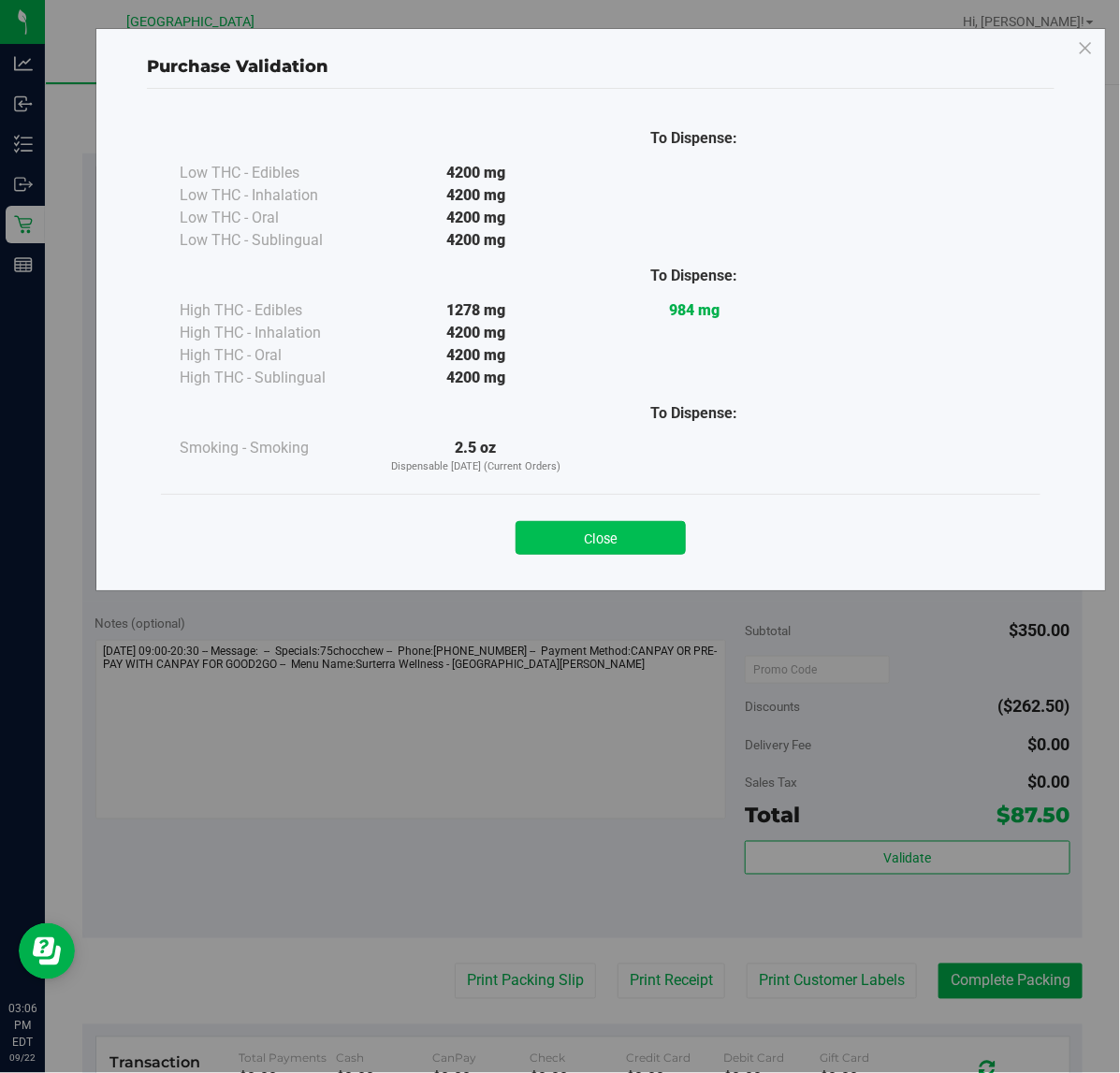
click at [623, 540] on button "Close" at bounding box center [600, 538] width 171 height 34
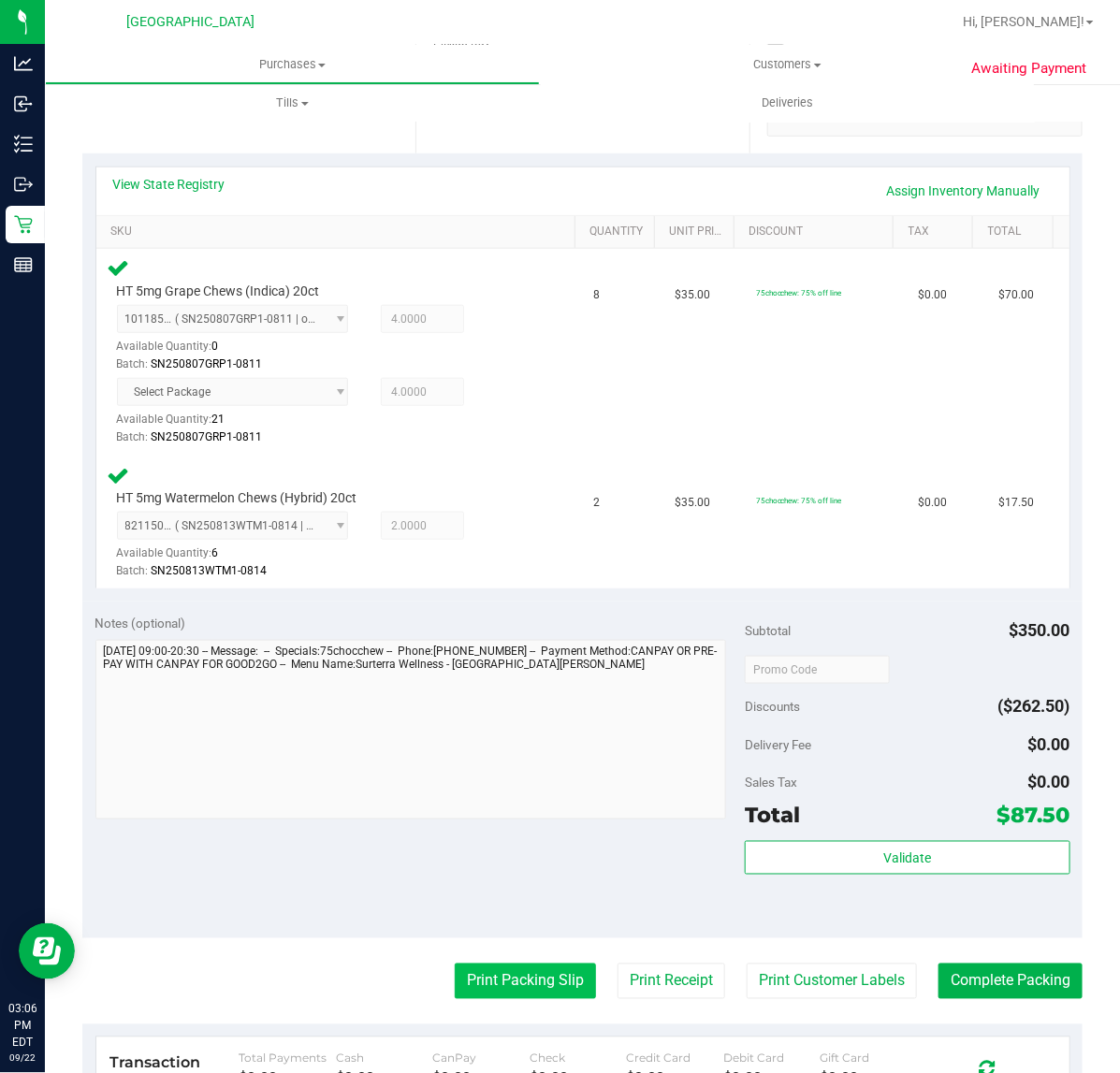
click at [516, 990] on button "Print Packing Slip" at bounding box center [524, 981] width 141 height 35
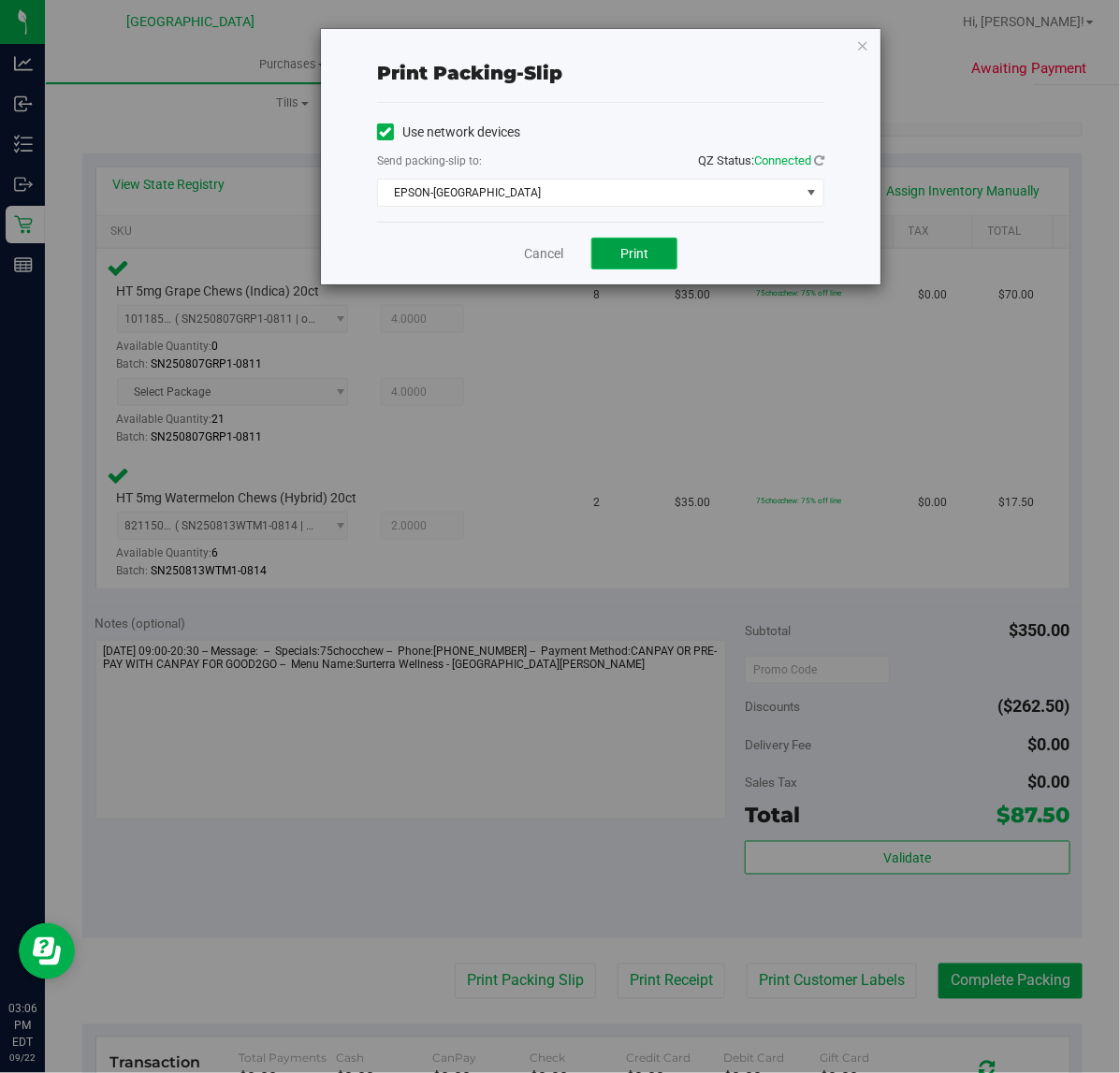
click at [639, 264] on button "Print" at bounding box center [633, 254] width 86 height 32
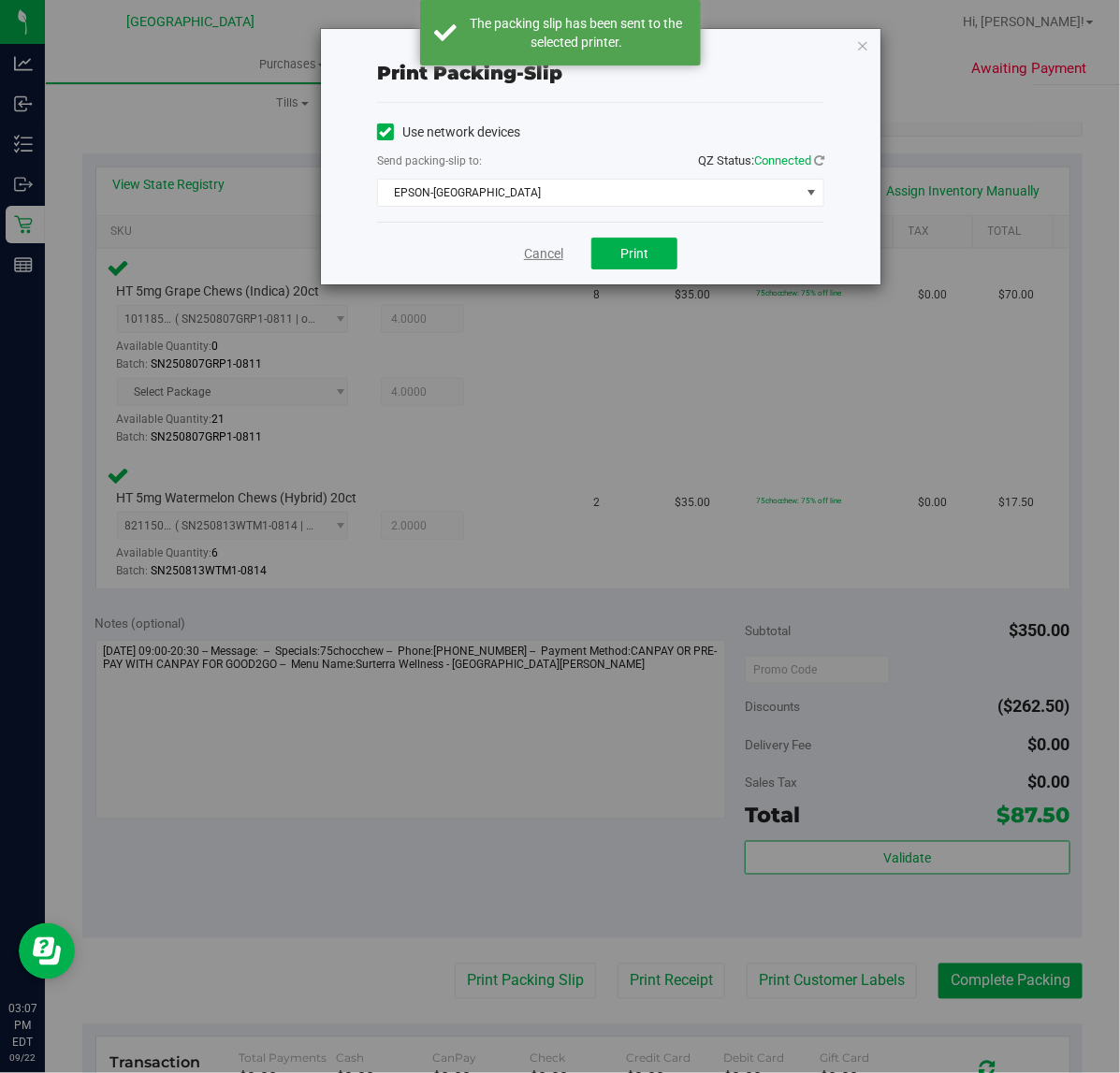
click at [542, 258] on link "Cancel" at bounding box center [542, 253] width 39 height 20
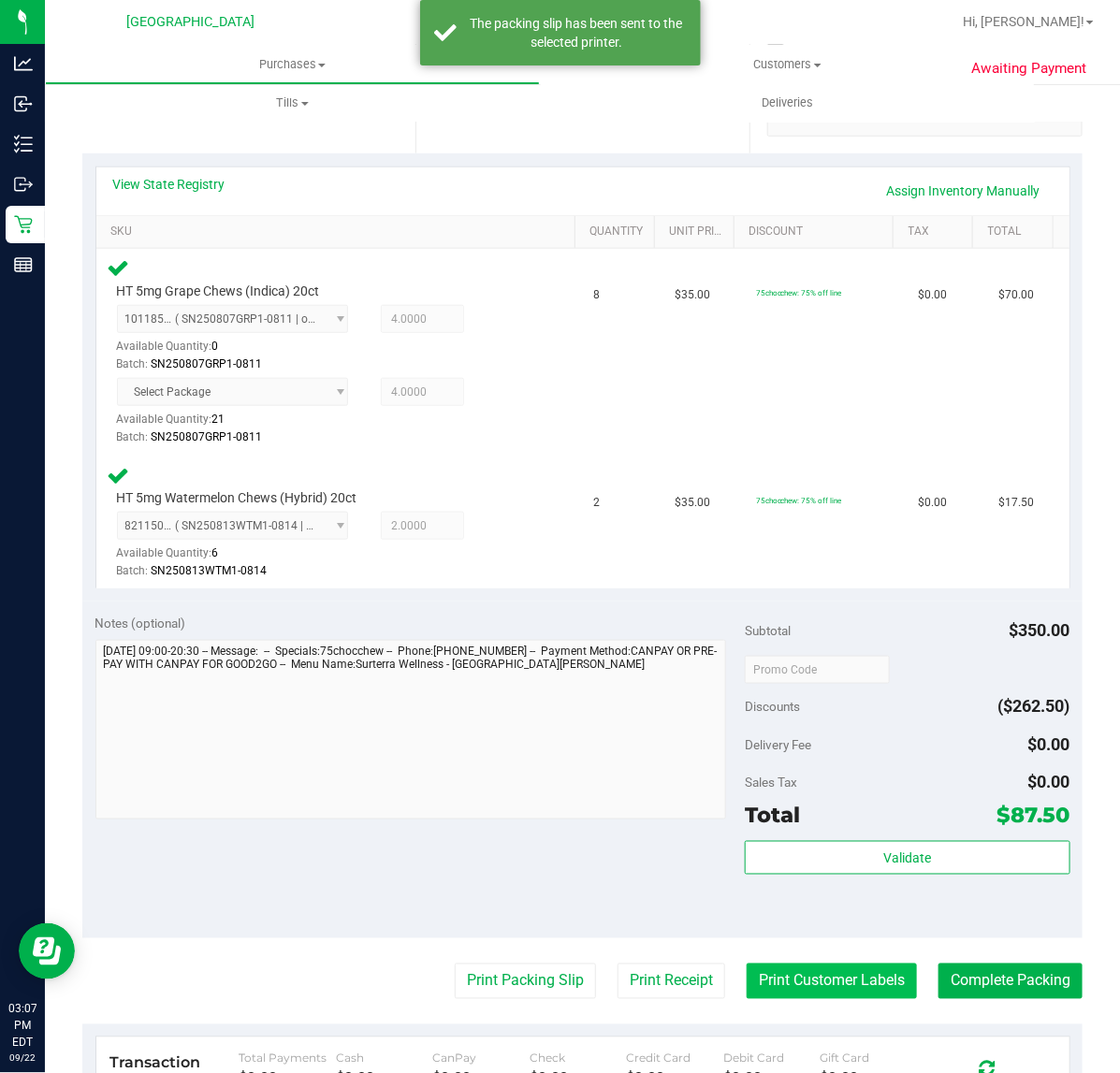
click at [787, 976] on button "Print Customer Labels" at bounding box center [832, 981] width 171 height 35
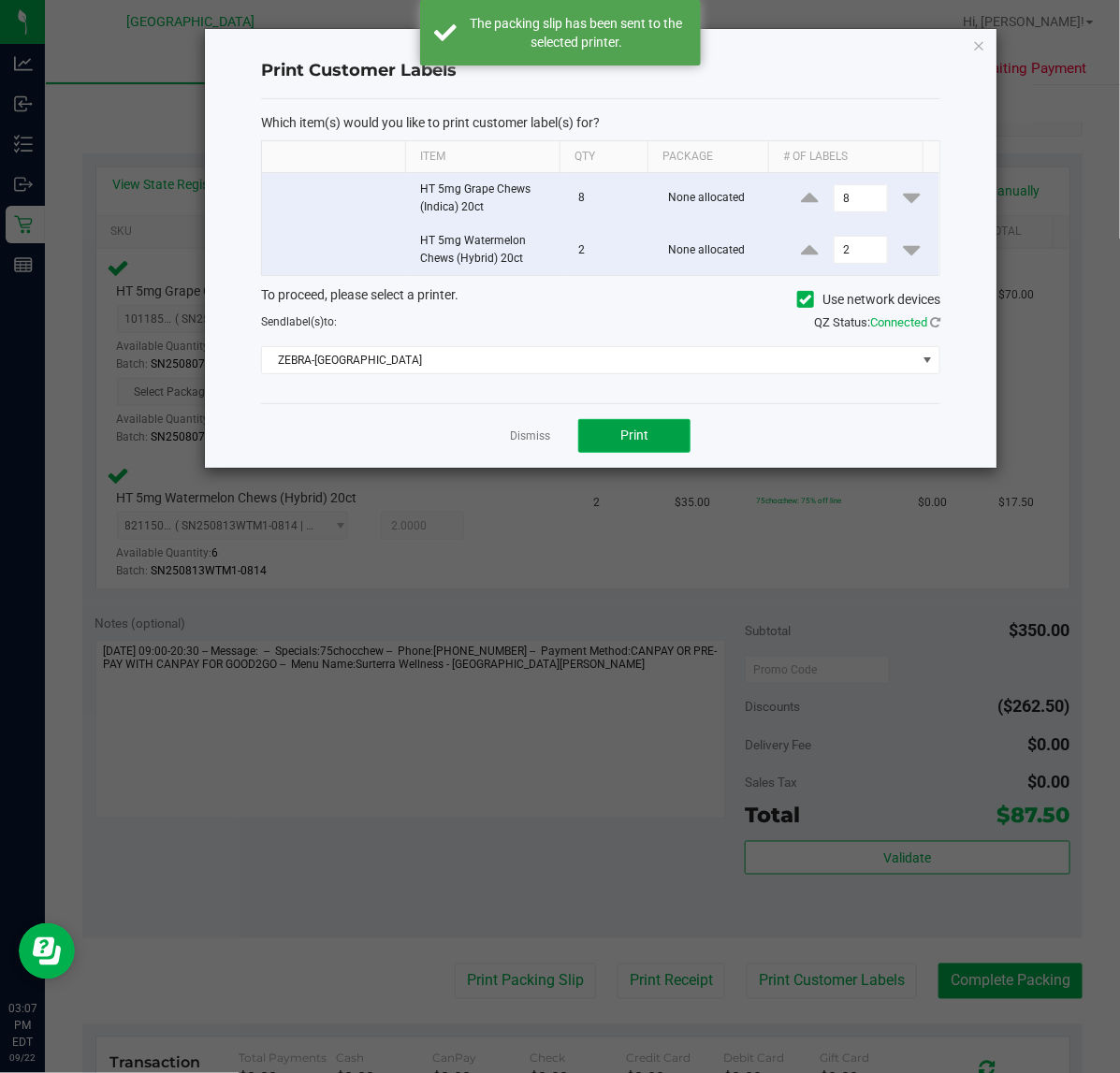
click at [633, 438] on span "Print" at bounding box center [634, 435] width 28 height 15
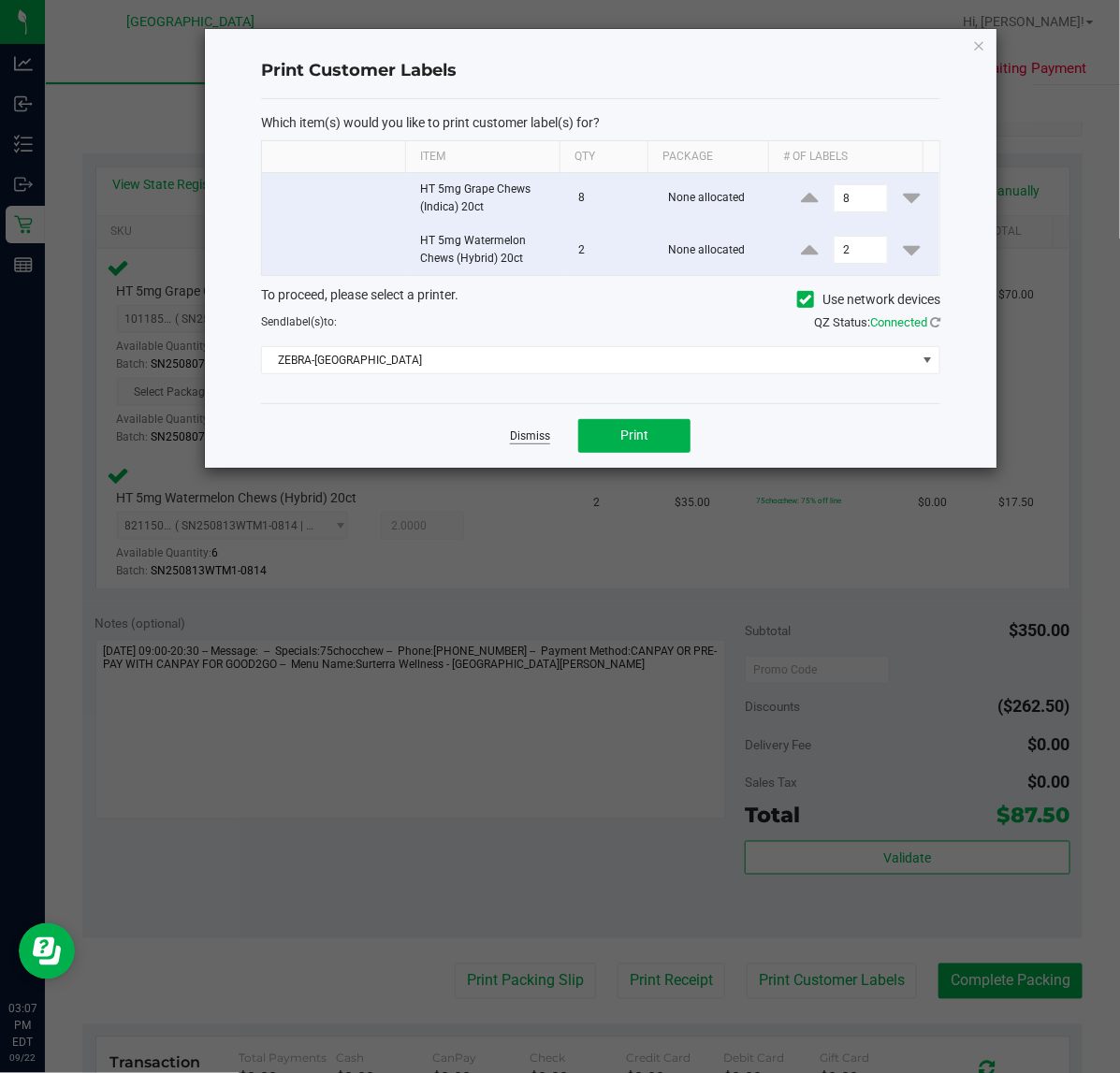
click at [526, 441] on link "Dismiss" at bounding box center [530, 436] width 40 height 16
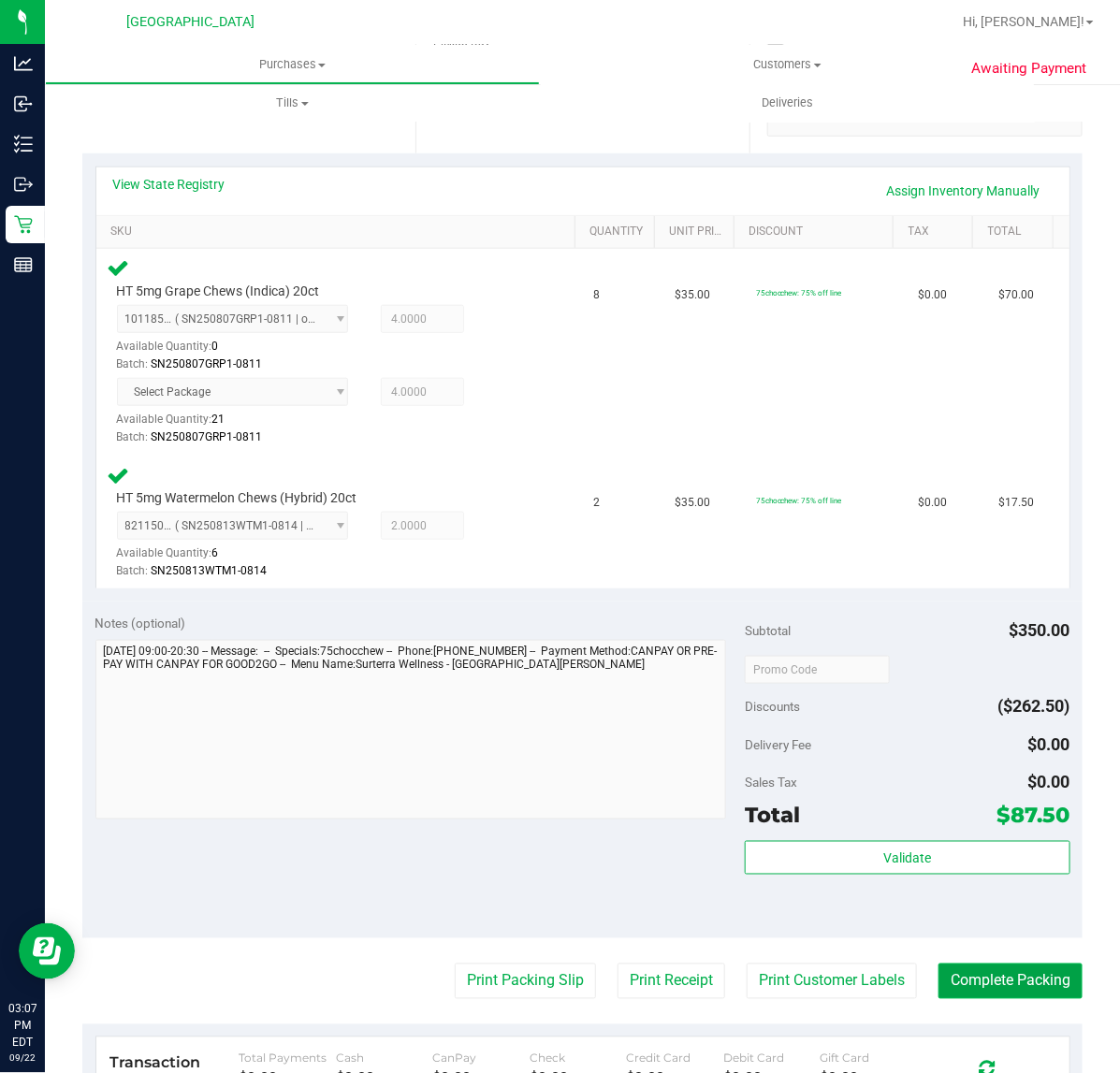
click at [996, 984] on button "Complete Packing" at bounding box center [1010, 981] width 144 height 35
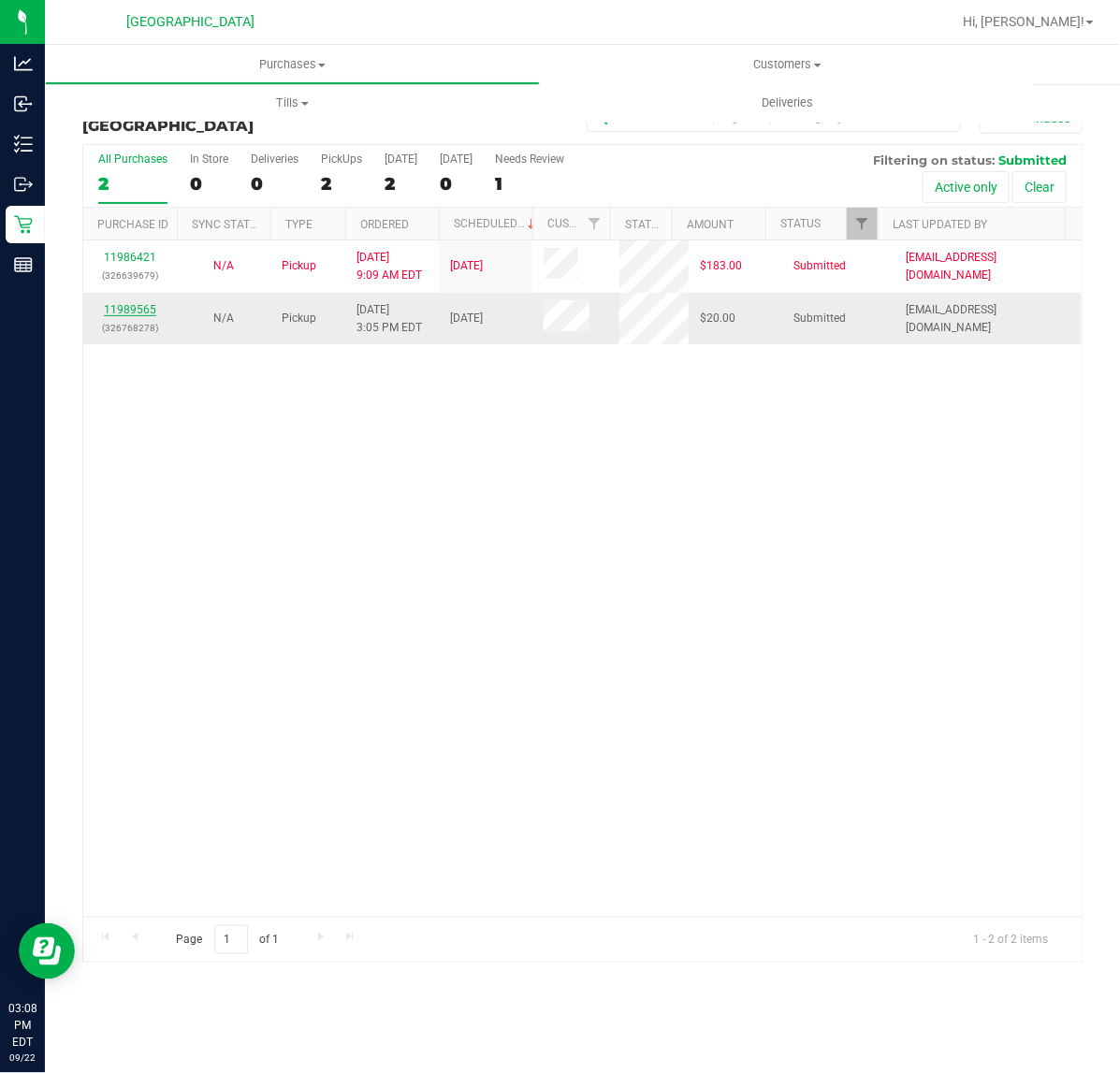
click at [128, 314] on link "11989565" at bounding box center [129, 310] width 52 height 13
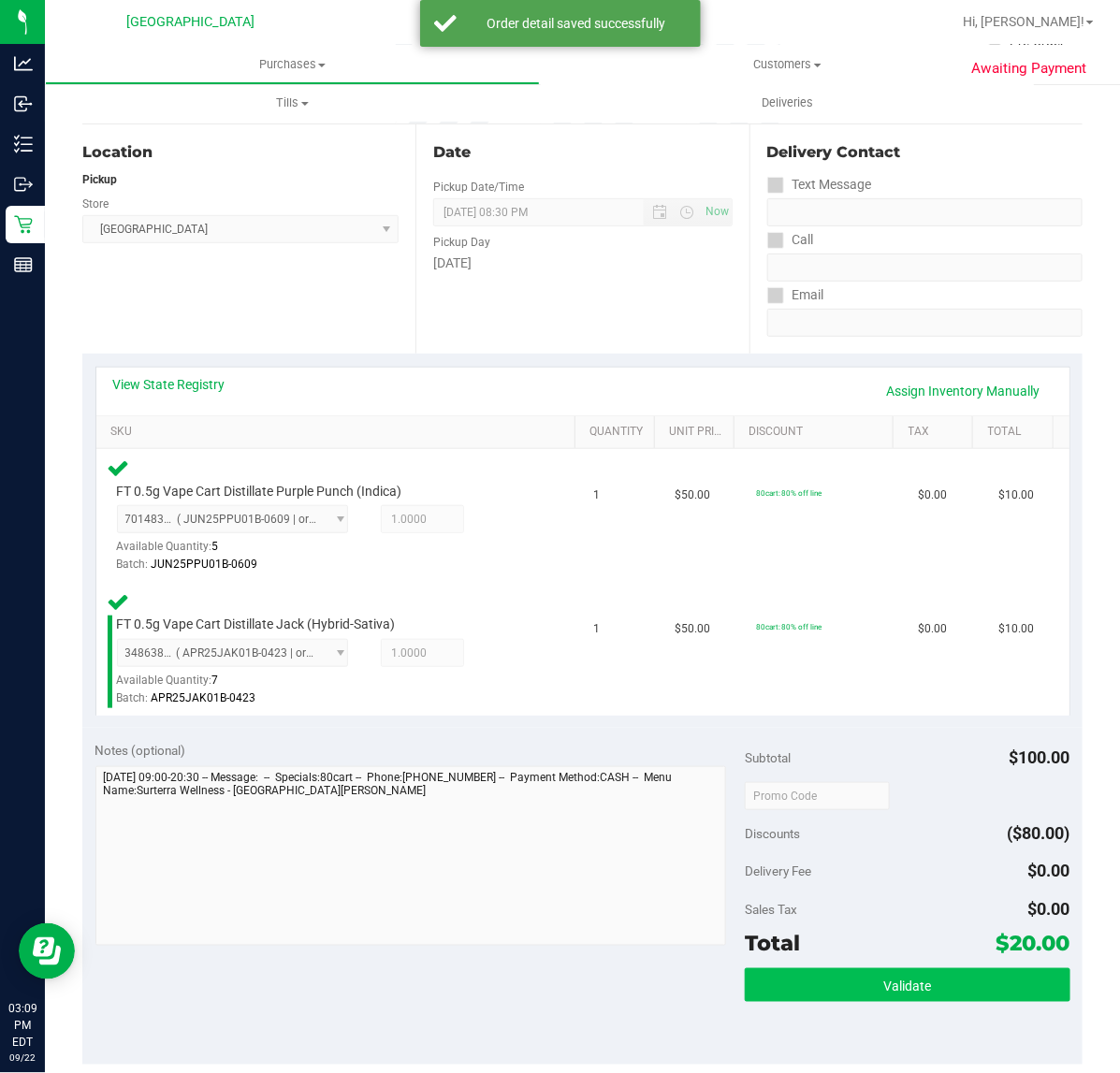
scroll to position [227, 0]
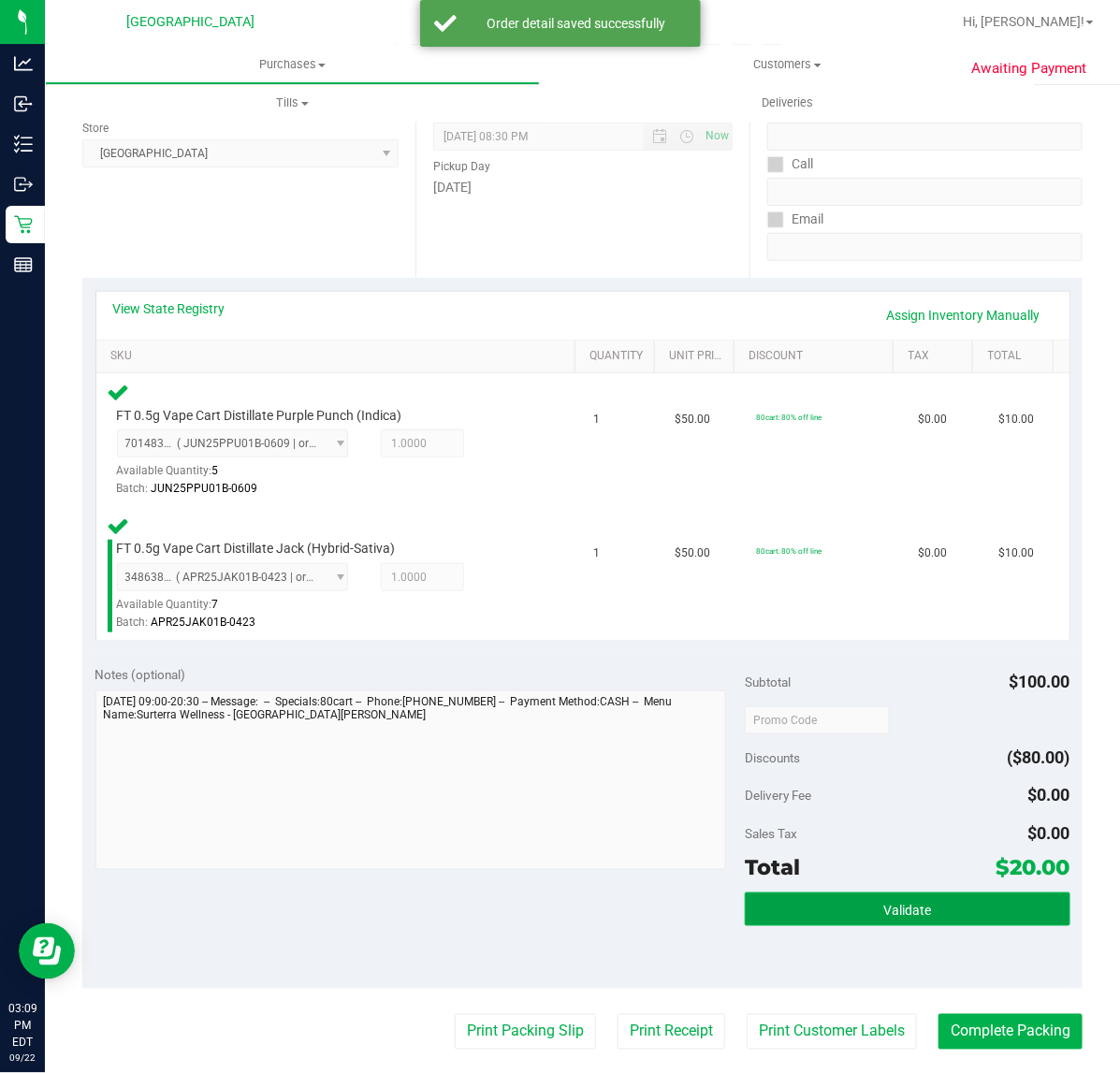
click at [818, 915] on button "Validate" at bounding box center [907, 910] width 324 height 34
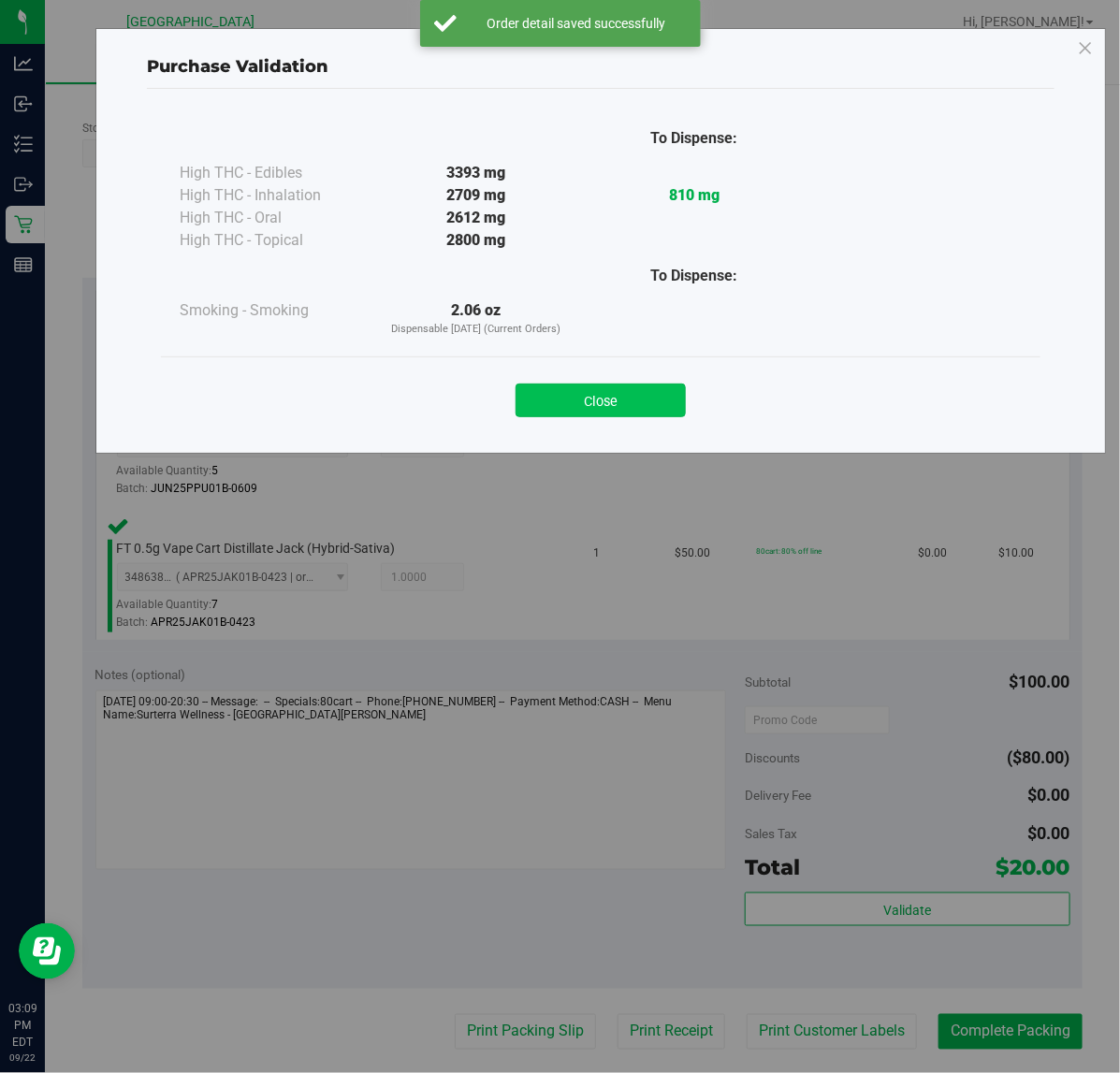
click at [601, 386] on button "Close" at bounding box center [600, 400] width 171 height 34
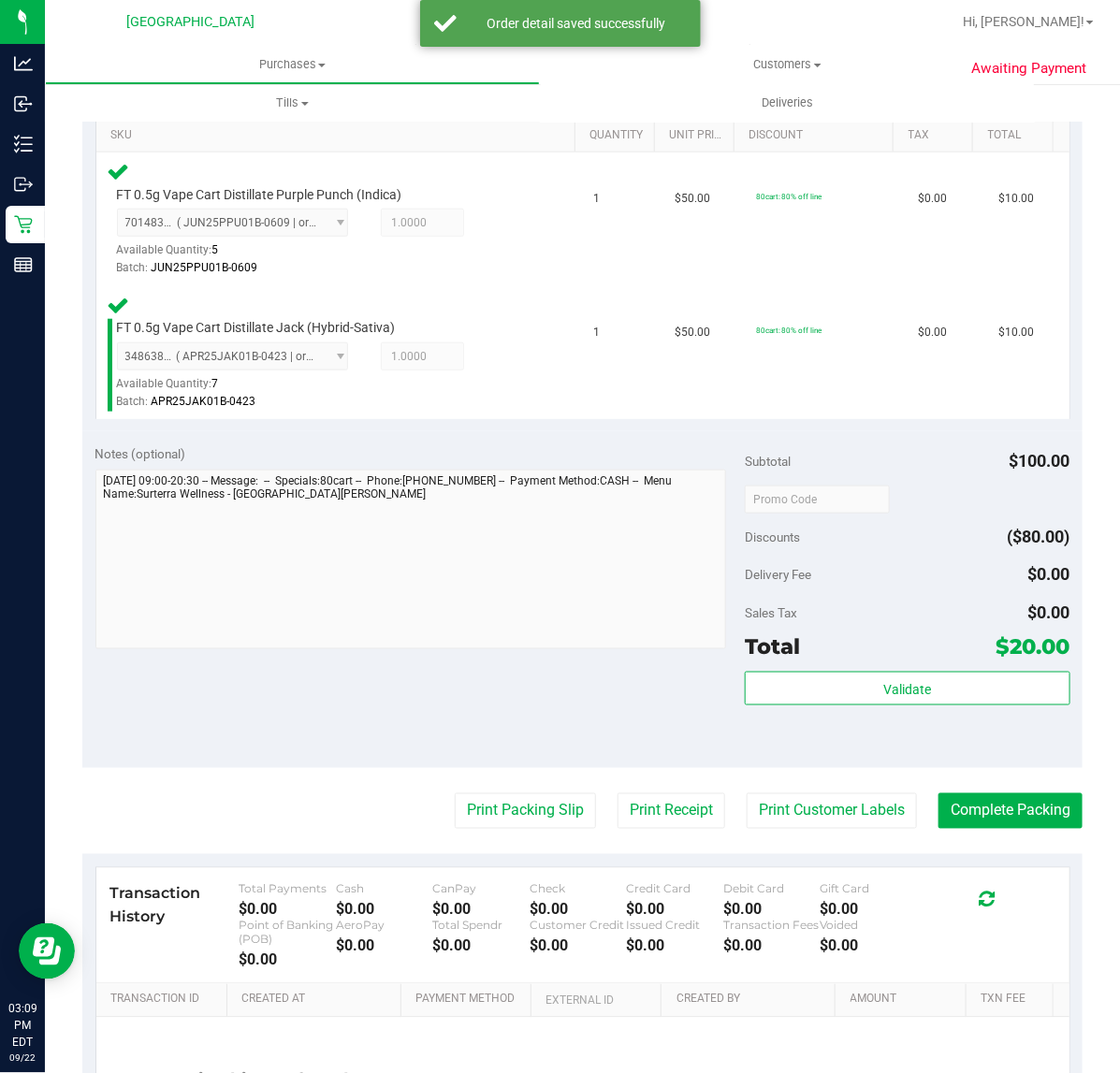
scroll to position [445, 0]
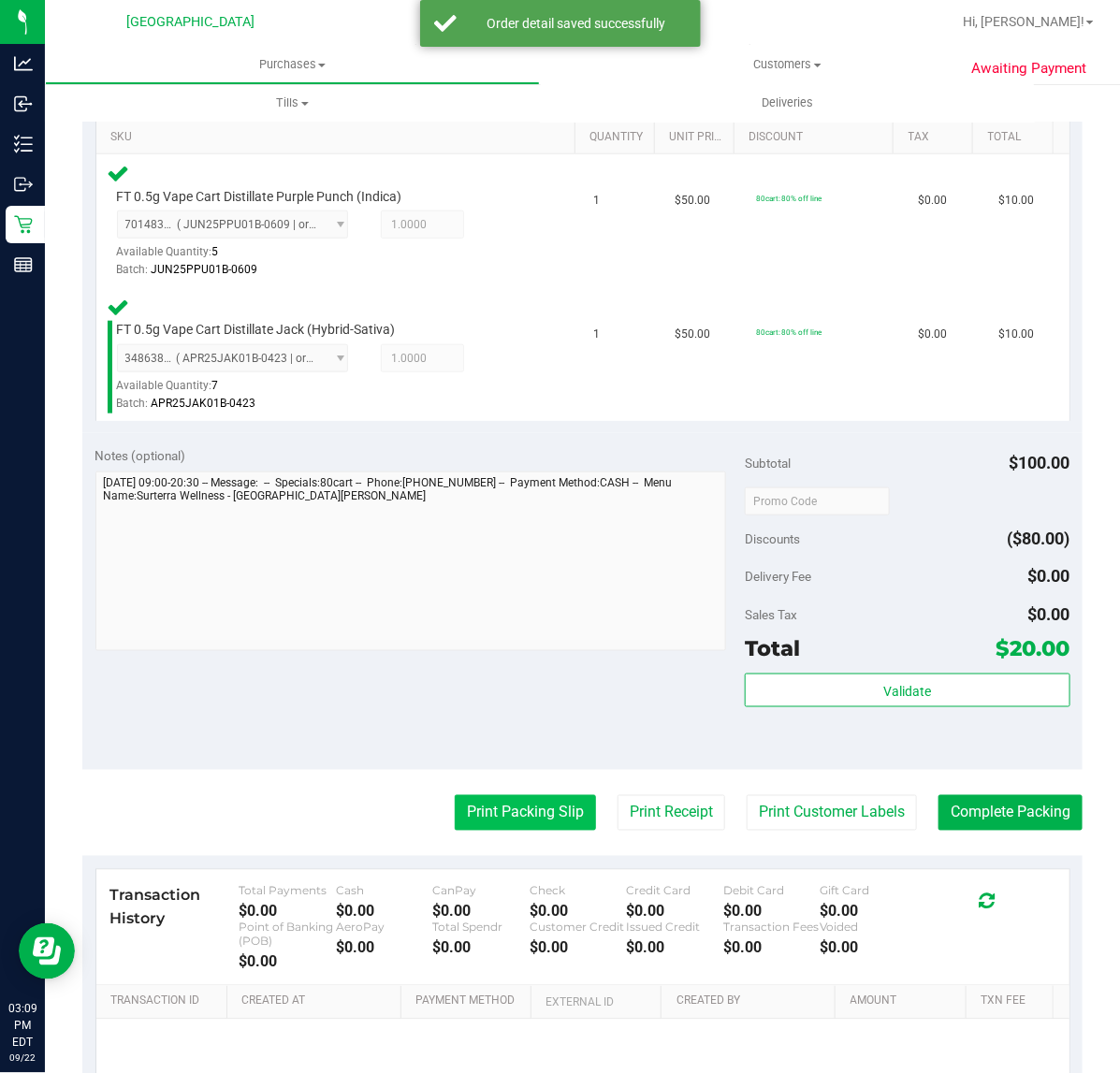
click at [510, 807] on button "Print Packing Slip" at bounding box center [524, 812] width 141 height 35
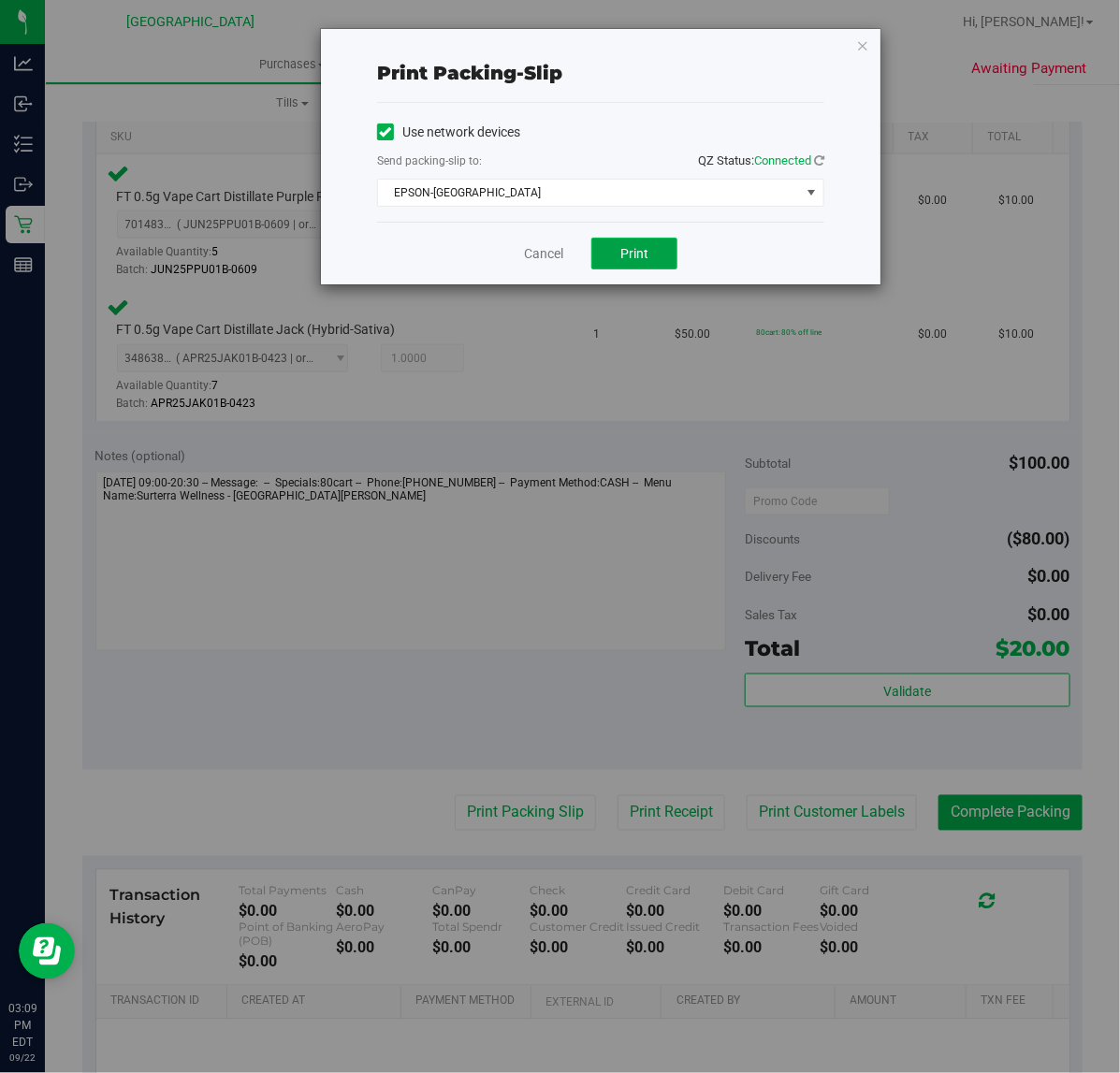
click at [659, 246] on button "Print" at bounding box center [633, 254] width 86 height 32
click at [541, 250] on link "Cancel" at bounding box center [542, 253] width 39 height 20
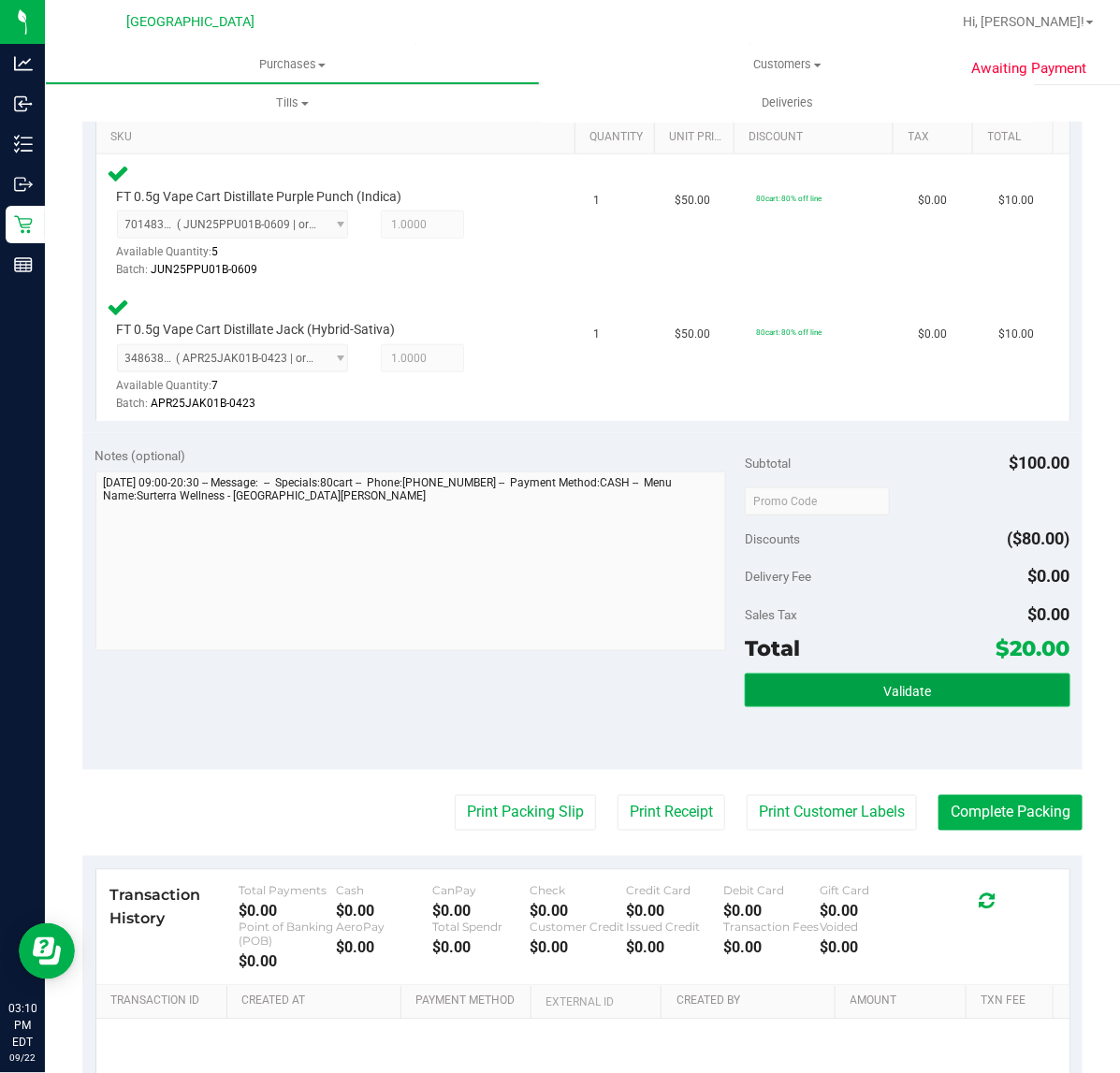
click at [891, 684] on span "Validate" at bounding box center [907, 692] width 47 height 15
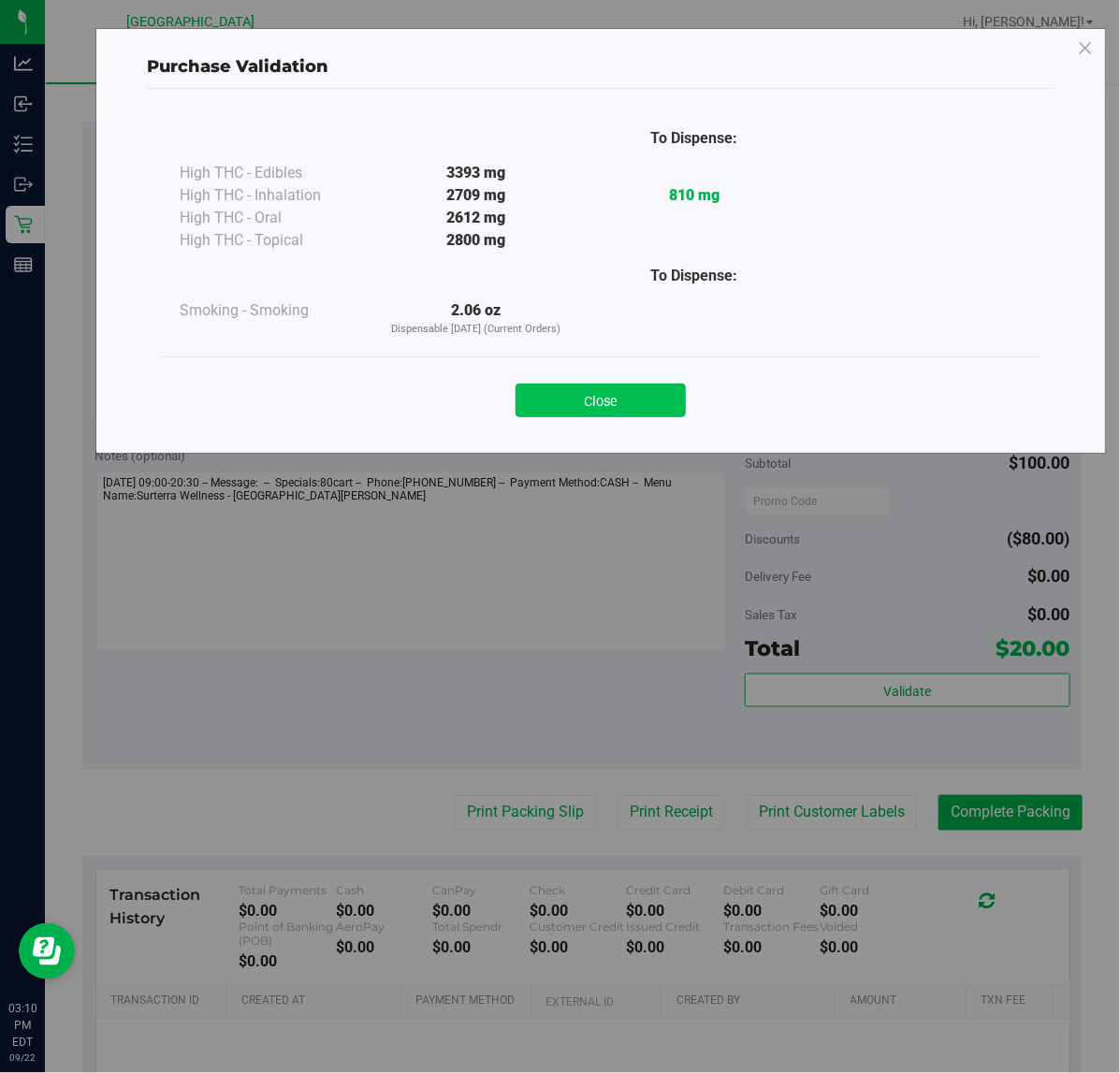
click at [656, 396] on button "Close" at bounding box center [600, 400] width 171 height 34
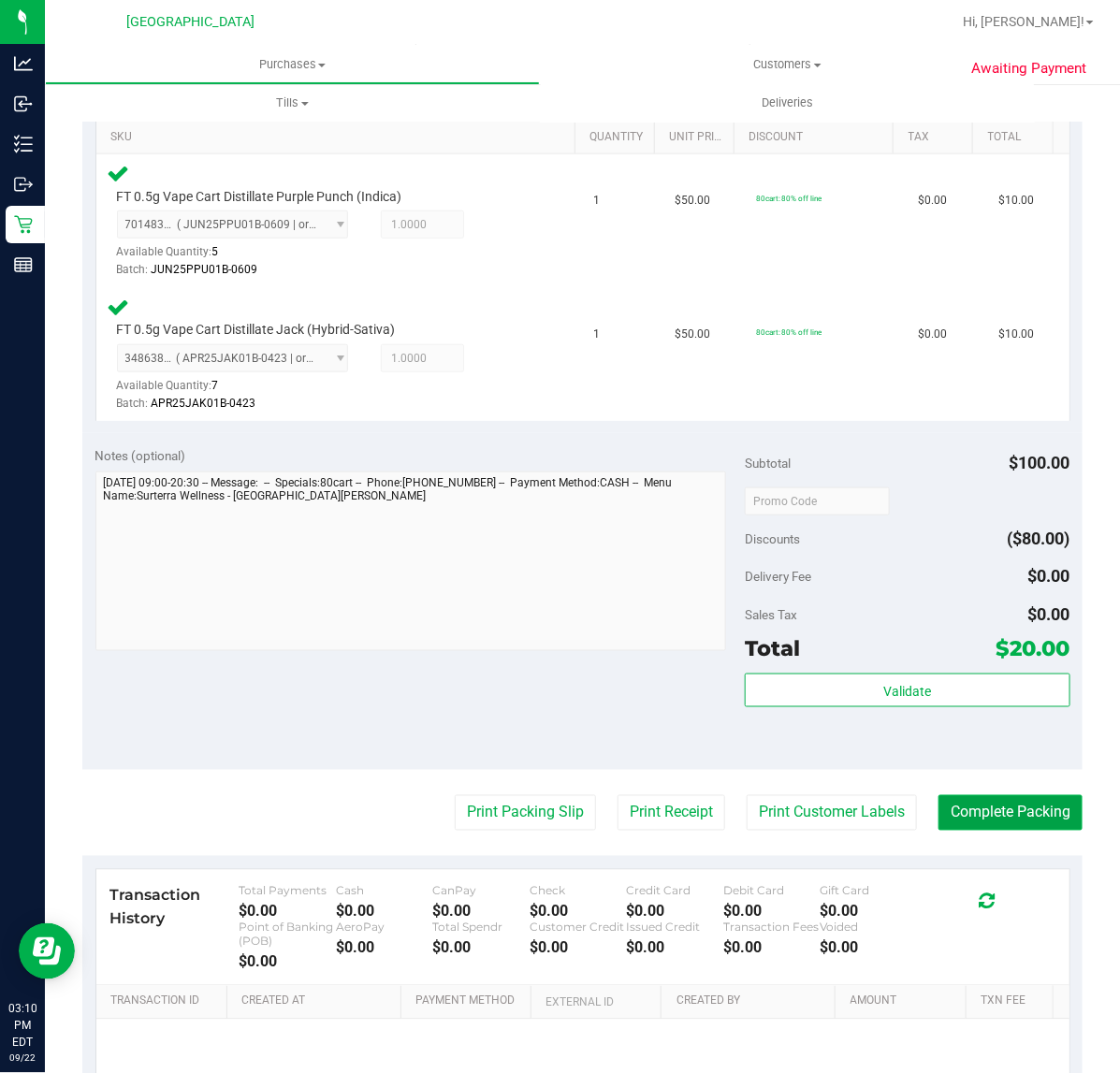
click at [1011, 809] on button "Complete Packing" at bounding box center [1010, 812] width 144 height 35
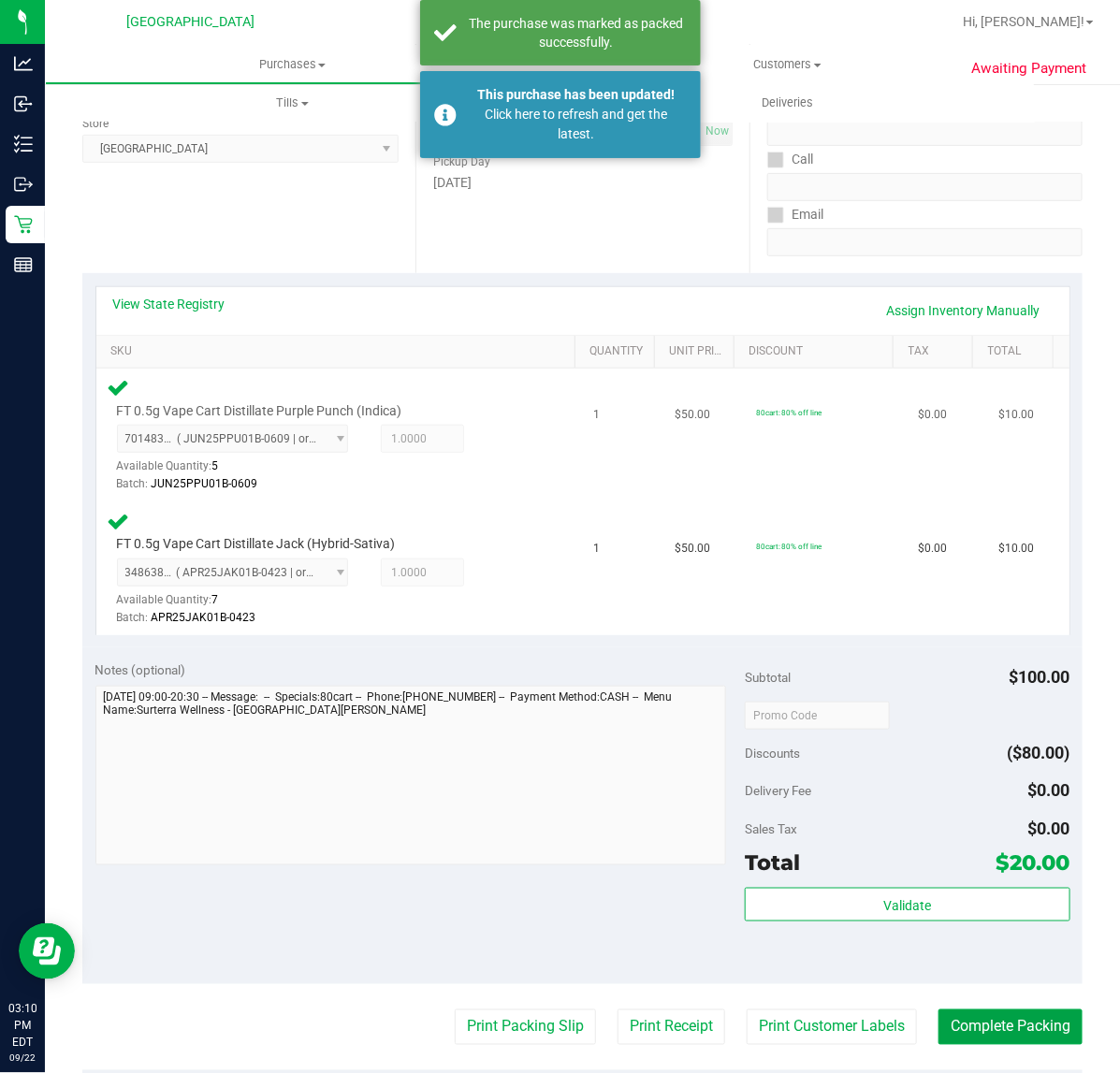
scroll to position [0, 0]
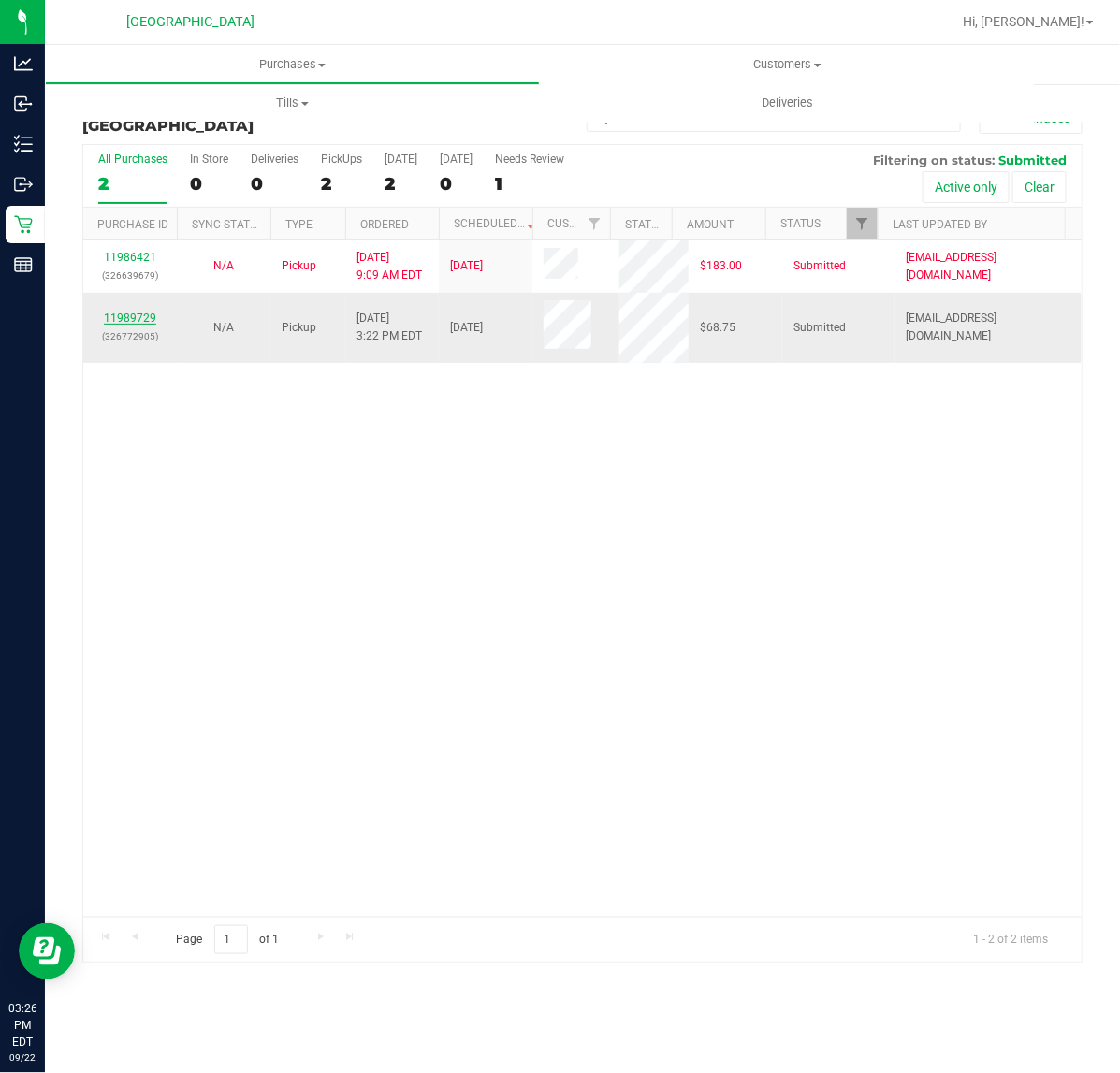
click at [138, 319] on link "11989729" at bounding box center [129, 318] width 52 height 13
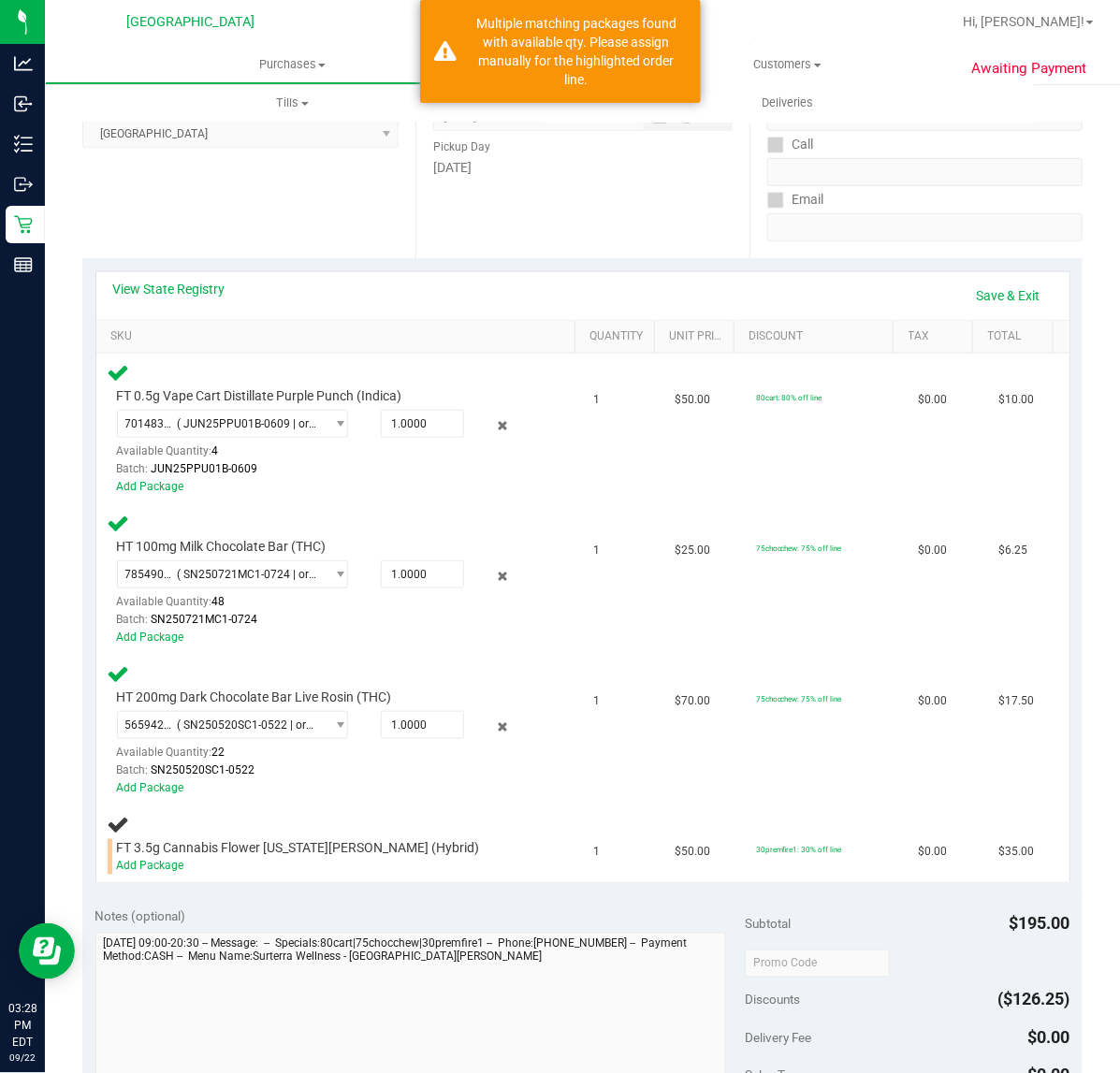
scroll to position [248, 0]
click at [156, 857] on link "Add Package" at bounding box center [150, 863] width 67 height 13
click at [287, 906] on div "Notes (optional)" at bounding box center [421, 916] width 651 height 19
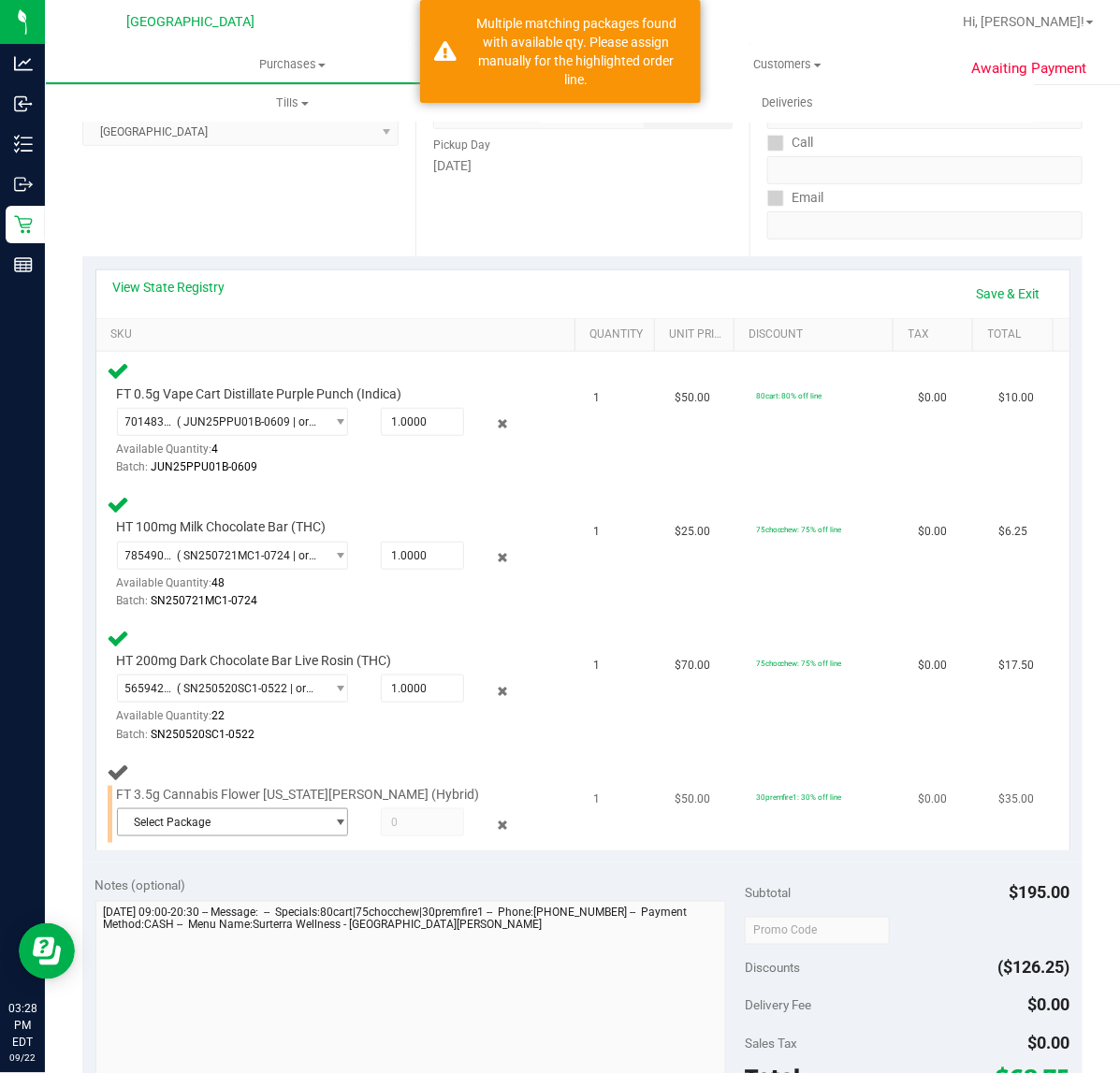
click at [323, 825] on span "select" at bounding box center [335, 823] width 24 height 27
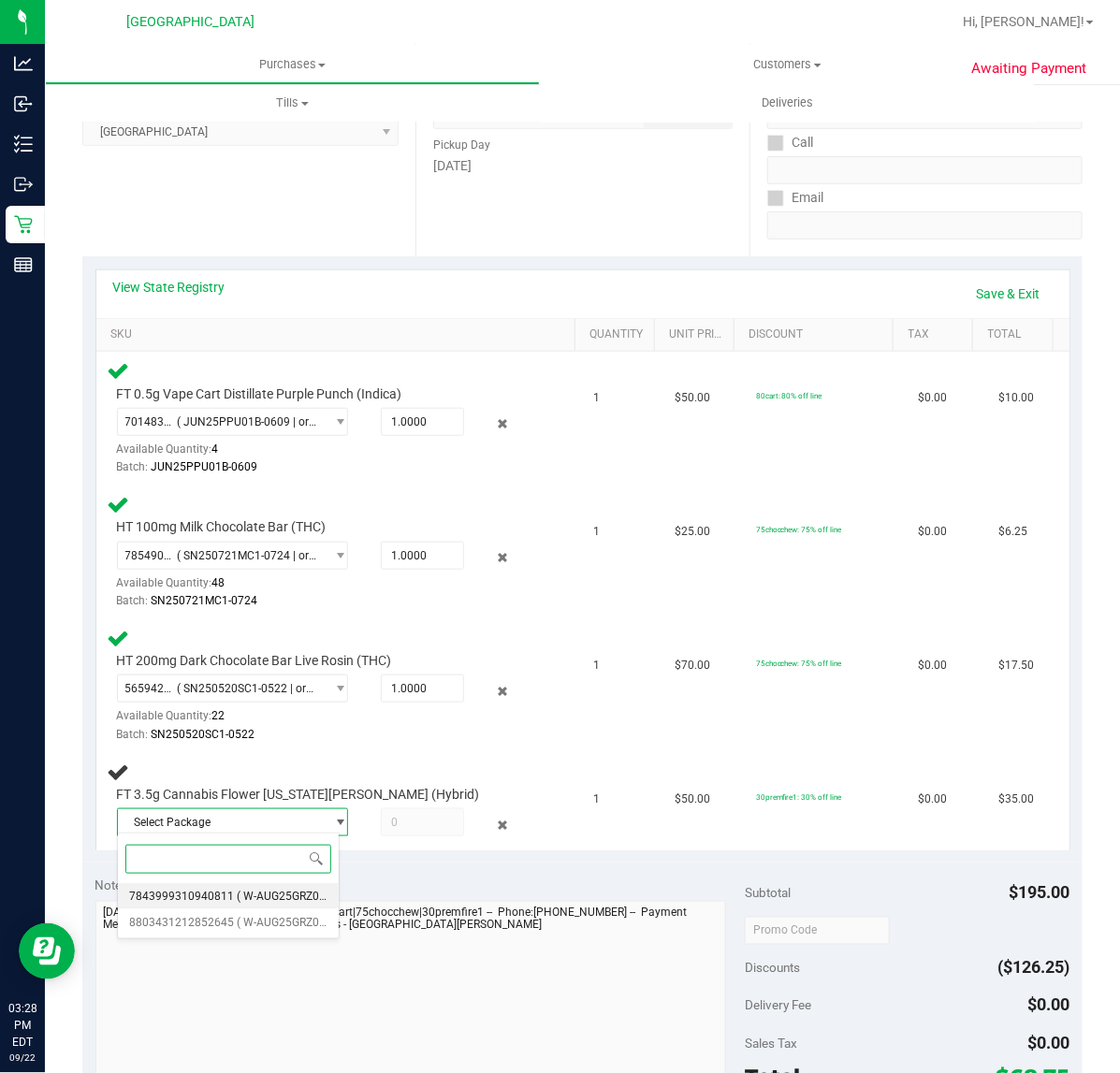
drag, startPoint x: 250, startPoint y: 899, endPoint x: 257, endPoint y: 887, distance: 13.9
click at [249, 899] on span "( W-AUG25GRZ02-0828 | orig: FLSRWGM-20250904-272 )" at bounding box center [381, 897] width 288 height 13
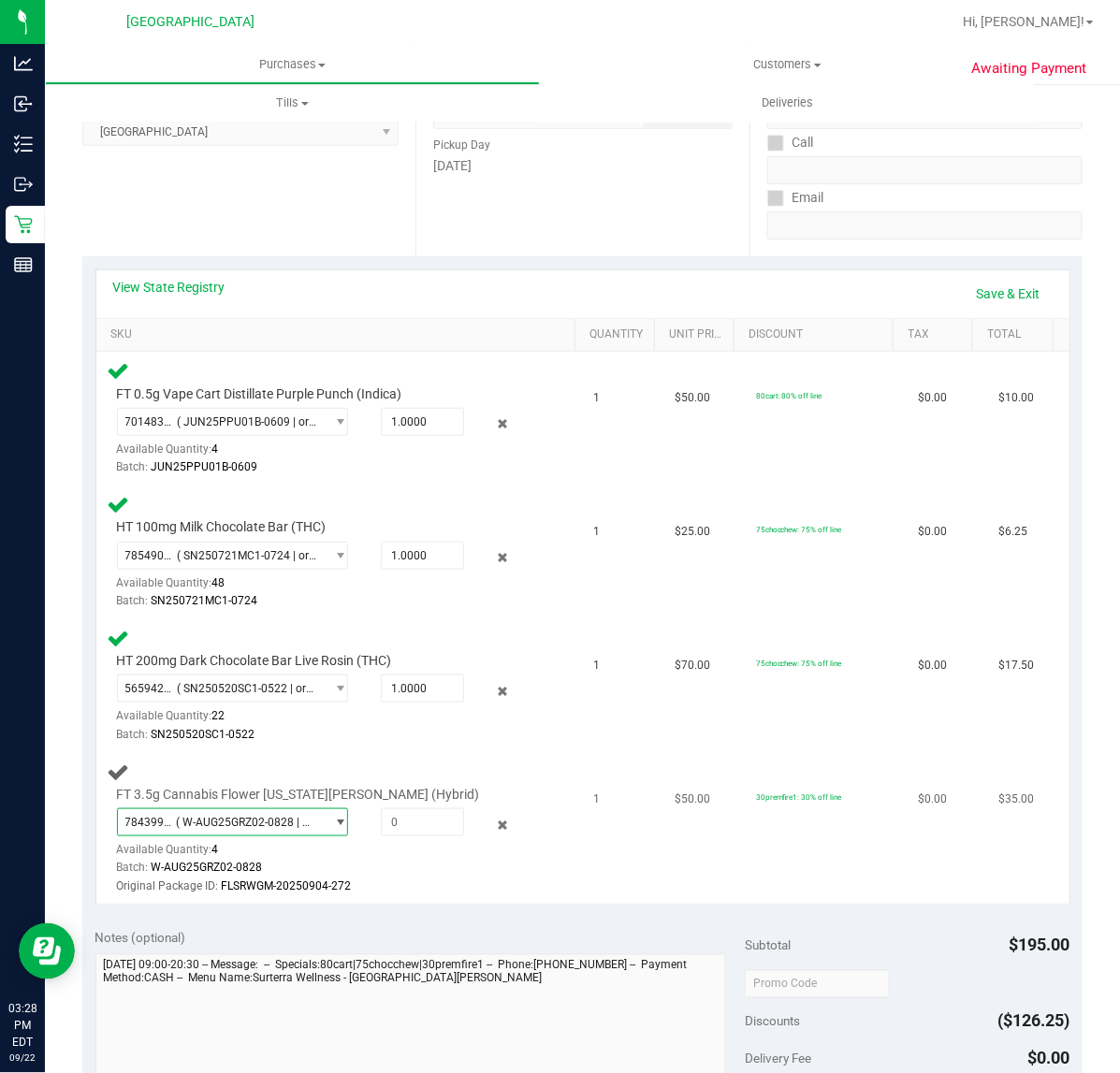
click at [293, 816] on span "( W-AUG25GRZ02-0828 | orig: FLSRWGM-20250904-272 )" at bounding box center [246, 823] width 140 height 13
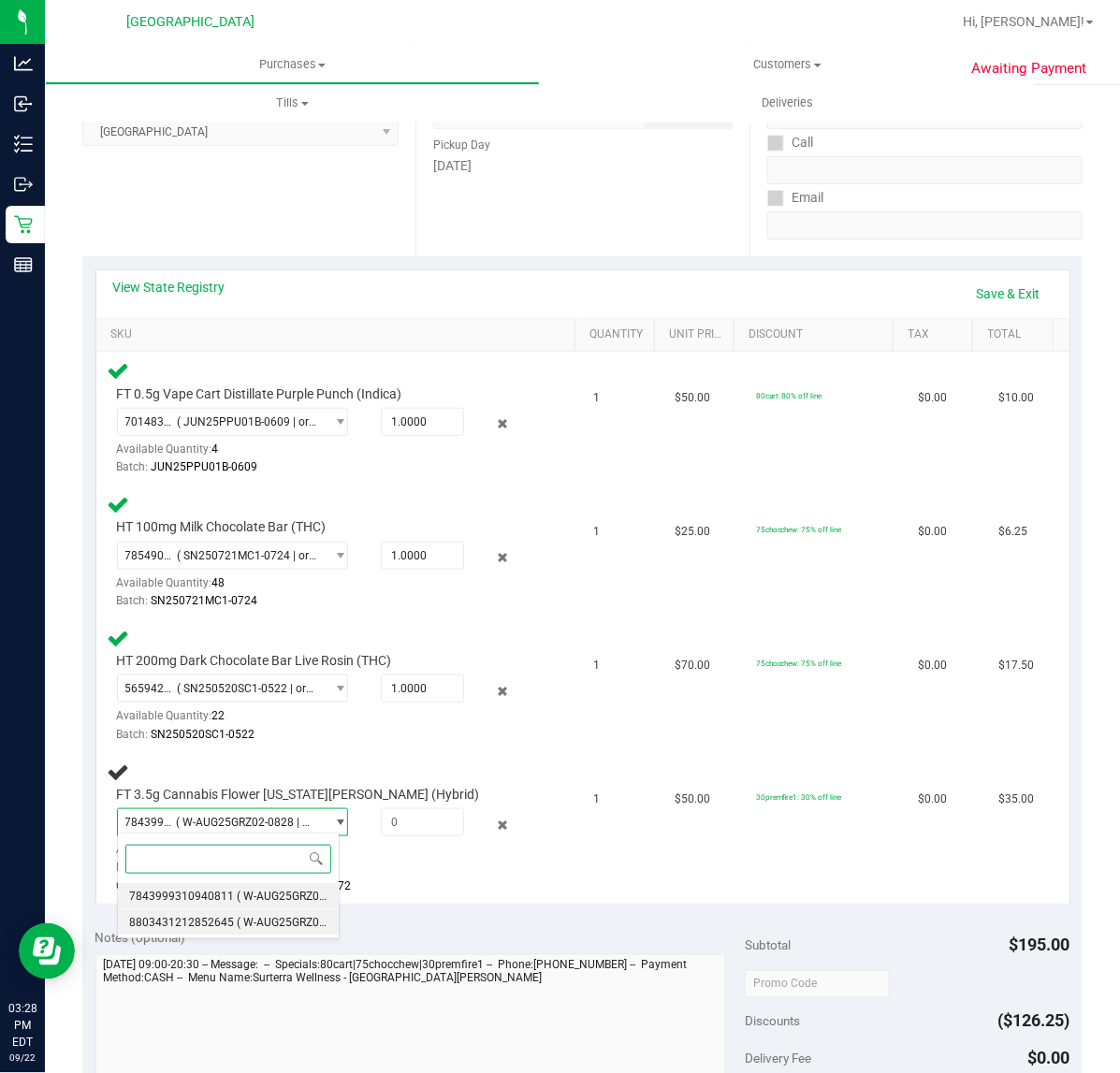
click at [237, 918] on span "( W-AUG25GRZ02-0828 | orig: FLSRWGM-20250904-295 )" at bounding box center [381, 923] width 288 height 13
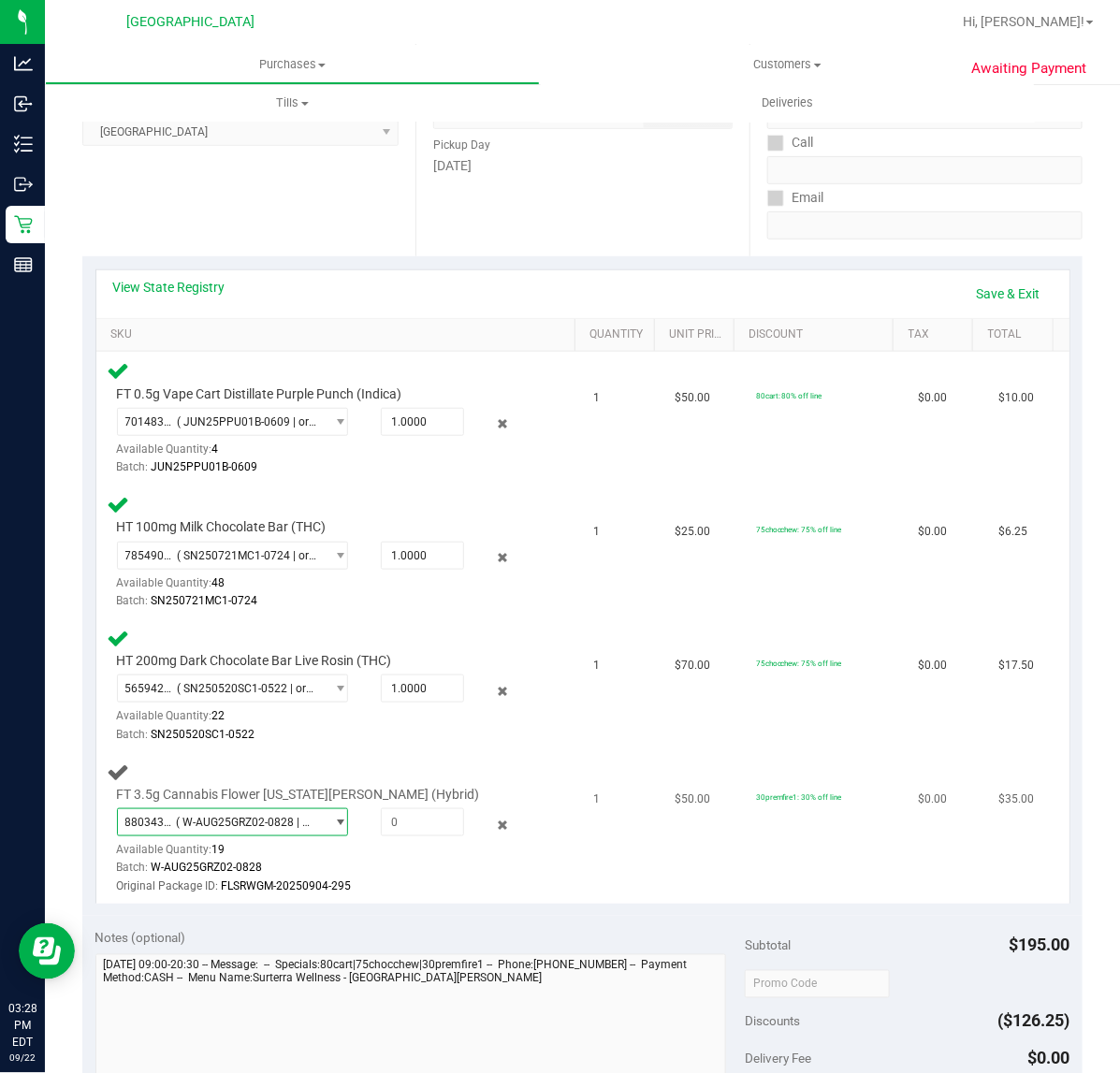
click at [273, 817] on span "( W-AUG25GRZ02-0828 | orig: FLSRWGM-20250904-295 )" at bounding box center [246, 823] width 140 height 13
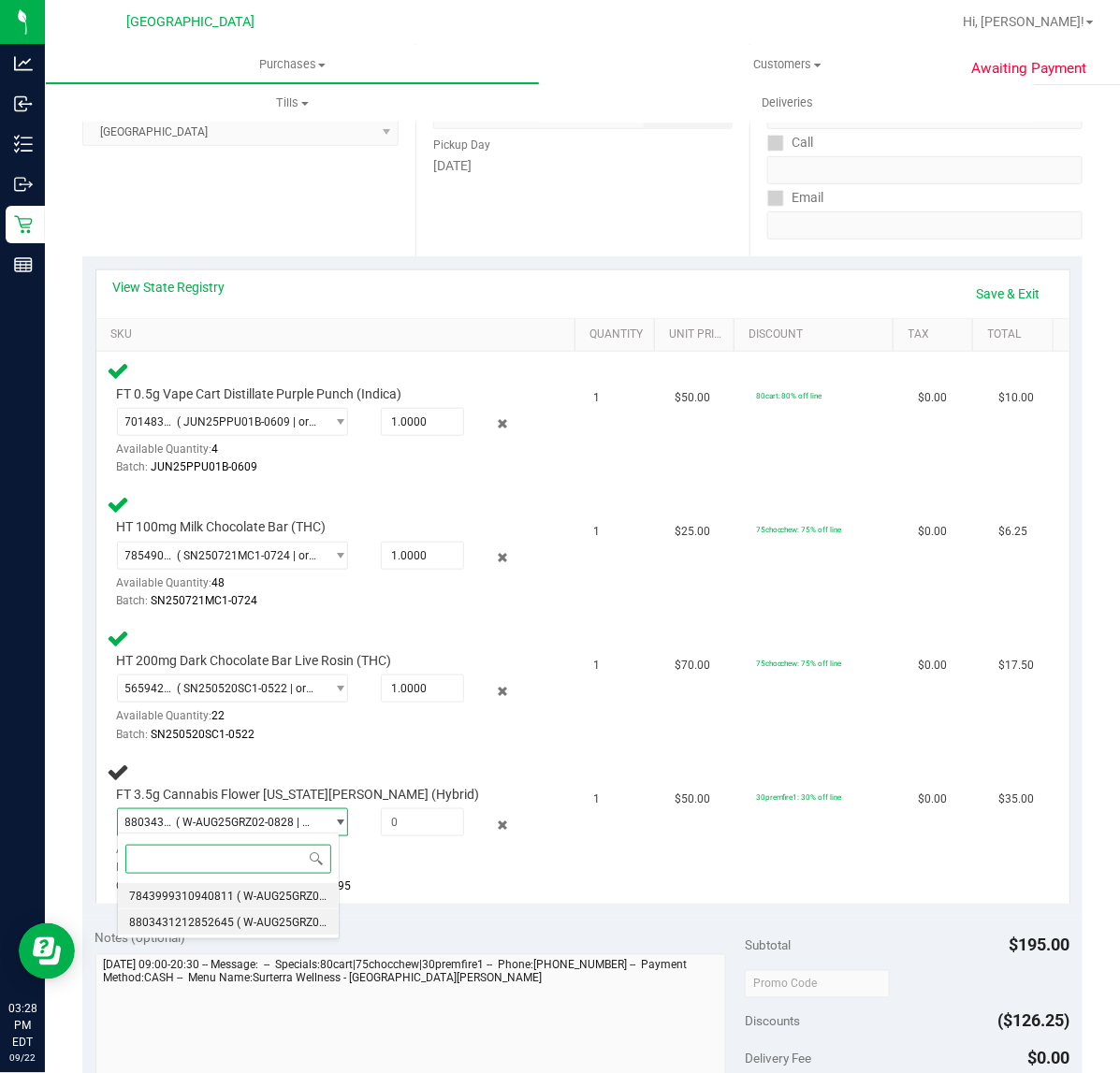
click at [252, 899] on span "( W-AUG25GRZ02-0828 | orig: FLSRWGM-20250904-272 )" at bounding box center [381, 897] width 288 height 13
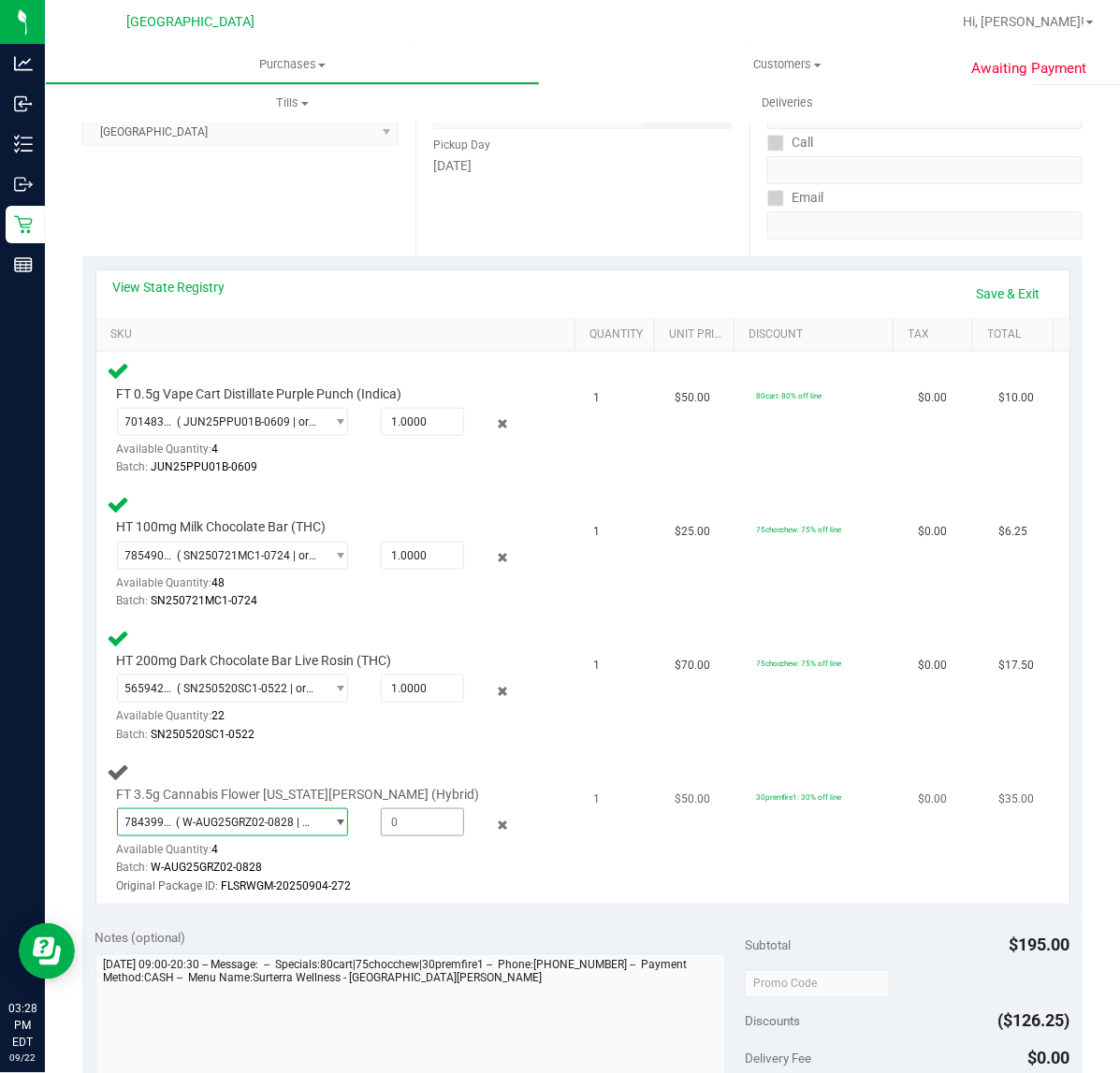
click at [416, 830] on span at bounding box center [422, 823] width 83 height 28
type input "1"
type input "1.0000"
drag, startPoint x: 584, startPoint y: 934, endPoint x: 573, endPoint y: 901, distance: 34.8
click at [580, 934] on div "Notes (optional)" at bounding box center [421, 938] width 651 height 19
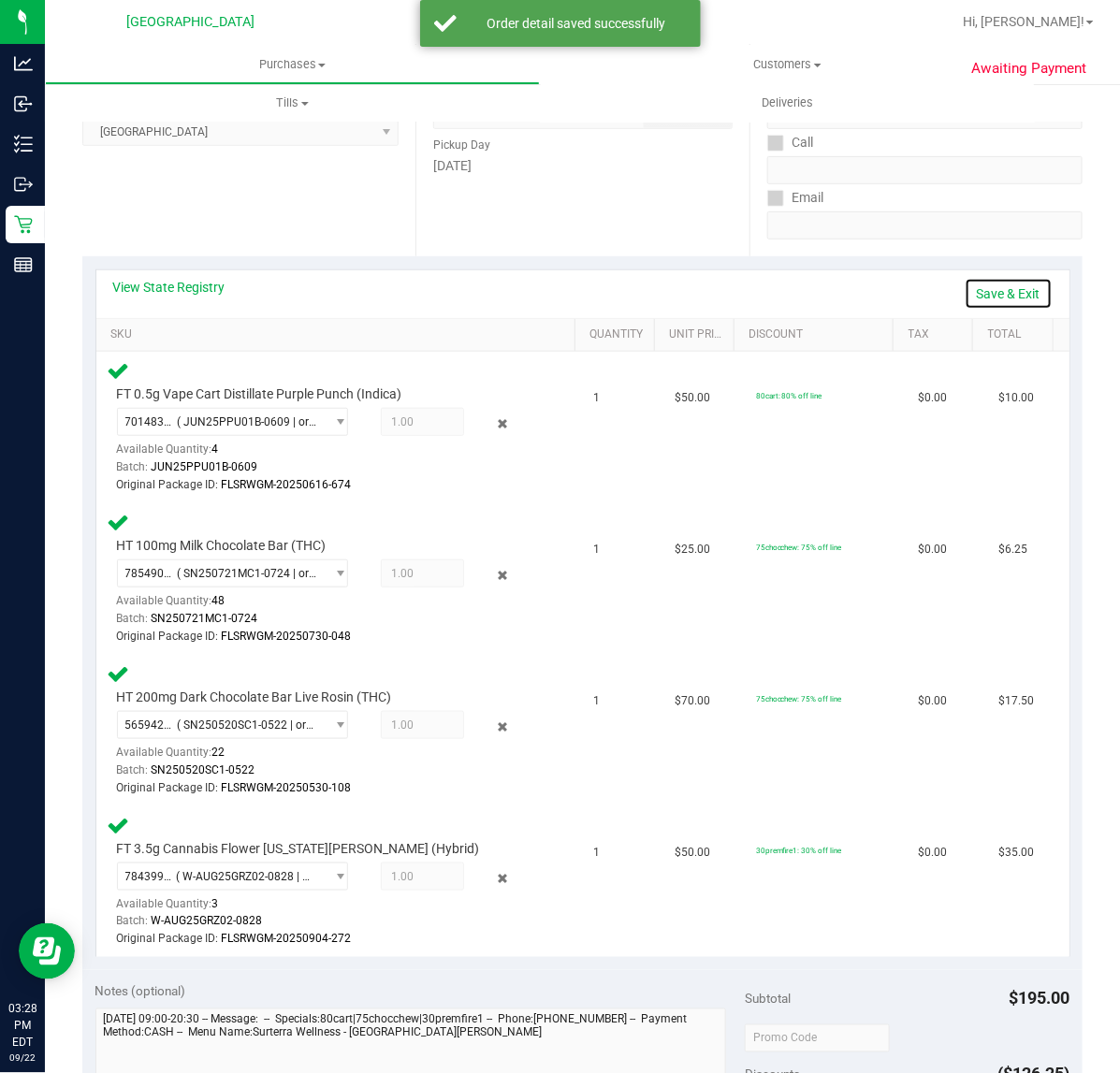
click at [985, 282] on link "Save & Exit" at bounding box center [1008, 294] width 88 height 32
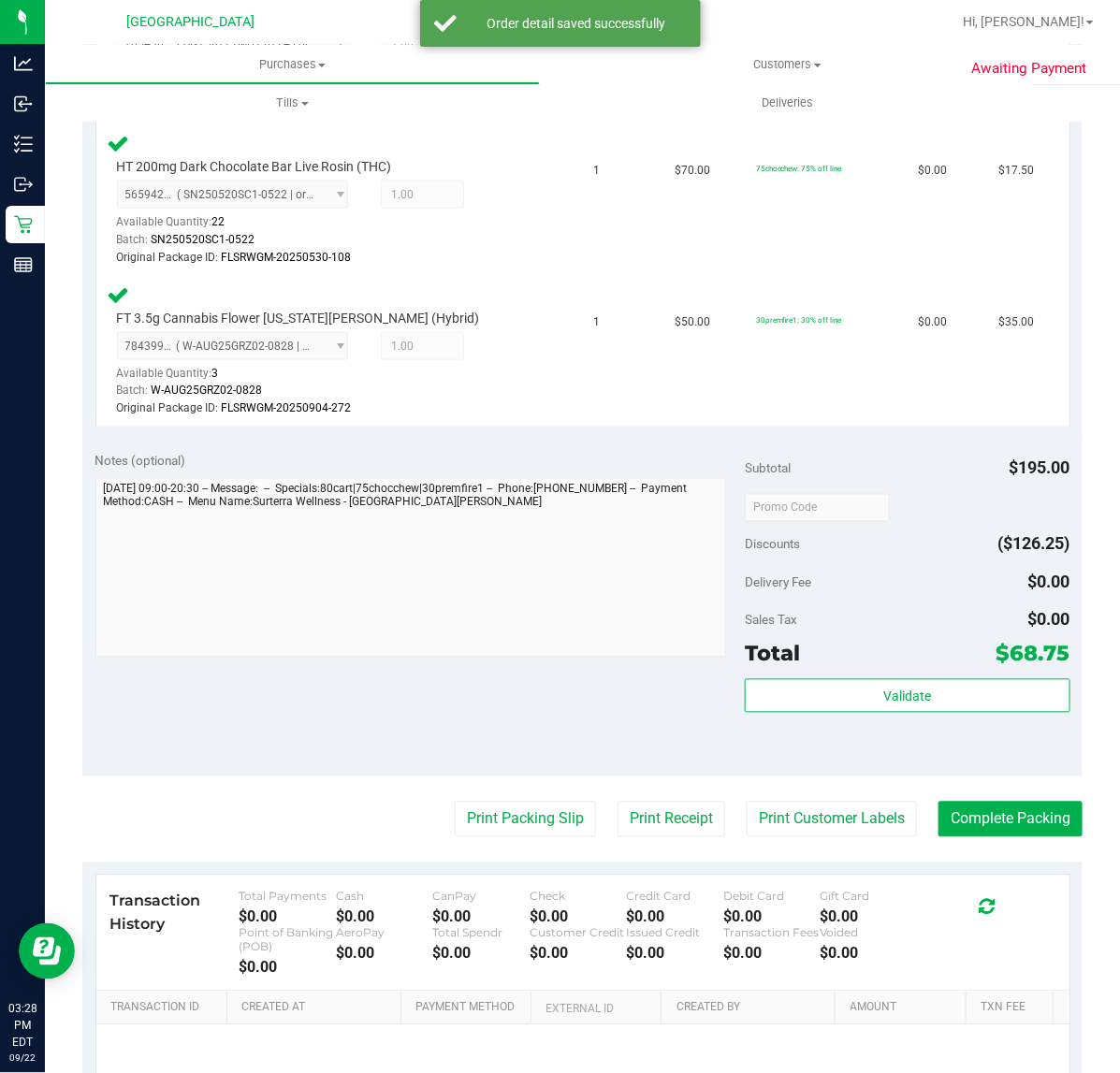
scroll to position [833, 0]
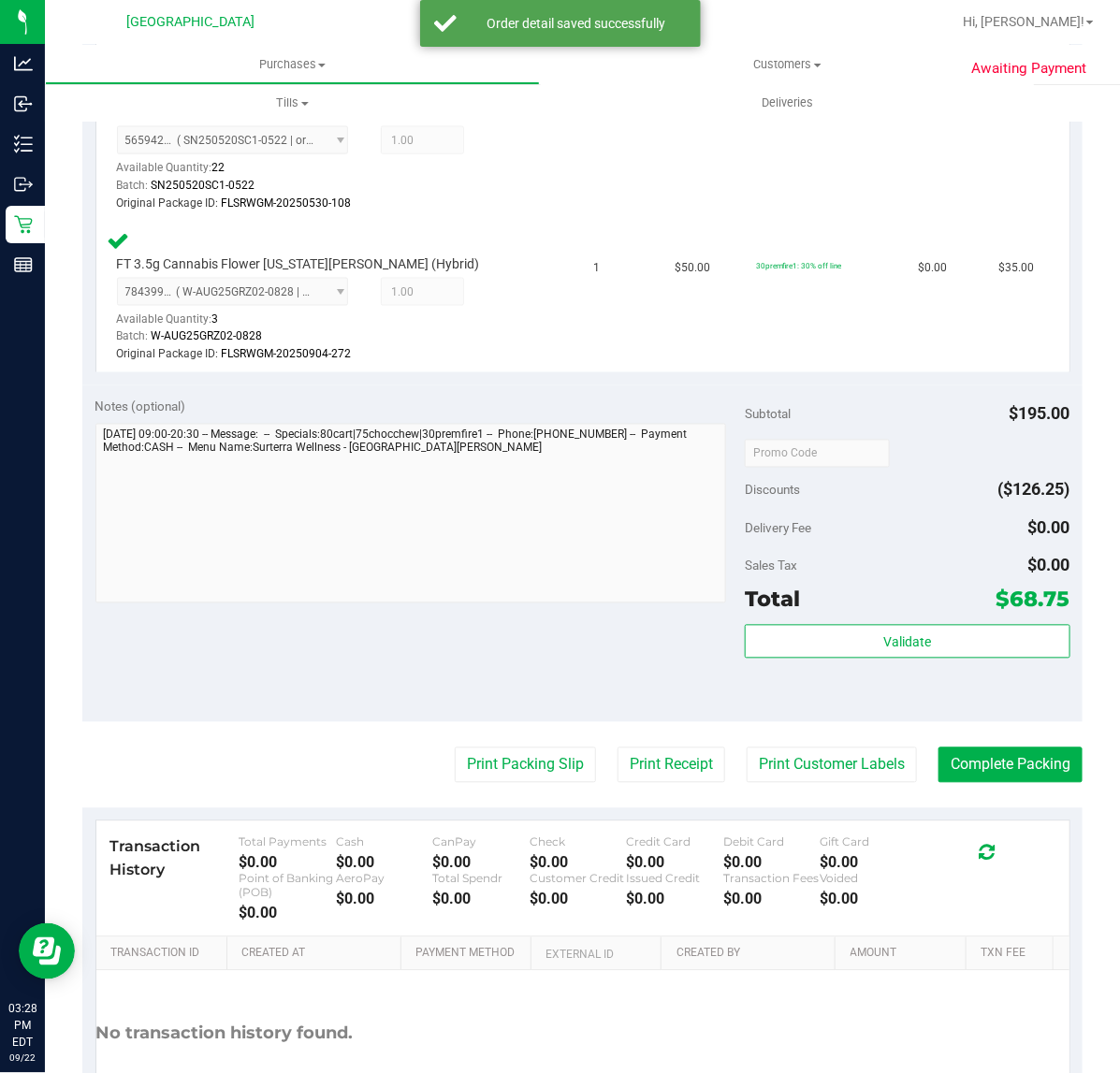
click at [870, 609] on div "Total $68.75" at bounding box center [907, 600] width 324 height 34
click at [854, 642] on button "Validate" at bounding box center [907, 642] width 324 height 34
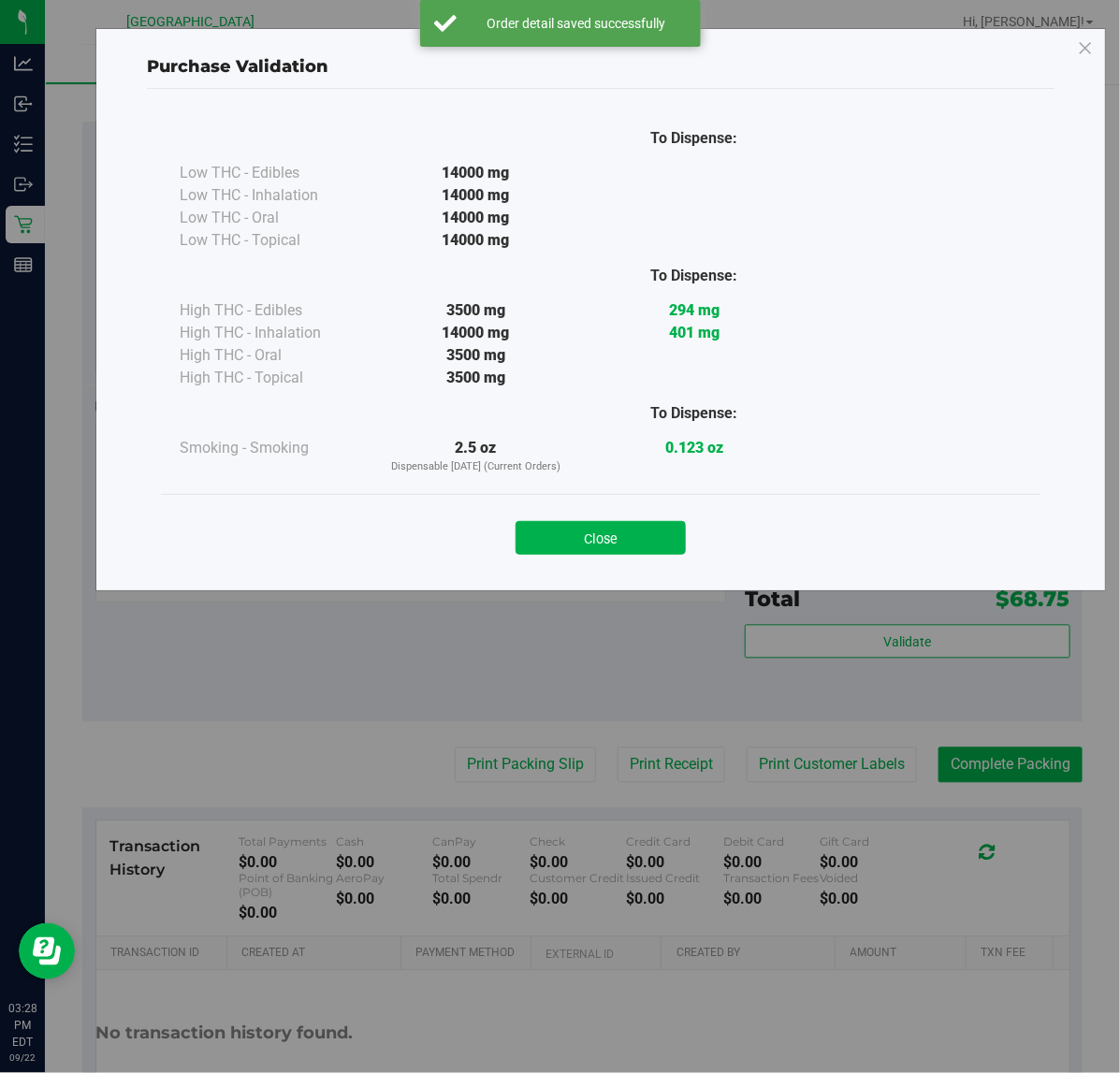
click at [587, 536] on button "Close" at bounding box center [600, 538] width 171 height 34
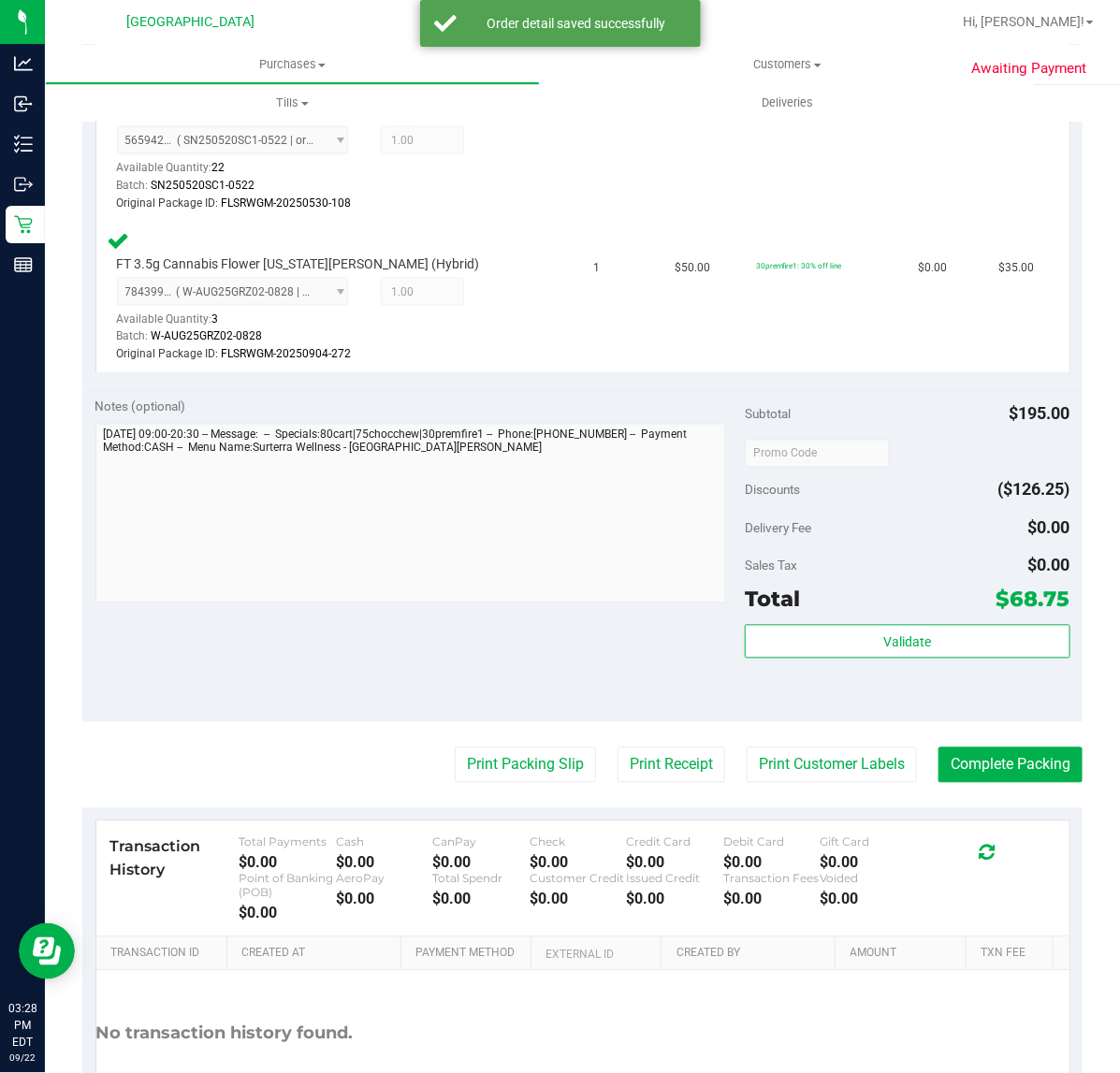
click at [521, 742] on purchase-details "Back Edit Purchase Cancel Purchase View Profile # 11989729 BioTrack ID: - Submi…" at bounding box center [582, 220] width 1000 height 1904
click at [503, 761] on button "Print Packing Slip" at bounding box center [524, 765] width 141 height 35
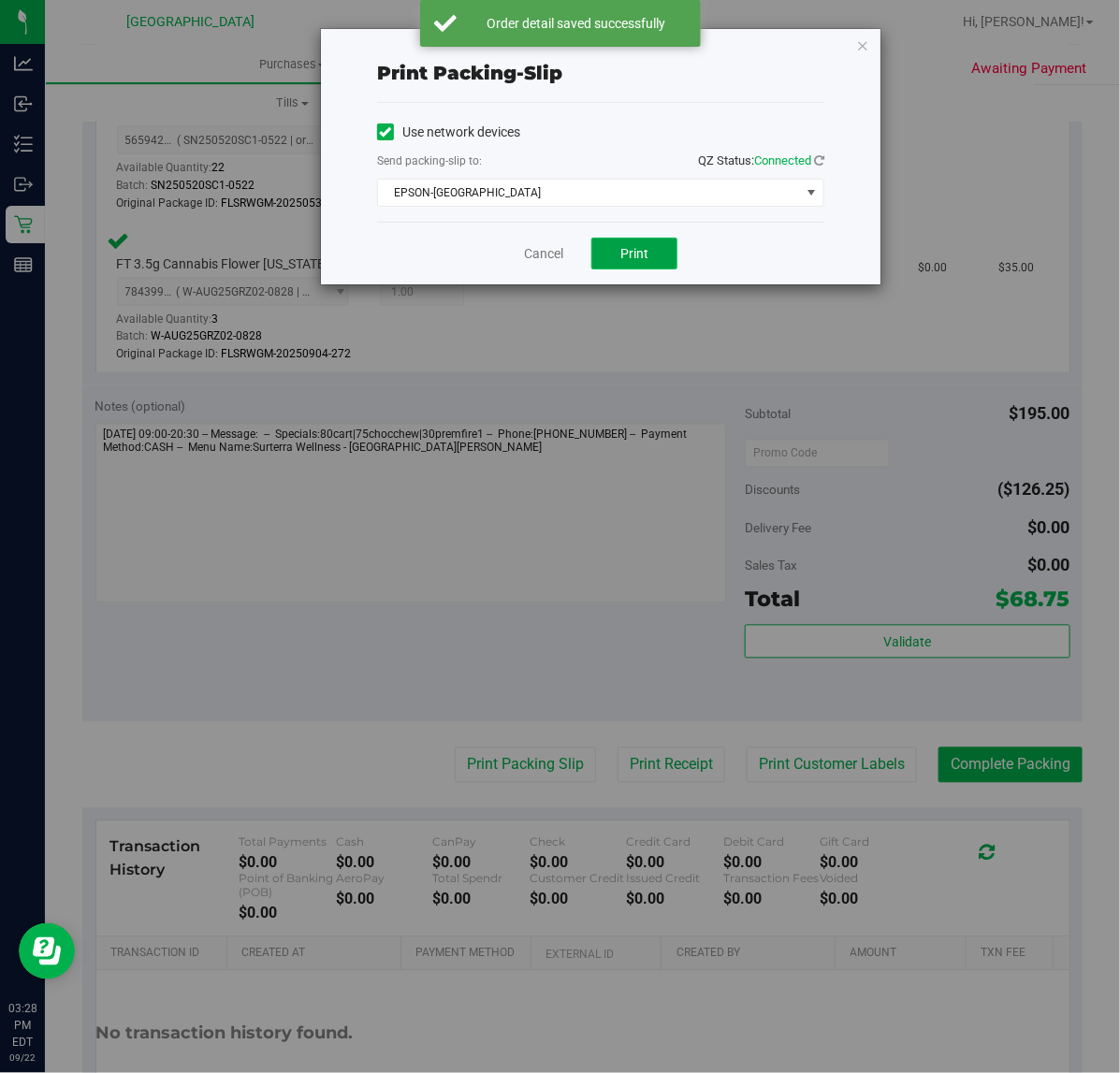
click at [637, 252] on span "Print" at bounding box center [634, 253] width 28 height 15
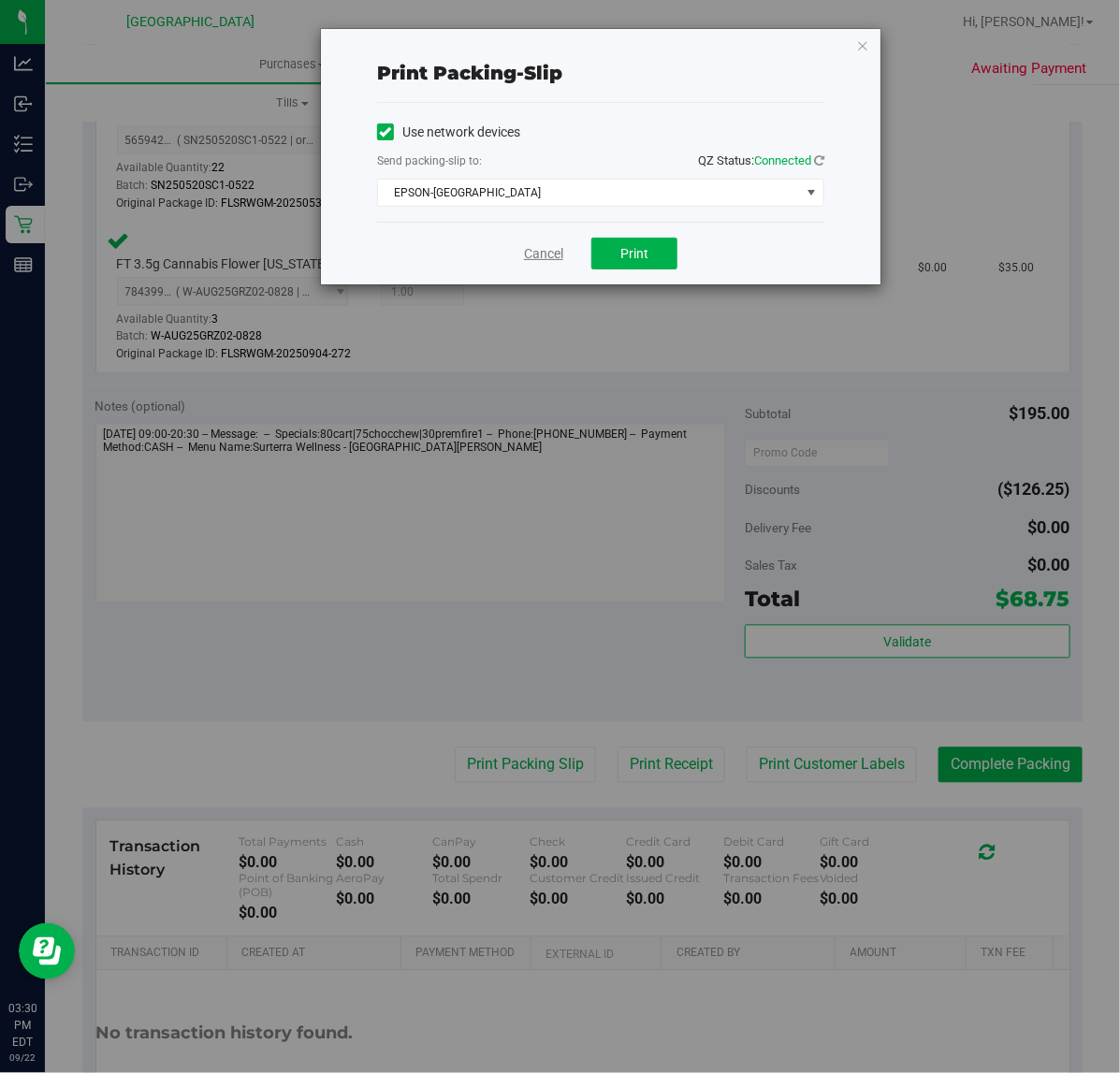
click at [541, 260] on link "Cancel" at bounding box center [542, 253] width 39 height 20
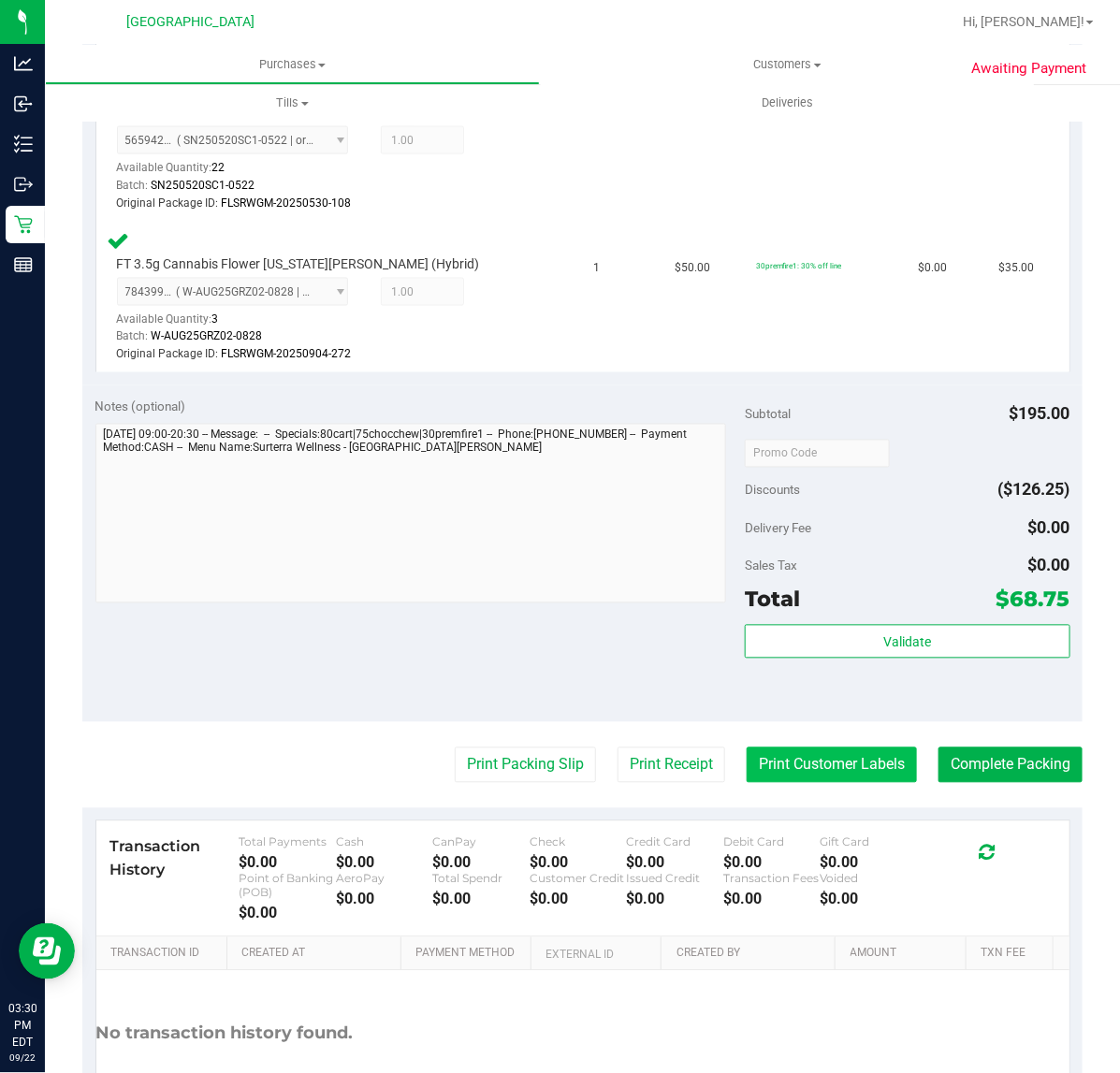
click at [854, 761] on button "Print Customer Labels" at bounding box center [832, 765] width 171 height 35
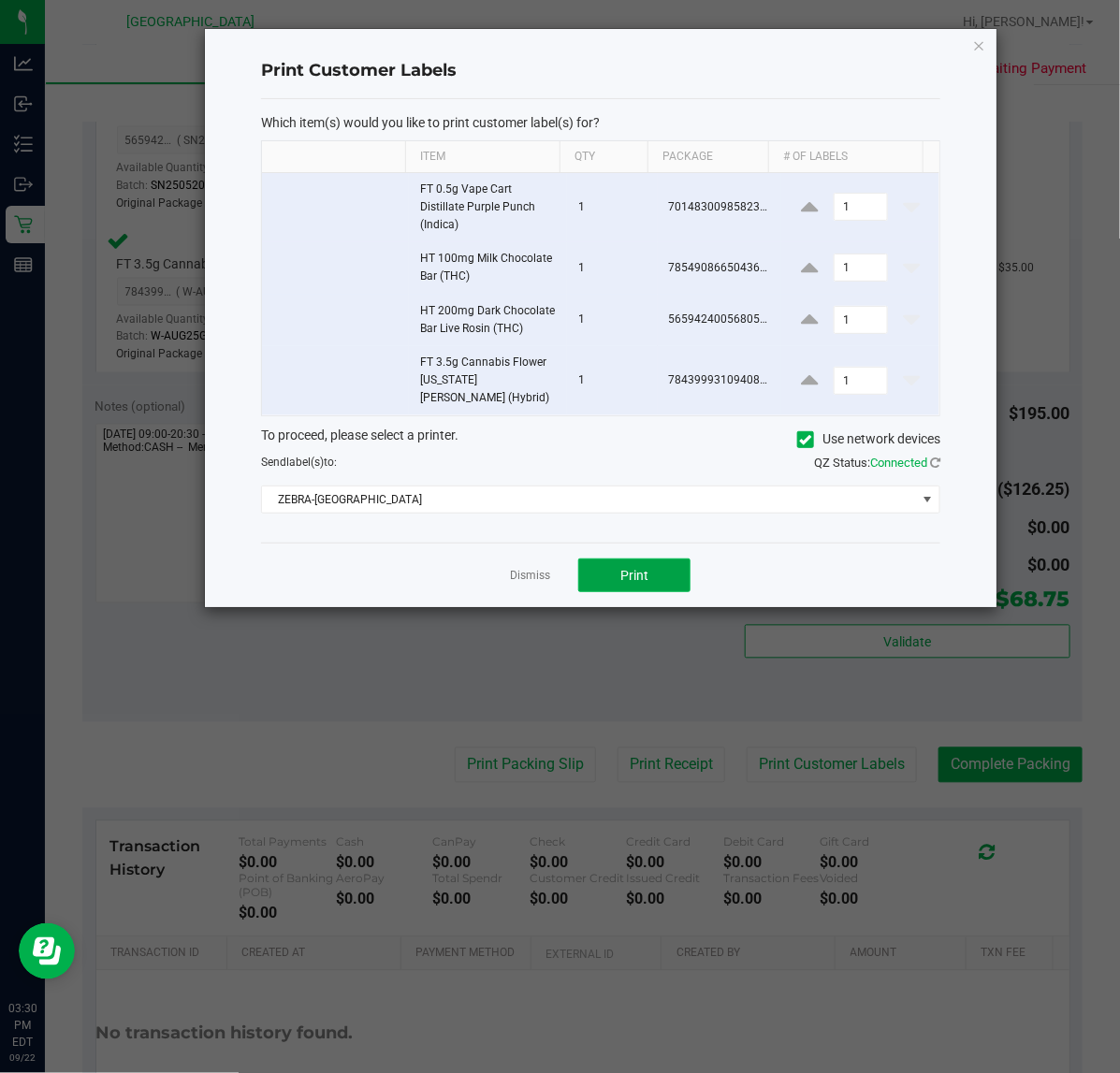
click at [584, 559] on button "Print" at bounding box center [634, 576] width 112 height 34
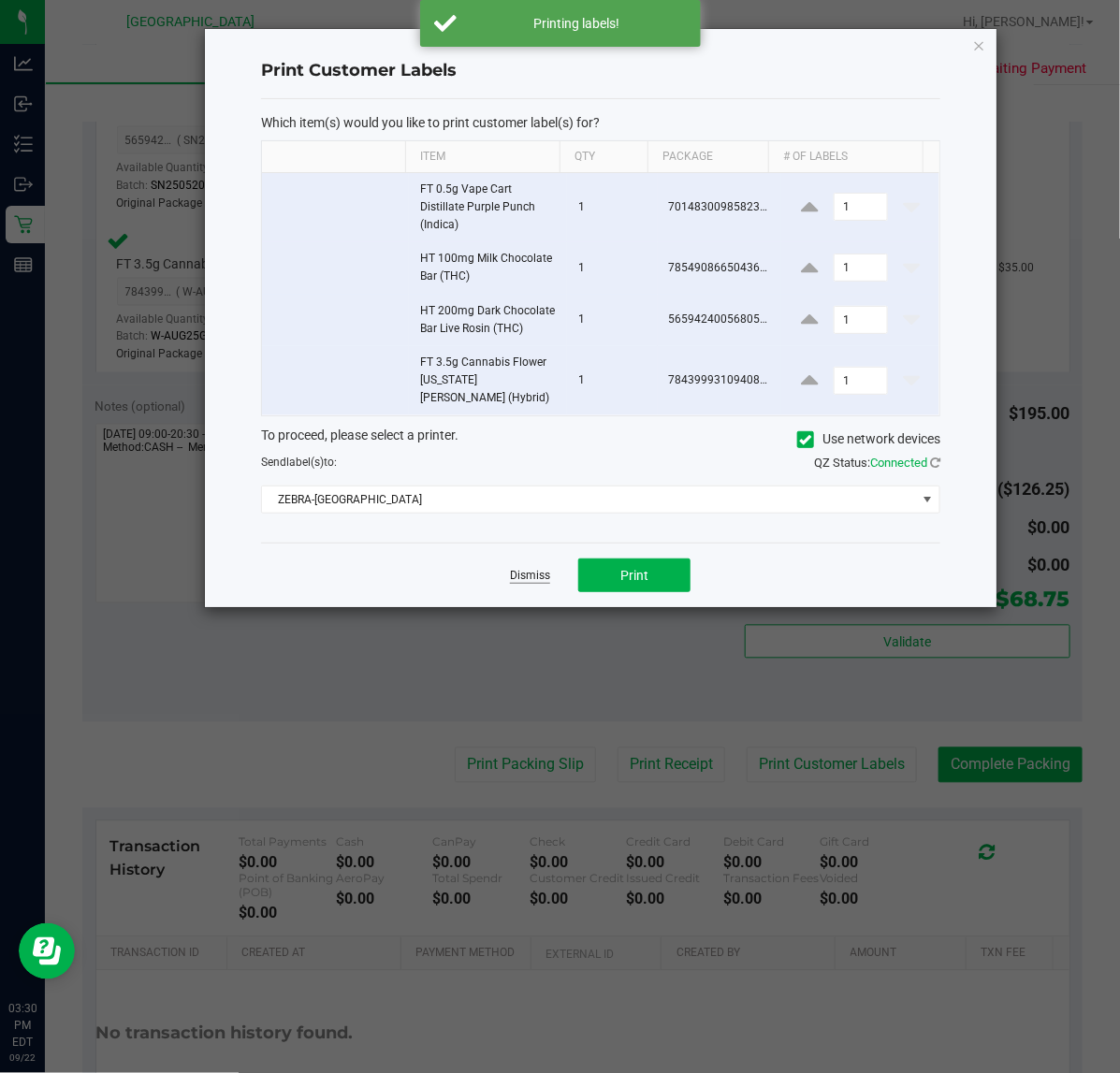
click at [531, 568] on link "Dismiss" at bounding box center [530, 576] width 40 height 16
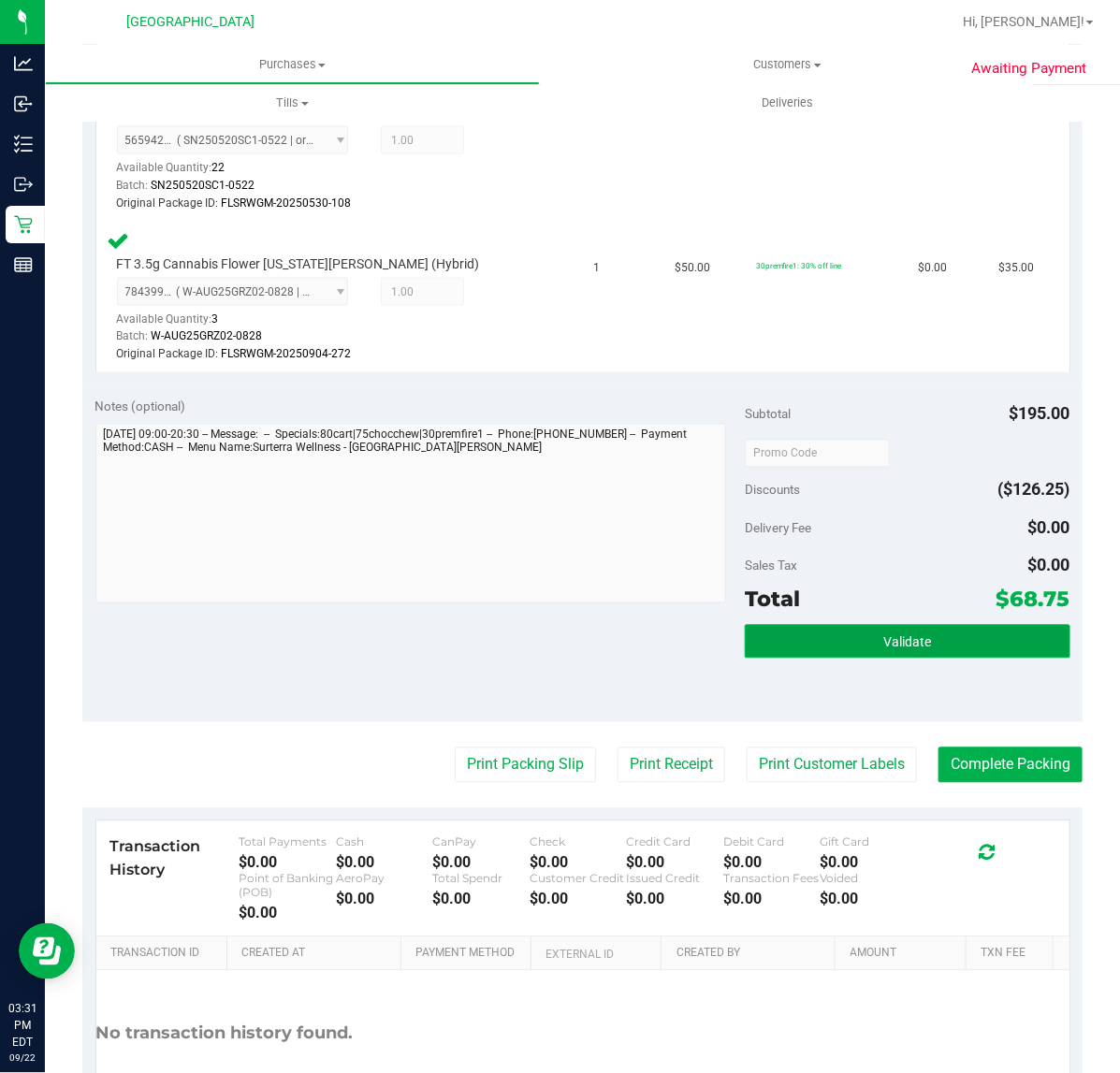
click at [968, 651] on button "Validate" at bounding box center [907, 642] width 324 height 34
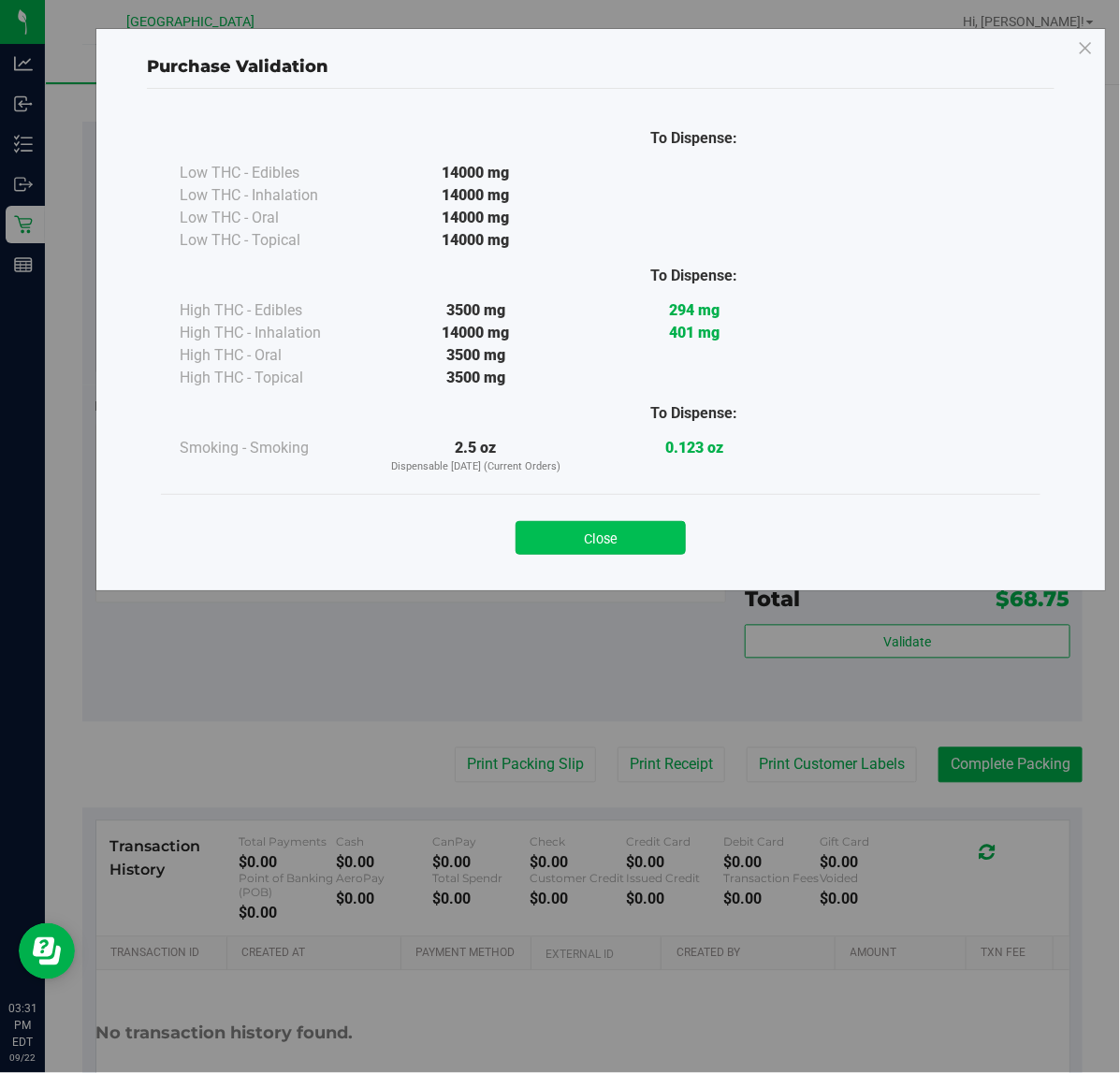
click at [632, 528] on button "Close" at bounding box center [600, 538] width 171 height 34
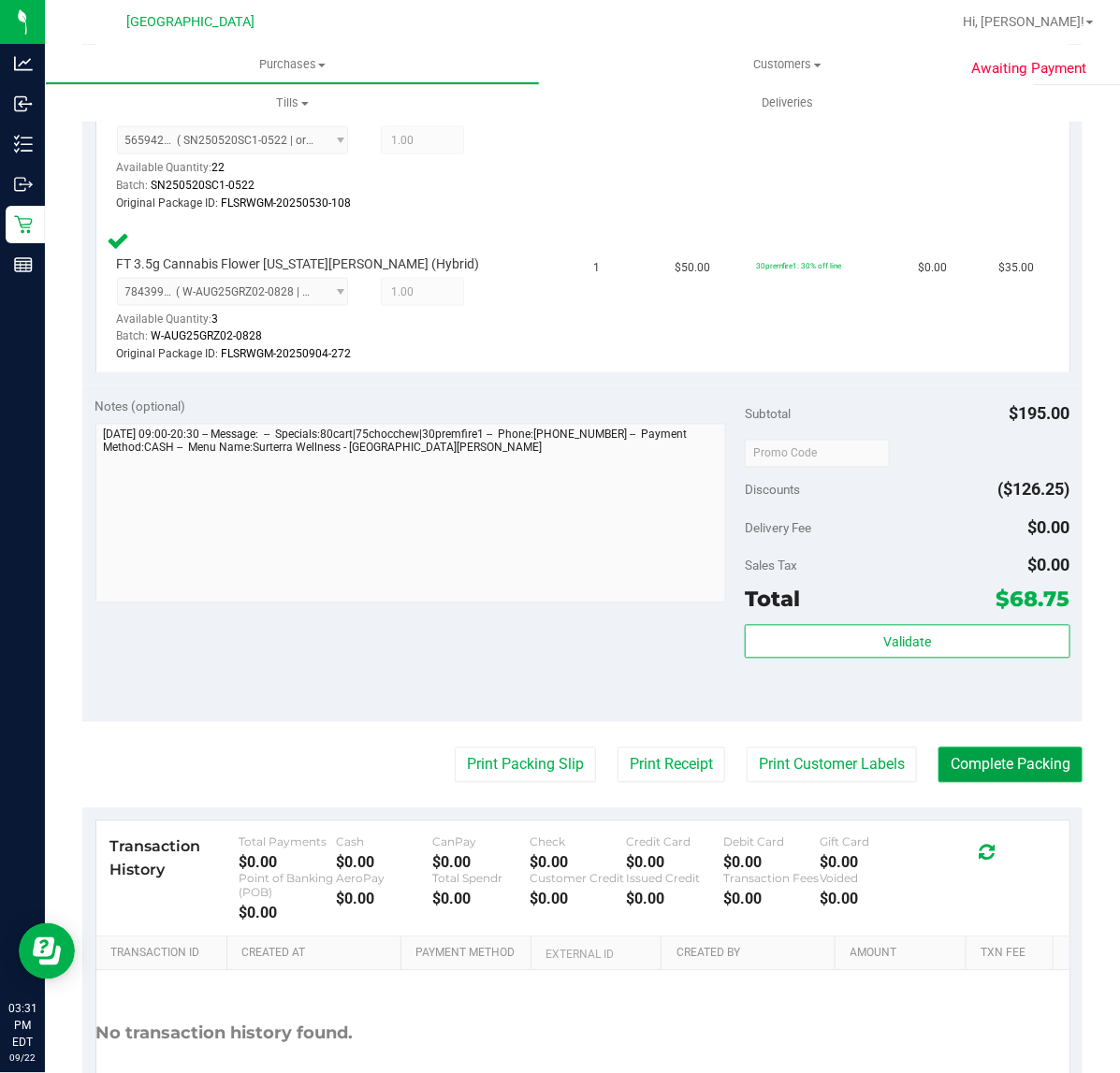
click at [1006, 773] on button "Complete Packing" at bounding box center [1010, 765] width 144 height 35
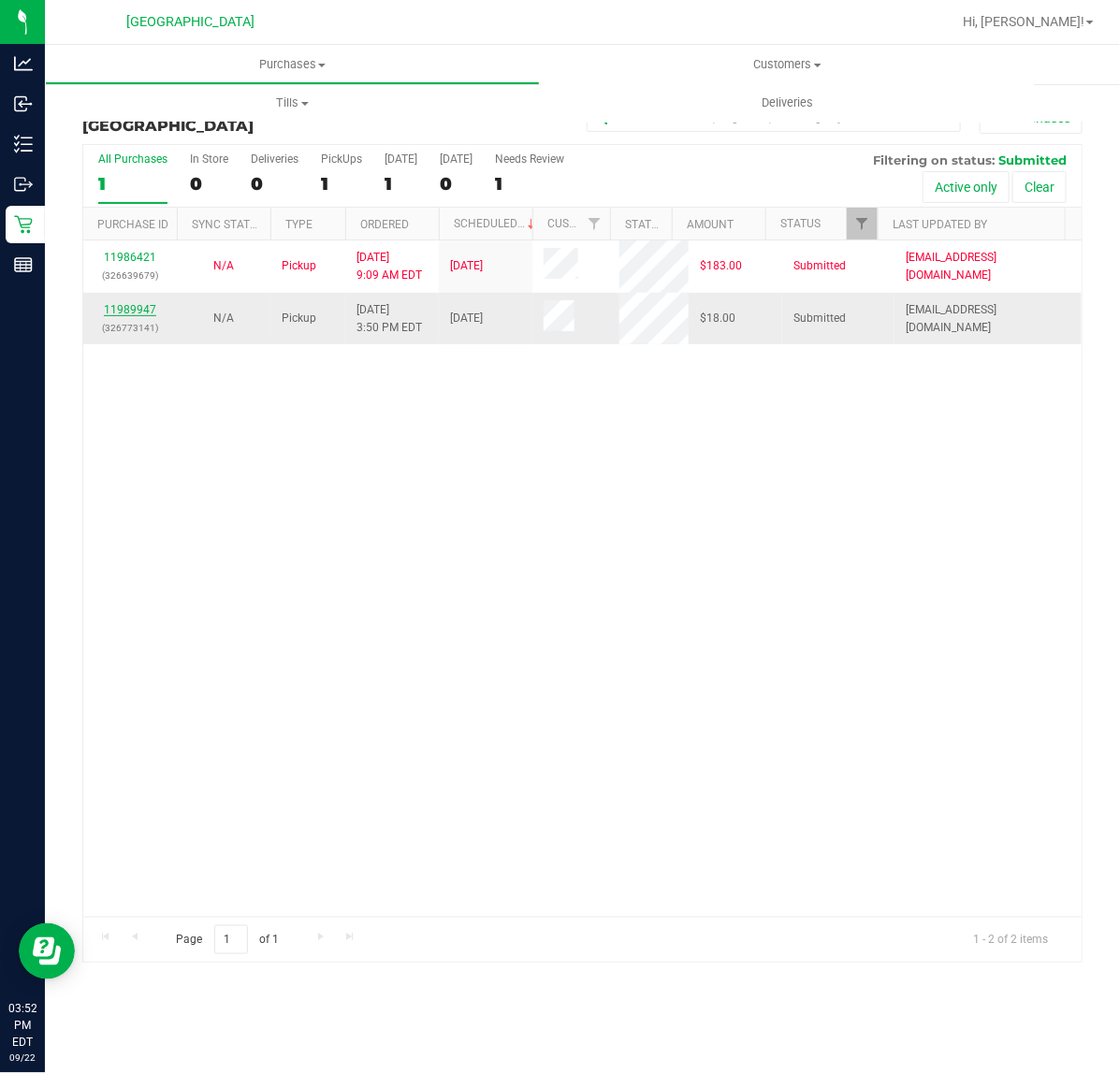
click at [131, 307] on link "11989947" at bounding box center [129, 310] width 52 height 13
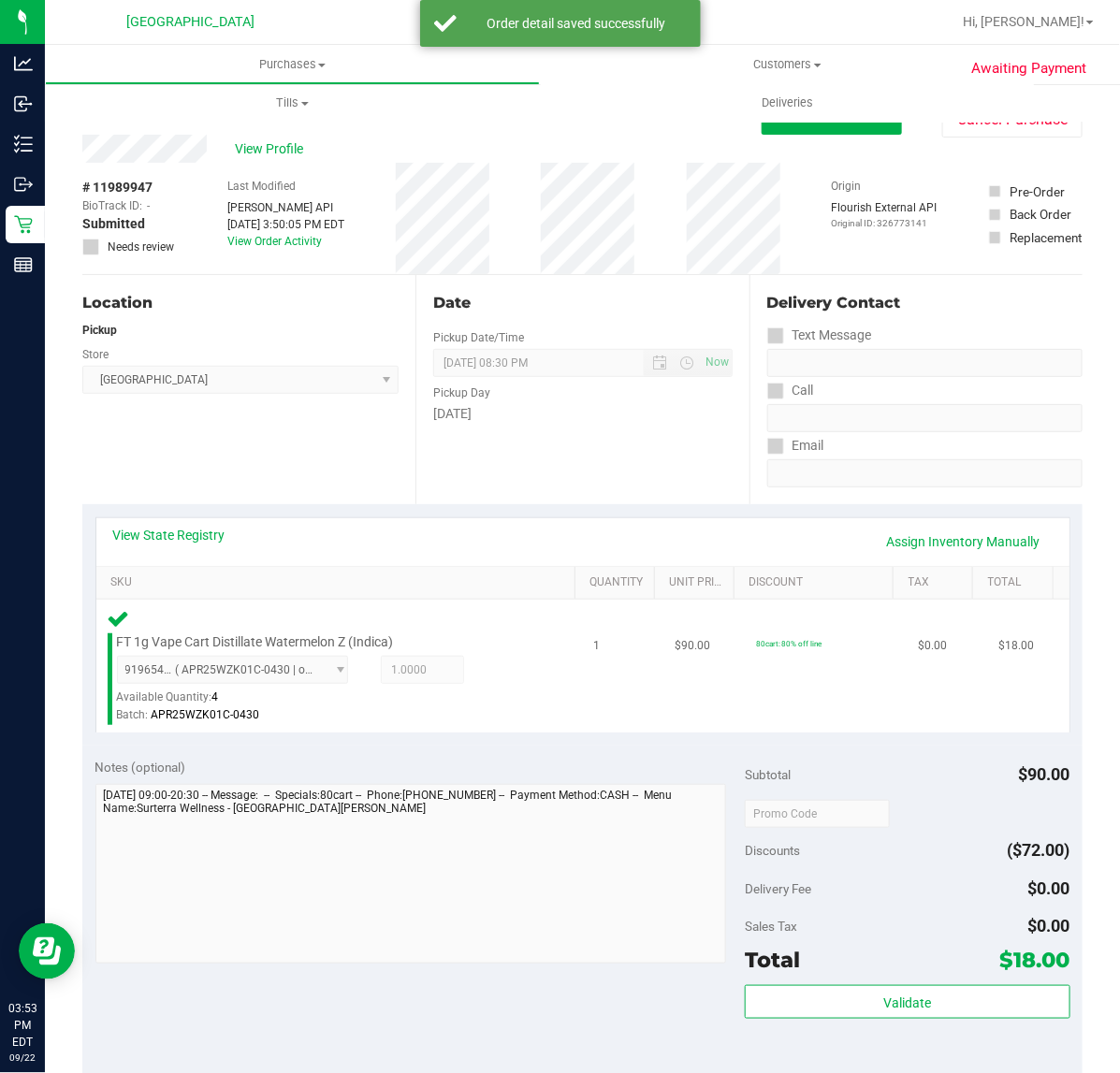
scroll to position [468, 0]
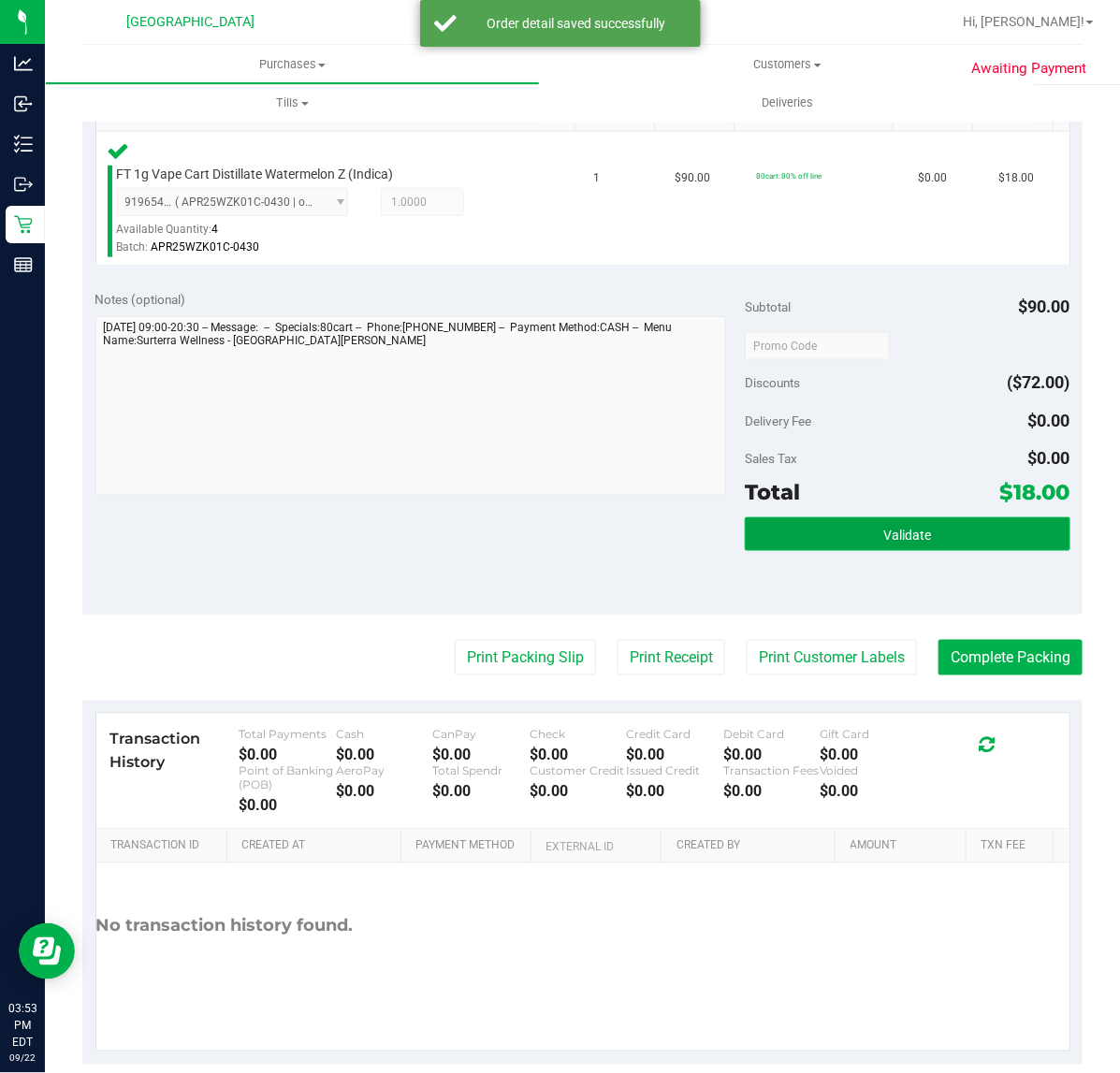
click at [917, 517] on button "Validate" at bounding box center [907, 534] width 324 height 34
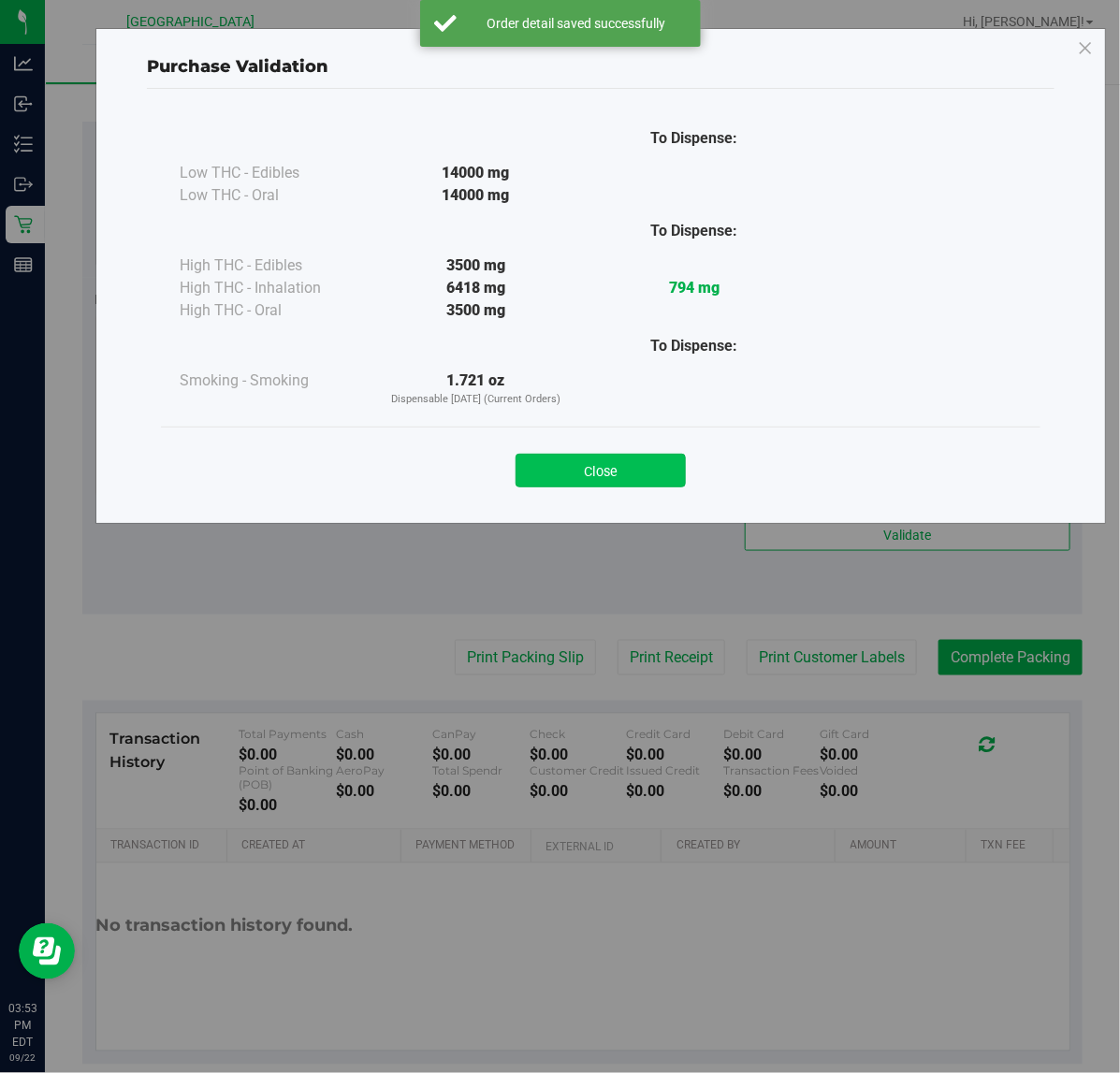
click at [638, 488] on button "Close" at bounding box center [600, 471] width 171 height 34
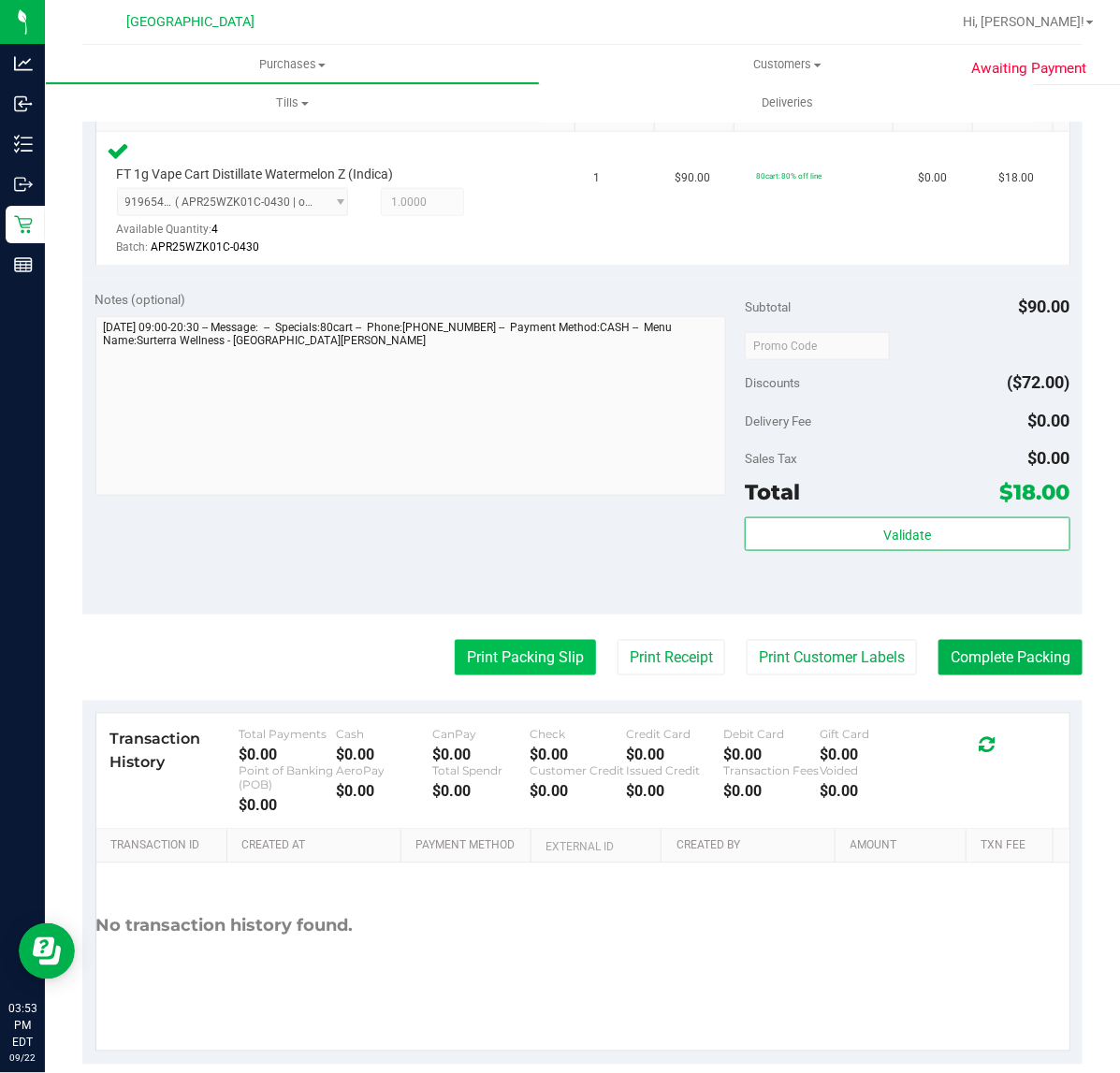
click at [524, 651] on button "Print Packing Slip" at bounding box center [524, 657] width 141 height 35
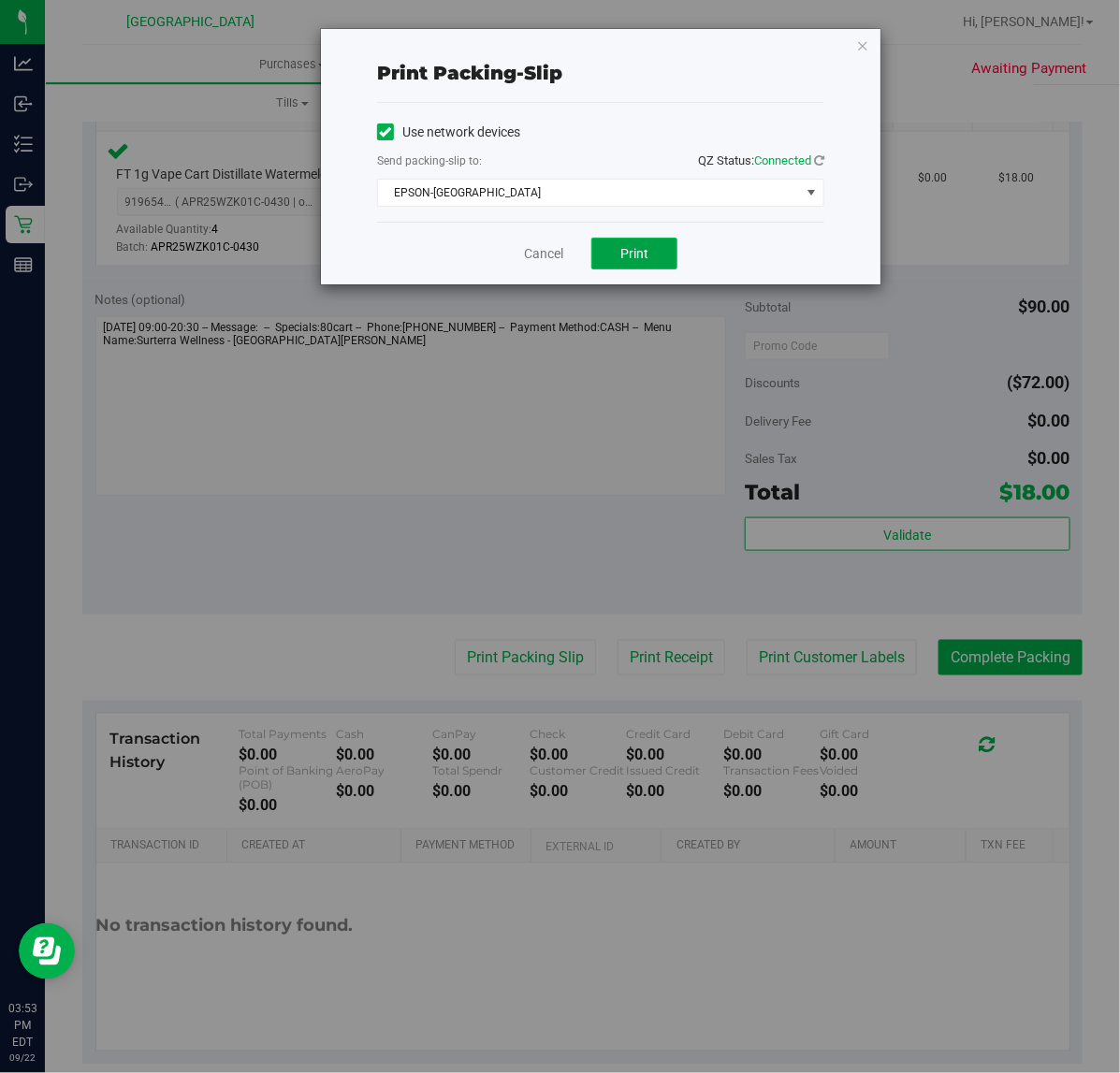
click at [633, 255] on span "Print" at bounding box center [634, 253] width 28 height 15
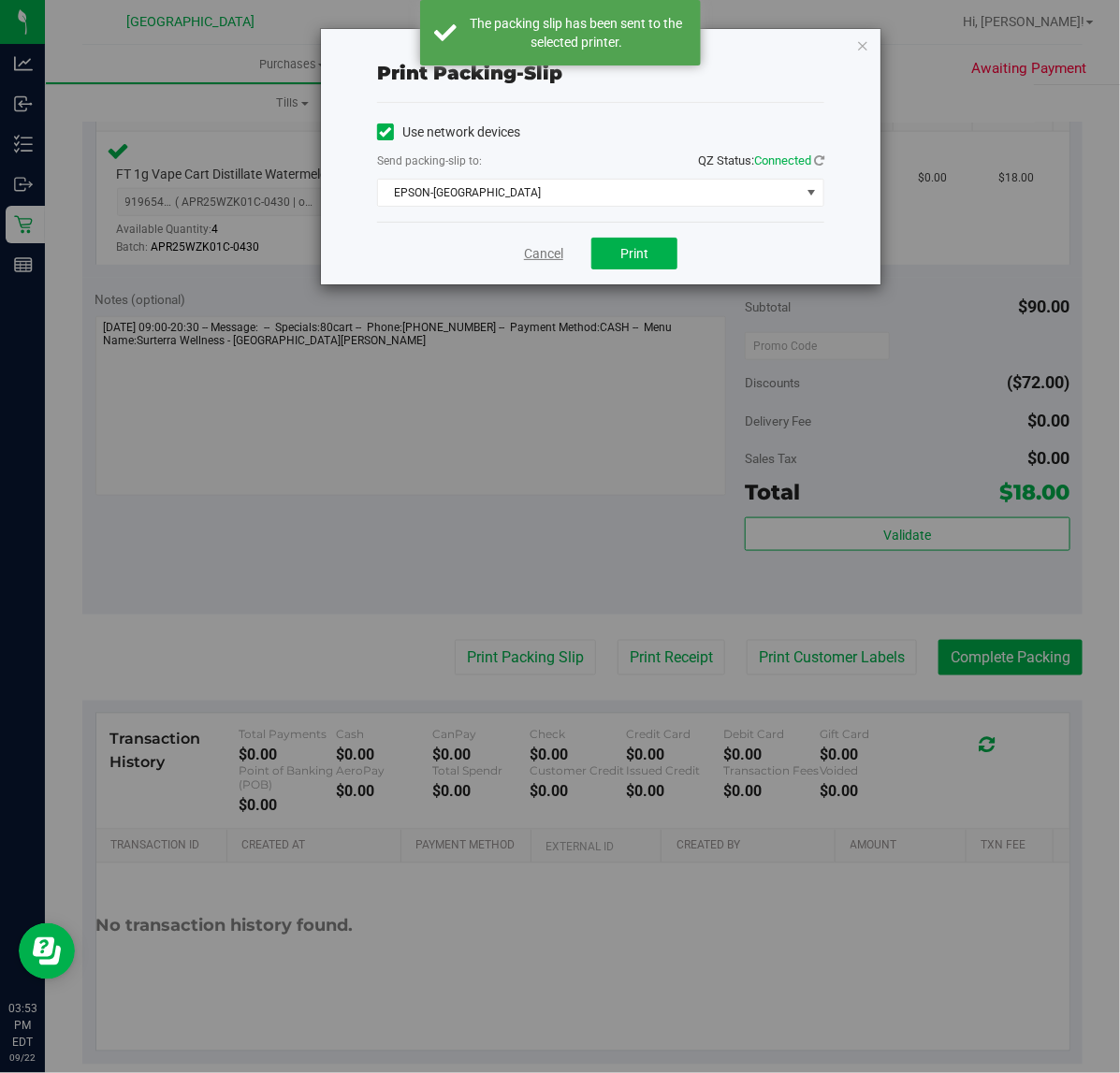
click at [545, 254] on link "Cancel" at bounding box center [542, 253] width 39 height 20
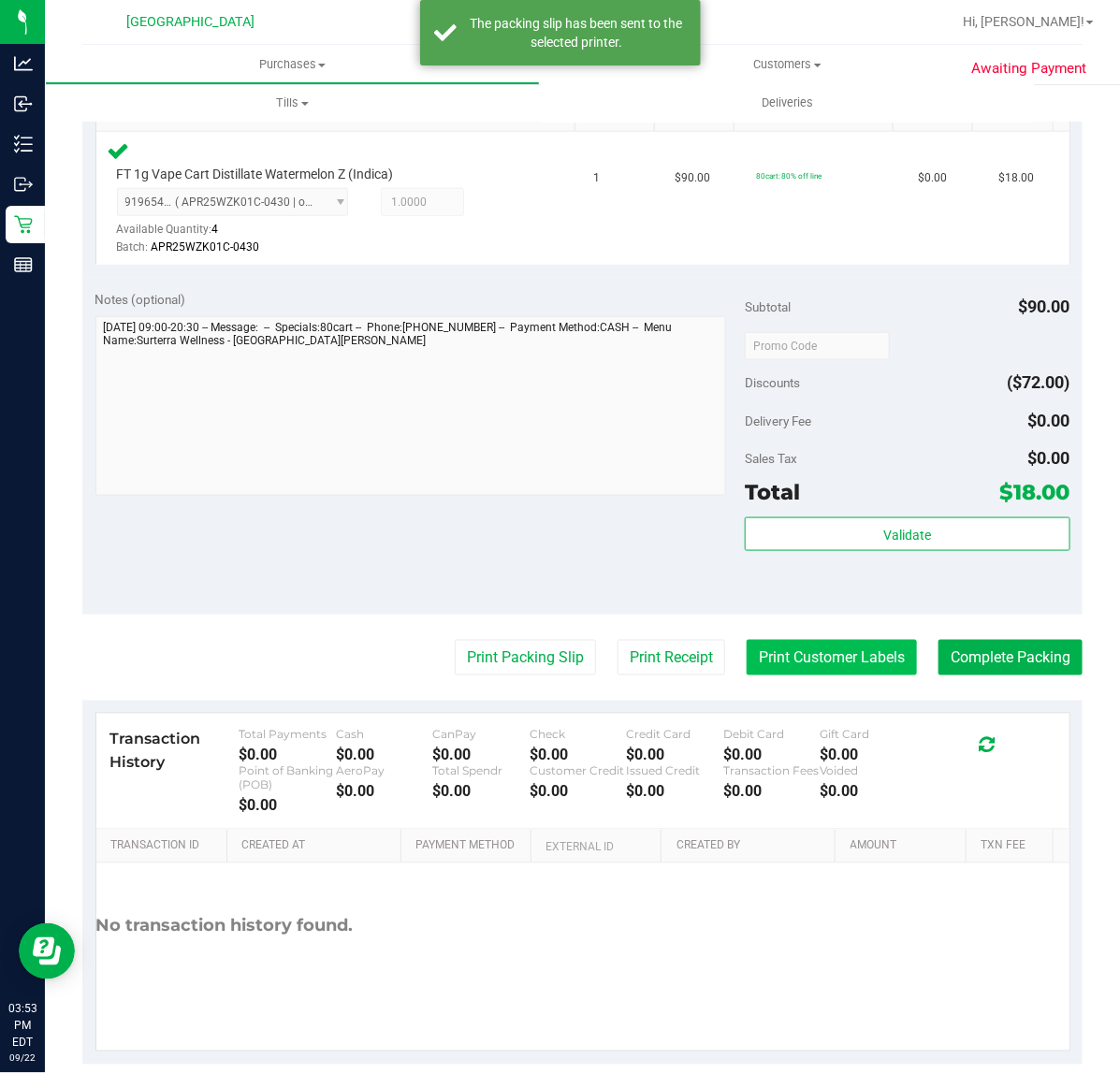
click at [816, 660] on button "Print Customer Labels" at bounding box center [832, 657] width 171 height 35
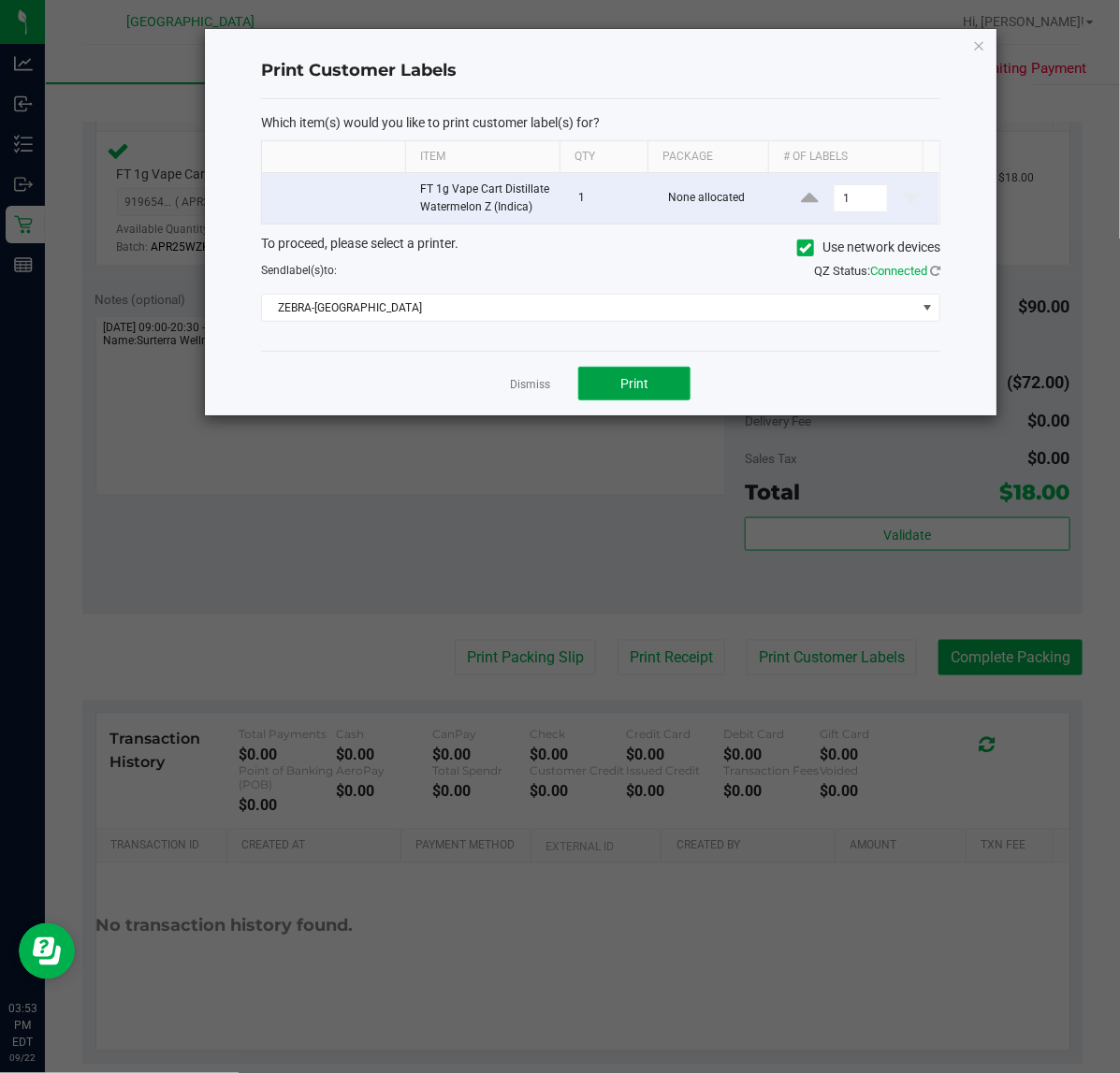
click at [642, 383] on span "Print" at bounding box center [634, 384] width 28 height 15
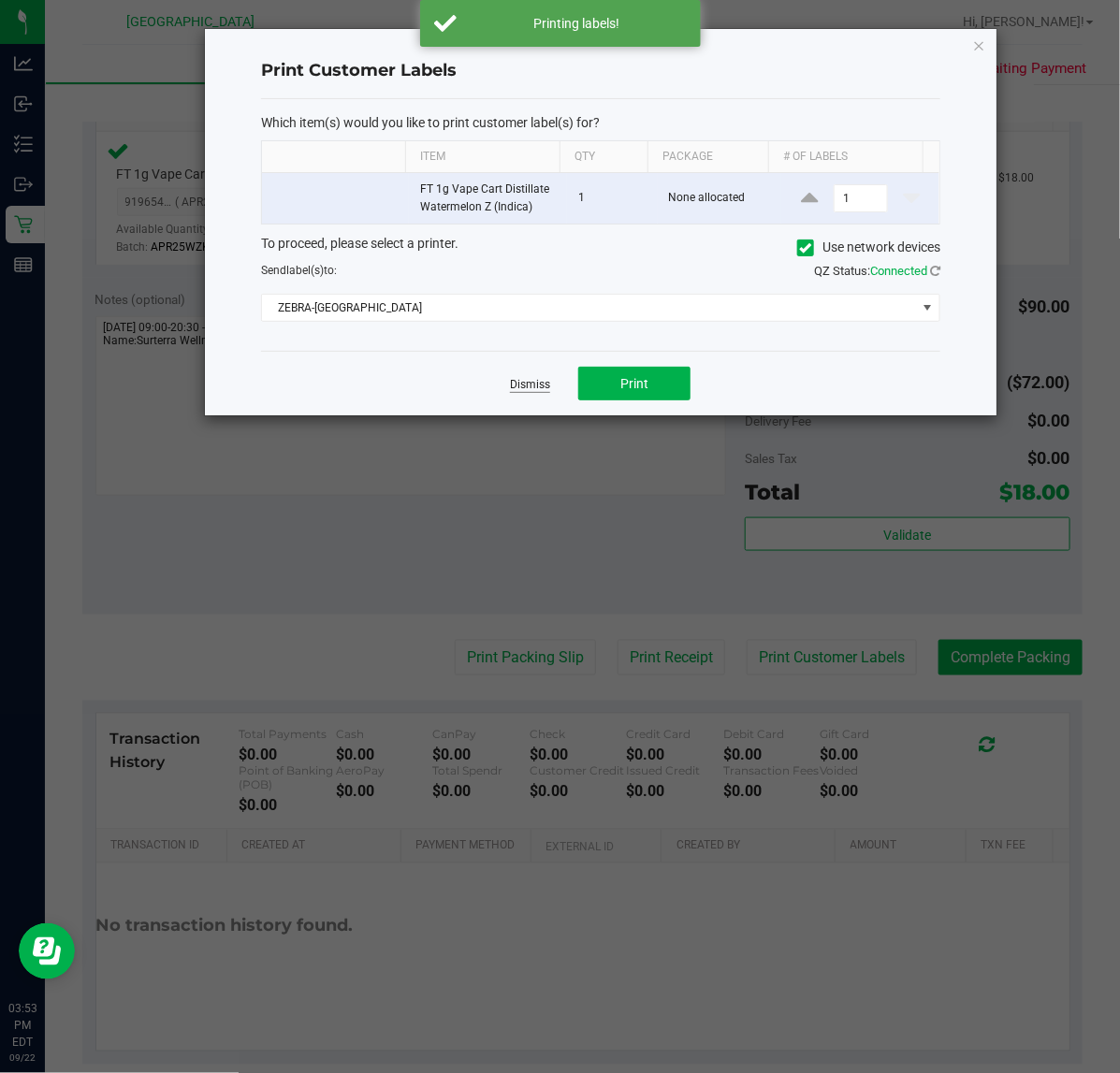
click at [535, 383] on link "Dismiss" at bounding box center [530, 384] width 40 height 16
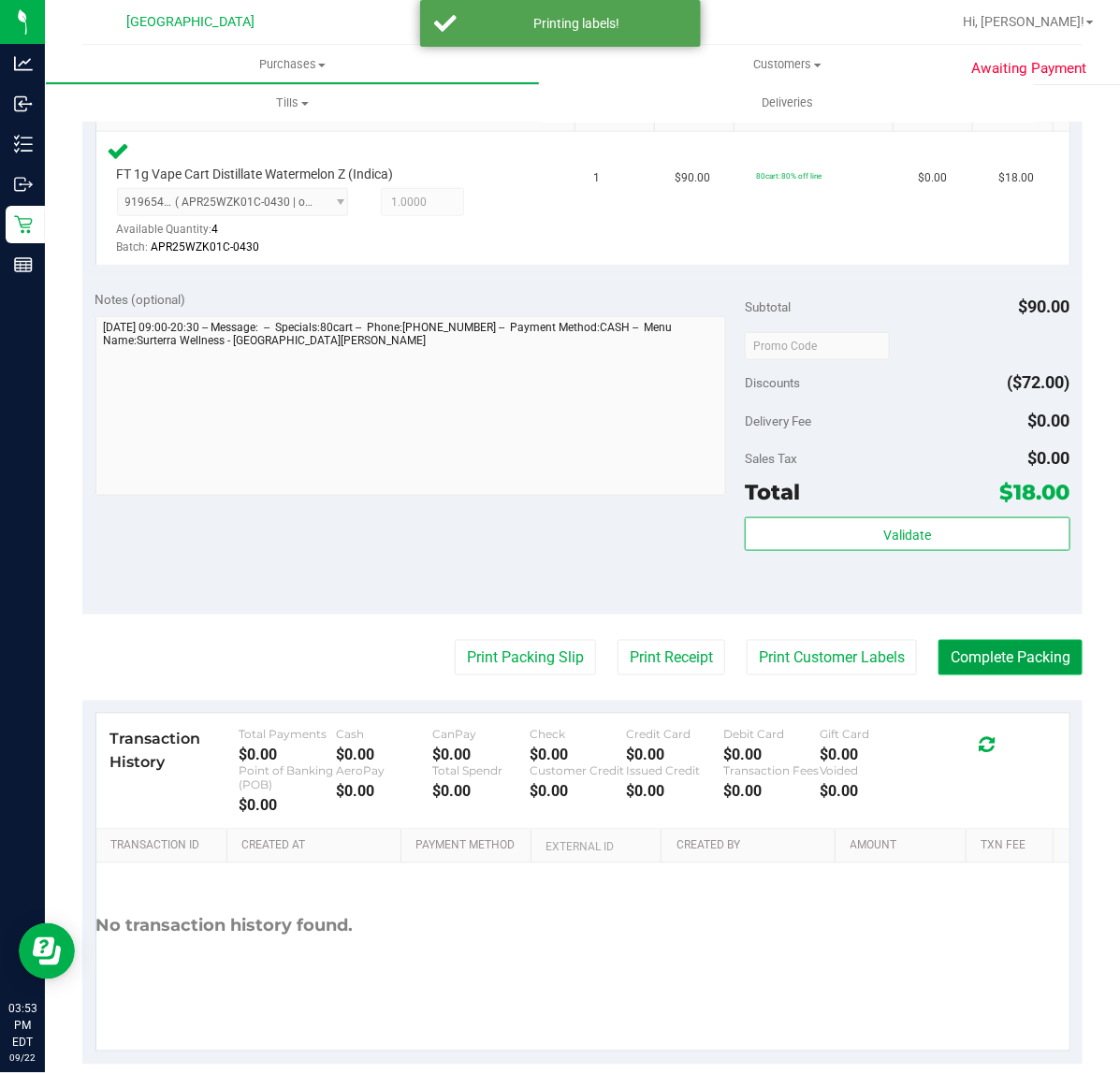
click at [985, 665] on button "Complete Packing" at bounding box center [1010, 657] width 144 height 35
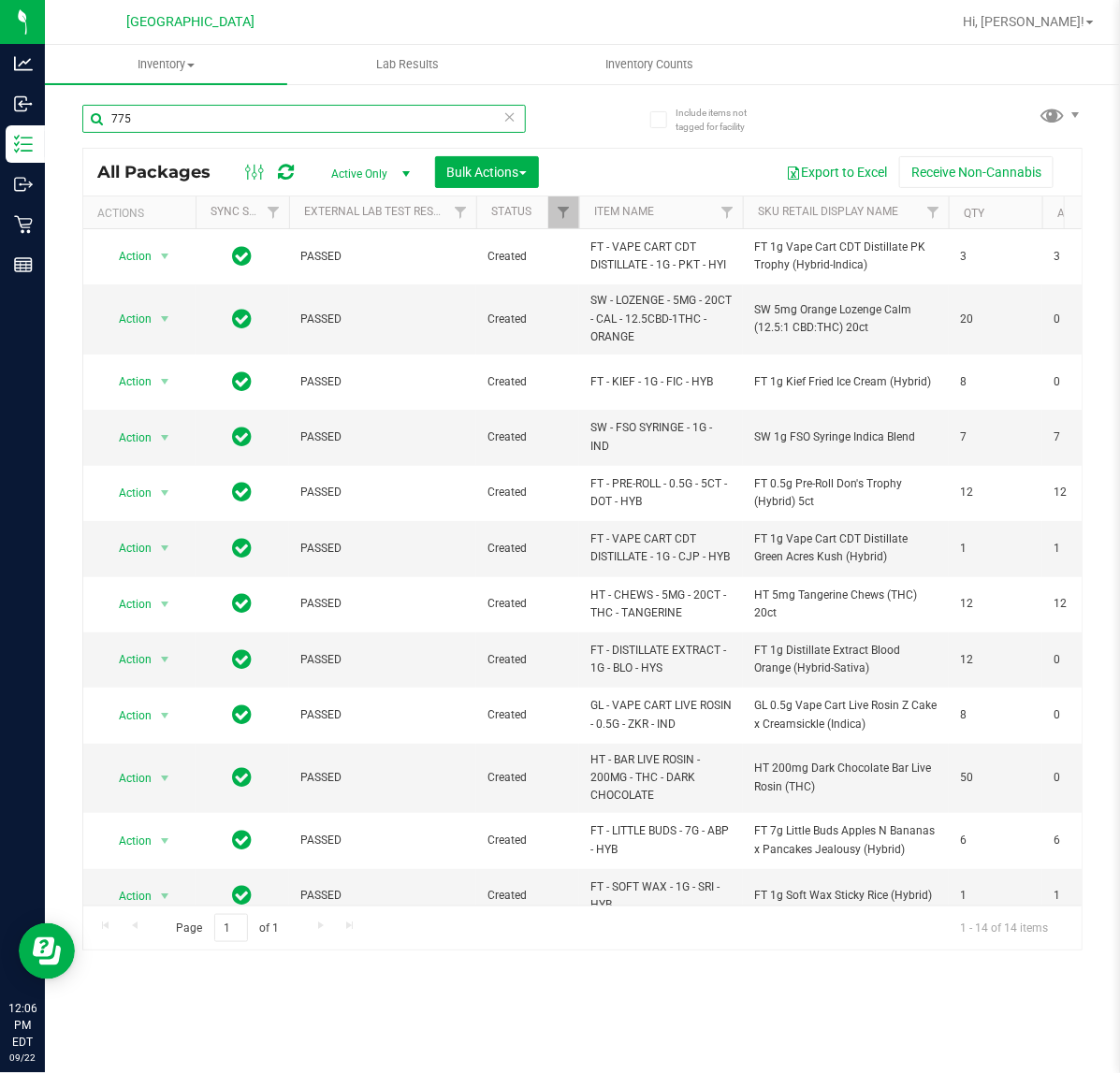
click at [220, 120] on input "775" at bounding box center [304, 119] width 444 height 28
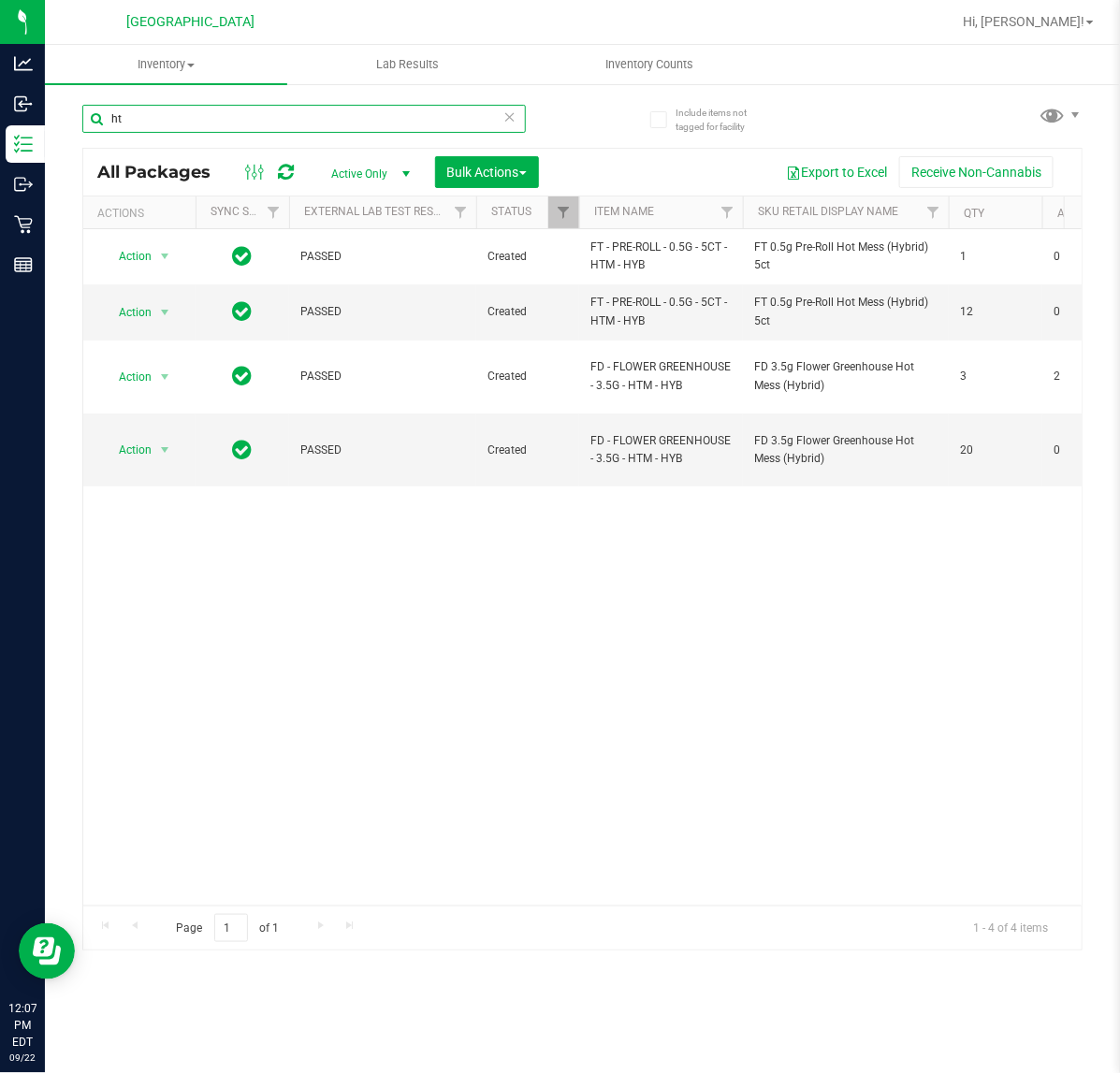
type input "h"
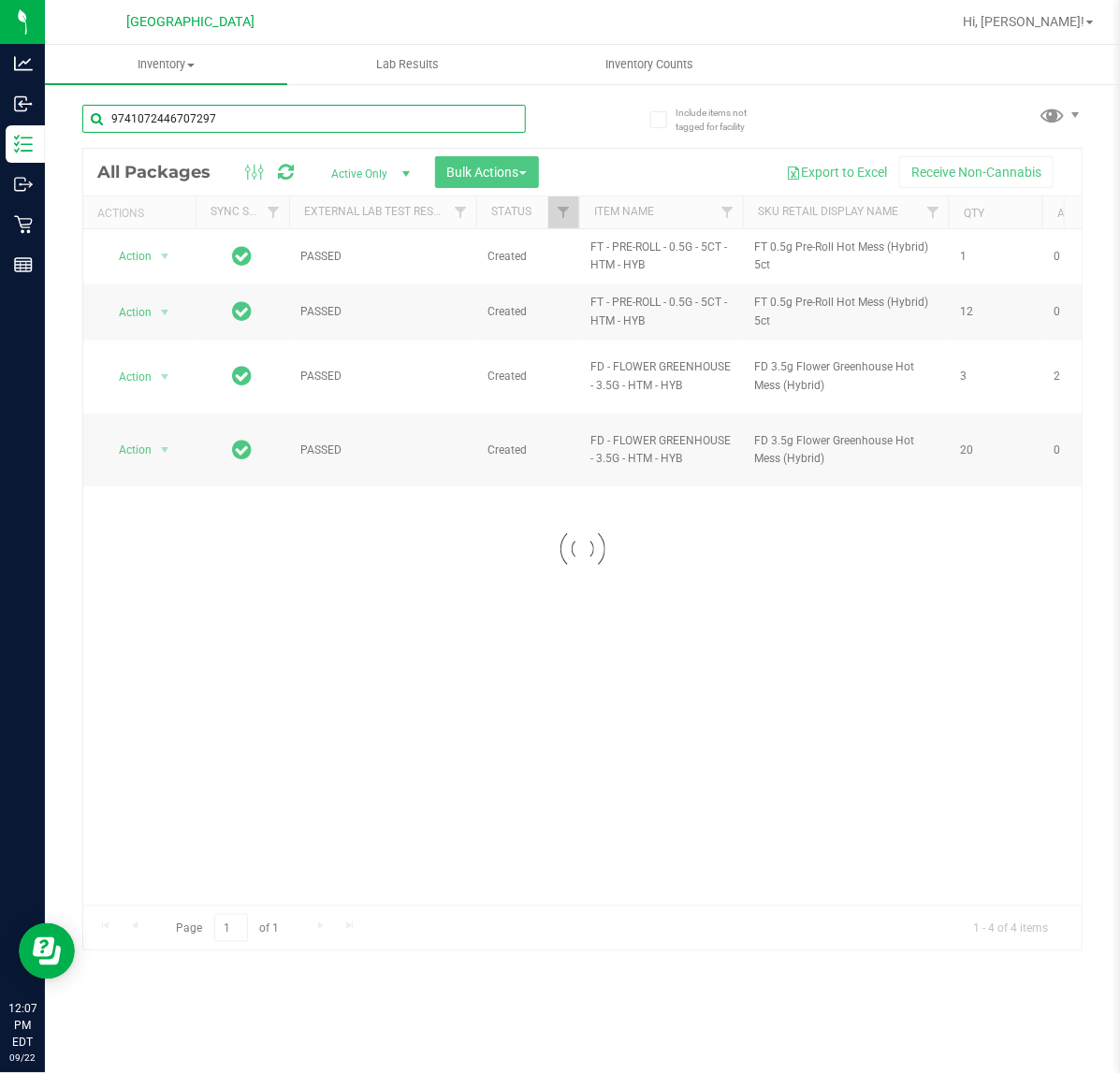
type input "9741072446707297"
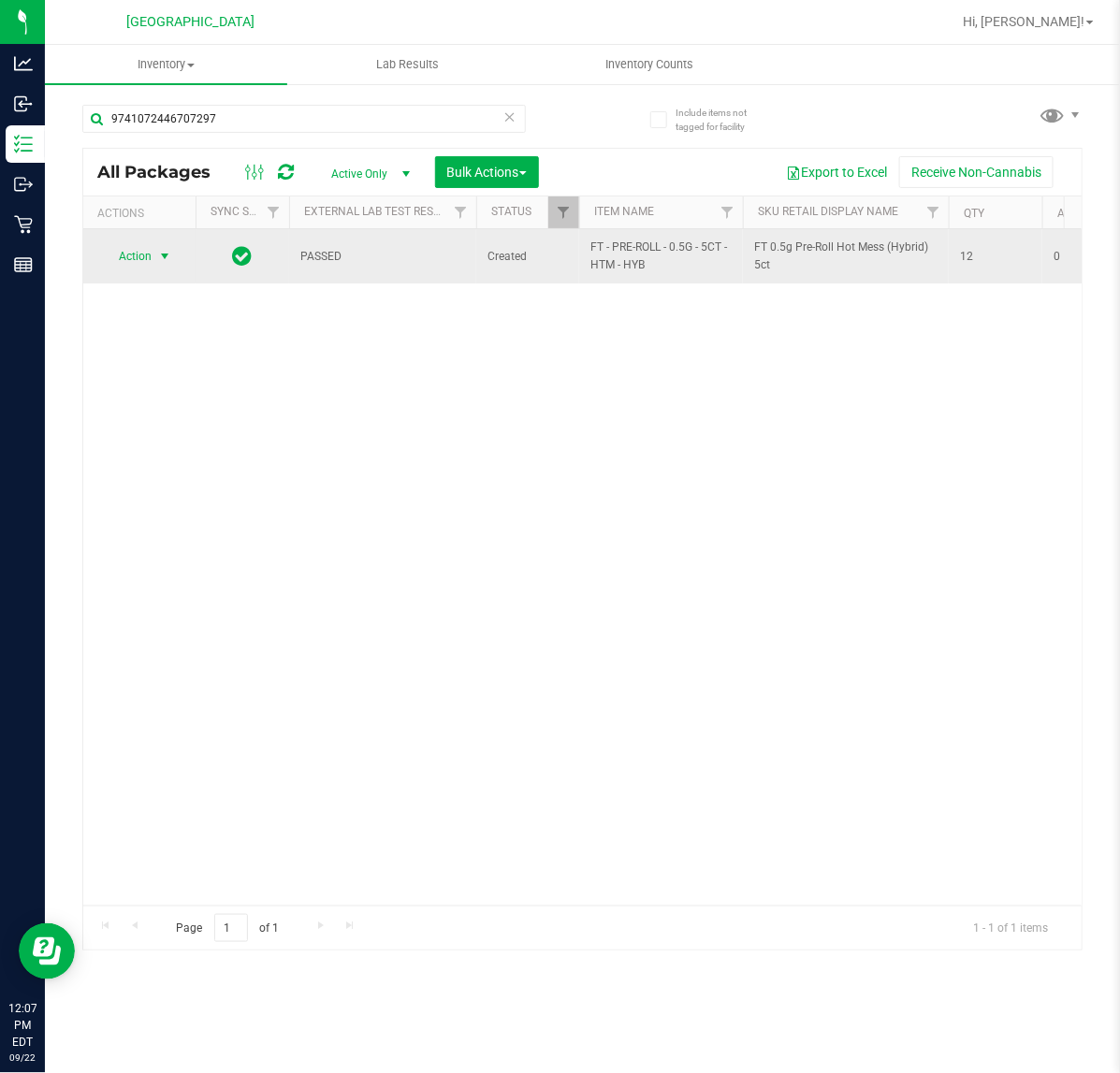
click at [160, 262] on span "select" at bounding box center [165, 256] width 15 height 15
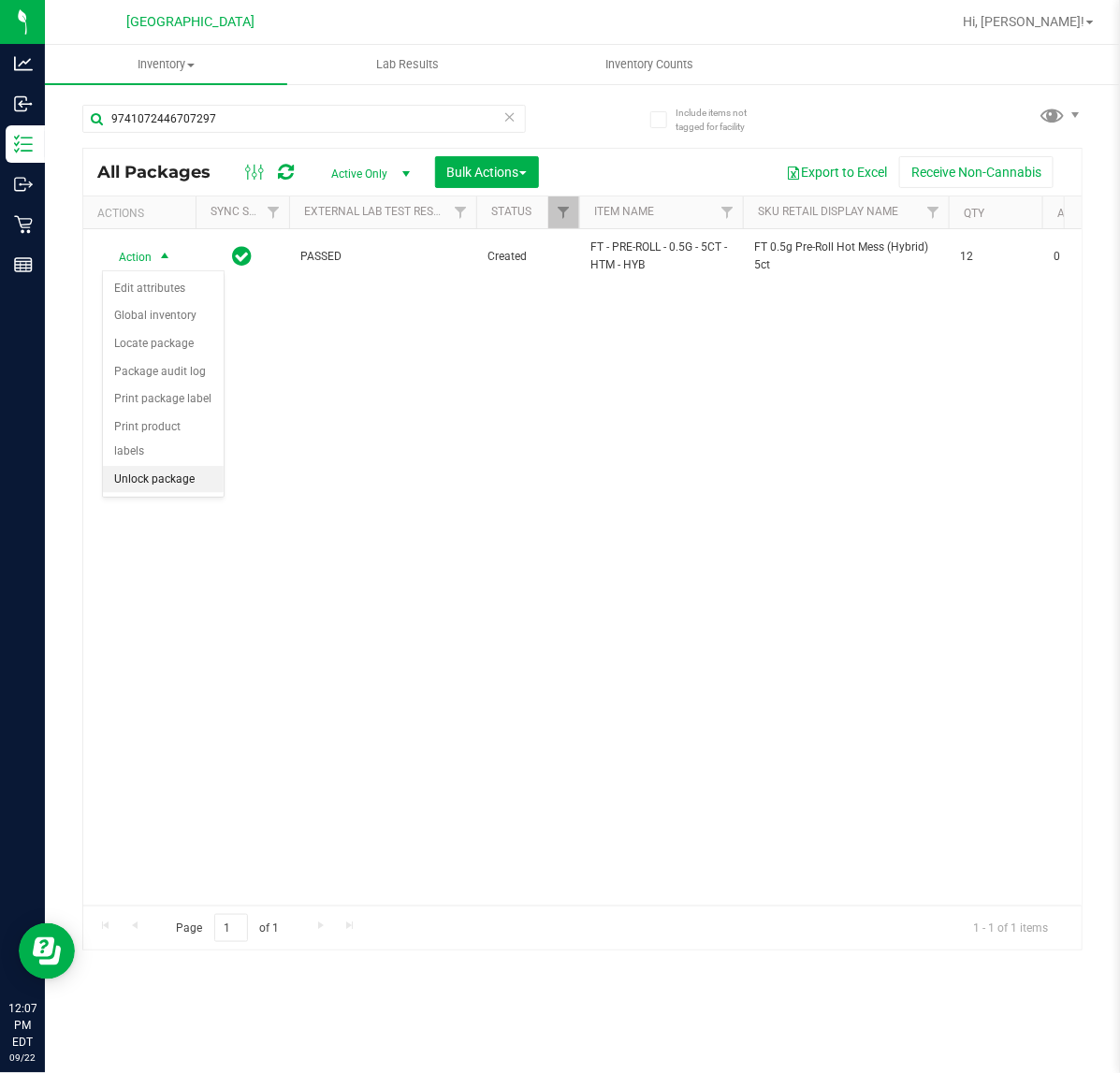
click at [192, 466] on li "Unlock package" at bounding box center [162, 480] width 120 height 28
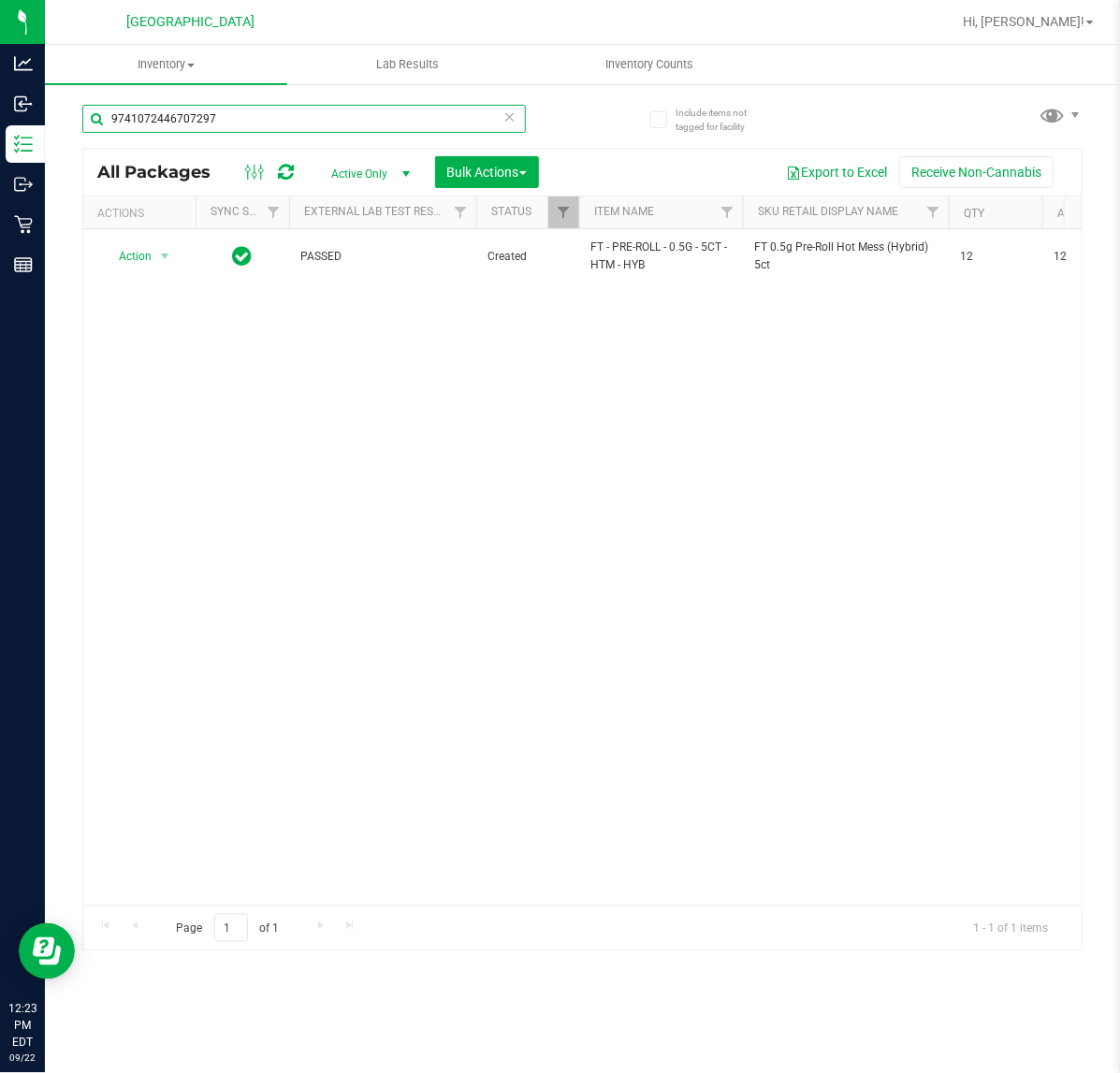
click at [288, 119] on input "9741072446707297" at bounding box center [304, 119] width 444 height 28
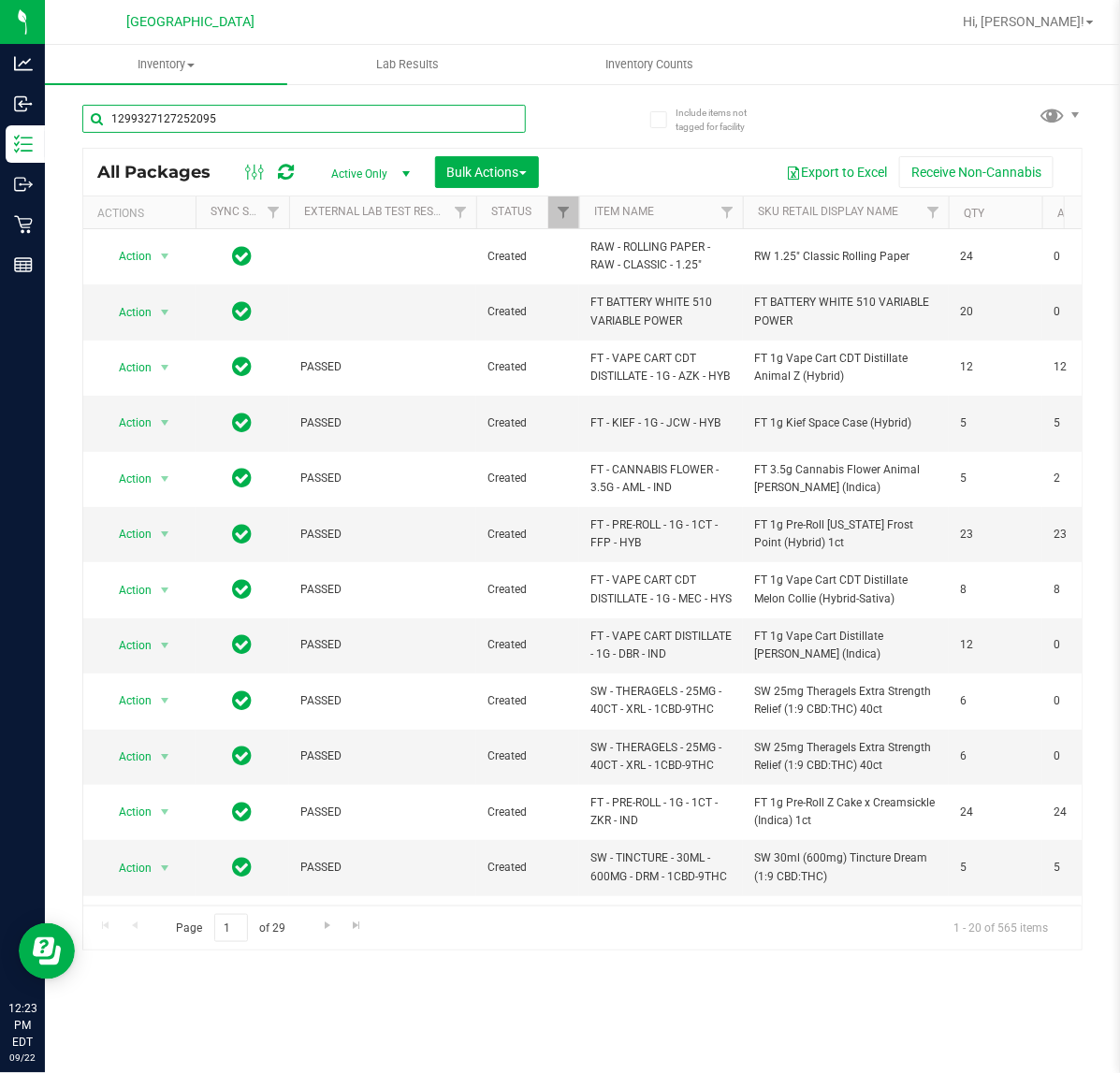
type input "1299327127252095"
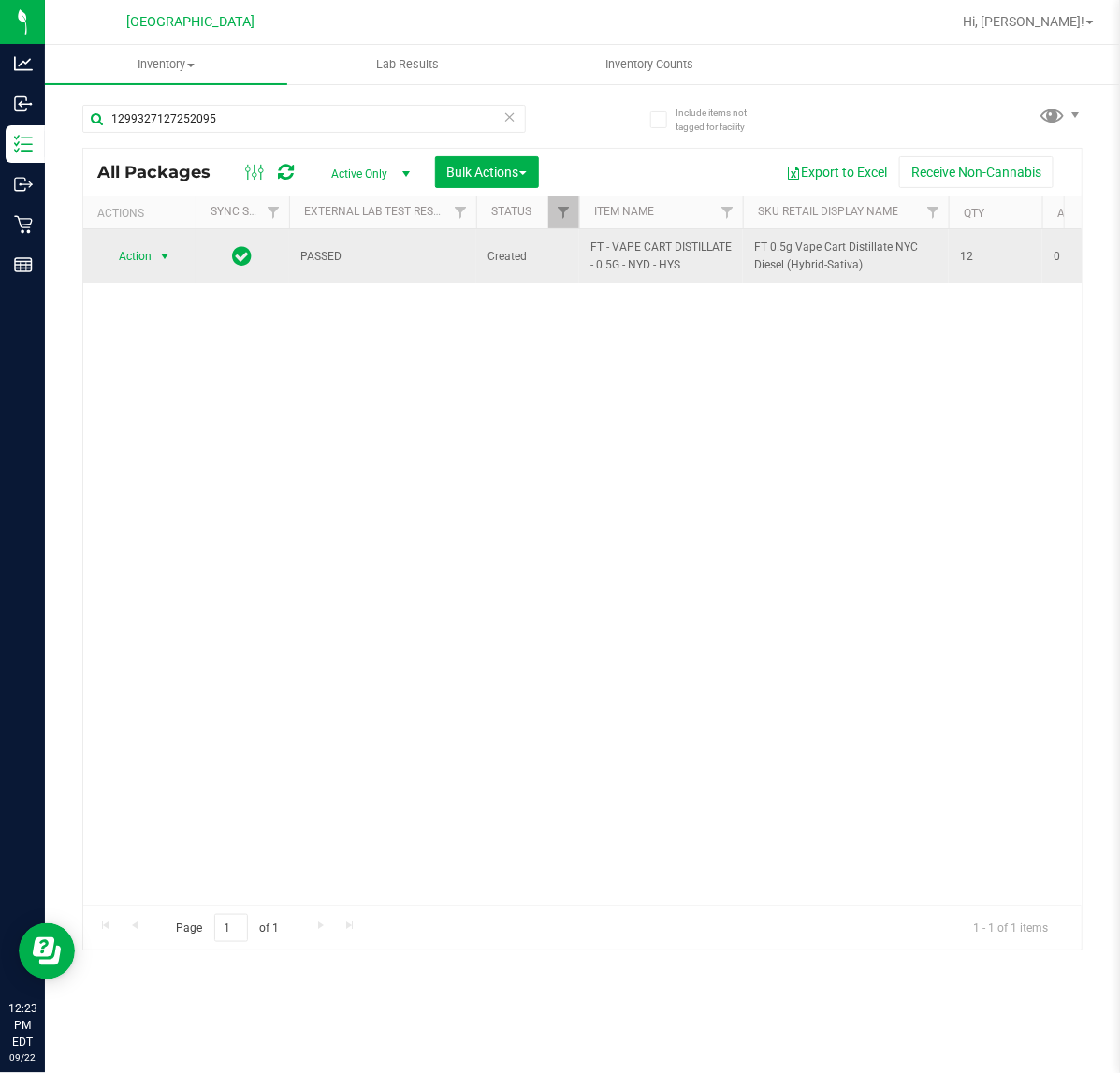
click at [160, 258] on span "select" at bounding box center [165, 256] width 15 height 15
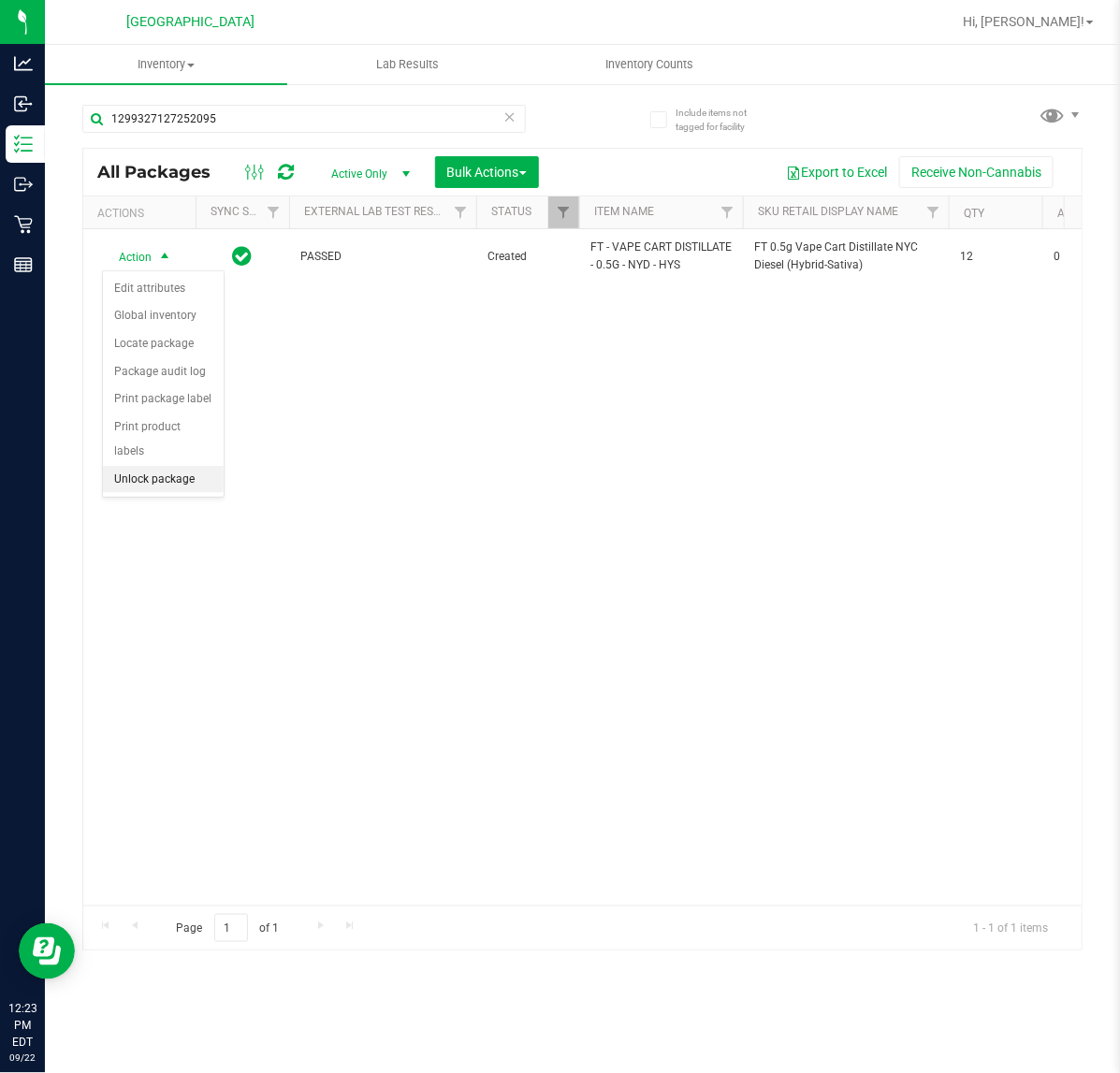
click at [170, 466] on li "Unlock package" at bounding box center [162, 480] width 120 height 28
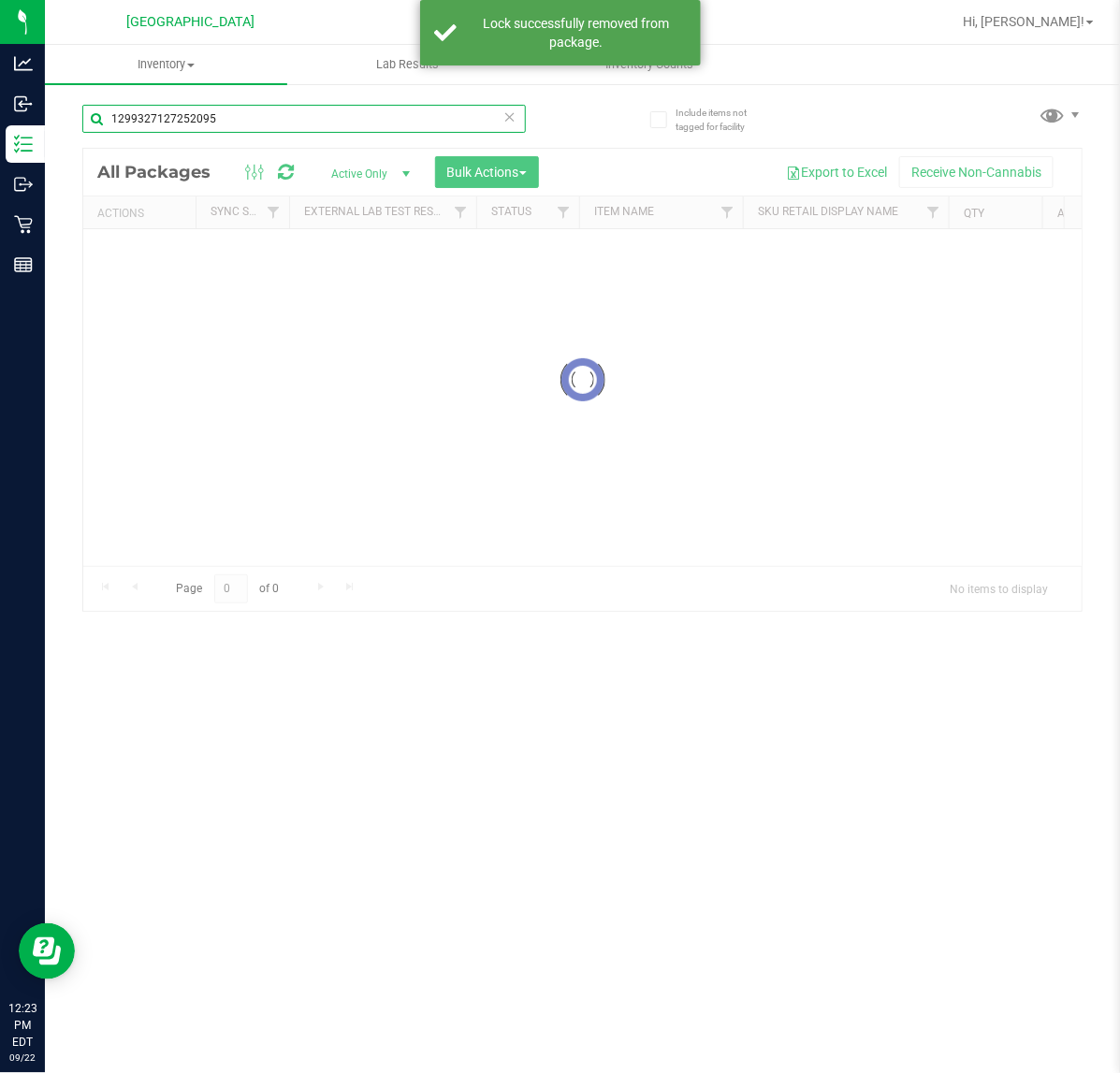
click at [266, 129] on input "1299327127252095" at bounding box center [304, 119] width 444 height 28
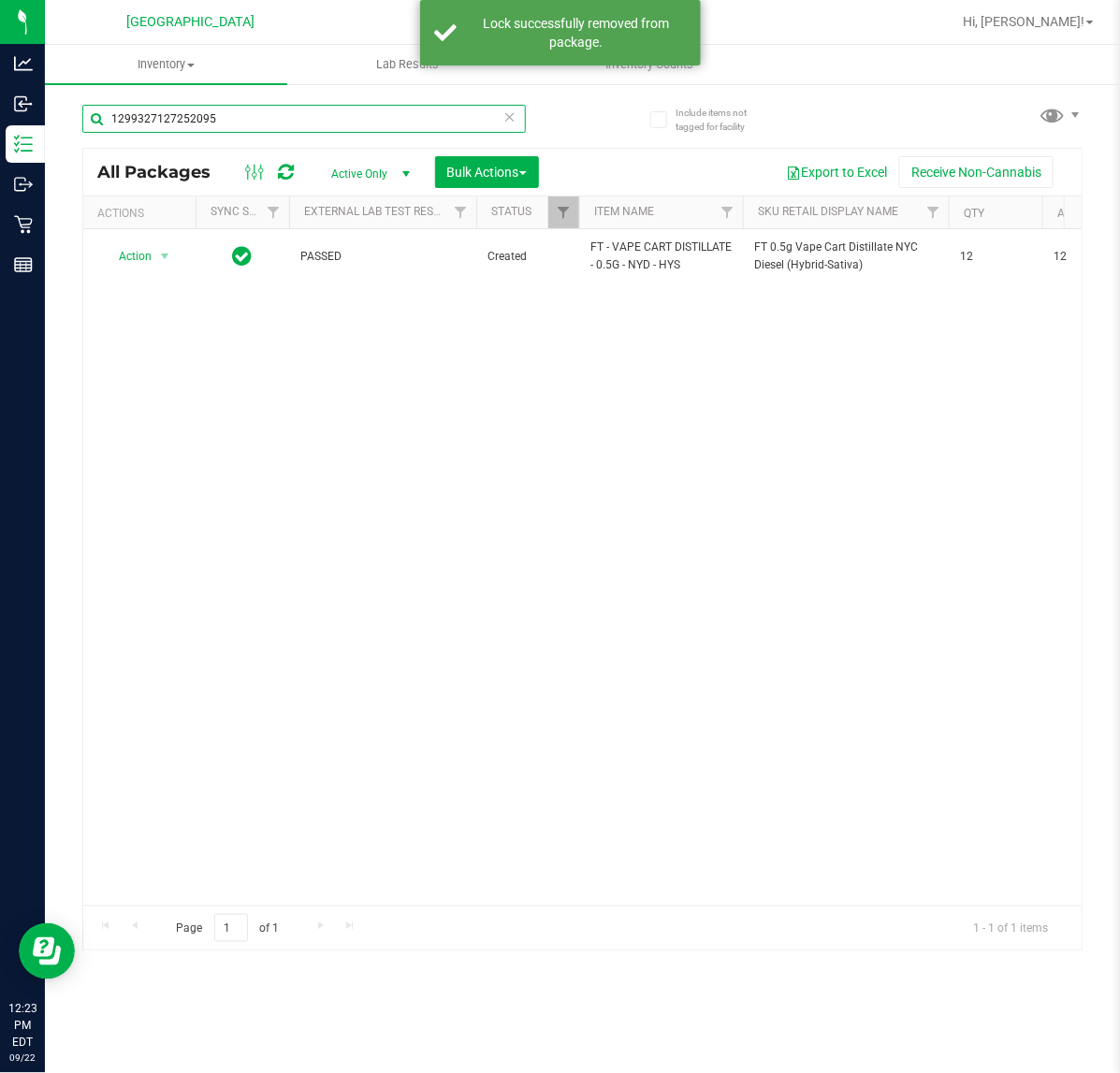
click at [266, 129] on input "1299327127252095" at bounding box center [304, 119] width 444 height 28
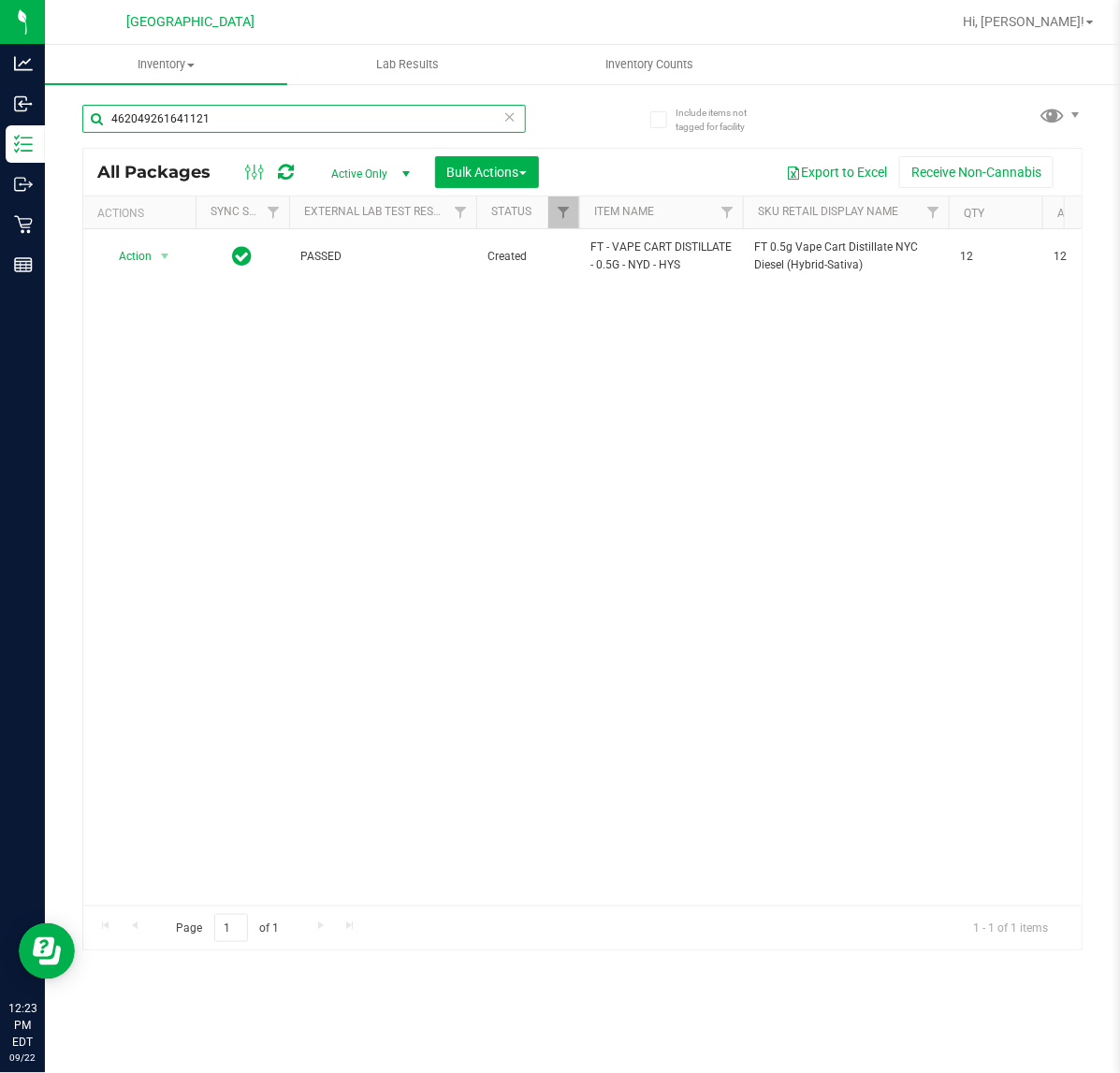
type input "4620492616411211"
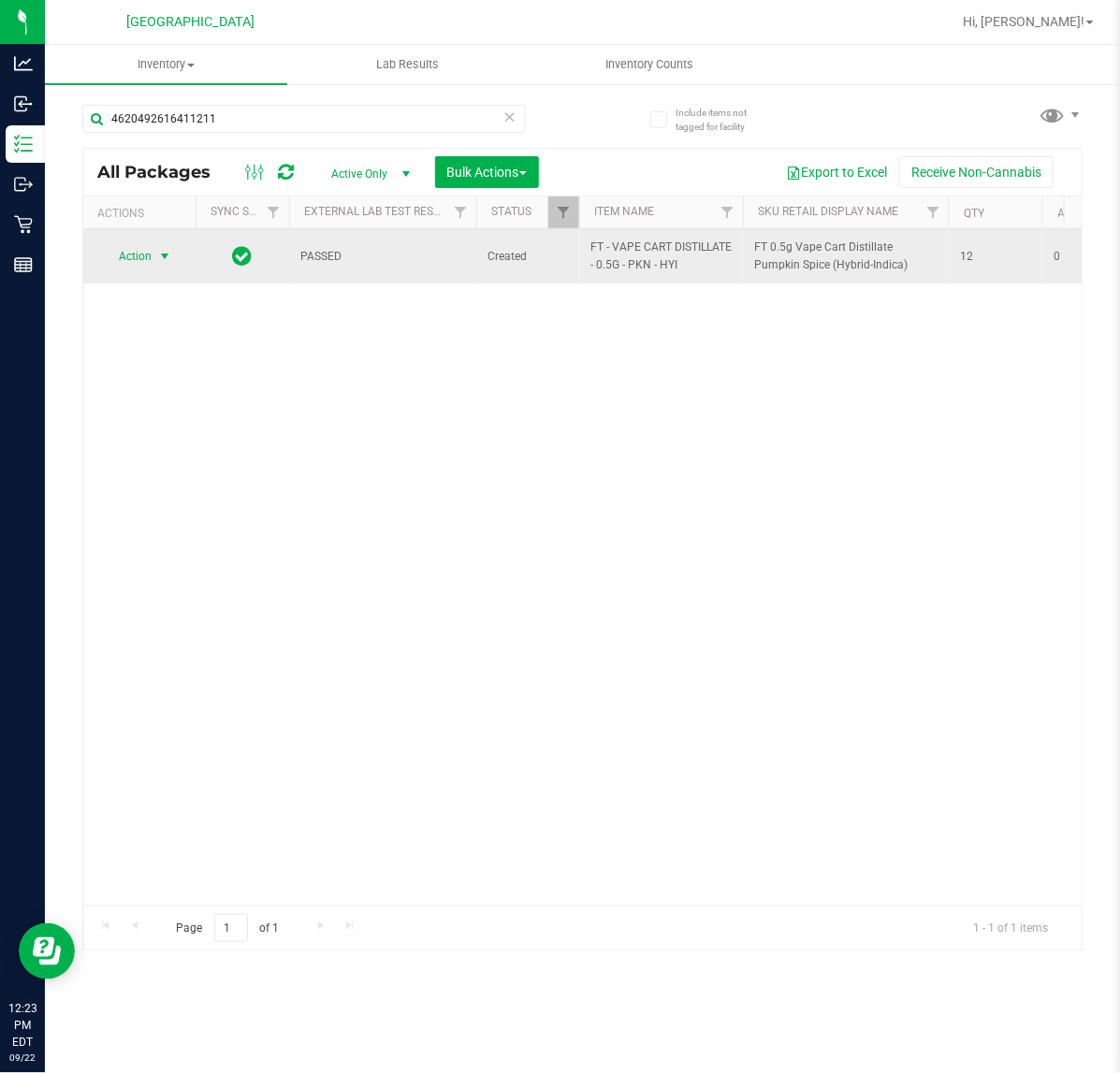
click at [157, 258] on span "select" at bounding box center [165, 256] width 15 height 15
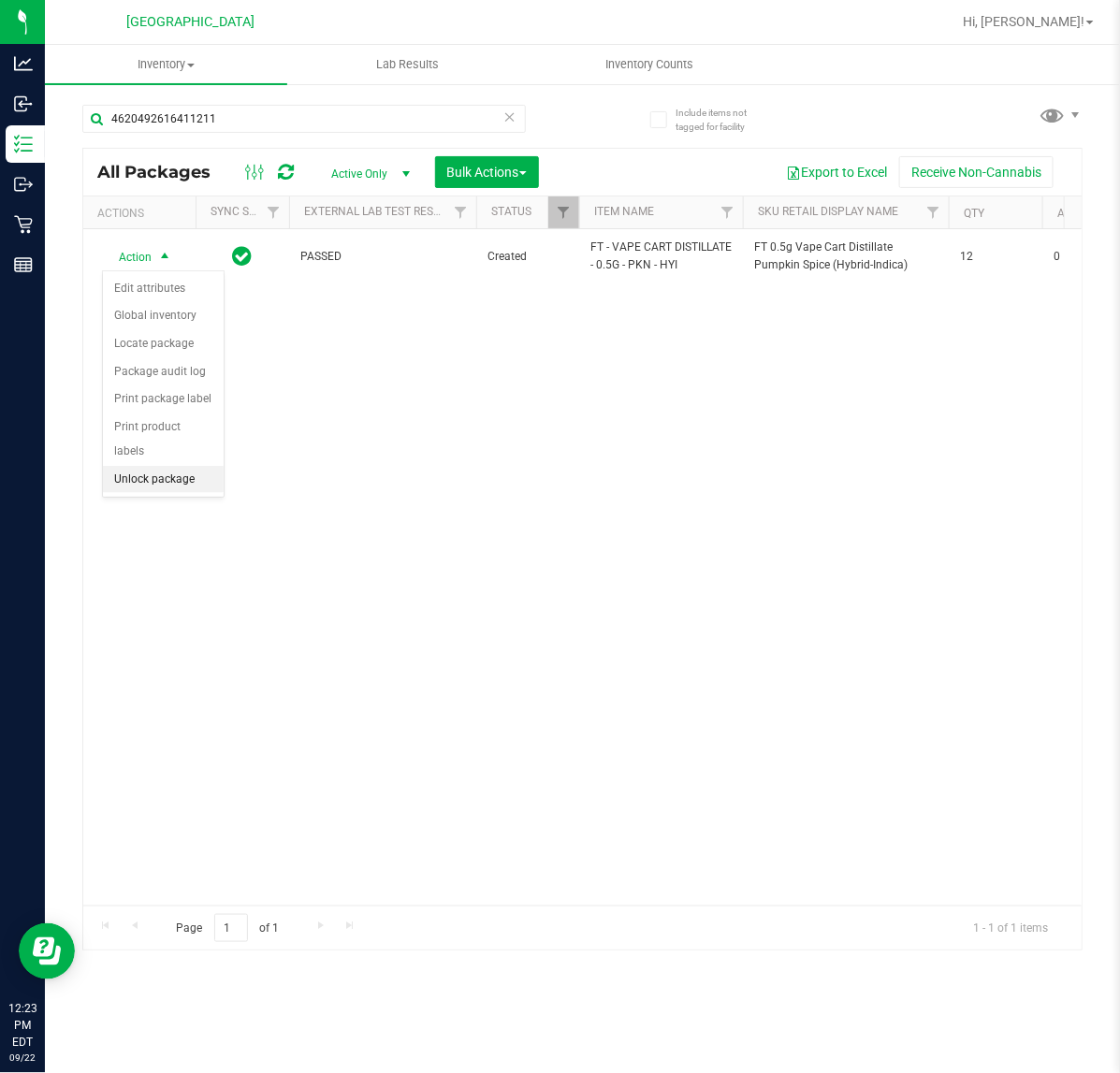
click at [151, 466] on li "Unlock package" at bounding box center [162, 480] width 120 height 28
click at [243, 133] on div "4620492616411211" at bounding box center [304, 125] width 444 height 43
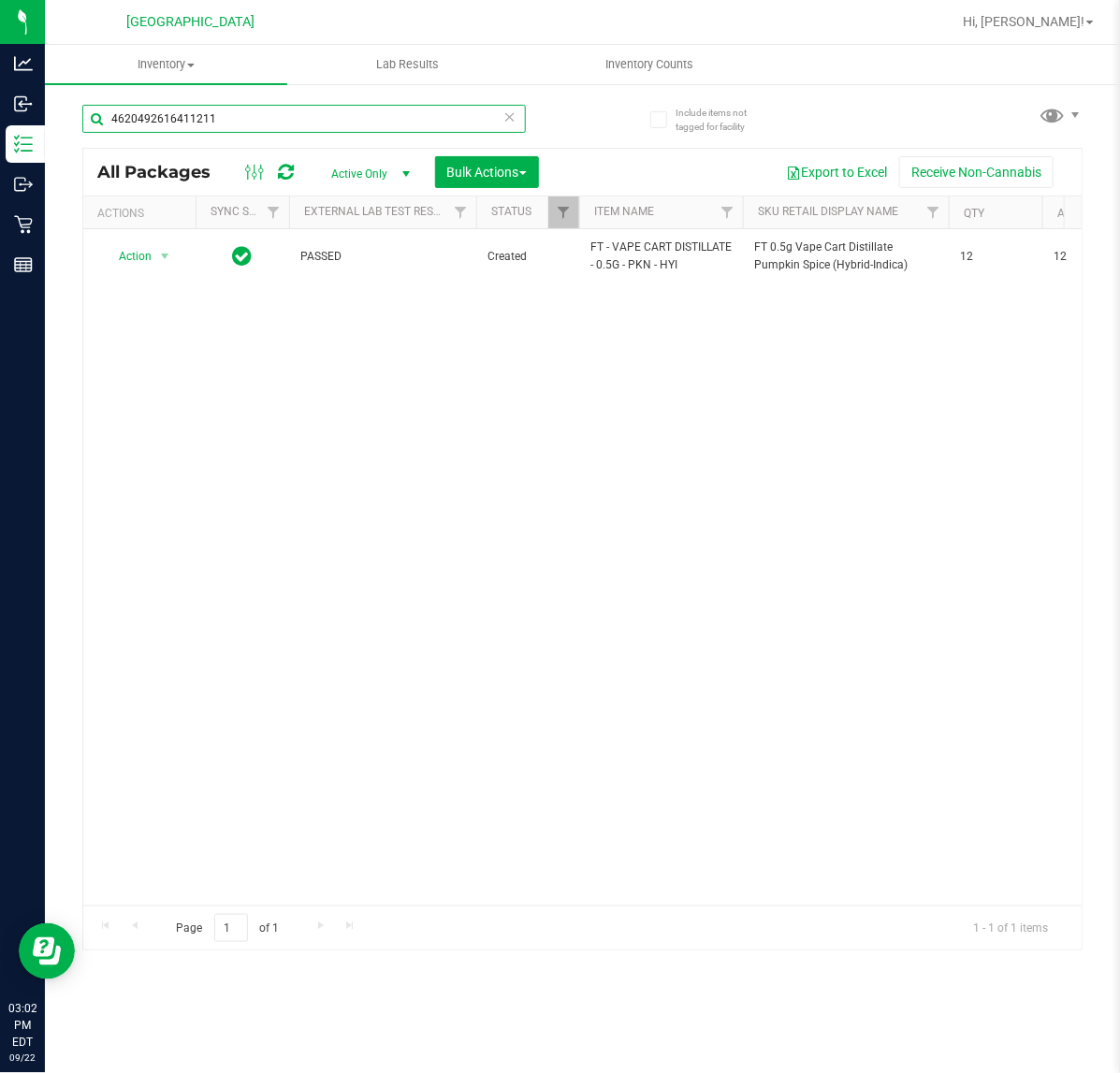
click at [243, 114] on input "4620492616411211" at bounding box center [304, 119] width 444 height 28
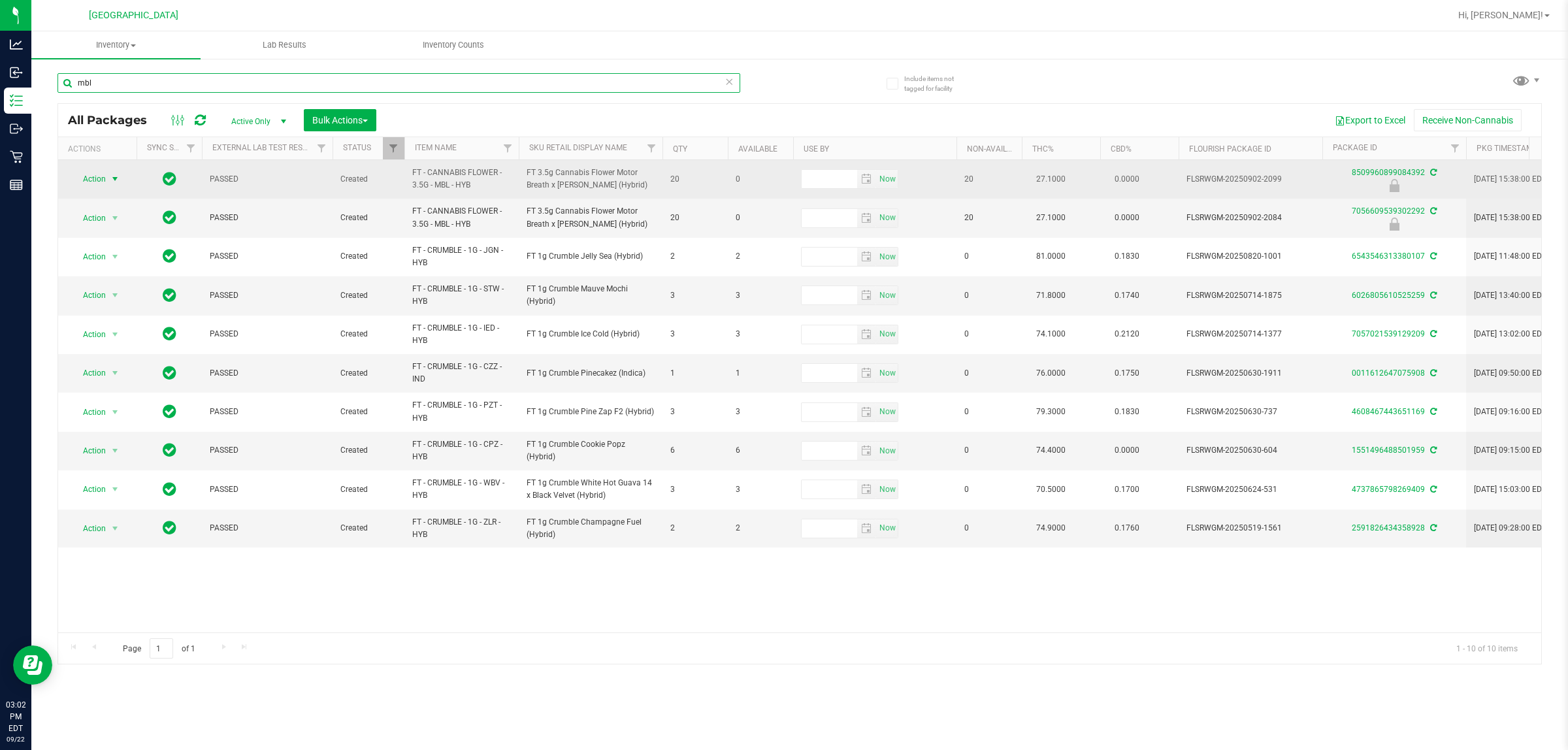
type input "mbl"
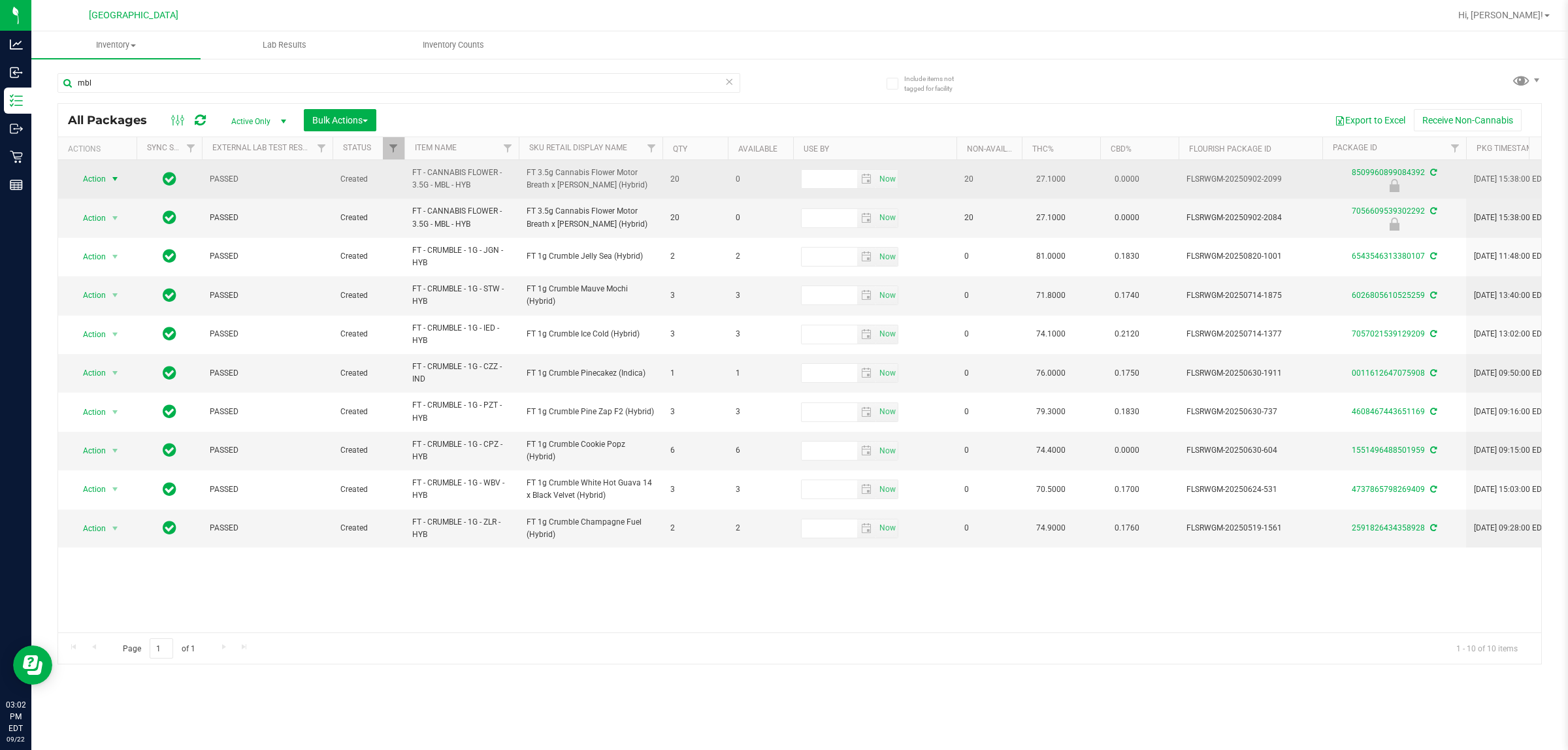
click at [110, 181] on span "select" at bounding box center [115, 179] width 11 height 11
click at [110, 181] on span "select" at bounding box center [115, 180] width 11 height 11
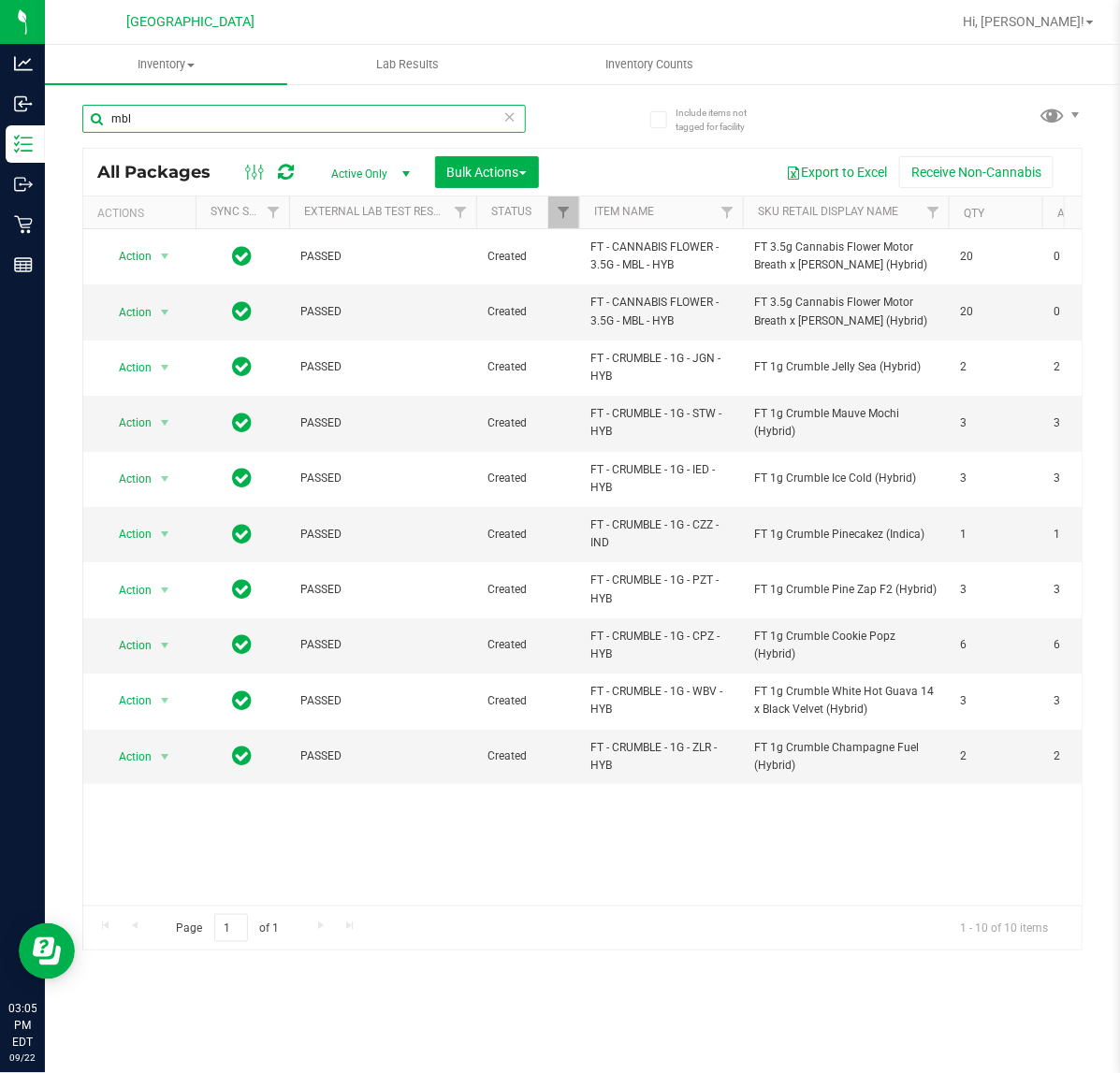
click at [301, 121] on input "mbl" at bounding box center [304, 119] width 444 height 28
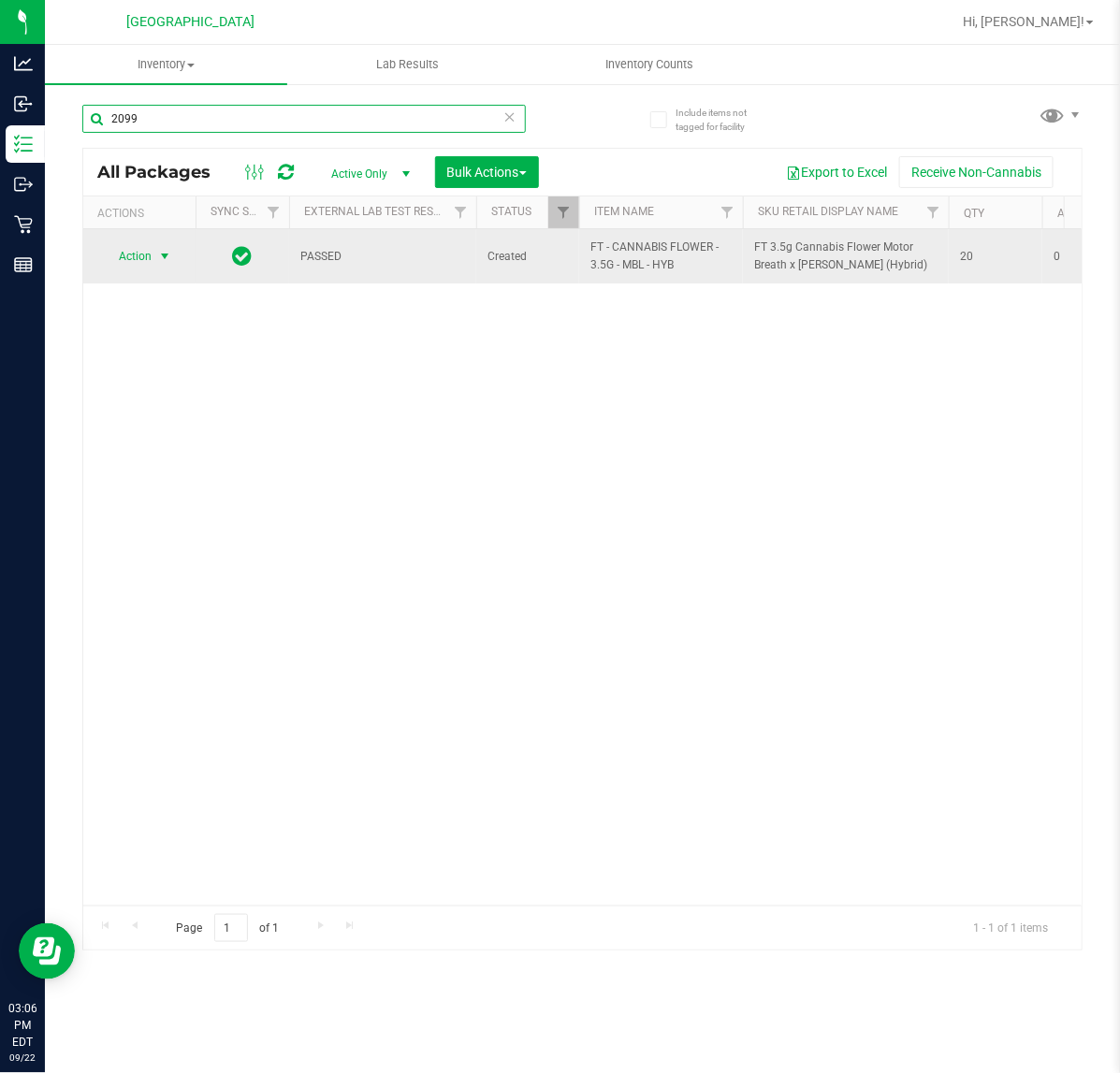
type input "2099"
click at [164, 254] on span "select" at bounding box center [165, 256] width 15 height 15
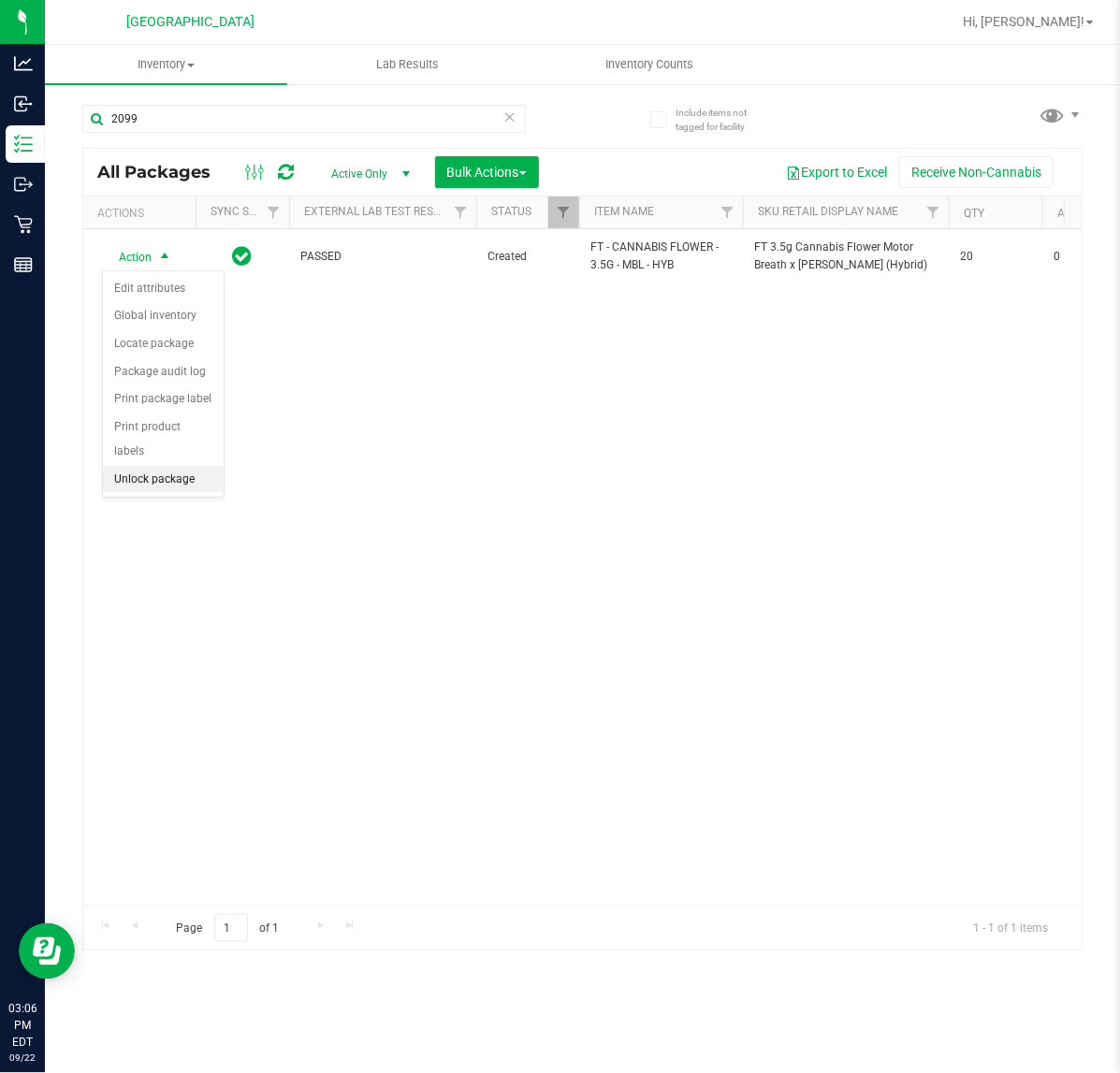
click at [177, 466] on li "Unlock package" at bounding box center [162, 480] width 120 height 28
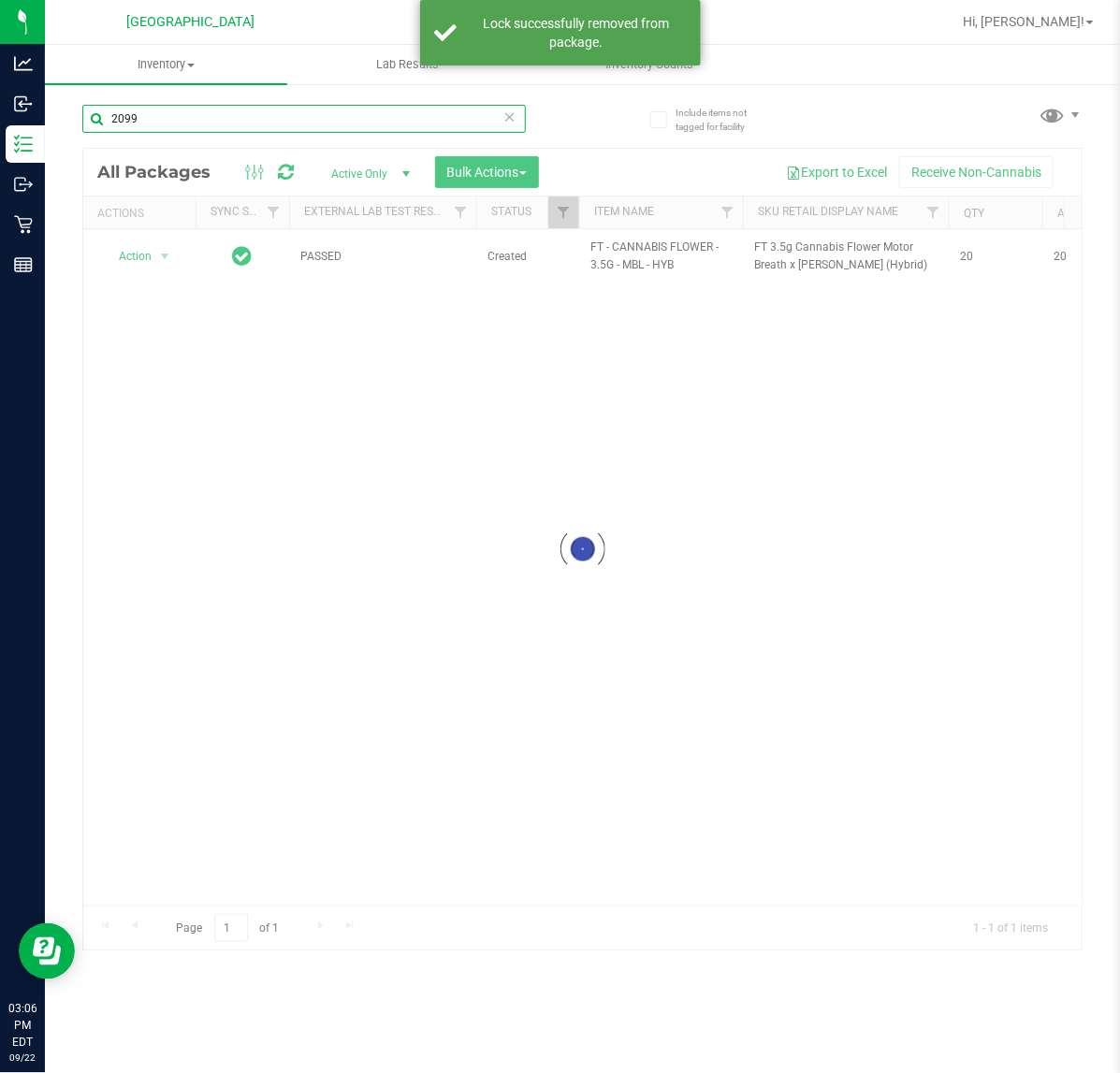
click at [206, 114] on input "2099" at bounding box center [304, 119] width 444 height 28
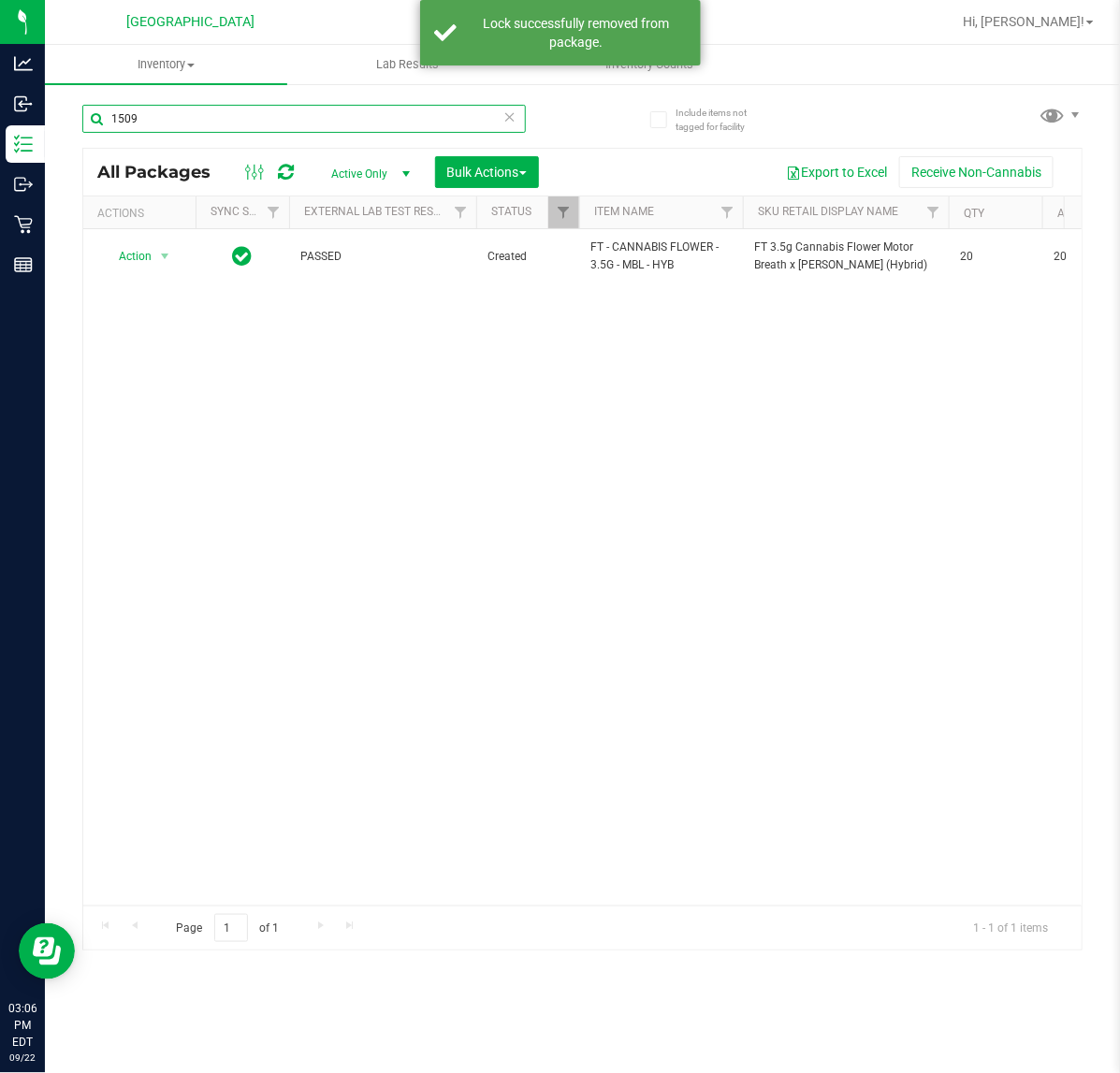
type input "1509"
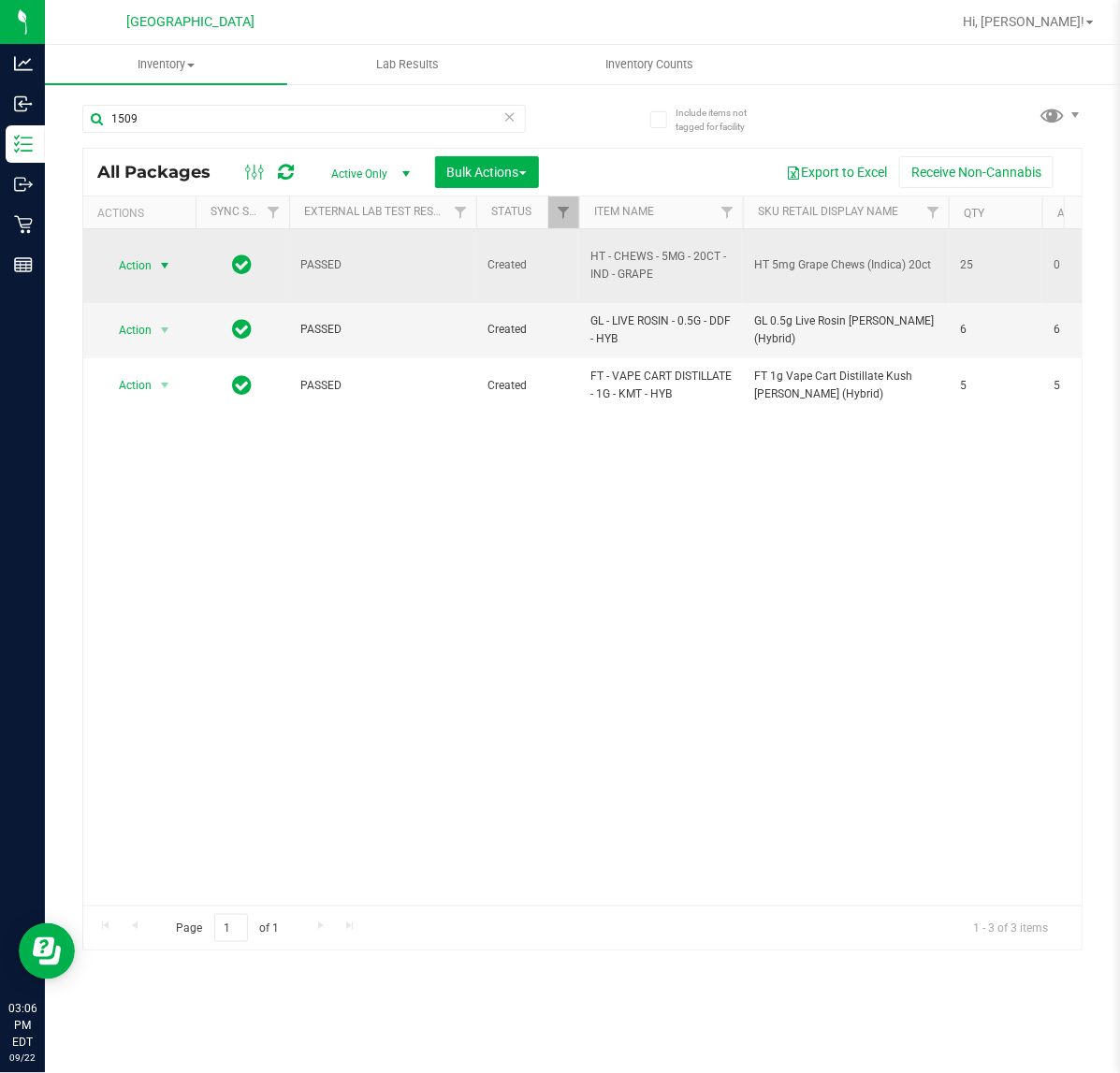
click at [165, 263] on span "select" at bounding box center [165, 266] width 15 height 15
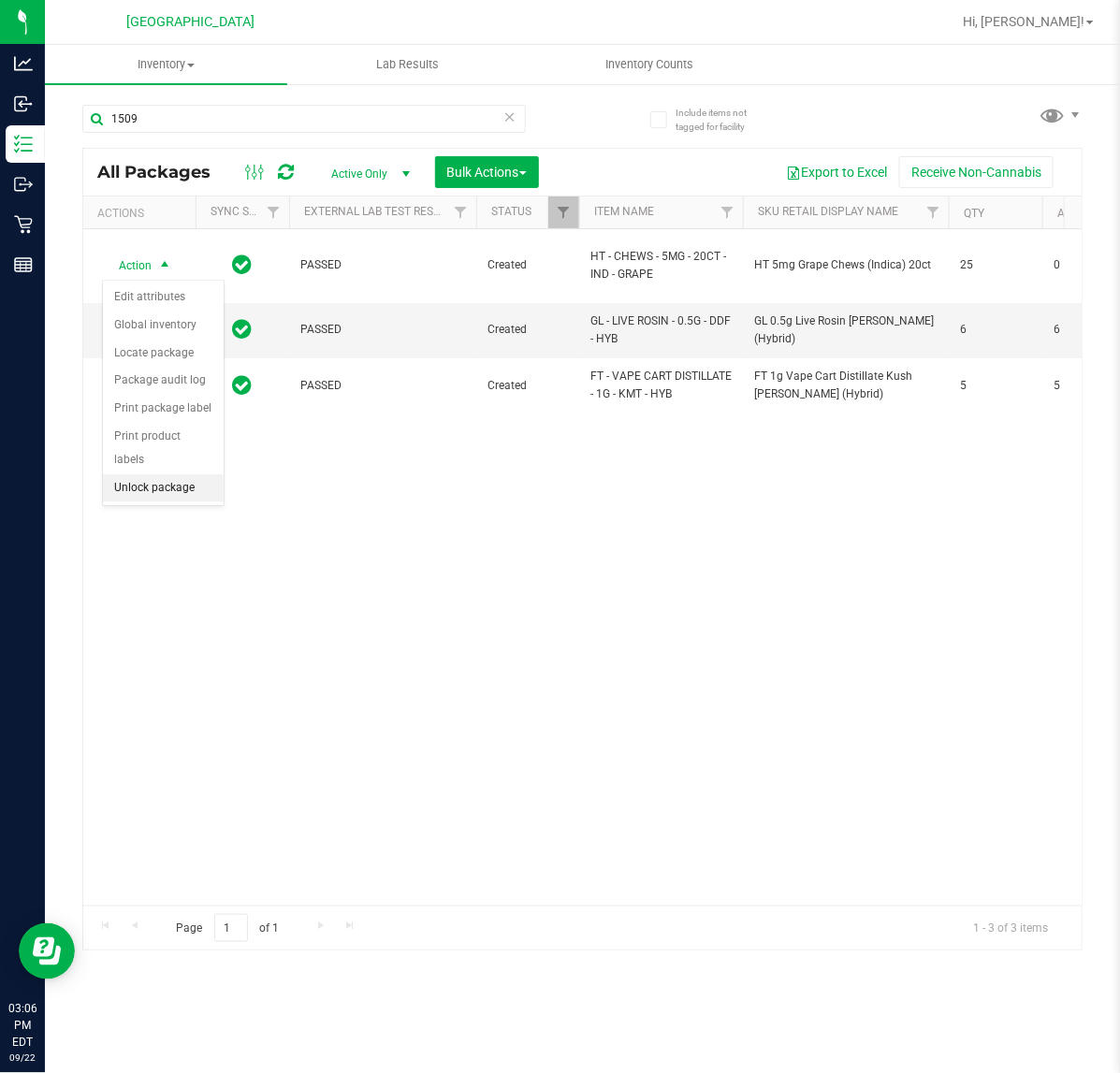
click at [179, 474] on li "Unlock package" at bounding box center [162, 489] width 120 height 28
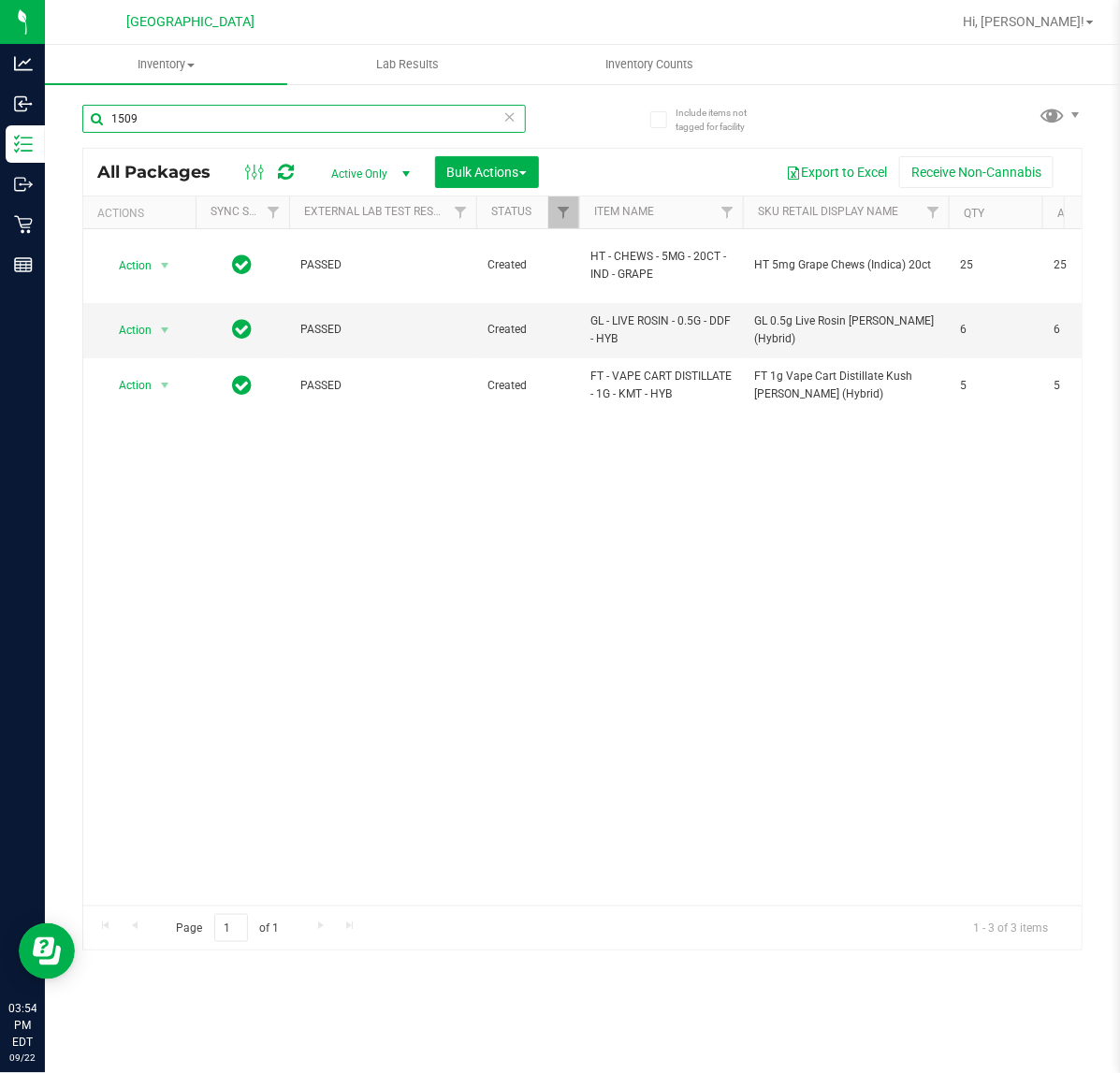
click at [157, 124] on input "1509" at bounding box center [304, 119] width 444 height 28
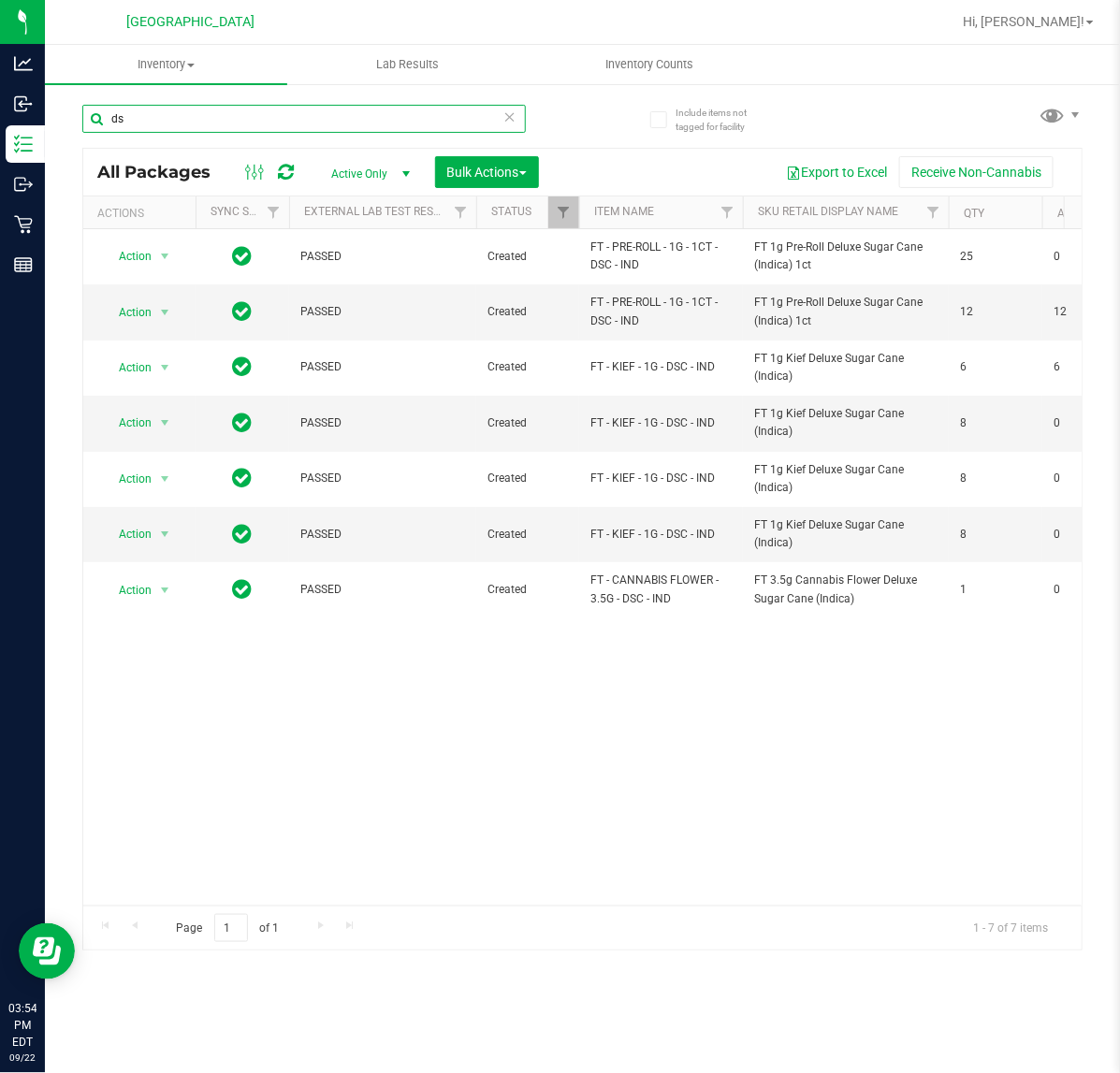
type input "d"
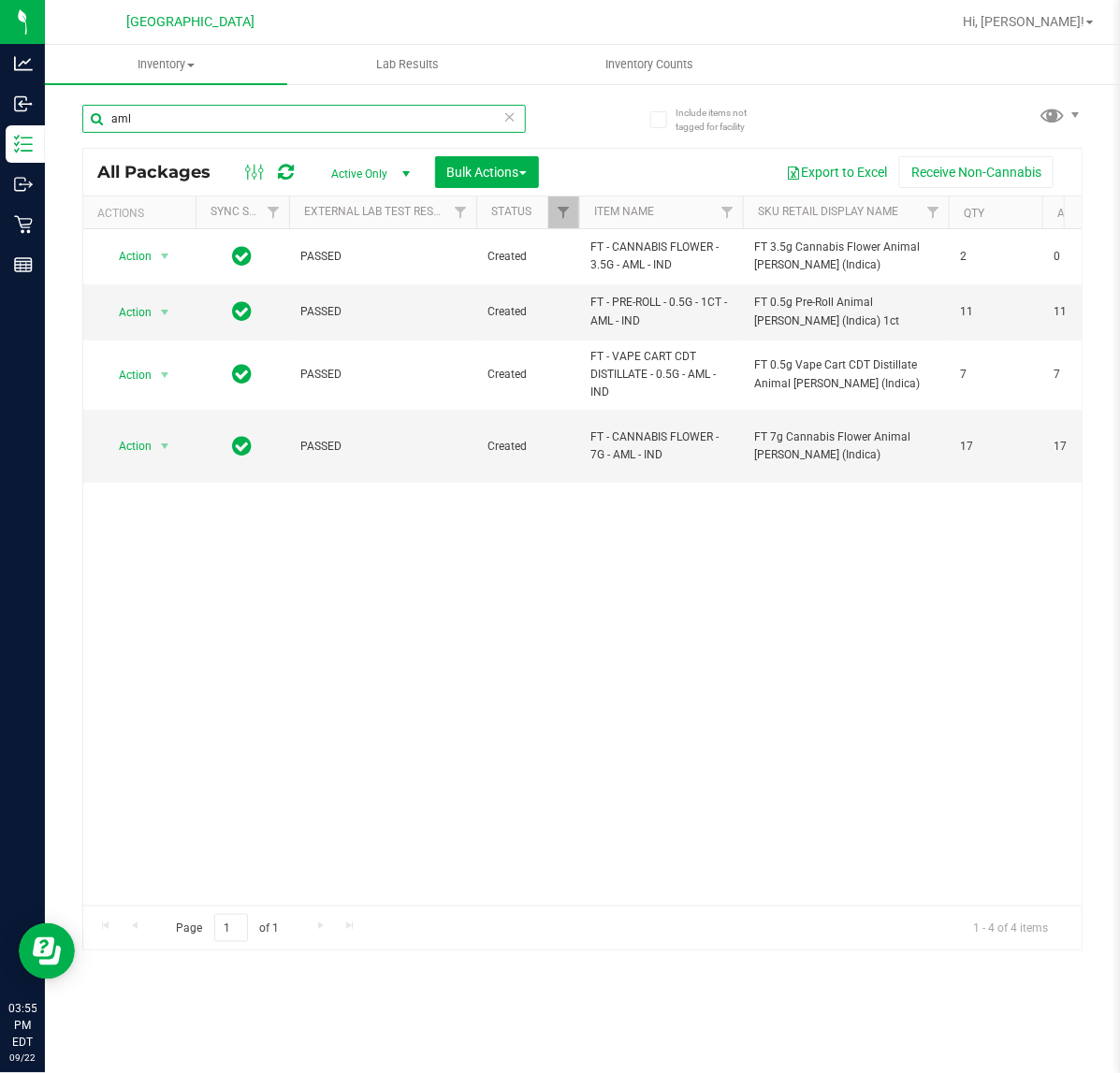
type input "aml"
